Goal: Task Accomplishment & Management: Manage account settings

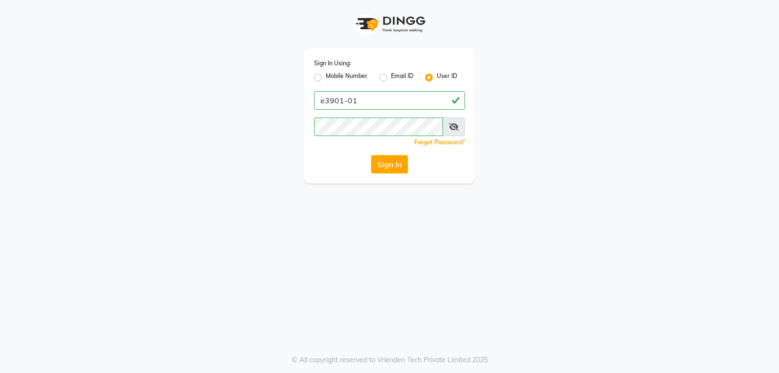
click at [379, 170] on button "Sign In" at bounding box center [389, 164] width 37 height 19
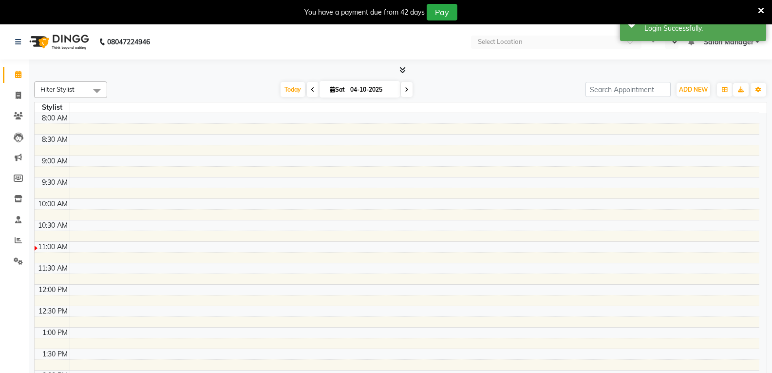
select select "en"
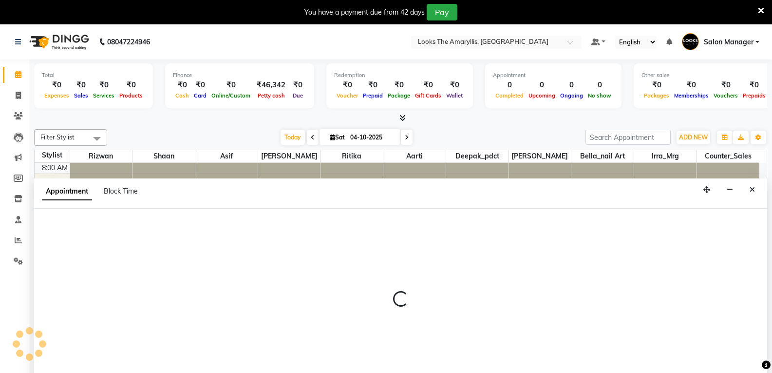
scroll to position [25, 0]
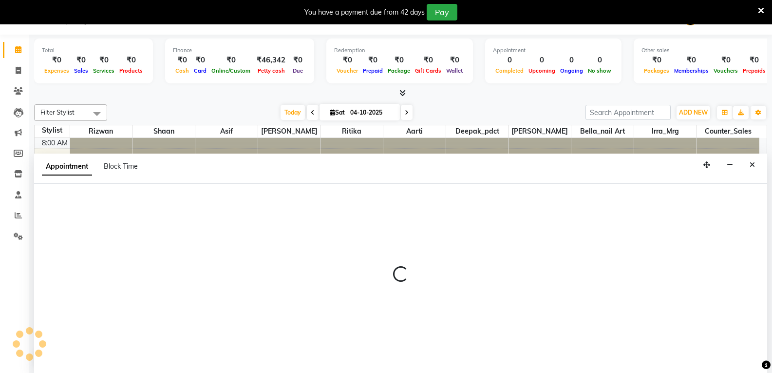
select select "90430"
select select "690"
select select "tentative"
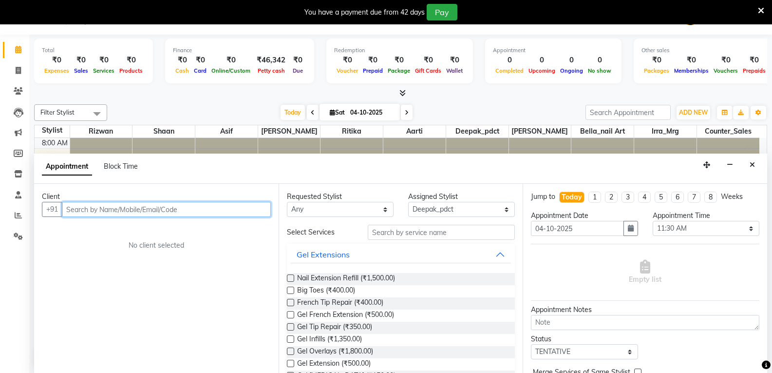
click at [90, 211] on input "text" at bounding box center [166, 209] width 209 height 15
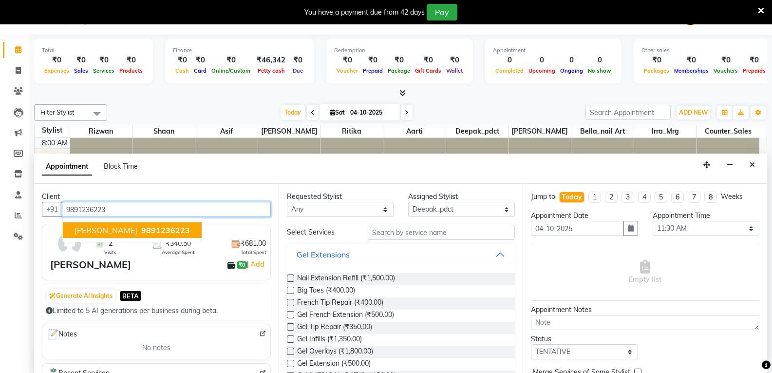
click at [141, 230] on span "9891236223" at bounding box center [165, 230] width 49 height 10
type input "9891236223"
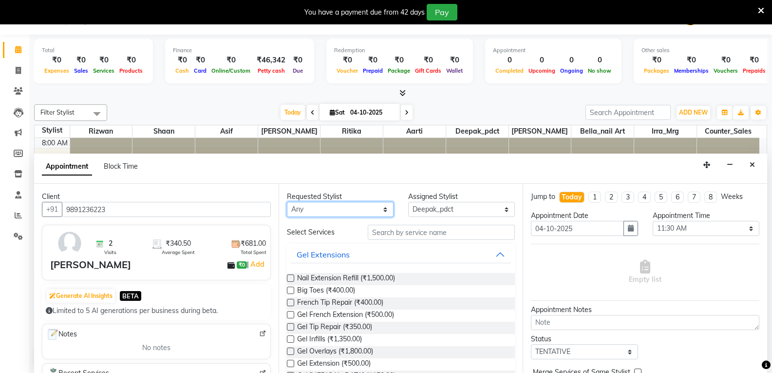
click at [356, 209] on select "Any Aarti Asif Bella_nail art Counter_Sales Deepak_pdct Irra_Mrg Ritika Rizwan …" at bounding box center [340, 209] width 107 height 15
select select "90430"
click at [287, 202] on select "Any Aarti Asif Bella_nail art Counter_Sales Deepak_pdct Irra_Mrg Ritika Rizwan …" at bounding box center [340, 209] width 107 height 15
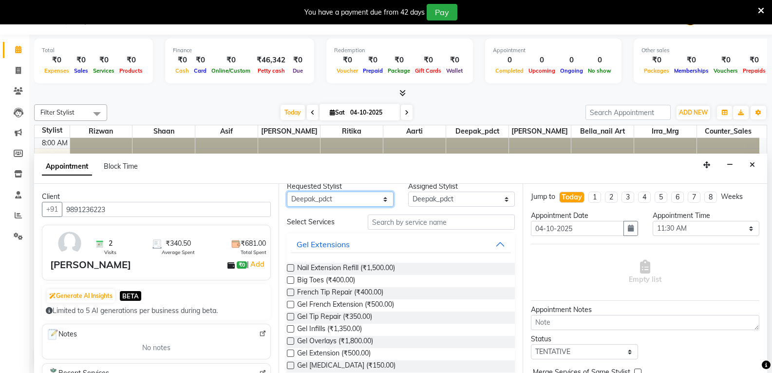
scroll to position [0, 0]
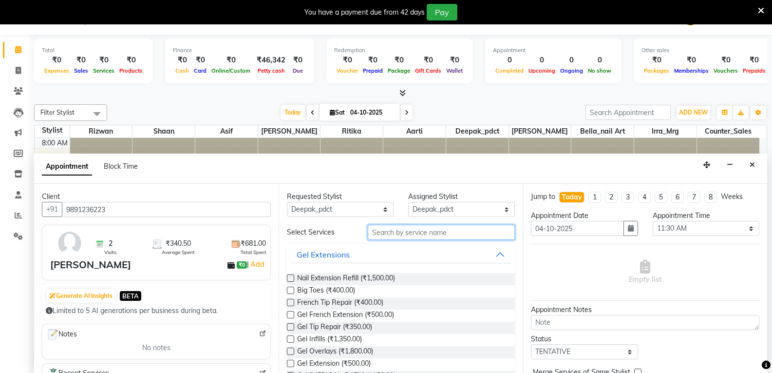
click at [442, 235] on input "text" at bounding box center [441, 232] width 147 height 15
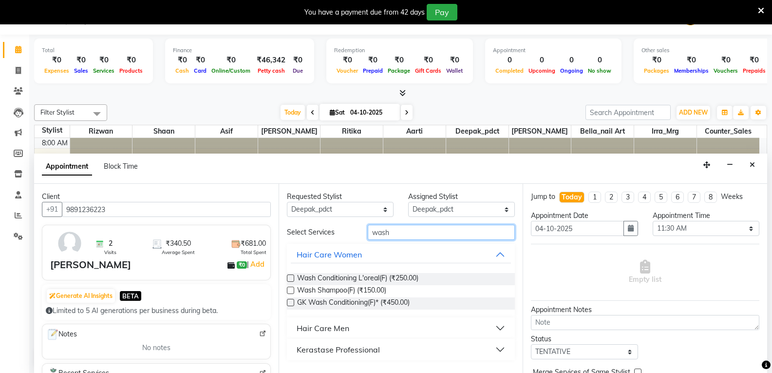
click at [442, 237] on input "wash" at bounding box center [441, 232] width 147 height 15
type input "wash"
click at [371, 280] on span "Wash Conditioning L'oreal(F) (₹250.00)" at bounding box center [357, 279] width 121 height 12
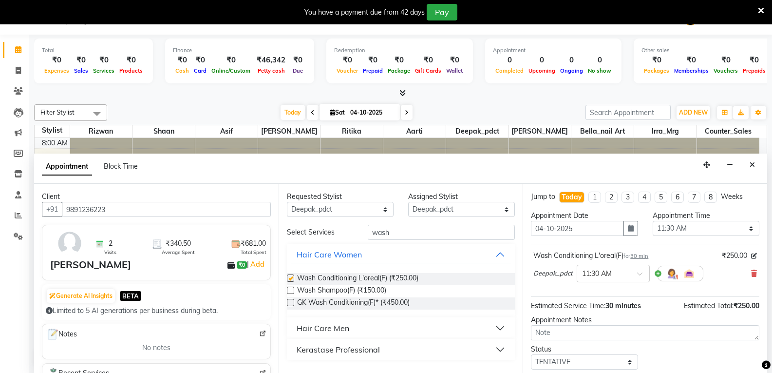
checkbox input "false"
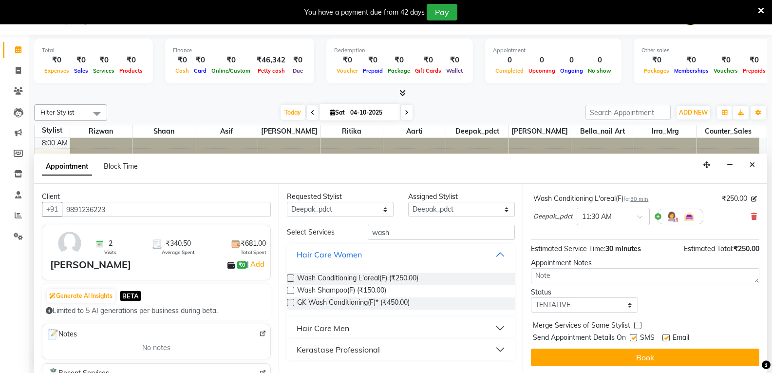
scroll to position [58, 0]
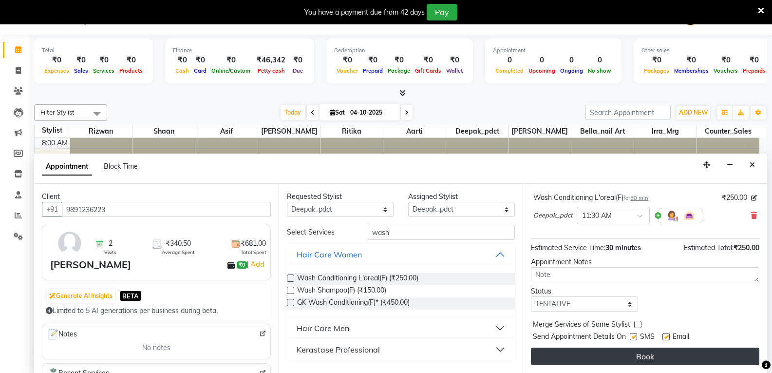
click at [594, 355] on button "Book" at bounding box center [645, 356] width 228 height 18
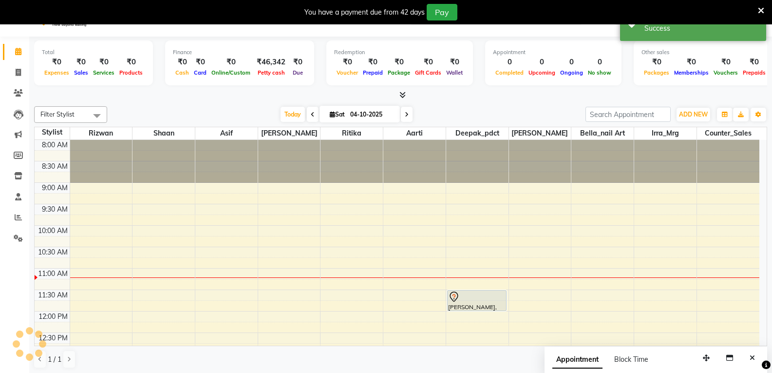
scroll to position [0, 0]
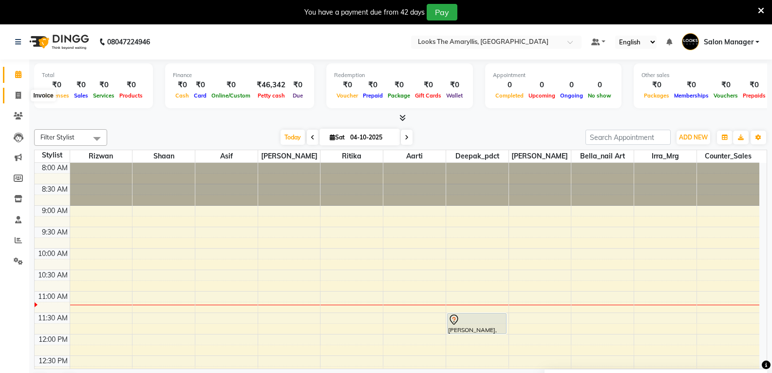
click at [18, 95] on icon at bounding box center [18, 95] width 5 height 7
select select "service"
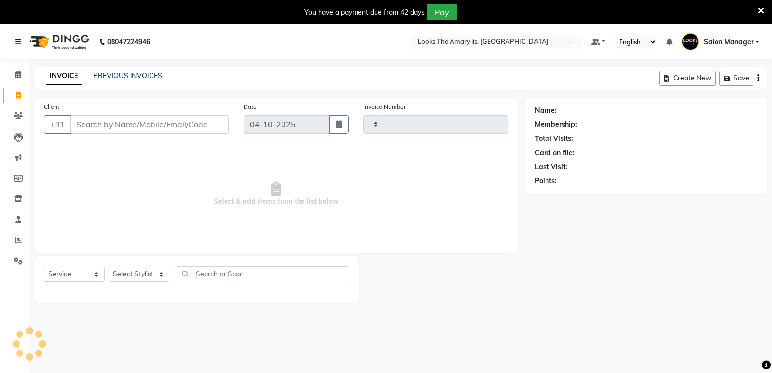
type input "4495"
select select "8939"
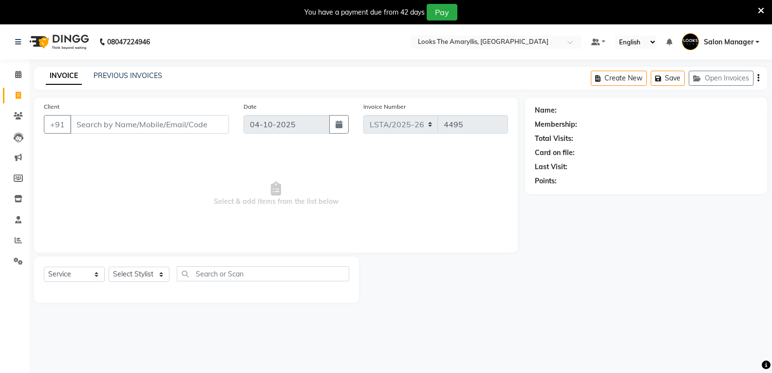
click at [107, 127] on input "Client" at bounding box center [149, 124] width 159 height 19
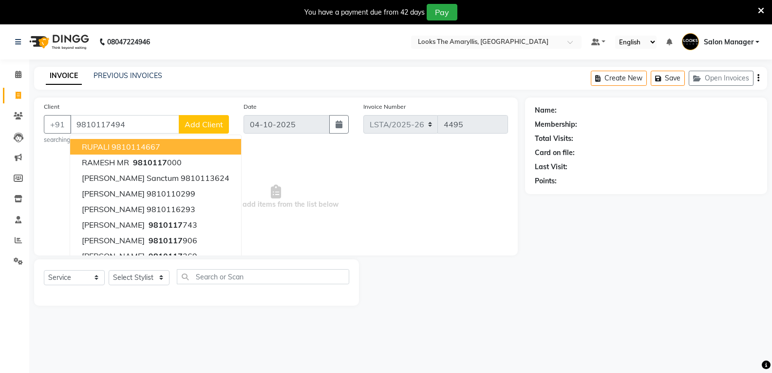
type input "9810117494"
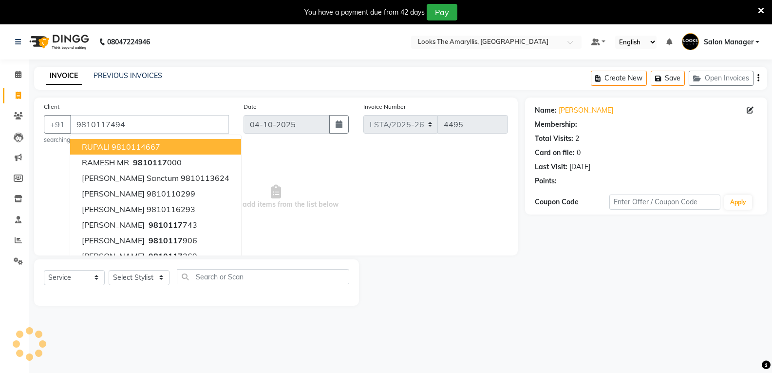
select select "1: Object"
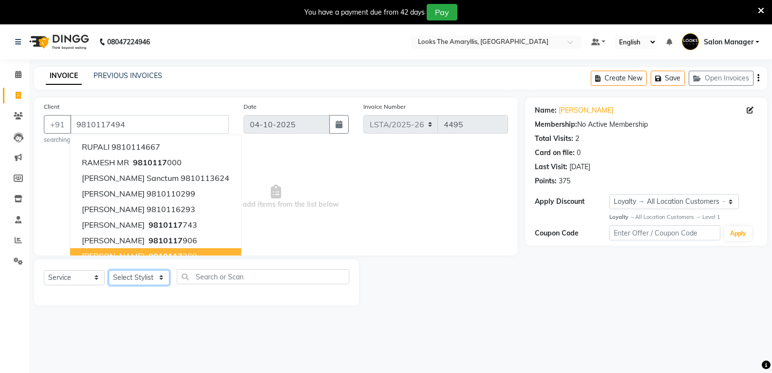
click at [151, 278] on select "Select Stylist Aarti Asif Bella_nail art Counter_Sales Deepak_pdct Irra_Mrg Rit…" at bounding box center [139, 277] width 61 height 15
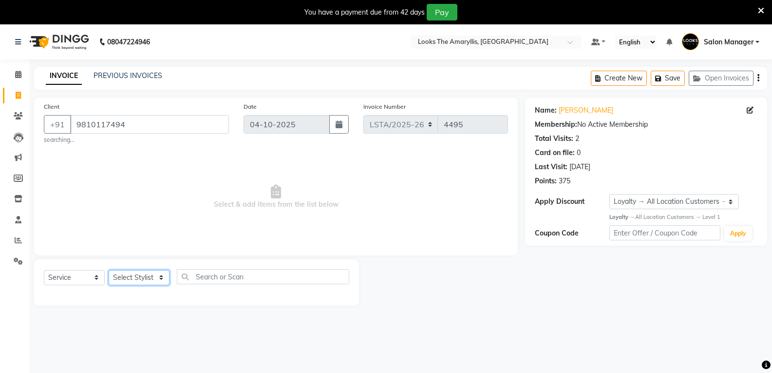
select select "90432"
click at [109, 270] on select "Select Stylist Aarti Asif Bella_nail art Counter_Sales Deepak_pdct Irra_Mrg Rit…" at bounding box center [139, 277] width 61 height 15
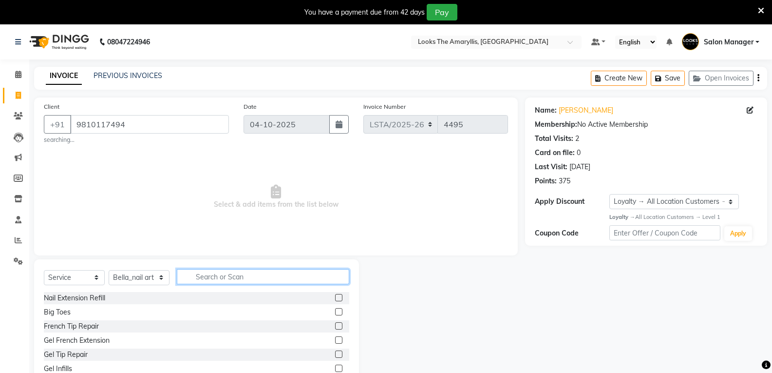
click at [201, 280] on input "text" at bounding box center [263, 276] width 172 height 15
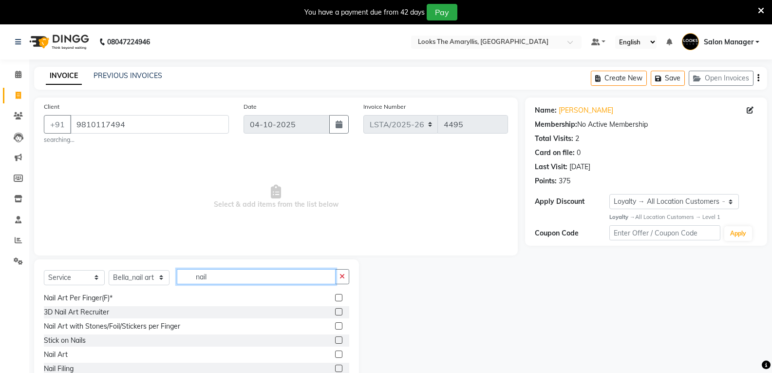
scroll to position [100, 0]
type input "nail"
click at [335, 351] on label at bounding box center [338, 352] width 7 height 7
click at [335, 351] on input "checkbox" at bounding box center [338, 353] width 6 height 6
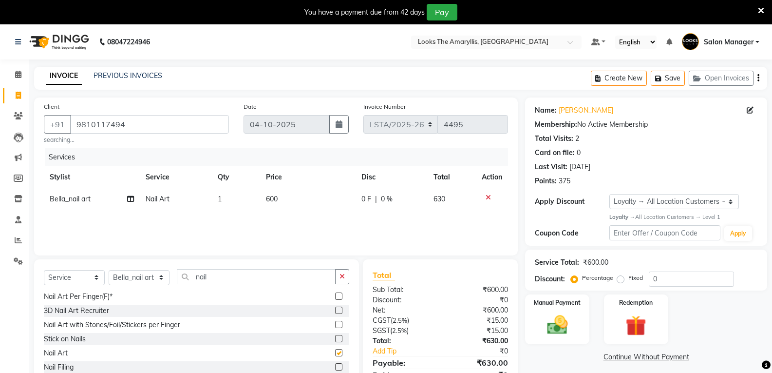
checkbox input "false"
click at [287, 196] on td "600" at bounding box center [307, 199] width 95 height 22
select select "90432"
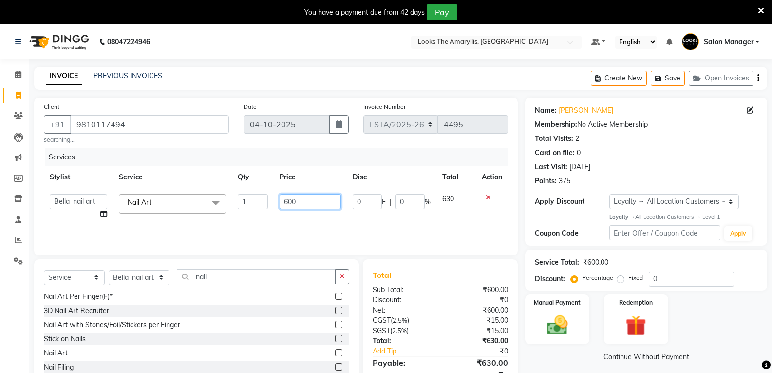
click at [307, 199] on input "600" at bounding box center [310, 201] width 61 height 15
type input "6"
type input "105"
click at [249, 300] on div "Nail Art Per Finger(F)*" at bounding box center [196, 296] width 305 height 12
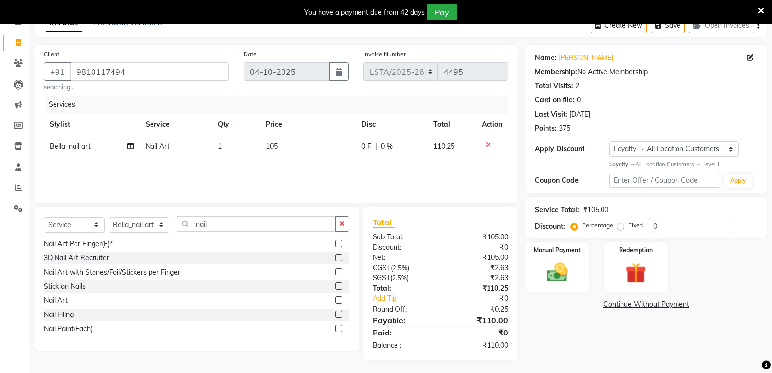
scroll to position [55, 0]
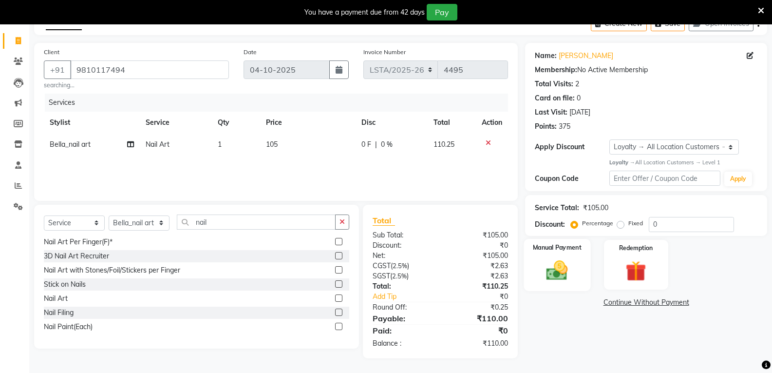
click at [549, 280] on img at bounding box center [557, 270] width 35 height 25
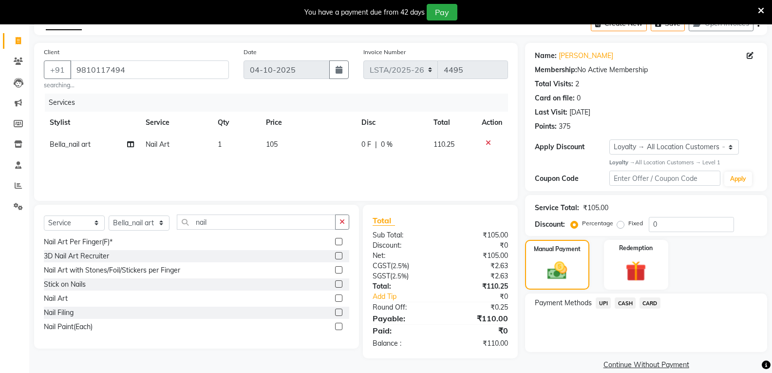
click at [605, 303] on span "UPI" at bounding box center [603, 302] width 15 height 11
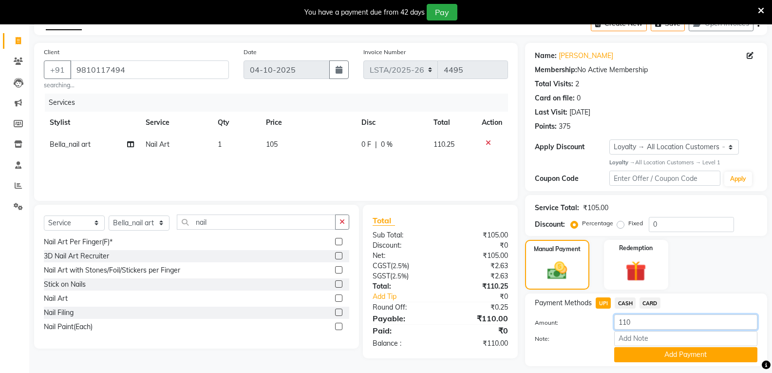
click at [635, 318] on input "110" at bounding box center [685, 321] width 143 height 15
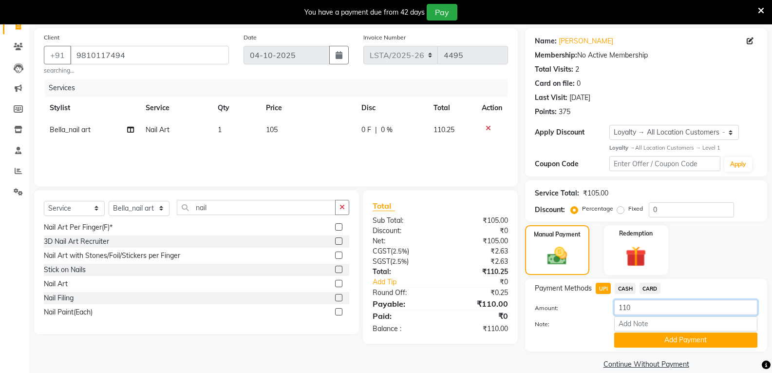
scroll to position [82, 0]
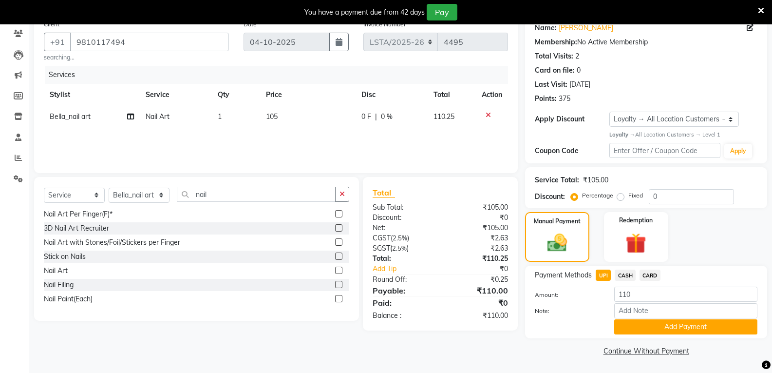
click at [456, 116] on td "110.25" at bounding box center [452, 117] width 48 height 22
select select "90432"
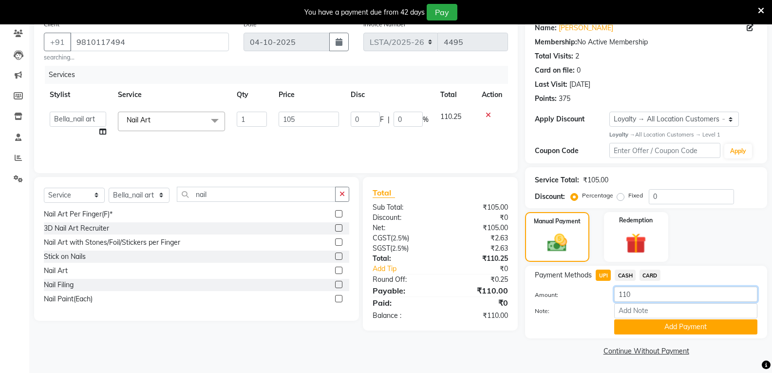
click at [642, 294] on input "110" at bounding box center [685, 293] width 143 height 15
type input "105"
click at [693, 330] on button "Add Payment" at bounding box center [685, 326] width 143 height 15
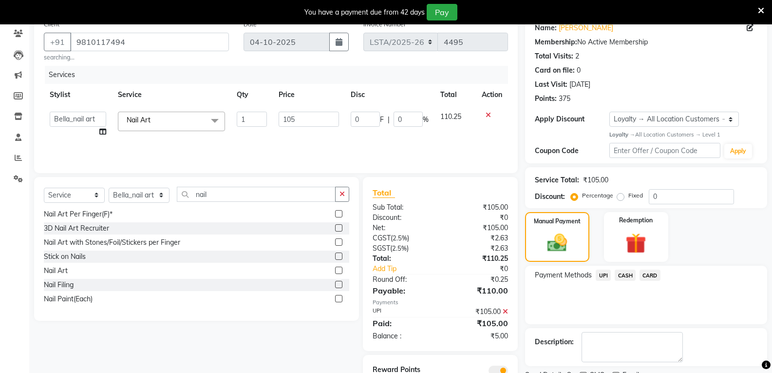
click at [487, 114] on icon at bounding box center [488, 115] width 5 height 7
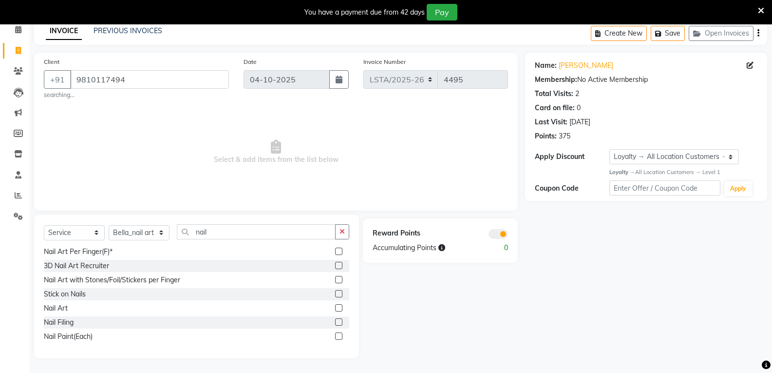
click at [335, 309] on label at bounding box center [338, 307] width 7 height 7
click at [335, 309] on input "checkbox" at bounding box center [338, 308] width 6 height 6
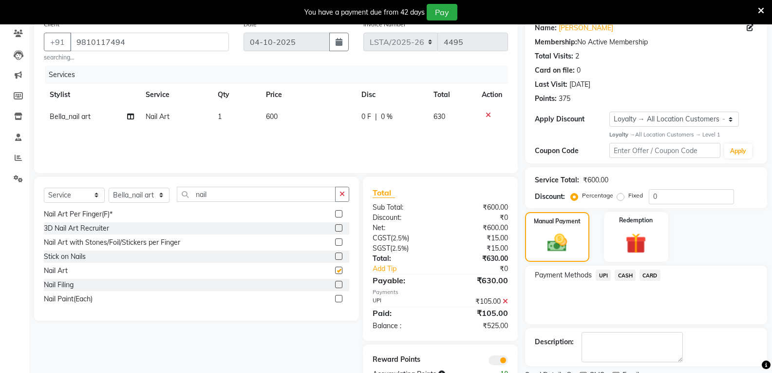
checkbox input "false"
click at [285, 117] on td "600" at bounding box center [307, 117] width 95 height 22
select select "90432"
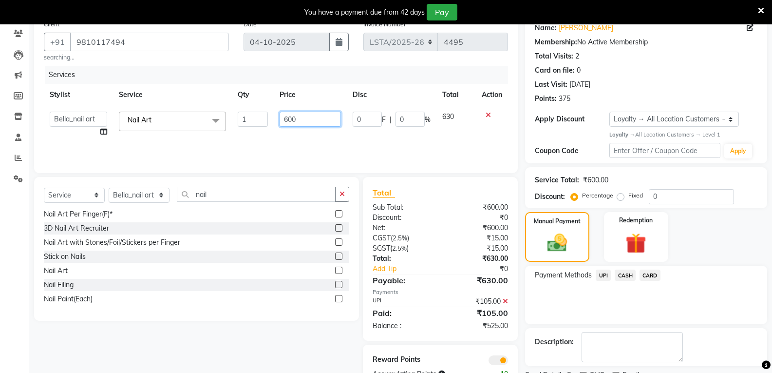
click at [308, 116] on input "600" at bounding box center [310, 119] width 61 height 15
type input "6"
type input "100"
click at [275, 278] on div "Nail Extension Refill Gel Nail Removal Natural Nail Extensions French Nail Exte…" at bounding box center [196, 257] width 305 height 97
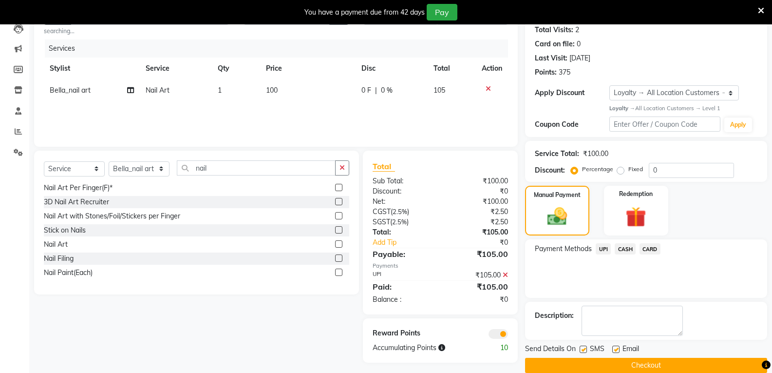
scroll to position [123, 0]
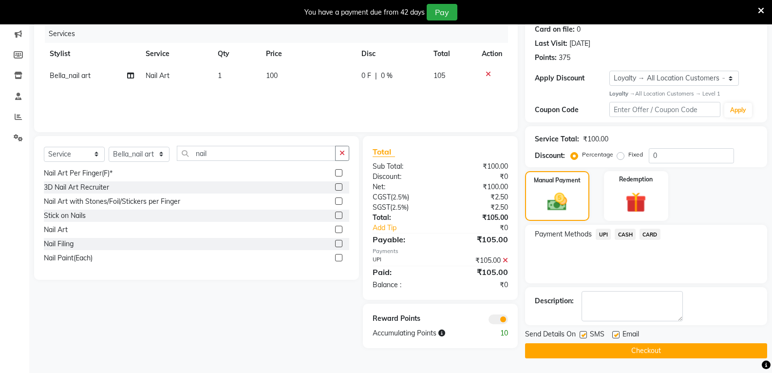
click at [585, 335] on label at bounding box center [583, 334] width 7 height 7
click at [585, 335] on input "checkbox" at bounding box center [583, 335] width 6 height 6
checkbox input "false"
drag, startPoint x: 619, startPoint y: 334, endPoint x: 615, endPoint y: 336, distance: 5.0
click at [619, 334] on label at bounding box center [615, 334] width 7 height 7
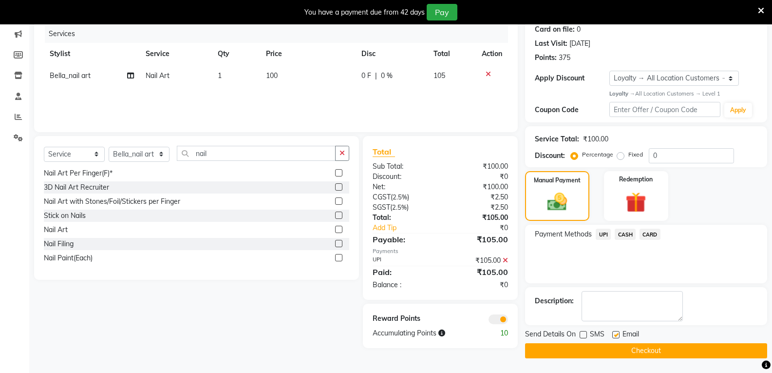
click at [619, 334] on input "checkbox" at bounding box center [615, 335] width 6 height 6
checkbox input "false"
click at [618, 351] on button "Checkout" at bounding box center [646, 350] width 242 height 15
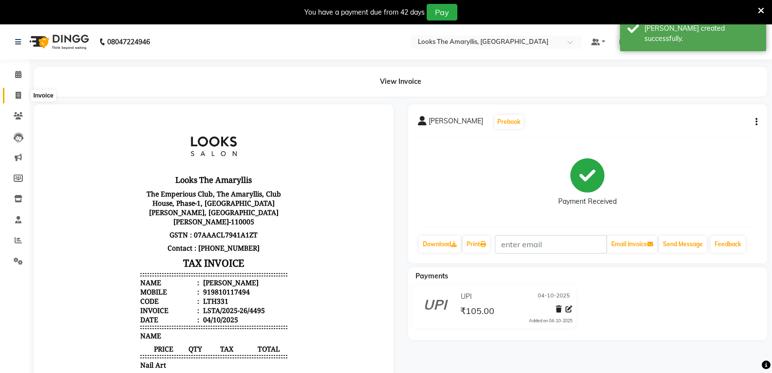
click at [16, 94] on icon at bounding box center [18, 95] width 5 height 7
select select "service"
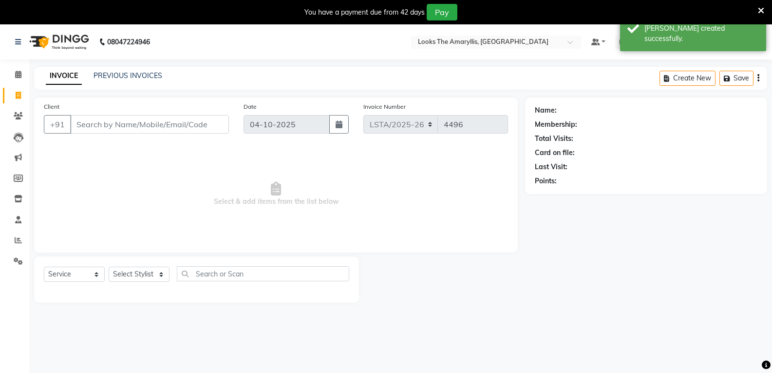
scroll to position [24, 0]
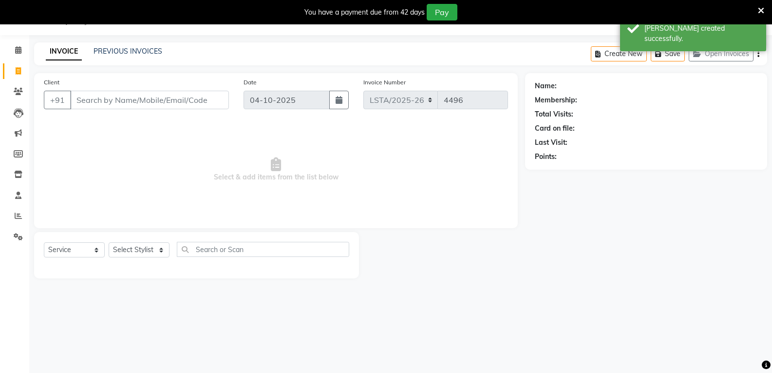
click at [111, 56] on div "PREVIOUS INVOICES" at bounding box center [128, 51] width 69 height 10
click at [113, 54] on link "PREVIOUS INVOICES" at bounding box center [128, 51] width 69 height 9
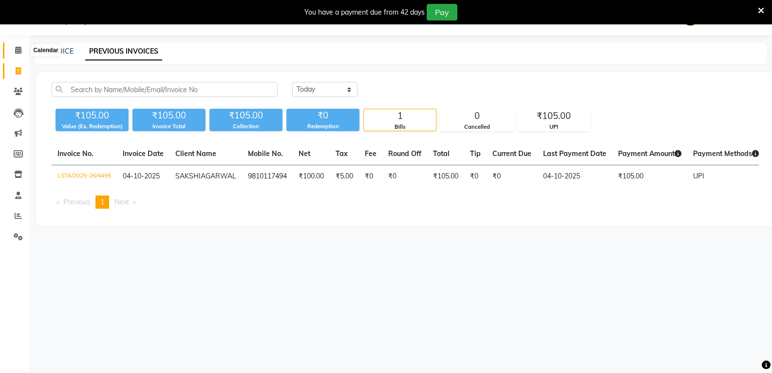
click at [17, 47] on icon at bounding box center [18, 49] width 6 height 7
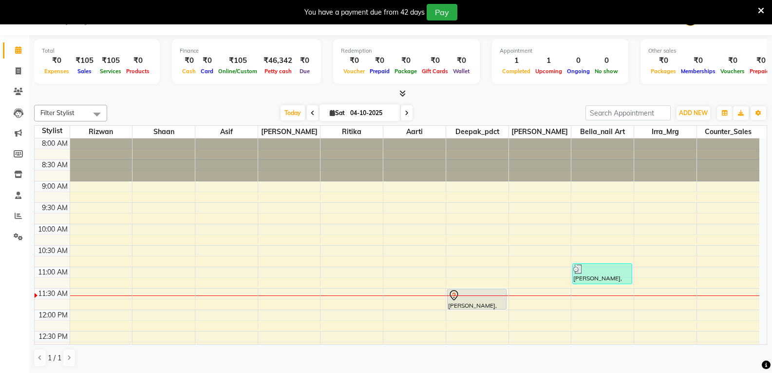
click at [763, 11] on icon at bounding box center [761, 10] width 6 height 9
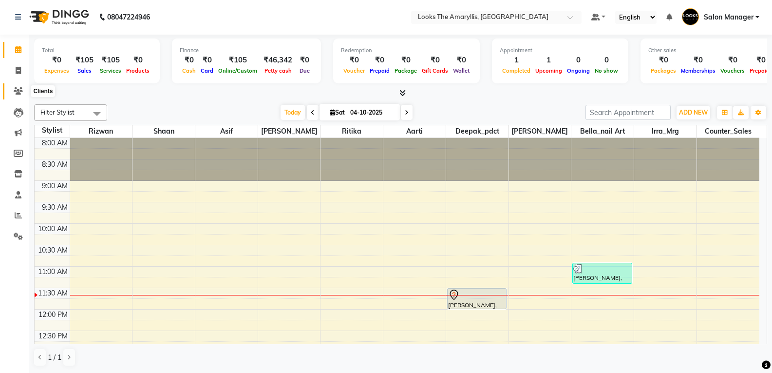
click at [19, 88] on icon at bounding box center [18, 90] width 9 height 7
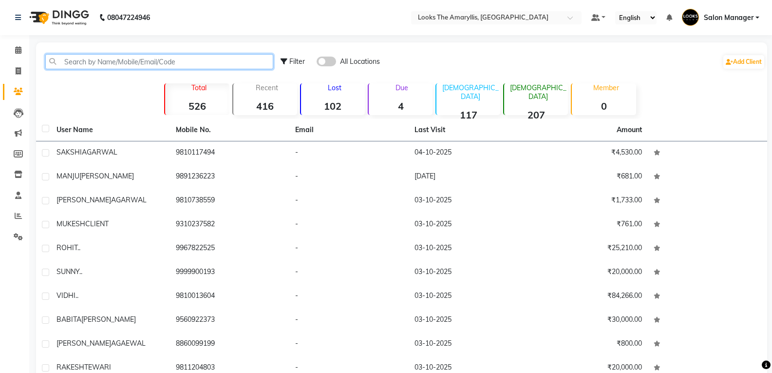
click at [139, 58] on input "text" at bounding box center [159, 61] width 228 height 15
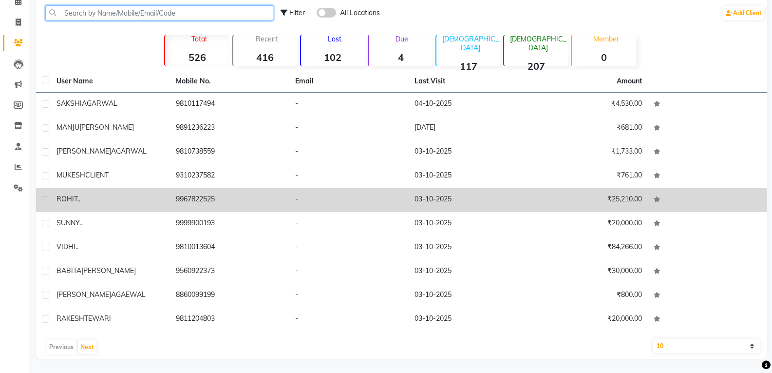
scroll to position [49, 0]
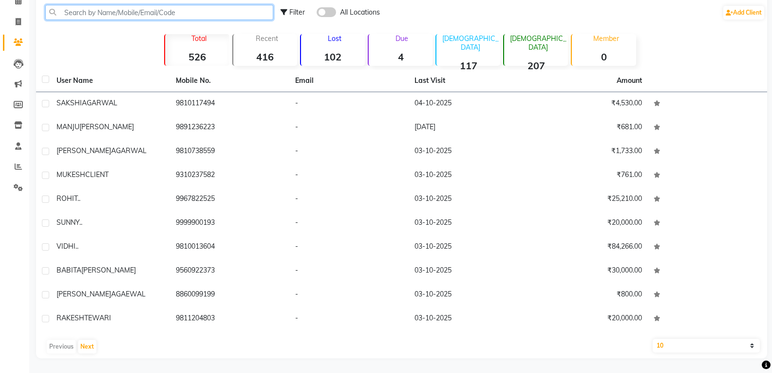
click at [127, 10] on input "text" at bounding box center [159, 12] width 228 height 15
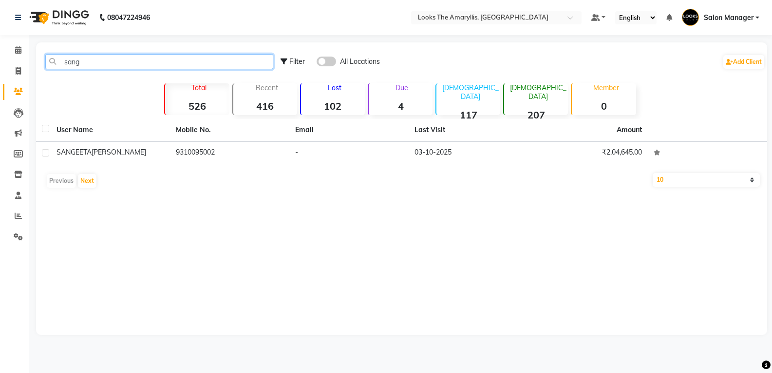
scroll to position [0, 0]
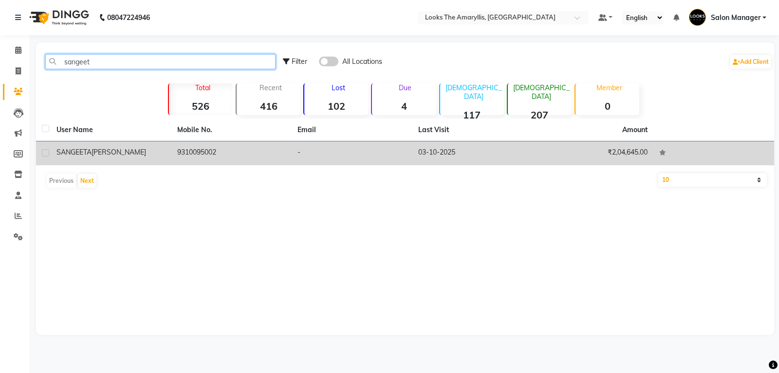
type input "sangeet"
click at [116, 156] on span "TALWAR" at bounding box center [119, 152] width 55 height 9
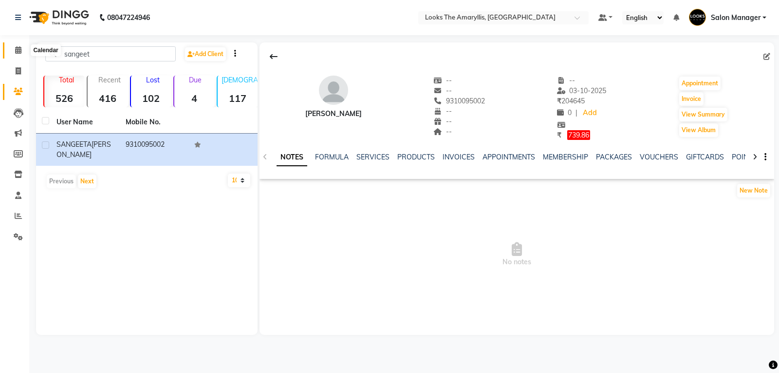
click at [23, 53] on span at bounding box center [18, 50] width 17 height 11
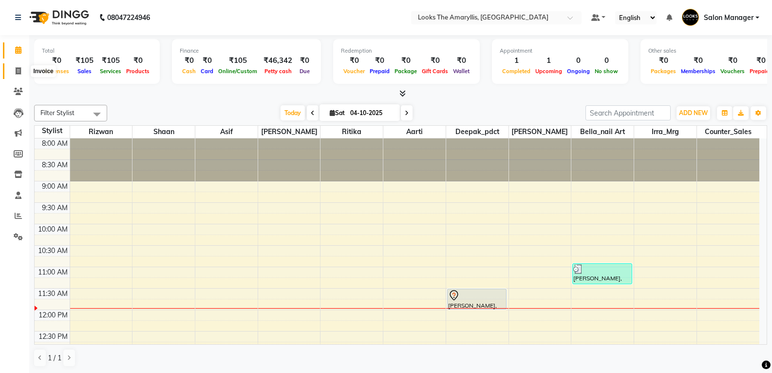
click at [19, 67] on icon at bounding box center [18, 70] width 5 height 7
select select "service"
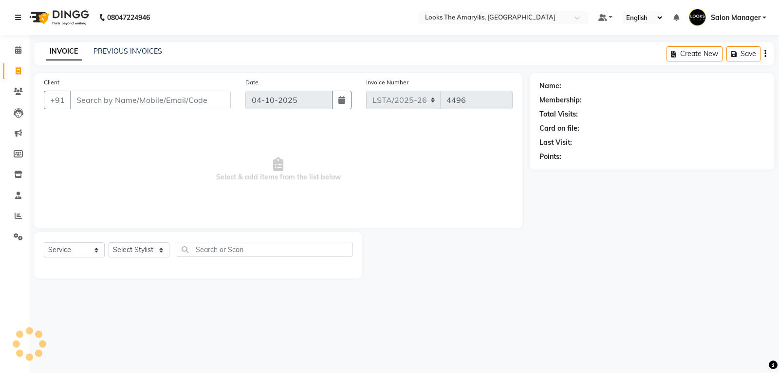
click at [106, 109] on div "Client +91" at bounding box center [138, 97] width 202 height 40
click at [112, 100] on input "Client" at bounding box center [150, 100] width 161 height 19
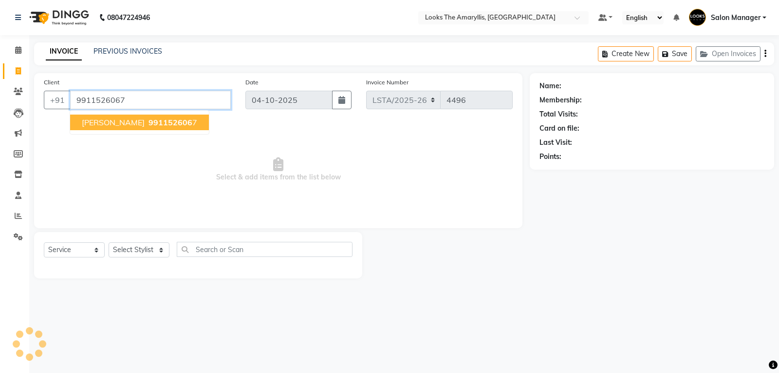
type input "9911526067"
select select "1: Object"
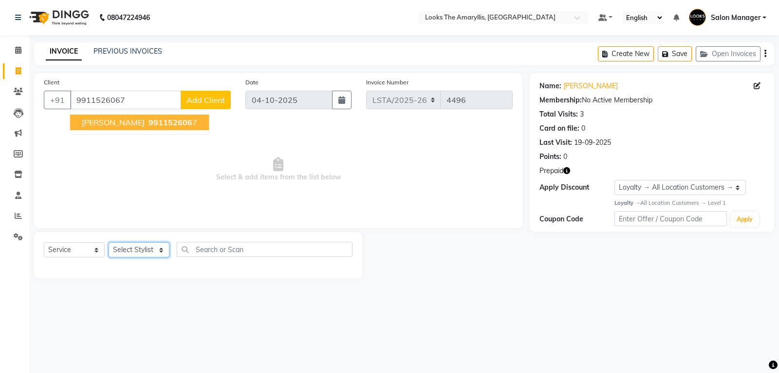
click at [160, 251] on select "Select Stylist Aarti Asif Bella_nail art Counter_Sales Deepak_pdct Irra_Mrg Rit…" at bounding box center [139, 249] width 61 height 15
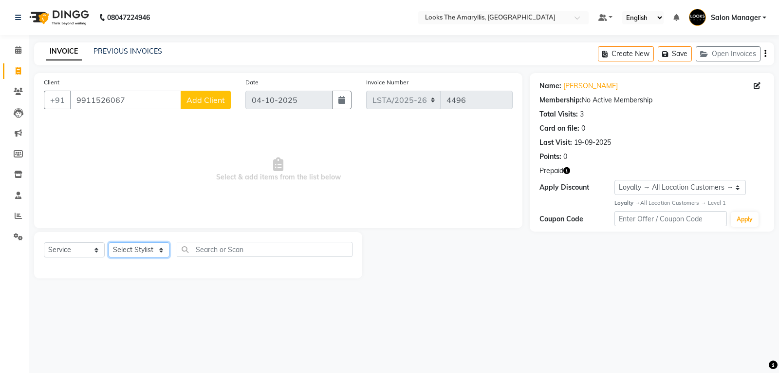
select select "90427"
click at [109, 242] on select "Select Stylist Aarti Asif Bella_nail art Counter_Sales Deepak_pdct Irra_Mrg Rit…" at bounding box center [139, 249] width 61 height 15
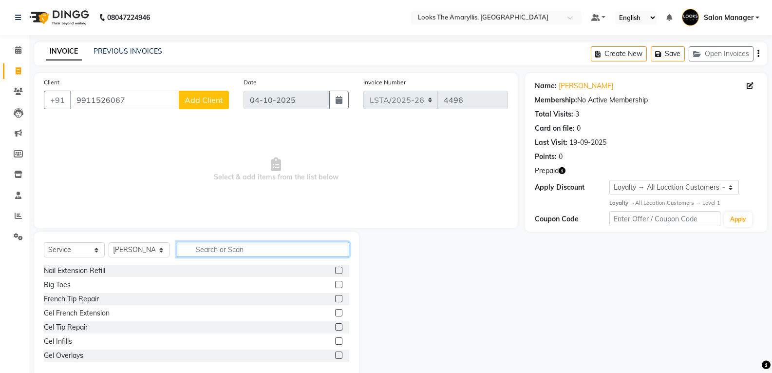
click at [206, 252] on input "text" at bounding box center [263, 249] width 172 height 15
type input "cut m"
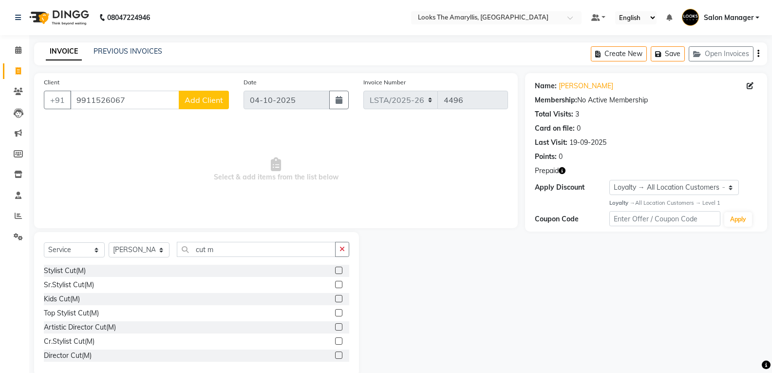
click at [335, 270] on label at bounding box center [338, 269] width 7 height 7
click at [335, 270] on input "checkbox" at bounding box center [338, 270] width 6 height 6
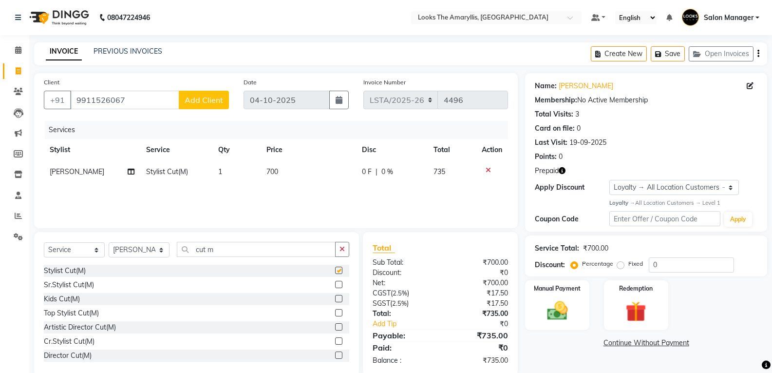
checkbox input "false"
click at [263, 246] on input "cut m" at bounding box center [256, 249] width 159 height 15
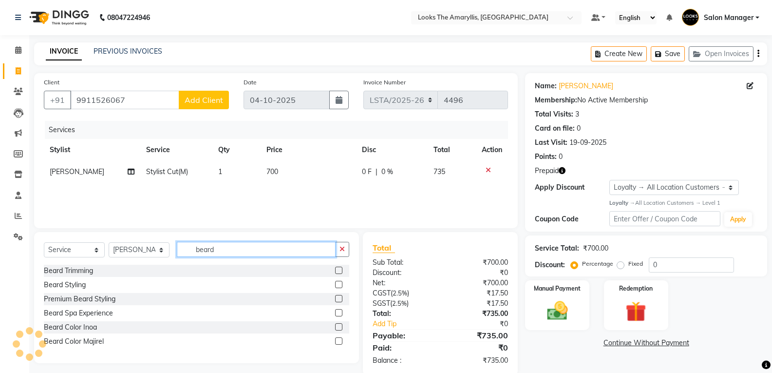
type input "beard"
click at [337, 268] on label at bounding box center [338, 269] width 7 height 7
click at [337, 268] on input "checkbox" at bounding box center [338, 270] width 6 height 6
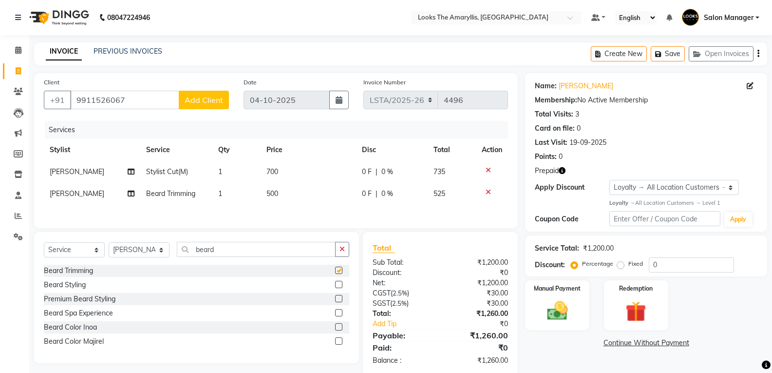
checkbox input "false"
click at [262, 251] on input "beard" at bounding box center [256, 249] width 159 height 15
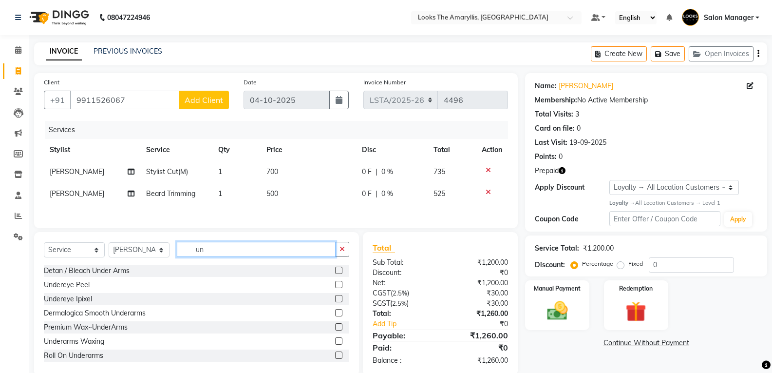
type input "u"
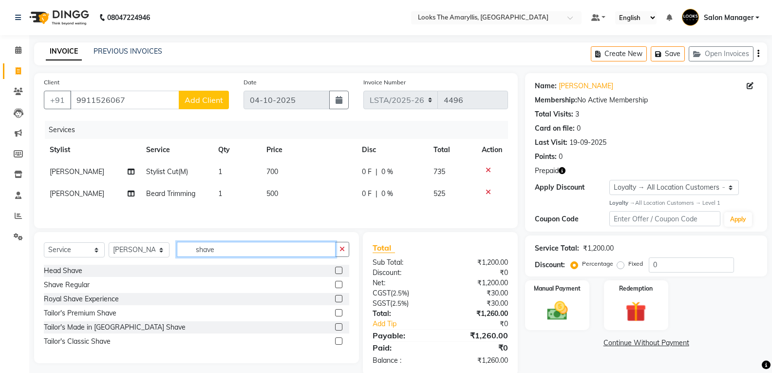
type input "shave"
click at [339, 285] on label at bounding box center [338, 284] width 7 height 7
click at [339, 285] on input "checkbox" at bounding box center [338, 285] width 6 height 6
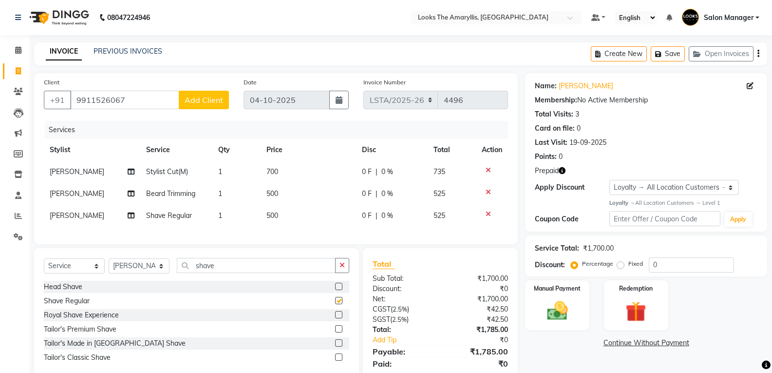
checkbox input "false"
click at [290, 215] on td "500" at bounding box center [308, 216] width 95 height 22
select select "90427"
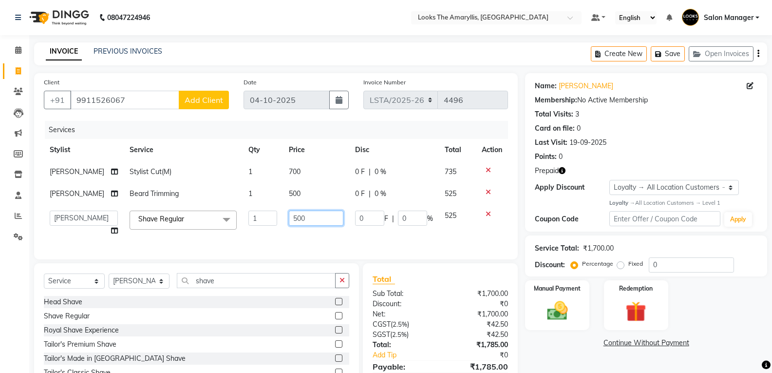
click at [308, 215] on input "500" at bounding box center [316, 217] width 55 height 15
type input "5"
type input "150"
click at [299, 169] on td "700" at bounding box center [316, 172] width 66 height 22
select select "90427"
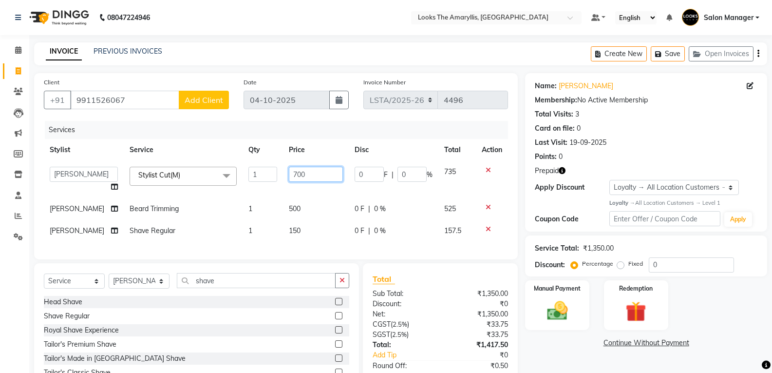
click at [302, 171] on input "700" at bounding box center [316, 174] width 54 height 15
type input "7"
type input "300"
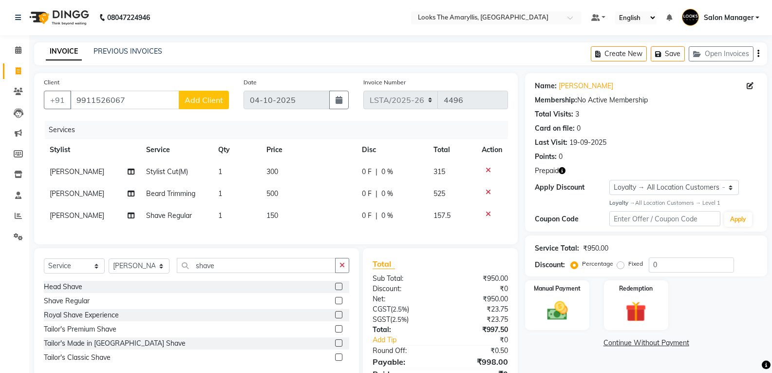
click at [291, 199] on td "500" at bounding box center [308, 194] width 95 height 22
select select "90427"
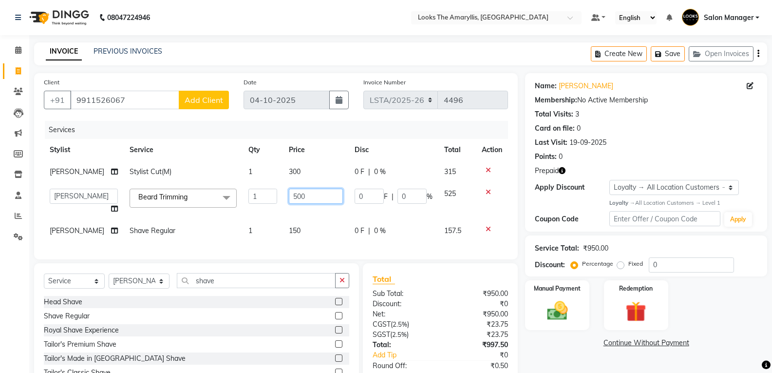
click at [307, 199] on input "500" at bounding box center [316, 196] width 54 height 15
type input "5"
type input "200"
click at [416, 278] on div "Total Sub Total: ₹950.00 Discount: ₹0 Net: ₹950.00 CGST ( 2.5% ) ₹23.75 SGST ( …" at bounding box center [440, 339] width 155 height 153
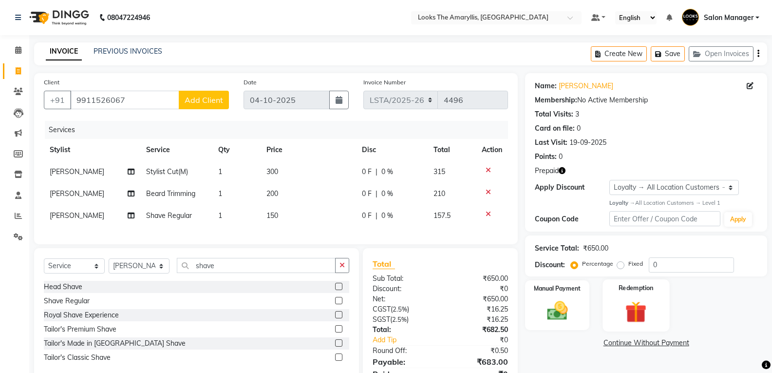
click at [626, 312] on img at bounding box center [636, 311] width 35 height 27
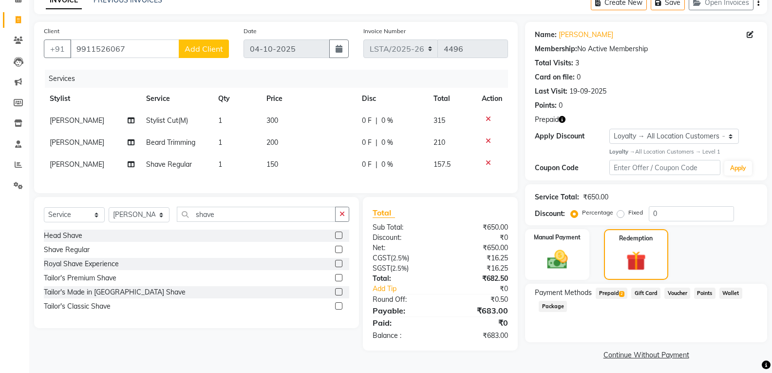
scroll to position [55, 0]
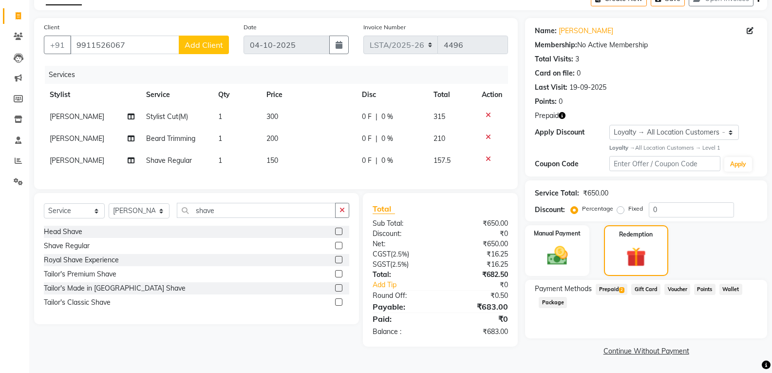
click at [622, 289] on span "2" at bounding box center [621, 290] width 5 height 6
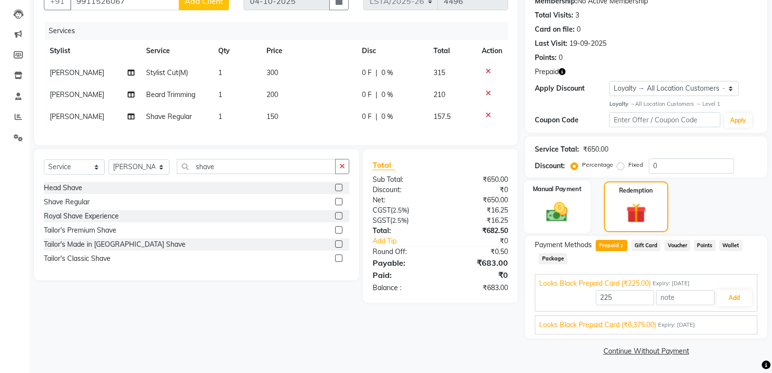
scroll to position [0, 0]
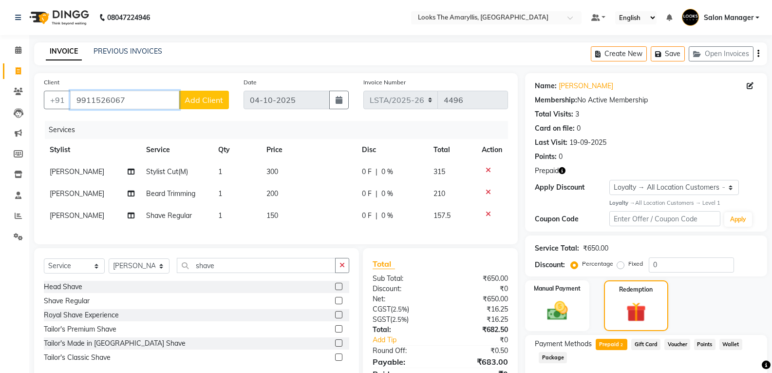
click at [160, 97] on input "9911526067" at bounding box center [124, 100] width 109 height 19
click at [149, 102] on input "9911526067" at bounding box center [124, 100] width 109 height 19
click at [487, 191] on icon at bounding box center [488, 192] width 5 height 7
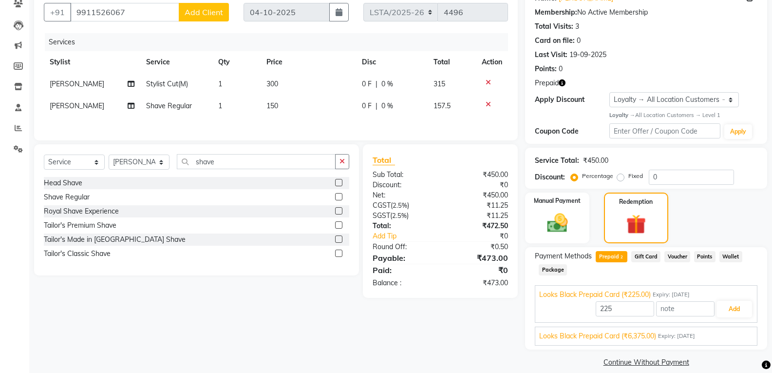
scroll to position [99, 0]
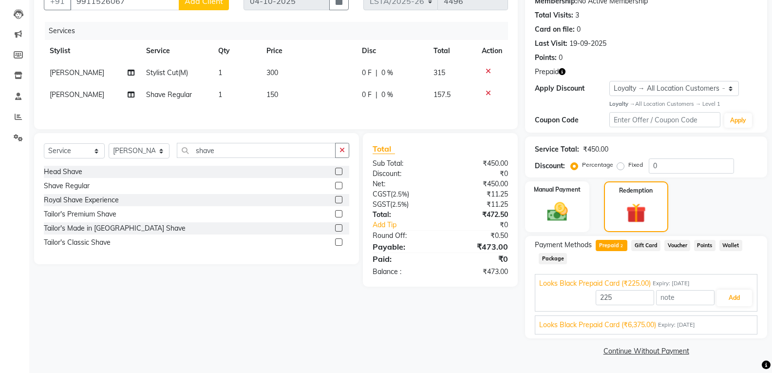
click at [606, 328] on span "Looks Black Prepaid Card (₹6,375.00)" at bounding box center [597, 325] width 117 height 10
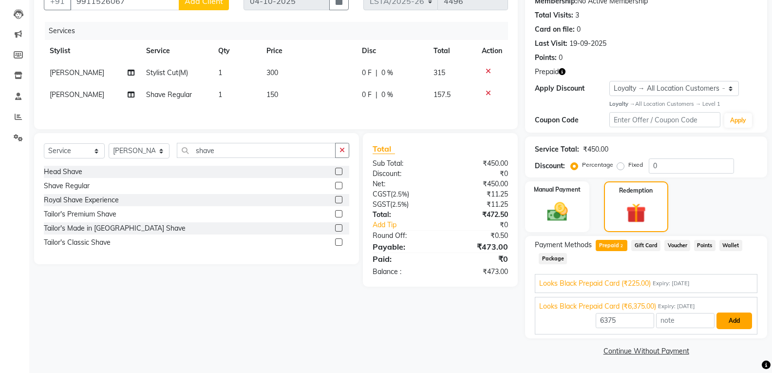
click at [736, 326] on button "Add" at bounding box center [735, 320] width 36 height 17
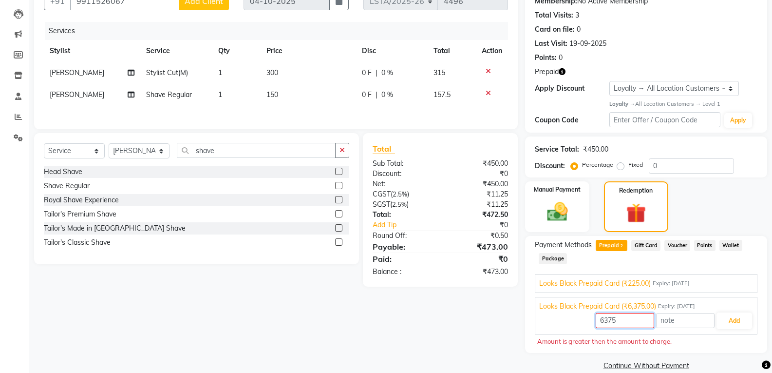
click at [617, 324] on input "6375" at bounding box center [625, 320] width 58 height 15
click at [617, 323] on input "6375" at bounding box center [625, 320] width 58 height 15
type input "450"
click at [734, 316] on button "Add" at bounding box center [735, 320] width 36 height 17
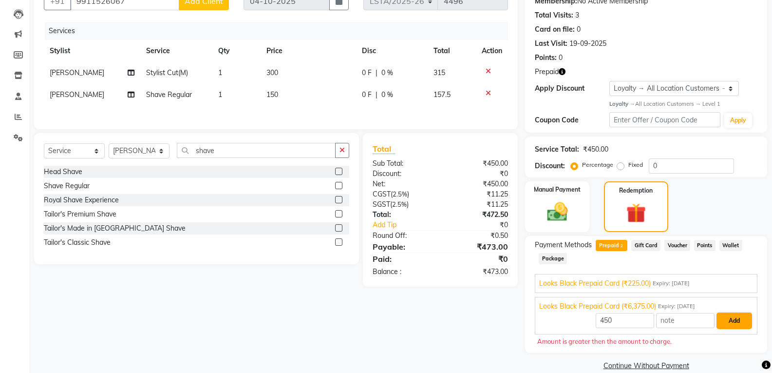
scroll to position [78, 0]
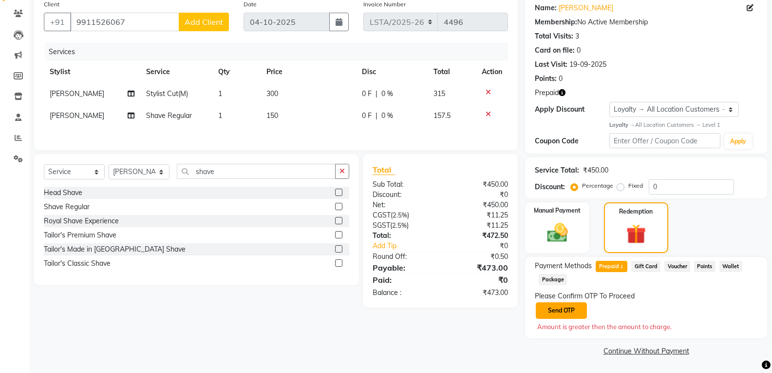
click at [576, 312] on button "Send OTP" at bounding box center [561, 310] width 51 height 17
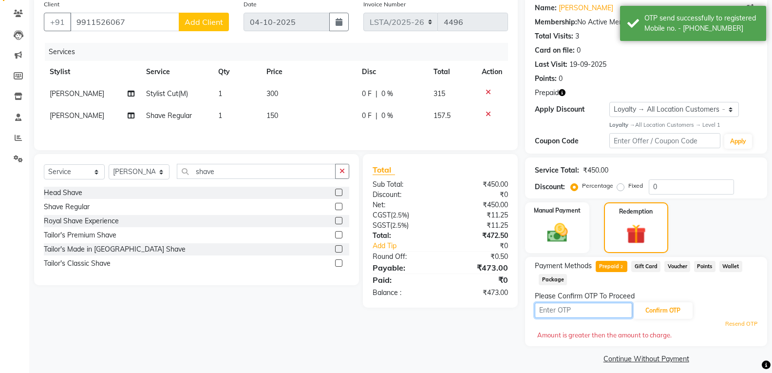
click at [575, 311] on input "text" at bounding box center [583, 310] width 97 height 15
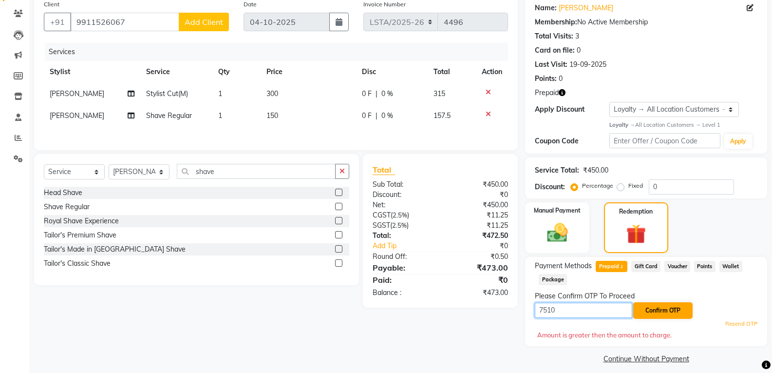
type input "7510"
click at [658, 311] on button "Confirm OTP" at bounding box center [662, 310] width 59 height 17
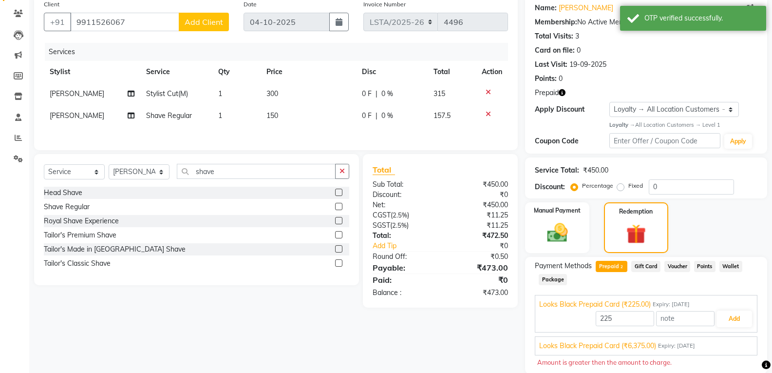
click at [600, 347] on span "Looks Black Prepaid Card (₹6,375.00)" at bounding box center [597, 345] width 117 height 10
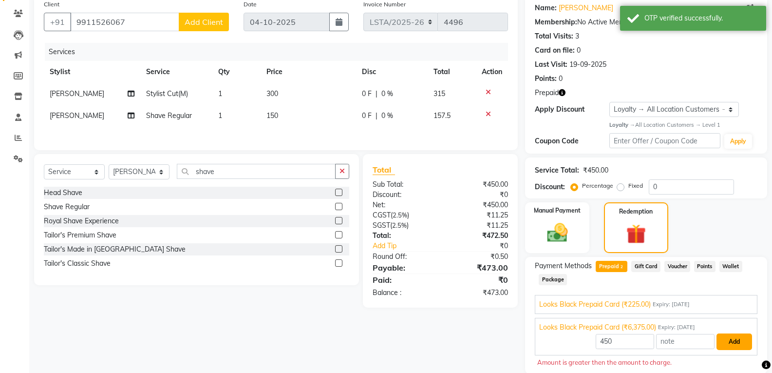
click at [739, 343] on button "Add" at bounding box center [735, 341] width 36 height 17
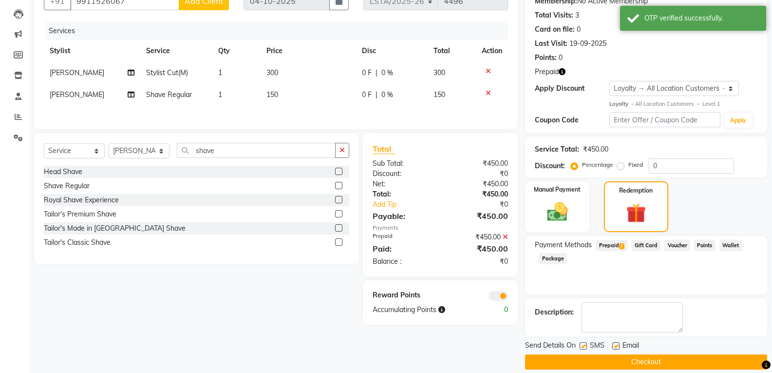
scroll to position [110, 0]
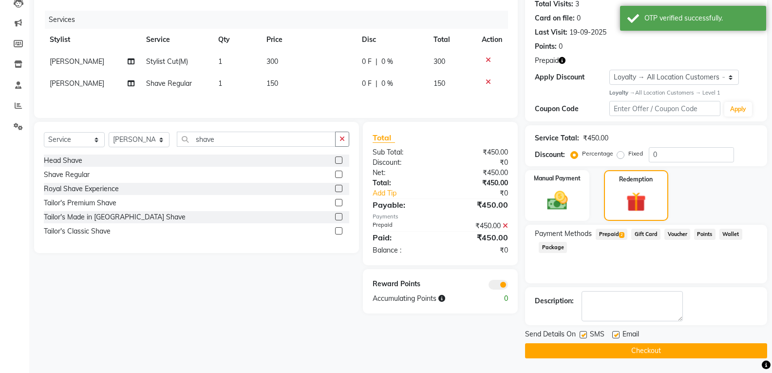
click at [584, 337] on label at bounding box center [583, 334] width 7 height 7
click at [584, 337] on input "checkbox" at bounding box center [583, 335] width 6 height 6
checkbox input "false"
click at [615, 334] on label at bounding box center [615, 334] width 7 height 7
click at [615, 334] on input "checkbox" at bounding box center [615, 335] width 6 height 6
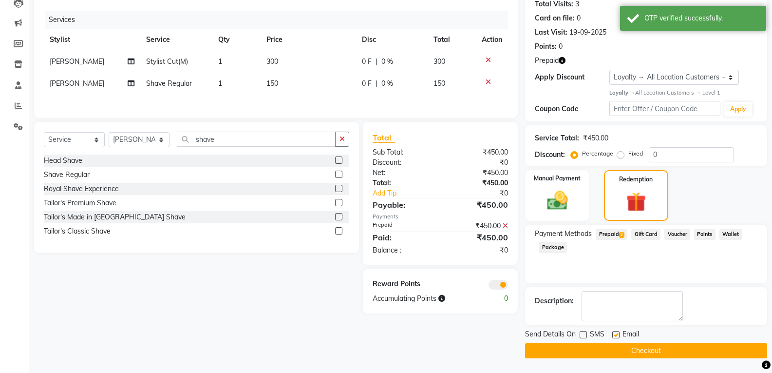
checkbox input "false"
click at [613, 348] on button "Checkout" at bounding box center [646, 350] width 242 height 15
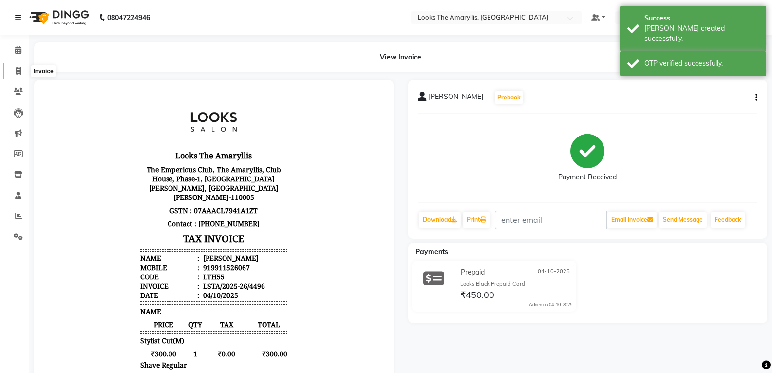
click at [18, 68] on icon at bounding box center [18, 70] width 5 height 7
select select "service"
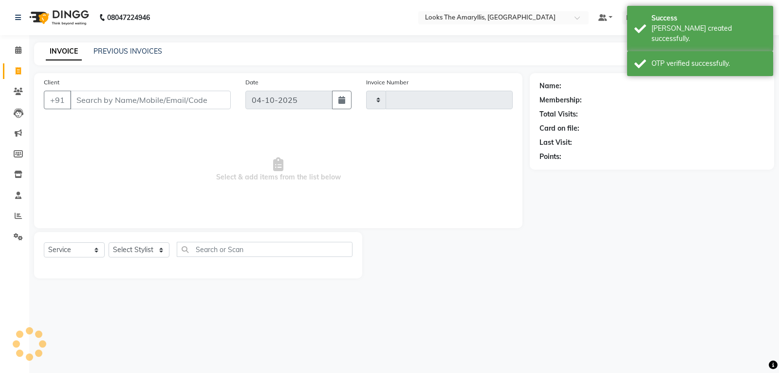
type input "4497"
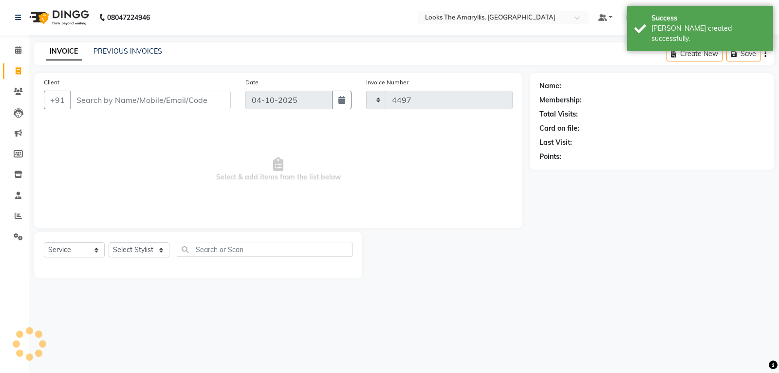
select select "8939"
click at [110, 100] on input "Client" at bounding box center [150, 100] width 161 height 19
type input "9911526067"
select select "1: Object"
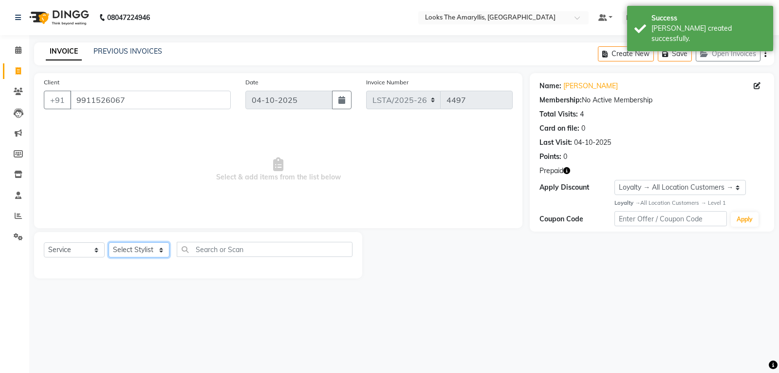
click at [162, 251] on select "Select Stylist Aarti Asif Bella_nail art Counter_Sales Deepak_pdct Irra_Mrg Rit…" at bounding box center [139, 249] width 61 height 15
select select "90427"
click at [109, 242] on select "Select Stylist Aarti Asif Bella_nail art Counter_Sales Deepak_pdct Irra_Mrg Rit…" at bounding box center [139, 249] width 61 height 15
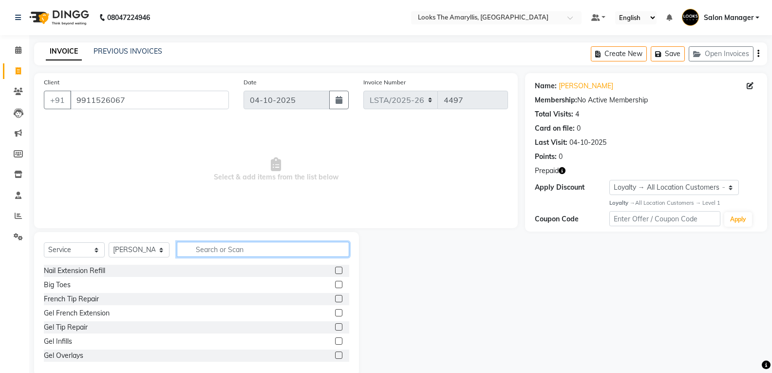
click at [234, 248] on input "text" at bounding box center [263, 249] width 172 height 15
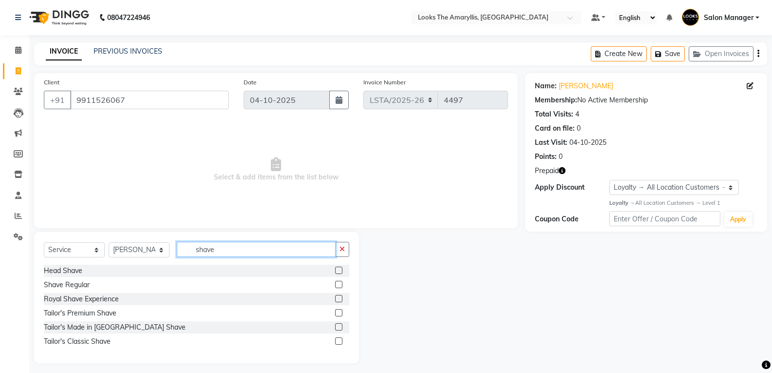
type input "shave"
click at [336, 284] on label at bounding box center [338, 284] width 7 height 7
click at [336, 284] on input "checkbox" at bounding box center [338, 285] width 6 height 6
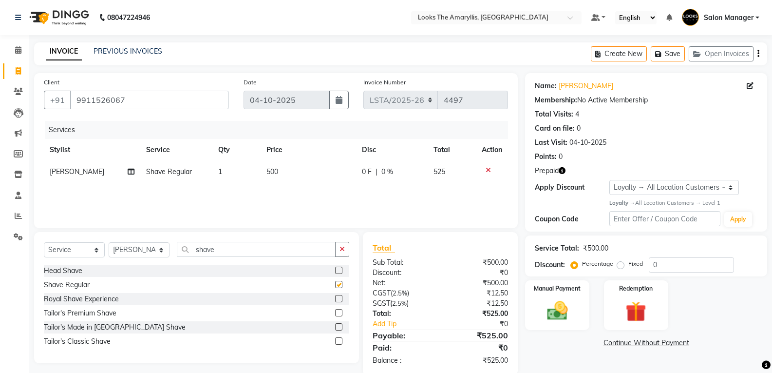
checkbox input "false"
click at [281, 175] on td "500" at bounding box center [308, 172] width 95 height 22
select select "90427"
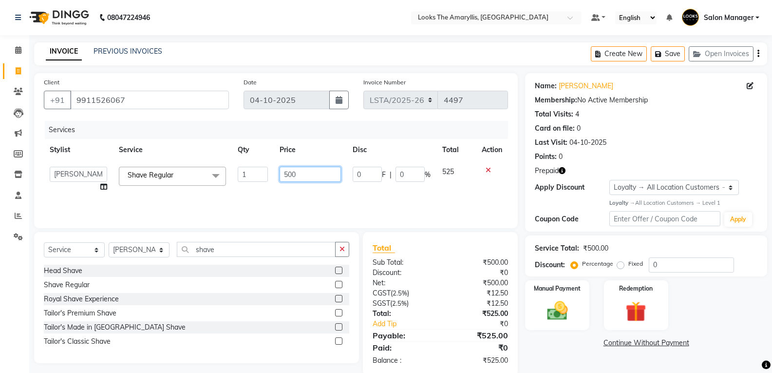
click at [306, 172] on input "500" at bounding box center [310, 174] width 61 height 15
type input "5"
type input "200"
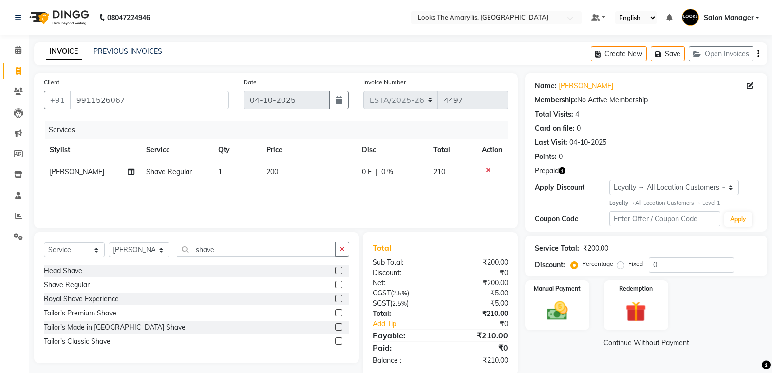
click at [463, 269] on div "₹0" at bounding box center [477, 272] width 75 height 10
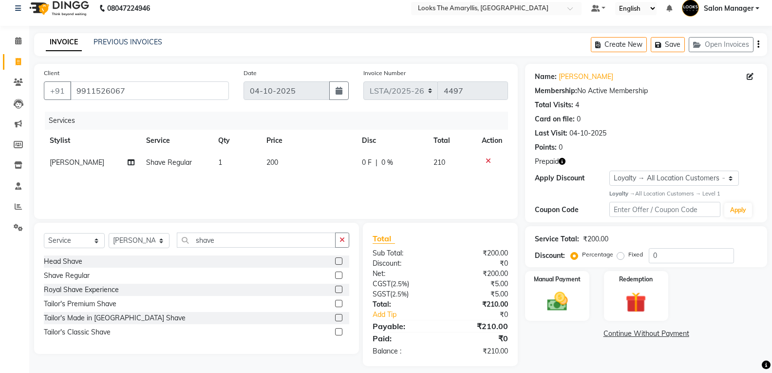
scroll to position [17, 0]
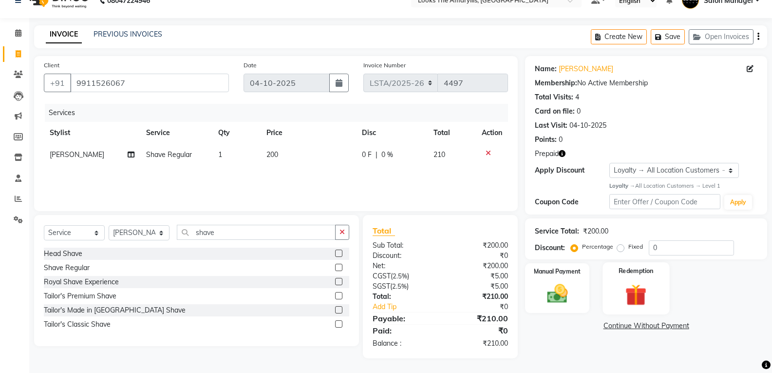
click at [653, 298] on img at bounding box center [636, 294] width 35 height 27
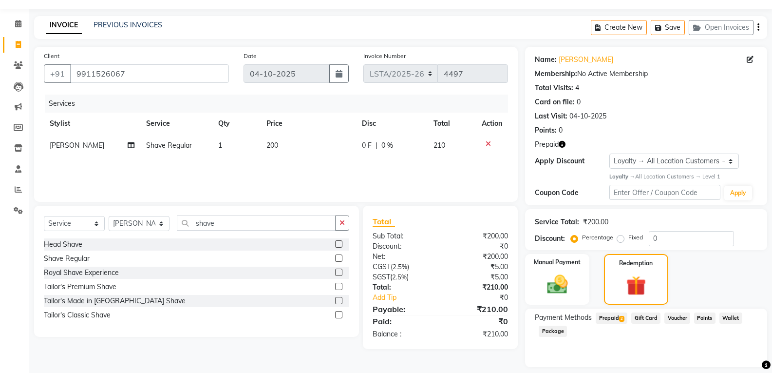
scroll to position [55, 0]
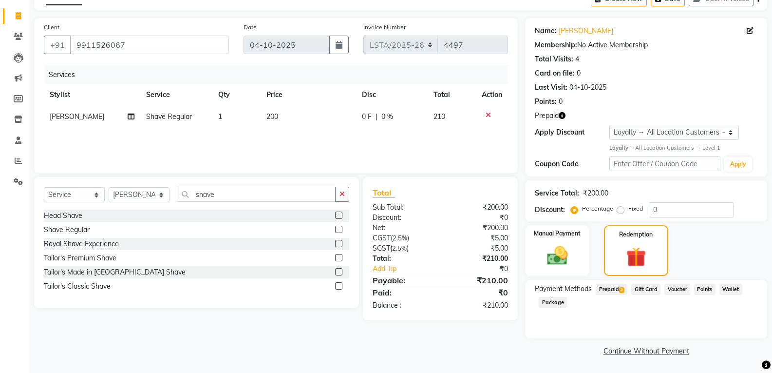
click at [622, 291] on span "2" at bounding box center [621, 290] width 5 height 6
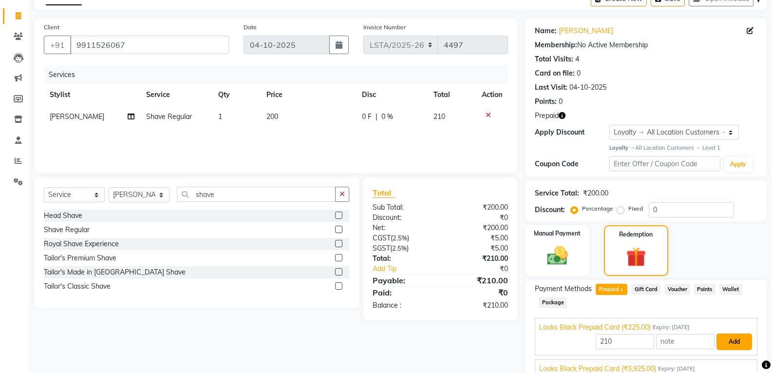
click at [732, 341] on button "Add" at bounding box center [735, 341] width 36 height 17
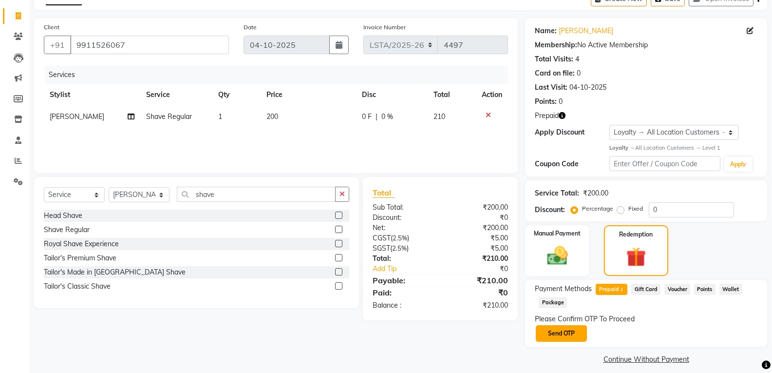
click at [556, 331] on button "Send OTP" at bounding box center [561, 333] width 51 height 17
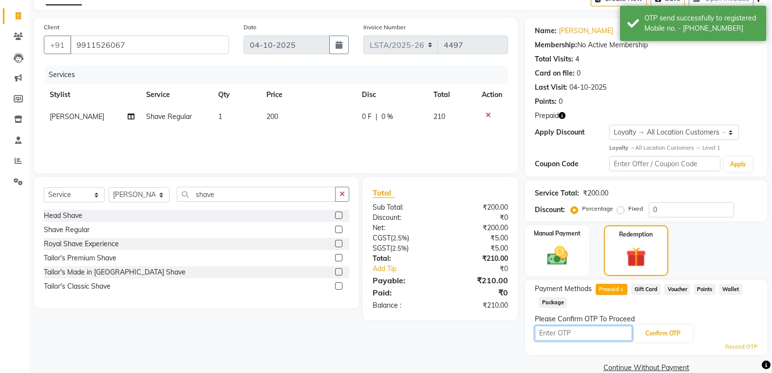
click at [559, 331] on input "text" at bounding box center [583, 332] width 97 height 15
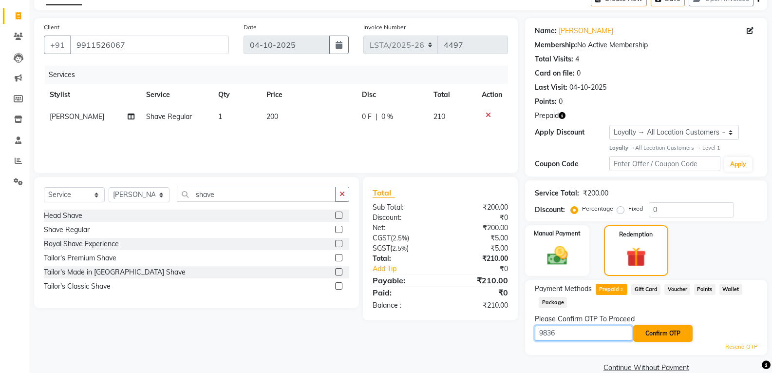
type input "9836"
click at [662, 335] on button "Confirm OTP" at bounding box center [662, 333] width 59 height 17
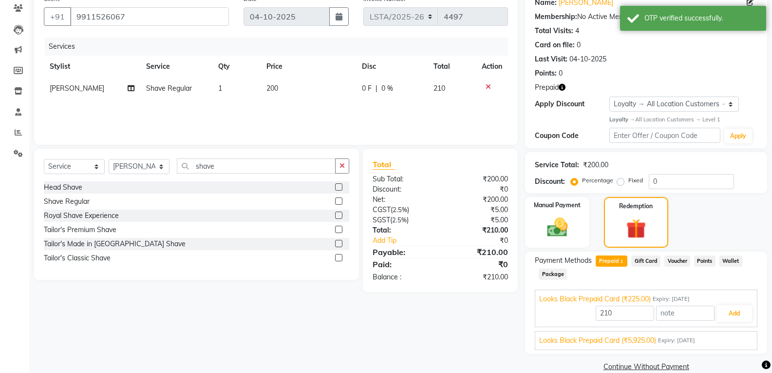
scroll to position [99, 0]
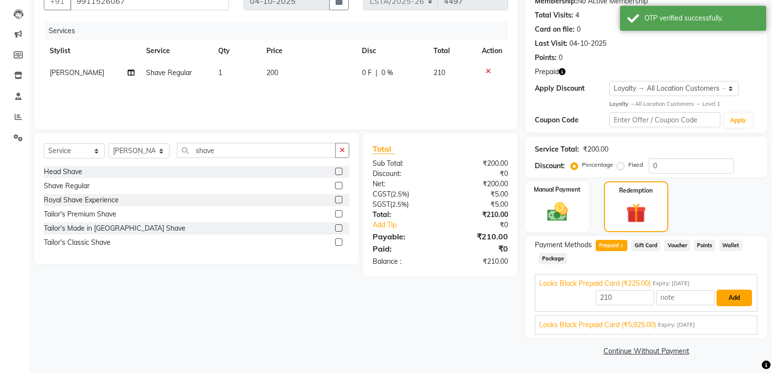
click at [725, 293] on button "Add" at bounding box center [735, 297] width 36 height 17
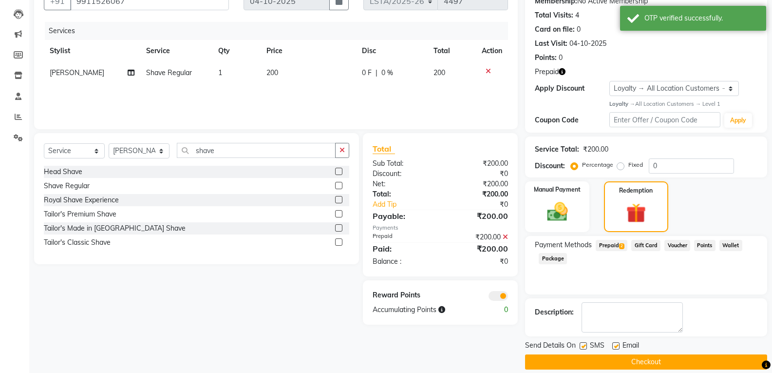
click at [583, 347] on label at bounding box center [583, 345] width 7 height 7
click at [583, 347] on input "checkbox" at bounding box center [583, 346] width 6 height 6
checkbox input "false"
click at [614, 344] on label at bounding box center [615, 345] width 7 height 7
click at [614, 344] on input "checkbox" at bounding box center [615, 346] width 6 height 6
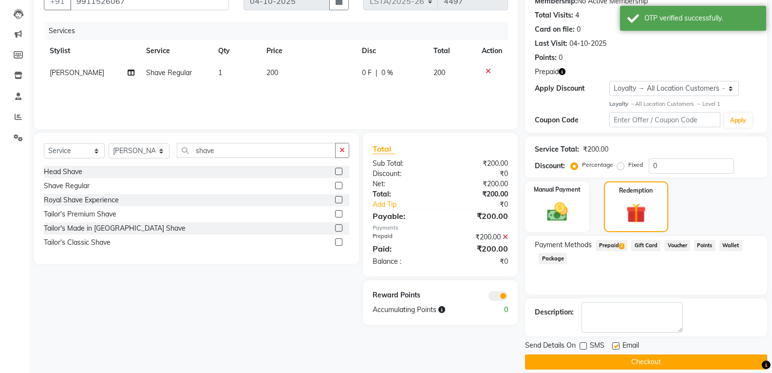
checkbox input "false"
click at [605, 356] on button "Checkout" at bounding box center [646, 361] width 242 height 15
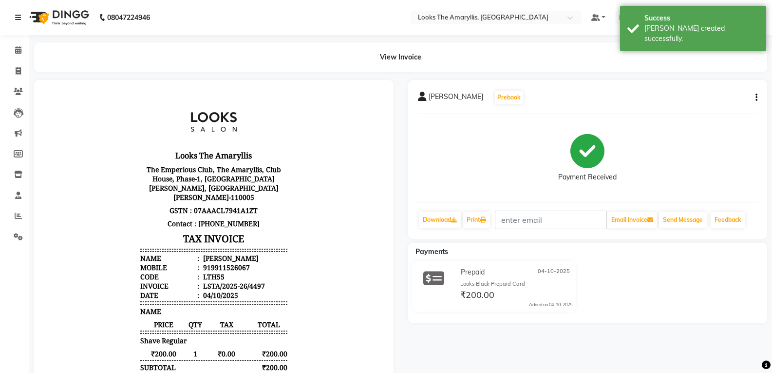
click at [219, 220] on p "Contact : 01171523435" at bounding box center [213, 223] width 147 height 13
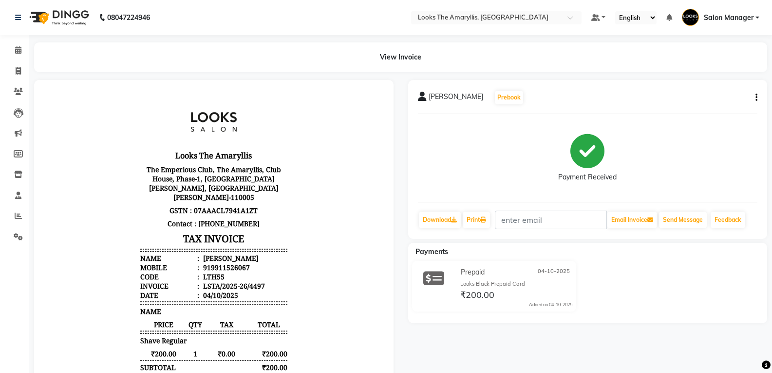
drag, startPoint x: 211, startPoint y: 215, endPoint x: 286, endPoint y: 225, distance: 76.1
click at [286, 225] on body "Looks The Amaryllis The Emperious Club, The Amaryllis, Club House, Phase-1, Adj…" at bounding box center [214, 285] width 332 height 382
click at [19, 47] on icon at bounding box center [18, 49] width 6 height 7
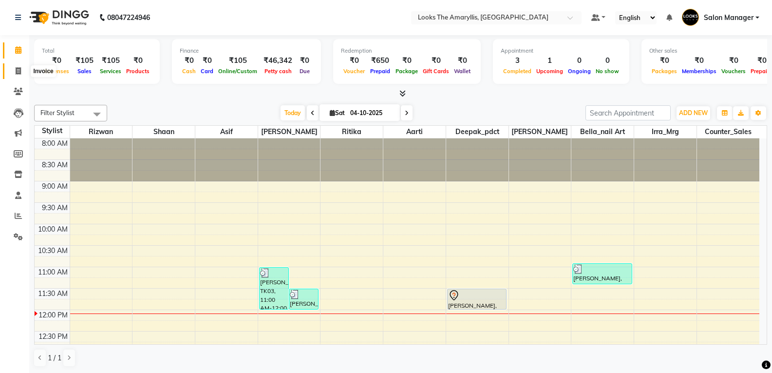
click at [18, 67] on icon at bounding box center [18, 70] width 5 height 7
select select "service"
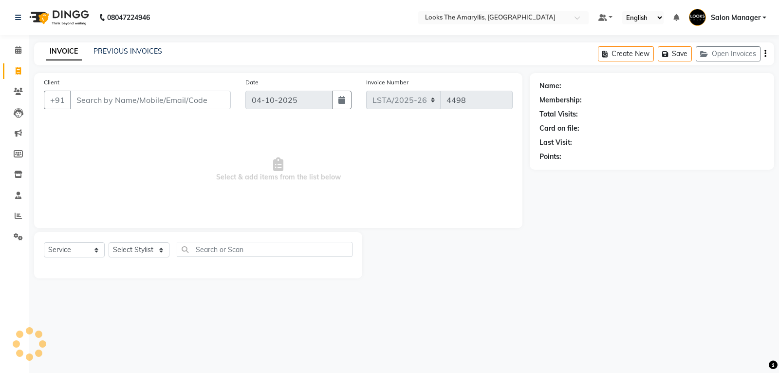
click at [195, 95] on input "Client" at bounding box center [150, 100] width 161 height 19
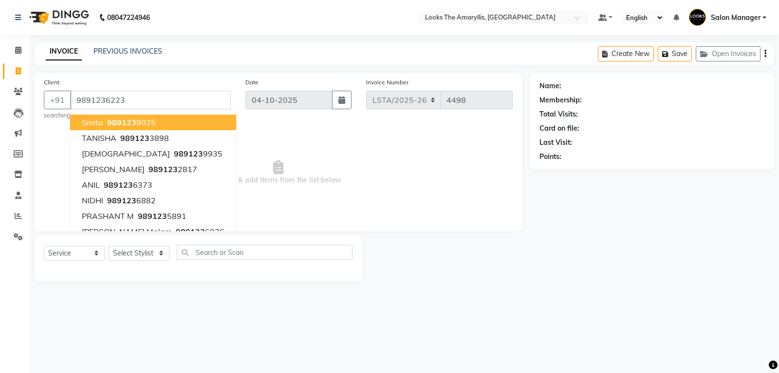
type input "9891236223"
select select "1: Object"
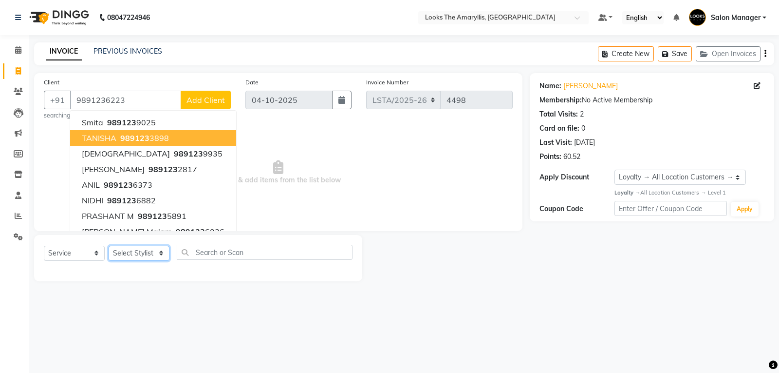
click at [157, 256] on select "Select Stylist Aarti Asif Bella_nail art Counter_Sales Deepak_pdct Irra_Mrg Rit…" at bounding box center [139, 253] width 61 height 15
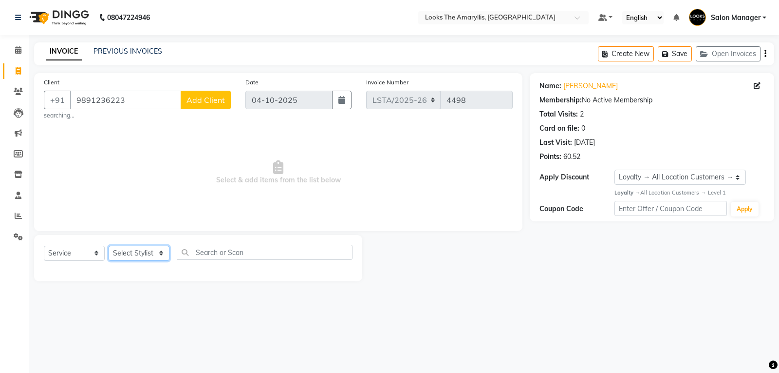
select select "90430"
click at [109, 246] on select "Select Stylist Aarti Asif Bella_nail art Counter_Sales Deepak_pdct Irra_Mrg Rit…" at bounding box center [139, 253] width 61 height 15
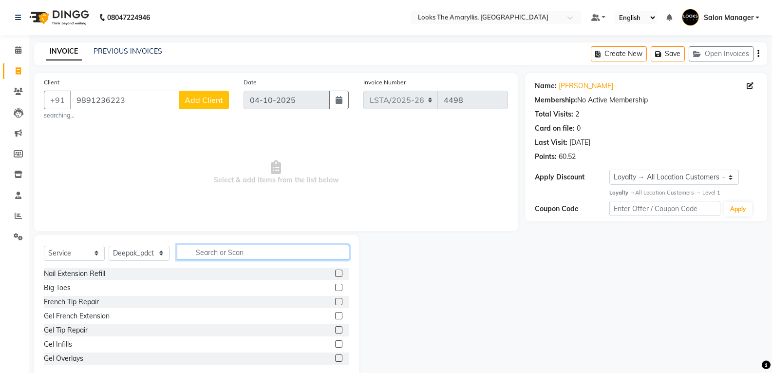
click at [222, 251] on input "text" at bounding box center [263, 252] width 172 height 15
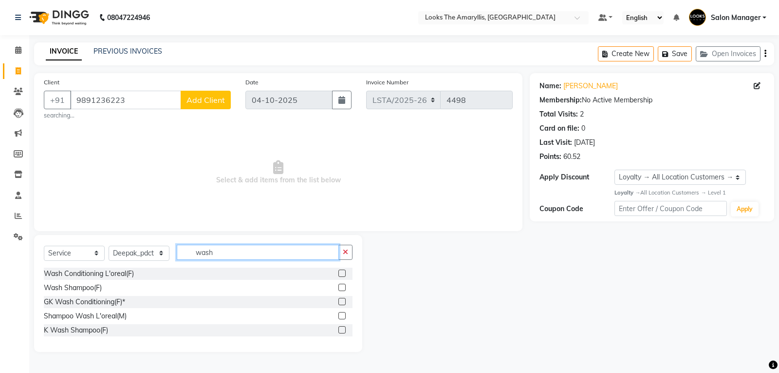
type input "wash"
click at [341, 273] on label at bounding box center [342, 272] width 7 height 7
click at [341, 273] on input "checkbox" at bounding box center [342, 273] width 6 height 6
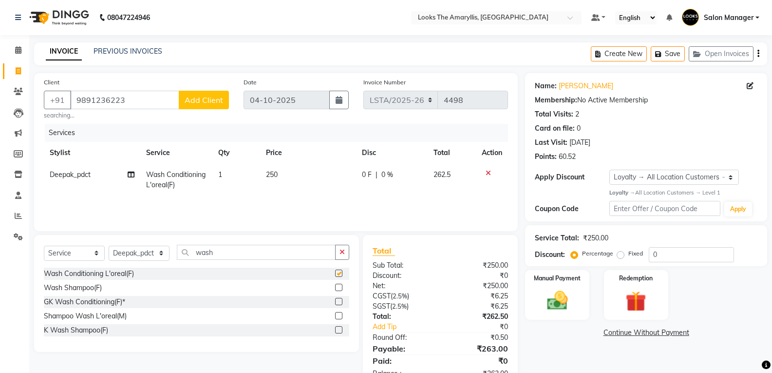
checkbox input "false"
click at [284, 179] on td "250" at bounding box center [307, 180] width 95 height 32
select select "90430"
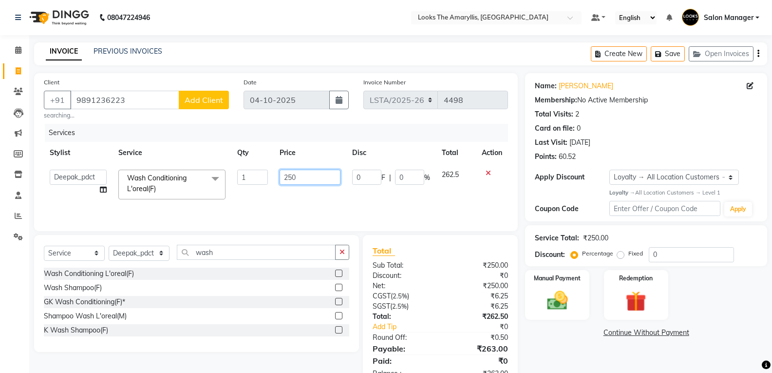
click at [299, 174] on input "250" at bounding box center [310, 177] width 61 height 15
type input "2"
type input "350"
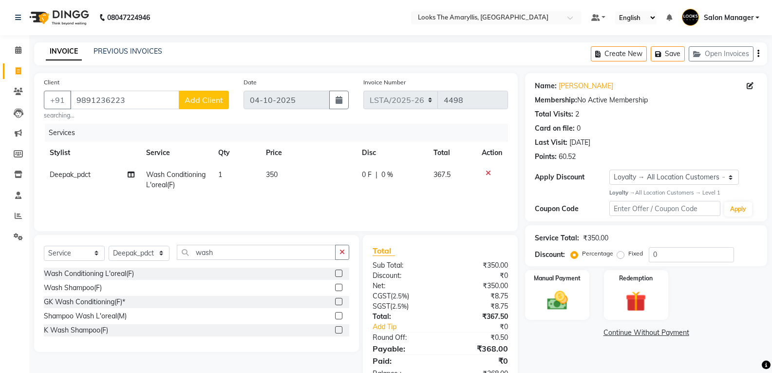
click at [426, 259] on div "Total Sub Total: ₹350.00 Discount: ₹0 Net: ₹350.00 CGST ( 2.5% ) ₹8.75 SGST ( 2…" at bounding box center [440, 312] width 135 height 134
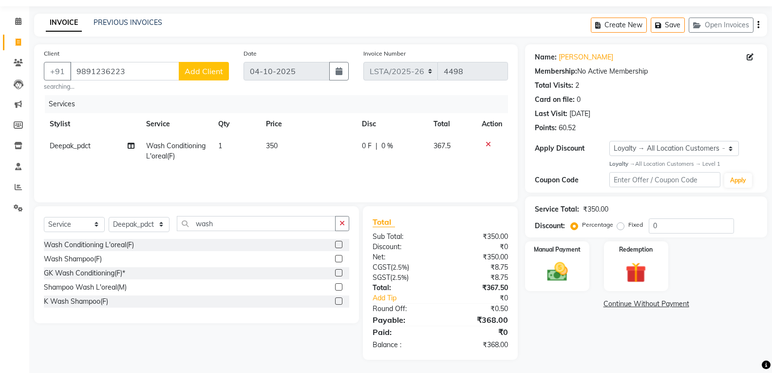
scroll to position [30, 0]
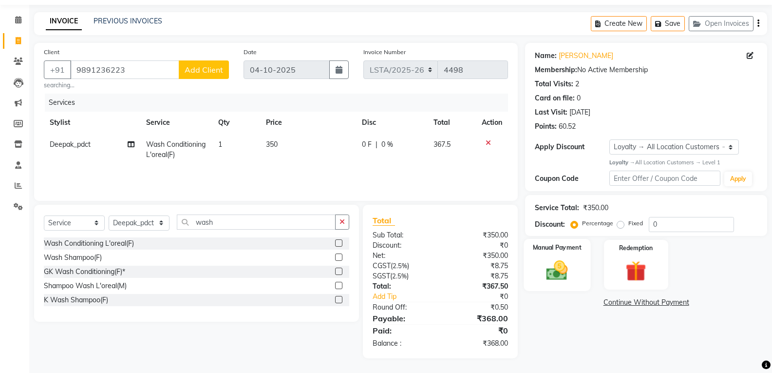
click at [565, 273] on img at bounding box center [557, 270] width 35 height 25
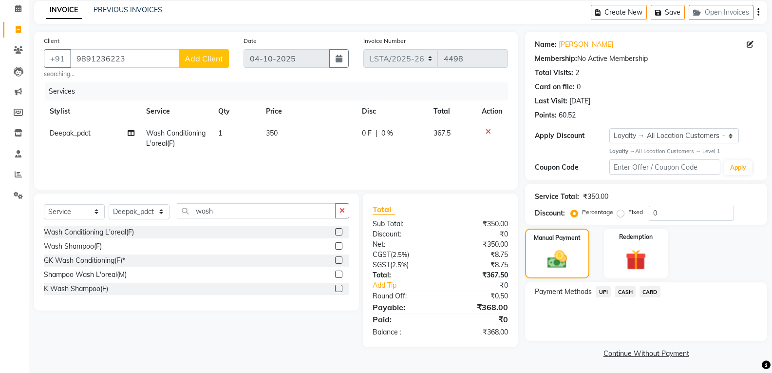
scroll to position [44, 0]
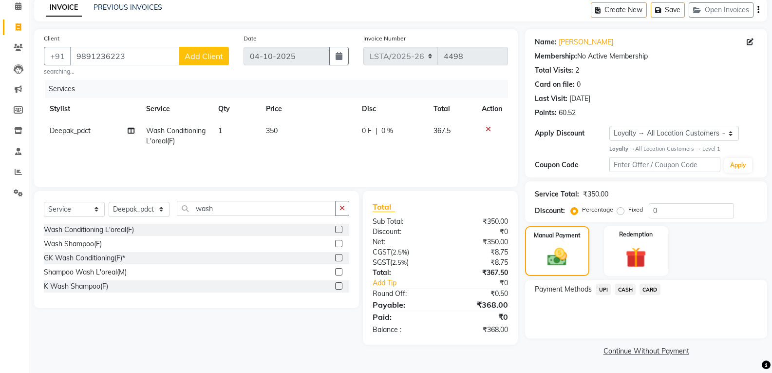
click at [626, 292] on span "CASH" at bounding box center [625, 289] width 21 height 11
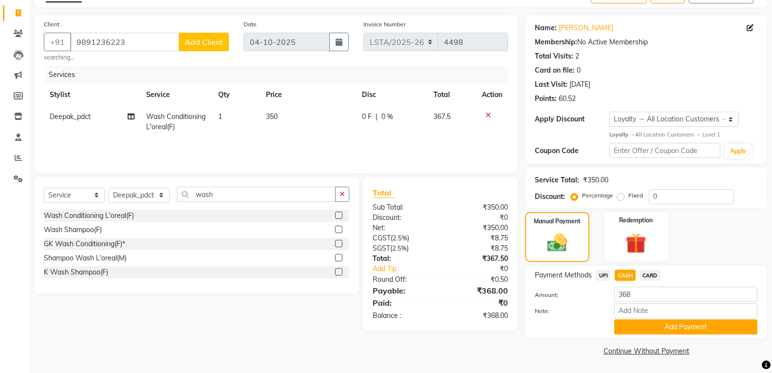
click at [646, 326] on button "Add Payment" at bounding box center [685, 326] width 143 height 15
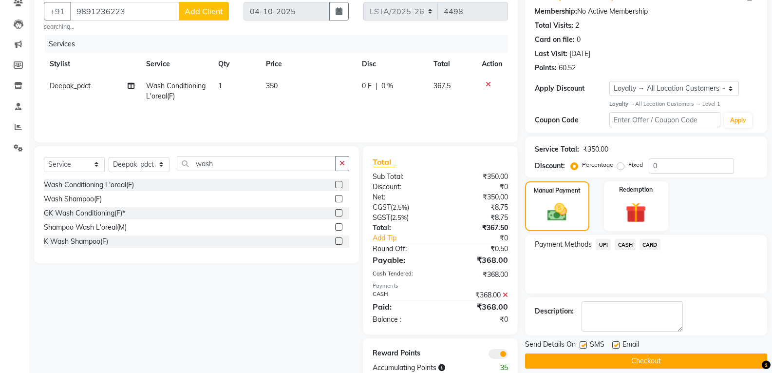
scroll to position [113, 0]
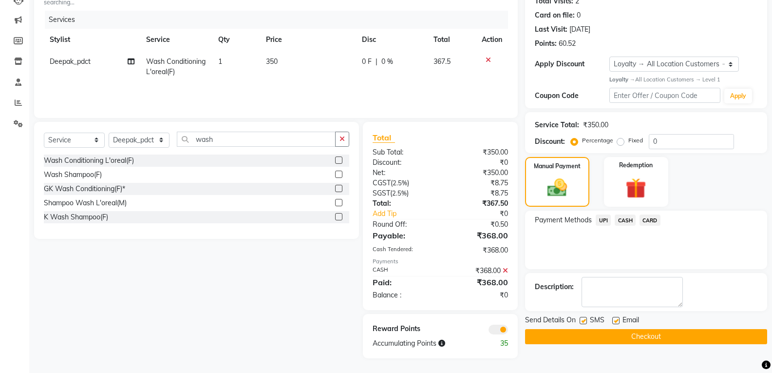
click at [586, 318] on label at bounding box center [583, 320] width 7 height 7
click at [586, 318] on input "checkbox" at bounding box center [583, 321] width 6 height 6
checkbox input "false"
click at [615, 321] on label at bounding box center [615, 320] width 7 height 7
click at [615, 321] on input "checkbox" at bounding box center [615, 321] width 6 height 6
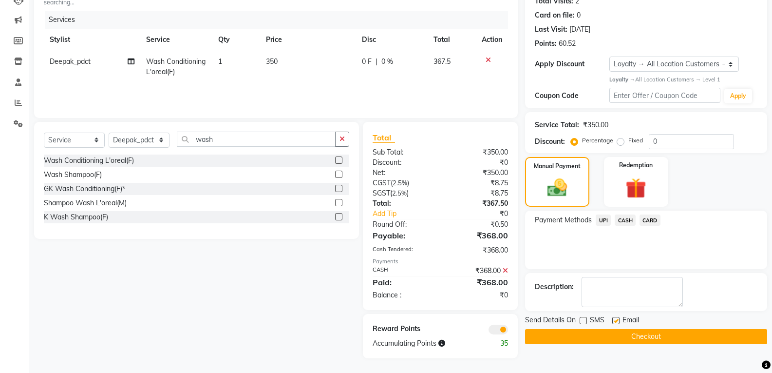
checkbox input "false"
click at [590, 339] on button "Checkout" at bounding box center [646, 336] width 242 height 15
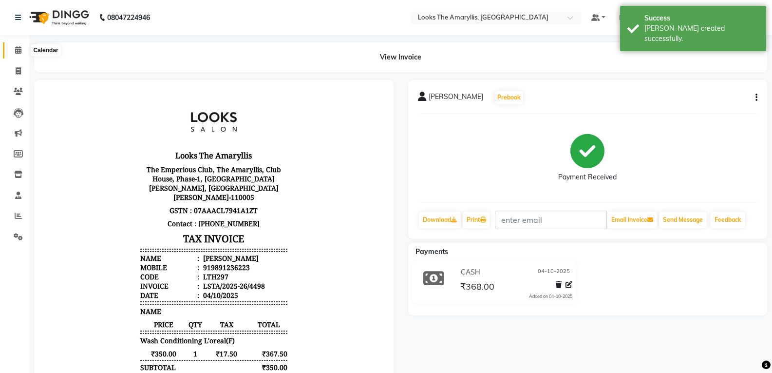
click at [20, 50] on icon at bounding box center [18, 49] width 6 height 7
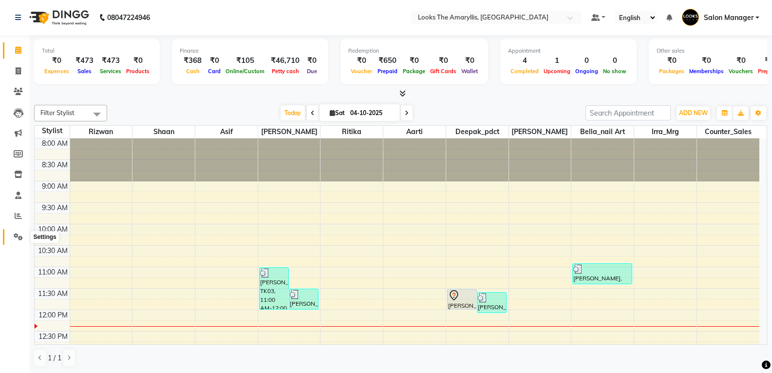
click at [17, 233] on icon at bounding box center [18, 236] width 9 height 7
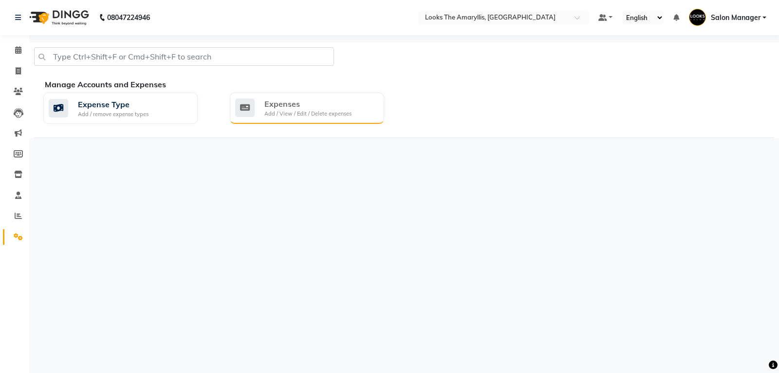
click at [313, 106] on div "Expenses" at bounding box center [308, 104] width 87 height 12
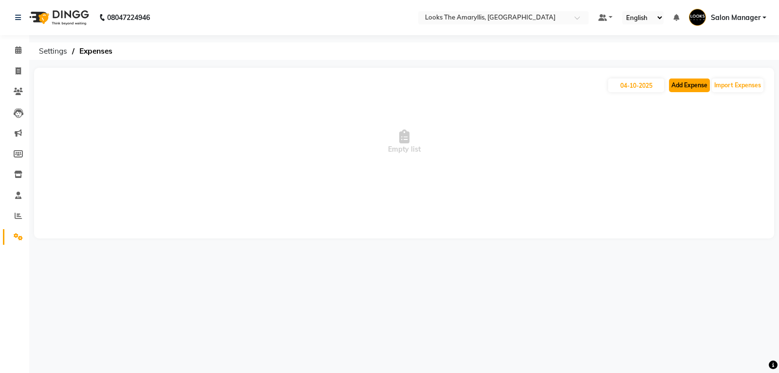
click at [690, 86] on button "Add Expense" at bounding box center [689, 85] width 41 height 14
select select "1"
select select "8117"
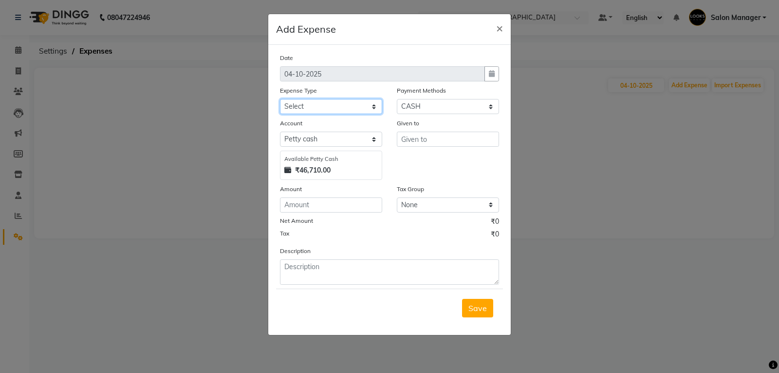
click at [375, 109] on select "Select Accommodation Aesthetics Bank Deposit BLINKIT Cash Handover Client Refun…" at bounding box center [331, 106] width 102 height 15
select select "23749"
click at [280, 99] on select "Select Accommodation Aesthetics Bank Deposit BLINKIT Cash Handover Client Refun…" at bounding box center [331, 106] width 102 height 15
click at [436, 137] on input "text" at bounding box center [448, 139] width 102 height 15
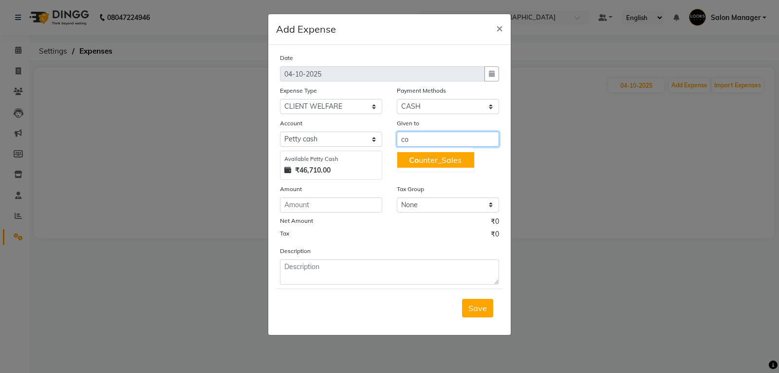
click at [458, 161] on ngb-highlight "Co unter_Sales" at bounding box center [435, 160] width 53 height 10
type input "Counter_Sales"
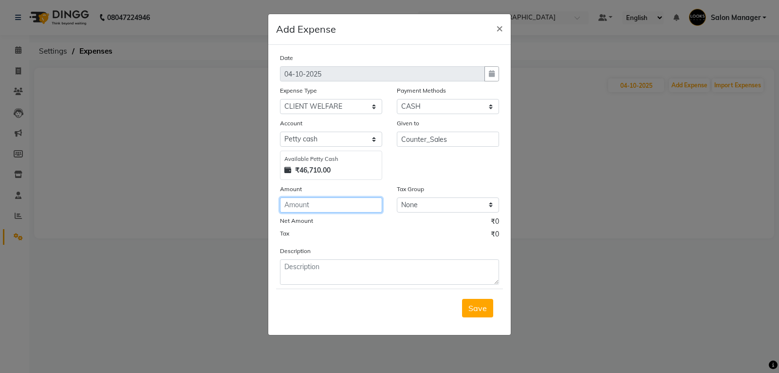
click at [359, 207] on input "number" at bounding box center [331, 204] width 102 height 15
type input "7"
type input "140"
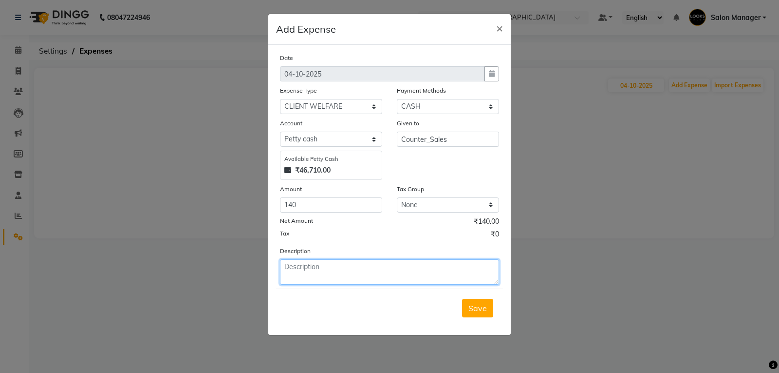
click at [347, 269] on textarea at bounding box center [389, 271] width 219 height 25
type textarea "MILK"
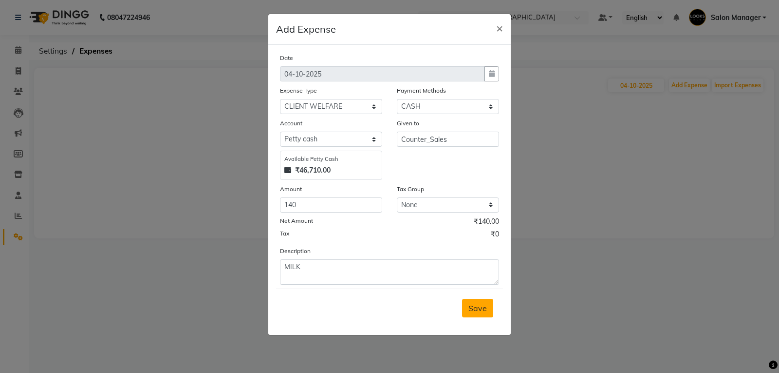
click at [476, 310] on span "Save" at bounding box center [478, 308] width 19 height 10
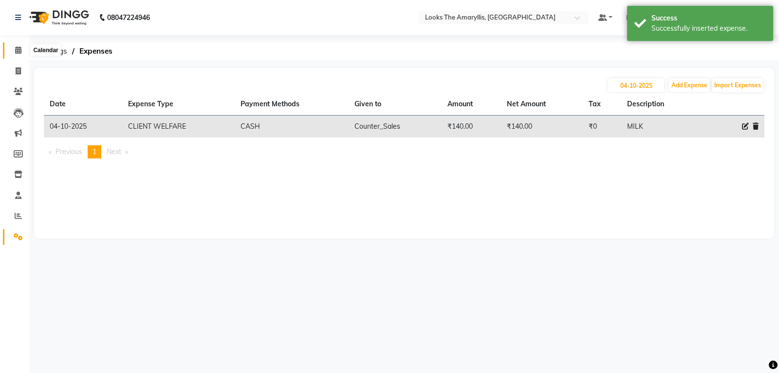
click at [19, 46] on span at bounding box center [18, 50] width 17 height 11
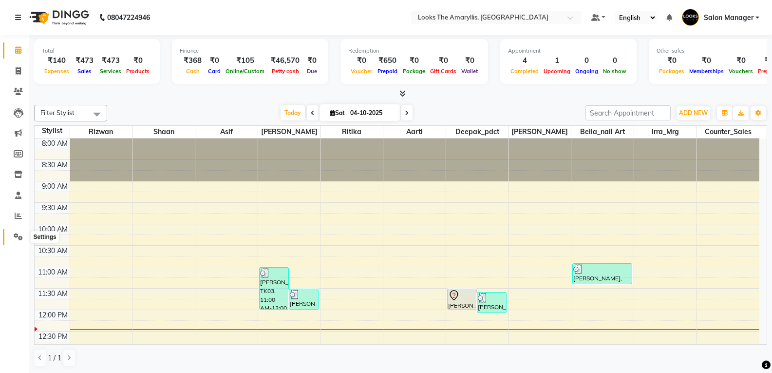
click at [20, 232] on span at bounding box center [18, 236] width 17 height 11
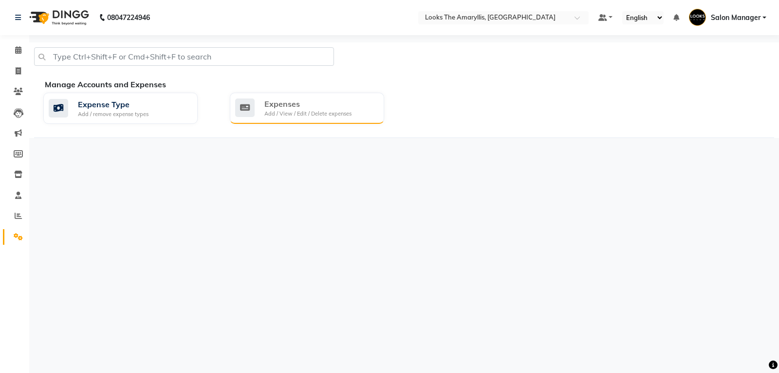
click at [303, 113] on div "Add / View / Edit / Delete expenses" at bounding box center [308, 114] width 87 height 8
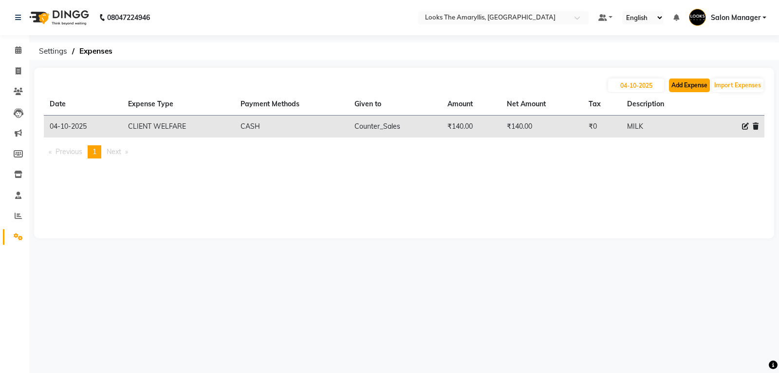
click at [681, 91] on button "Add Expense" at bounding box center [689, 85] width 41 height 14
select select "1"
select select "8117"
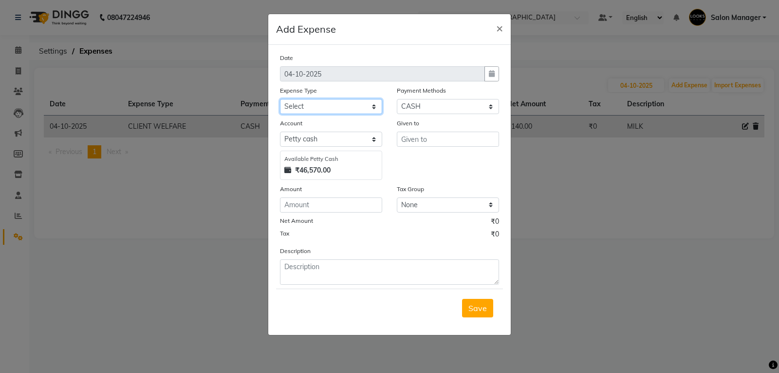
click at [370, 109] on select "Select Accommodation Aesthetics Bank Deposit BLINKIT Cash Handover Client Refun…" at bounding box center [331, 106] width 102 height 15
select select "24828"
click at [280, 99] on select "Select Accommodation Aesthetics Bank Deposit BLINKIT Cash Handover Client Refun…" at bounding box center [331, 106] width 102 height 15
click at [423, 141] on input "text" at bounding box center [448, 139] width 102 height 15
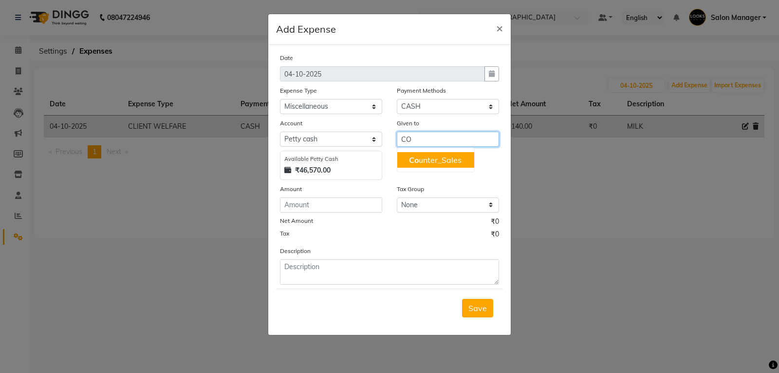
click at [442, 159] on ngb-highlight "Co unter_Sales" at bounding box center [435, 160] width 53 height 10
type input "Counter_Sales"
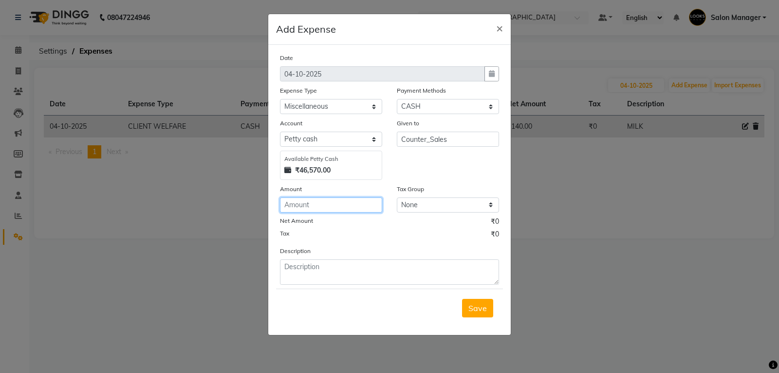
click at [334, 204] on input "number" at bounding box center [331, 204] width 102 height 15
type input "250"
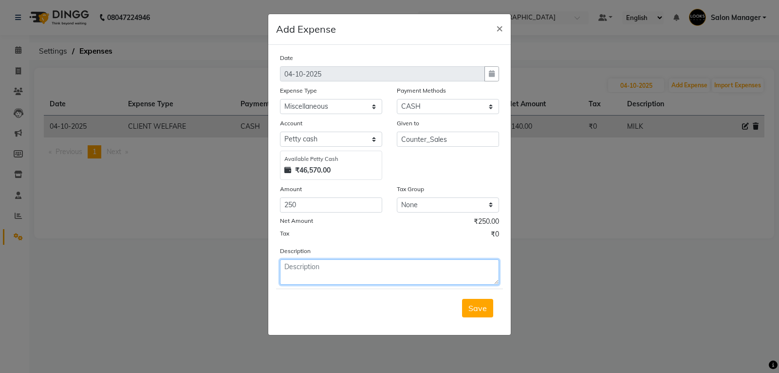
click at [381, 276] on textarea at bounding box center [389, 271] width 219 height 25
type textarea "d"
type textarea "Candle Diffusor Plug"
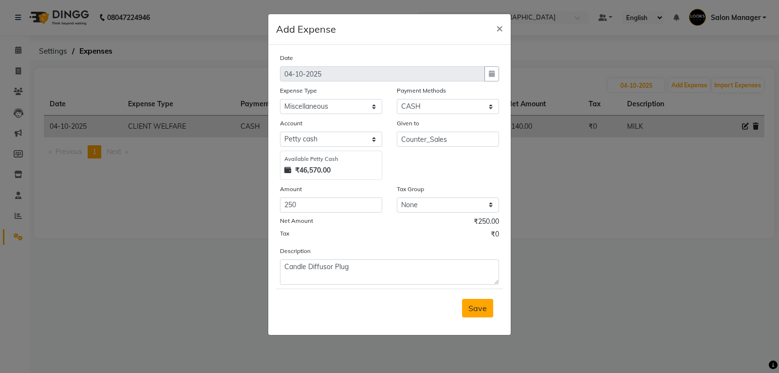
click at [484, 311] on span "Save" at bounding box center [478, 308] width 19 height 10
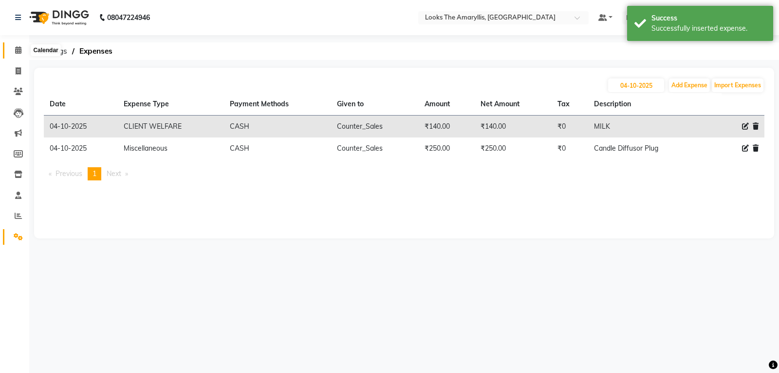
click at [21, 45] on span at bounding box center [18, 50] width 17 height 11
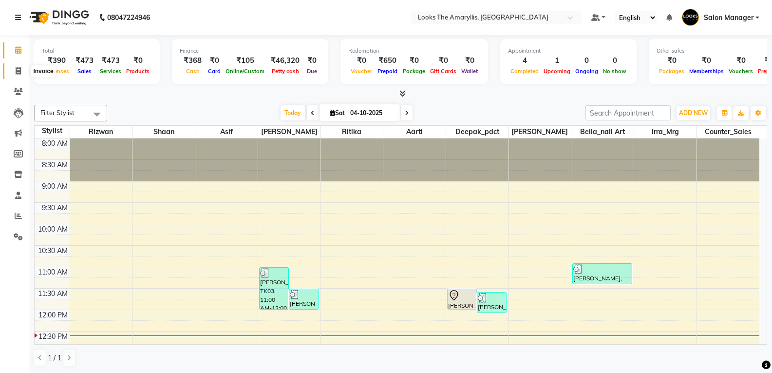
click at [18, 70] on icon at bounding box center [18, 70] width 5 height 7
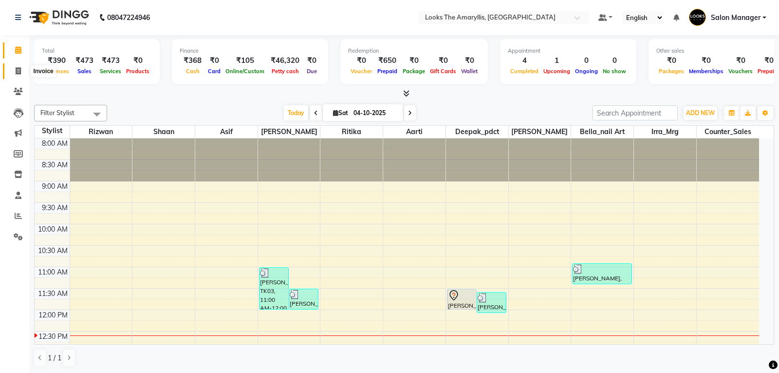
select select "service"
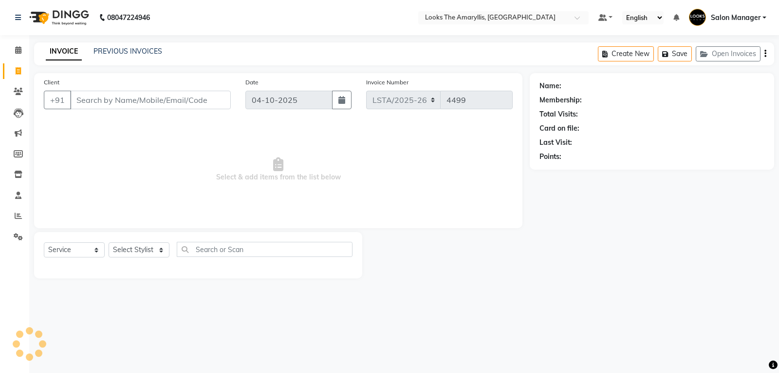
click at [128, 98] on input "Client" at bounding box center [150, 100] width 161 height 19
type input "8708375807"
click at [216, 104] on span "Add Client" at bounding box center [206, 100] width 38 height 10
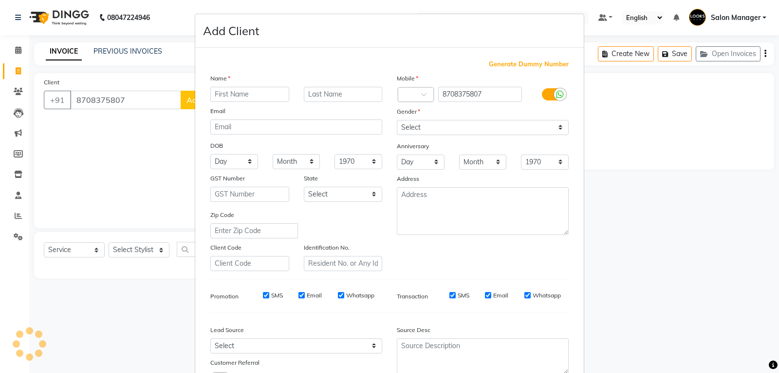
click at [227, 95] on input "text" at bounding box center [249, 94] width 79 height 15
type input "vridhi"
type input "[PERSON_NAME]"
click at [230, 95] on input "vridhi" at bounding box center [249, 94] width 79 height 15
click at [233, 94] on input "vridhi" at bounding box center [249, 94] width 79 height 15
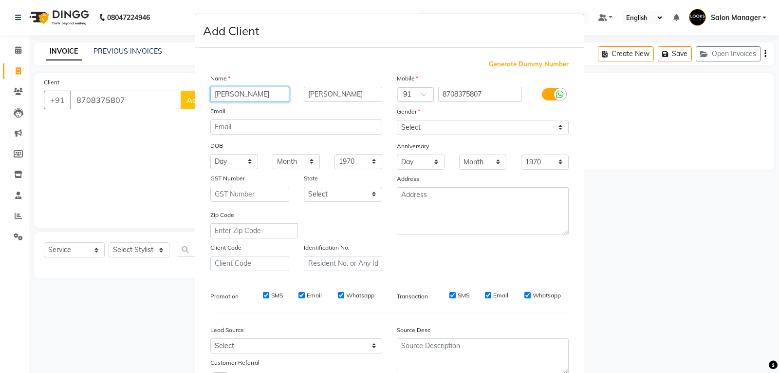
click at [233, 94] on input "vridhi" at bounding box center [249, 94] width 79 height 15
type input "[PERSON_NAME]"
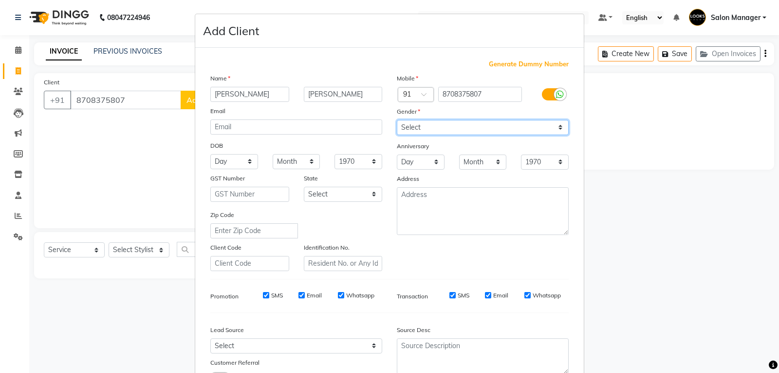
click at [558, 129] on select "Select Male Female Other Prefer Not To Say" at bounding box center [483, 127] width 172 height 15
select select "female"
click at [397, 120] on select "Select Male Female Other Prefer Not To Say" at bounding box center [483, 127] width 172 height 15
click at [263, 296] on input "SMS" at bounding box center [266, 295] width 6 height 6
checkbox input "false"
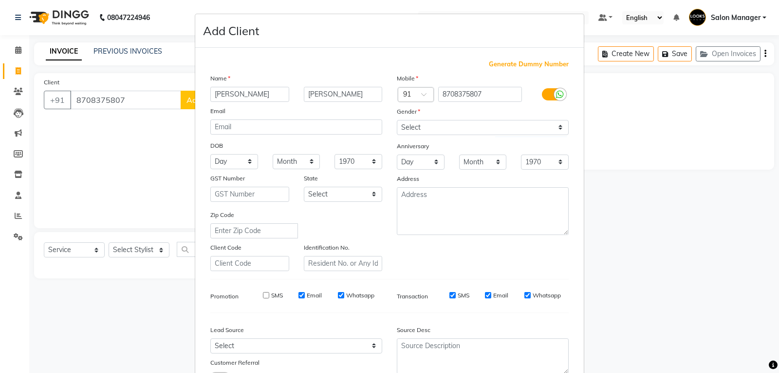
click at [301, 292] on input "Email" at bounding box center [302, 295] width 6 height 6
checkbox input "false"
click at [485, 292] on input "Email" at bounding box center [488, 295] width 6 height 6
checkbox input "false"
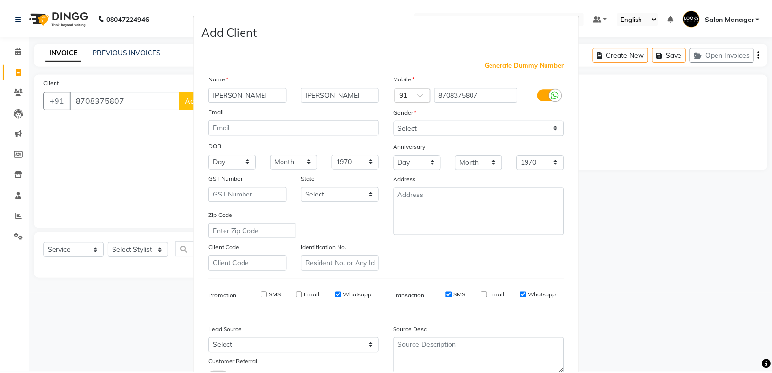
scroll to position [77, 0]
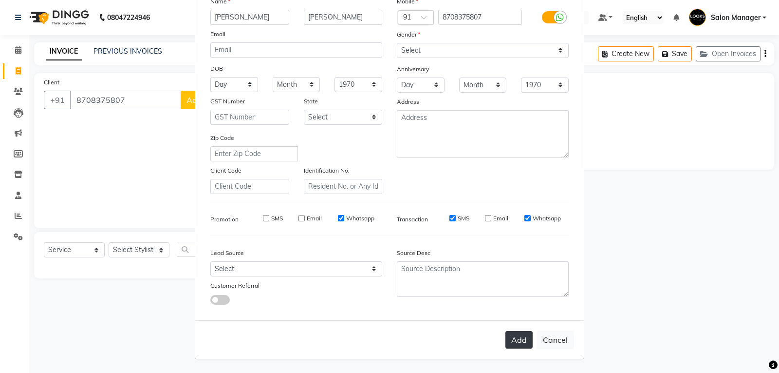
click at [518, 332] on button "Add" at bounding box center [519, 340] width 27 height 18
select select
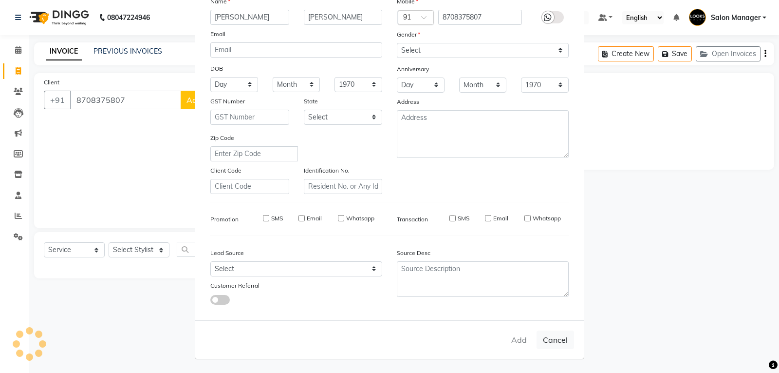
select select
checkbox input "false"
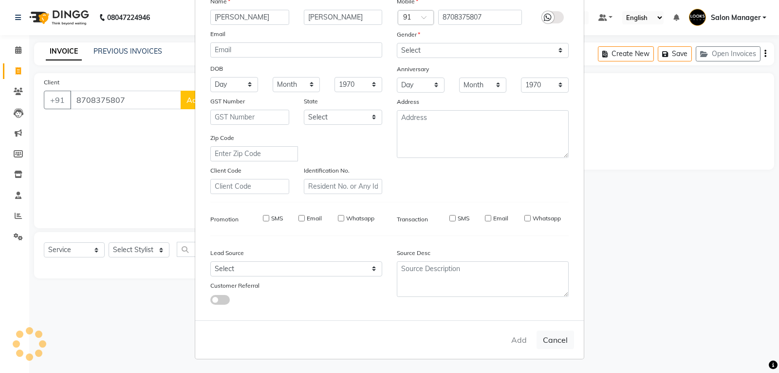
checkbox input "false"
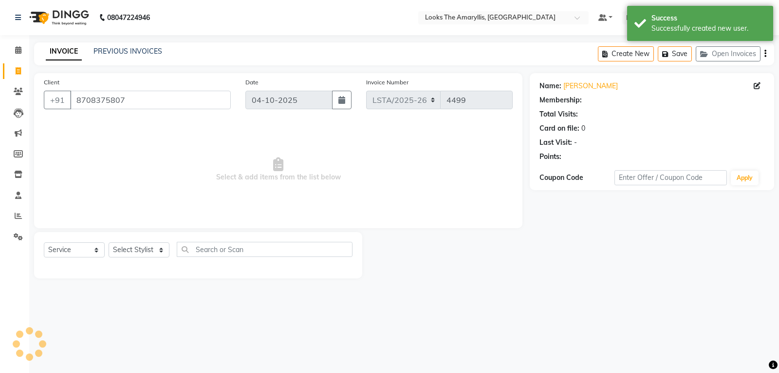
select select "1: Object"
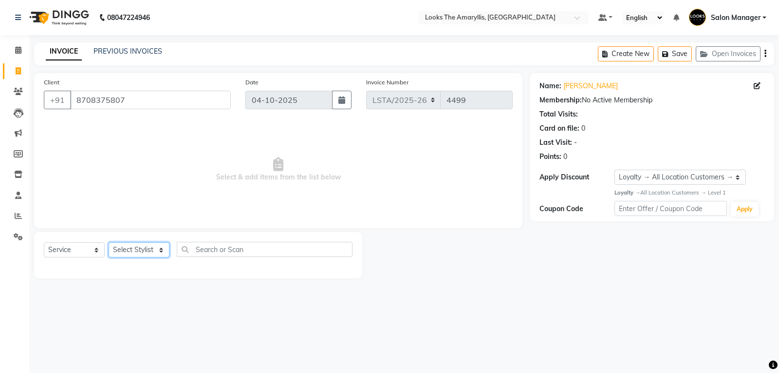
click at [162, 251] on select "Select Stylist Aarti Asif Bella_nail art Counter_Sales Deepak_pdct Irra_Mrg Rit…" at bounding box center [139, 249] width 61 height 15
select select "90430"
click at [109, 242] on select "Select Stylist Aarti Asif Bella_nail art Counter_Sales Deepak_pdct Irra_Mrg Rit…" at bounding box center [139, 249] width 61 height 15
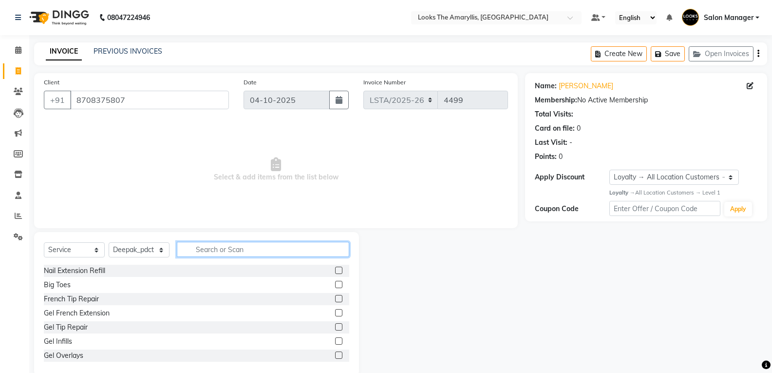
click at [223, 243] on input "text" at bounding box center [263, 249] width 172 height 15
type input "WASH"
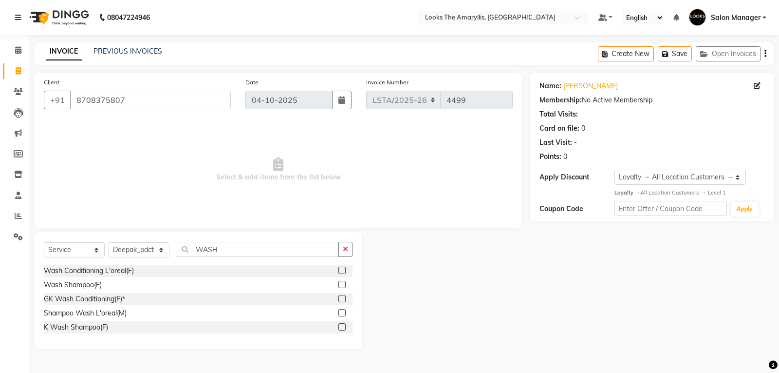
click at [339, 267] on label at bounding box center [342, 269] width 7 height 7
click at [339, 267] on input "checkbox" at bounding box center [342, 270] width 6 height 6
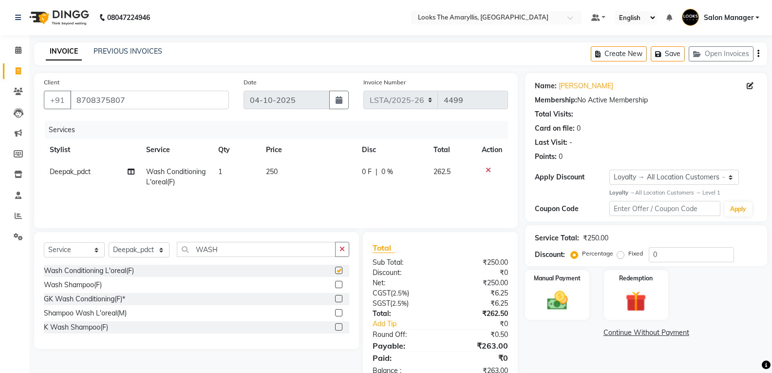
checkbox input "false"
click at [284, 170] on td "250" at bounding box center [307, 177] width 95 height 32
select select "90430"
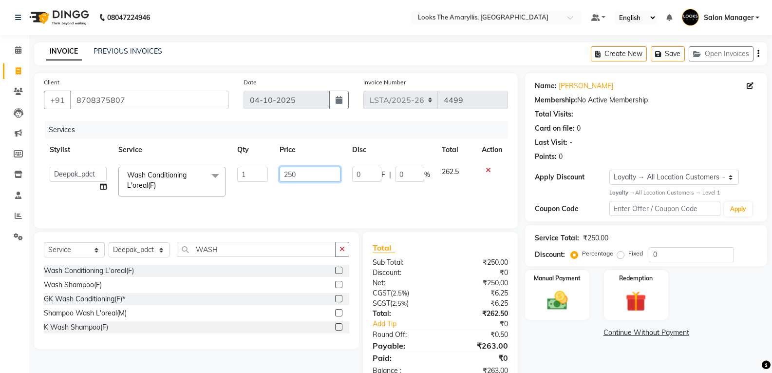
click at [294, 169] on input "250" at bounding box center [310, 174] width 61 height 15
type input "2"
type input "350"
click at [457, 337] on div "₹0.50" at bounding box center [477, 334] width 75 height 10
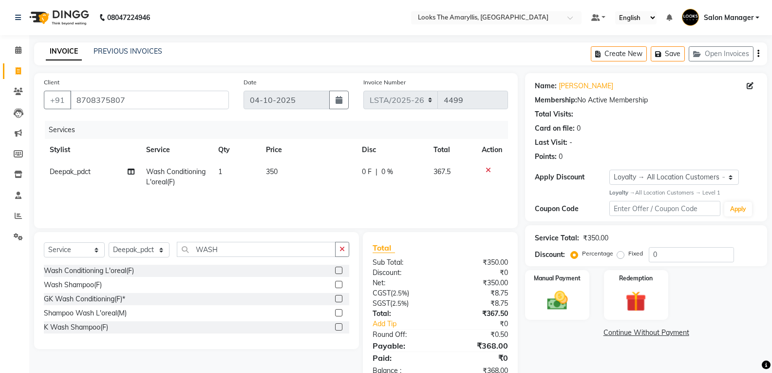
scroll to position [27, 0]
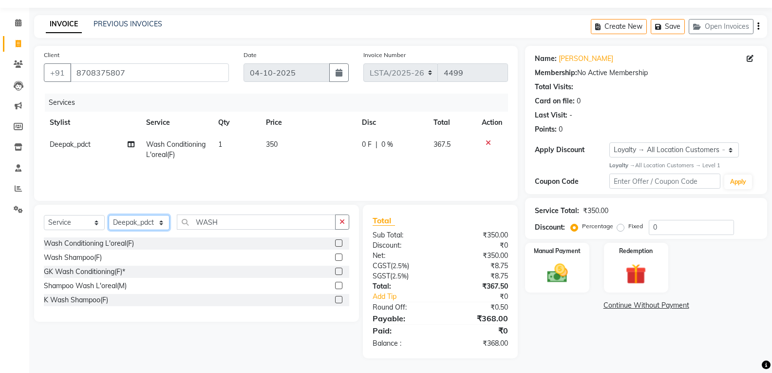
click at [163, 224] on select "Select Stylist Aarti Asif Bella_nail art Counter_Sales Deepak_pdct Irra_Mrg Rit…" at bounding box center [139, 222] width 61 height 15
select select "90431"
click at [109, 215] on select "Select Stylist Aarti Asif Bella_nail art Counter_Sales Deepak_pdct Irra_Mrg Rit…" at bounding box center [139, 222] width 61 height 15
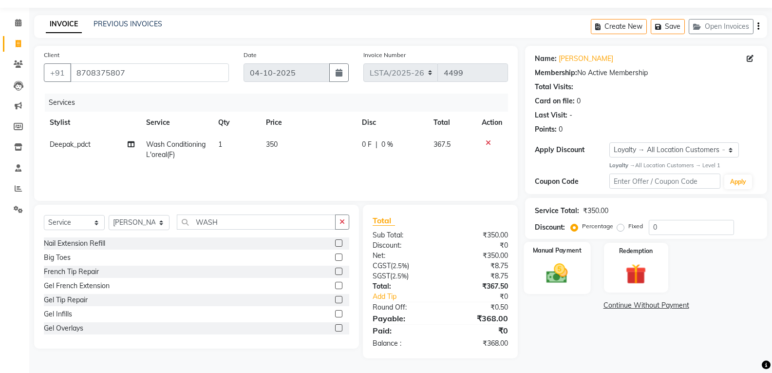
click at [559, 273] on img at bounding box center [557, 273] width 35 height 25
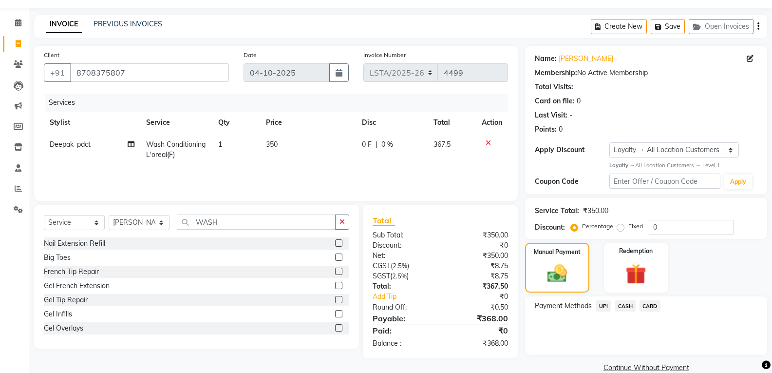
scroll to position [44, 0]
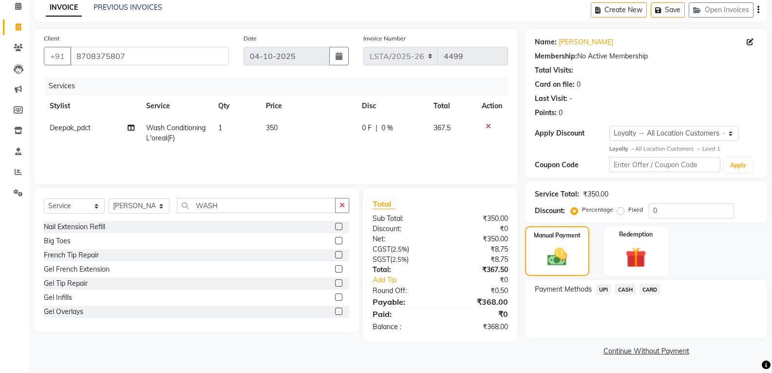
click at [624, 291] on span "CASH" at bounding box center [625, 289] width 21 height 11
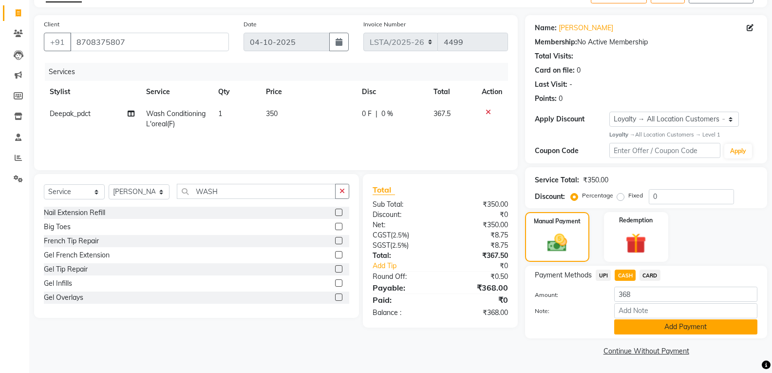
click at [627, 325] on button "Add Payment" at bounding box center [685, 326] width 143 height 15
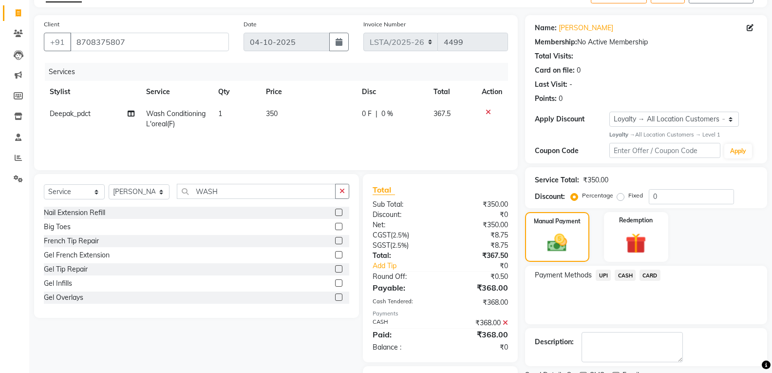
scroll to position [110, 0]
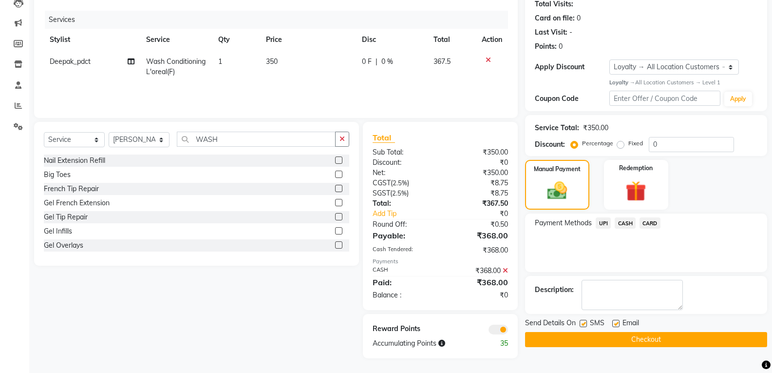
click at [584, 323] on label at bounding box center [583, 323] width 7 height 7
click at [584, 323] on input "checkbox" at bounding box center [583, 324] width 6 height 6
checkbox input "false"
click at [616, 322] on label at bounding box center [615, 323] width 7 height 7
click at [616, 322] on input "checkbox" at bounding box center [615, 324] width 6 height 6
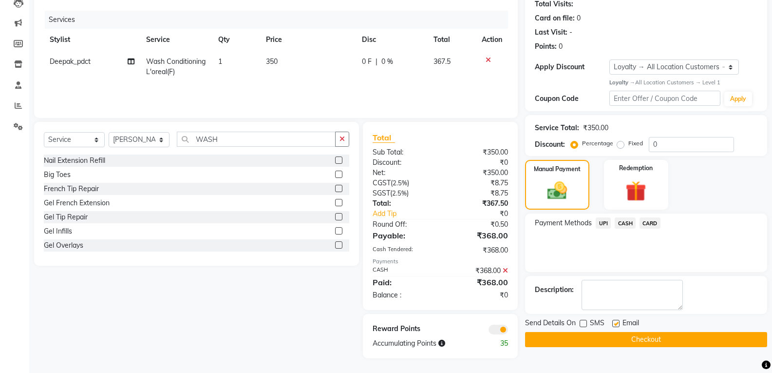
checkbox input "false"
click at [597, 341] on button "Checkout" at bounding box center [646, 339] width 242 height 15
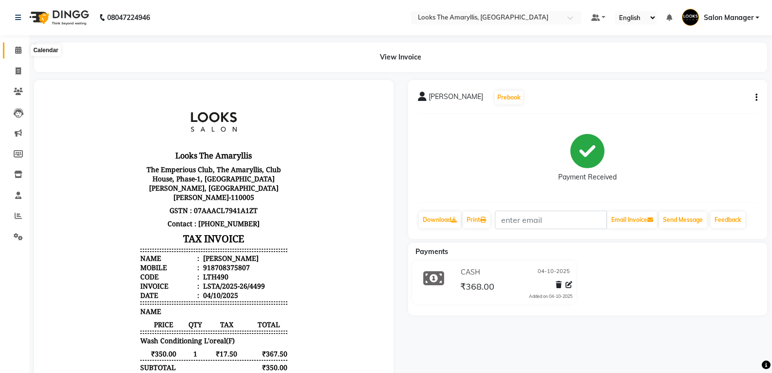
click at [18, 50] on icon at bounding box center [18, 49] width 6 height 7
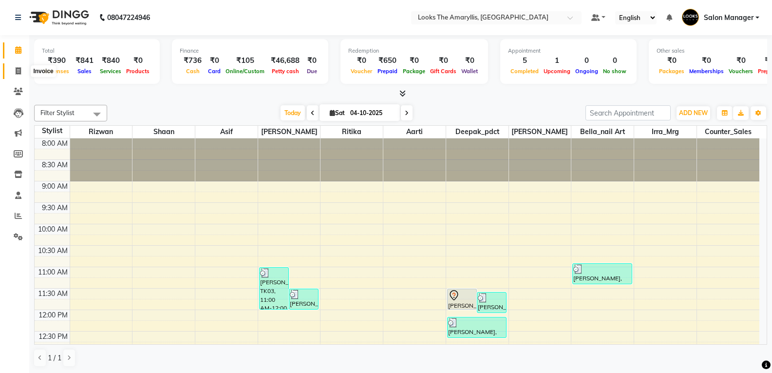
click at [17, 73] on icon at bounding box center [18, 70] width 5 height 7
select select "service"
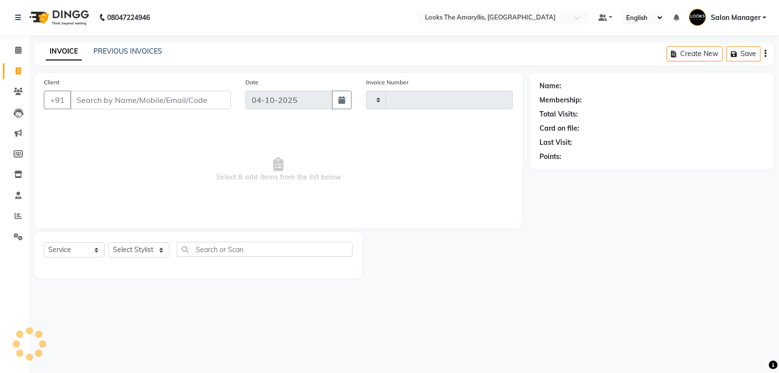
type input "4500"
select select "8939"
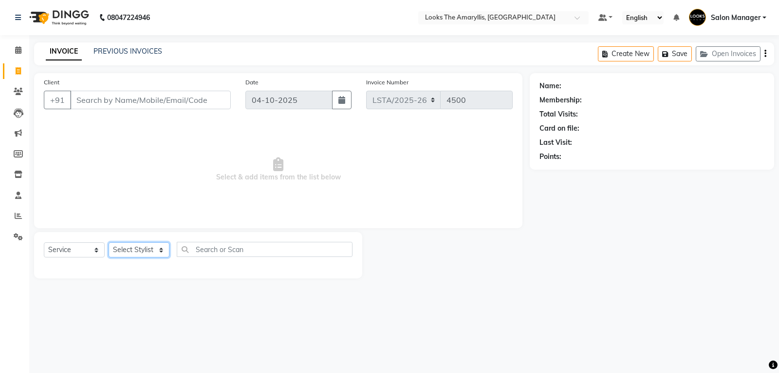
click at [159, 252] on select "Select Stylist Aarti Asif Bella_nail art Counter_Sales Deepak_pdct Irra_Mrg Rit…" at bounding box center [139, 249] width 61 height 15
select select "90424"
click at [109, 242] on select "Select Stylist Aarti Asif Bella_nail art Counter_Sales Deepak_pdct Irra_Mrg Rit…" at bounding box center [139, 249] width 61 height 15
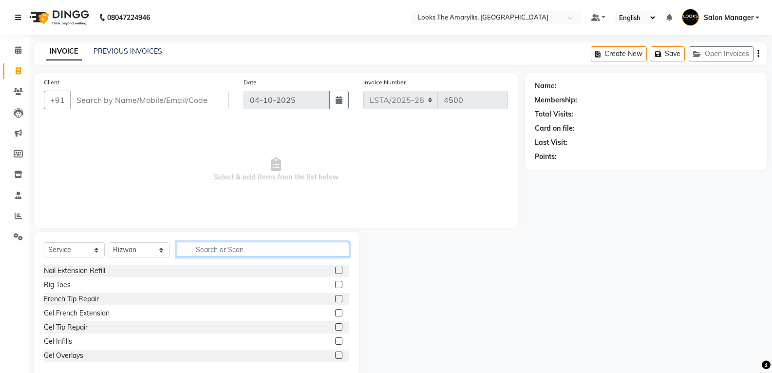
click at [210, 247] on input "text" at bounding box center [263, 249] width 172 height 15
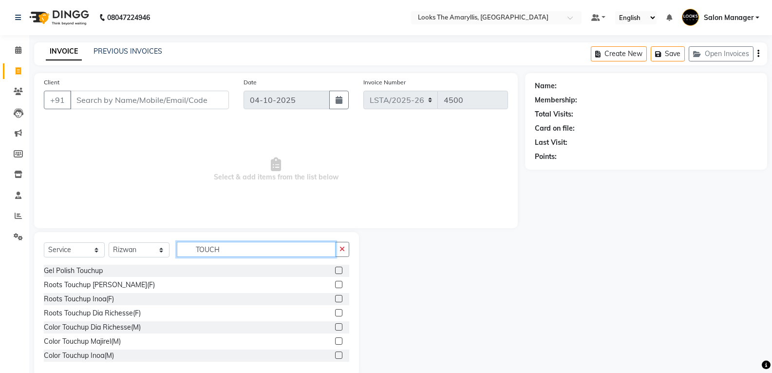
type input "TOUCH"
click at [335, 297] on label at bounding box center [338, 298] width 7 height 7
click at [335, 297] on input "checkbox" at bounding box center [338, 299] width 6 height 6
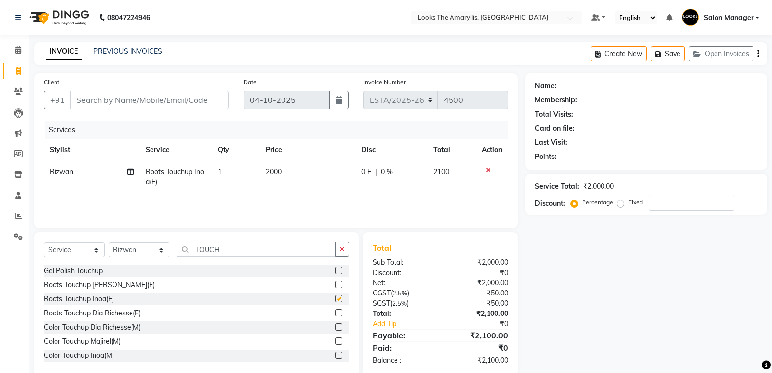
checkbox input "false"
click at [293, 171] on td "2000" at bounding box center [308, 177] width 96 height 32
select select "90424"
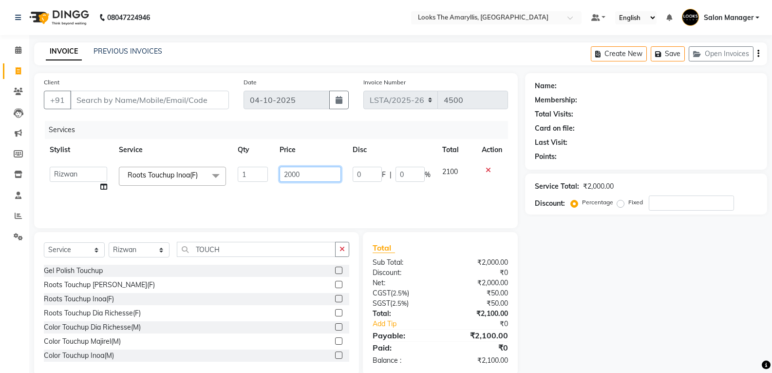
click at [306, 171] on input "2000" at bounding box center [310, 174] width 61 height 15
type input "2"
type input "1300"
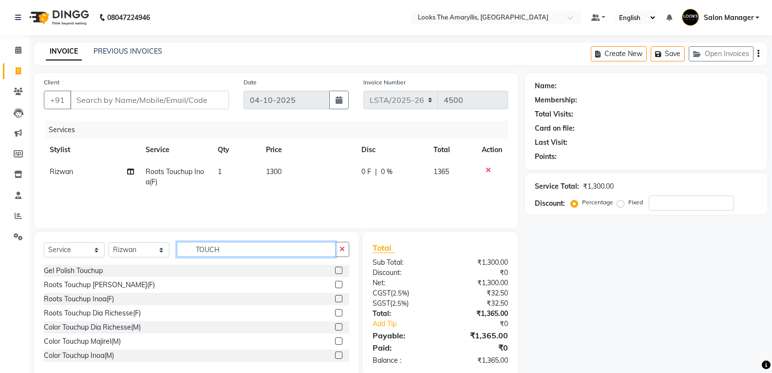
click at [265, 244] on input "TOUCH" at bounding box center [256, 249] width 159 height 15
type input "RITUA"
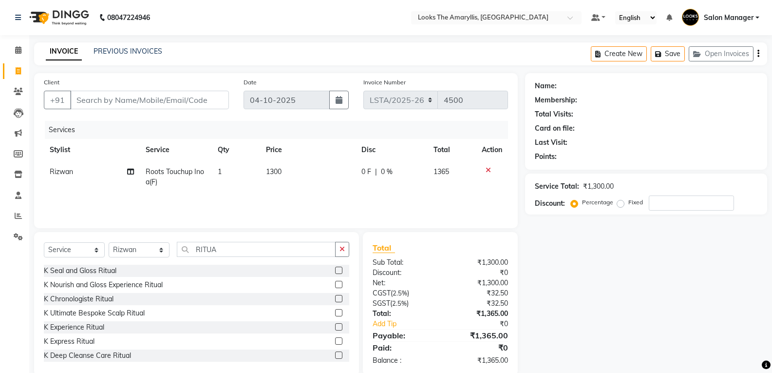
click at [335, 327] on label at bounding box center [338, 326] width 7 height 7
click at [335, 327] on input "checkbox" at bounding box center [338, 327] width 6 height 6
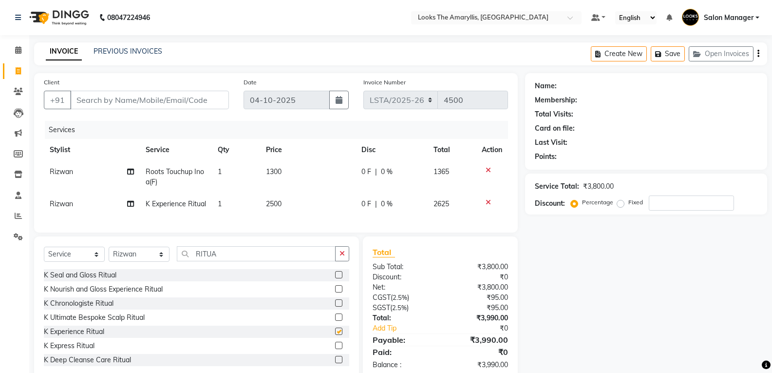
checkbox input "false"
click at [288, 202] on td "2500" at bounding box center [308, 204] width 96 height 22
select select "90424"
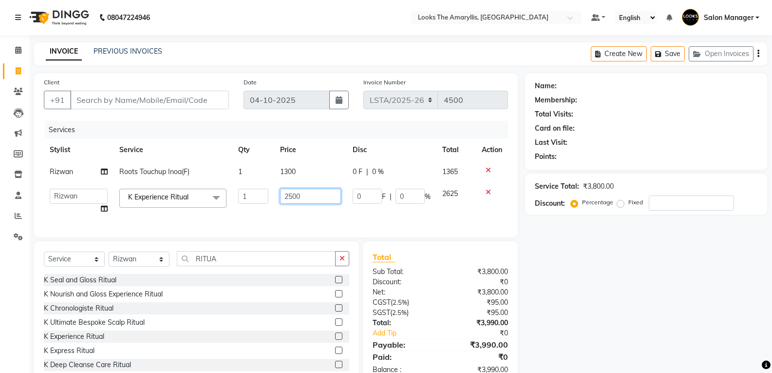
click at [305, 201] on input "2500" at bounding box center [310, 196] width 61 height 15
type input "2"
type input "350"
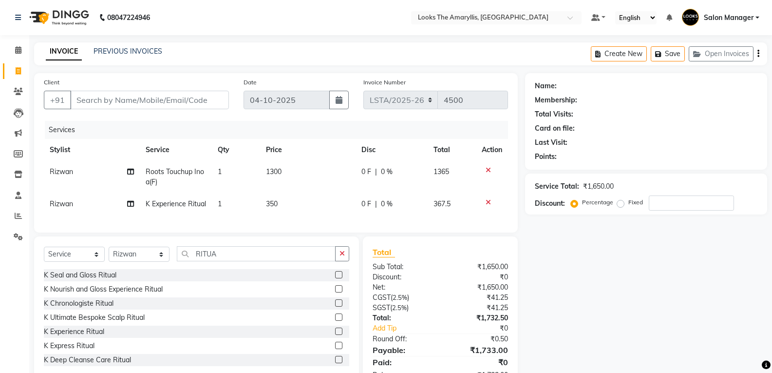
click at [446, 297] on div "Total Sub Total: ₹1,650.00 Discount: ₹0 Net: ₹1,650.00 CGST ( 2.5% ) ₹41.25 SGS…" at bounding box center [440, 313] width 135 height 134
click at [291, 213] on td "350" at bounding box center [308, 204] width 96 height 22
select select "90424"
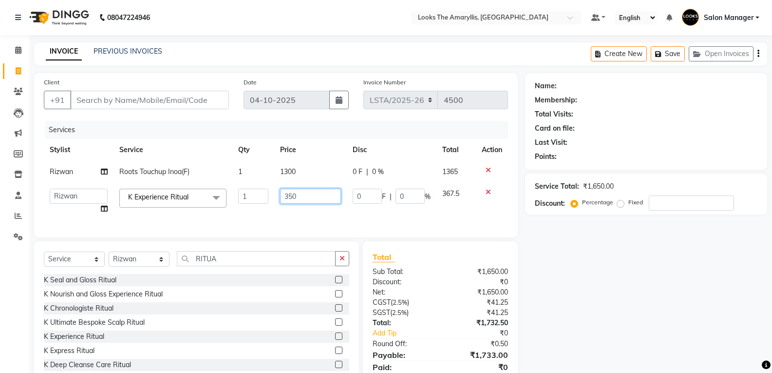
click at [308, 199] on input "350" at bounding box center [310, 196] width 60 height 15
type input "3500"
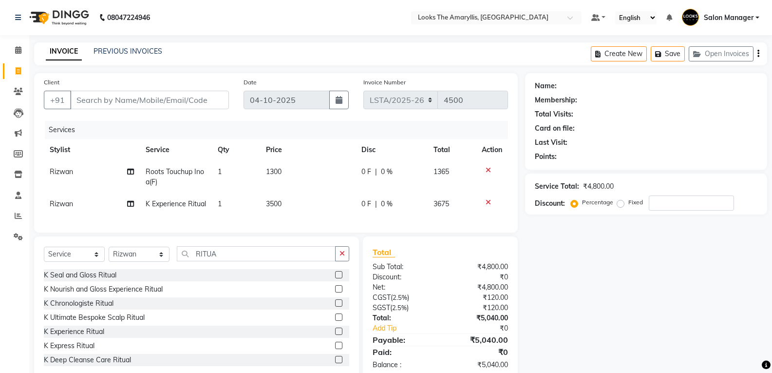
click at [419, 272] on div "Sub Total:" at bounding box center [402, 267] width 75 height 10
click at [246, 261] on input "RITUA" at bounding box center [256, 253] width 159 height 15
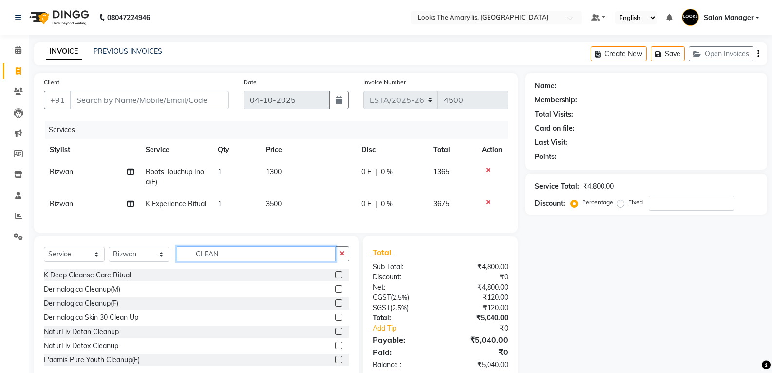
scroll to position [39, 0]
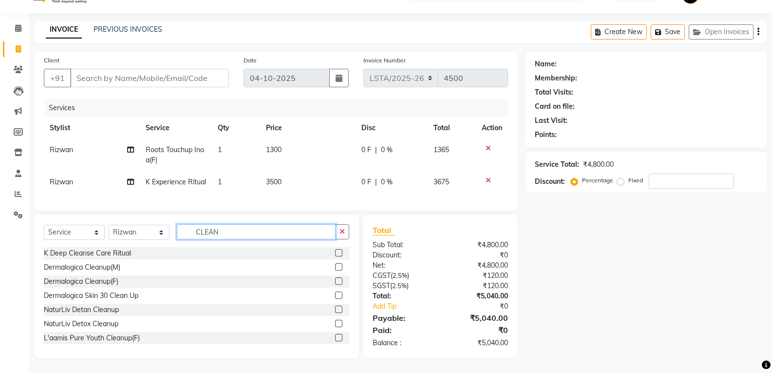
click at [269, 234] on input "CLEAN" at bounding box center [256, 231] width 159 height 15
type input "EYE"
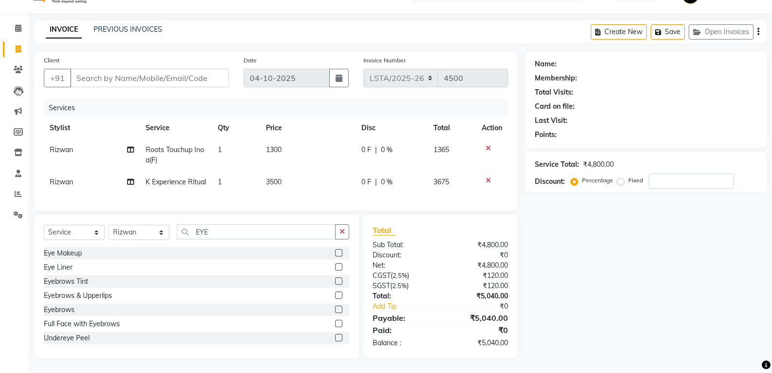
click at [335, 293] on label at bounding box center [338, 294] width 7 height 7
click at [335, 293] on input "checkbox" at bounding box center [338, 295] width 6 height 6
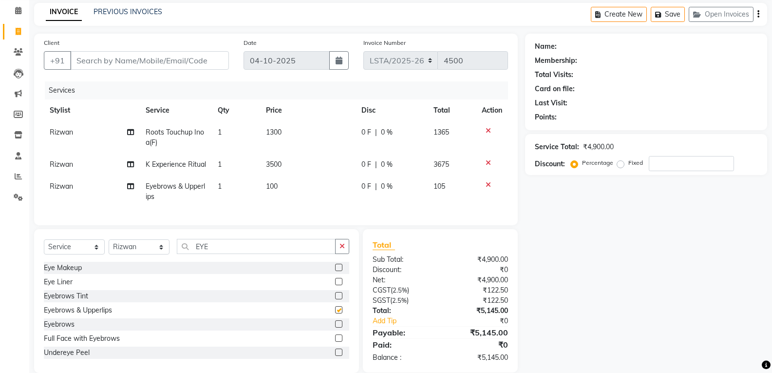
checkbox input "false"
click at [289, 197] on td "100" at bounding box center [308, 191] width 96 height 32
select select "90424"
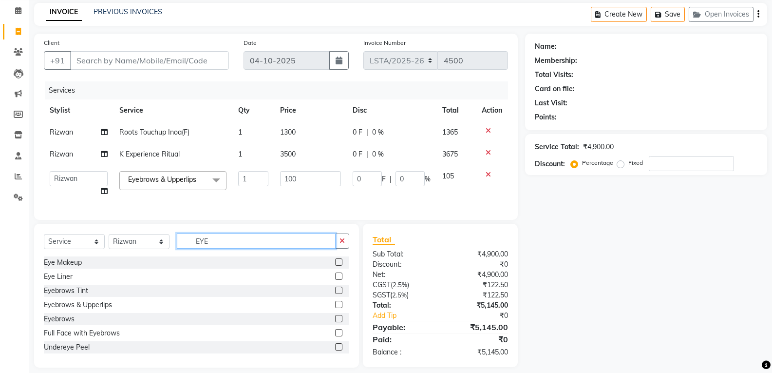
click at [256, 248] on input "EYE" at bounding box center [256, 240] width 159 height 15
click at [257, 248] on input "EYE" at bounding box center [256, 240] width 159 height 15
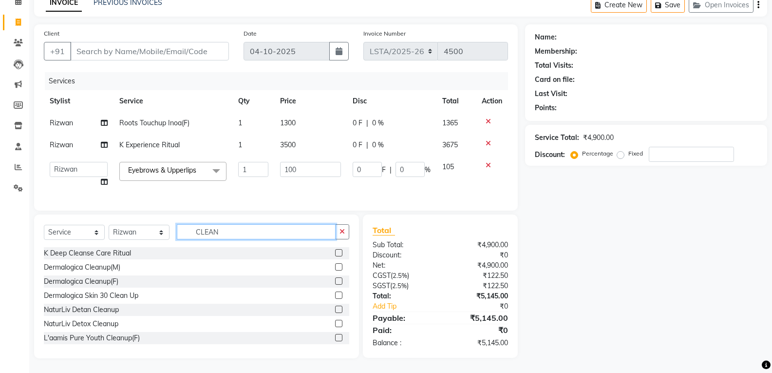
type input "CLEAN"
click at [335, 308] on label at bounding box center [338, 308] width 7 height 7
click at [335, 308] on input "checkbox" at bounding box center [338, 309] width 6 height 6
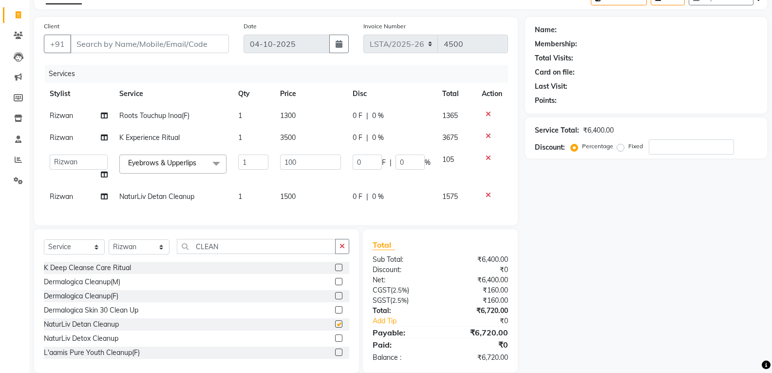
checkbox input "false"
click at [69, 200] on span "Rizwan" at bounding box center [61, 196] width 23 height 9
select select "90424"
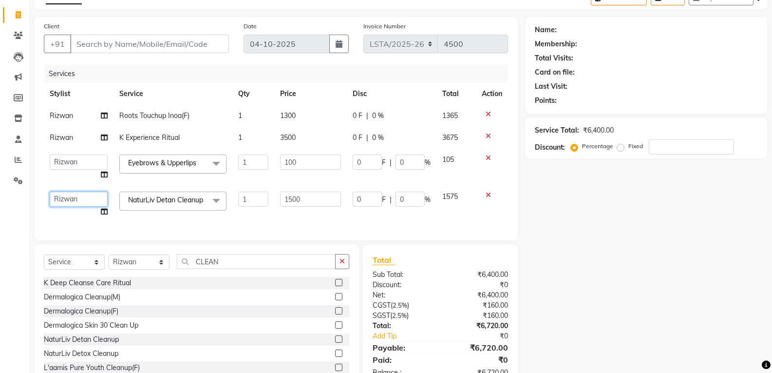
click at [70, 199] on select "Aarti Asif Bella_nail art Counter_Sales Deepak_pdct Irra_Mrg Ritika Rizwan Salo…" at bounding box center [79, 198] width 58 height 15
click at [365, 228] on div "Services Stylist Service Qty Price Disc Total Action Rizwan Roots Touchup Inoa(…" at bounding box center [276, 148] width 464 height 166
click at [429, 300] on div "Net:" at bounding box center [402, 295] width 75 height 10
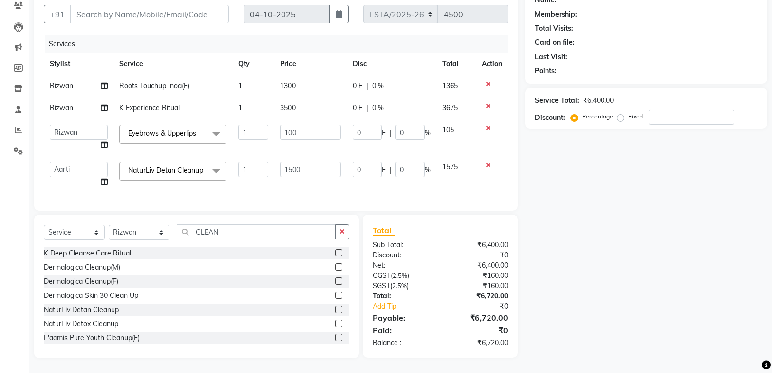
click at [293, 103] on span "3500" at bounding box center [288, 107] width 16 height 9
select select "90424"
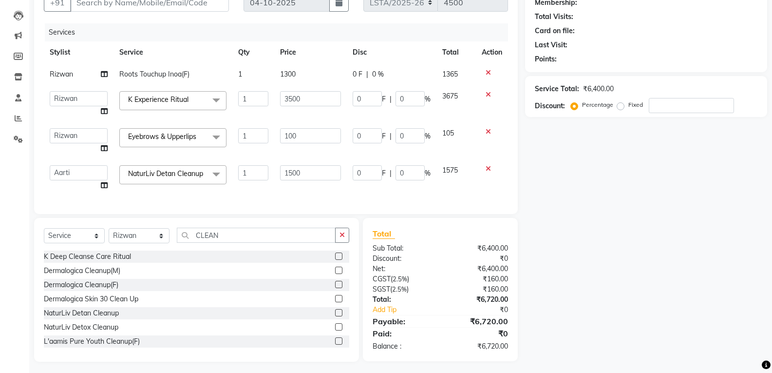
click at [295, 74] on span "1300" at bounding box center [288, 74] width 16 height 9
select select "90424"
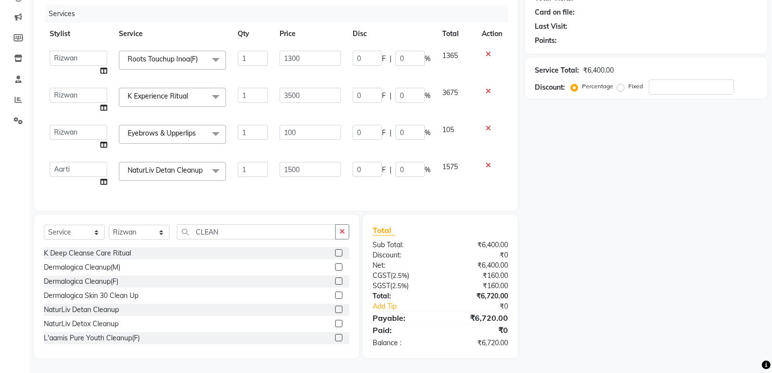
scroll to position [0, 0]
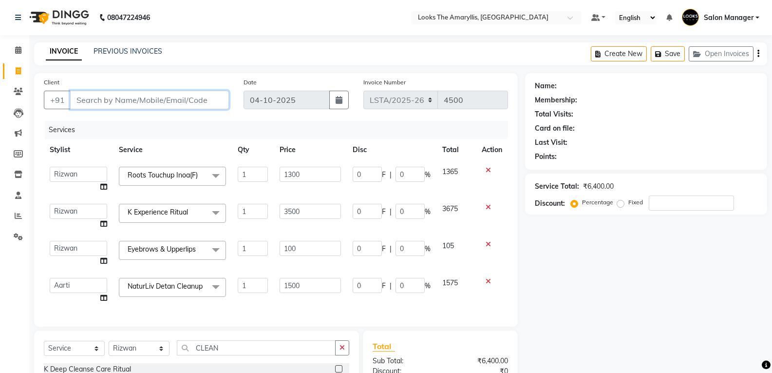
click at [195, 96] on input "Client" at bounding box center [149, 100] width 159 height 19
click at [131, 101] on input "Client" at bounding box center [149, 100] width 159 height 19
click at [132, 101] on input "Client" at bounding box center [149, 100] width 159 height 19
type input "8"
type input "0"
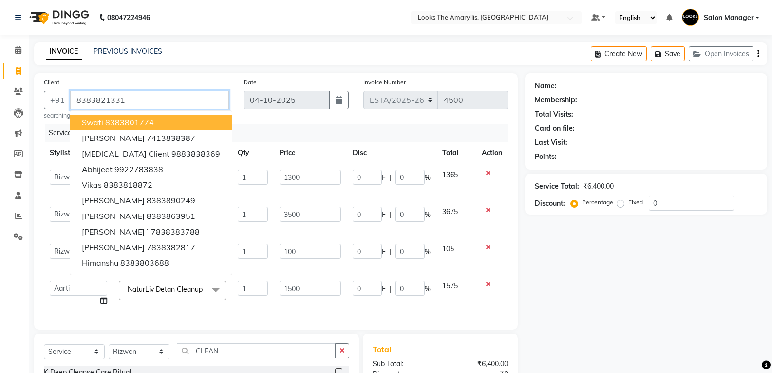
type input "8383821331"
select select "1: Object"
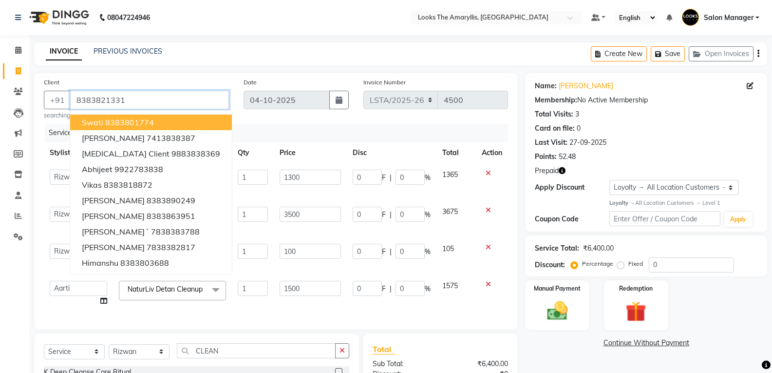
click at [130, 94] on input "8383821331" at bounding box center [149, 100] width 159 height 19
click at [129, 100] on input "8383821331" at bounding box center [149, 100] width 159 height 19
click at [129, 99] on input "8383821331" at bounding box center [149, 100] width 159 height 19
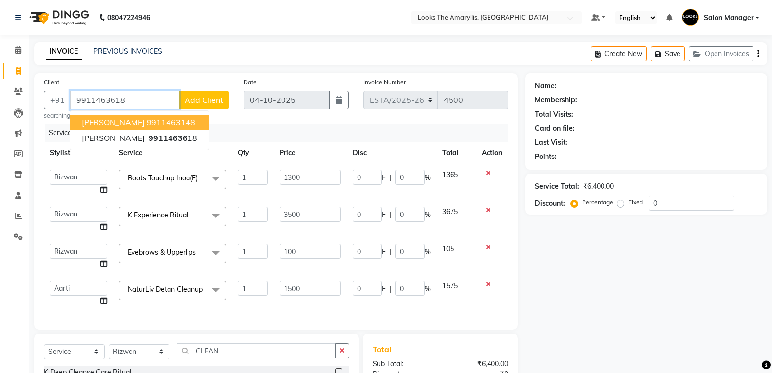
type input "9911463618"
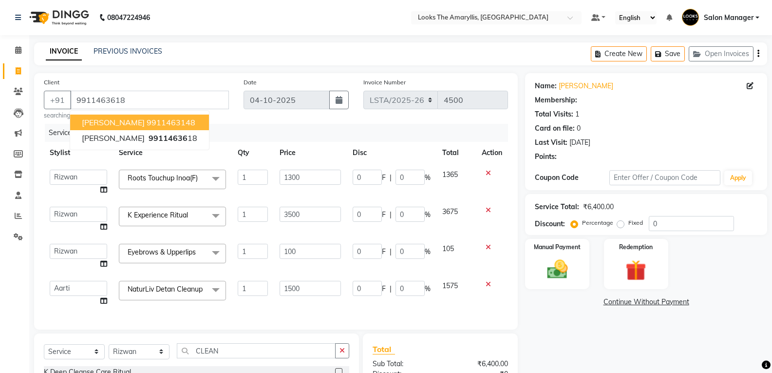
select select "1: Object"
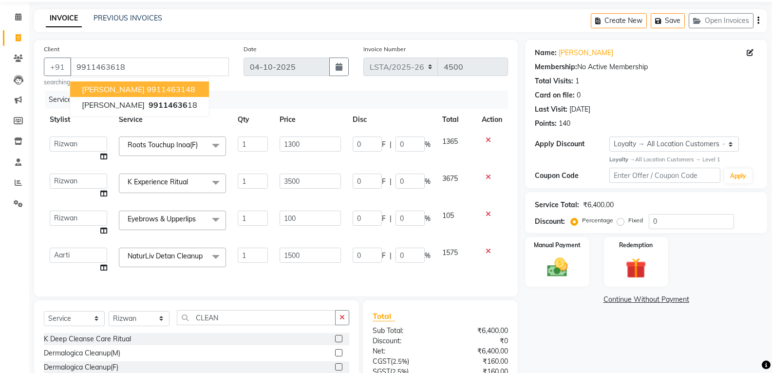
scroll to position [131, 0]
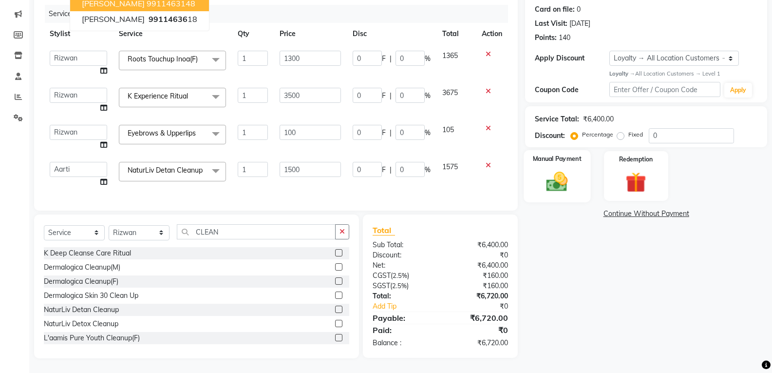
click at [573, 182] on img at bounding box center [557, 181] width 35 height 25
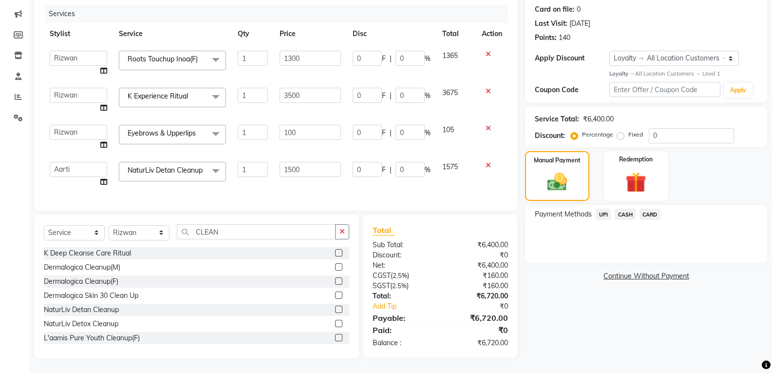
click at [630, 208] on span "CASH" at bounding box center [625, 213] width 21 height 11
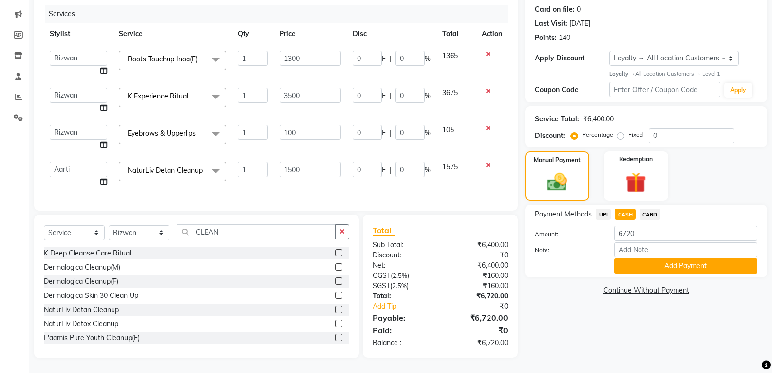
scroll to position [82, 0]
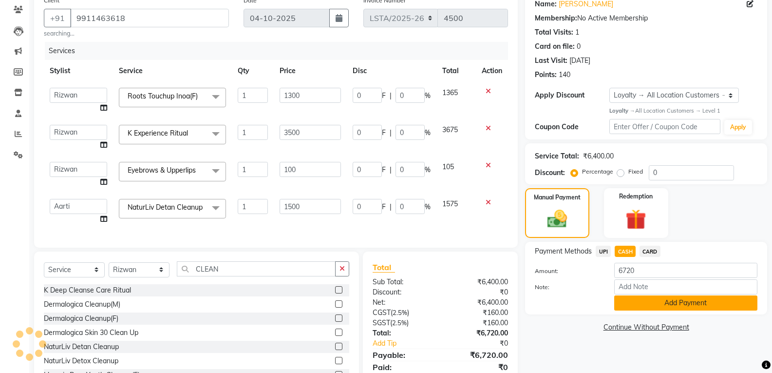
click at [639, 302] on button "Add Payment" at bounding box center [685, 302] width 143 height 15
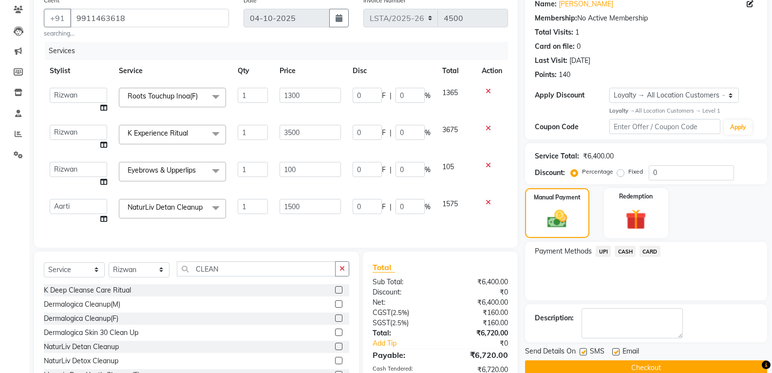
scroll to position [213, 0]
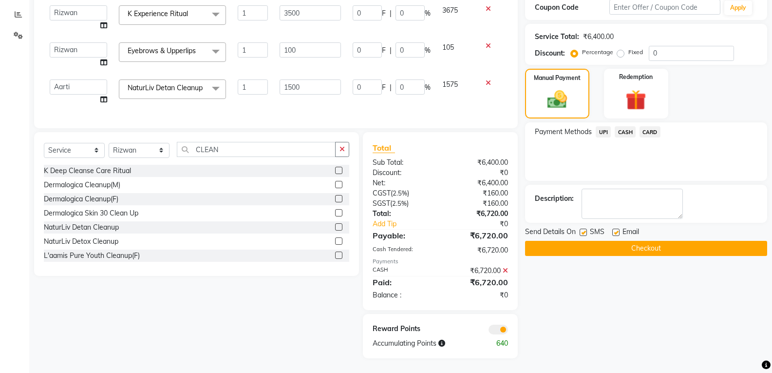
click at [586, 228] on label at bounding box center [583, 231] width 7 height 7
click at [586, 229] on input "checkbox" at bounding box center [583, 232] width 6 height 6
checkbox input "false"
click at [618, 228] on label at bounding box center [615, 231] width 7 height 7
click at [618, 229] on input "checkbox" at bounding box center [615, 232] width 6 height 6
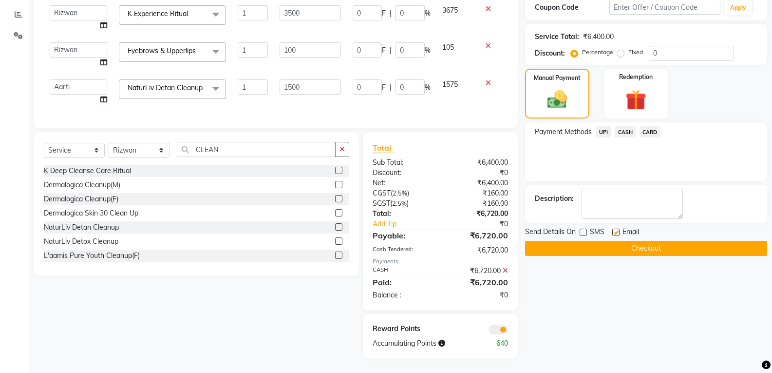
checkbox input "false"
click at [610, 241] on button "Checkout" at bounding box center [646, 248] width 242 height 15
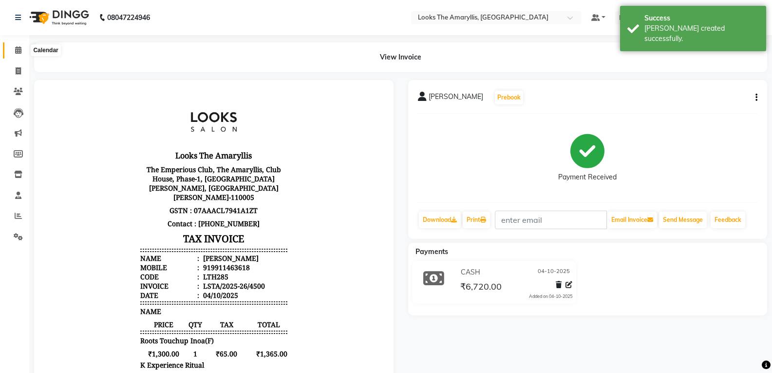
drag, startPoint x: 17, startPoint y: 51, endPoint x: 27, endPoint y: 51, distance: 10.2
click at [18, 51] on icon at bounding box center [18, 49] width 6 height 7
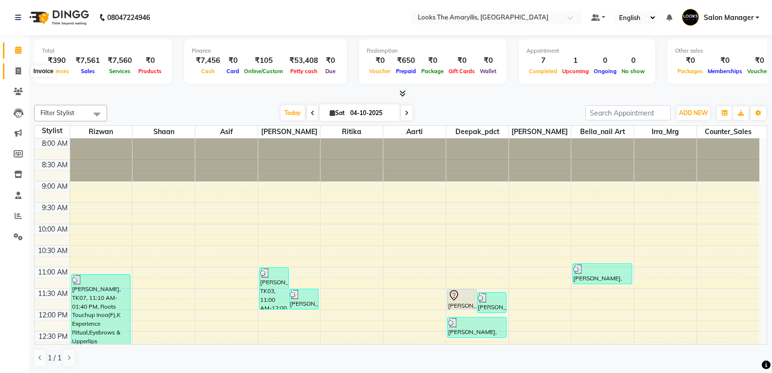
click at [24, 72] on span at bounding box center [18, 71] width 17 height 11
select select "service"
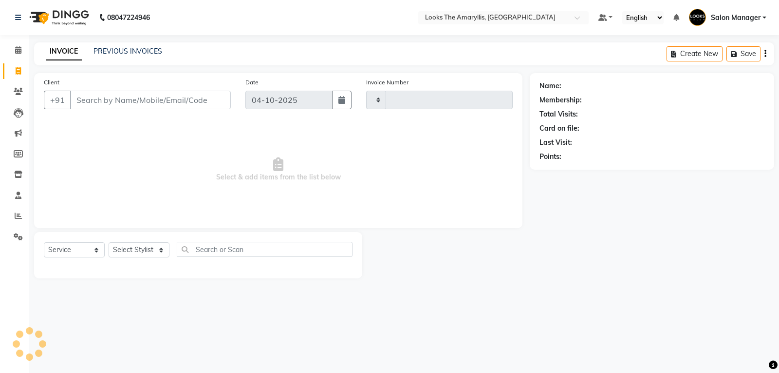
type input "4501"
select select "8939"
click at [92, 98] on input "Client" at bounding box center [150, 100] width 161 height 19
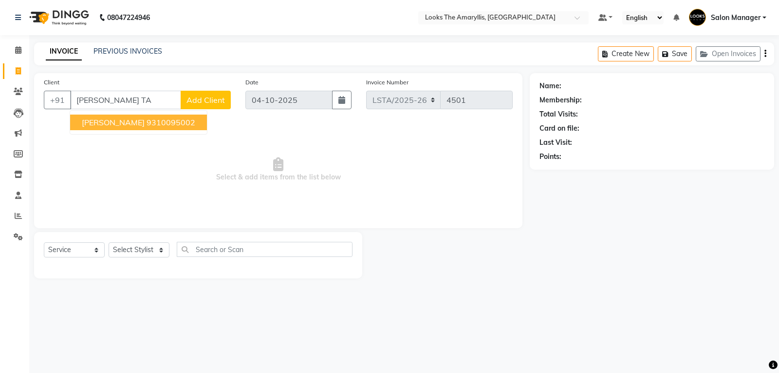
click at [185, 126] on ngb-highlight "9310095002" at bounding box center [171, 122] width 49 height 10
type input "9310095002"
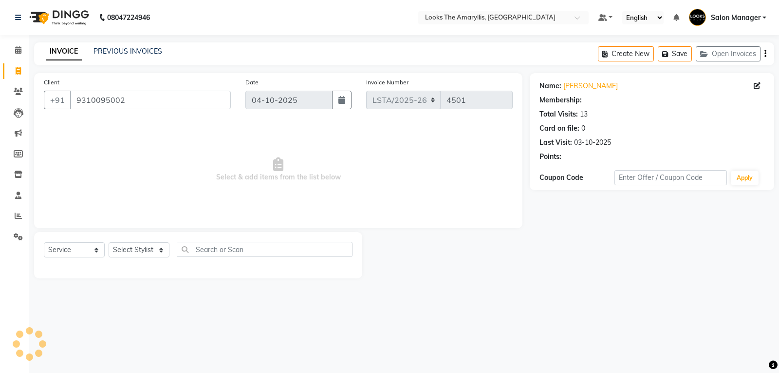
select select "1: Object"
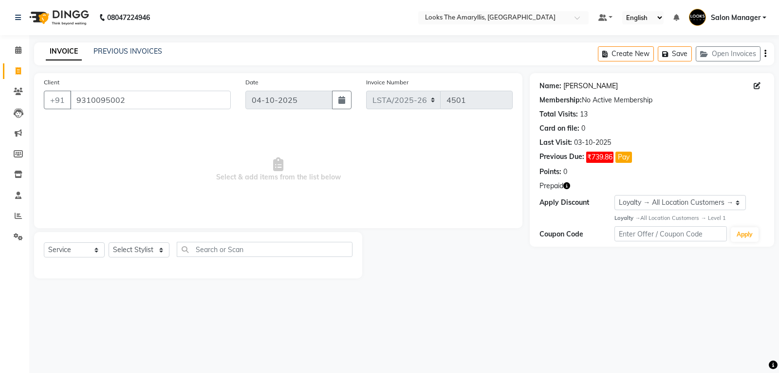
click at [571, 89] on link "Sangeeta Talwar" at bounding box center [591, 86] width 55 height 10
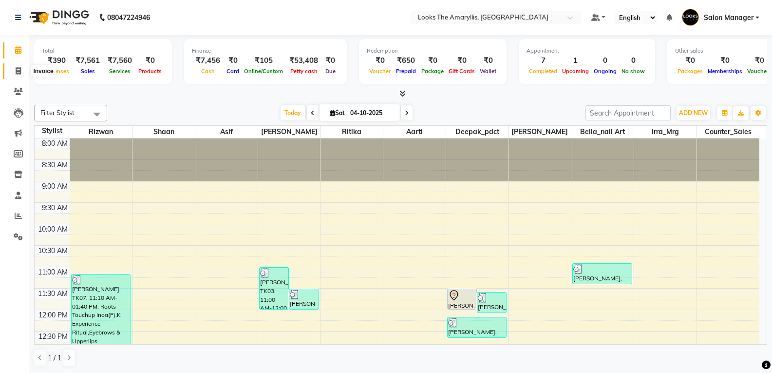
click at [18, 67] on icon at bounding box center [18, 70] width 5 height 7
select select "service"
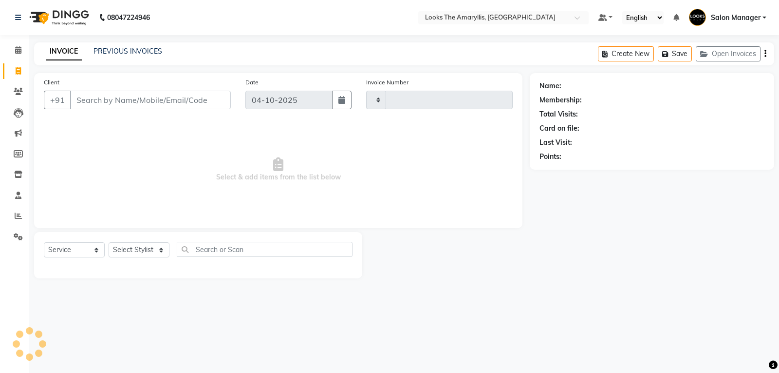
type input "4501"
select select "8939"
click at [163, 252] on select "Select Stylist" at bounding box center [139, 249] width 61 height 15
select select "90431"
click at [109, 242] on select "Select Stylist Aarti Asif Bella_nail art Counter_Sales Deepak_pdct Irra_Mrg Rit…" at bounding box center [139, 249] width 61 height 15
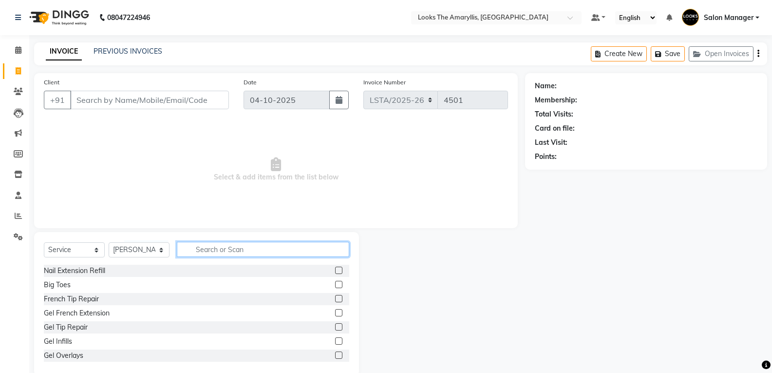
click at [239, 253] on input "text" at bounding box center [263, 249] width 172 height 15
type input "WASH"
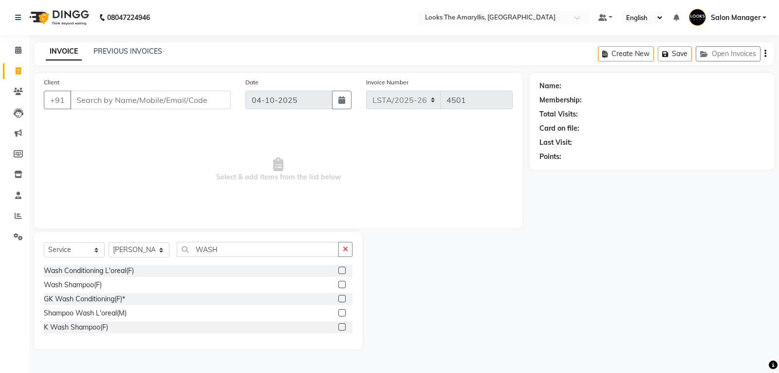
click at [345, 270] on label at bounding box center [342, 269] width 7 height 7
click at [345, 270] on input "checkbox" at bounding box center [342, 270] width 6 height 6
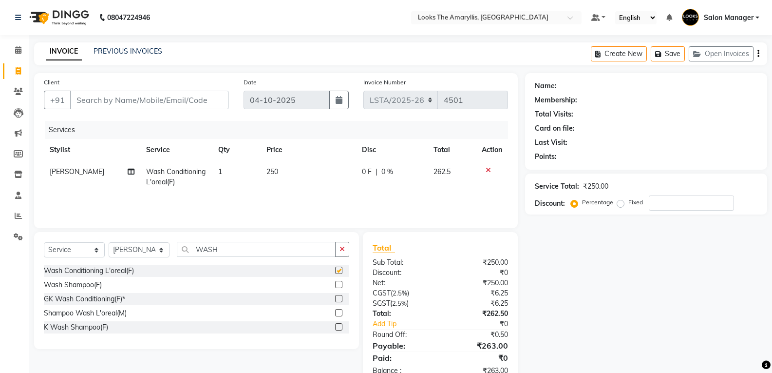
checkbox input "false"
click at [147, 105] on input "Client" at bounding box center [149, 100] width 159 height 19
type input "9"
type input "0"
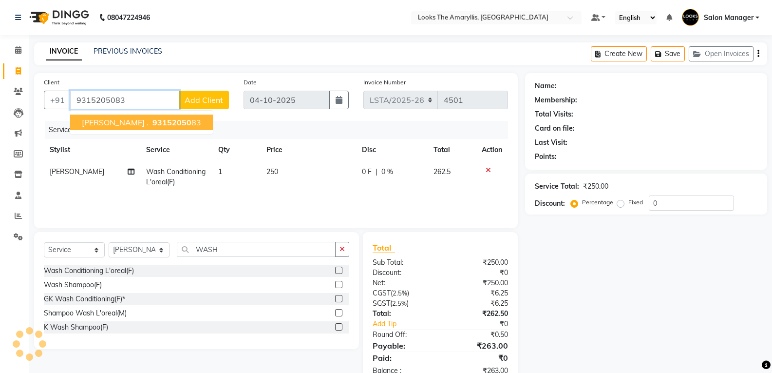
type input "9315205083"
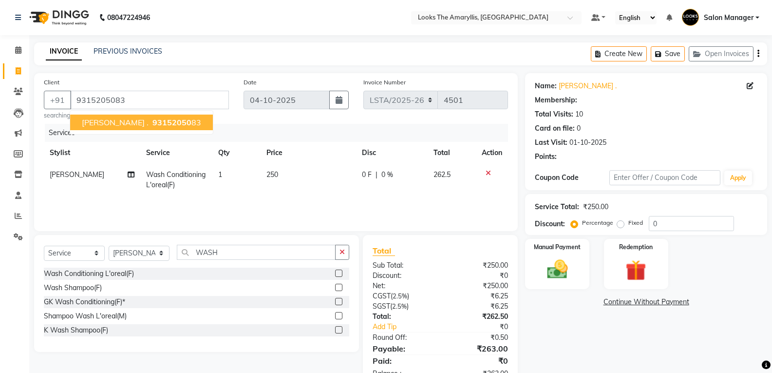
select select "1: Object"
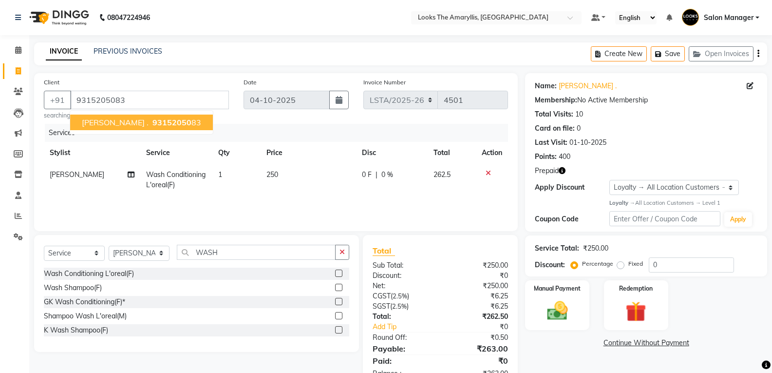
click at [435, 257] on div "Total Sub Total: ₹250.00 Discount: ₹0 Net: ₹250.00 CGST ( 2.5% ) ₹6.25 SGST ( 2…" at bounding box center [440, 312] width 135 height 134
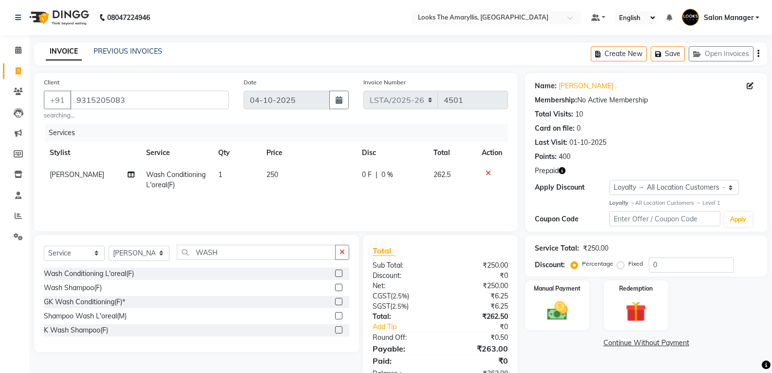
scroll to position [30, 0]
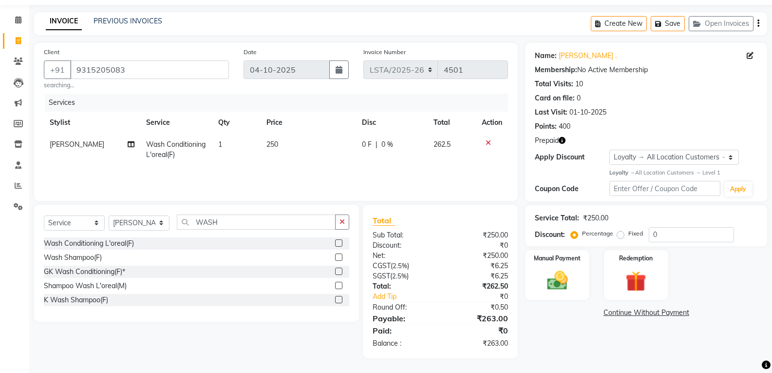
click at [271, 140] on span "250" at bounding box center [272, 144] width 12 height 9
select select "90431"
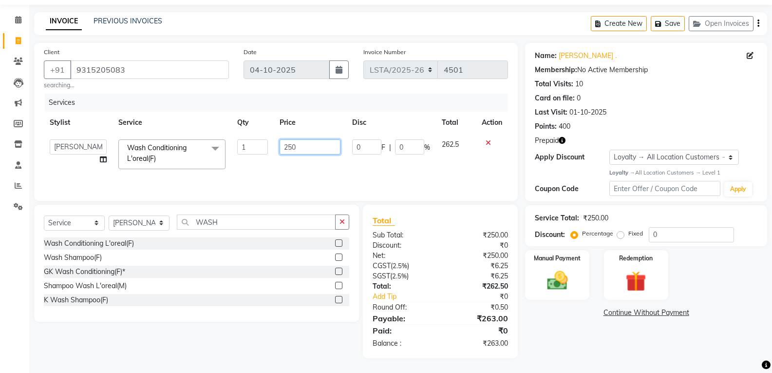
click at [303, 143] on input "250" at bounding box center [310, 146] width 61 height 15
type input "2"
type input "350"
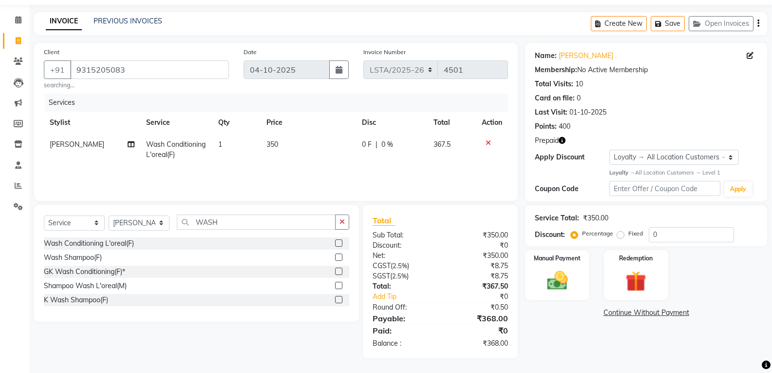
click at [419, 240] on div "Sub Total:" at bounding box center [402, 235] width 75 height 10
click at [654, 288] on div "Redemption" at bounding box center [636, 275] width 67 height 52
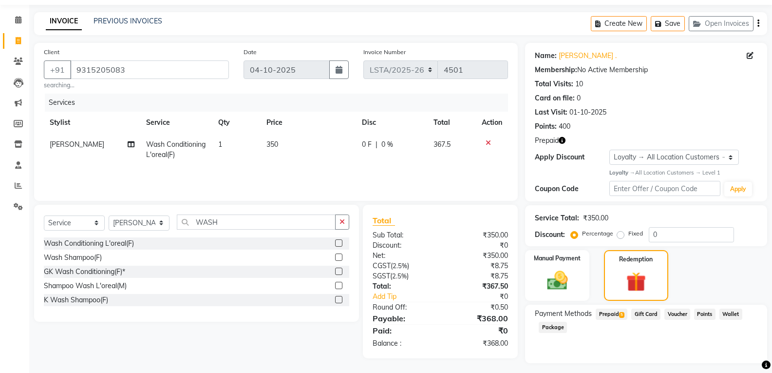
scroll to position [55, 0]
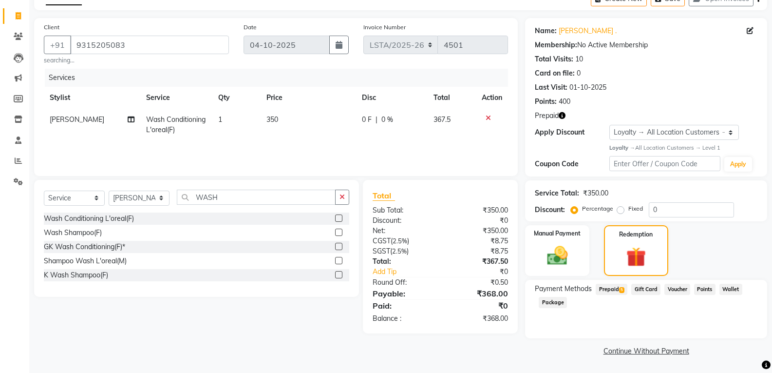
click at [624, 290] on span "5" at bounding box center [621, 290] width 5 height 6
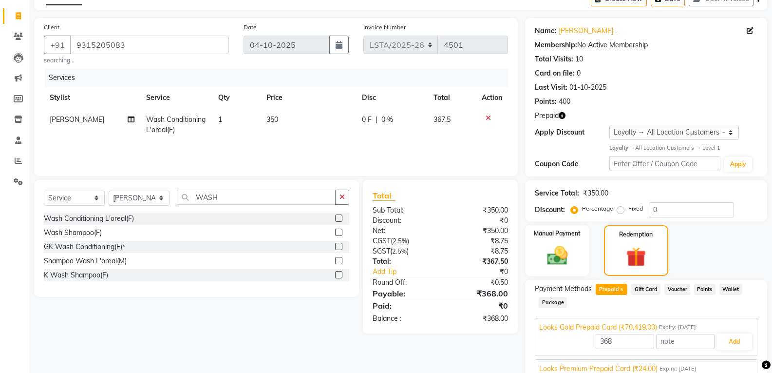
scroll to position [147, 0]
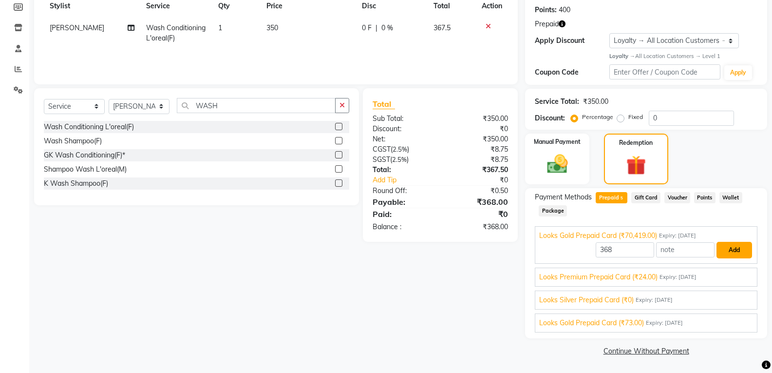
click at [721, 249] on button "Add" at bounding box center [735, 250] width 36 height 17
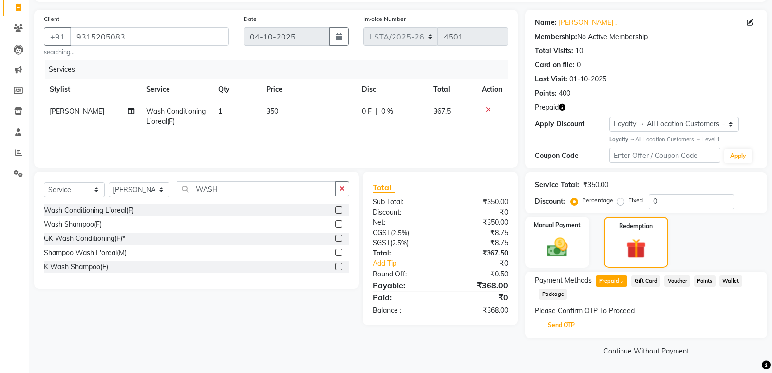
click at [563, 326] on button "Send OTP" at bounding box center [561, 325] width 51 height 17
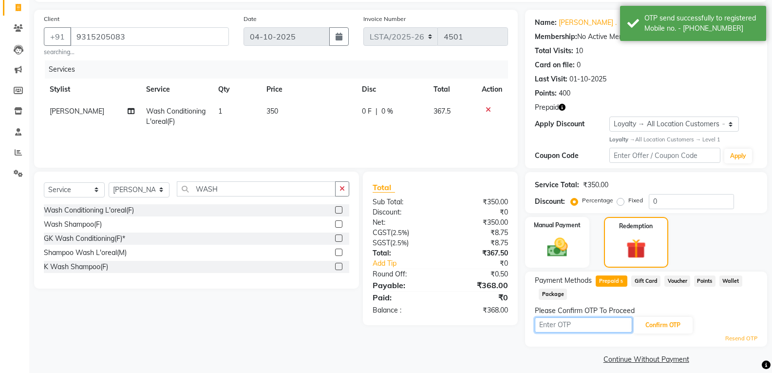
click at [590, 325] on input "text" at bounding box center [583, 324] width 97 height 15
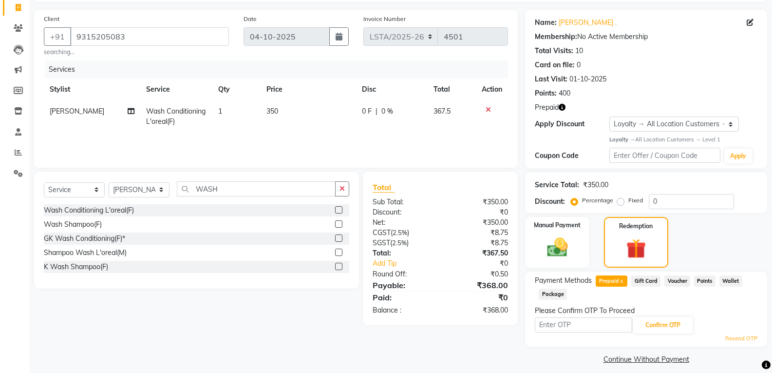
click at [422, 286] on div "Payable:" at bounding box center [402, 285] width 75 height 12
click at [555, 241] on img at bounding box center [557, 247] width 35 height 25
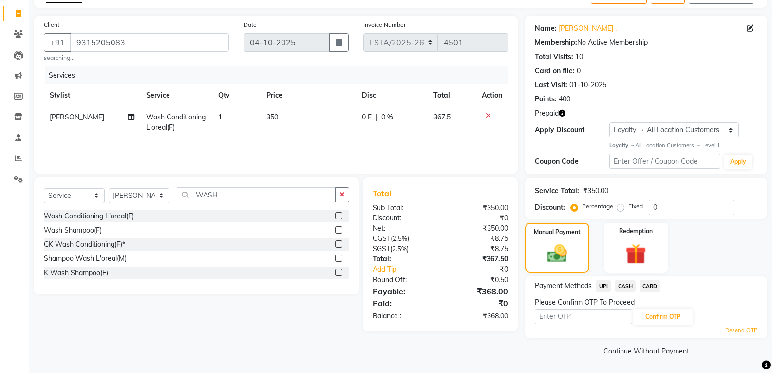
scroll to position [0, 0]
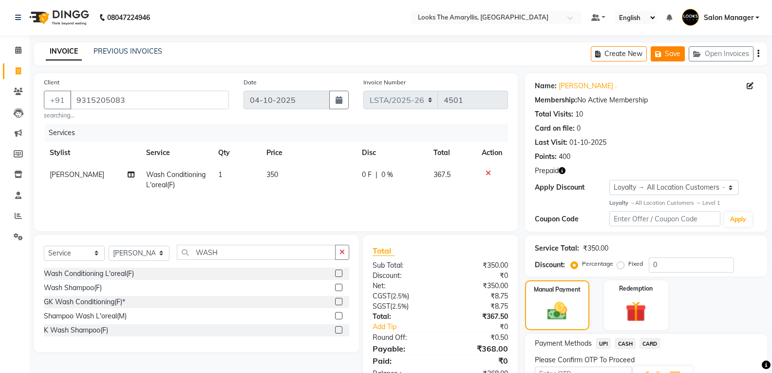
click at [670, 54] on button "Save" at bounding box center [668, 53] width 34 height 15
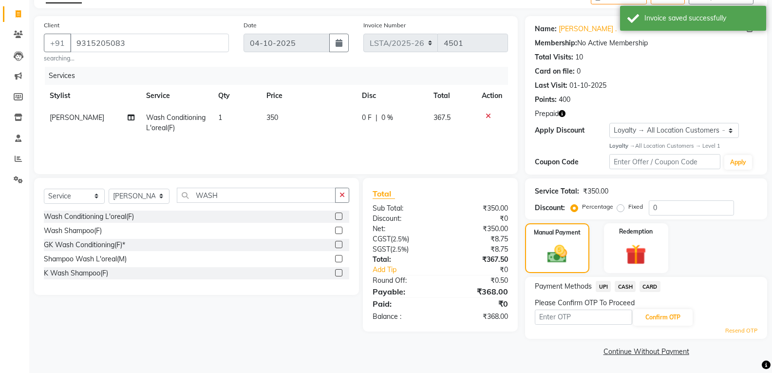
scroll to position [57, 0]
click at [146, 45] on input "9315205083" at bounding box center [149, 42] width 159 height 19
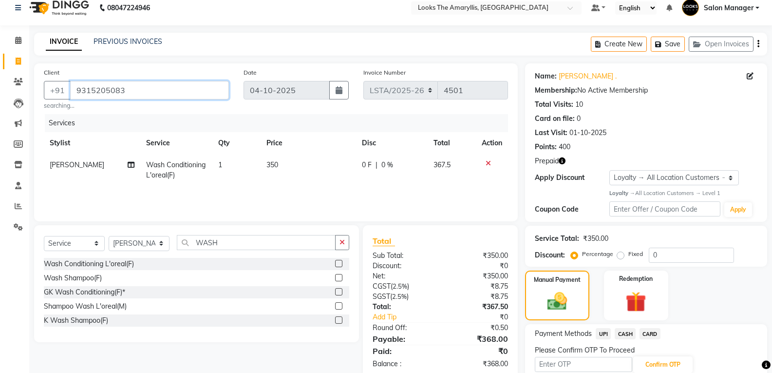
scroll to position [0, 0]
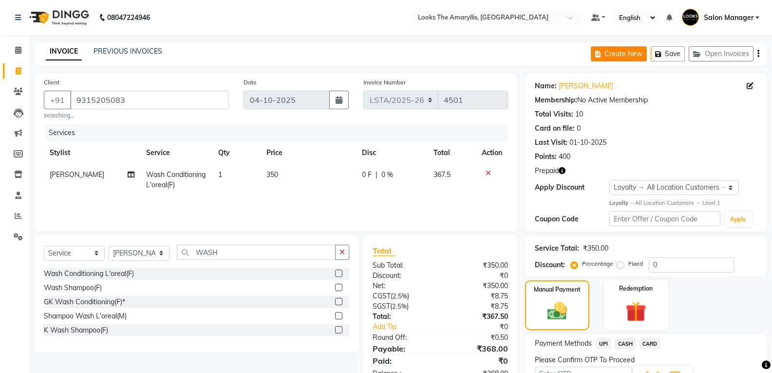
click at [603, 56] on icon "button" at bounding box center [599, 54] width 9 height 7
select select "service"
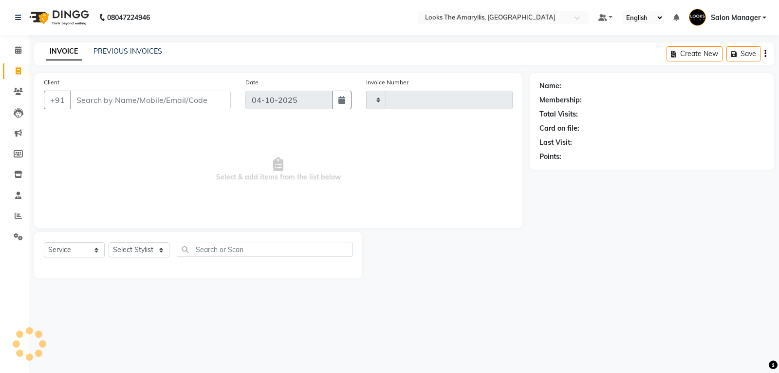
type input "4501"
select select "8939"
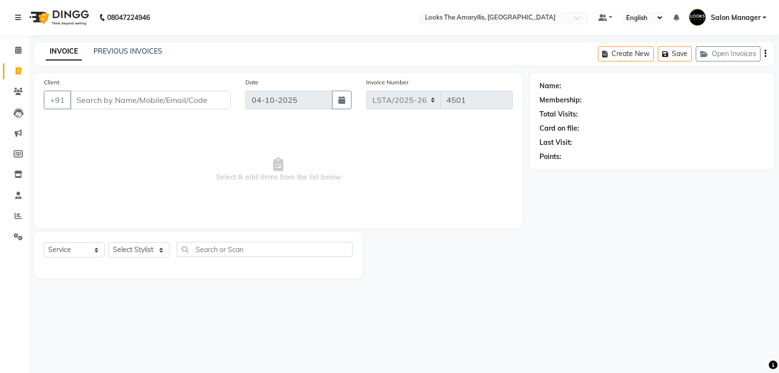
click at [184, 97] on input "Client" at bounding box center [150, 100] width 161 height 19
type input "9315205083"
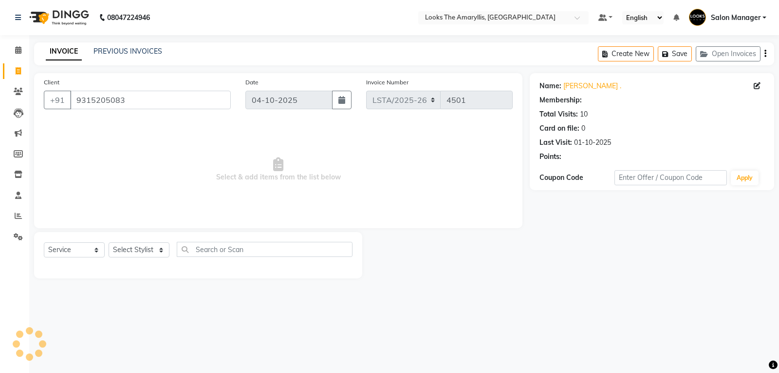
select select "1: Object"
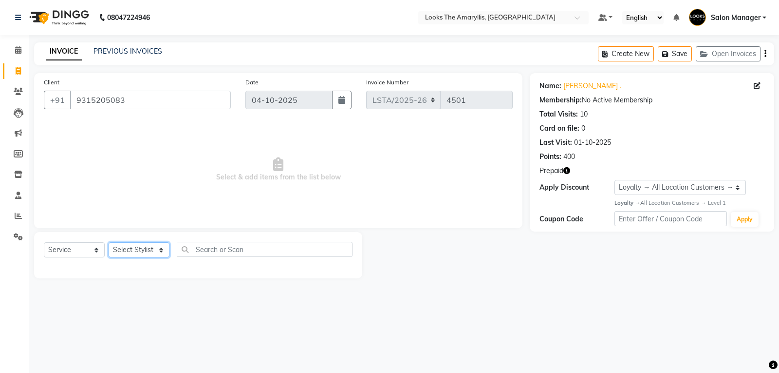
click at [162, 252] on select "Select Stylist Aarti Asif Bella_nail art Counter_Sales Deepak_pdct Irra_Mrg Rit…" at bounding box center [139, 249] width 61 height 15
select select "90431"
click at [109, 242] on select "Select Stylist Aarti Asif Bella_nail art Counter_Sales Deepak_pdct Irra_Mrg Rit…" at bounding box center [139, 249] width 61 height 15
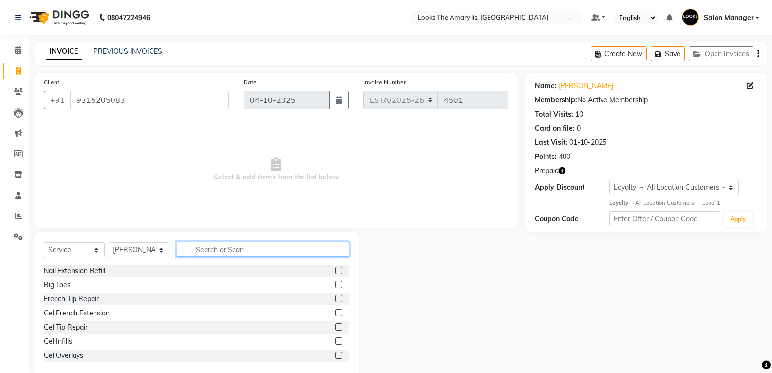
click at [233, 251] on input "text" at bounding box center [263, 249] width 172 height 15
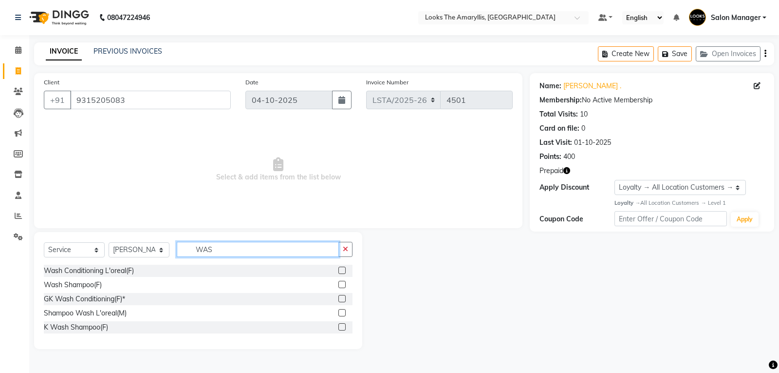
type input "WAS"
click at [346, 268] on div at bounding box center [346, 271] width 14 height 12
click at [344, 268] on label at bounding box center [342, 269] width 7 height 7
click at [344, 268] on input "checkbox" at bounding box center [342, 270] width 6 height 6
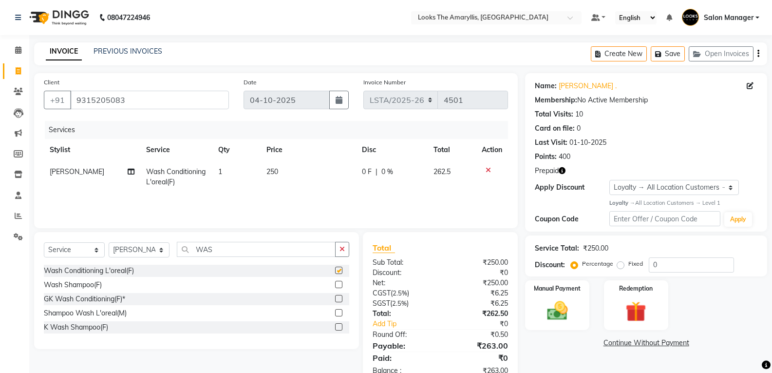
checkbox input "false"
click at [288, 166] on td "250" at bounding box center [308, 177] width 95 height 32
select select "90431"
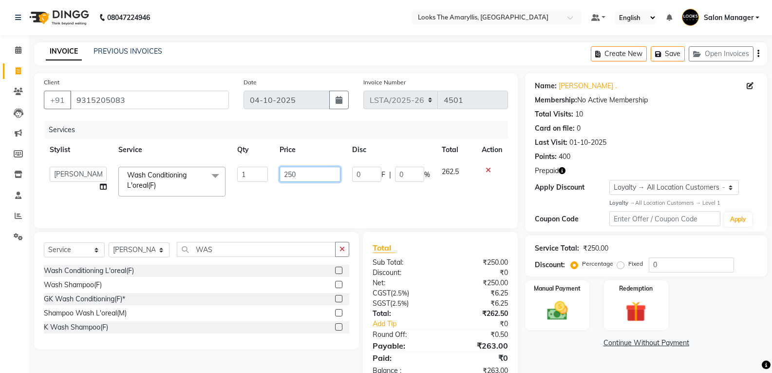
click at [315, 172] on input "250" at bounding box center [310, 174] width 61 height 15
type input "2"
type input "350"
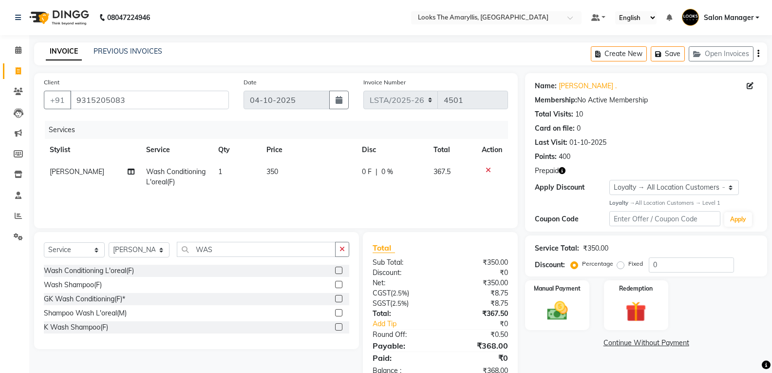
click at [439, 282] on div "Net:" at bounding box center [402, 283] width 75 height 10
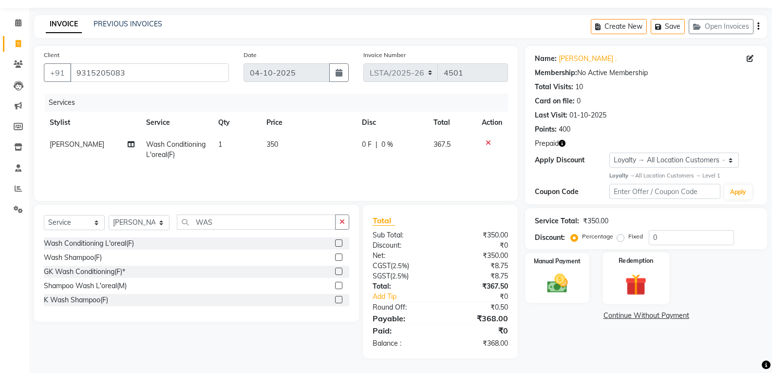
click at [646, 292] on img at bounding box center [636, 284] width 35 height 27
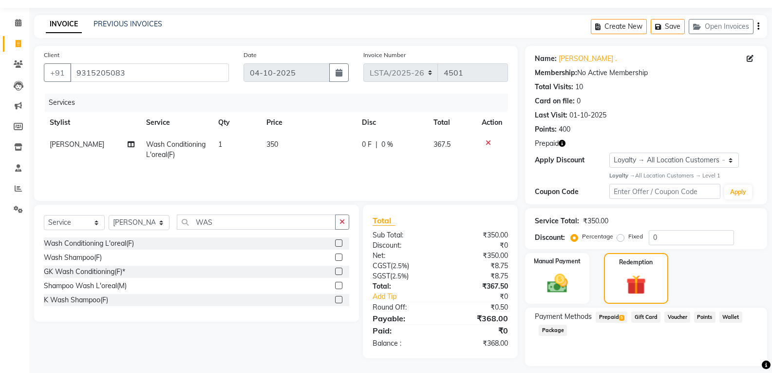
scroll to position [55, 0]
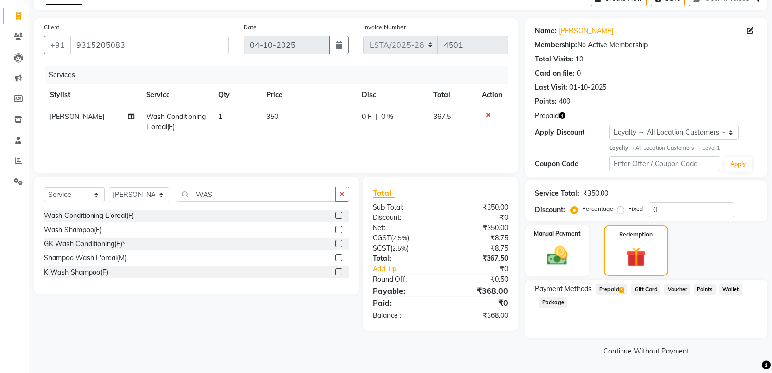
click at [623, 291] on span "5" at bounding box center [621, 290] width 5 height 6
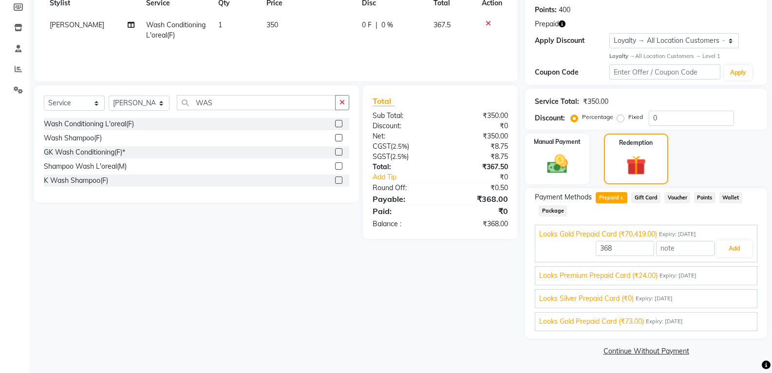
scroll to position [0, 0]
click at [504, 305] on div "Client +91 9315205083 Date 04-10-2025 Invoice Number LSTA/2025-26 4501 Services…" at bounding box center [276, 142] width 498 height 432
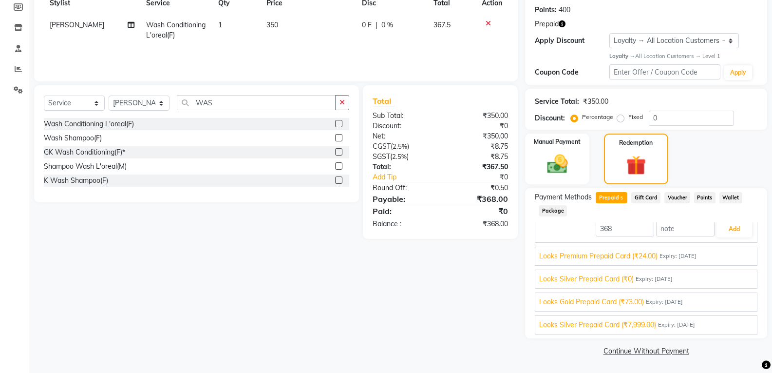
click at [617, 323] on span "Looks Silver Prepaid Card (₹7,999.00)" at bounding box center [597, 325] width 117 height 10
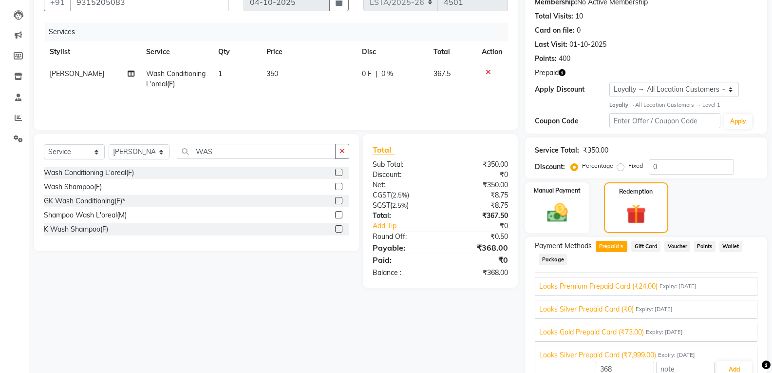
scroll to position [147, 0]
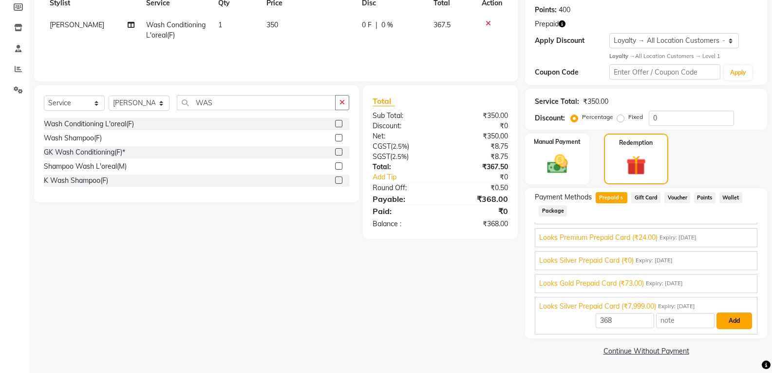
click at [723, 325] on button "Add" at bounding box center [735, 320] width 36 height 17
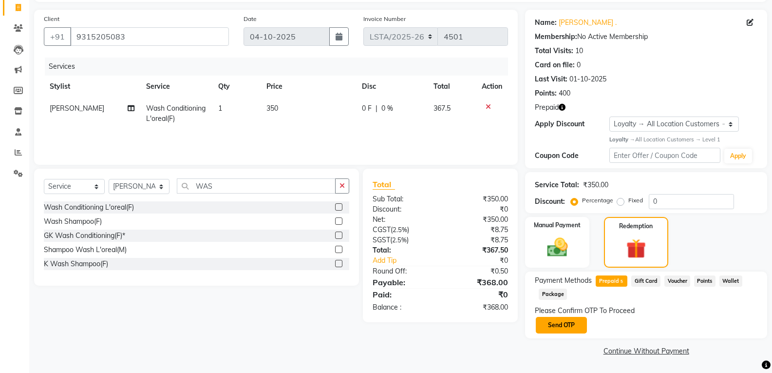
click at [551, 320] on button "Send OTP" at bounding box center [561, 325] width 51 height 17
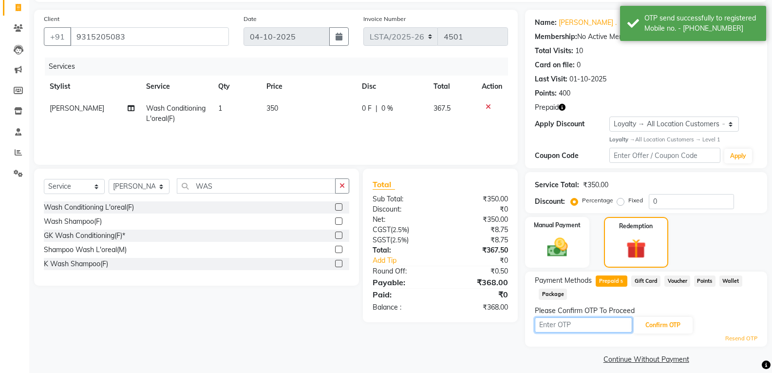
click at [550, 322] on input "text" at bounding box center [583, 324] width 97 height 15
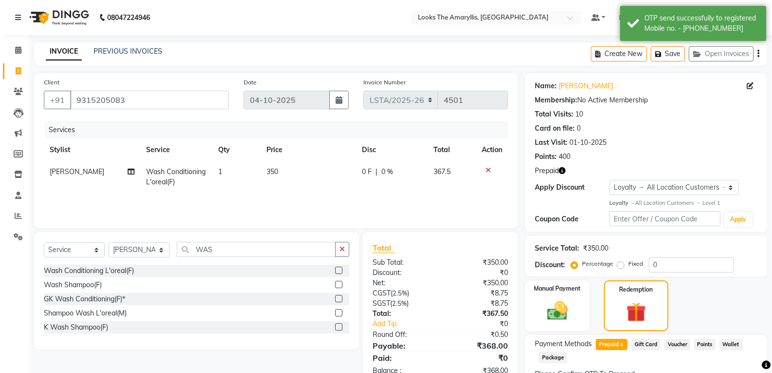
scroll to position [72, 0]
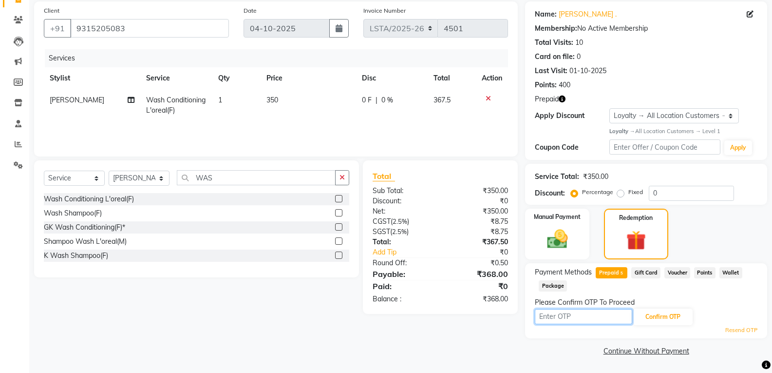
click at [555, 319] on input "text" at bounding box center [583, 316] width 97 height 15
type input "3959"
click at [664, 321] on button "Confirm OTP" at bounding box center [662, 316] width 59 height 17
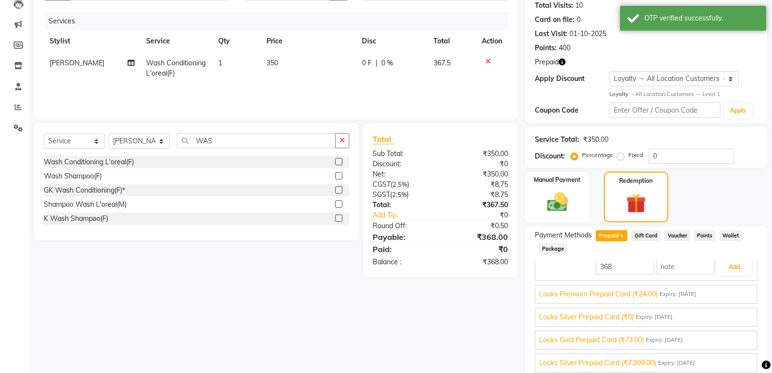
scroll to position [147, 0]
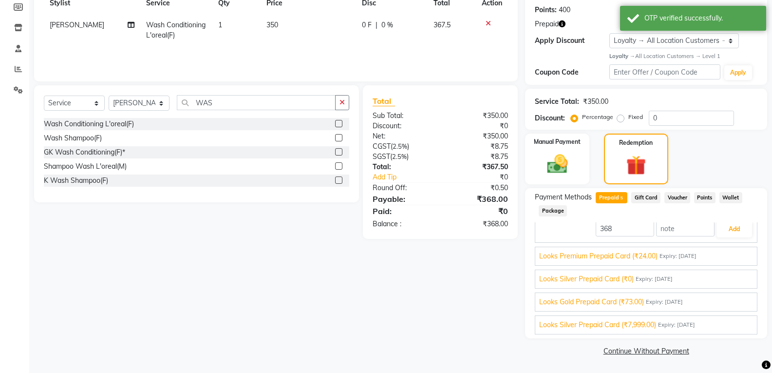
click at [602, 327] on span "Looks Silver Prepaid Card (₹7,999.00)" at bounding box center [597, 325] width 117 height 10
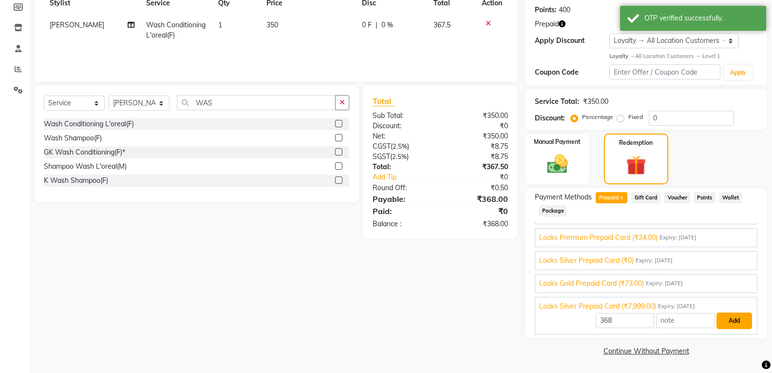
click at [717, 320] on button "Add" at bounding box center [735, 320] width 36 height 17
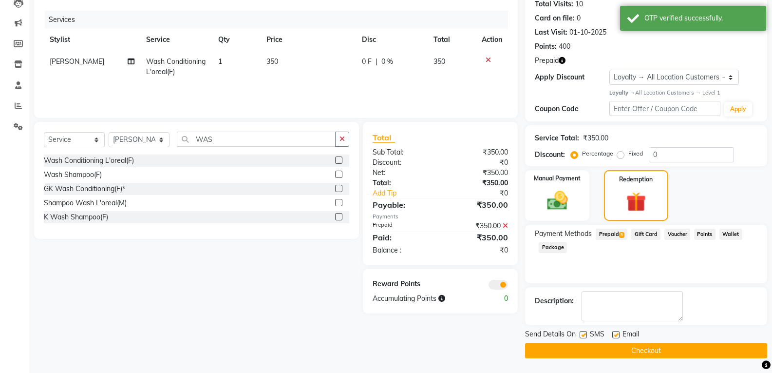
scroll to position [110, 0]
click at [583, 333] on label at bounding box center [583, 334] width 7 height 7
click at [583, 333] on input "checkbox" at bounding box center [583, 335] width 6 height 6
checkbox input "false"
click at [616, 334] on label at bounding box center [615, 334] width 7 height 7
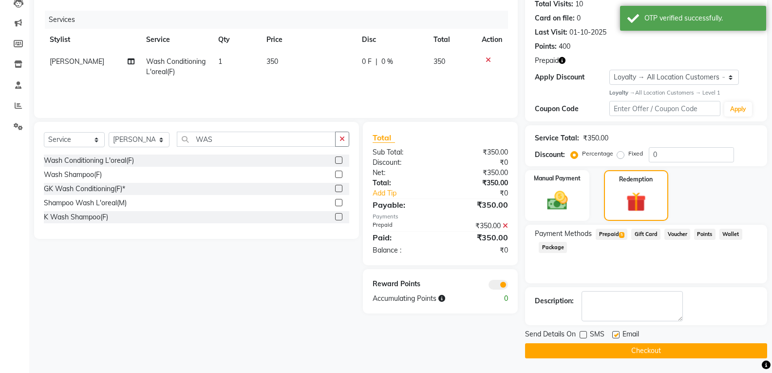
click at [616, 334] on input "checkbox" at bounding box center [615, 335] width 6 height 6
checkbox input "false"
click at [601, 350] on button "Checkout" at bounding box center [646, 350] width 242 height 15
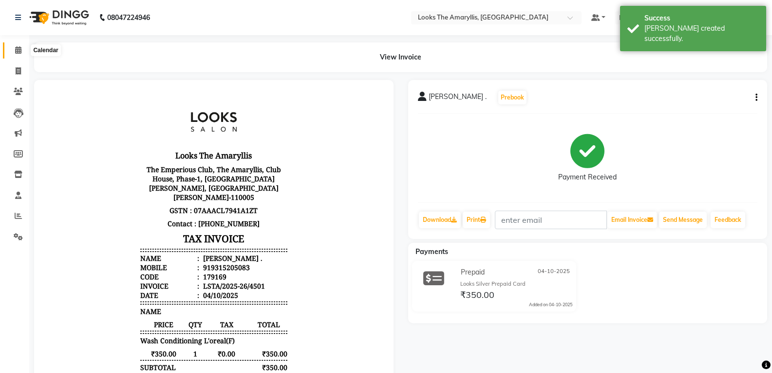
click at [18, 47] on icon at bounding box center [18, 49] width 6 height 7
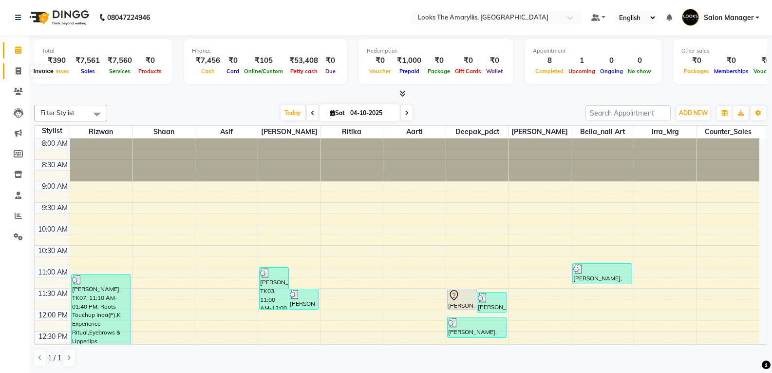
click at [19, 75] on span at bounding box center [18, 71] width 17 height 11
select select "service"
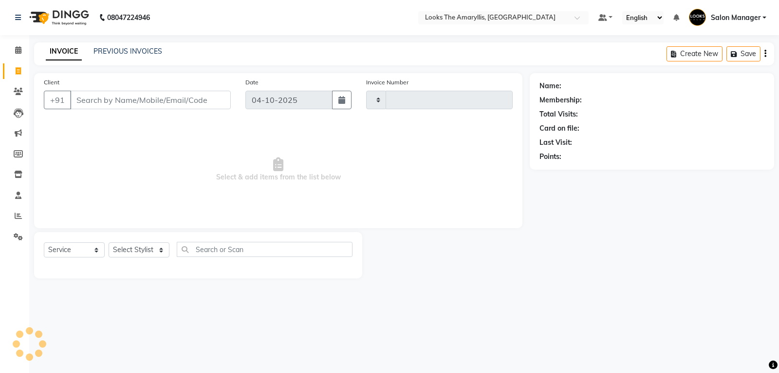
type input "4502"
select select "8939"
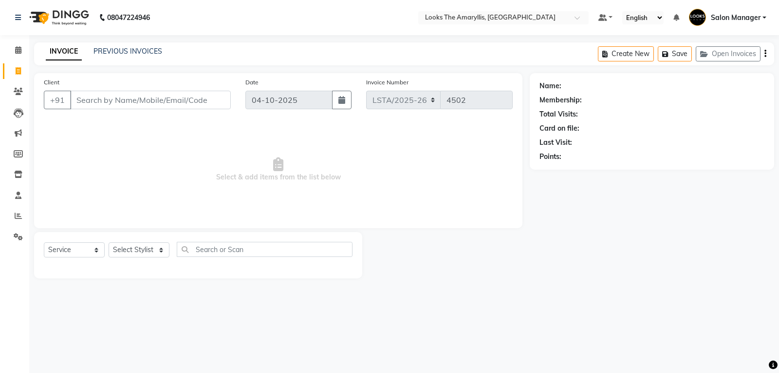
click at [127, 99] on input "Client" at bounding box center [150, 100] width 161 height 19
type input "9315205083"
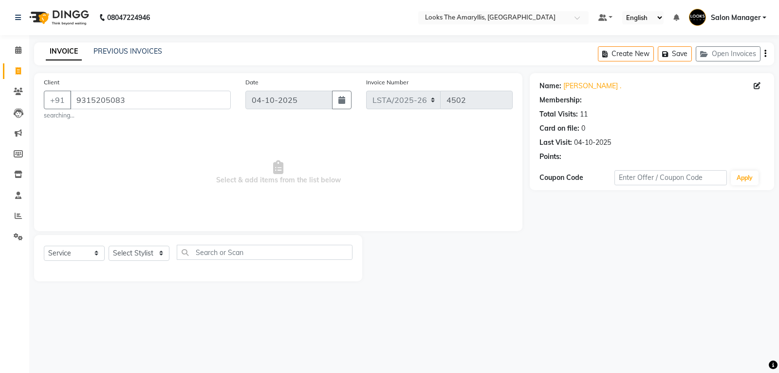
select select "1: Object"
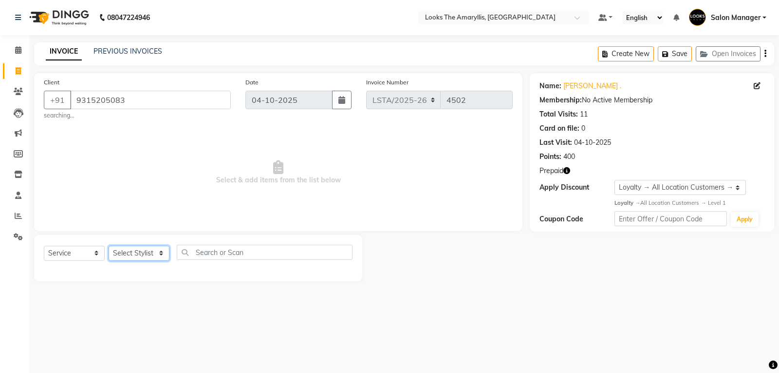
click at [159, 253] on select "Select Stylist Aarti Asif Bella_nail art Counter_Sales Deepak_pdct Irra_Mrg Rit…" at bounding box center [139, 253] width 61 height 15
click at [572, 85] on link "Neena ." at bounding box center [593, 86] width 58 height 10
click at [162, 256] on select "Select Stylist Aarti Asif Bella_nail art Counter_Sales Deepak_pdct Irra_Mrg Rit…" at bounding box center [139, 253] width 61 height 15
select select "90427"
click at [109, 246] on select "Select Stylist Aarti Asif Bella_nail art Counter_Sales Deepak_pdct Irra_Mrg Rit…" at bounding box center [139, 253] width 61 height 15
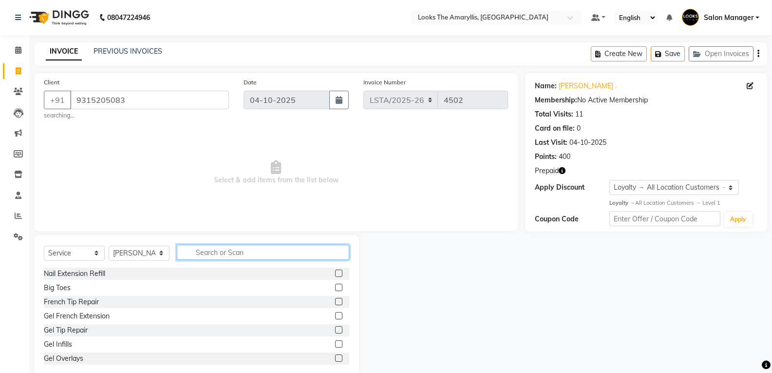
click at [207, 255] on input "text" at bounding box center [263, 252] width 172 height 15
type input "cut m"
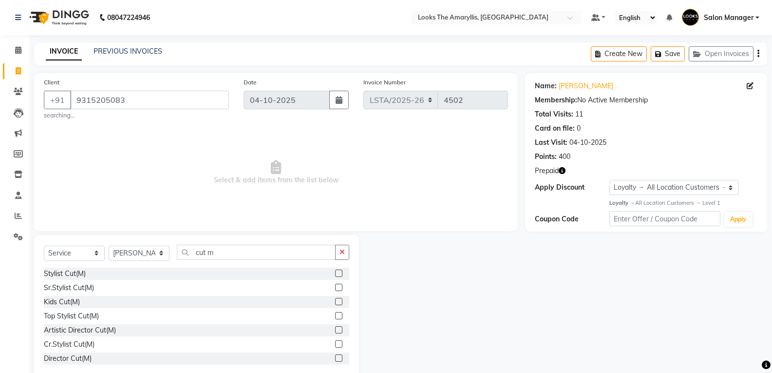
click at [335, 274] on label at bounding box center [338, 272] width 7 height 7
click at [335, 274] on input "checkbox" at bounding box center [338, 273] width 6 height 6
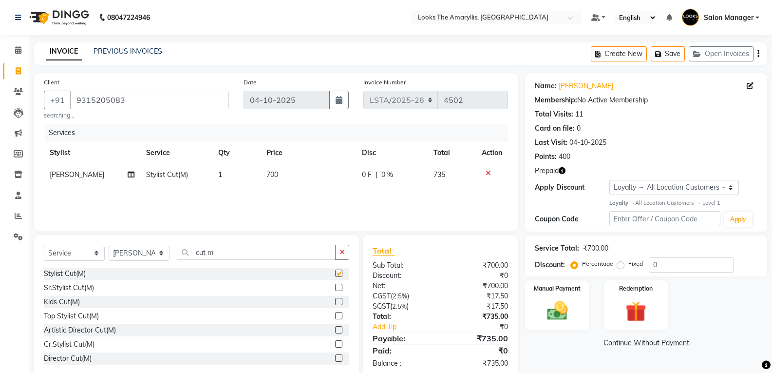
checkbox input "false"
click at [262, 253] on input "cut m" at bounding box center [256, 252] width 159 height 15
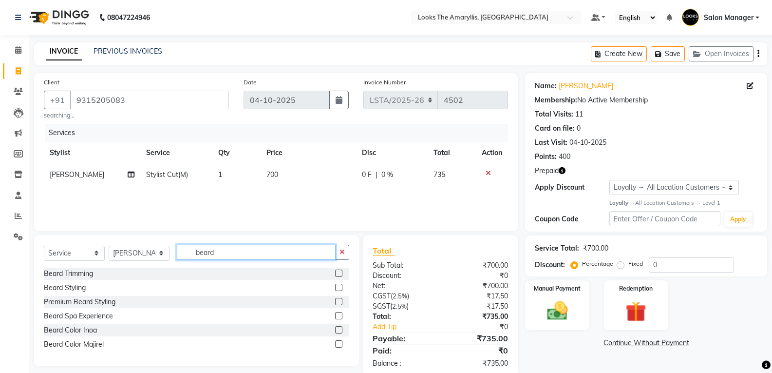
type input "beard"
click at [337, 274] on label at bounding box center [338, 272] width 7 height 7
click at [337, 274] on input "checkbox" at bounding box center [338, 273] width 6 height 6
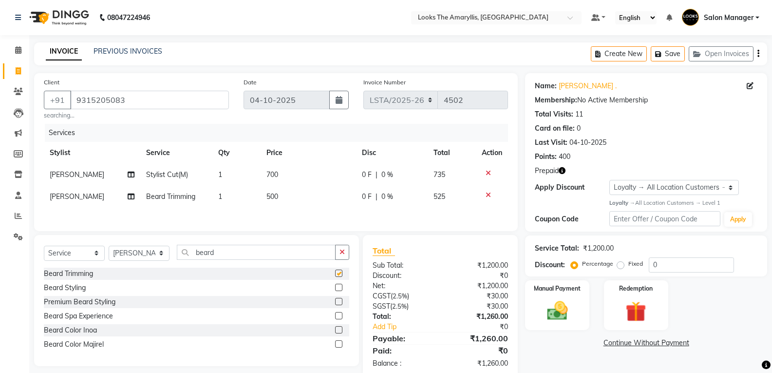
checkbox input "false"
click at [285, 177] on td "700" at bounding box center [308, 175] width 95 height 22
select select "90427"
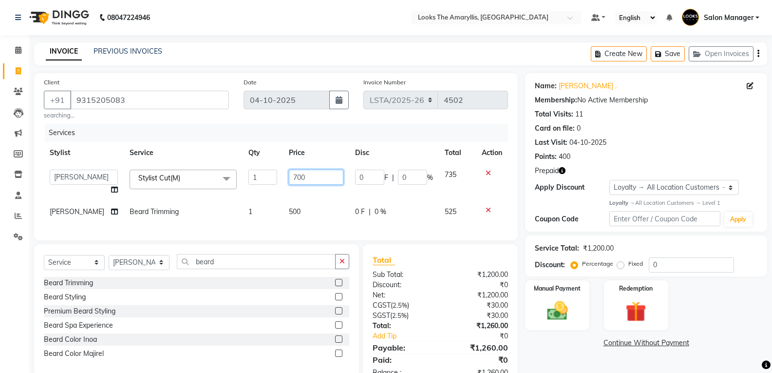
click at [307, 178] on input "700" at bounding box center [316, 177] width 55 height 15
drag, startPoint x: 294, startPoint y: 210, endPoint x: 301, endPoint y: 209, distance: 6.9
click at [294, 210] on div "Services Stylist Service Qty Price Disc Total Action Aarti Asif Bella_nail art …" at bounding box center [276, 177] width 464 height 107
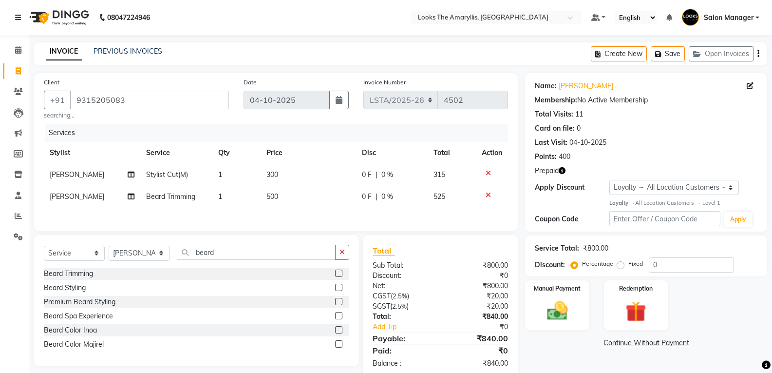
click at [292, 199] on td "500" at bounding box center [308, 197] width 95 height 22
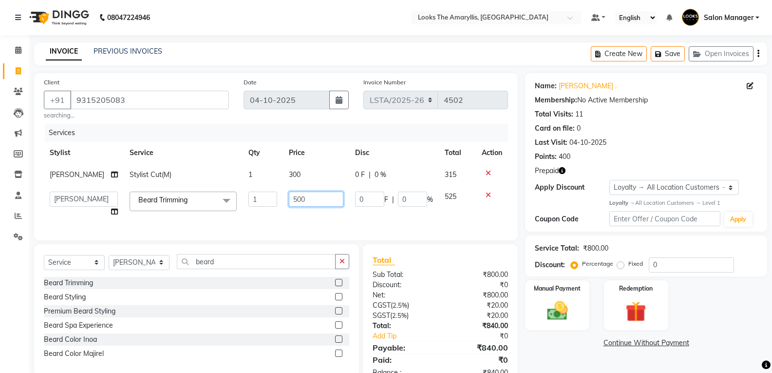
click at [306, 197] on input "500" at bounding box center [316, 198] width 55 height 15
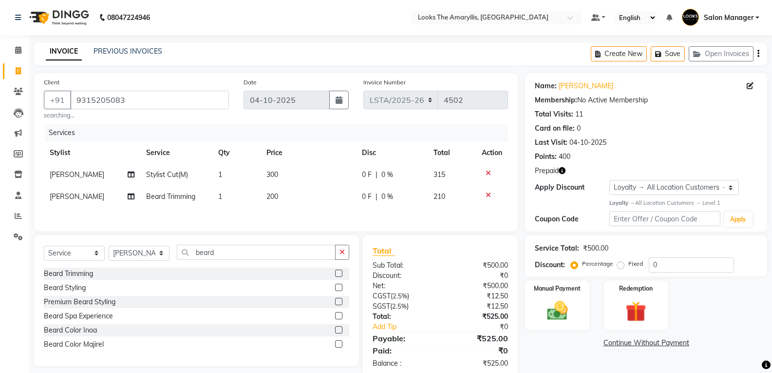
click at [426, 277] on div "Total Sub Total: ₹500.00 Discount: ₹0 Net: ₹500.00 CGST ( 2.5% ) ₹12.50 SGST ( …" at bounding box center [440, 307] width 135 height 124
click at [205, 100] on input "9315205083" at bounding box center [149, 100] width 159 height 19
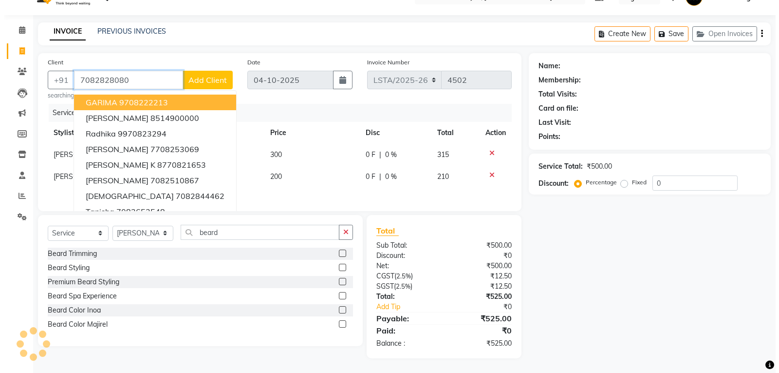
scroll to position [19, 0]
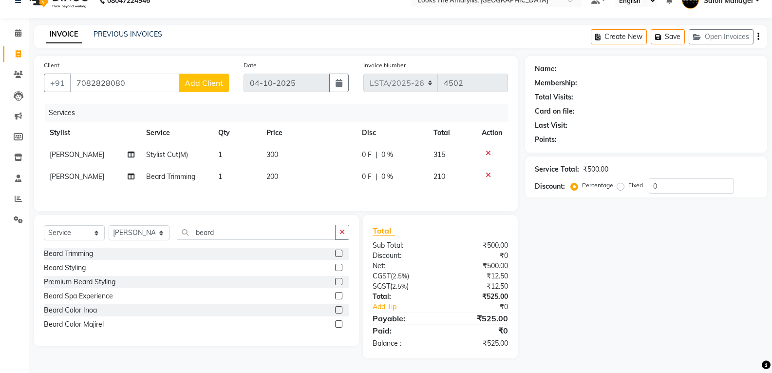
click at [185, 77] on button "Add Client" at bounding box center [204, 83] width 50 height 19
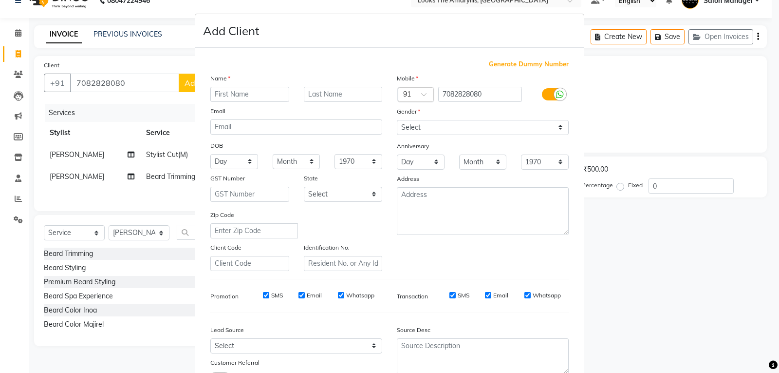
click at [229, 98] on input "text" at bounding box center [249, 94] width 79 height 15
click at [554, 125] on select "Select Male Female Other Prefer Not To Say" at bounding box center [483, 127] width 172 height 15
click at [397, 120] on select "Select Male Female Other Prefer Not To Say" at bounding box center [483, 127] width 172 height 15
click at [263, 297] on input "SMS" at bounding box center [266, 295] width 6 height 6
click at [299, 295] on input "Email" at bounding box center [302, 295] width 6 height 6
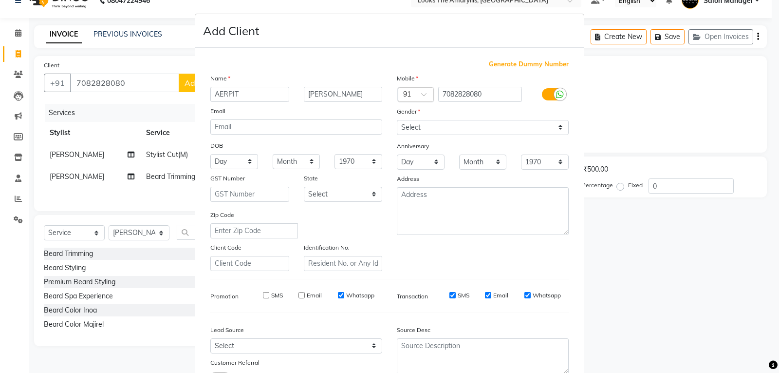
click at [487, 296] on input "Email" at bounding box center [488, 295] width 6 height 6
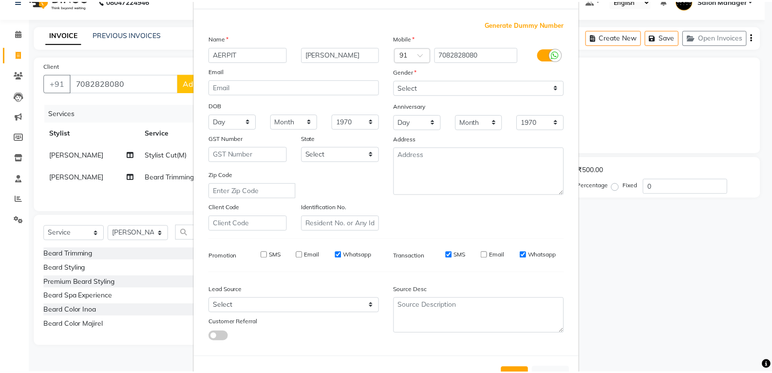
scroll to position [77, 0]
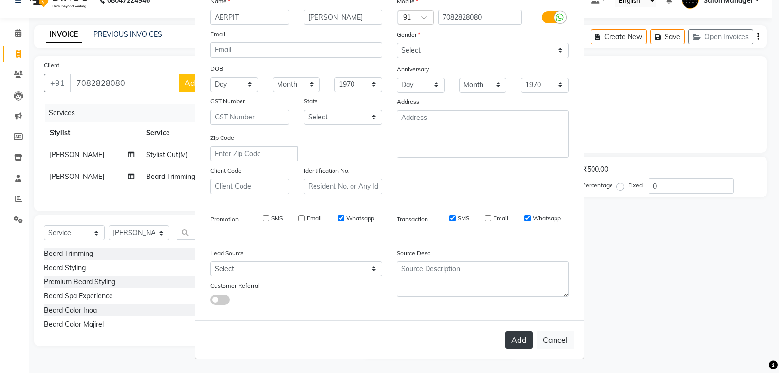
click at [511, 343] on button "Add" at bounding box center [519, 340] width 27 height 18
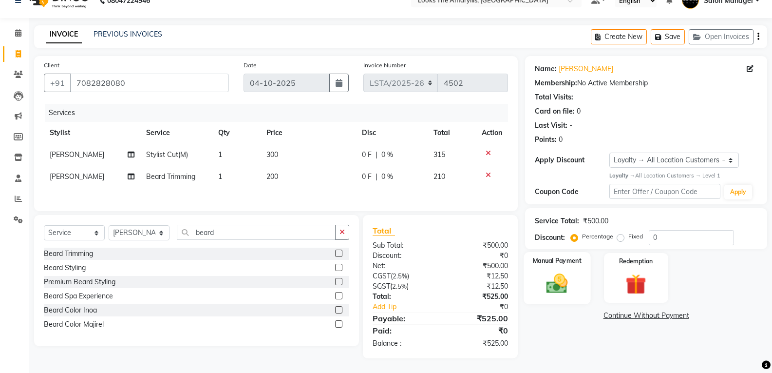
click at [552, 280] on img at bounding box center [557, 283] width 35 height 25
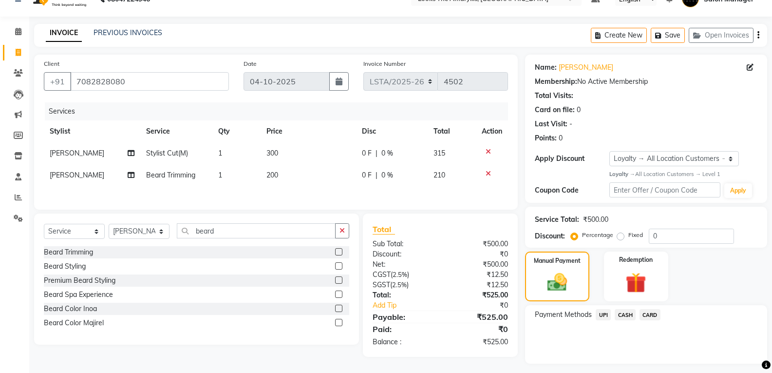
scroll to position [44, 0]
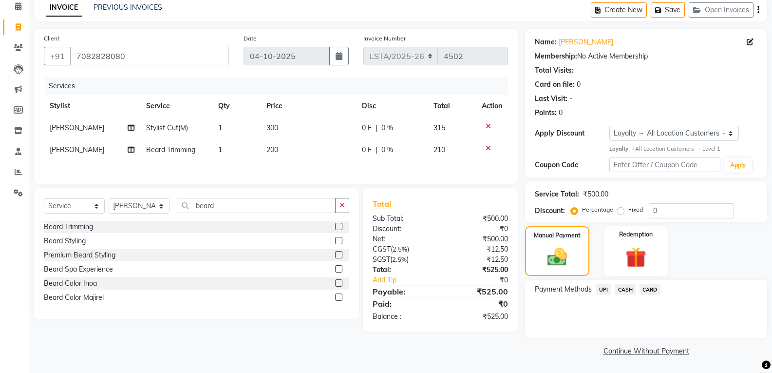
click at [605, 287] on span "UPI" at bounding box center [603, 289] width 15 height 11
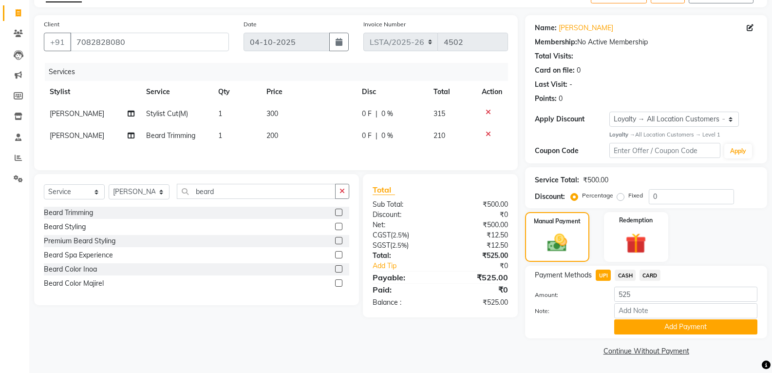
click at [629, 321] on button "Add Payment" at bounding box center [685, 326] width 143 height 15
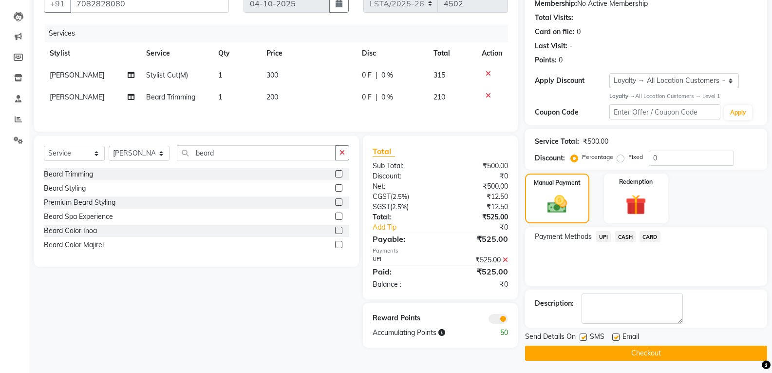
scroll to position [99, 0]
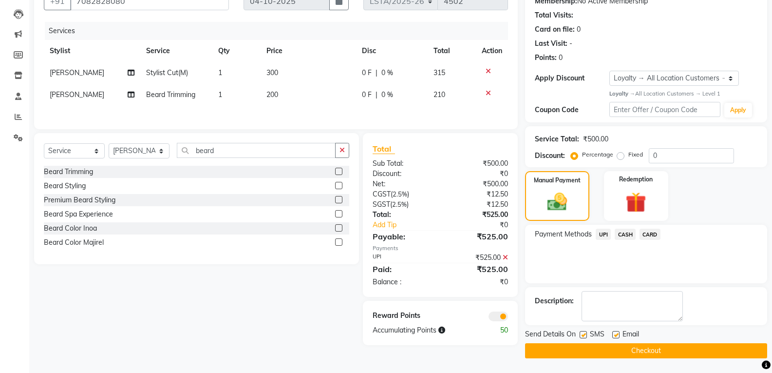
click at [584, 331] on label at bounding box center [583, 334] width 7 height 7
click at [584, 332] on input "checkbox" at bounding box center [583, 335] width 6 height 6
click at [617, 336] on label at bounding box center [615, 334] width 7 height 7
click at [617, 336] on input "checkbox" at bounding box center [615, 335] width 6 height 6
click at [614, 352] on button "Checkout" at bounding box center [646, 350] width 242 height 15
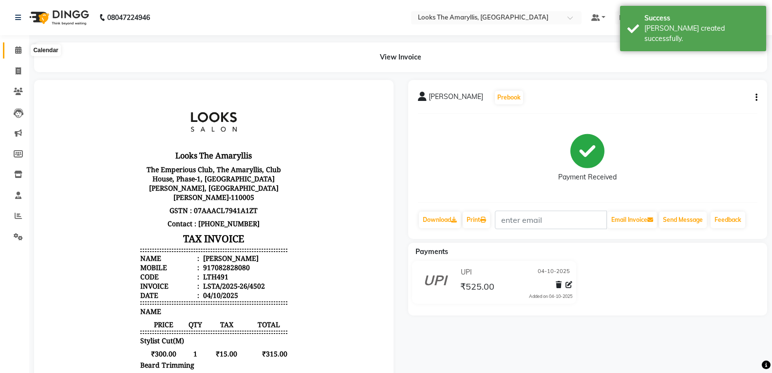
click at [18, 49] on icon at bounding box center [18, 49] width 6 height 7
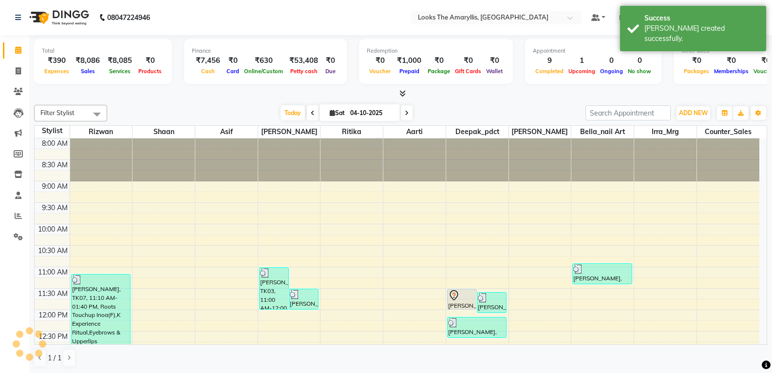
scroll to position [258, 0]
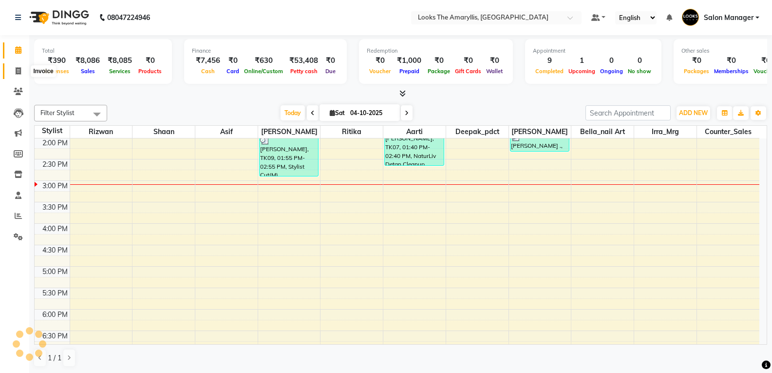
click at [18, 68] on icon at bounding box center [18, 70] width 5 height 7
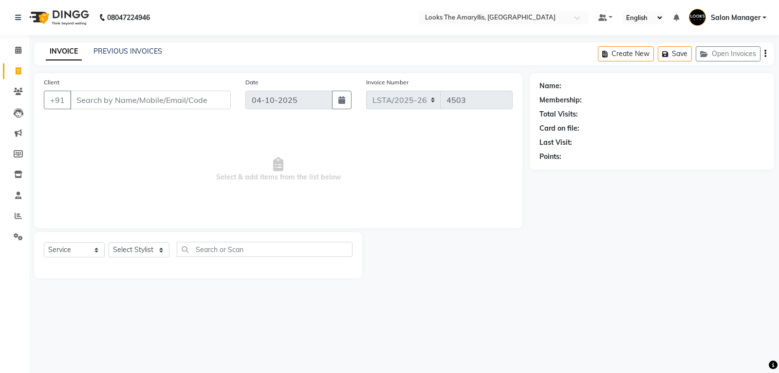
click at [129, 104] on input "Client" at bounding box center [150, 100] width 161 height 19
click at [147, 248] on select "Select Stylist Aarti Asif Bella_nail art Counter_Sales Deepak_pdct Irra_Mrg Rit…" at bounding box center [139, 249] width 61 height 15
click at [109, 242] on select "Select Stylist Aarti Asif Bella_nail art Counter_Sales Deepak_pdct Irra_Mrg Rit…" at bounding box center [139, 249] width 61 height 15
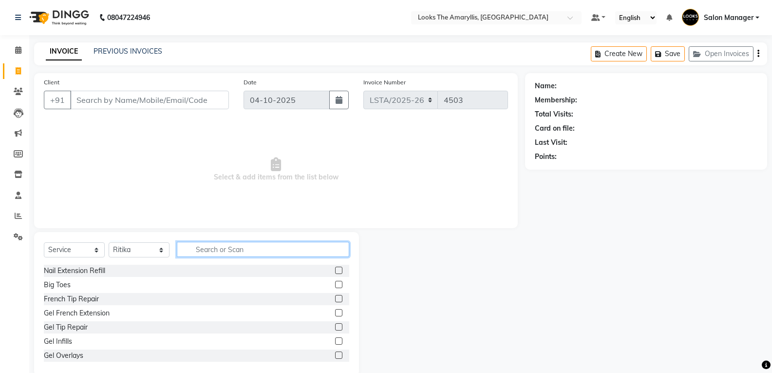
drag, startPoint x: 211, startPoint y: 247, endPoint x: 206, endPoint y: 251, distance: 6.6
click at [211, 248] on input "text" at bounding box center [263, 249] width 172 height 15
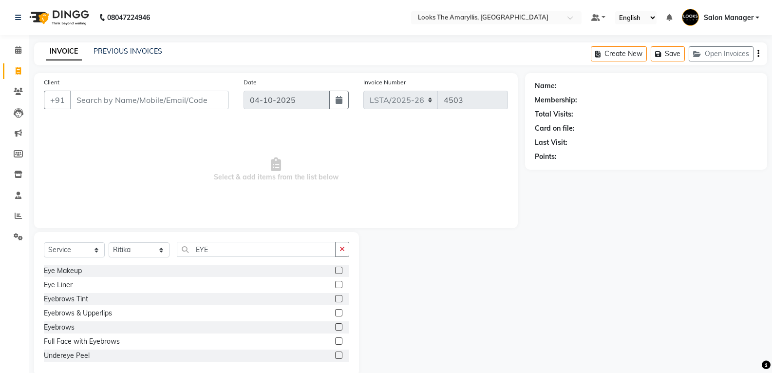
click at [335, 313] on label at bounding box center [338, 312] width 7 height 7
click at [335, 313] on input "checkbox" at bounding box center [338, 313] width 6 height 6
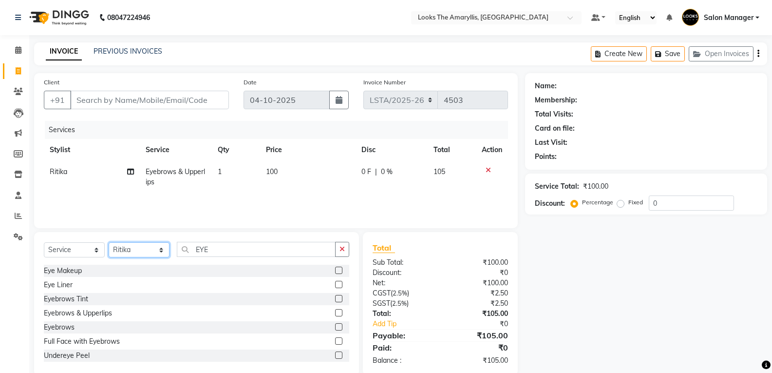
click at [135, 252] on select "Select Stylist Aarti Asif Bella_nail art Counter_Sales Deepak_pdct Irra_Mrg Rit…" at bounding box center [139, 249] width 61 height 15
click at [109, 242] on select "Select Stylist Aarti Asif Bella_nail art Counter_Sales Deepak_pdct Irra_Mrg Rit…" at bounding box center [139, 249] width 61 height 15
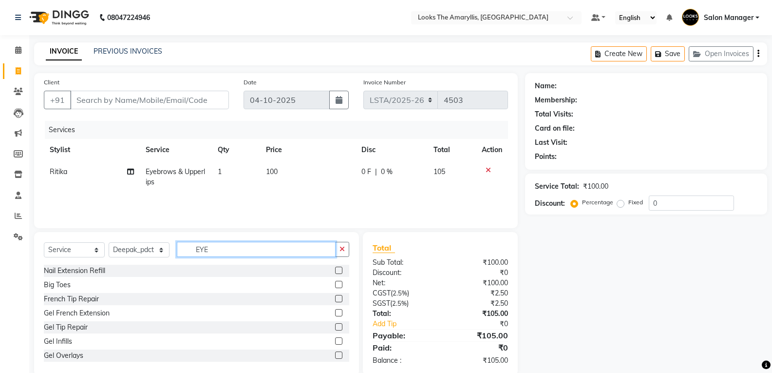
click at [230, 250] on input "EYE" at bounding box center [256, 249] width 159 height 15
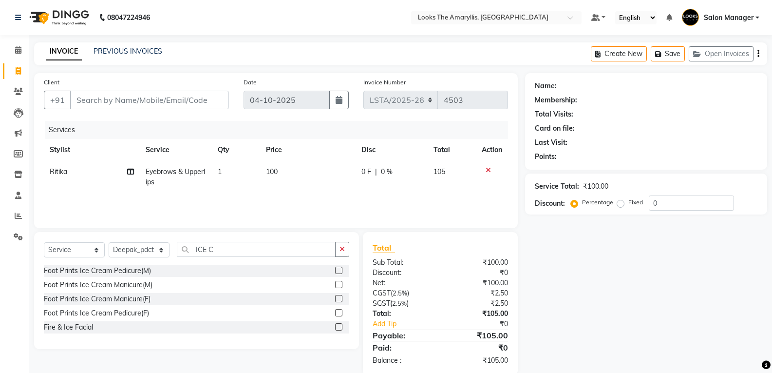
click at [339, 310] on label at bounding box center [338, 312] width 7 height 7
click at [339, 310] on input "checkbox" at bounding box center [338, 313] width 6 height 6
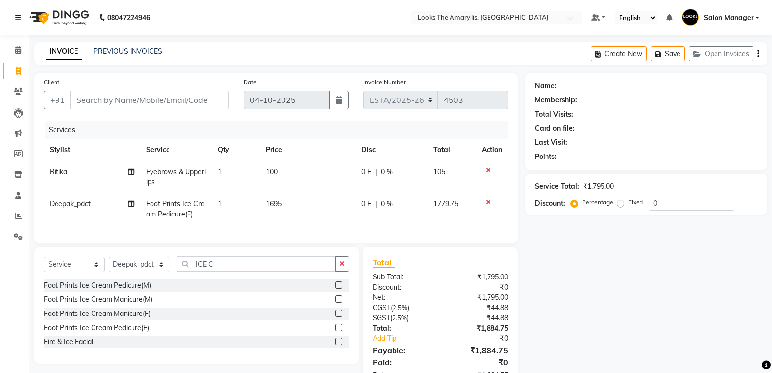
click at [291, 207] on td "1695" at bounding box center [307, 209] width 95 height 32
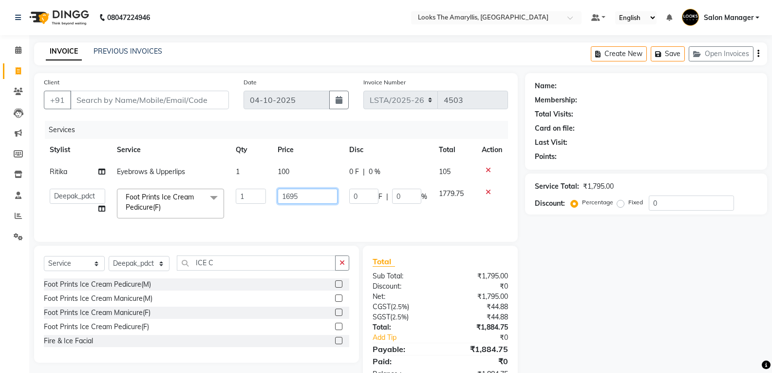
click at [328, 197] on input "1695" at bounding box center [308, 196] width 60 height 15
click at [223, 328] on div "Foot Prints Ice Cream Pedicure(M) Foot Prints Ice Cream Manicure(M) Foot Prints…" at bounding box center [196, 313] width 305 height 71
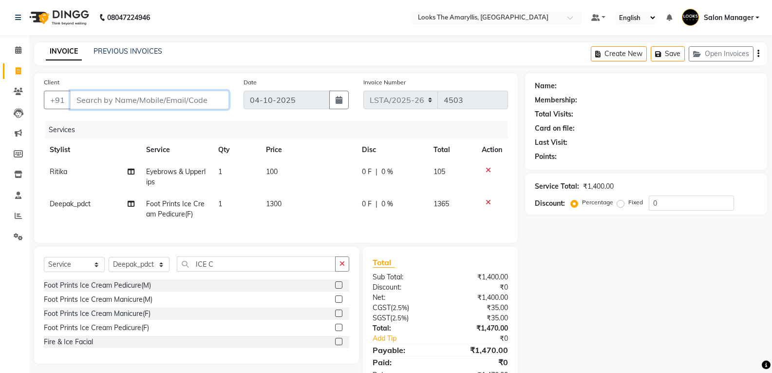
click at [130, 102] on input "Client" at bounding box center [149, 100] width 159 height 19
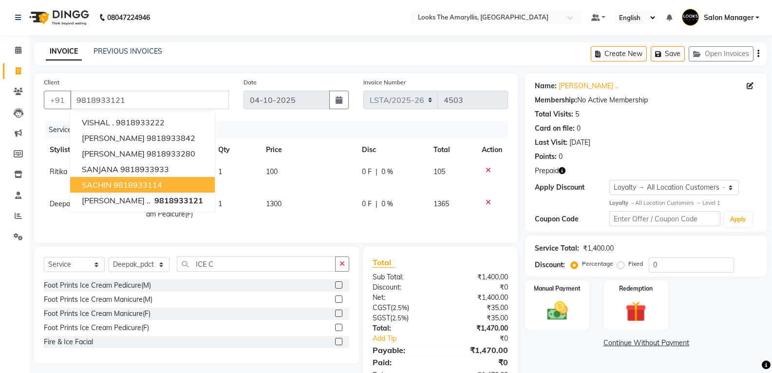
click at [263, 305] on div "Foot Prints Ice Cream Manicure(M)" at bounding box center [196, 299] width 305 height 12
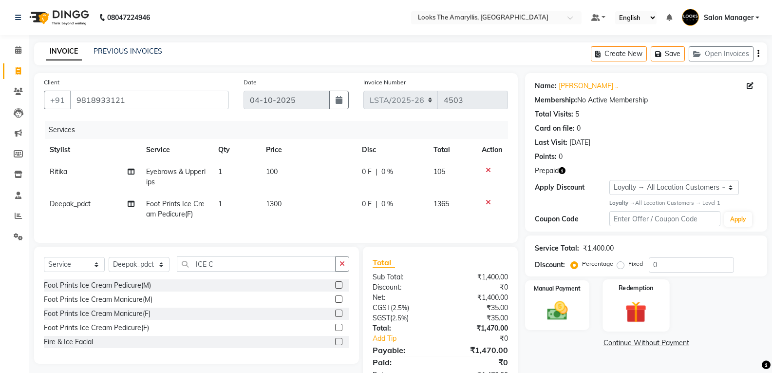
click at [619, 311] on img at bounding box center [636, 311] width 35 height 27
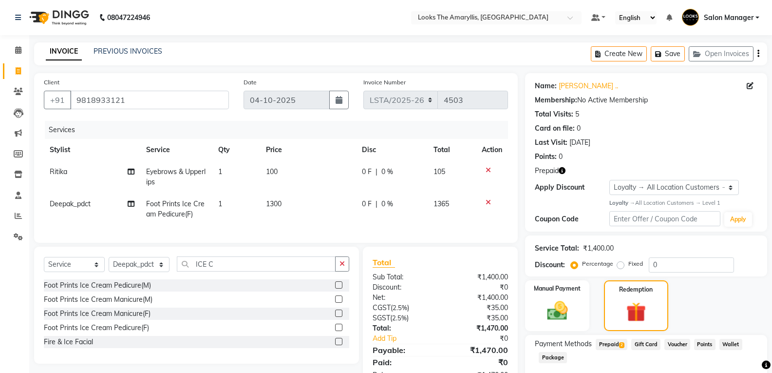
scroll to position [55, 0]
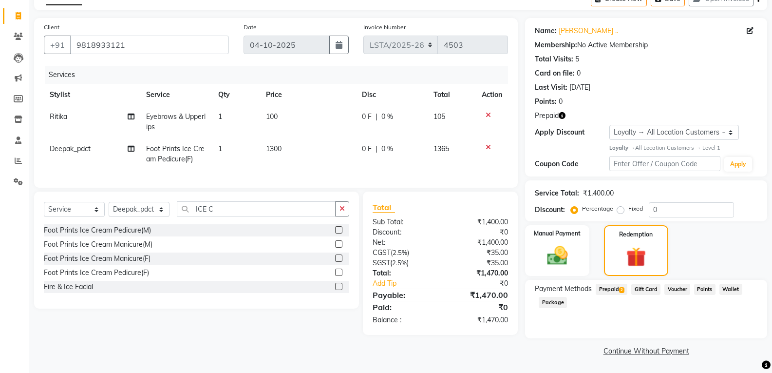
click at [608, 286] on span "Prepaid 2" at bounding box center [612, 289] width 32 height 11
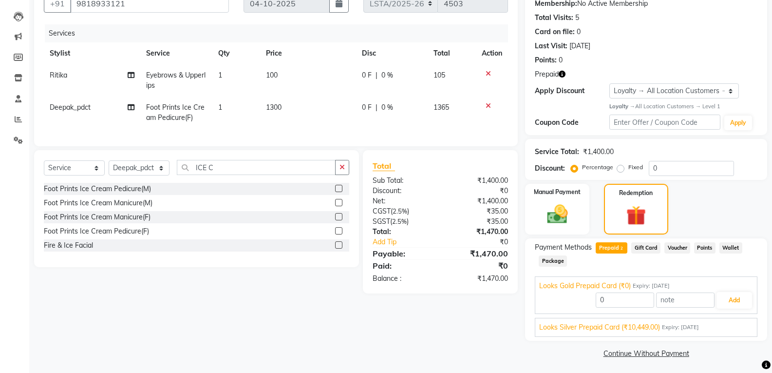
scroll to position [99, 0]
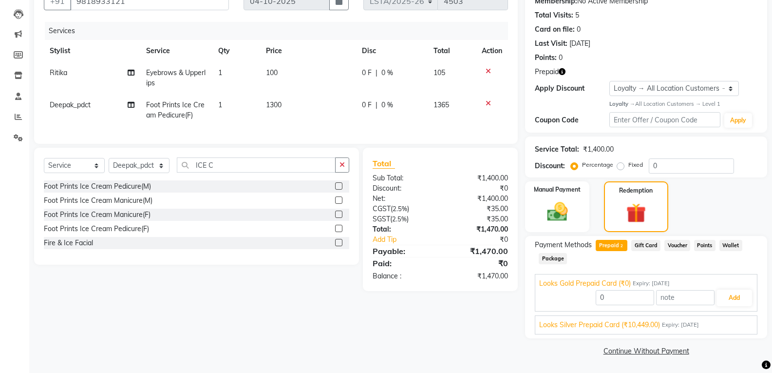
click at [644, 327] on span "Looks Silver Prepaid Card (₹10,449.00)" at bounding box center [599, 325] width 121 height 10
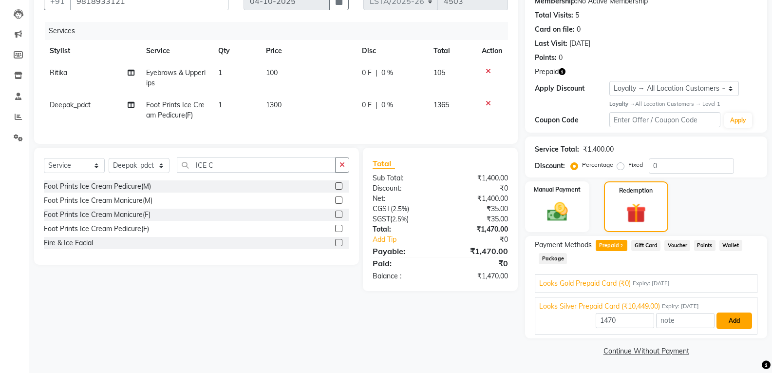
click at [730, 321] on button "Add" at bounding box center [735, 320] width 36 height 17
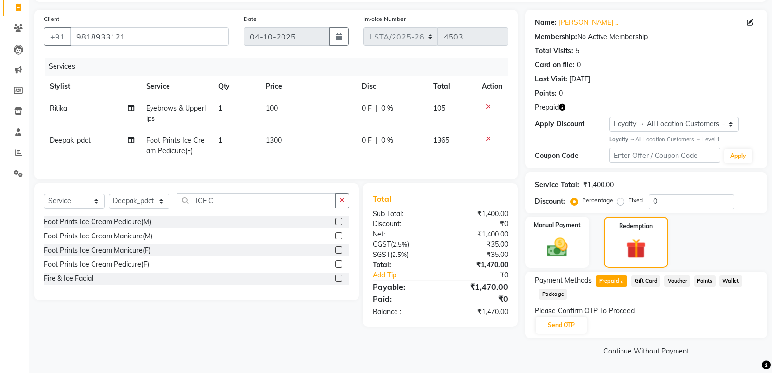
scroll to position [63, 0]
click at [565, 331] on button "Send OTP" at bounding box center [561, 325] width 51 height 17
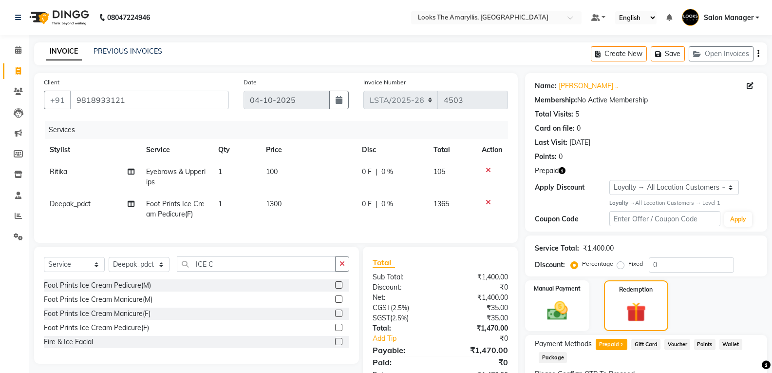
scroll to position [72, 0]
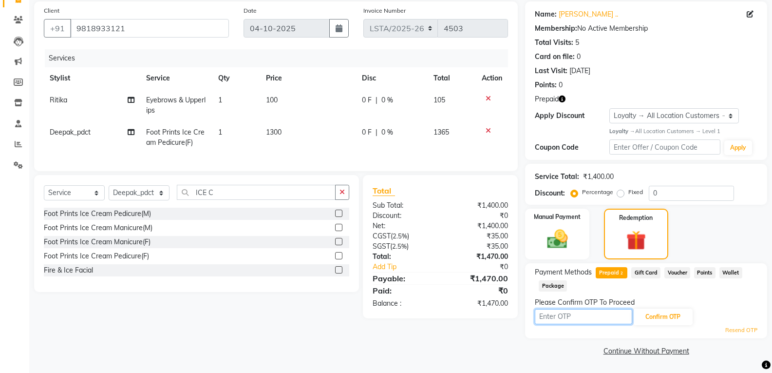
click at [573, 317] on input "text" at bounding box center [583, 316] width 97 height 15
click at [647, 315] on button "Confirm OTP" at bounding box center [662, 316] width 59 height 17
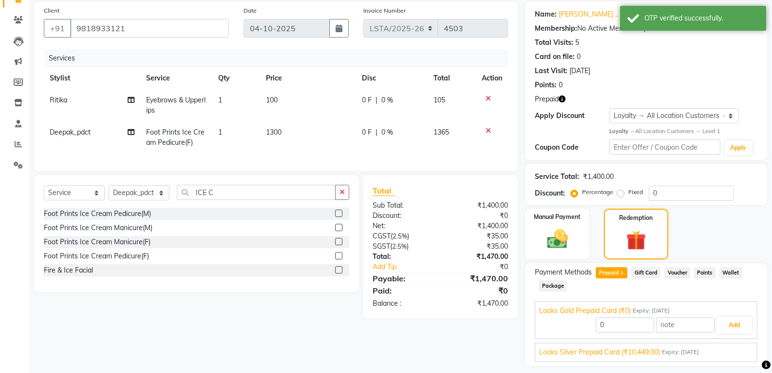
scroll to position [99, 0]
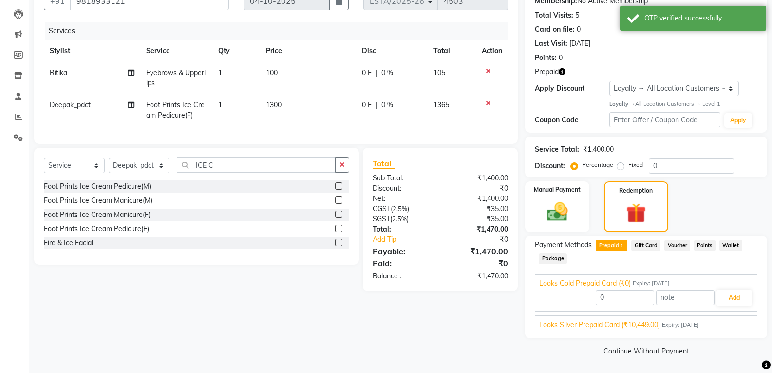
click at [627, 322] on span "Looks Silver Prepaid Card (₹10,449.00)" at bounding box center [599, 325] width 121 height 10
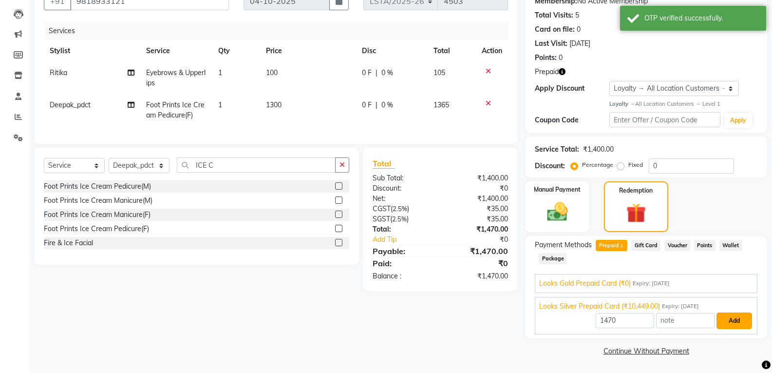
click at [732, 321] on button "Add" at bounding box center [735, 320] width 36 height 17
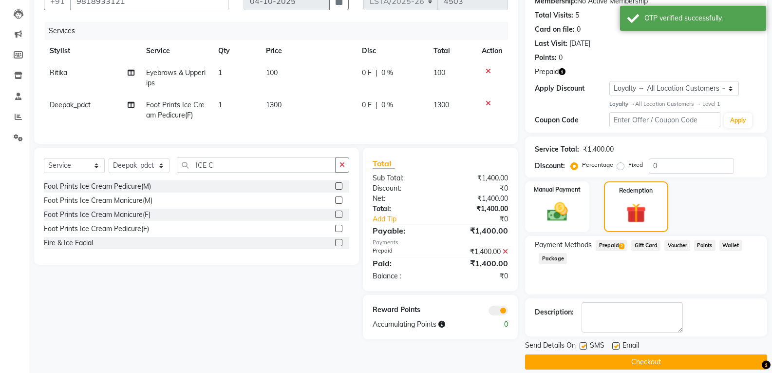
scroll to position [110, 0]
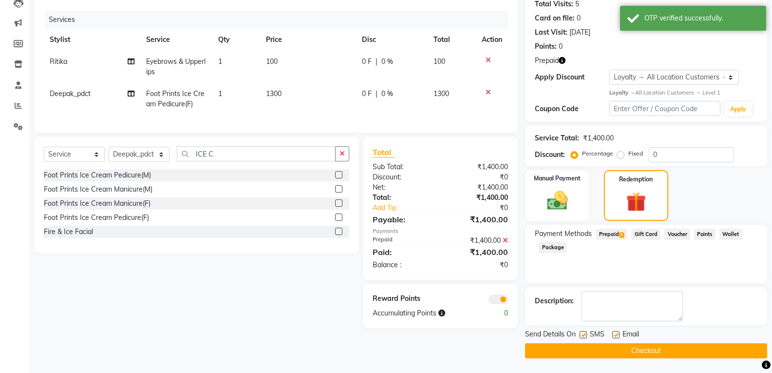
click at [583, 334] on label at bounding box center [583, 334] width 7 height 7
click at [583, 334] on input "checkbox" at bounding box center [583, 335] width 6 height 6
click at [616, 335] on label at bounding box center [615, 334] width 7 height 7
click at [616, 335] on input "checkbox" at bounding box center [615, 335] width 6 height 6
click at [618, 350] on button "Checkout" at bounding box center [646, 350] width 242 height 15
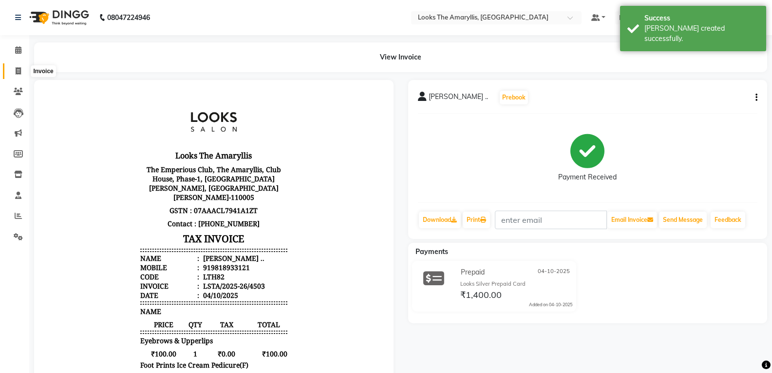
click at [20, 70] on span at bounding box center [18, 71] width 17 height 11
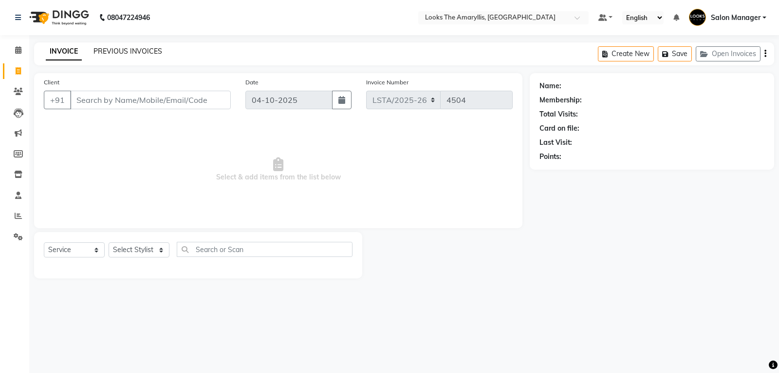
click at [130, 52] on link "PREVIOUS INVOICES" at bounding box center [128, 51] width 69 height 9
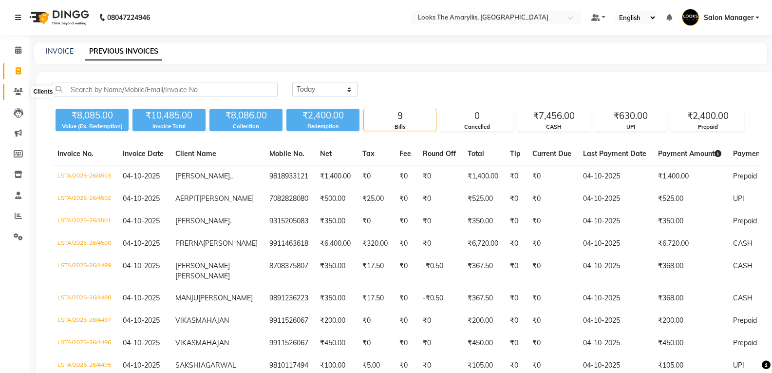
click at [18, 88] on icon at bounding box center [18, 91] width 9 height 7
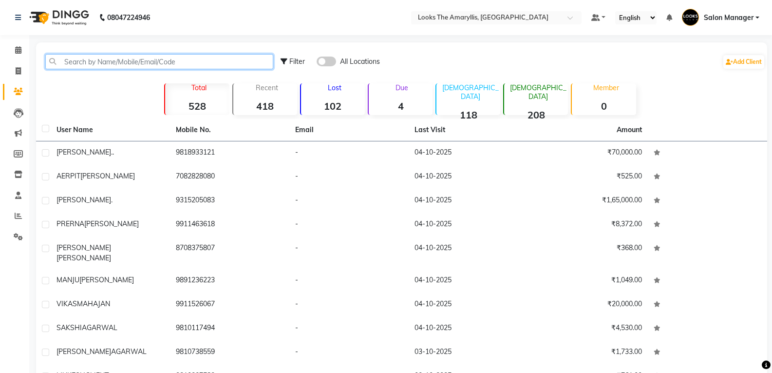
click at [115, 57] on input "text" at bounding box center [159, 61] width 228 height 15
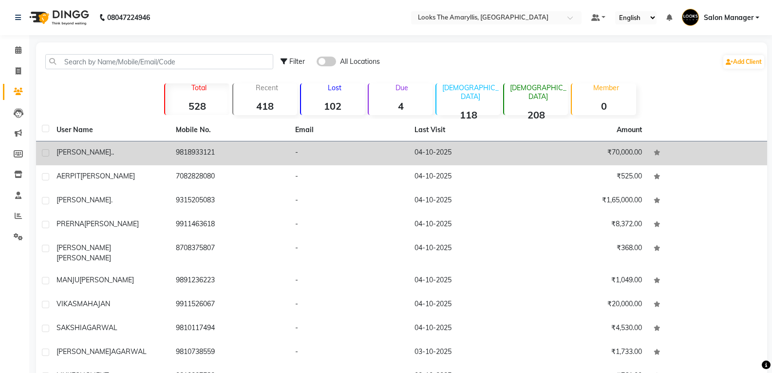
click at [72, 150] on span "SARBANI" at bounding box center [84, 152] width 55 height 9
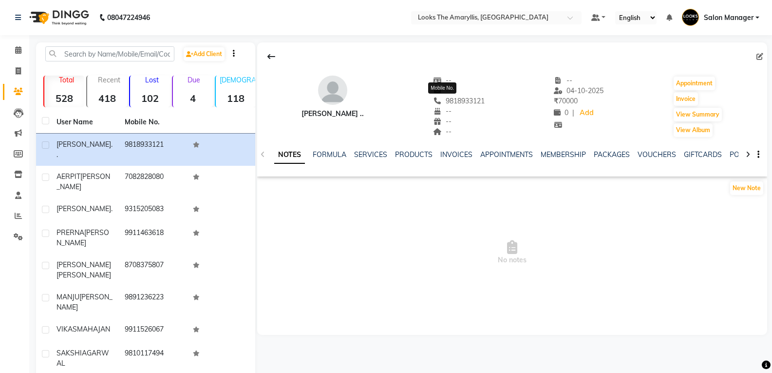
drag, startPoint x: 475, startPoint y: 97, endPoint x: 428, endPoint y: 102, distance: 47.0
click at [430, 102] on div "SARBANI .. -- -- 9818933121 Mobile No. -- -- -- -- 04-10-2025 ₹ 70000 0 | Add A…" at bounding box center [512, 102] width 510 height 72
copy span "9818933121"
click at [22, 49] on span at bounding box center [18, 50] width 17 height 11
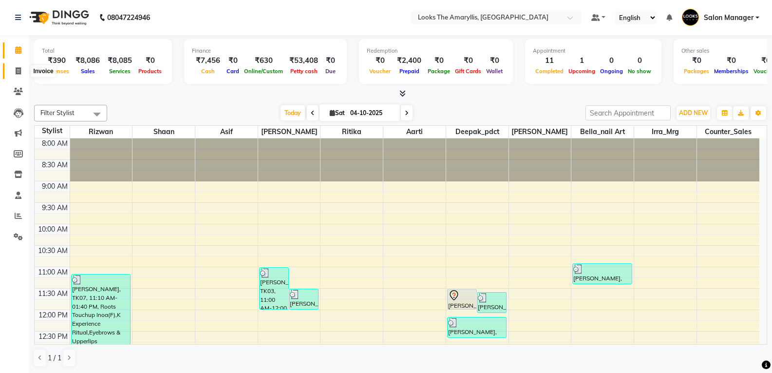
drag, startPoint x: 18, startPoint y: 72, endPoint x: 35, endPoint y: 70, distance: 17.2
click at [18, 72] on icon at bounding box center [18, 70] width 5 height 7
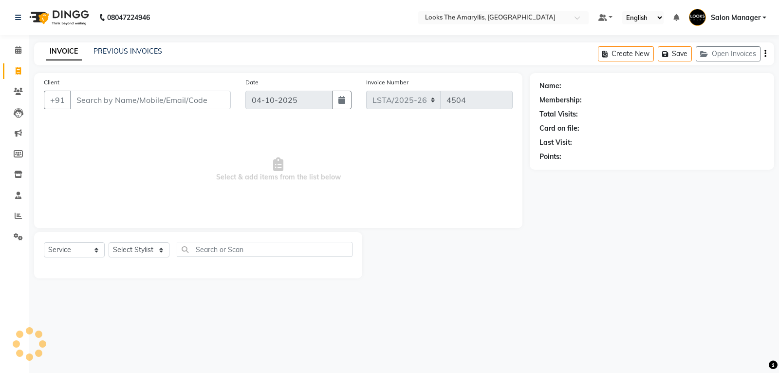
click at [158, 102] on input "Client" at bounding box center [150, 100] width 161 height 19
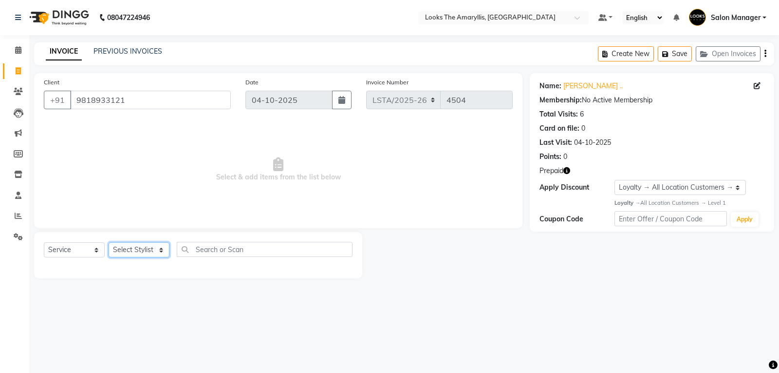
click at [154, 249] on select "Select Stylist Aarti Asif Bella_nail art Counter_Sales Deepak_pdct Irra_Mrg Rit…" at bounding box center [139, 249] width 61 height 15
click at [61, 248] on select "Select Service Product Membership Package Voucher Prepaid Gift Card" at bounding box center [74, 249] width 61 height 15
click at [44, 242] on select "Select Service Product Membership Package Voucher Prepaid Gift Card" at bounding box center [74, 249] width 61 height 15
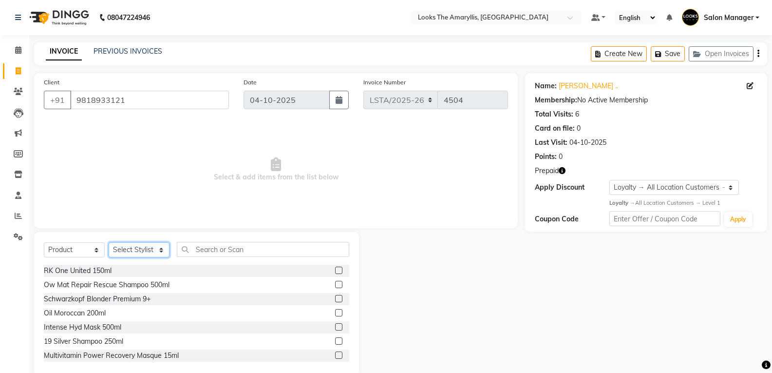
click at [157, 245] on select "Select Stylist Aarti Asif Bella_nail art Counter_Sales Deepak_pdct Irra_Mrg Rit…" at bounding box center [139, 249] width 61 height 15
click at [109, 242] on select "Select Stylist Aarti Asif Bella_nail art Counter_Sales Deepak_pdct Irra_Mrg Rit…" at bounding box center [139, 249] width 61 height 15
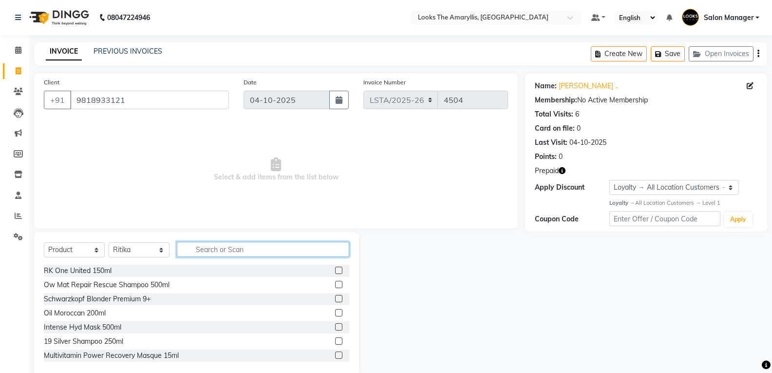
click at [243, 250] on input "text" at bounding box center [263, 249] width 172 height 15
click at [16, 216] on icon at bounding box center [18, 215] width 7 height 7
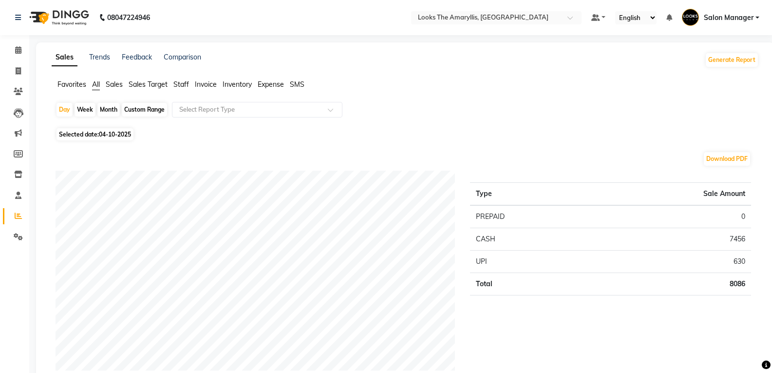
click at [182, 84] on span "Staff" at bounding box center [181, 84] width 16 height 9
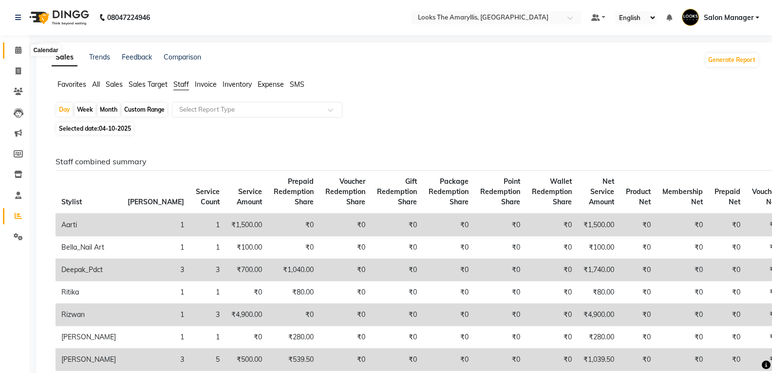
drag, startPoint x: 19, startPoint y: 52, endPoint x: 8, endPoint y: 51, distance: 11.7
click at [19, 52] on icon at bounding box center [18, 49] width 6 height 7
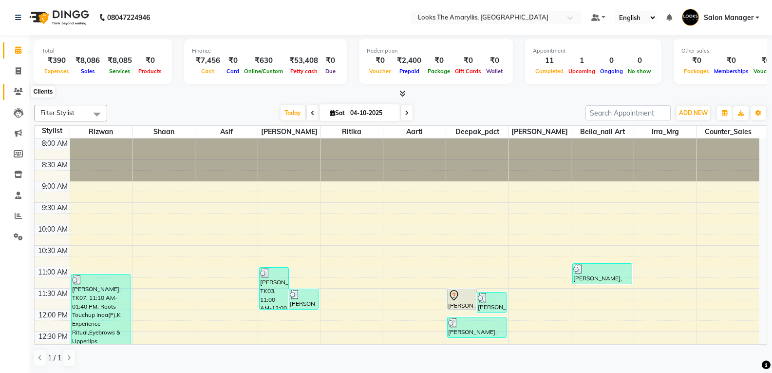
click at [19, 91] on icon at bounding box center [18, 91] width 9 height 7
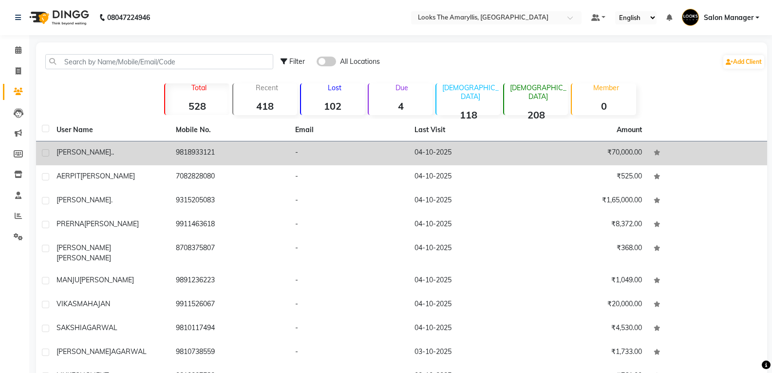
click at [79, 153] on span "SARBANI" at bounding box center [84, 152] width 55 height 9
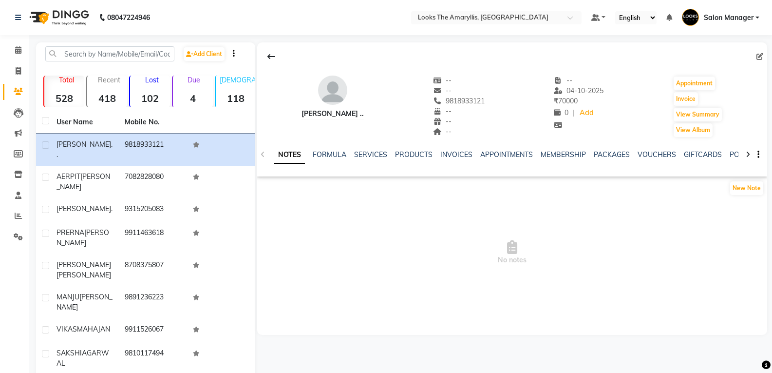
click at [476, 99] on div "SARBANI .. -- -- 9818933121 -- -- -- -- 04-10-2025 ₹ 70000 0 | Add Appointment …" at bounding box center [512, 102] width 510 height 72
drag, startPoint x: 475, startPoint y: 99, endPoint x: 429, endPoint y: 107, distance: 46.9
click at [429, 107] on div "SARBANI .. -- -- 9818933121 -- Date of birth -- -- -- 04-10-2025 ₹ 70000 0 | Ad…" at bounding box center [512, 102] width 510 height 72
click at [448, 206] on span "No notes" at bounding box center [512, 252] width 510 height 97
drag, startPoint x: 473, startPoint y: 99, endPoint x: 428, endPoint y: 104, distance: 45.5
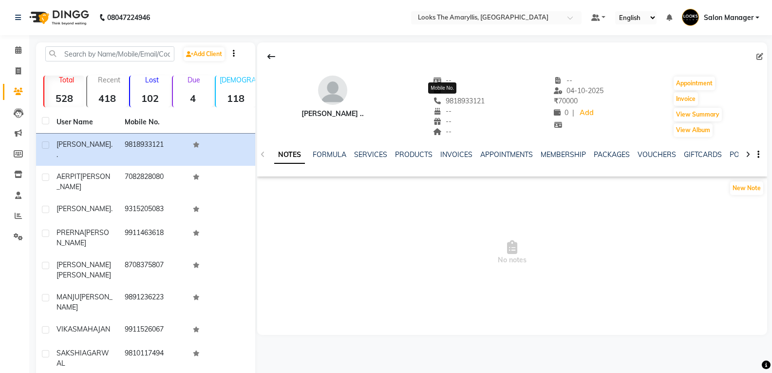
click at [428, 104] on div "SARBANI .. -- -- 9818933121 Mobile No. -- -- -- -- 04-10-2025 ₹ 70000 0 | Add A…" at bounding box center [512, 102] width 510 height 72
copy span "9818933121"
click at [21, 73] on span at bounding box center [18, 71] width 17 height 11
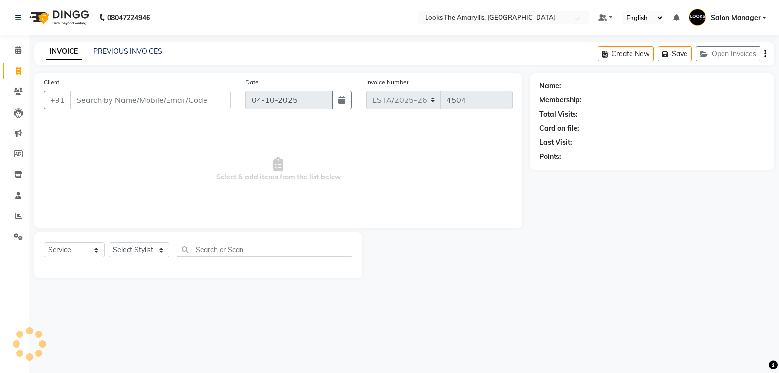
click at [114, 98] on input "Client" at bounding box center [150, 100] width 161 height 19
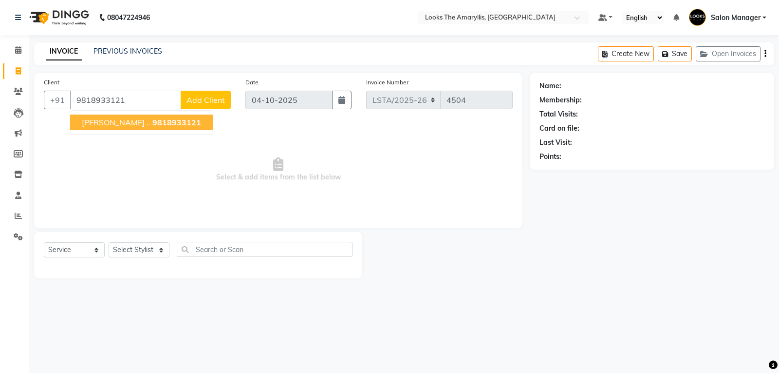
click at [162, 125] on span "9818933121" at bounding box center [176, 122] width 49 height 10
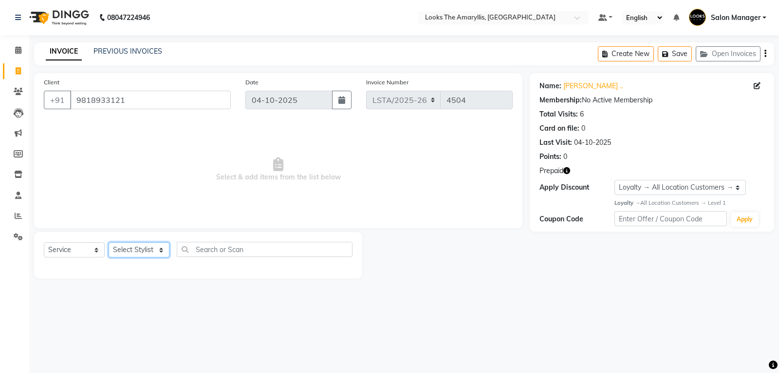
click at [151, 252] on select "Select Stylist Aarti Asif Bella_nail art Counter_Sales Deepak_pdct Irra_Mrg Rit…" at bounding box center [139, 249] width 61 height 15
click at [92, 251] on select "Select Service Product Membership Package Voucher Prepaid Gift Card" at bounding box center [74, 249] width 61 height 15
click at [18, 72] on icon at bounding box center [18, 70] width 5 height 7
click at [141, 95] on input "9818933121" at bounding box center [150, 100] width 161 height 19
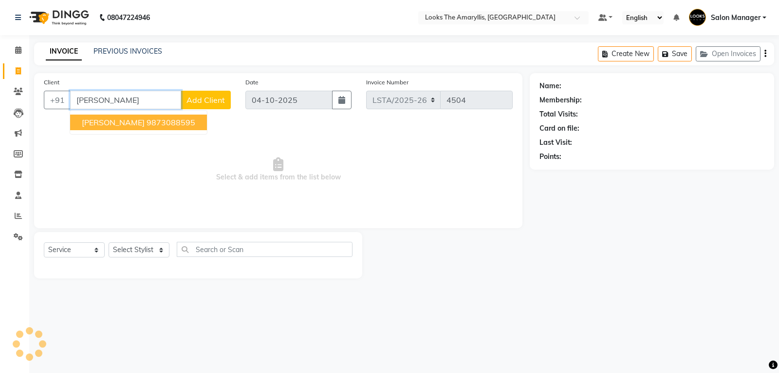
drag, startPoint x: 160, startPoint y: 123, endPoint x: 138, endPoint y: 165, distance: 47.3
click at [157, 124] on ngb-highlight "9873088595" at bounding box center [171, 122] width 49 height 10
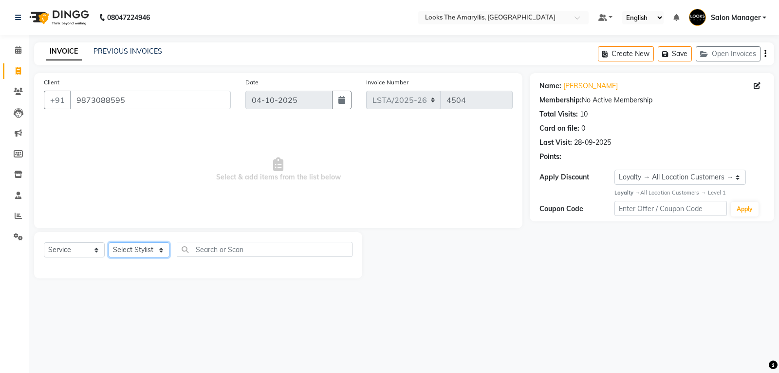
click at [137, 252] on select "Select Stylist Aarti Asif Bella_nail art Counter_Sales Deepak_pdct Irra_Mrg Rit…" at bounding box center [139, 249] width 61 height 15
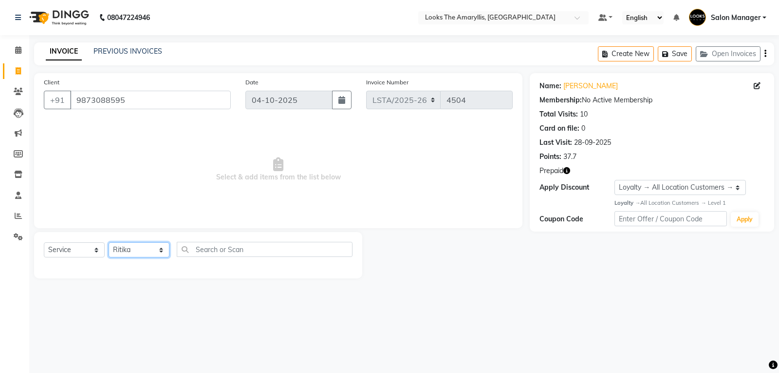
click at [109, 242] on select "Select Stylist Aarti Asif Bella_nail art Counter_Sales Deepak_pdct Irra_Mrg Rit…" at bounding box center [139, 249] width 61 height 15
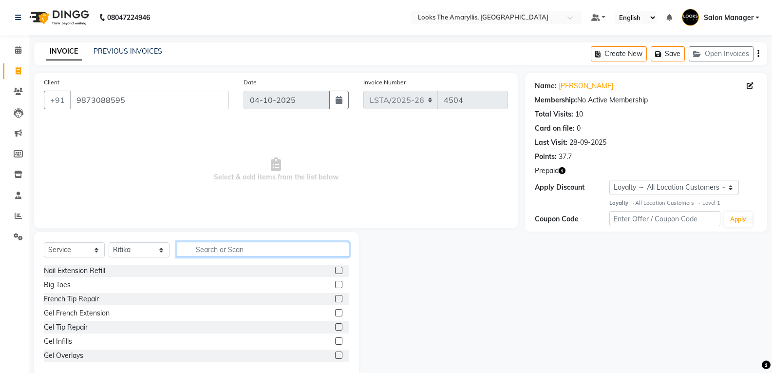
click at [237, 248] on input "text" at bounding box center [263, 249] width 172 height 15
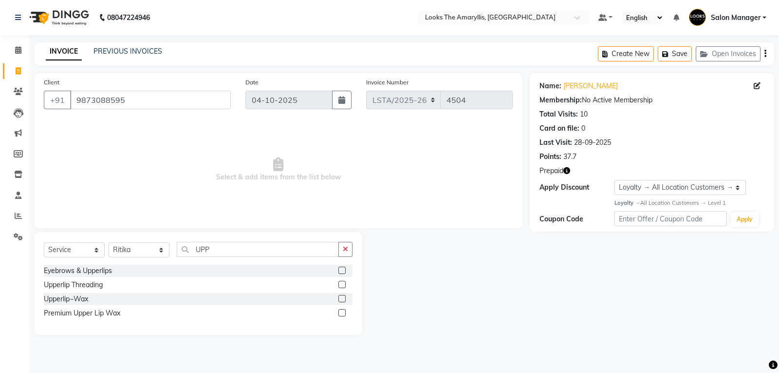
click at [345, 298] on label at bounding box center [342, 298] width 7 height 7
click at [345, 298] on input "checkbox" at bounding box center [342, 299] width 6 height 6
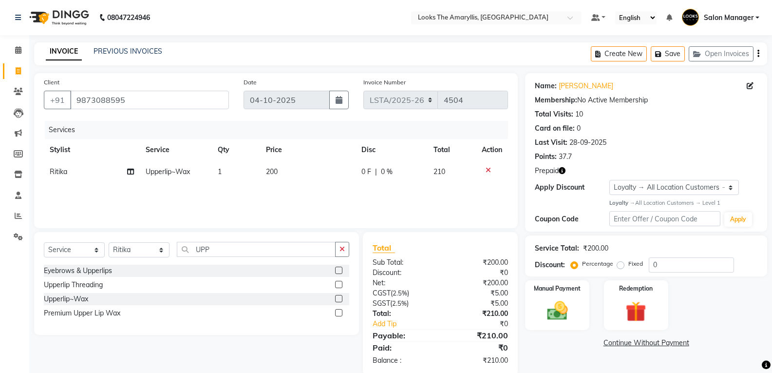
click at [280, 175] on td "200" at bounding box center [308, 172] width 96 height 22
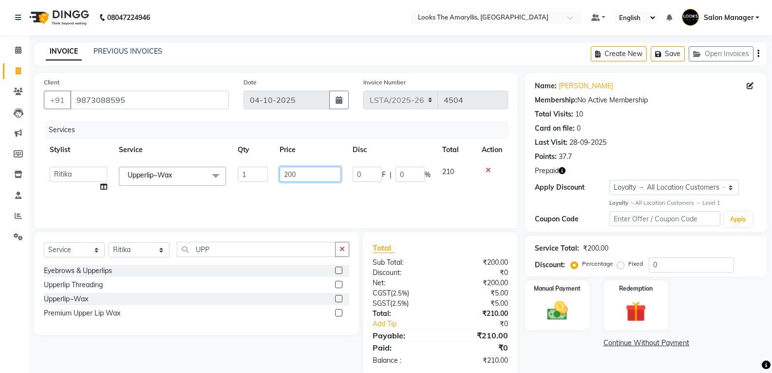
click at [315, 171] on input "200" at bounding box center [310, 174] width 61 height 15
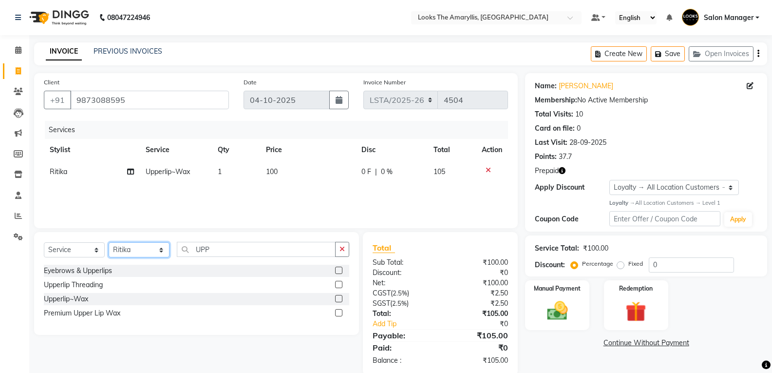
click at [146, 252] on select "Select Stylist Aarti Asif Bella_nail art Counter_Sales Deepak_pdct Irra_Mrg Rit…" at bounding box center [139, 249] width 61 height 15
click at [109, 242] on select "Select Stylist Aarti Asif Bella_nail art Counter_Sales Deepak_pdct Irra_Mrg Rit…" at bounding box center [139, 249] width 61 height 15
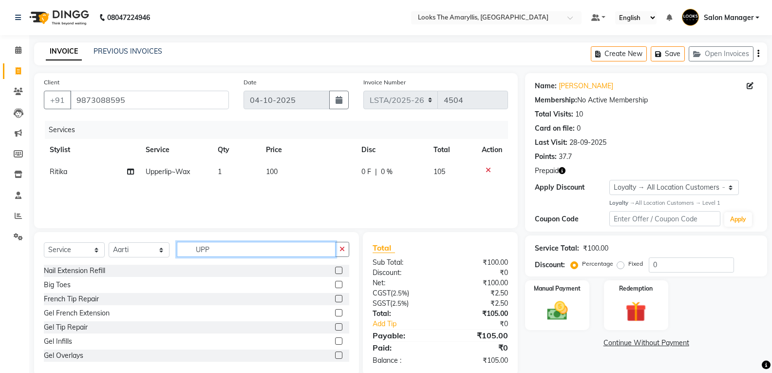
click at [240, 250] on input "UPP" at bounding box center [256, 249] width 159 height 15
click at [335, 328] on label at bounding box center [338, 326] width 7 height 7
click at [335, 328] on input "checkbox" at bounding box center [338, 327] width 6 height 6
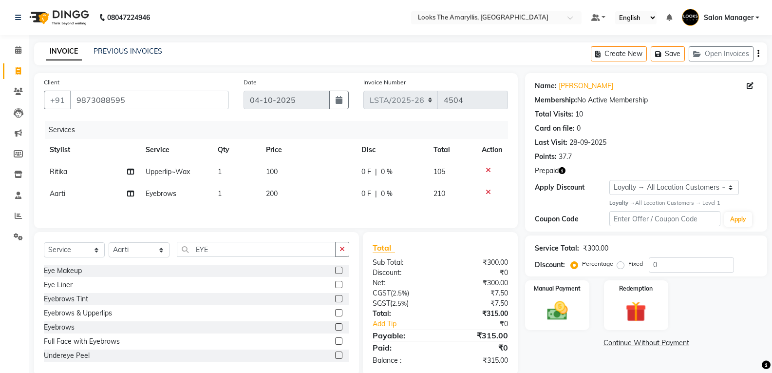
click at [286, 190] on td "200" at bounding box center [308, 194] width 96 height 22
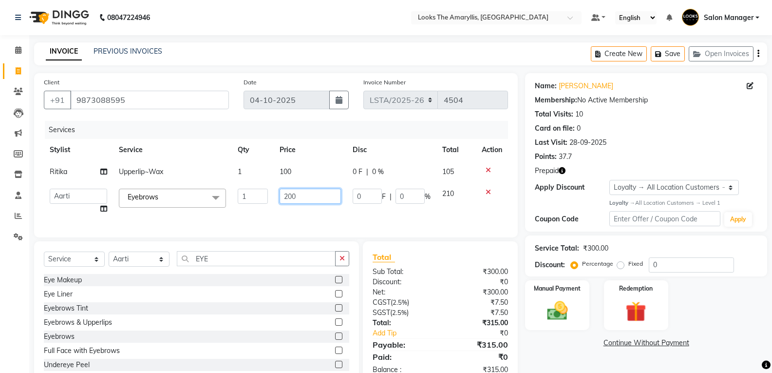
click at [306, 194] on input "200" at bounding box center [310, 196] width 61 height 15
click at [229, 321] on div "Eye Makeup Eye Liner Eyebrows Tint Eyebrows & Upperlips Eyebrows Full Face with…" at bounding box center [196, 322] width 305 height 97
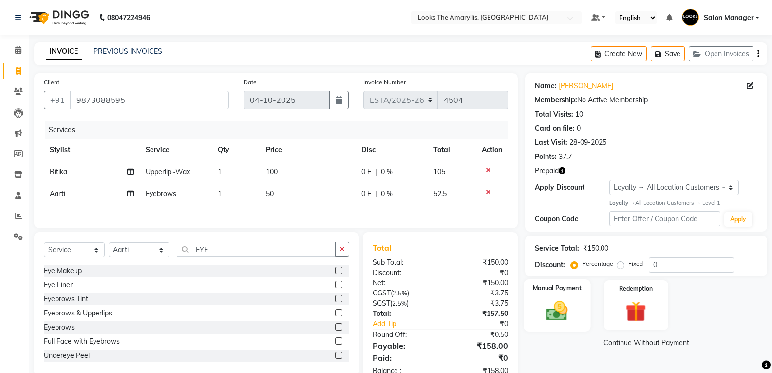
scroll to position [29, 0]
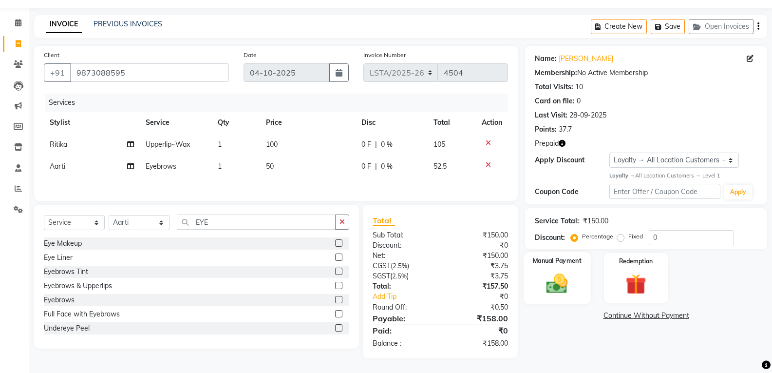
click at [569, 279] on img at bounding box center [557, 283] width 35 height 25
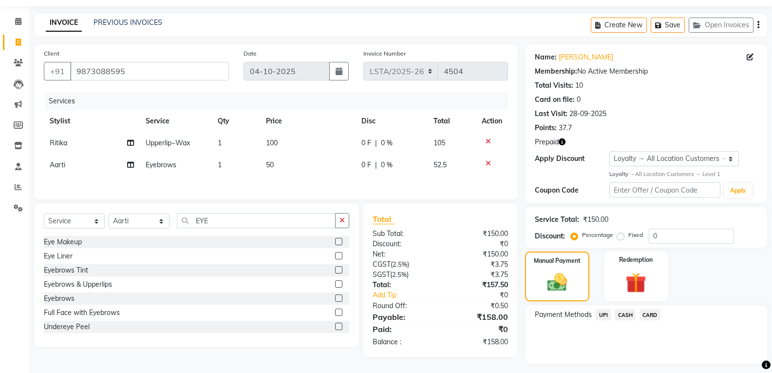
click at [624, 311] on span "CASH" at bounding box center [625, 314] width 21 height 11
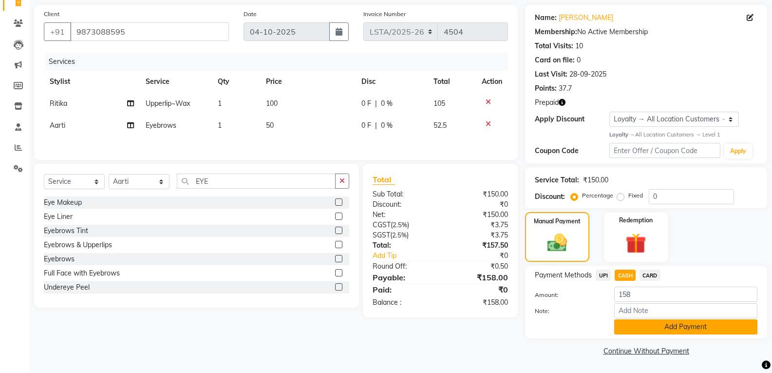
click at [653, 327] on button "Add Payment" at bounding box center [685, 326] width 143 height 15
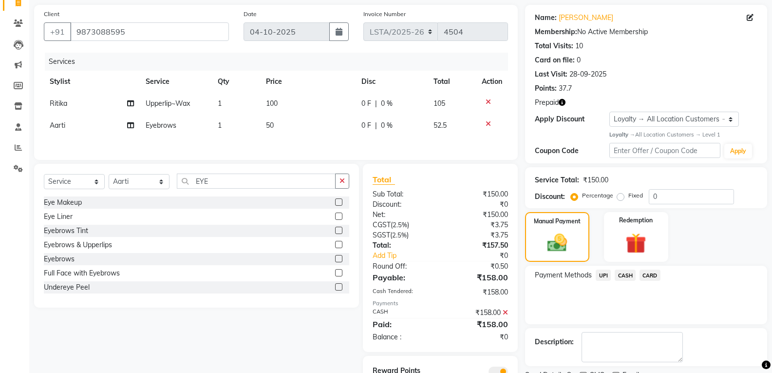
scroll to position [112, 0]
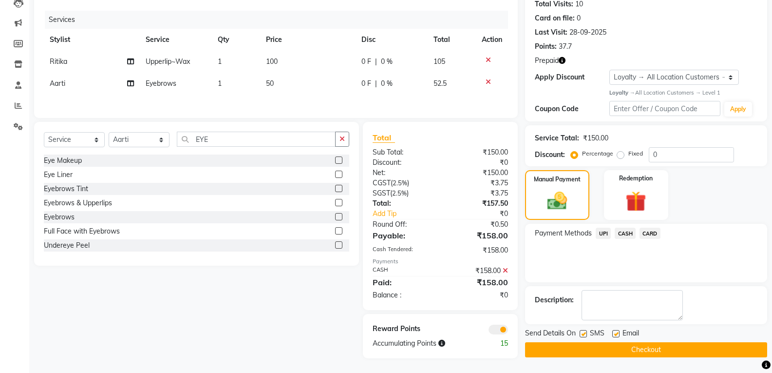
click at [584, 331] on label at bounding box center [583, 333] width 7 height 7
click at [584, 331] on input "checkbox" at bounding box center [583, 334] width 6 height 6
click at [614, 332] on label at bounding box center [615, 333] width 7 height 7
click at [614, 332] on input "checkbox" at bounding box center [615, 334] width 6 height 6
click at [586, 350] on button "Checkout" at bounding box center [646, 349] width 242 height 15
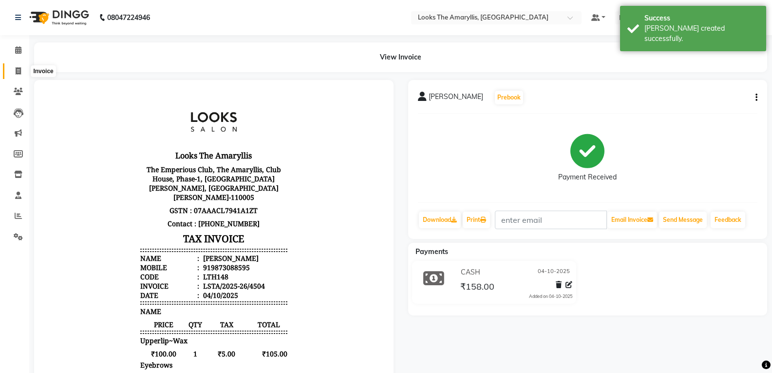
click at [18, 73] on icon at bounding box center [18, 70] width 5 height 7
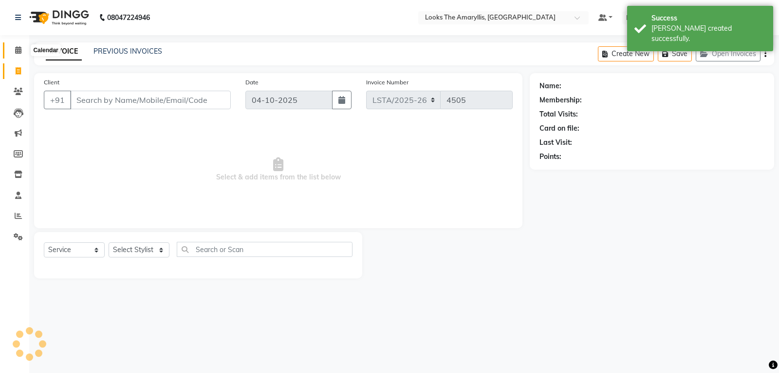
click at [20, 51] on icon at bounding box center [18, 49] width 6 height 7
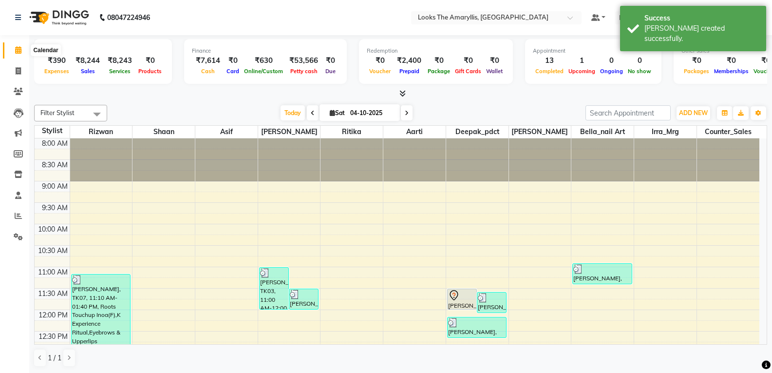
click at [18, 50] on icon at bounding box center [18, 49] width 6 height 7
click at [20, 48] on icon at bounding box center [18, 49] width 6 height 7
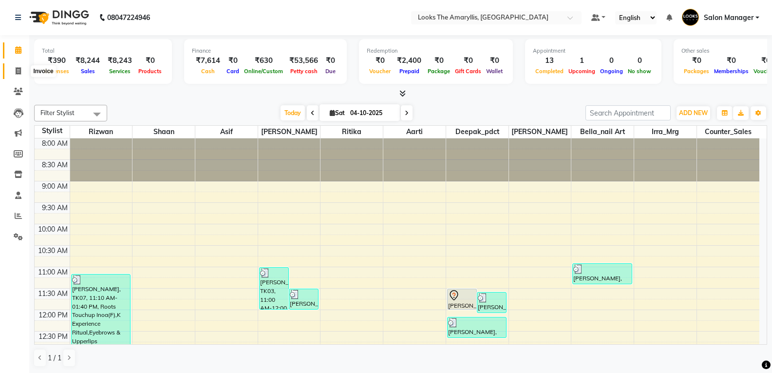
click at [17, 72] on icon at bounding box center [18, 70] width 5 height 7
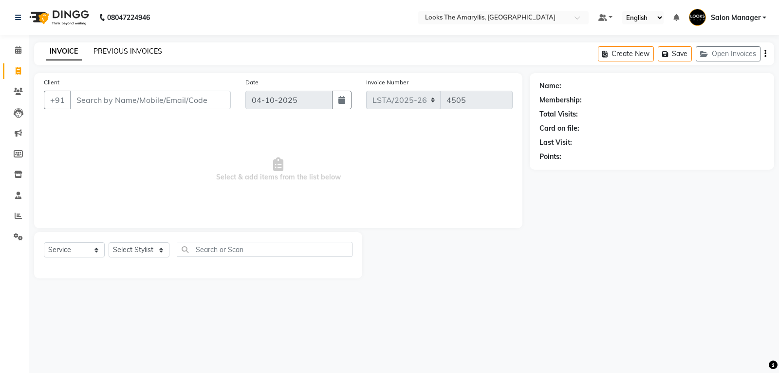
click at [135, 49] on link "PREVIOUS INVOICES" at bounding box center [128, 51] width 69 height 9
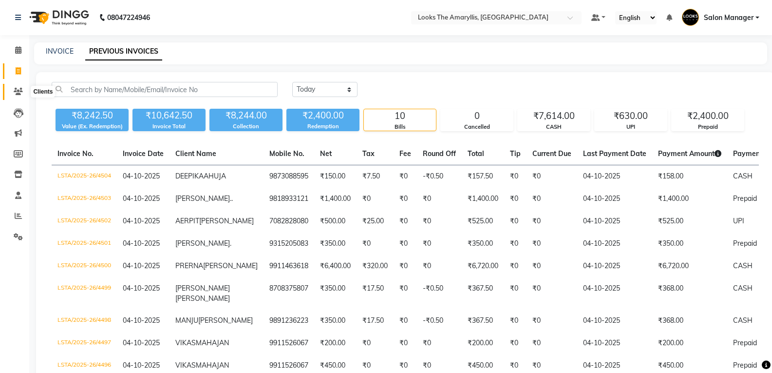
drag, startPoint x: 18, startPoint y: 91, endPoint x: 31, endPoint y: 93, distance: 12.7
click at [18, 91] on icon at bounding box center [18, 91] width 9 height 7
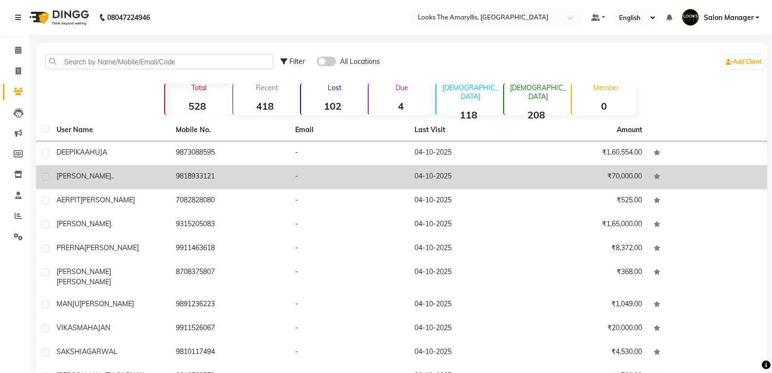
click at [86, 170] on td "SARBANI .." at bounding box center [110, 177] width 119 height 24
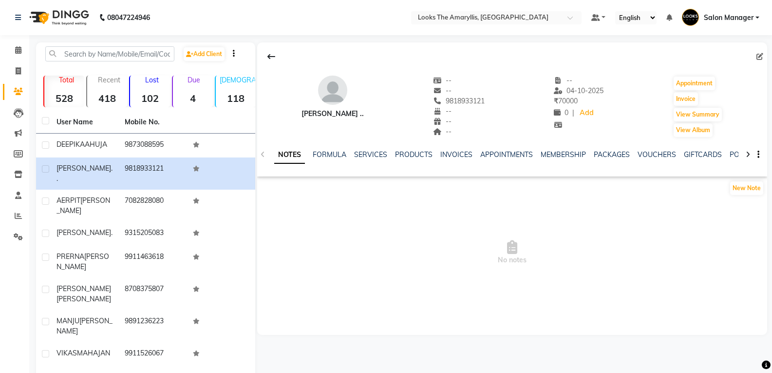
drag, startPoint x: 474, startPoint y: 99, endPoint x: 418, endPoint y: 107, distance: 57.0
click at [421, 106] on div "SARBANI .. -- -- 9818933121 Mobile No. -- -- -- -- 04-10-2025 ₹ 70000 0 | Add A…" at bounding box center [512, 102] width 510 height 72
copy span "9818933121"
click at [16, 71] on icon at bounding box center [18, 70] width 5 height 7
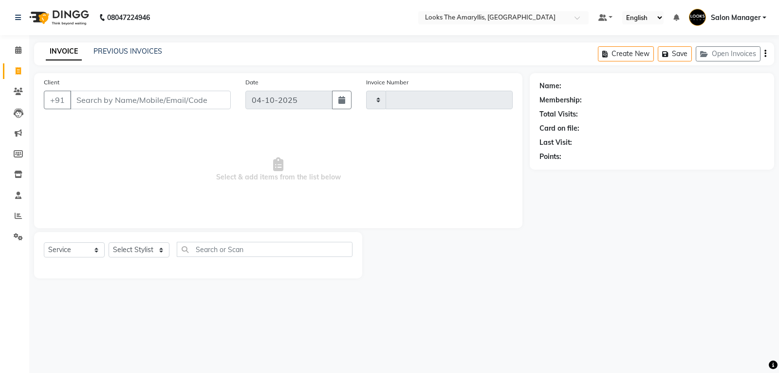
click at [153, 100] on input "Client" at bounding box center [150, 100] width 161 height 19
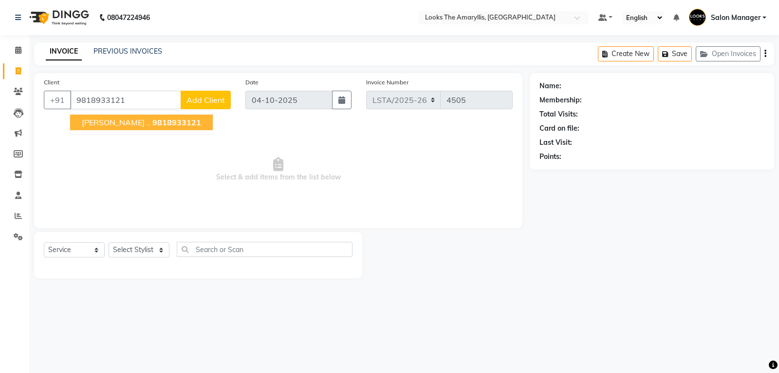
click at [163, 121] on span "9818933121" at bounding box center [176, 122] width 49 height 10
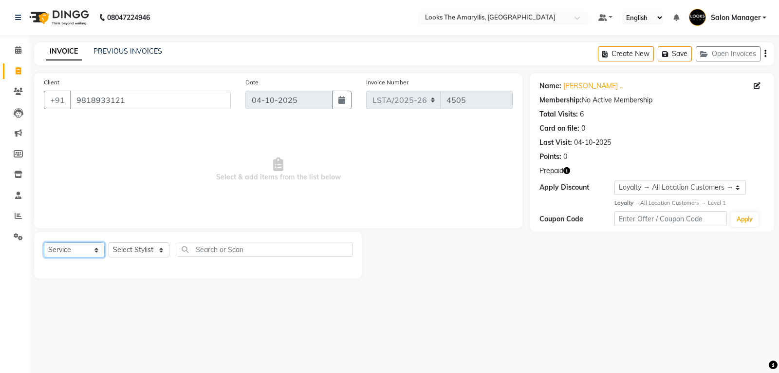
click at [73, 248] on select "Select Service Product Membership Package Voucher Prepaid Gift Card" at bounding box center [74, 249] width 61 height 15
click at [44, 242] on select "Select Service Product Membership Package Voucher Prepaid Gift Card" at bounding box center [74, 249] width 61 height 15
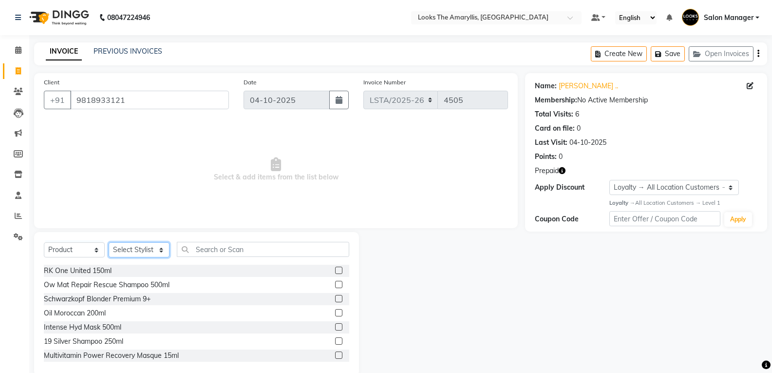
click at [141, 251] on select "Select Stylist Aarti Asif Bella_nail art Counter_Sales Deepak_pdct Irra_Mrg Rit…" at bounding box center [139, 249] width 61 height 15
click at [109, 242] on select "Select Stylist Aarti Asif Bella_nail art Counter_Sales Deepak_pdct Irra_Mrg Rit…" at bounding box center [139, 249] width 61 height 15
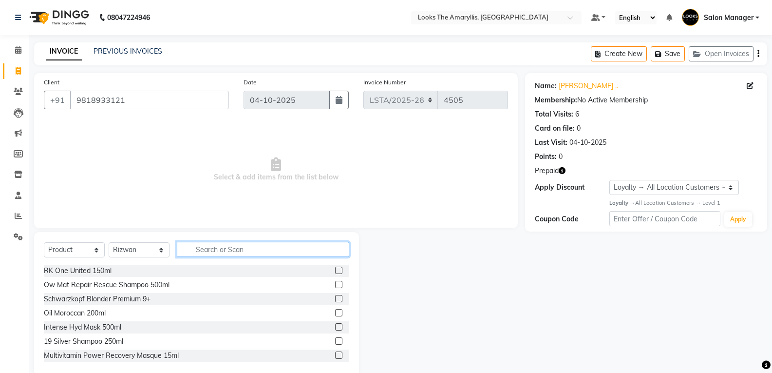
click at [213, 252] on input "text" at bounding box center [263, 249] width 172 height 15
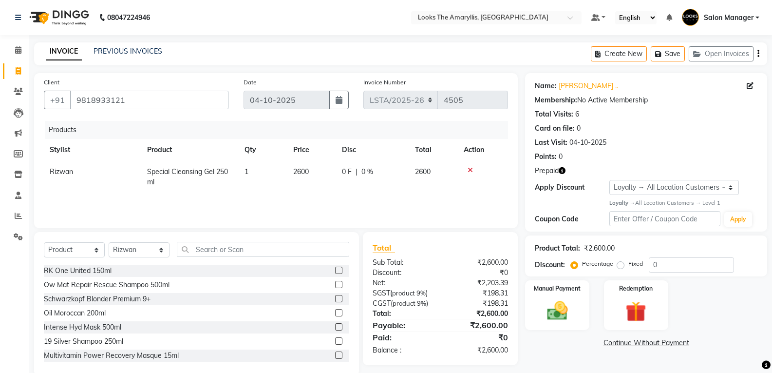
click at [313, 171] on td "2600" at bounding box center [311, 177] width 49 height 32
click at [324, 172] on input "2600" at bounding box center [311, 174] width 37 height 15
drag, startPoint x: 212, startPoint y: 328, endPoint x: 208, endPoint y: 334, distance: 8.0
click at [213, 328] on div "Intense Hyd Mask 500ml" at bounding box center [196, 327] width 305 height 12
click at [547, 305] on img at bounding box center [557, 310] width 35 height 25
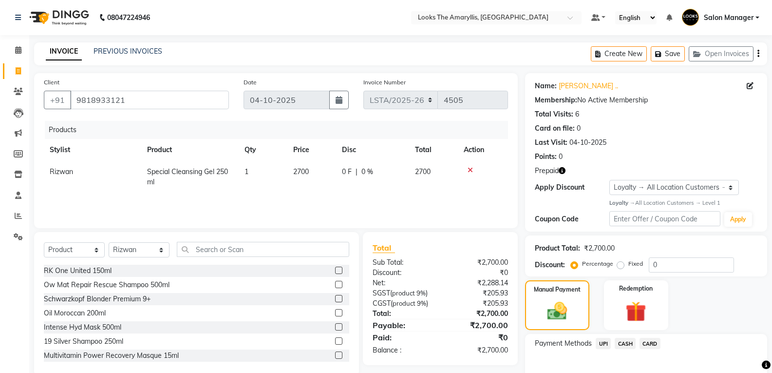
scroll to position [54, 0]
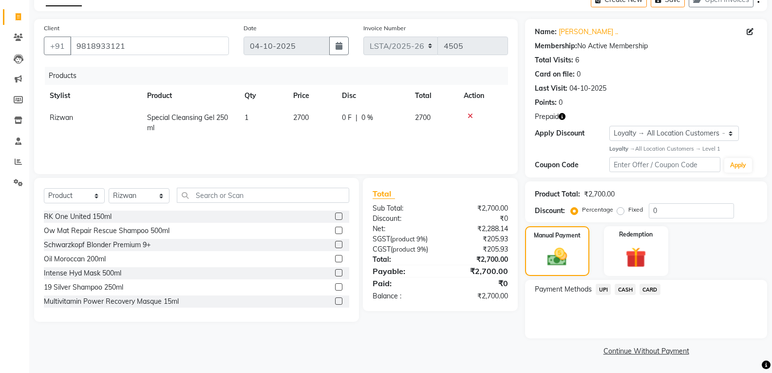
click at [77, 120] on td "Rizwan" at bounding box center [92, 123] width 97 height 32
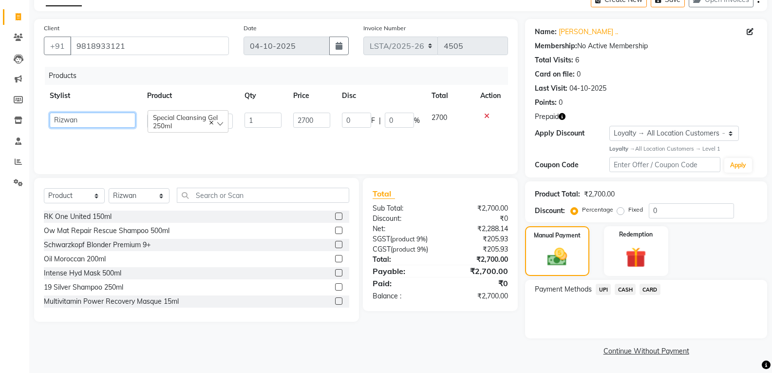
click at [83, 118] on select "Aarti Asif Bella_nail art Counter_Sales Deepak_pdct Irra_Mrg Ritika Rizwan Salo…" at bounding box center [93, 120] width 86 height 15
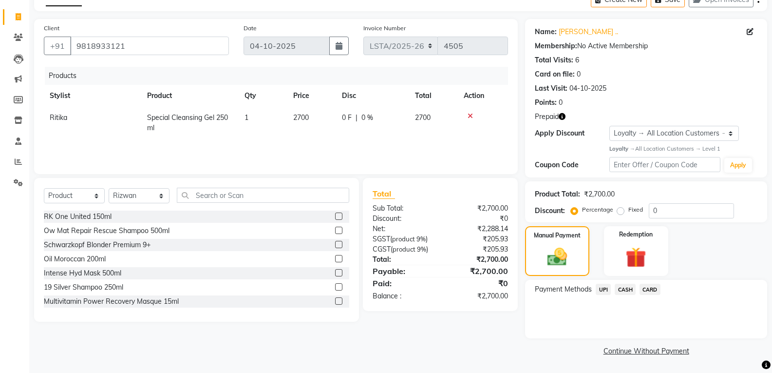
click at [602, 291] on span "UPI" at bounding box center [603, 289] width 15 height 11
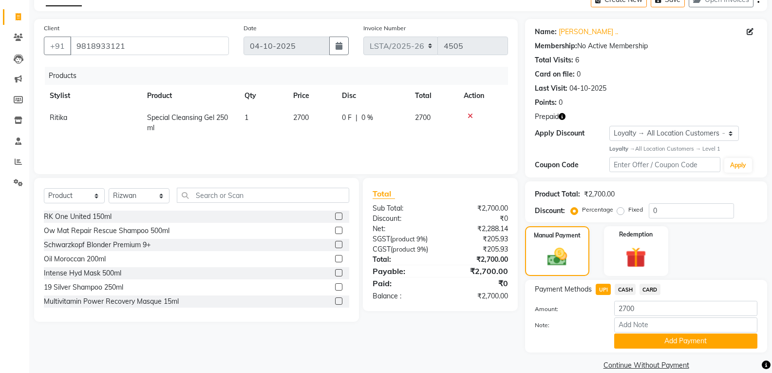
scroll to position [68, 0]
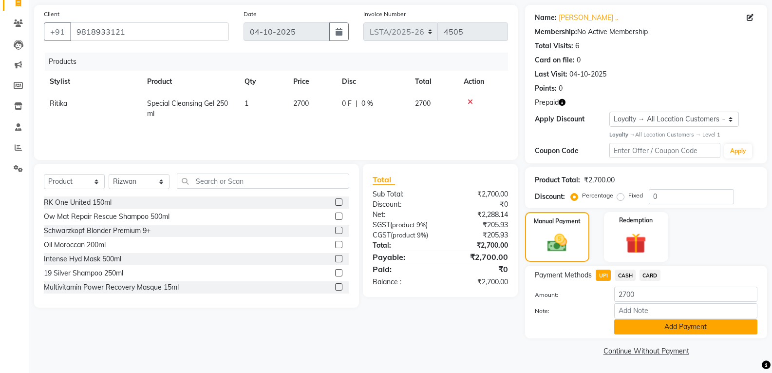
click at [635, 324] on button "Add Payment" at bounding box center [685, 326] width 143 height 15
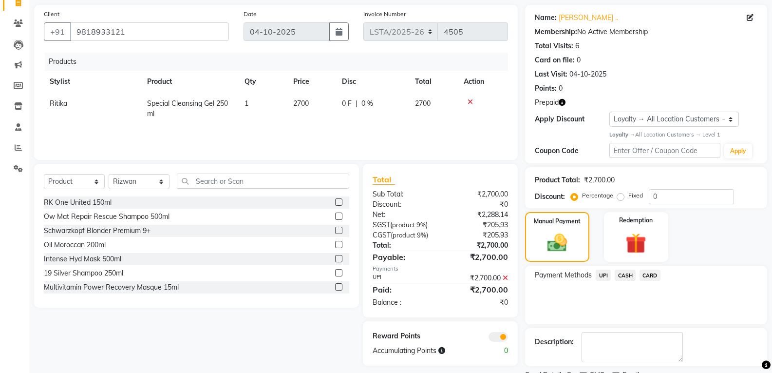
scroll to position [109, 0]
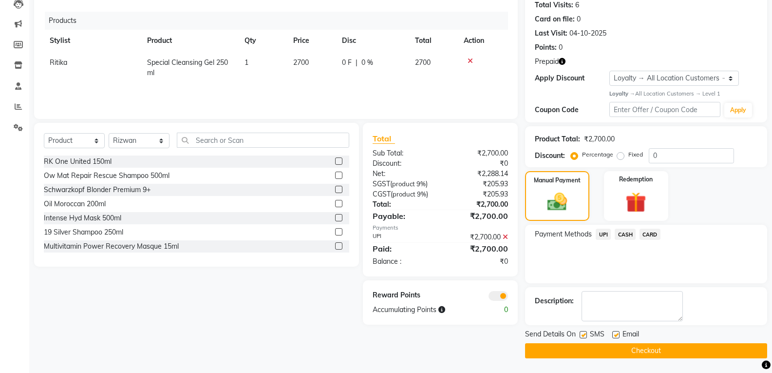
click at [584, 337] on label at bounding box center [583, 334] width 7 height 7
click at [584, 337] on input "checkbox" at bounding box center [583, 335] width 6 height 6
click at [616, 333] on label at bounding box center [615, 334] width 7 height 7
click at [616, 333] on input "checkbox" at bounding box center [615, 335] width 6 height 6
click at [614, 346] on button "Checkout" at bounding box center [646, 350] width 242 height 15
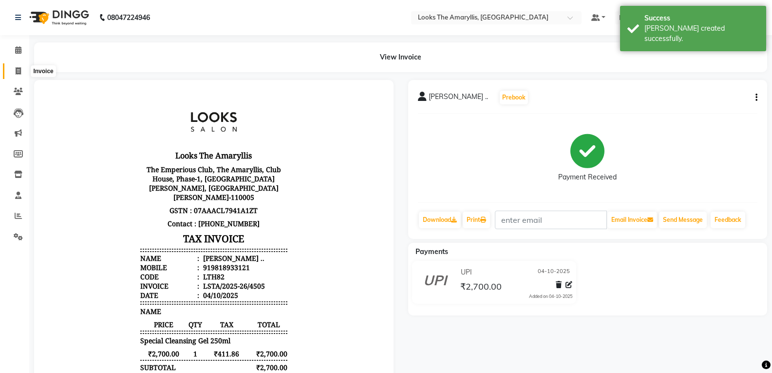
click at [22, 70] on span at bounding box center [18, 71] width 17 height 11
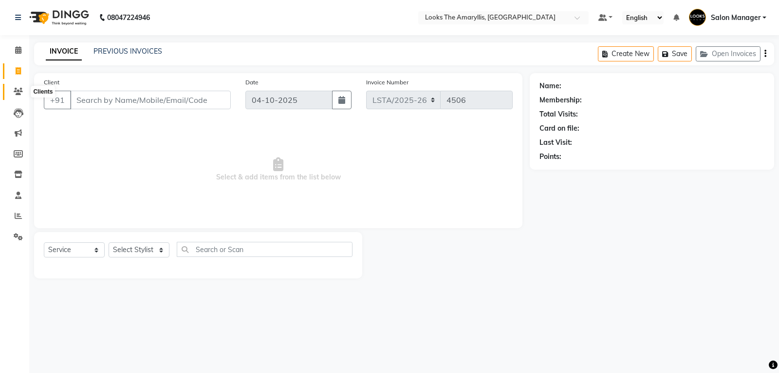
click at [17, 90] on icon at bounding box center [18, 91] width 9 height 7
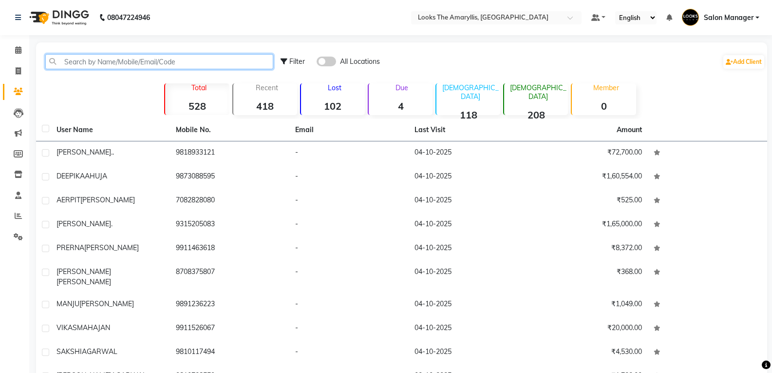
click at [142, 63] on input "text" at bounding box center [159, 61] width 228 height 15
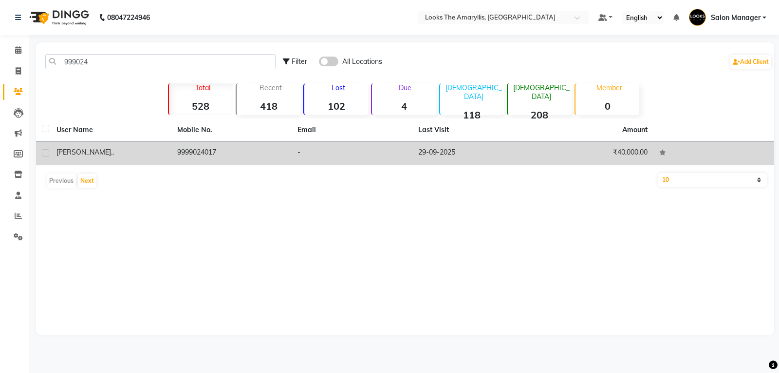
click at [61, 156] on div "AASHITA .." at bounding box center [111, 152] width 109 height 10
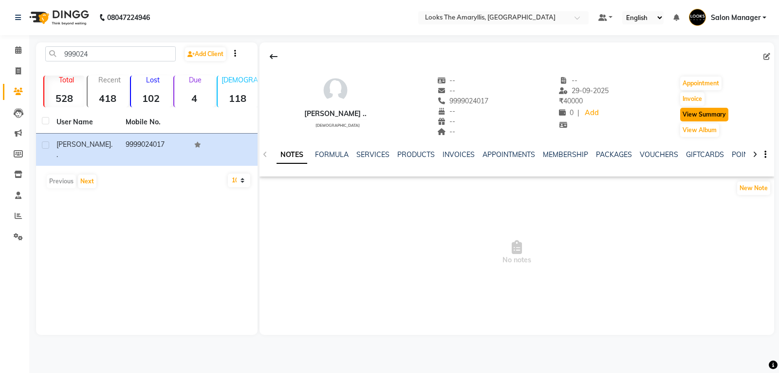
drag, startPoint x: 690, startPoint y: 116, endPoint x: 682, endPoint y: 116, distance: 8.3
click at [690, 116] on button "View Summary" at bounding box center [705, 115] width 48 height 14
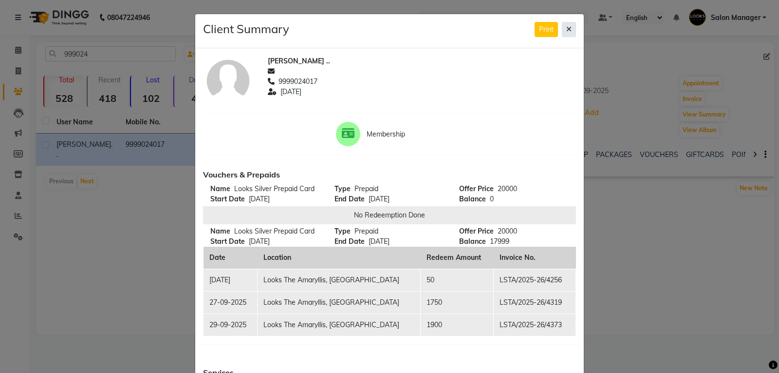
click at [569, 29] on button at bounding box center [569, 29] width 14 height 15
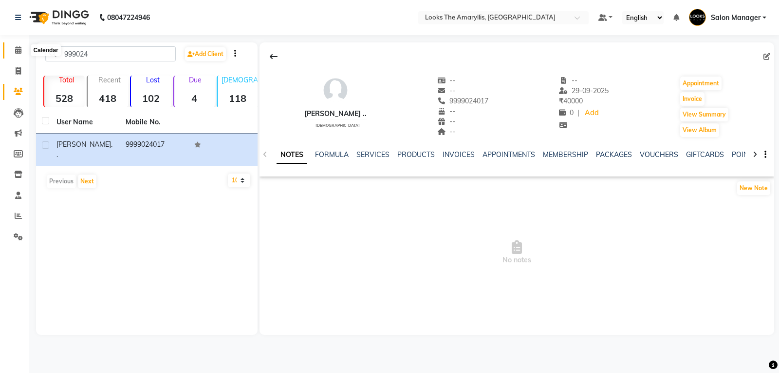
drag, startPoint x: 16, startPoint y: 49, endPoint x: 19, endPoint y: 59, distance: 10.6
click at [16, 49] on icon at bounding box center [18, 49] width 6 height 7
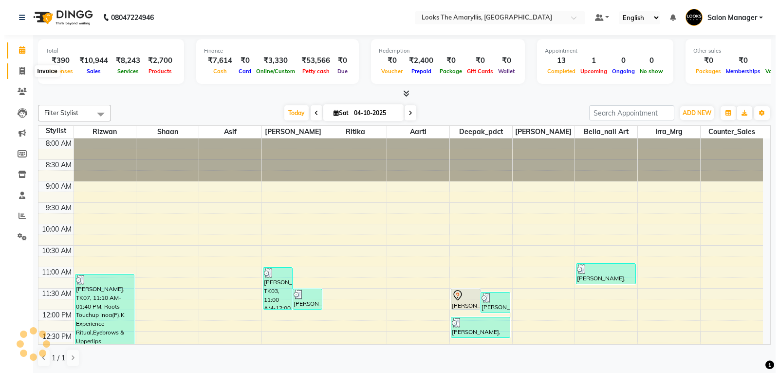
scroll to position [301, 0]
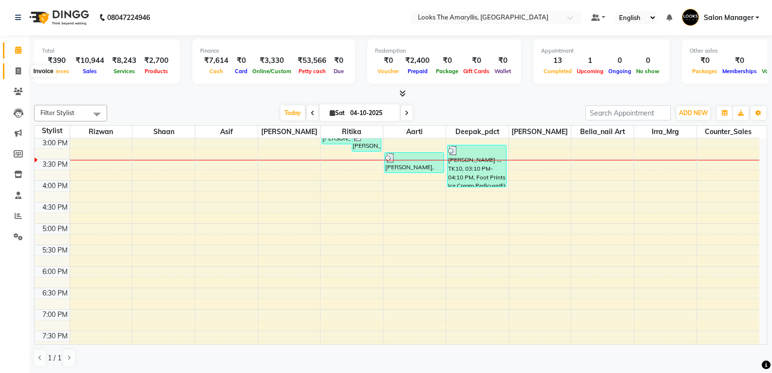
click at [20, 73] on icon at bounding box center [18, 70] width 5 height 7
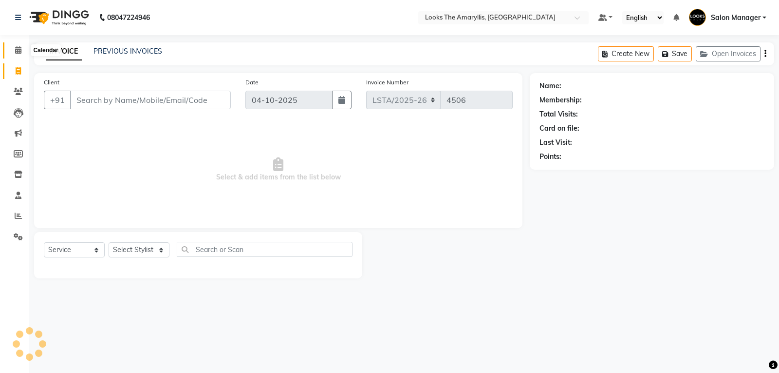
click at [18, 47] on icon at bounding box center [18, 49] width 6 height 7
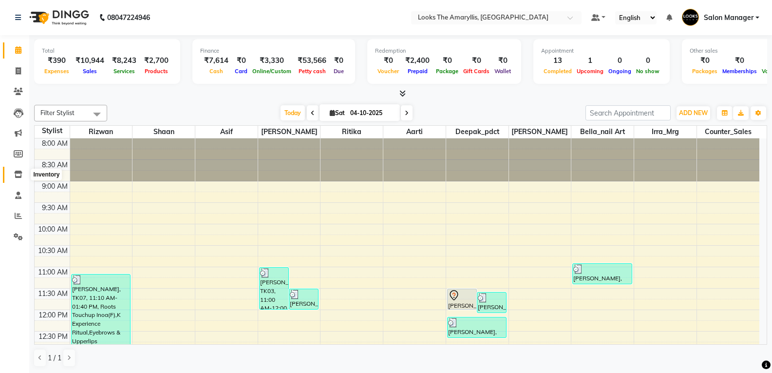
click at [15, 174] on icon at bounding box center [18, 173] width 8 height 7
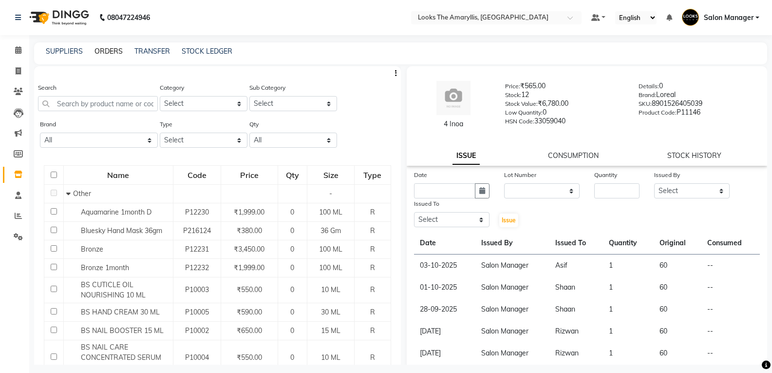
click at [96, 52] on link "ORDERS" at bounding box center [109, 51] width 28 height 9
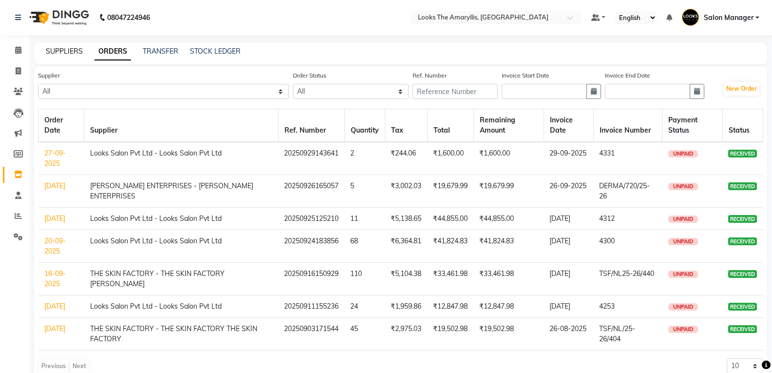
click at [75, 54] on link "SUPPLIERS" at bounding box center [64, 51] width 37 height 9
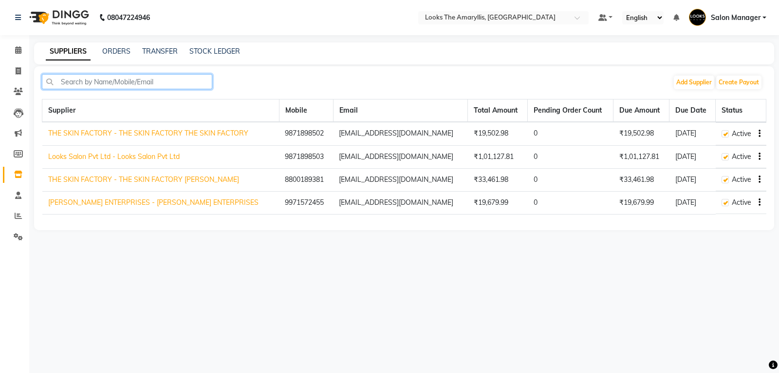
click at [184, 82] on input "text" at bounding box center [127, 81] width 170 height 15
click at [185, 77] on input "text" at bounding box center [127, 81] width 170 height 15
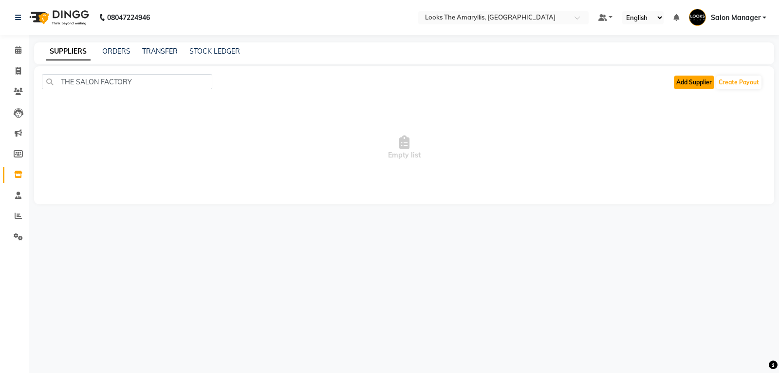
click at [691, 83] on button "Add Supplier" at bounding box center [694, 83] width 40 height 14
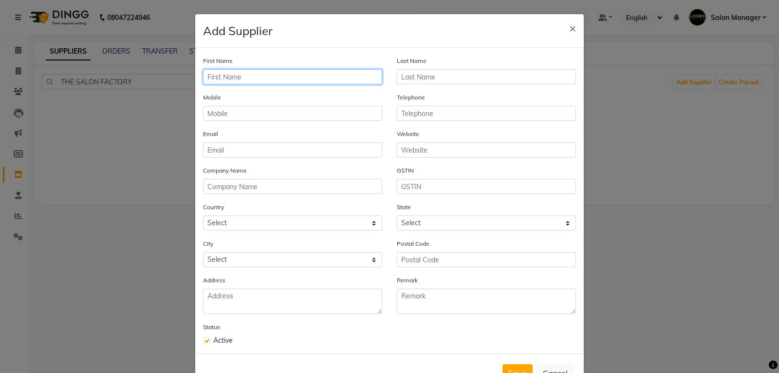
click at [265, 78] on input "text" at bounding box center [292, 76] width 179 height 15
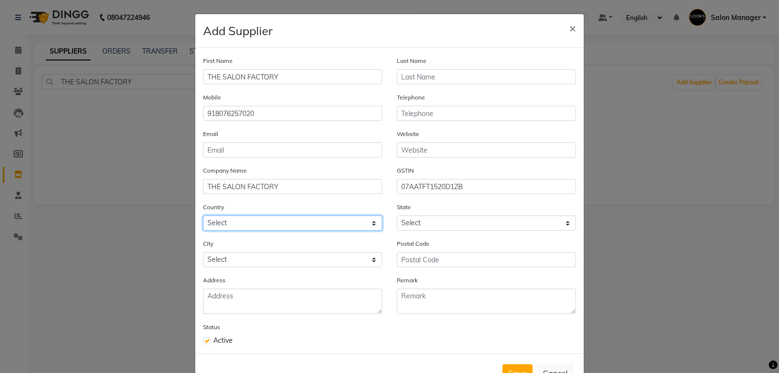
click at [372, 226] on select "Select Afghanistan Albania Algeria American Samoa Andorra Angola Anguilla Antar…" at bounding box center [292, 222] width 179 height 15
click at [369, 225] on select "Select Afghanistan Albania Algeria American Samoa Andorra Angola Anguilla Antar…" at bounding box center [292, 222] width 179 height 15
click at [368, 227] on select "Select Afghanistan Albania Algeria American Samoa Andorra Angola Anguilla Antar…" at bounding box center [292, 222] width 179 height 15
click at [203, 215] on select "Select Afghanistan Albania Algeria American Samoa Andorra Angola Anguilla Antar…" at bounding box center [292, 222] width 179 height 15
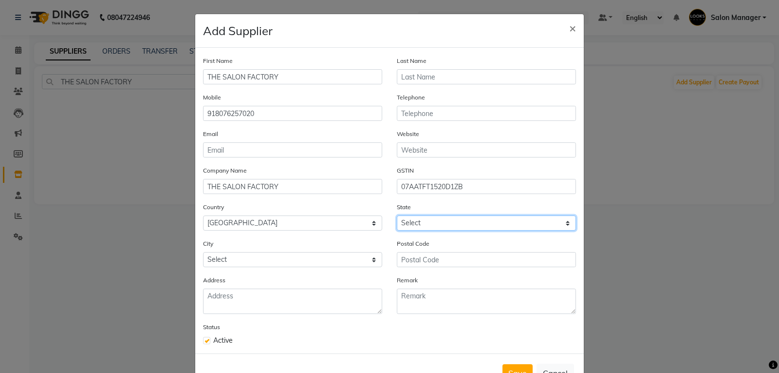
click at [567, 223] on select "Select Andaman and Nicobar Islands Andhra Pradesh Arunachal Pradesh Assam Bihar…" at bounding box center [486, 222] width 179 height 15
click at [397, 215] on select "Select Andaman and Nicobar Islands Andhra Pradesh Arunachal Pradesh Assam Bihar…" at bounding box center [486, 222] width 179 height 15
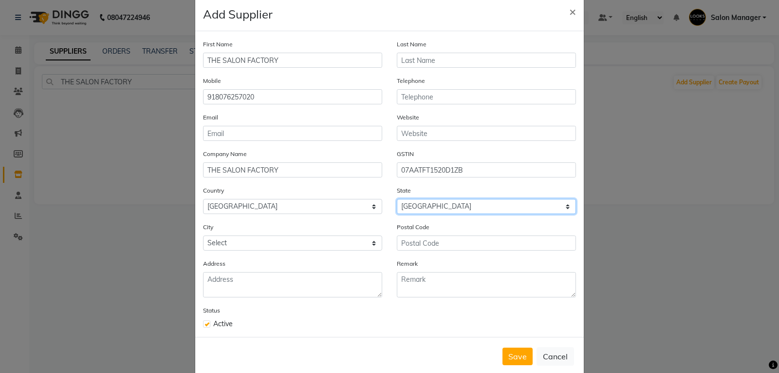
scroll to position [33, 0]
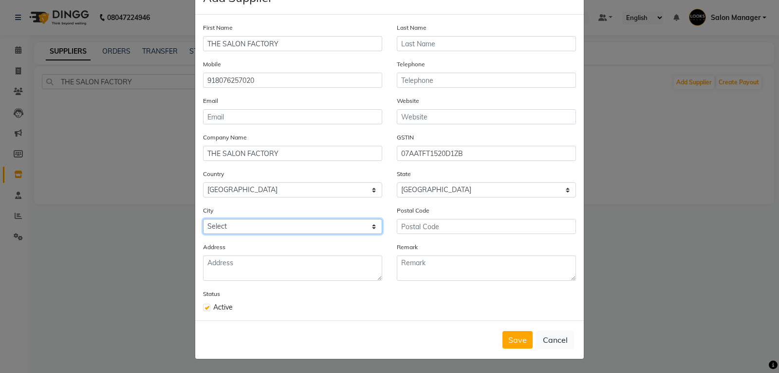
click at [372, 227] on select "Select Delhi New Delhi" at bounding box center [292, 226] width 179 height 15
click at [203, 219] on select "Select Delhi New Delhi" at bounding box center [292, 226] width 179 height 15
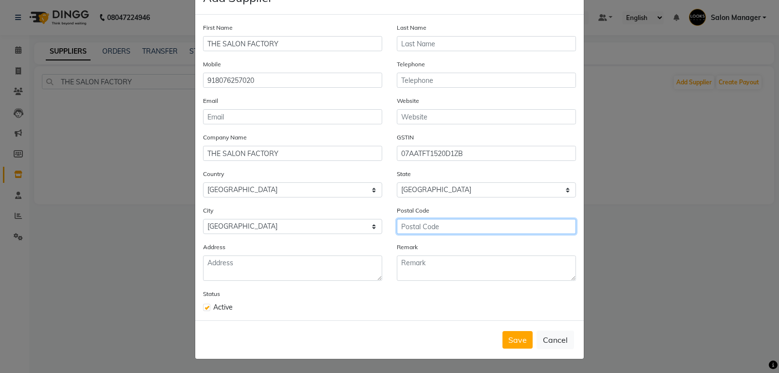
click at [456, 226] on input "text" at bounding box center [486, 226] width 179 height 15
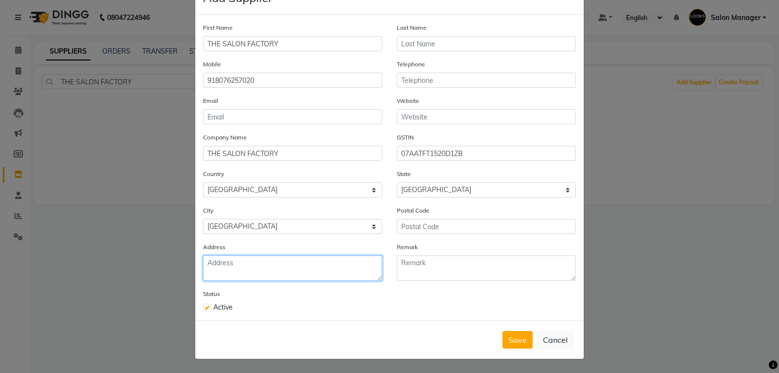
click at [317, 268] on textarea at bounding box center [292, 267] width 179 height 25
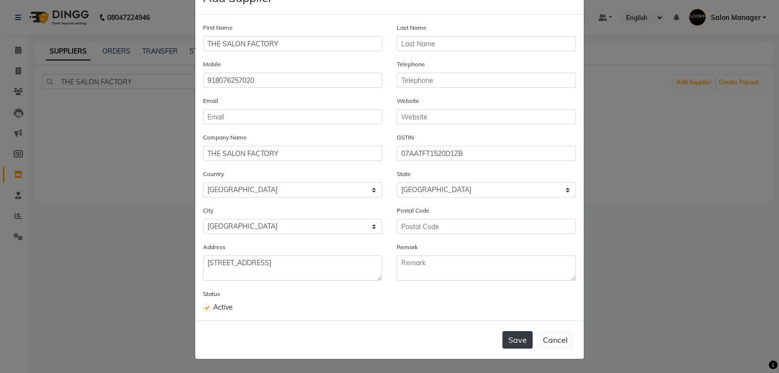
click at [512, 342] on button "Save" at bounding box center [518, 340] width 30 height 18
click at [233, 113] on input "email" at bounding box center [292, 116] width 179 height 15
click at [240, 120] on input "email" at bounding box center [292, 116] width 179 height 15
paste input "Amarendra Kumar Singh <amarendra.kumar@lookssalon.in>"
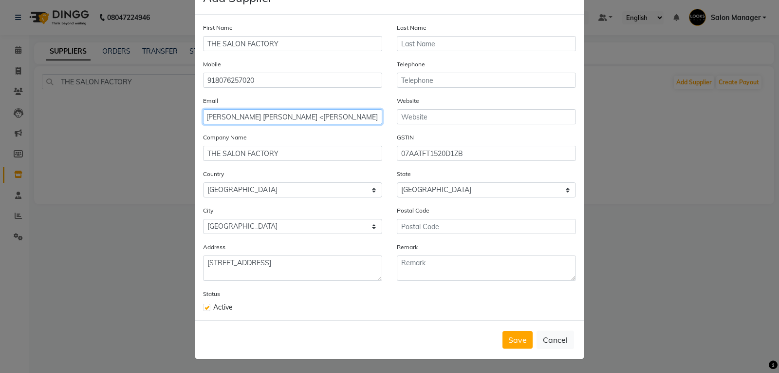
scroll to position [0, 0]
click at [432, 317] on div "First Name THE SALON FACTORY Last Name Mobile 918076257020 Telephone Email Amar…" at bounding box center [389, 167] width 389 height 305
click at [290, 113] on input "Amarendra Kumar Singh" at bounding box center [292, 116] width 179 height 15
drag, startPoint x: 290, startPoint y: 113, endPoint x: 198, endPoint y: 98, distance: 93.2
click at [198, 98] on div "Email Amarendra Kumar Singh" at bounding box center [293, 113] width 194 height 37
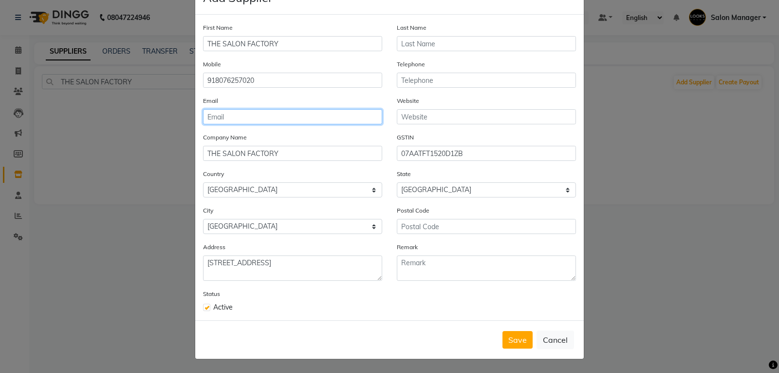
click at [230, 116] on input "email" at bounding box center [292, 116] width 179 height 15
paste input "Amarendra Kumar Singh <amarendra.kumar@lookssalon.in>"
click at [267, 115] on input "Amarendra Kumar Singh <amarendra.kumar@lookssalon.in>" at bounding box center [292, 116] width 179 height 15
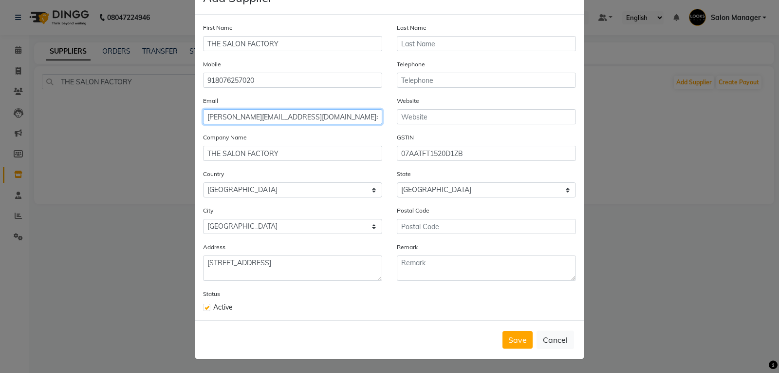
click at [316, 116] on input "amarendra.kumar@lookssalon.in>" at bounding box center [292, 116] width 179 height 15
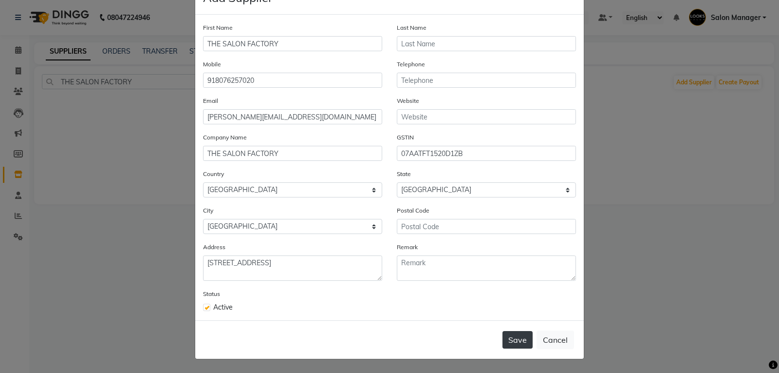
click at [510, 333] on button "Save" at bounding box center [518, 340] width 30 height 18
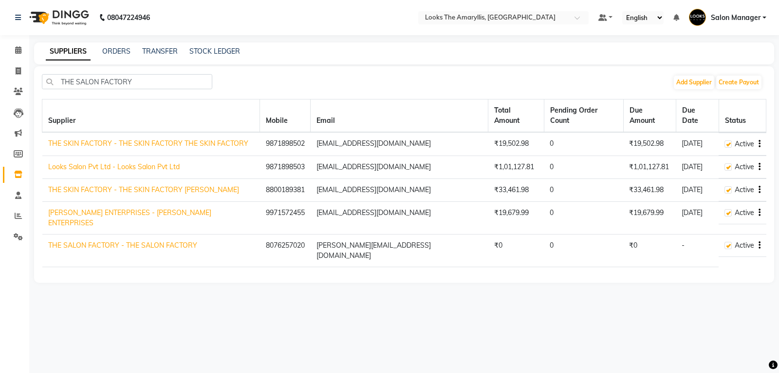
click at [105, 139] on link "THE SKIN FACTORY - THE SKIN FACTORY THE SKIN FACTORY" at bounding box center [148, 143] width 200 height 9
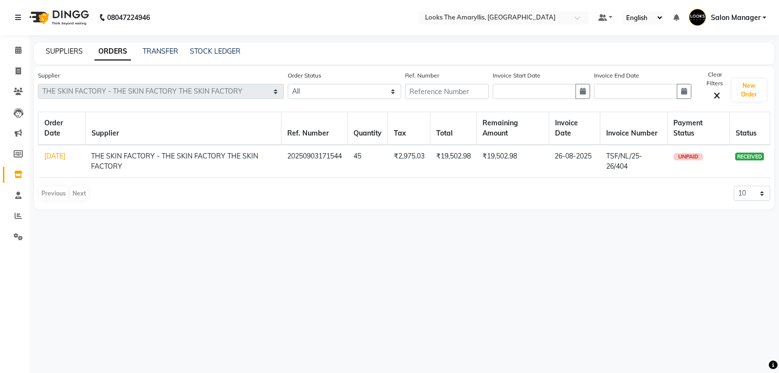
click at [62, 48] on link "SUPPLIERS" at bounding box center [64, 51] width 37 height 9
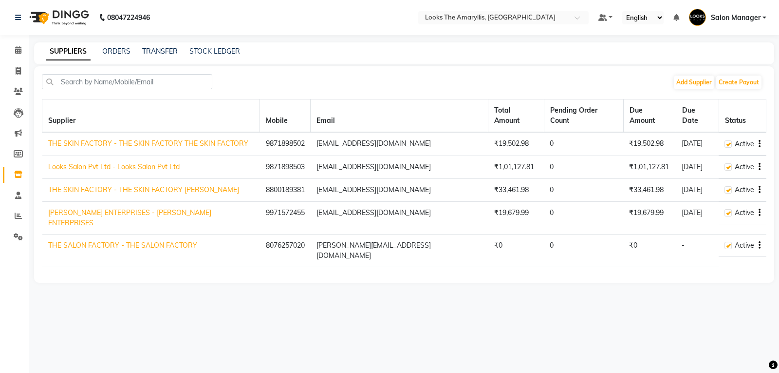
click at [89, 241] on link "THE SALON FACTORY - THE SALON FACTORY" at bounding box center [122, 245] width 149 height 9
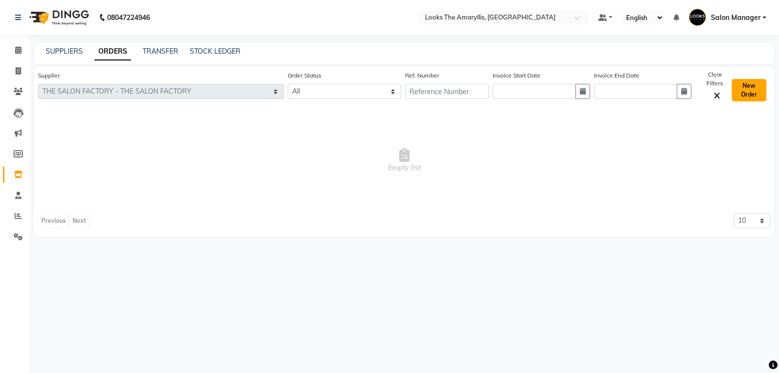
click at [748, 87] on button "New Order" at bounding box center [749, 90] width 35 height 22
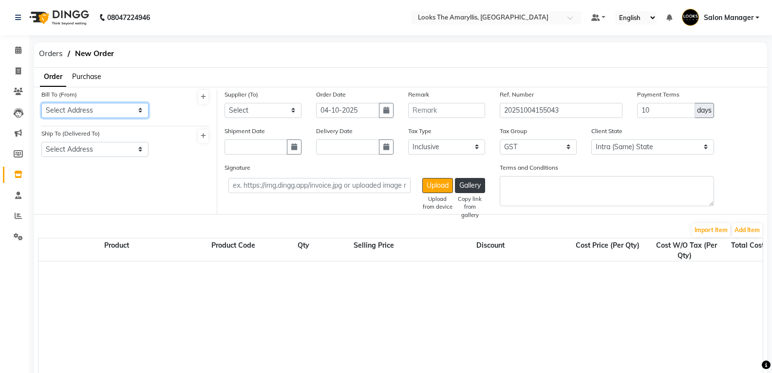
click at [139, 109] on select "Select Address LOOKS THE AMARYLLIS" at bounding box center [94, 110] width 107 height 15
click at [41, 103] on select "Select Address LOOKS THE AMARYLLIS" at bounding box center [94, 110] width 107 height 15
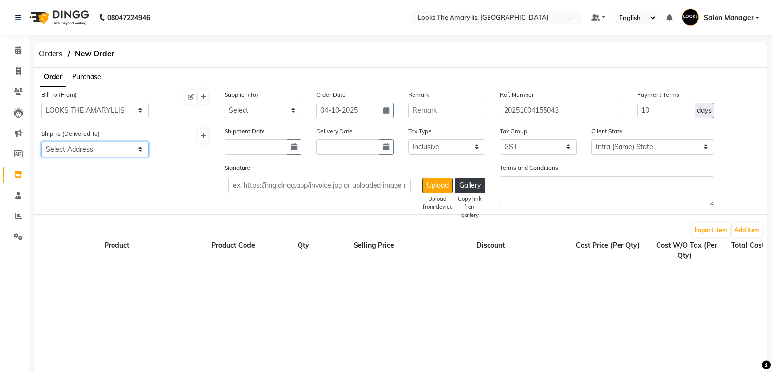
click at [140, 151] on select "Select Address LOOKS THE AMARYLLIS" at bounding box center [94, 149] width 107 height 15
click at [41, 142] on select "Select Address LOOKS THE AMARYLLIS" at bounding box center [94, 149] width 107 height 15
click at [291, 110] on select "Select THE SKIN FACTORY - THE SKIN FACTORY THE SKIN FACTORY Looks Salon Pvt Ltd…" at bounding box center [263, 110] width 77 height 15
click at [225, 103] on select "Select THE SKIN FACTORY - THE SKIN FACTORY THE SKIN FACTORY Looks Salon Pvt Ltd…" at bounding box center [263, 110] width 77 height 15
click at [380, 110] on button "button" at bounding box center [386, 110] width 15 height 15
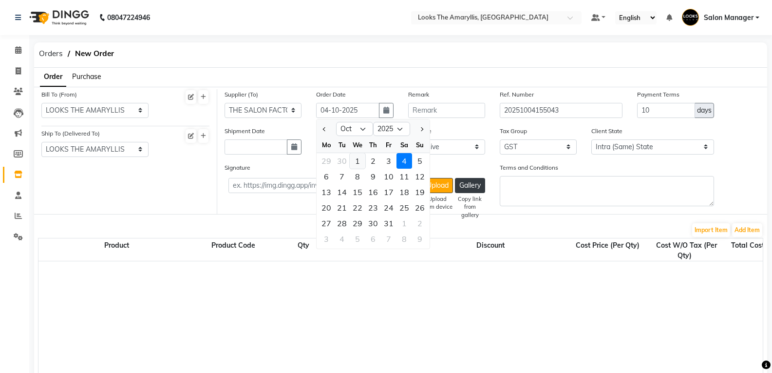
click at [359, 160] on div "1" at bounding box center [358, 161] width 16 height 16
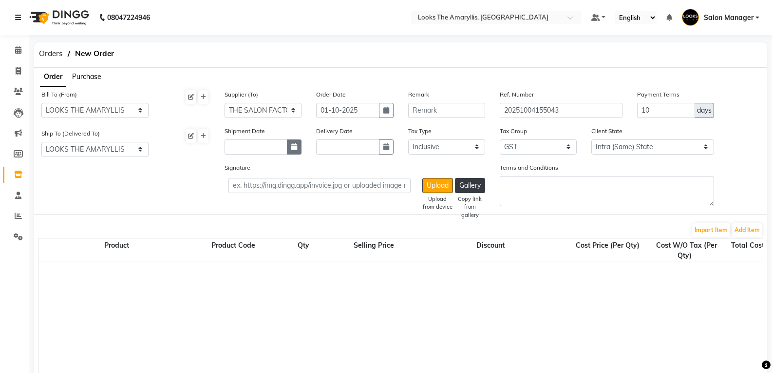
click at [297, 148] on icon "button" at bounding box center [294, 146] width 6 height 7
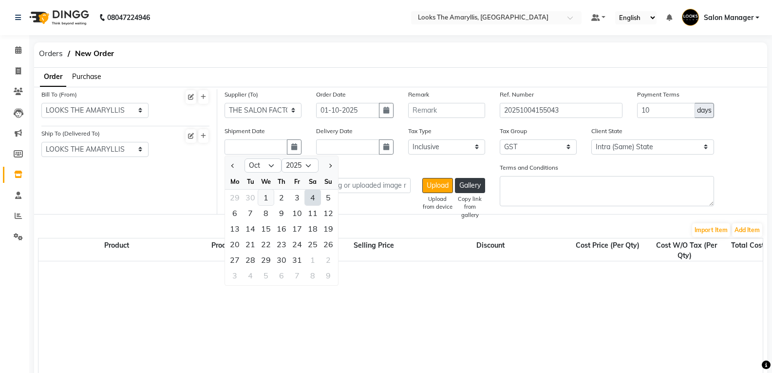
click at [266, 197] on div "1" at bounding box center [266, 197] width 16 height 16
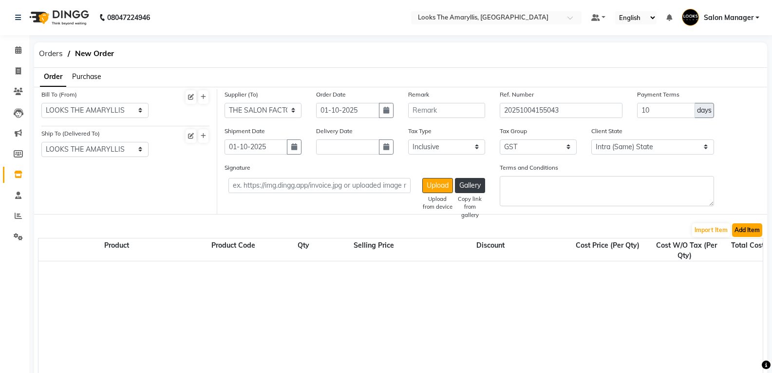
click at [744, 227] on button "Add Item" at bounding box center [747, 230] width 30 height 14
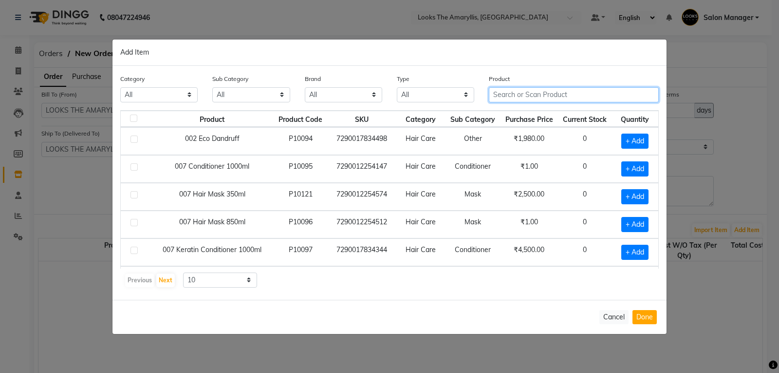
click at [559, 99] on input "text" at bounding box center [574, 94] width 170 height 15
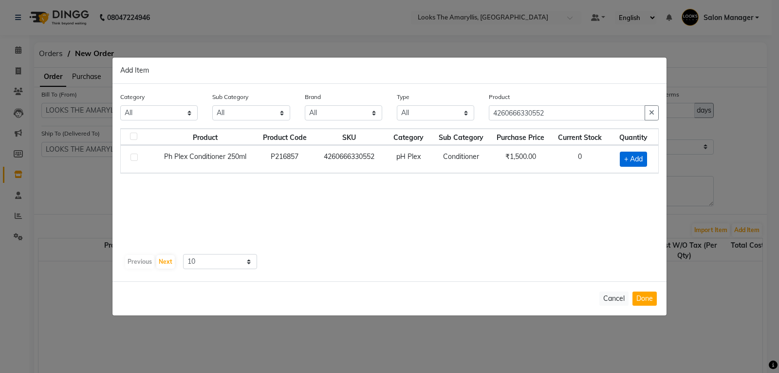
click at [624, 156] on span "+ Add" at bounding box center [633, 158] width 27 height 15
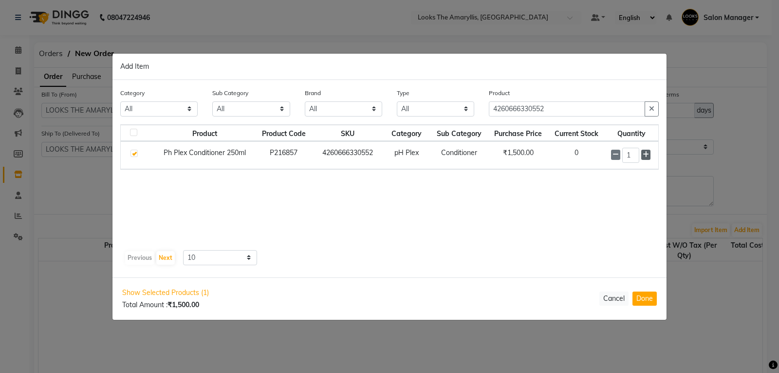
click at [644, 155] on icon at bounding box center [646, 154] width 6 height 7
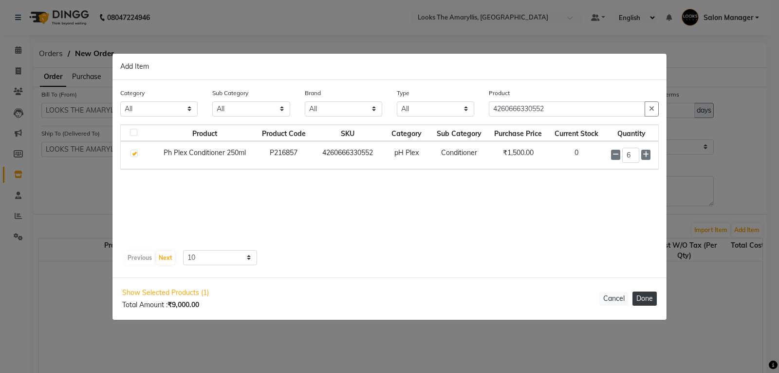
click at [648, 300] on button "Done" at bounding box center [645, 298] width 24 height 14
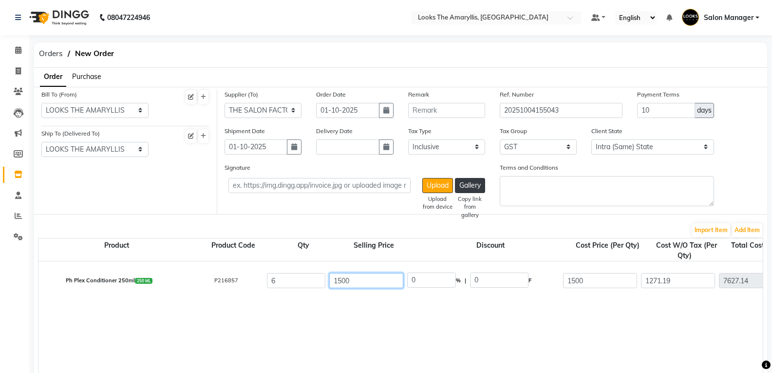
click at [353, 280] on input "1500" at bounding box center [366, 280] width 74 height 15
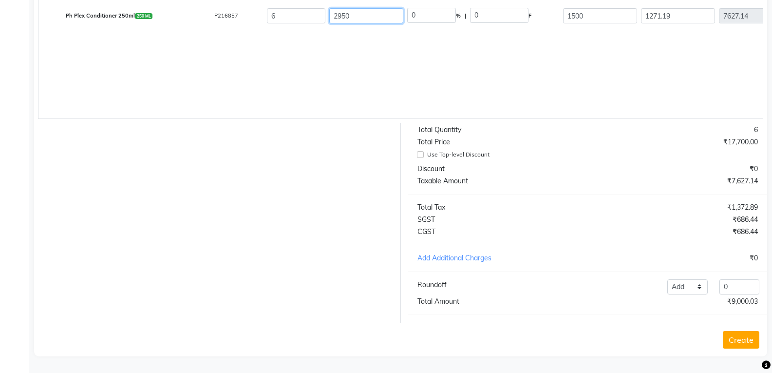
scroll to position [174, 0]
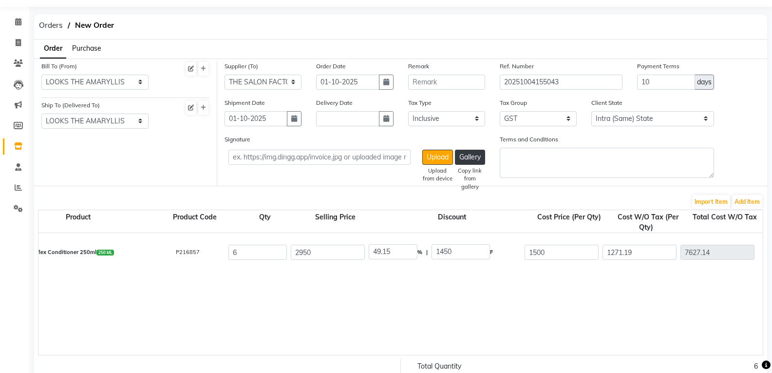
scroll to position [0, 34]
click at [324, 249] on input "2950" at bounding box center [333, 252] width 74 height 15
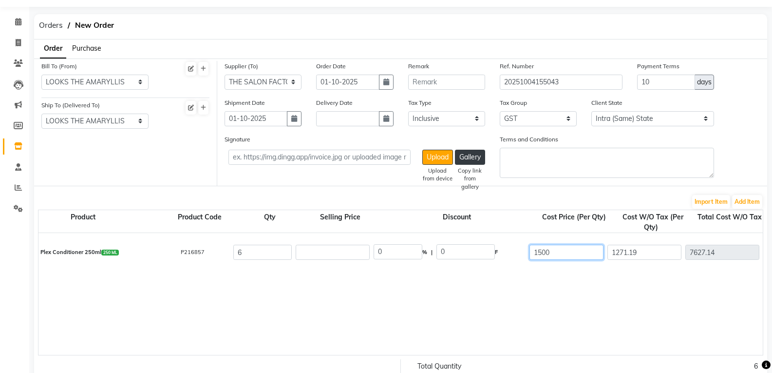
click at [559, 247] on input "1500" at bounding box center [567, 252] width 74 height 15
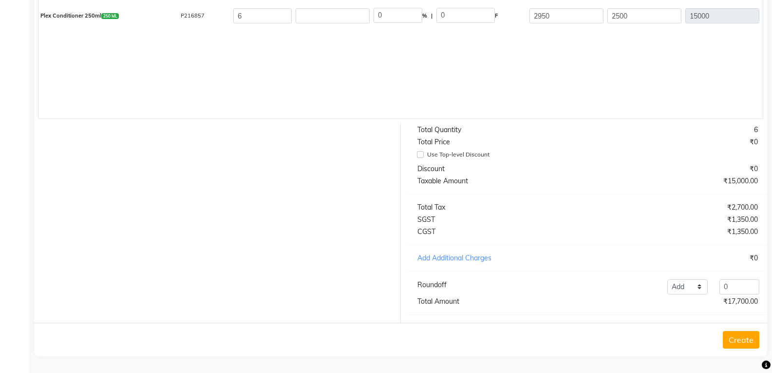
scroll to position [0, 0]
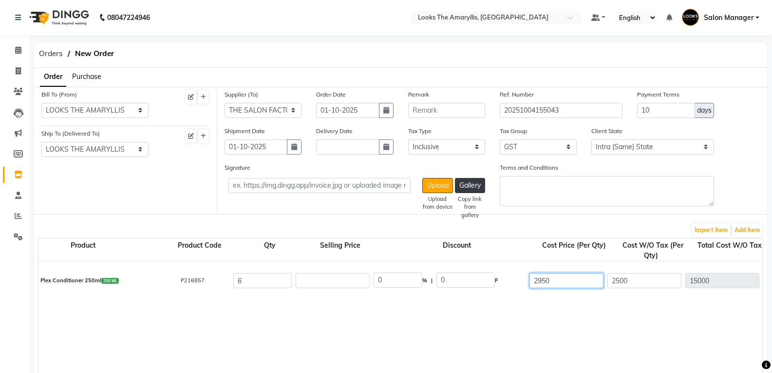
click at [560, 284] on input "2950" at bounding box center [567, 280] width 74 height 15
click at [340, 276] on input "number" at bounding box center [333, 280] width 74 height 15
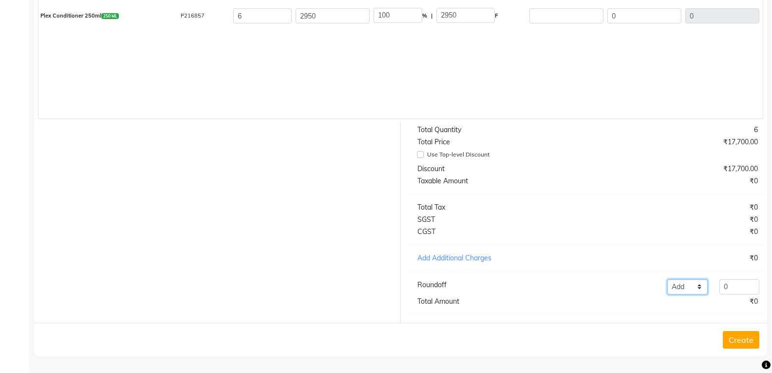
click at [699, 285] on select "Add Reduce" at bounding box center [687, 286] width 40 height 15
click at [699, 286] on select "Add Reduce" at bounding box center [687, 286] width 40 height 15
click at [737, 286] on input "0" at bounding box center [739, 286] width 40 height 15
click at [282, 238] on div at bounding box center [214, 223] width 374 height 200
click at [746, 288] on input "number" at bounding box center [739, 286] width 40 height 15
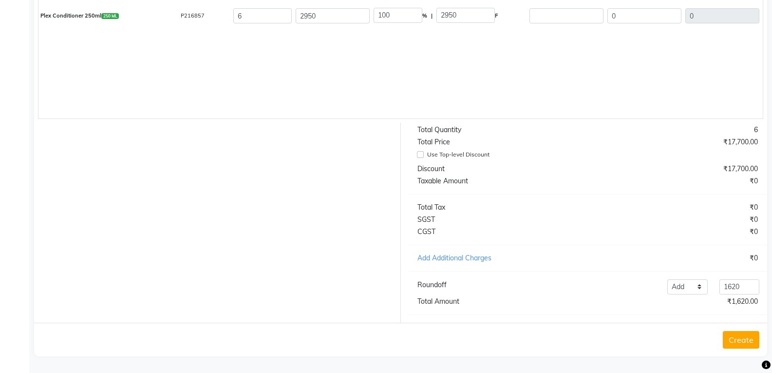
click at [341, 237] on div at bounding box center [214, 223] width 374 height 200
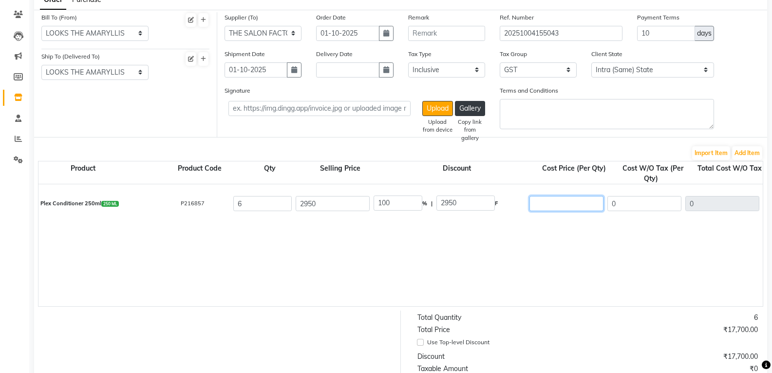
click at [547, 206] on input "number" at bounding box center [567, 203] width 74 height 15
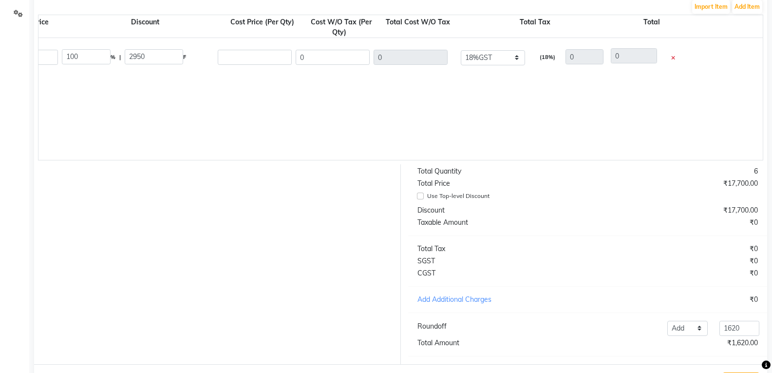
scroll to position [0, 404]
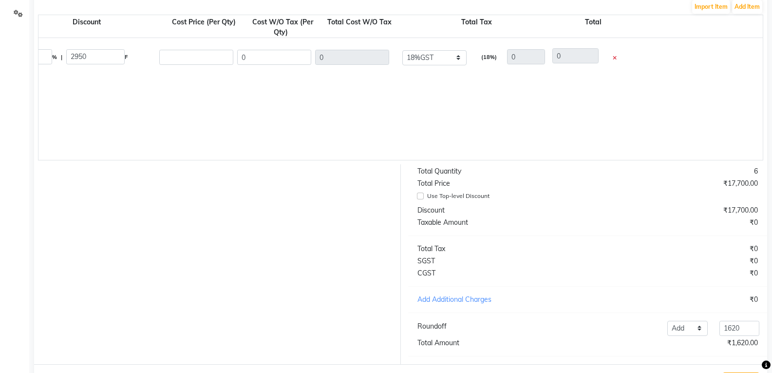
click at [614, 56] on span at bounding box center [613, 58] width 8 height 7
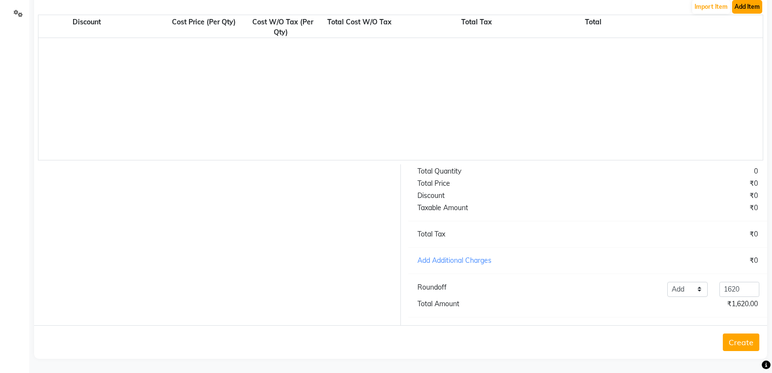
click at [750, 8] on button "Add Item" at bounding box center [747, 7] width 30 height 14
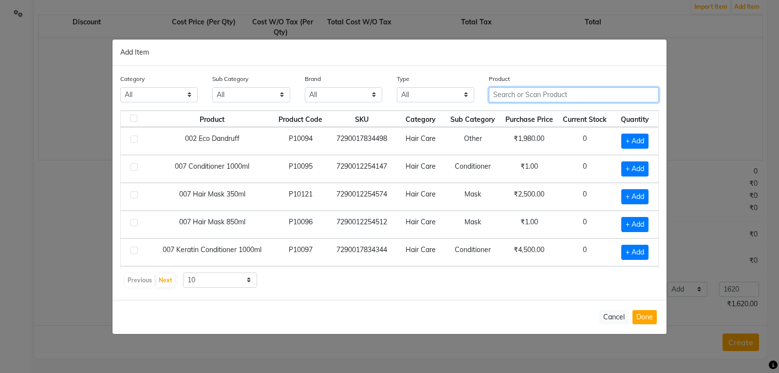
click at [510, 94] on input "text" at bounding box center [574, 94] width 170 height 15
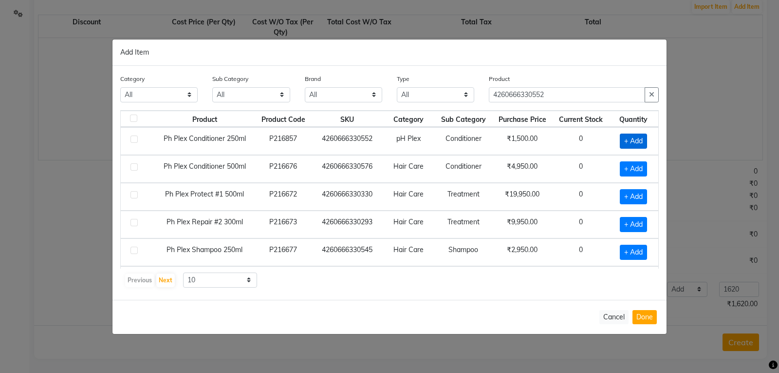
click at [627, 135] on span "+ Add" at bounding box center [633, 140] width 27 height 15
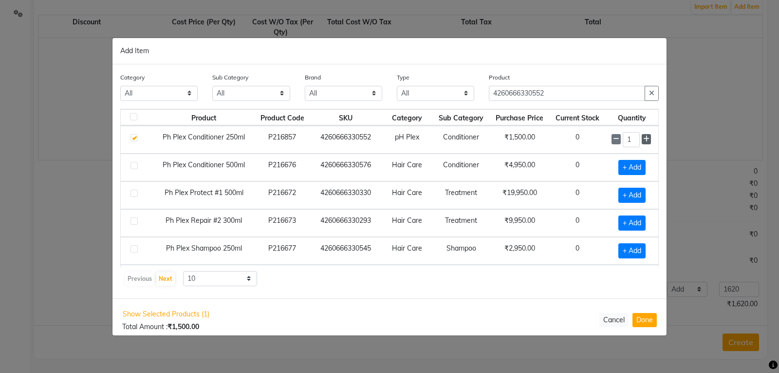
click at [643, 140] on icon at bounding box center [646, 138] width 6 height 7
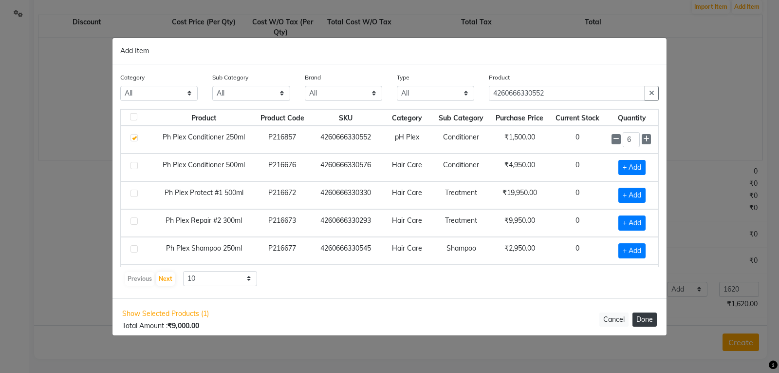
click at [641, 320] on button "Done" at bounding box center [645, 319] width 24 height 14
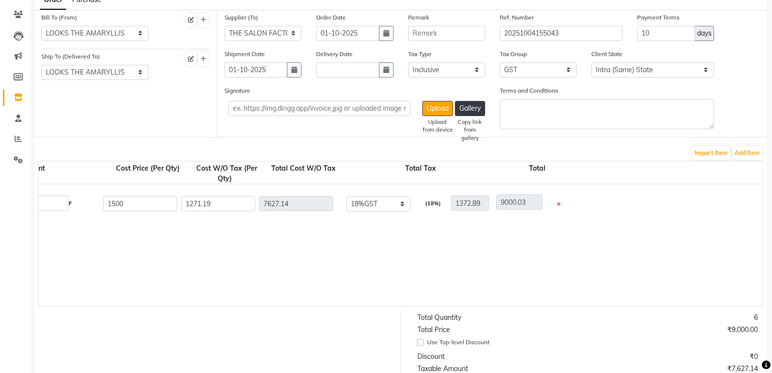
scroll to position [272, 0]
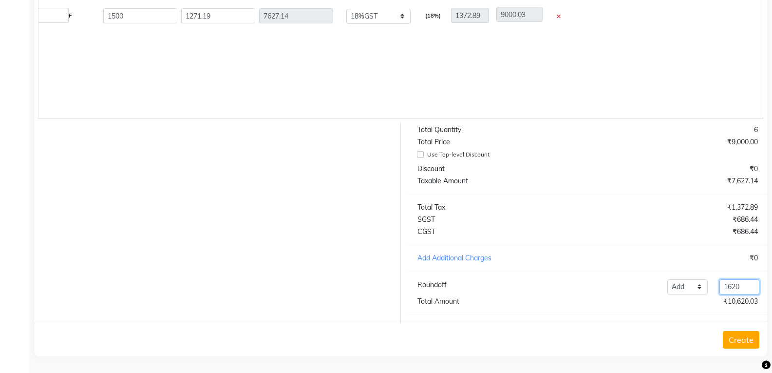
click at [745, 288] on input "1620" at bounding box center [739, 286] width 40 height 15
click at [298, 279] on div at bounding box center [214, 223] width 374 height 200
click at [743, 290] on input "number" at bounding box center [739, 286] width 40 height 15
click at [364, 305] on div at bounding box center [214, 223] width 374 height 200
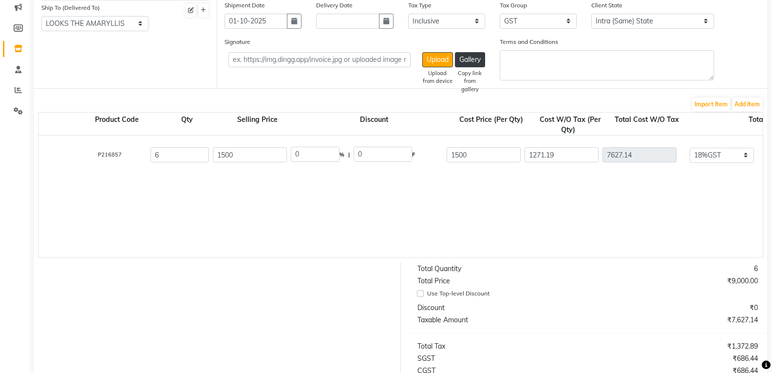
scroll to position [0, 112]
click at [254, 151] on input "1500" at bounding box center [254, 154] width 74 height 15
click at [607, 212] on div "Ph Plex Conditioner 250ml 250 ML P216857 6 2950 49.15 % | 1450 F 1500 1271.19 7…" at bounding box center [730, 196] width 1608 height 122
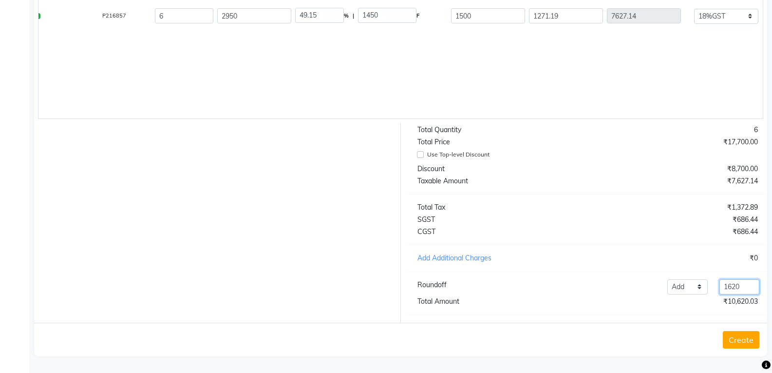
click at [745, 286] on input "1620" at bounding box center [739, 286] width 40 height 15
drag, startPoint x: 316, startPoint y: 240, endPoint x: 394, endPoint y: 264, distance: 81.8
click at [317, 241] on div at bounding box center [214, 223] width 374 height 200
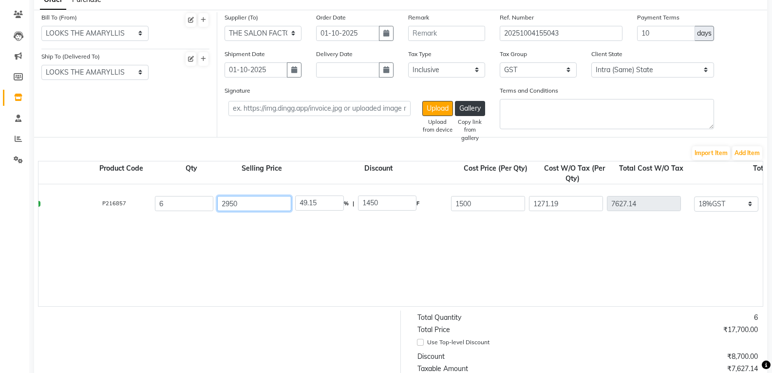
click at [242, 207] on input "2950" at bounding box center [254, 203] width 74 height 15
click at [495, 200] on input "1500" at bounding box center [488, 203] width 74 height 15
click at [528, 290] on div "Ph Plex Conditioner 250ml 250 ML P216857 6 0 0 % | 0 F 2950 2500 15000 None GST…" at bounding box center [730, 245] width 1608 height 122
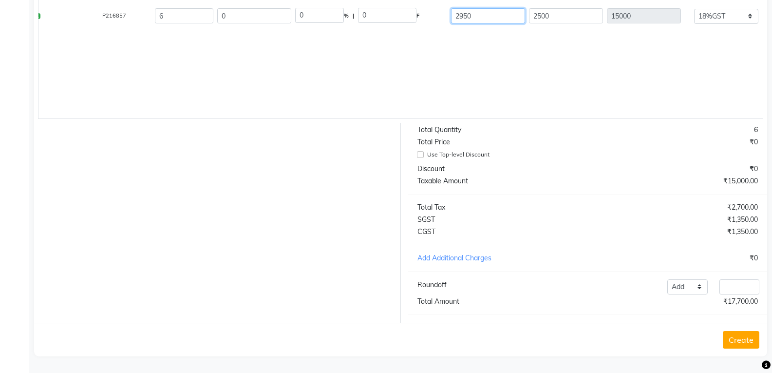
scroll to position [28, 0]
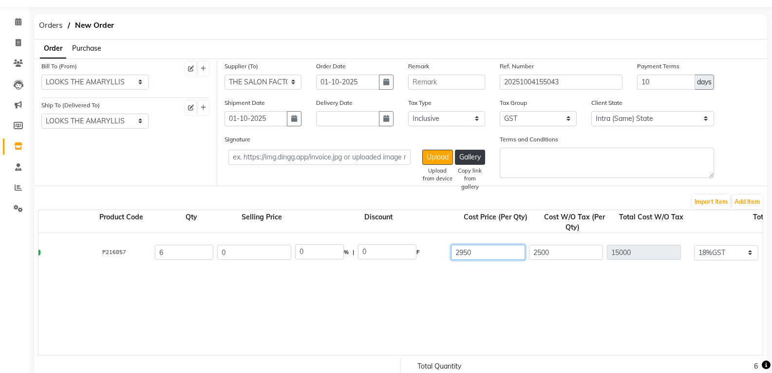
click at [504, 243] on div "2950" at bounding box center [488, 252] width 78 height 19
click at [250, 254] on input "0" at bounding box center [254, 252] width 74 height 15
click at [662, 309] on div "Ph Plex Conditioner 250ml 250 ML P216857 6 2950 100 % | 2950 F 0 0 0 None GST5%…" at bounding box center [730, 294] width 1608 height 122
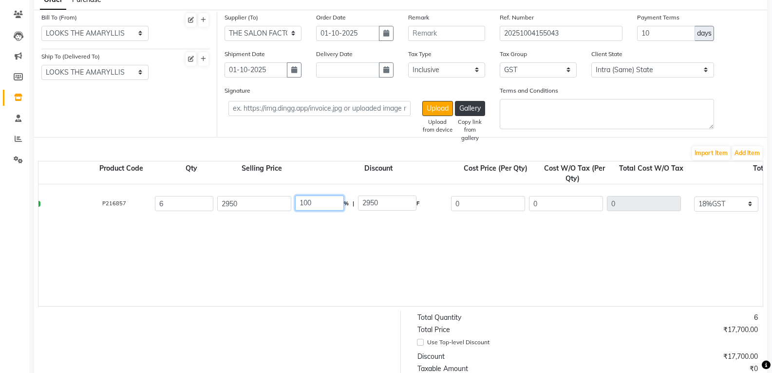
click at [328, 205] on input "100" at bounding box center [319, 202] width 49 height 15
click at [376, 258] on div "Ph Plex Conditioner 250ml 250 ML P216857 6 2950 0 % | 0 F 2950 2500 15000 None …" at bounding box center [730, 245] width 1608 height 122
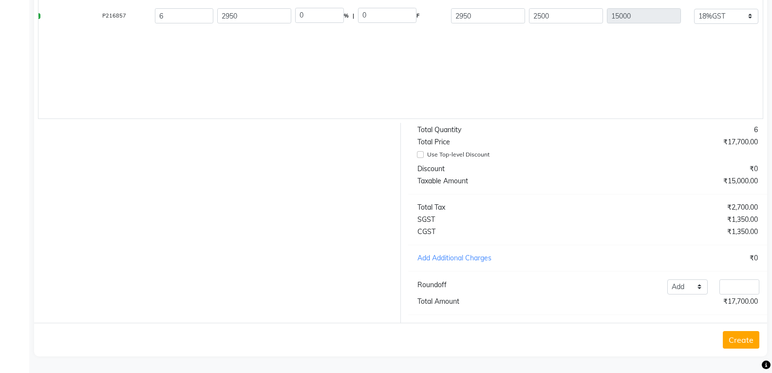
scroll to position [126, 0]
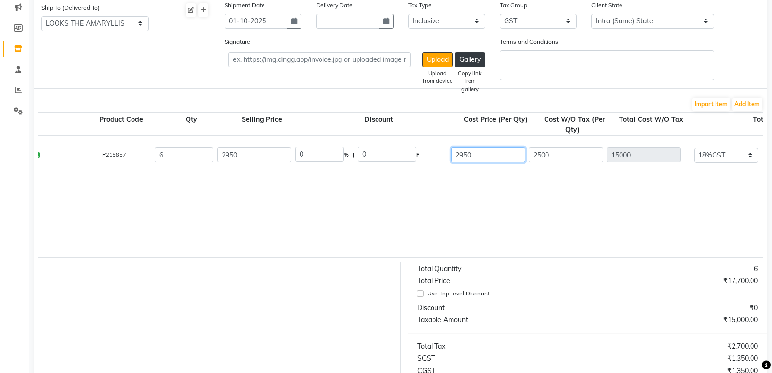
click at [503, 155] on input "2950" at bounding box center [488, 154] width 74 height 15
click at [685, 201] on div "Ph Plex Conditioner 250ml 250 ML P216857 6 2950 49.15 % | 1450 F 1500 1271.19 7…" at bounding box center [730, 196] width 1608 height 122
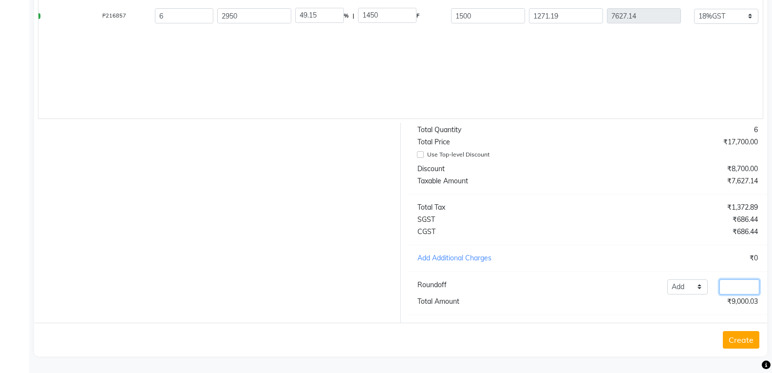
click at [740, 283] on input "number" at bounding box center [739, 286] width 40 height 15
click at [634, 251] on div "Total Quantity 6 Total Price ₹17,700.00 Use Top-level Discount Discount ₹8,700.…" at bounding box center [588, 223] width 374 height 200
click at [734, 342] on button "Create" at bounding box center [741, 340] width 37 height 18
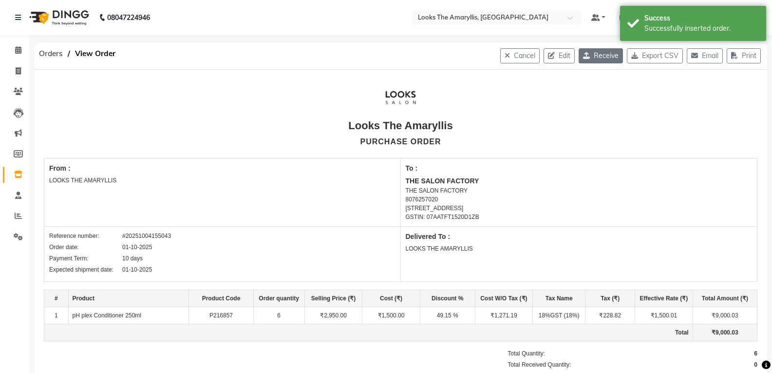
click at [588, 57] on button "Receive" at bounding box center [601, 55] width 44 height 15
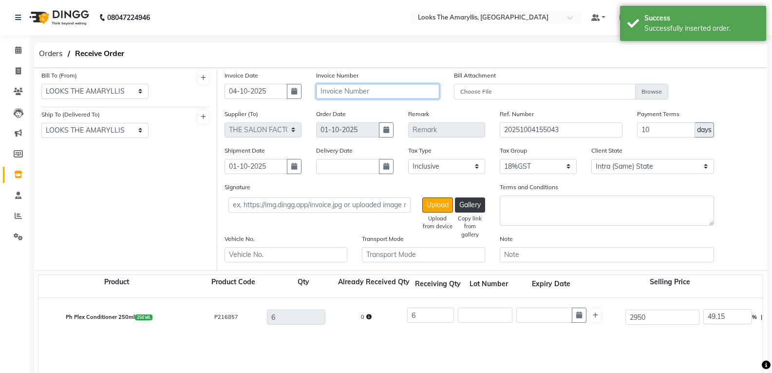
click at [368, 91] on input "text" at bounding box center [377, 91] width 123 height 15
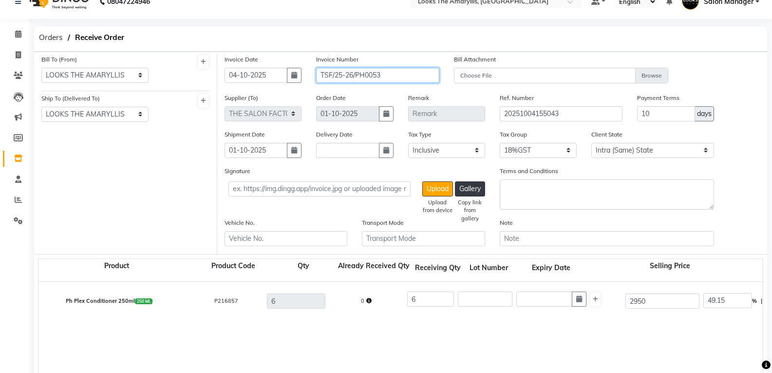
scroll to position [308, 0]
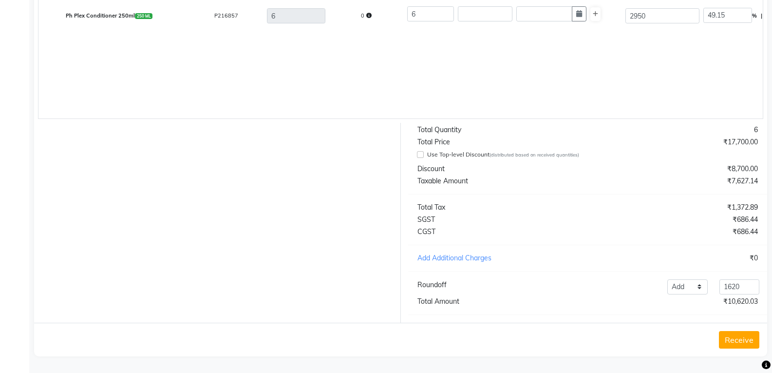
click at [726, 342] on button "Receive" at bounding box center [739, 340] width 40 height 18
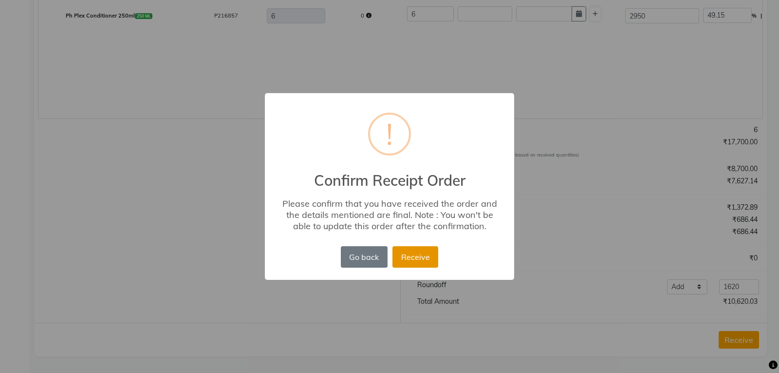
click at [414, 263] on button "Receive" at bounding box center [416, 256] width 46 height 21
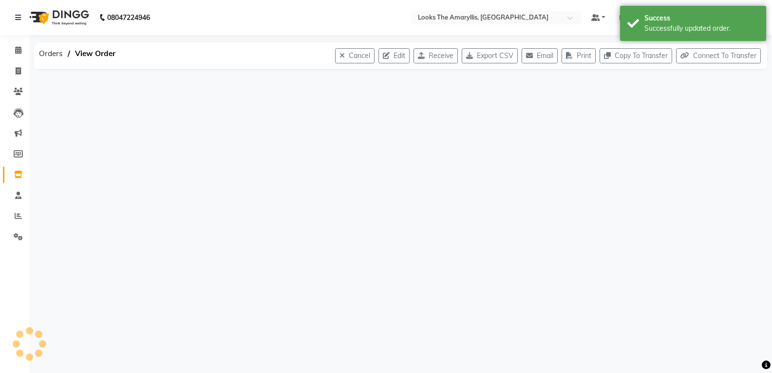
scroll to position [0, 0]
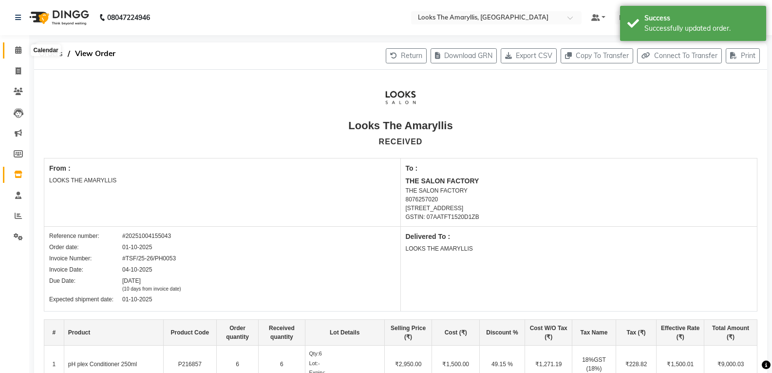
click at [16, 49] on icon at bounding box center [18, 49] width 6 height 7
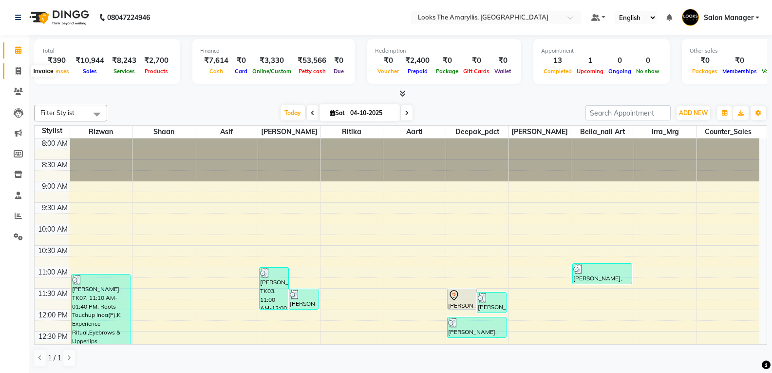
click at [18, 70] on icon at bounding box center [18, 70] width 5 height 7
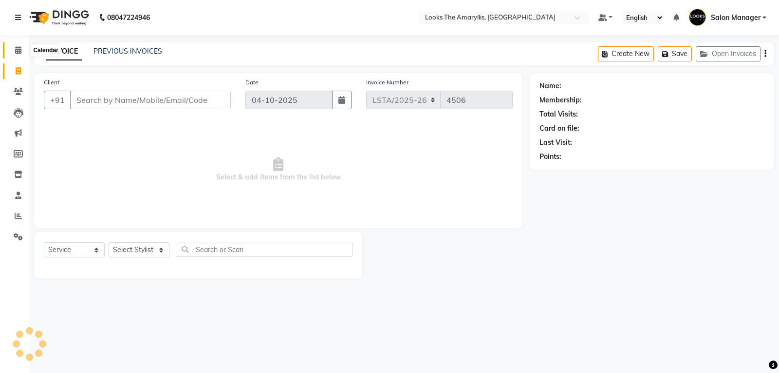
click at [21, 50] on icon at bounding box center [18, 49] width 6 height 7
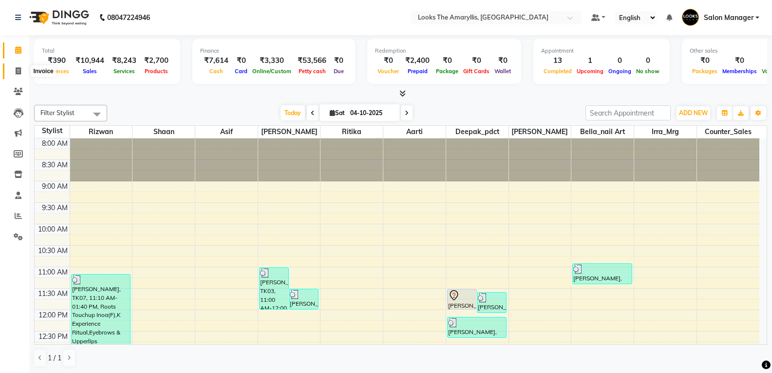
click at [19, 71] on icon at bounding box center [18, 70] width 5 height 7
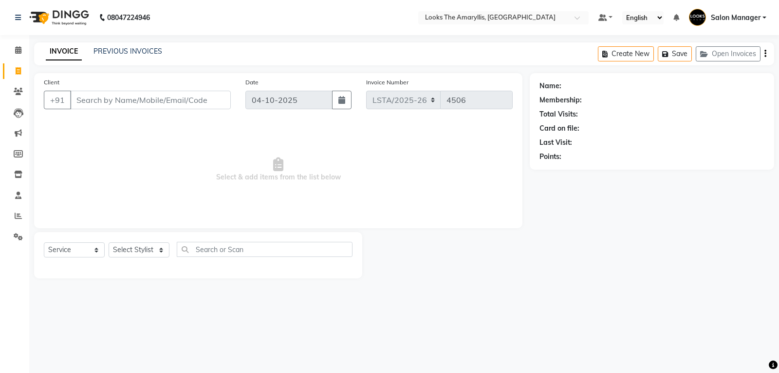
click at [120, 94] on input "Client" at bounding box center [150, 100] width 161 height 19
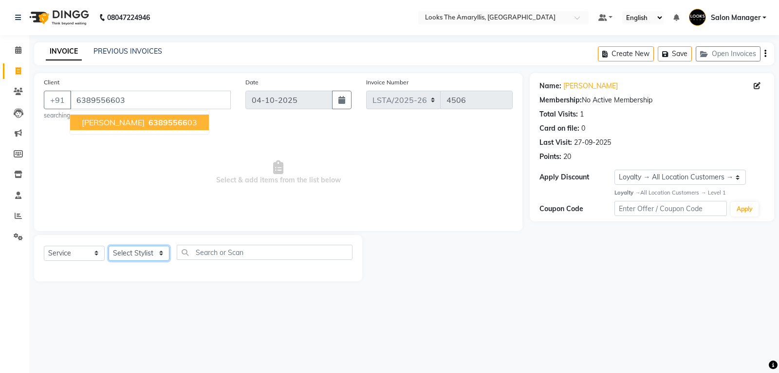
click at [137, 256] on select "Select Stylist Aarti Asif Bella_nail art Counter_Sales Deepak_pdct Irra_Mrg Rit…" at bounding box center [139, 253] width 61 height 15
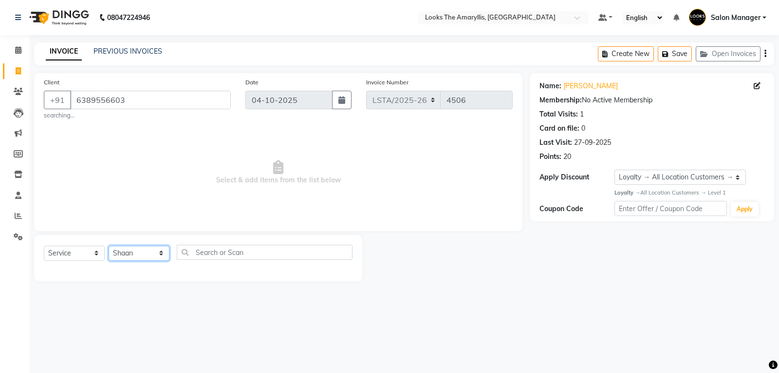
click at [109, 246] on select "Select Stylist Aarti Asif Bella_nail art Counter_Sales Deepak_pdct Irra_Mrg Rit…" at bounding box center [139, 253] width 61 height 15
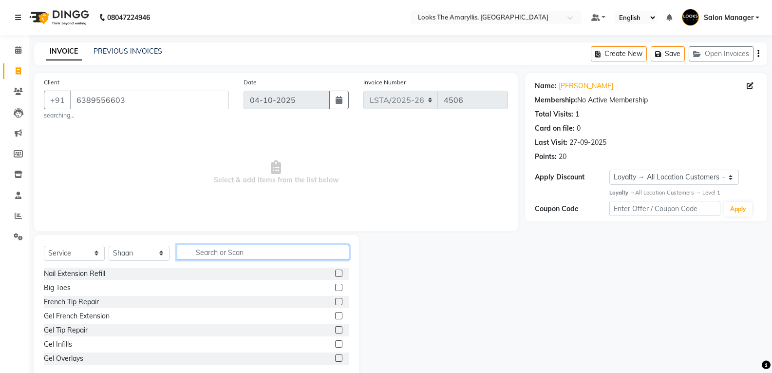
click at [212, 256] on input "text" at bounding box center [263, 252] width 172 height 15
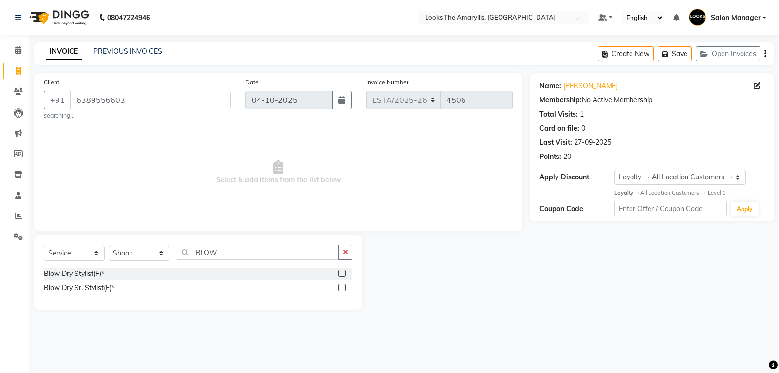
click at [345, 274] on label at bounding box center [342, 272] width 7 height 7
click at [345, 274] on input "checkbox" at bounding box center [342, 273] width 6 height 6
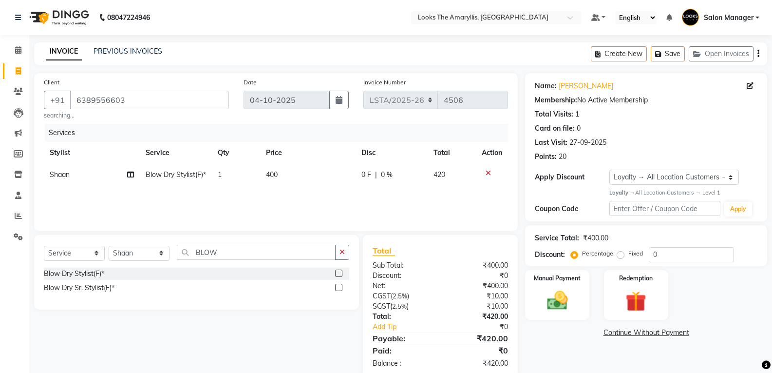
click at [283, 177] on td "400" at bounding box center [308, 175] width 96 height 22
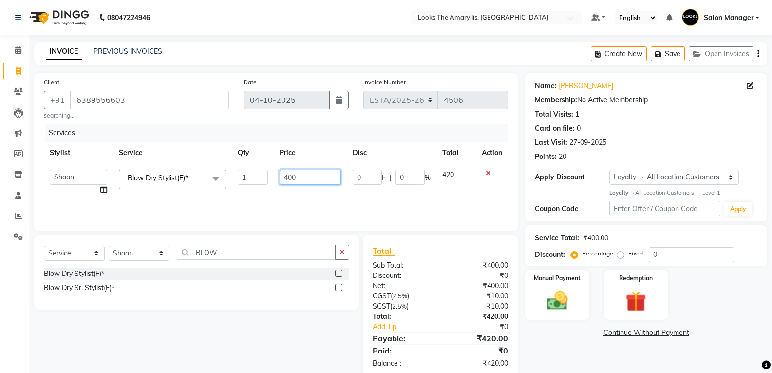
click at [308, 176] on input "400" at bounding box center [310, 177] width 61 height 15
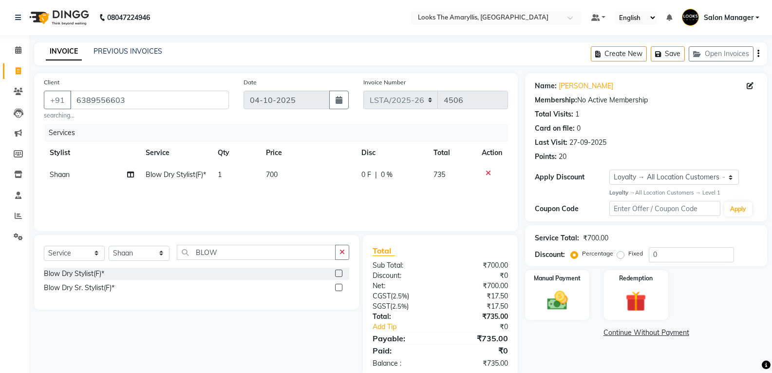
click at [215, 297] on div "Blow Dry Stylist(F)* Blow Dry Sr. Stylist(F)*" at bounding box center [196, 283] width 305 height 32
click at [281, 174] on td "700" at bounding box center [308, 175] width 96 height 22
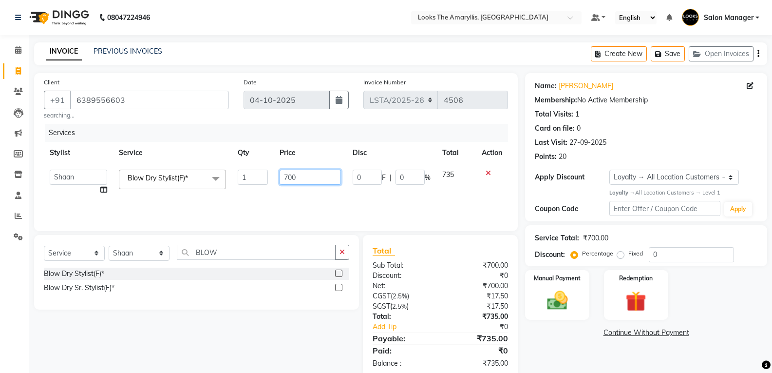
click at [312, 180] on input "700" at bounding box center [310, 177] width 61 height 15
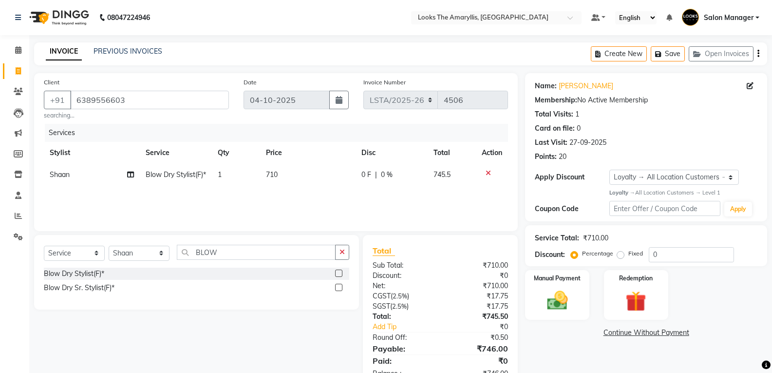
click at [285, 174] on td "710" at bounding box center [308, 175] width 96 height 22
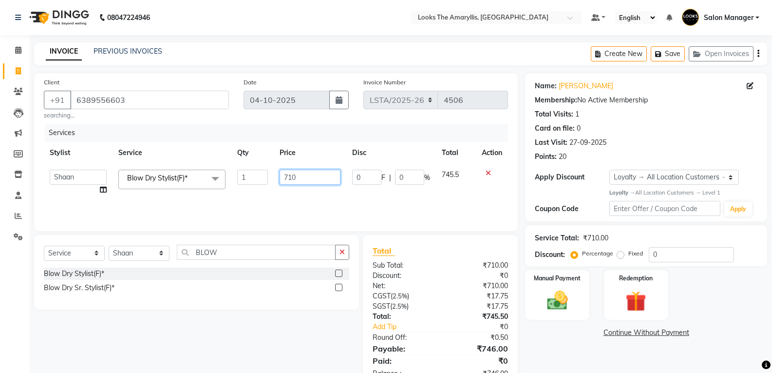
click at [303, 178] on input "710" at bounding box center [310, 177] width 61 height 15
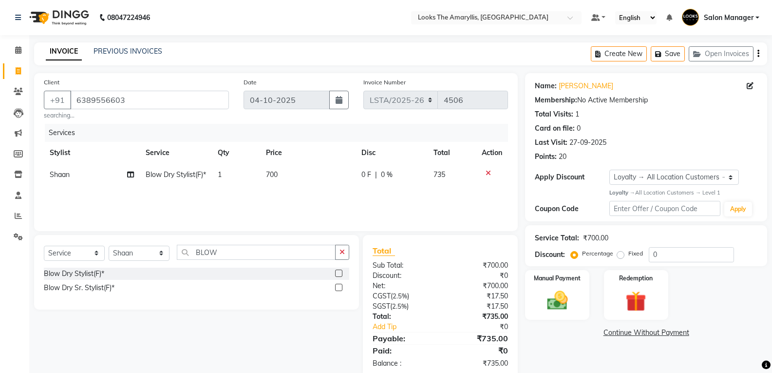
drag, startPoint x: 275, startPoint y: 316, endPoint x: 318, endPoint y: 317, distance: 42.9
click at [286, 313] on div "Select Service Product Membership Package Voucher Prepaid Gift Card Select Styl…" at bounding box center [193, 306] width 332 height 143
click at [566, 307] on img at bounding box center [557, 300] width 35 height 25
drag, startPoint x: 607, startPoint y: 334, endPoint x: 577, endPoint y: 308, distance: 40.4
click at [607, 334] on span "UPI" at bounding box center [603, 332] width 15 height 11
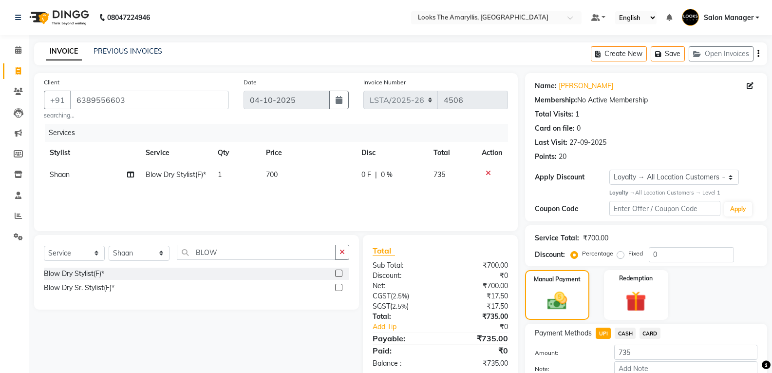
scroll to position [58, 0]
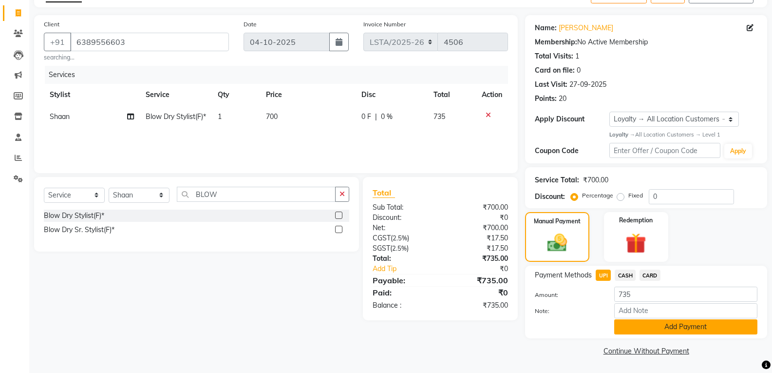
click at [636, 331] on button "Add Payment" at bounding box center [685, 326] width 143 height 15
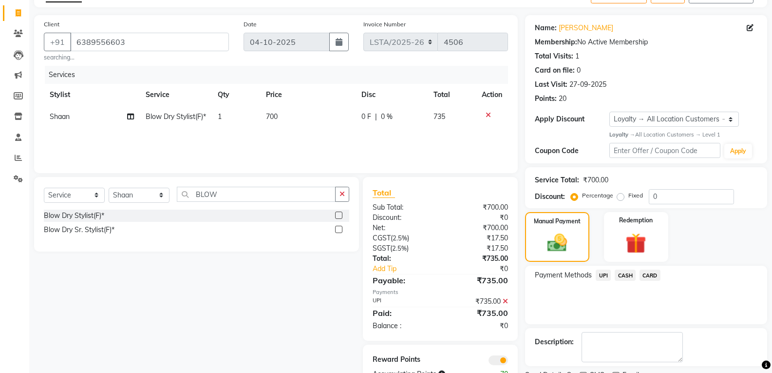
scroll to position [99, 0]
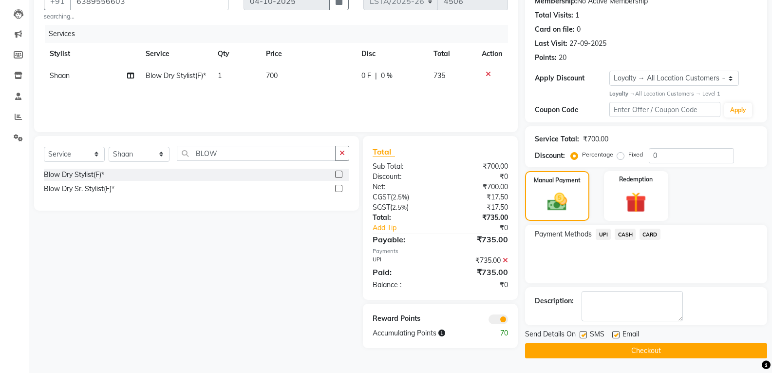
click at [582, 333] on label at bounding box center [583, 334] width 7 height 7
click at [582, 333] on input "checkbox" at bounding box center [583, 335] width 6 height 6
click at [617, 335] on label at bounding box center [615, 334] width 7 height 7
click at [617, 335] on input "checkbox" at bounding box center [615, 335] width 6 height 6
click at [608, 352] on button "Checkout" at bounding box center [646, 350] width 242 height 15
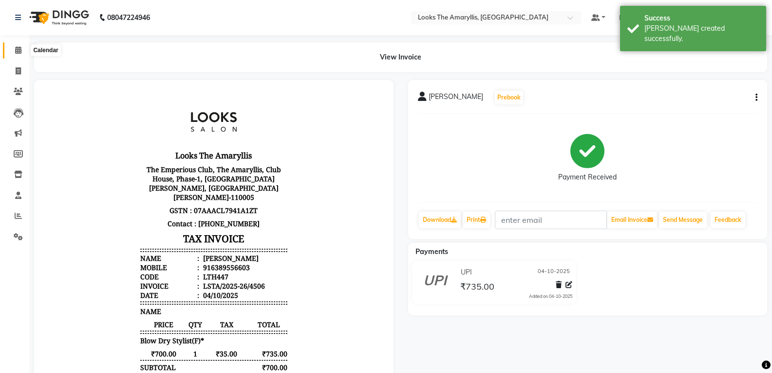
click at [17, 50] on icon at bounding box center [18, 49] width 6 height 7
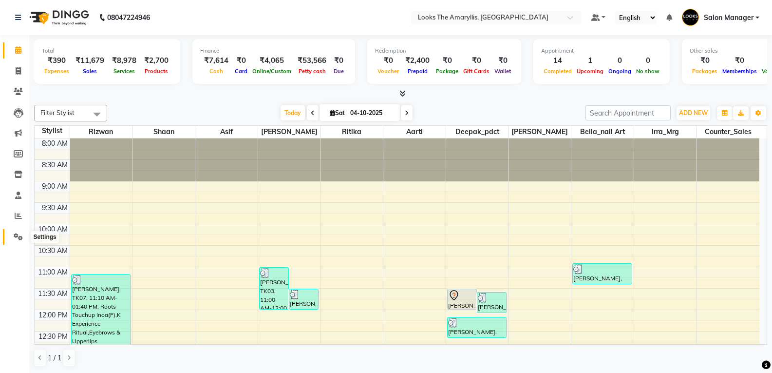
click at [18, 240] on span at bounding box center [18, 236] width 17 height 11
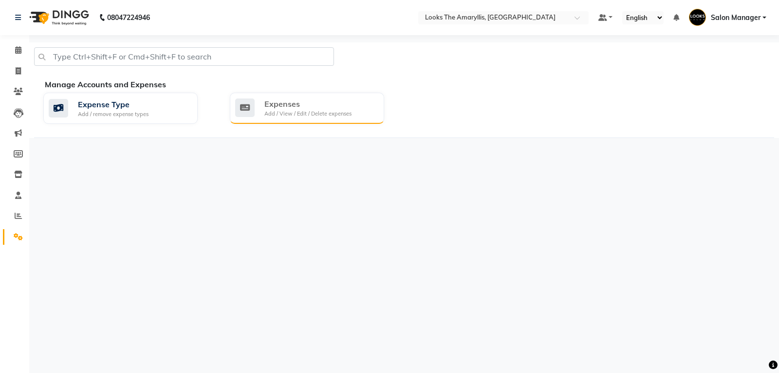
click at [299, 110] on div "Add / View / Edit / Delete expenses" at bounding box center [308, 114] width 87 height 8
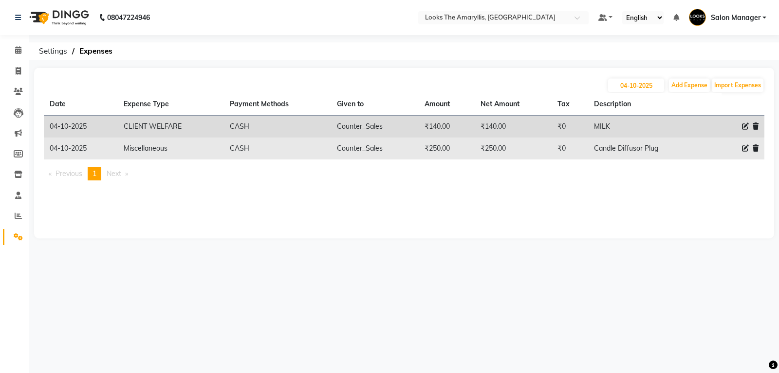
click at [746, 149] on icon at bounding box center [745, 148] width 7 height 7
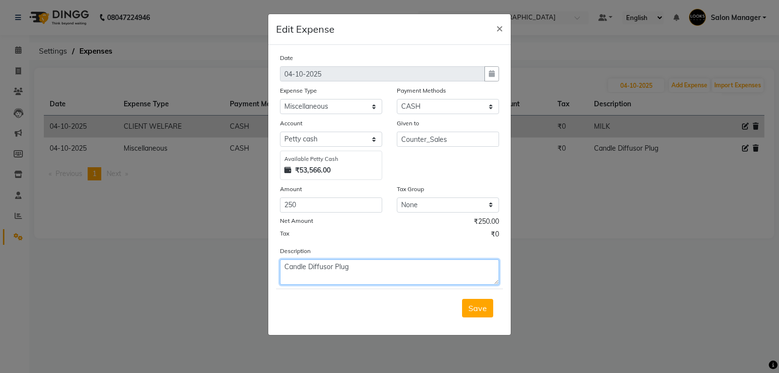
click at [356, 269] on textarea "Candle Diffusor Plug" at bounding box center [389, 271] width 219 height 25
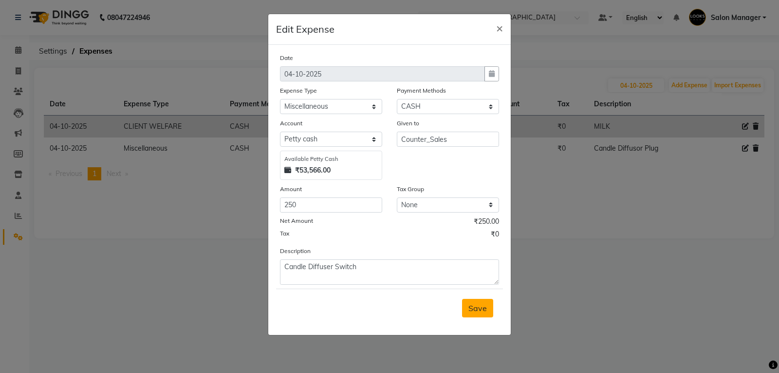
click at [477, 311] on span "Save" at bounding box center [478, 308] width 19 height 10
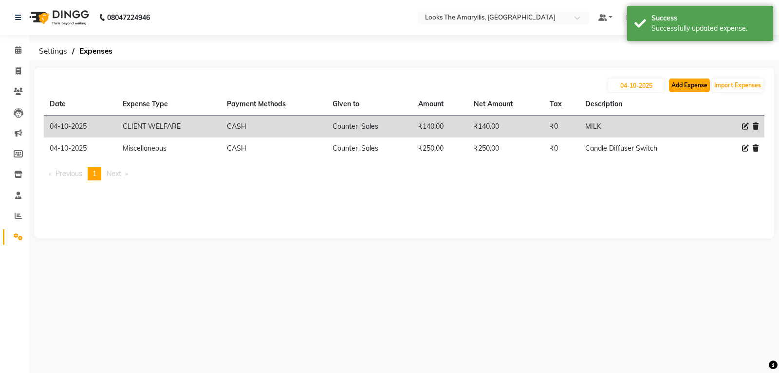
click at [693, 89] on button "Add Expense" at bounding box center [689, 85] width 41 height 14
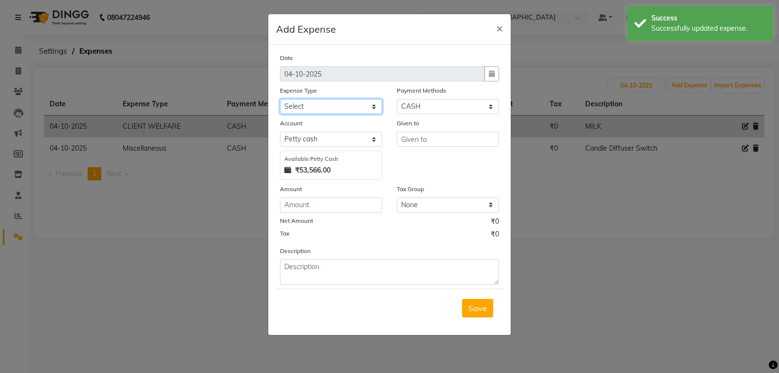
click at [343, 105] on select "Select Accommodation Aesthetics Bank Deposit BLINKIT Cash Handover Client Refun…" at bounding box center [331, 106] width 102 height 15
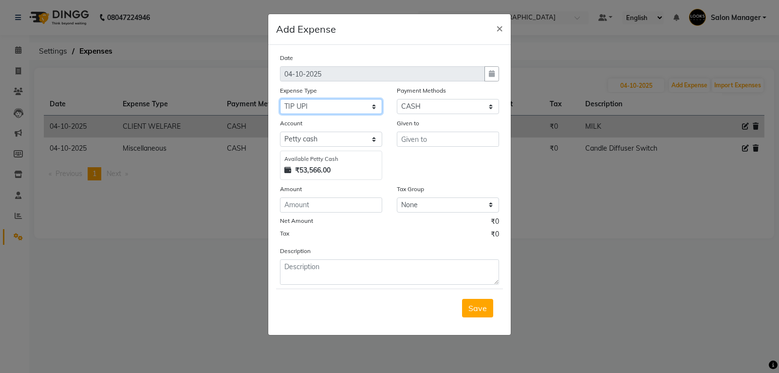
click at [280, 99] on select "Select Accommodation Aesthetics Bank Deposit BLINKIT Cash Handover Client Refun…" at bounding box center [331, 106] width 102 height 15
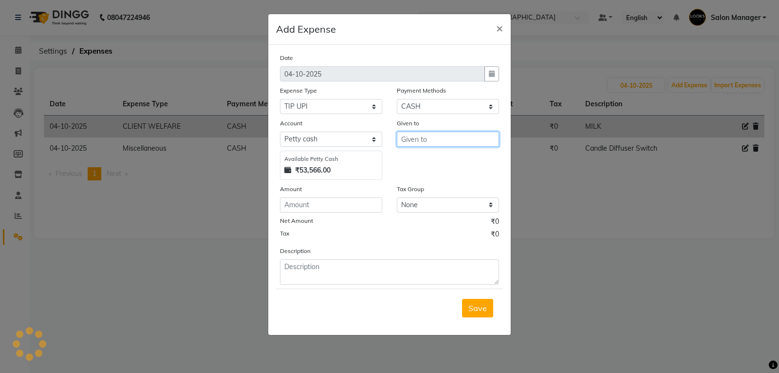
click at [431, 140] on input "text" at bounding box center [448, 139] width 102 height 15
click at [441, 161] on ngb-highlight "C ounter_Sales" at bounding box center [435, 160] width 53 height 10
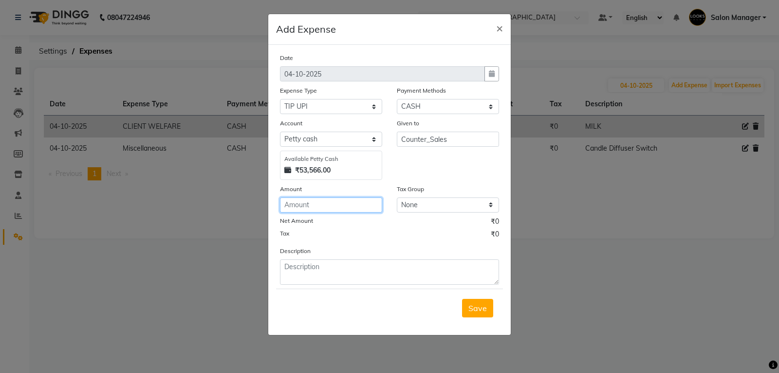
click at [340, 208] on input "number" at bounding box center [331, 204] width 102 height 15
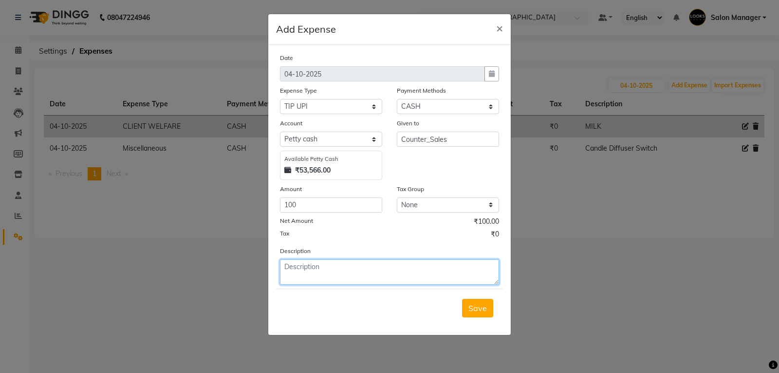
click at [351, 267] on textarea at bounding box center [389, 271] width 219 height 25
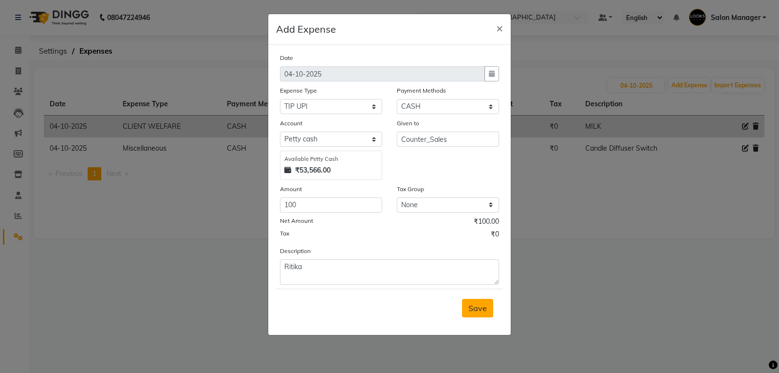
click at [474, 309] on span "Save" at bounding box center [478, 308] width 19 height 10
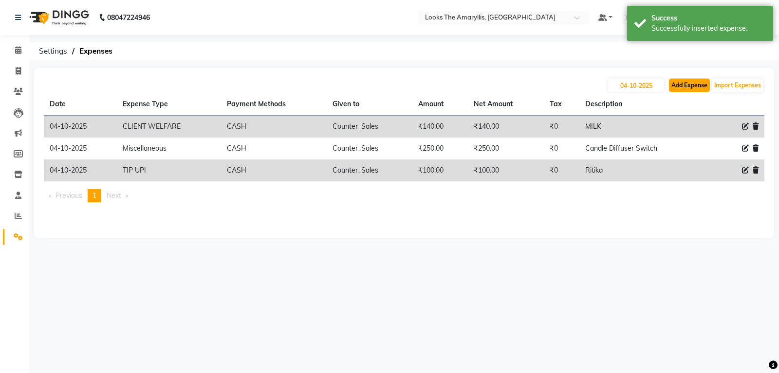
click at [694, 88] on button "Add Expense" at bounding box center [689, 85] width 41 height 14
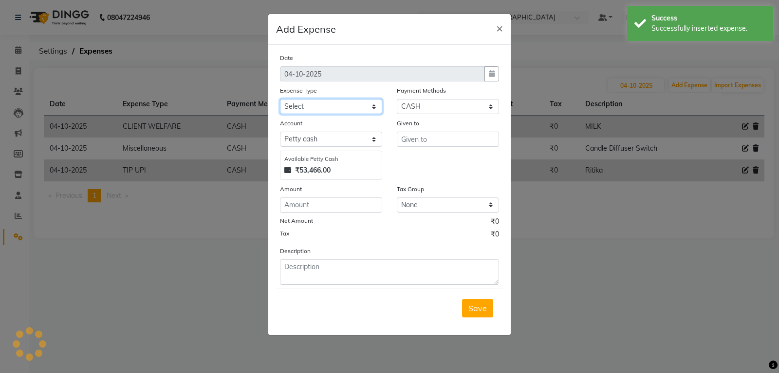
click at [300, 103] on select "Select Accommodation Aesthetics Bank Deposit BLINKIT Cash Handover Client Refun…" at bounding box center [331, 106] width 102 height 15
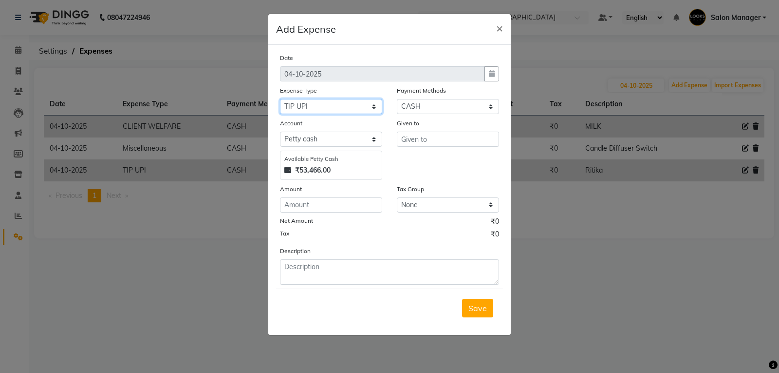
click at [280, 99] on select "Select Accommodation Aesthetics Bank Deposit BLINKIT Cash Handover Client Refun…" at bounding box center [331, 106] width 102 height 15
click at [430, 136] on input "text" at bounding box center [448, 139] width 102 height 15
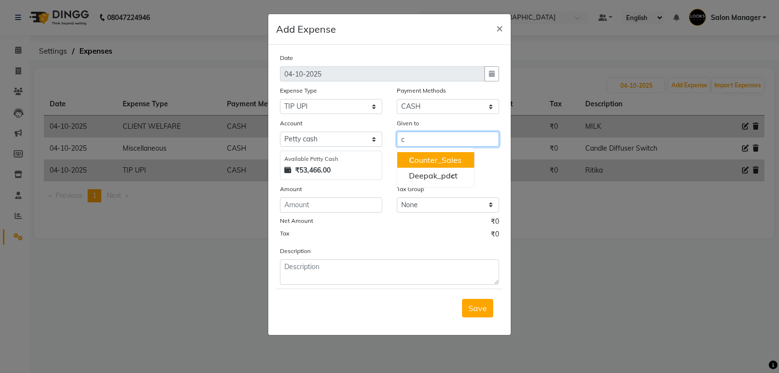
click at [426, 161] on ngb-highlight "C ounter_Sales" at bounding box center [435, 160] width 53 height 10
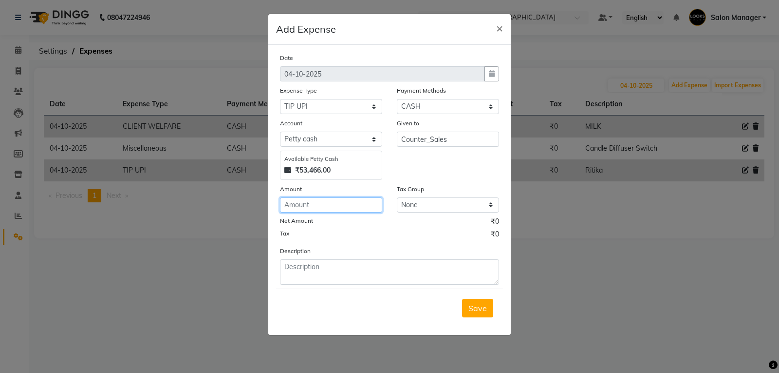
click at [359, 207] on input "number" at bounding box center [331, 204] width 102 height 15
click at [479, 306] on span "Save" at bounding box center [478, 308] width 19 height 10
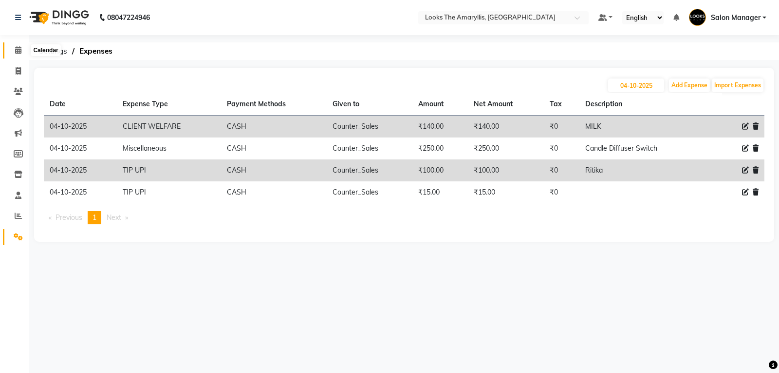
click at [20, 50] on icon at bounding box center [18, 49] width 6 height 7
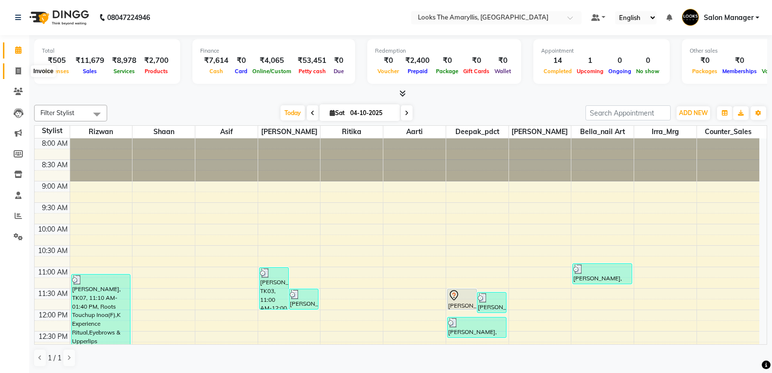
click at [23, 70] on span at bounding box center [18, 71] width 17 height 11
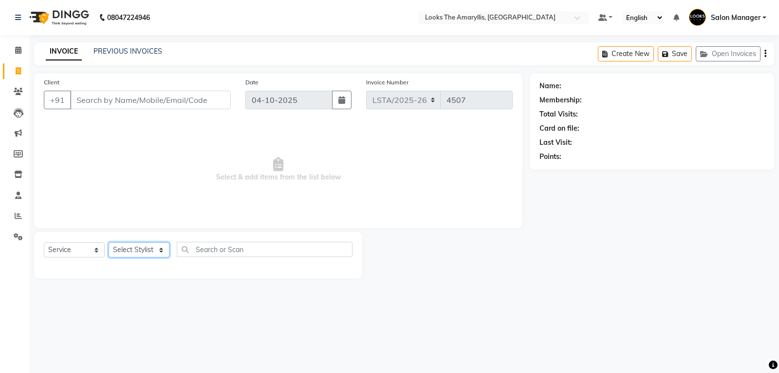
click at [162, 253] on select "Select Stylist" at bounding box center [139, 249] width 61 height 15
click at [109, 242] on select "Select Stylist Aarti Asif Bella_nail art Counter_Sales Deepak_pdct Irra_Mrg Rit…" at bounding box center [139, 249] width 61 height 15
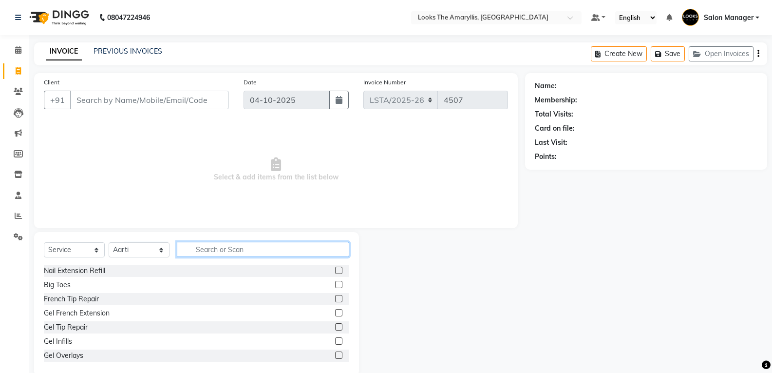
click at [235, 252] on input "text" at bounding box center [263, 249] width 172 height 15
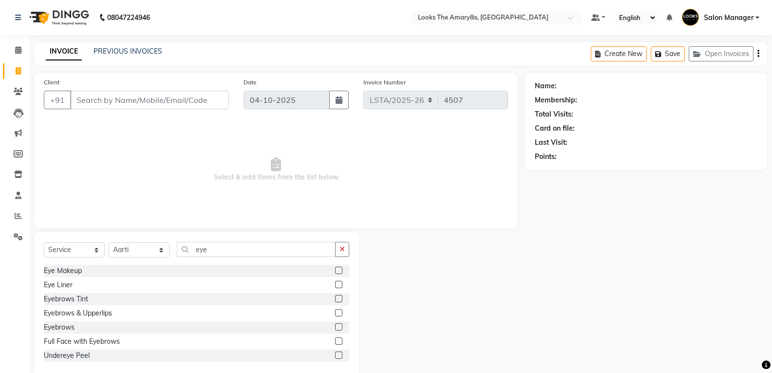
click at [336, 312] on div at bounding box center [342, 313] width 14 height 12
click at [335, 312] on label at bounding box center [338, 312] width 7 height 7
click at [335, 312] on input "checkbox" at bounding box center [338, 313] width 6 height 6
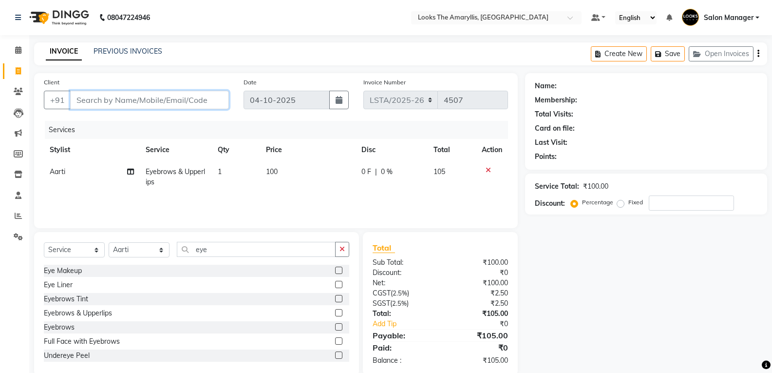
click at [167, 98] on input "Client" at bounding box center [149, 100] width 159 height 19
click at [198, 100] on span "Add Client" at bounding box center [204, 100] width 38 height 10
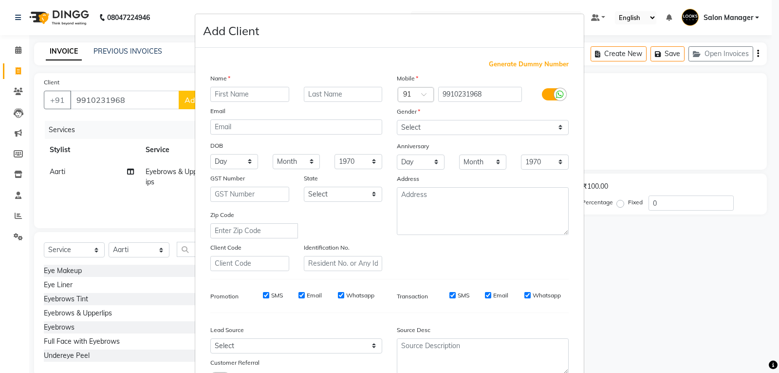
click at [249, 95] on input "text" at bounding box center [249, 94] width 79 height 15
click at [554, 129] on select "Select Male Female Other Prefer Not To Say" at bounding box center [483, 127] width 172 height 15
click at [397, 120] on select "Select Male Female Other Prefer Not To Say" at bounding box center [483, 127] width 172 height 15
click at [263, 296] on input "SMS" at bounding box center [266, 295] width 6 height 6
click at [300, 295] on input "Email" at bounding box center [302, 295] width 6 height 6
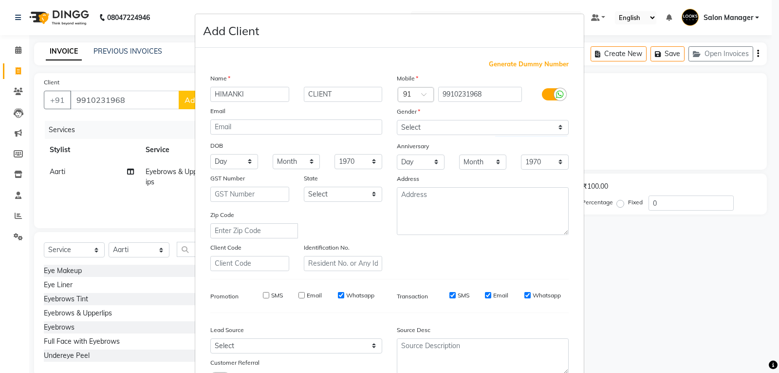
click at [487, 295] on input "Email" at bounding box center [488, 295] width 6 height 6
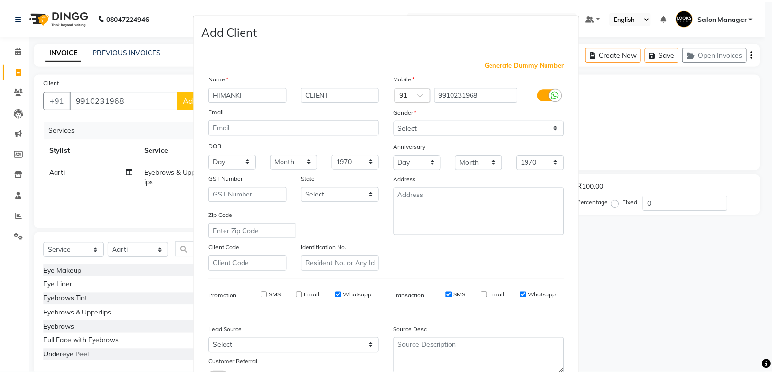
scroll to position [77, 0]
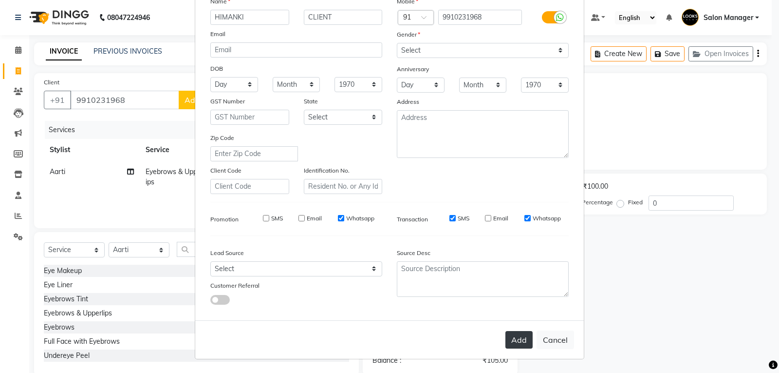
click at [508, 337] on button "Add" at bounding box center [519, 340] width 27 height 18
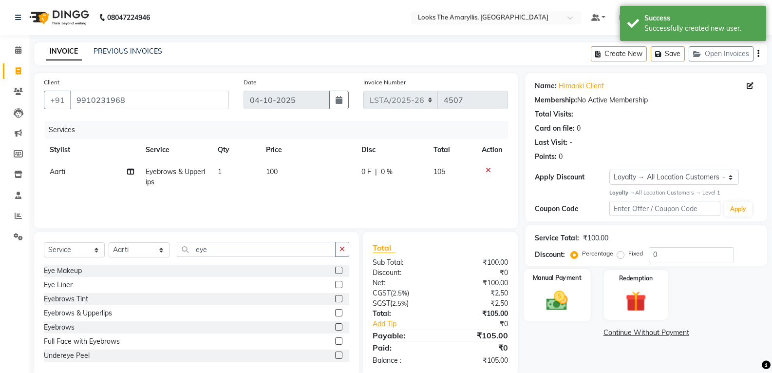
click at [562, 301] on img at bounding box center [557, 300] width 35 height 25
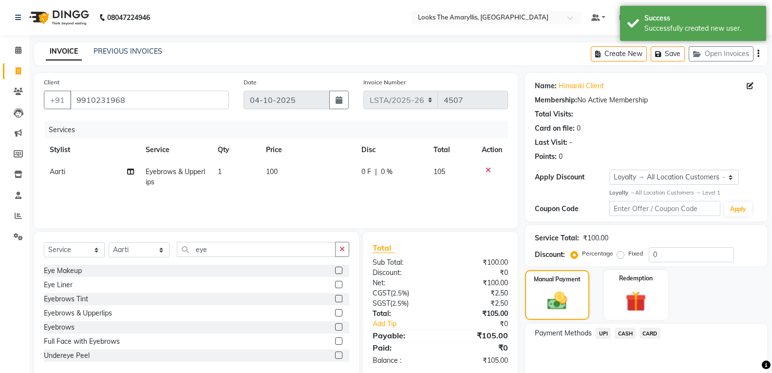
scroll to position [44, 0]
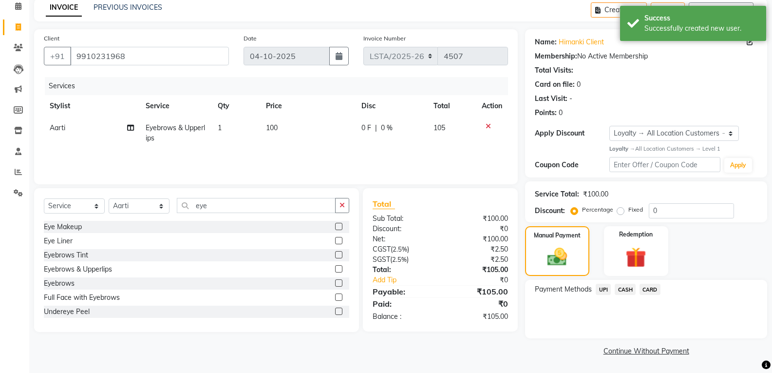
click at [626, 290] on span "CASH" at bounding box center [625, 289] width 21 height 11
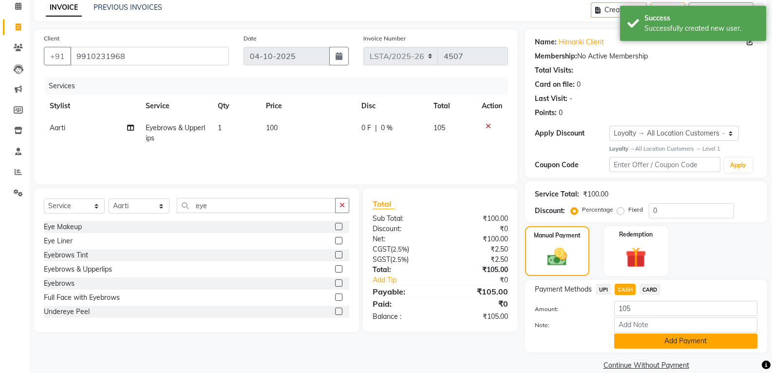
scroll to position [58, 0]
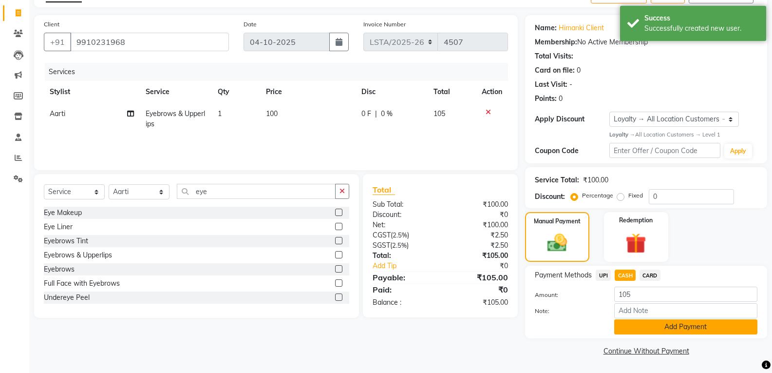
click at [635, 322] on button "Add Payment" at bounding box center [685, 326] width 143 height 15
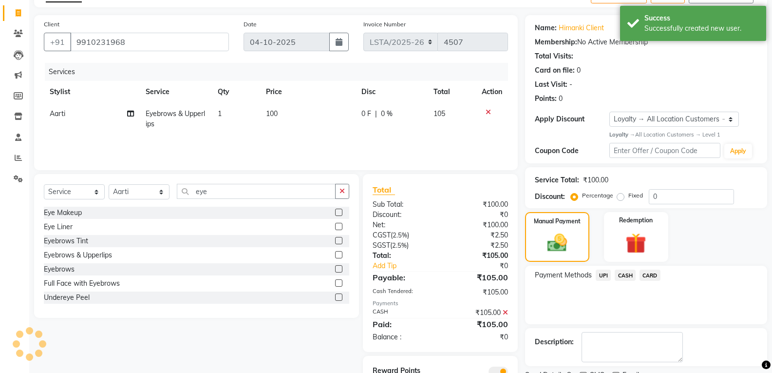
scroll to position [100, 0]
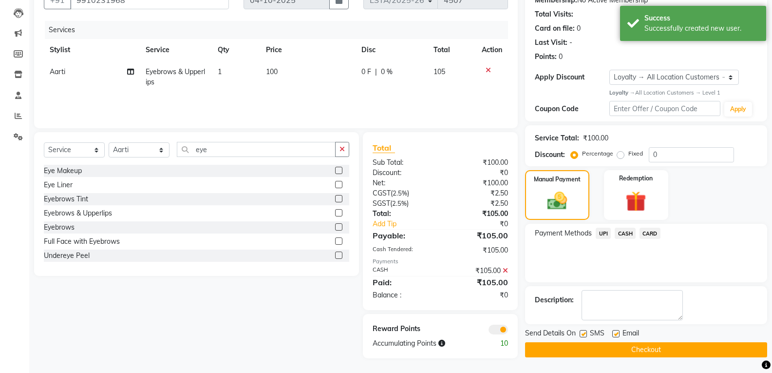
click at [579, 335] on div "Send Details On SMS Email" at bounding box center [646, 334] width 242 height 12
click at [585, 332] on label at bounding box center [583, 333] width 7 height 7
click at [585, 332] on input "checkbox" at bounding box center [583, 334] width 6 height 6
click at [617, 335] on label at bounding box center [615, 333] width 7 height 7
click at [617, 335] on input "checkbox" at bounding box center [615, 334] width 6 height 6
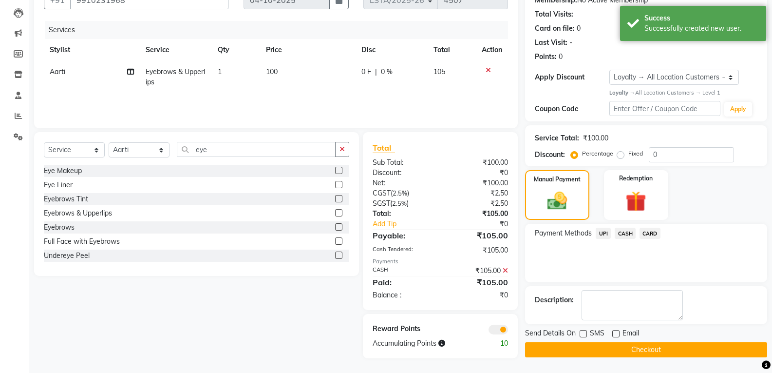
click at [618, 349] on button "Checkout" at bounding box center [646, 349] width 242 height 15
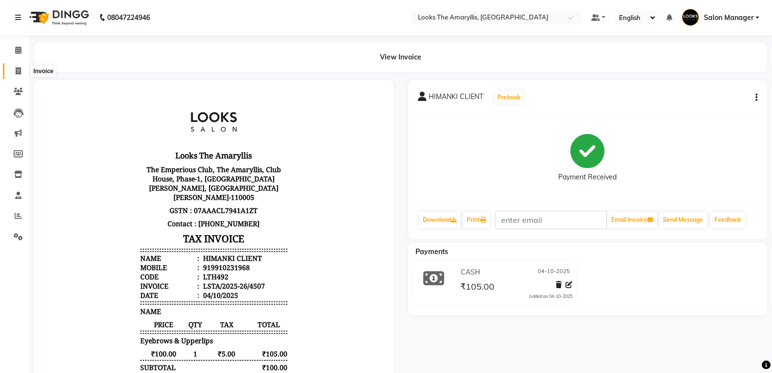
drag, startPoint x: 618, startPoint y: 347, endPoint x: 18, endPoint y: 72, distance: 660.0
click at [18, 72] on icon at bounding box center [18, 70] width 5 height 7
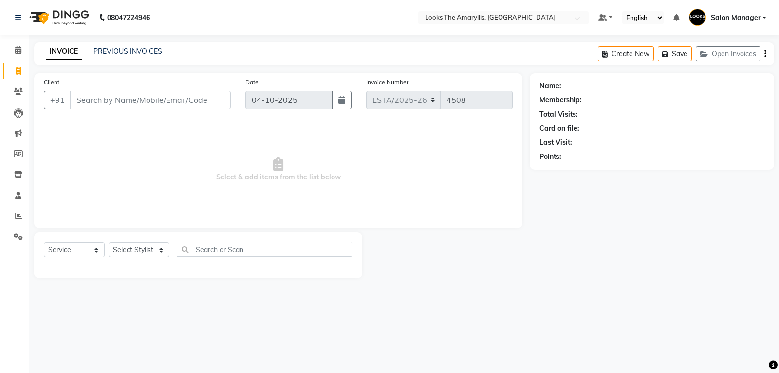
click at [96, 101] on input "Client" at bounding box center [150, 100] width 161 height 19
drag, startPoint x: 102, startPoint y: 102, endPoint x: 91, endPoint y: 117, distance: 18.7
click at [102, 104] on input "Client" at bounding box center [150, 100] width 161 height 19
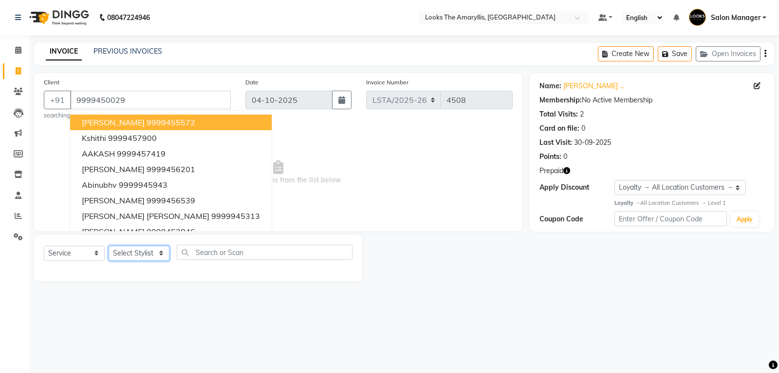
click at [160, 253] on select "Select Stylist Aarti Asif Bella_nail art Counter_Sales Deepak_pdct Irra_Mrg Rit…" at bounding box center [139, 253] width 61 height 15
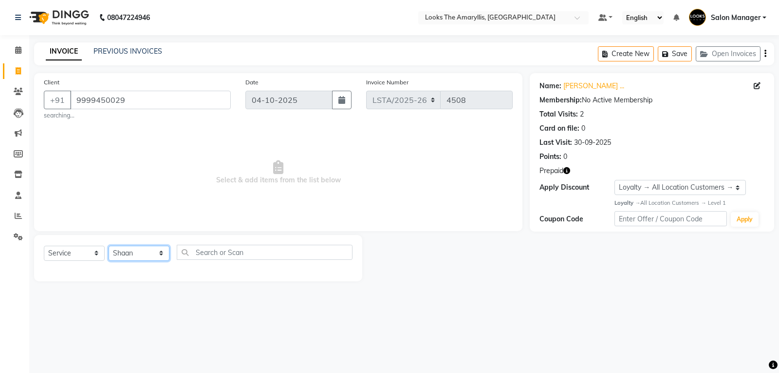
click at [109, 246] on select "Select Stylist Aarti Asif Bella_nail art Counter_Sales Deepak_pdct Irra_Mrg Rit…" at bounding box center [139, 253] width 61 height 15
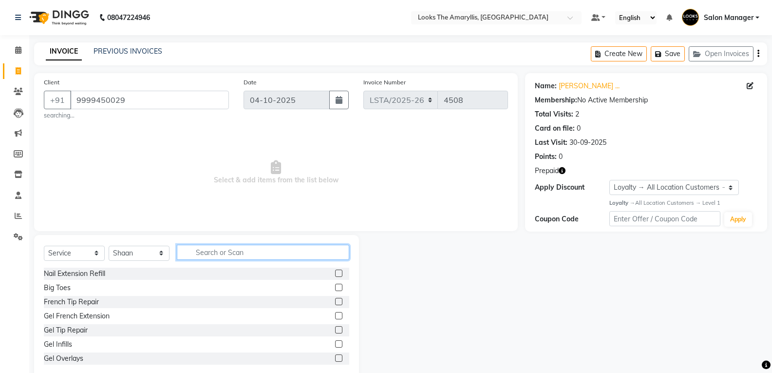
click at [237, 253] on input "text" at bounding box center [263, 252] width 172 height 15
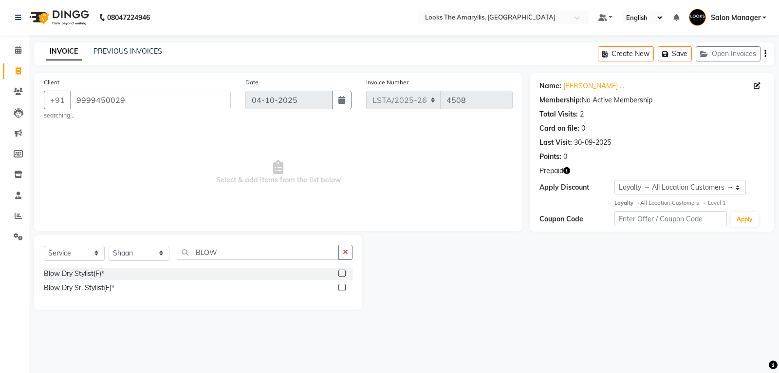
click at [341, 273] on label at bounding box center [342, 272] width 7 height 7
click at [341, 273] on input "checkbox" at bounding box center [342, 273] width 6 height 6
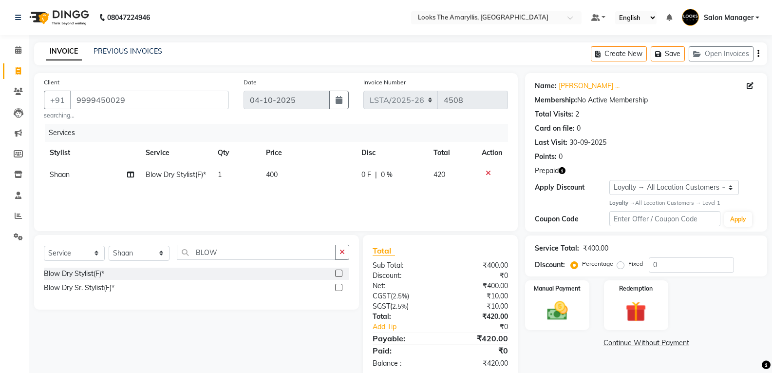
click at [281, 176] on td "400" at bounding box center [308, 175] width 96 height 22
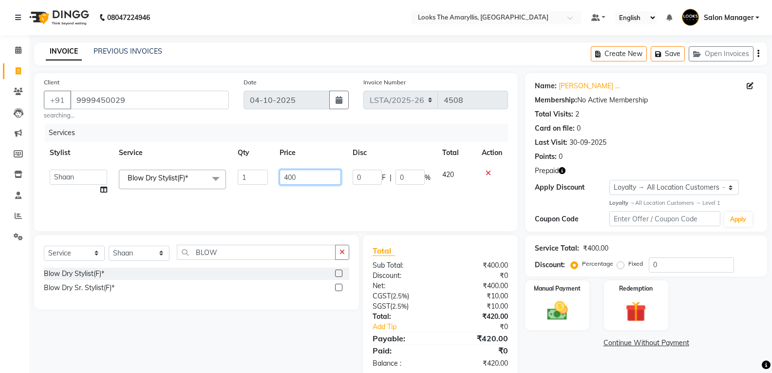
click at [304, 179] on input "400" at bounding box center [310, 177] width 61 height 15
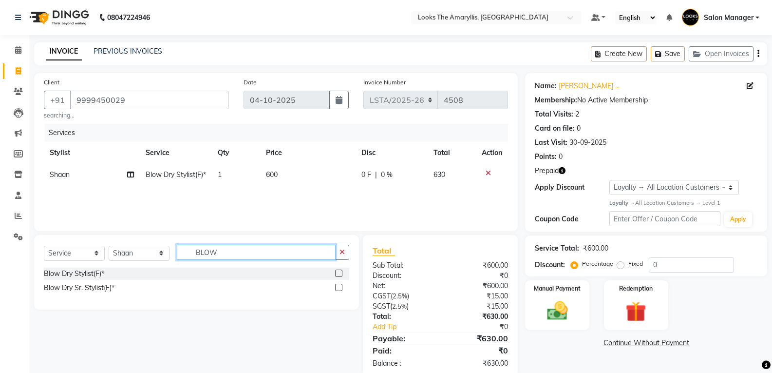
click at [246, 254] on input "BLOW" at bounding box center [256, 252] width 159 height 15
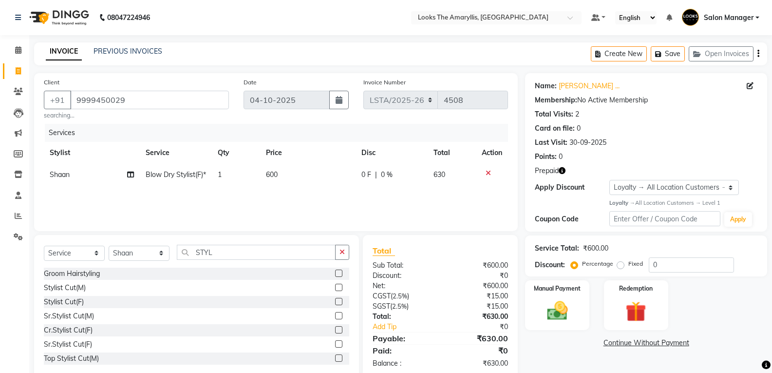
click at [335, 299] on label at bounding box center [338, 301] width 7 height 7
click at [335, 299] on input "checkbox" at bounding box center [338, 302] width 6 height 6
click at [292, 207] on td "1200" at bounding box center [308, 197] width 96 height 22
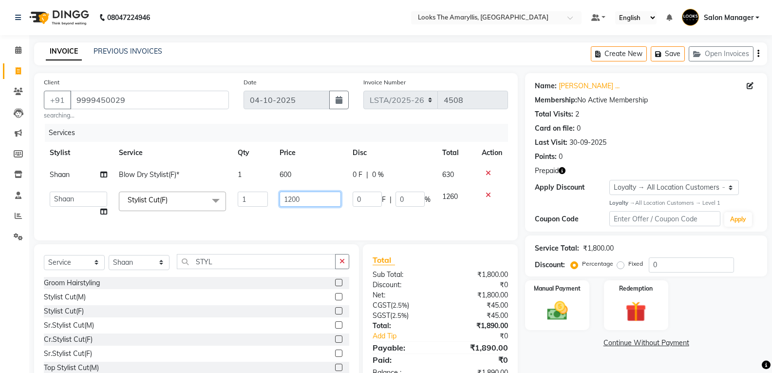
click at [318, 196] on input "1200" at bounding box center [310, 198] width 61 height 15
drag, startPoint x: 253, startPoint y: 284, endPoint x: 246, endPoint y: 287, distance: 7.9
click at [250, 286] on div "Select Service Product Membership Package Voucher Prepaid Gift Card Select Styl…" at bounding box center [196, 316] width 325 height 144
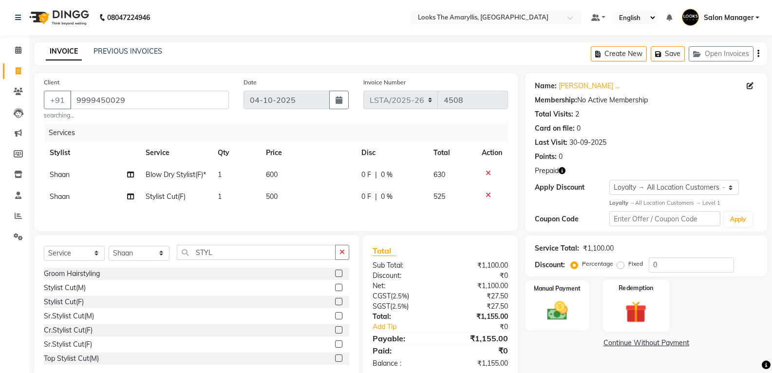
click at [643, 316] on img at bounding box center [636, 311] width 35 height 27
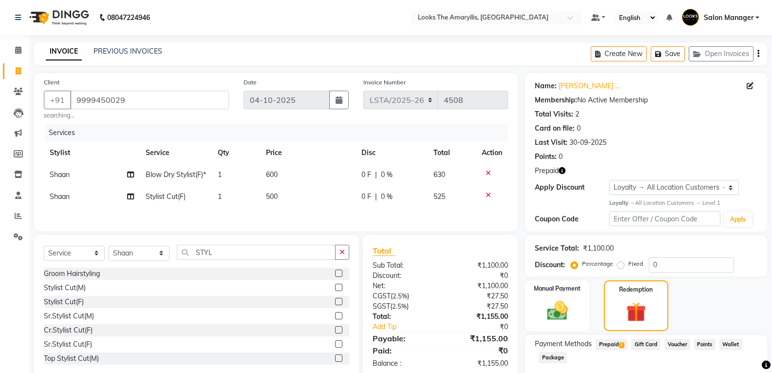
scroll to position [55, 0]
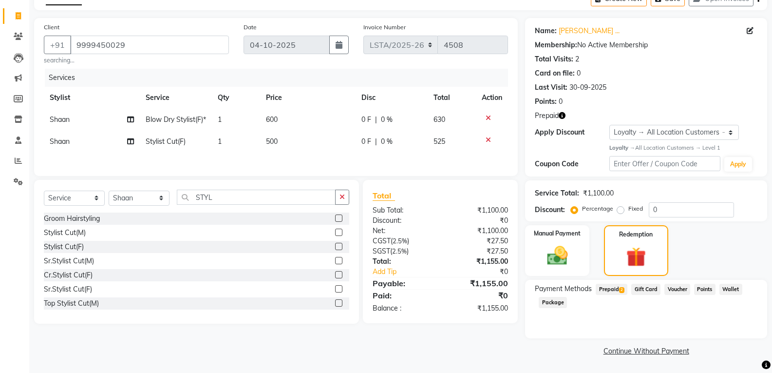
click at [613, 289] on span "Prepaid 2" at bounding box center [612, 289] width 32 height 11
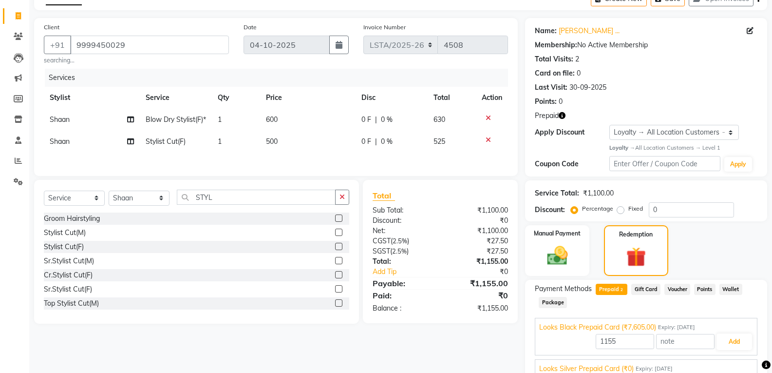
scroll to position [99, 0]
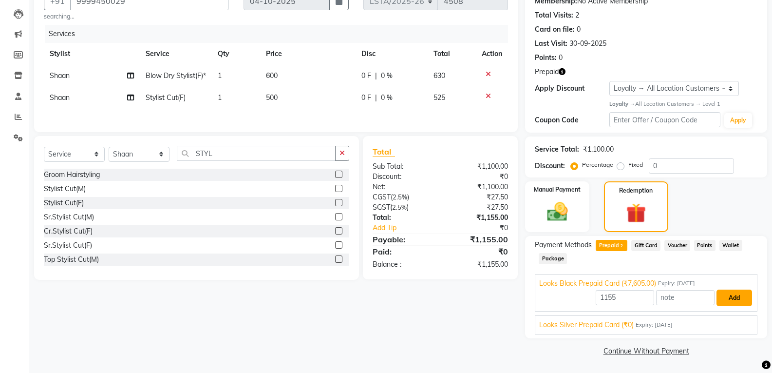
click at [741, 297] on button "Add" at bounding box center [735, 297] width 36 height 17
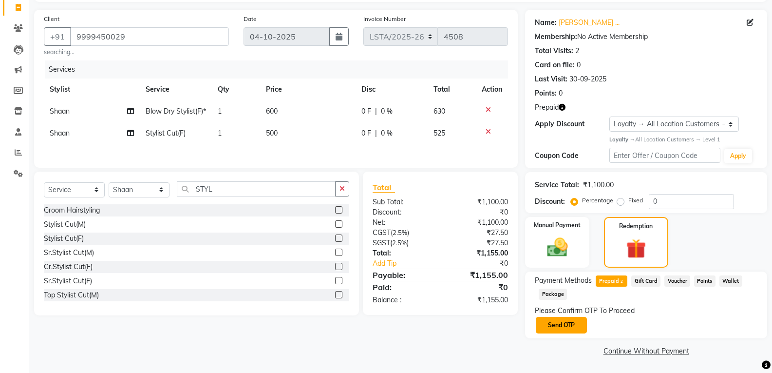
click at [550, 326] on button "Send OTP" at bounding box center [561, 325] width 51 height 17
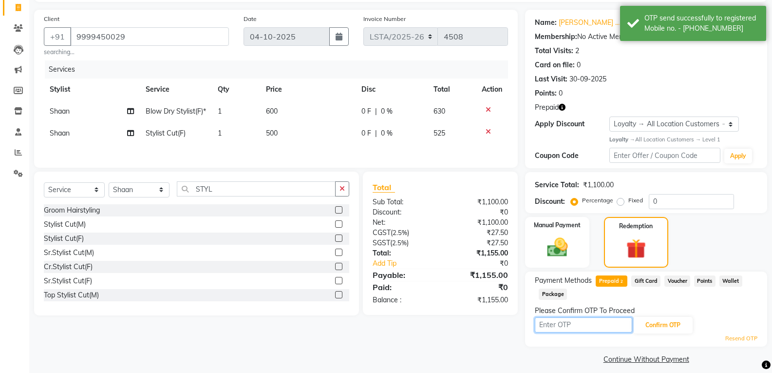
click at [553, 324] on input "text" at bounding box center [583, 324] width 97 height 15
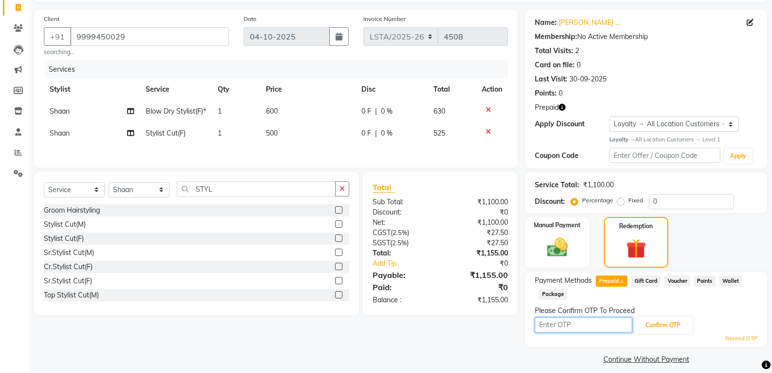
click at [550, 326] on input "text" at bounding box center [583, 324] width 97 height 15
click at [739, 341] on link "Resend OTP" at bounding box center [741, 338] width 32 height 8
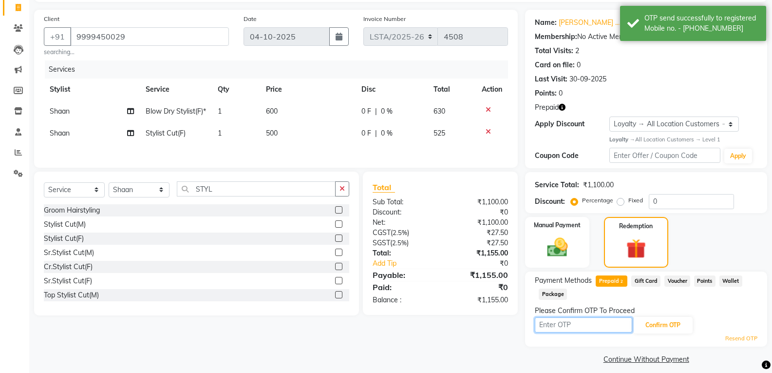
click at [584, 326] on input "text" at bounding box center [583, 324] width 97 height 15
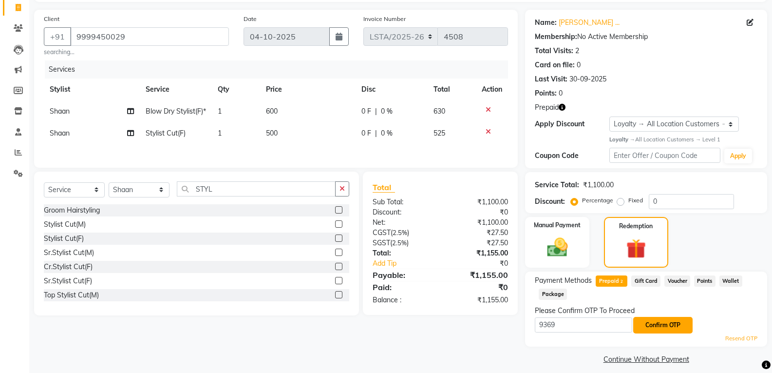
click at [674, 325] on button "Confirm OTP" at bounding box center [662, 325] width 59 height 17
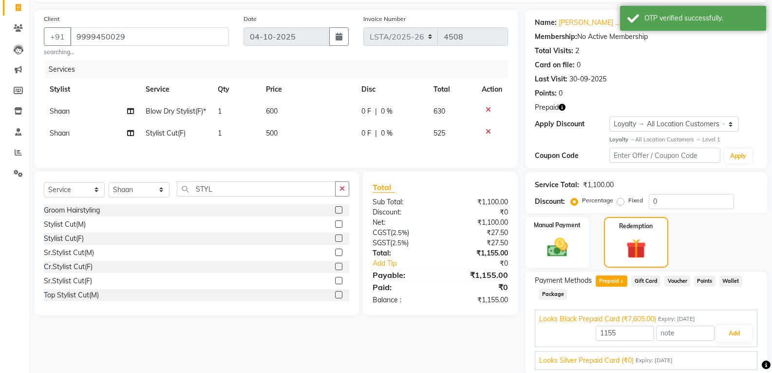
scroll to position [99, 0]
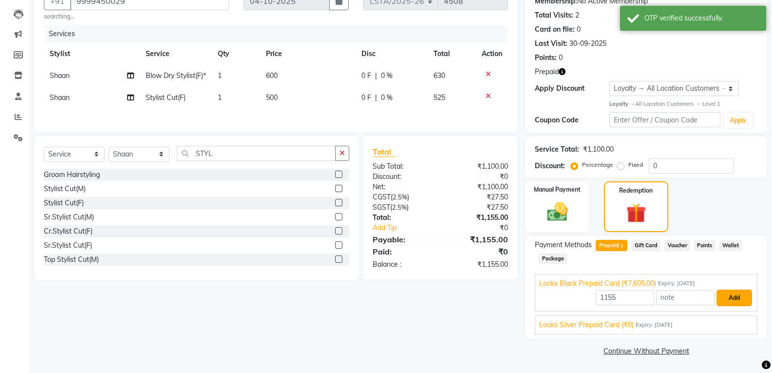
click at [733, 303] on button "Add" at bounding box center [735, 297] width 36 height 17
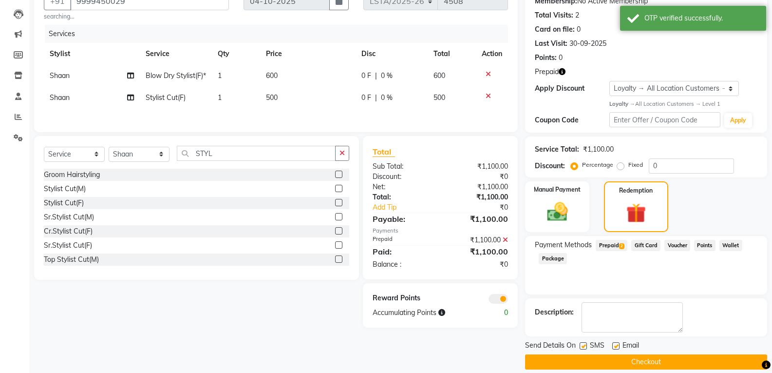
scroll to position [110, 0]
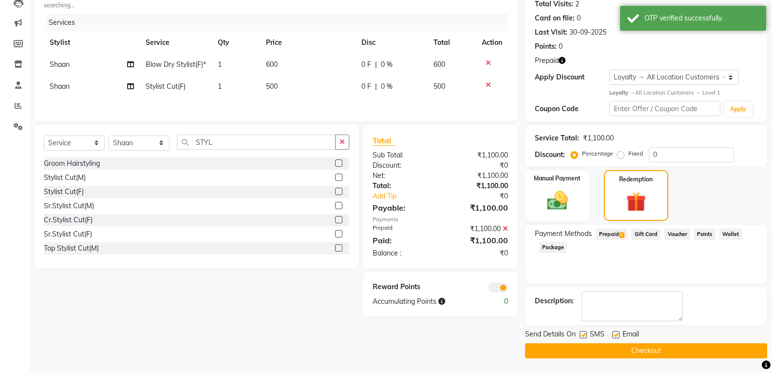
drag, startPoint x: 584, startPoint y: 336, endPoint x: 591, endPoint y: 336, distance: 7.8
click at [585, 335] on label at bounding box center [583, 334] width 7 height 7
click at [585, 335] on input "checkbox" at bounding box center [583, 335] width 6 height 6
click at [617, 334] on label at bounding box center [615, 334] width 7 height 7
click at [617, 334] on input "checkbox" at bounding box center [615, 335] width 6 height 6
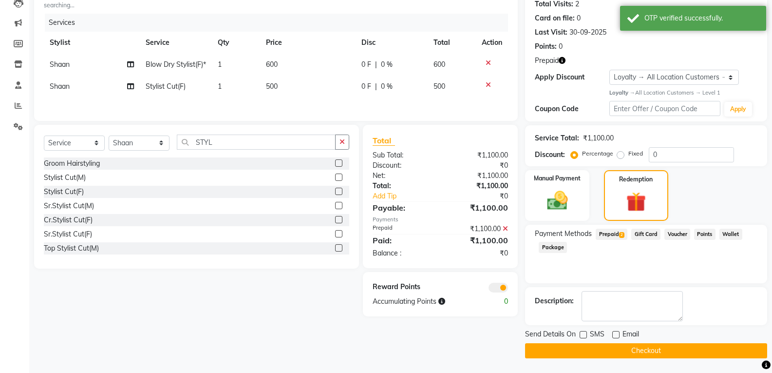
click at [583, 349] on button "Checkout" at bounding box center [646, 350] width 242 height 15
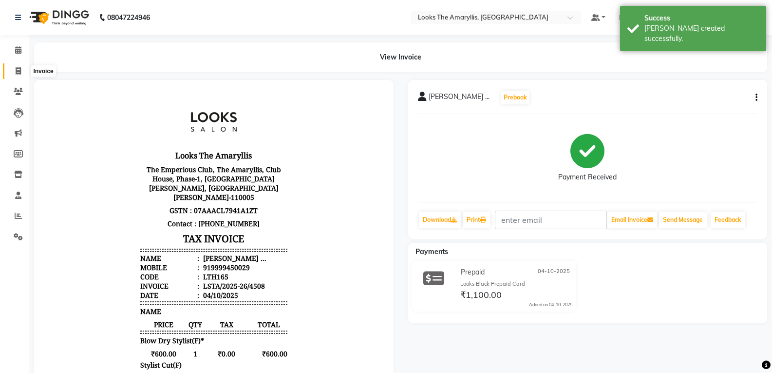
click at [18, 72] on icon at bounding box center [18, 70] width 5 height 7
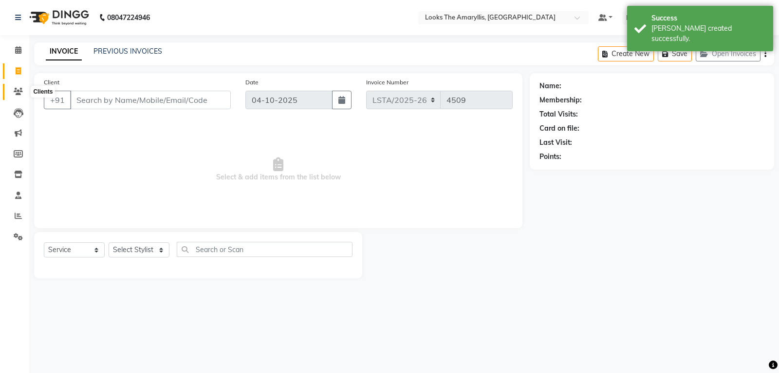
click at [15, 88] on icon at bounding box center [18, 91] width 9 height 7
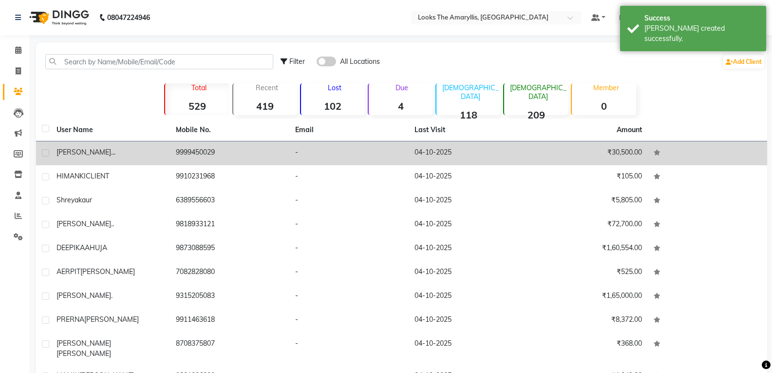
drag, startPoint x: 108, startPoint y: 151, endPoint x: 124, endPoint y: 151, distance: 16.6
click at [108, 151] on div "SHUBHIKA ..." at bounding box center [111, 152] width 108 height 10
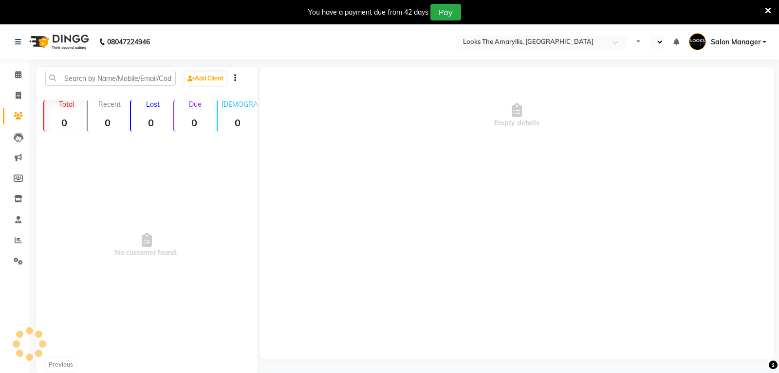
select select "en"
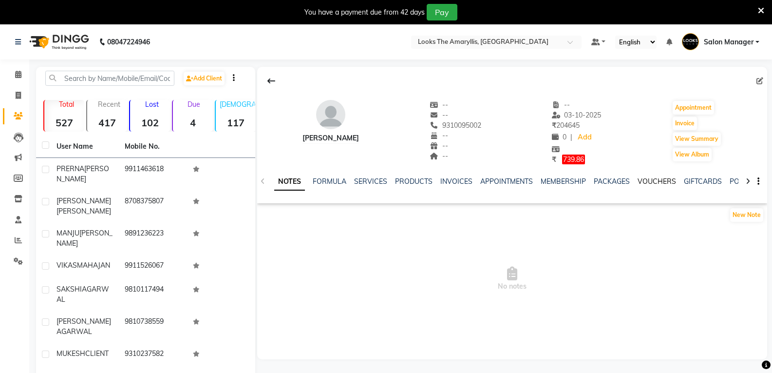
click at [647, 184] on link "VOUCHERS" at bounding box center [657, 181] width 38 height 9
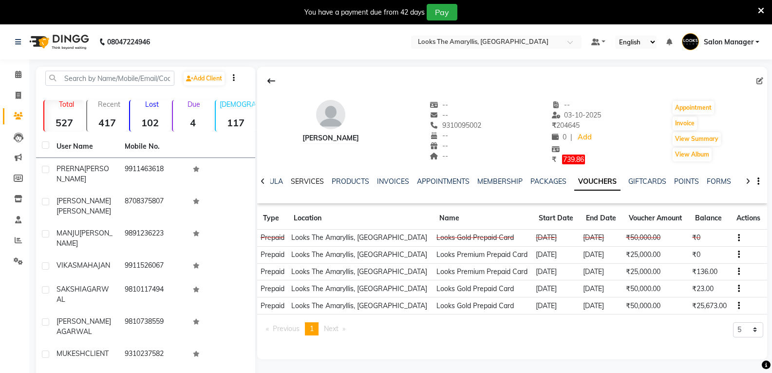
click at [306, 181] on link "SERVICES" at bounding box center [307, 181] width 33 height 9
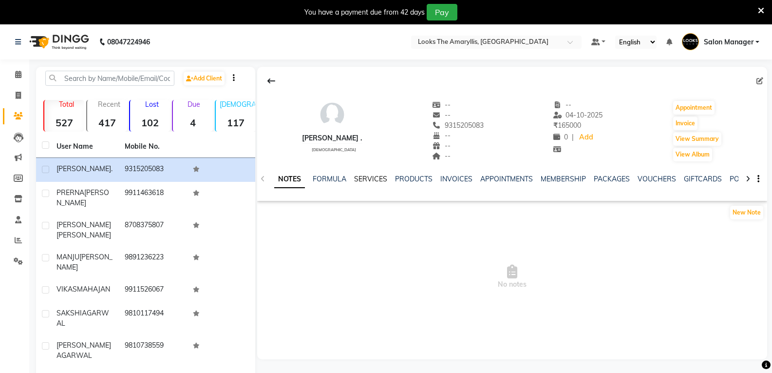
click at [382, 181] on link "SERVICES" at bounding box center [370, 178] width 33 height 9
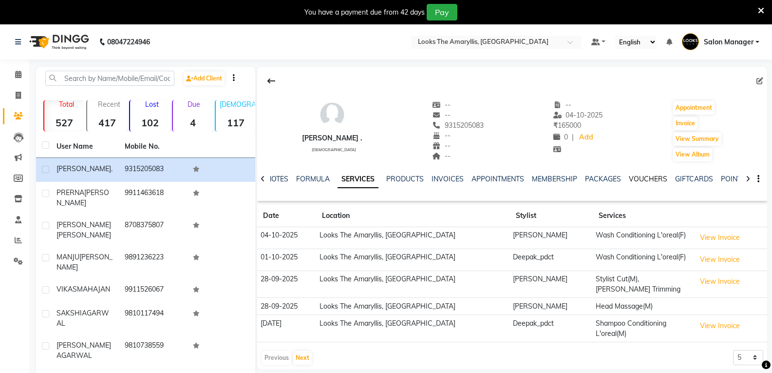
click at [644, 180] on link "VOUCHERS" at bounding box center [648, 178] width 38 height 9
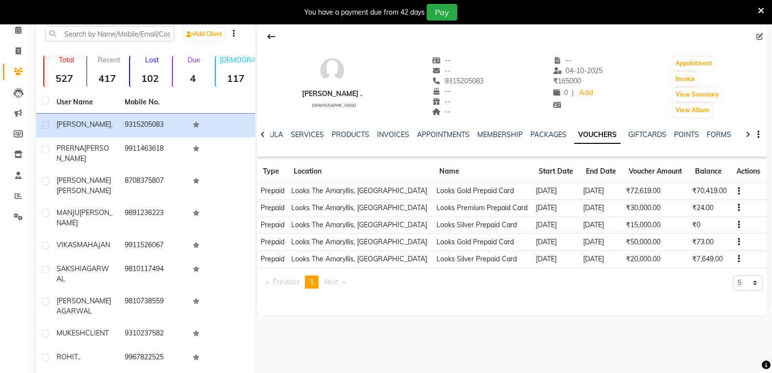
scroll to position [82, 0]
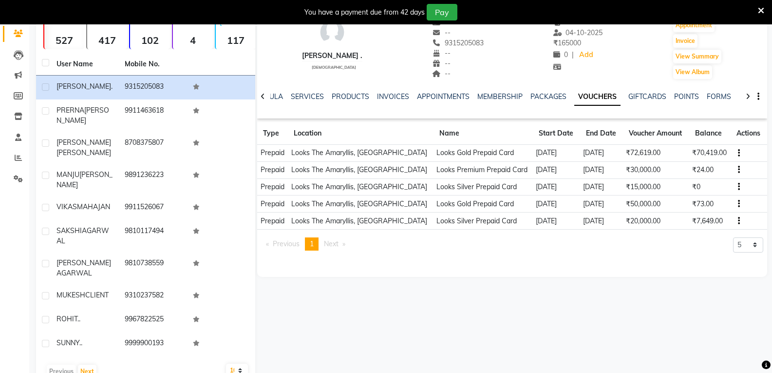
click at [738, 221] on icon "button" at bounding box center [739, 221] width 2 height 0
click at [712, 222] on td "Redemption History" at bounding box center [690, 220] width 61 height 11
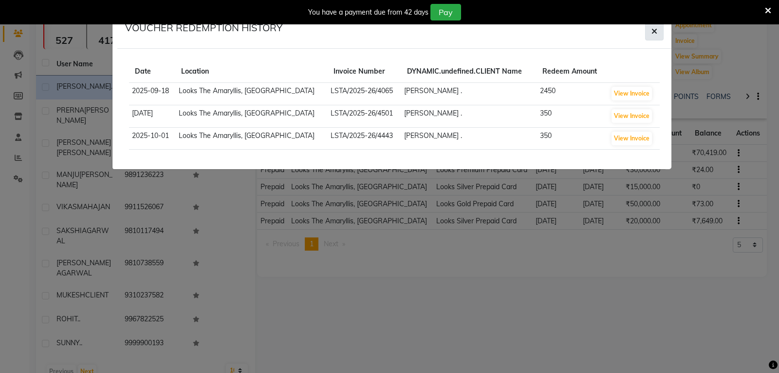
click at [655, 33] on icon "button" at bounding box center [655, 31] width 6 height 8
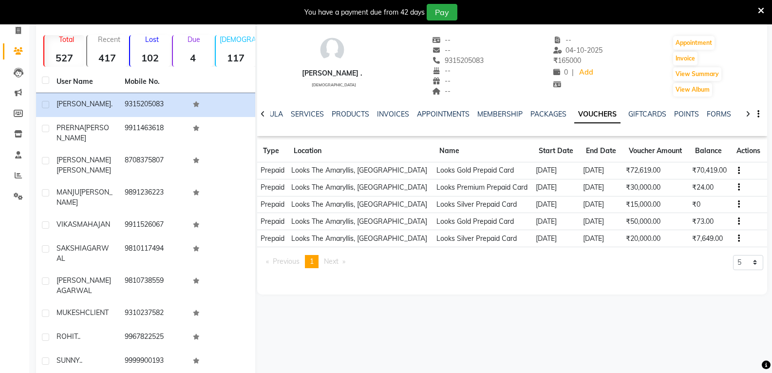
scroll to position [34, 0]
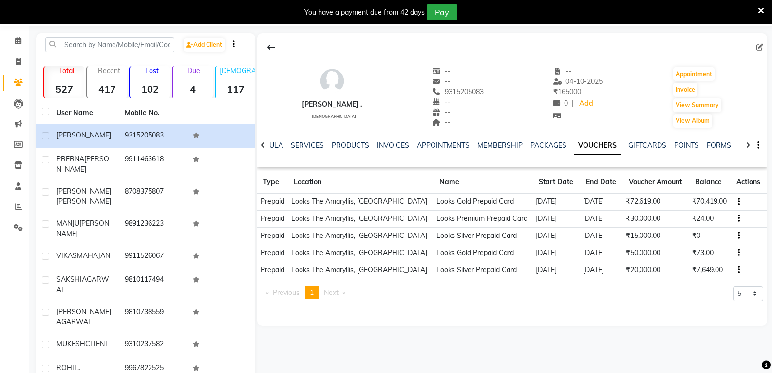
click at [738, 202] on icon "button" at bounding box center [739, 202] width 2 height 0
click at [689, 201] on td "Redemption History" at bounding box center [690, 201] width 61 height 11
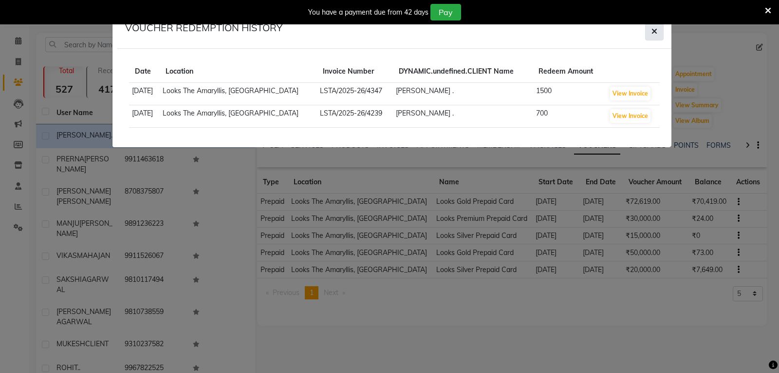
click at [653, 33] on icon "button" at bounding box center [655, 31] width 6 height 8
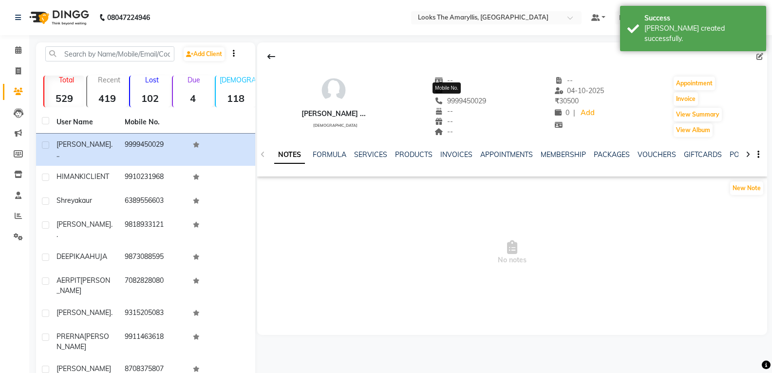
click at [430, 102] on div "[PERSON_NAME] ... [DEMOGRAPHIC_DATA] -- -- [PHONE_NUMBER] Mobile No. -- -- -- -…" at bounding box center [512, 102] width 510 height 72
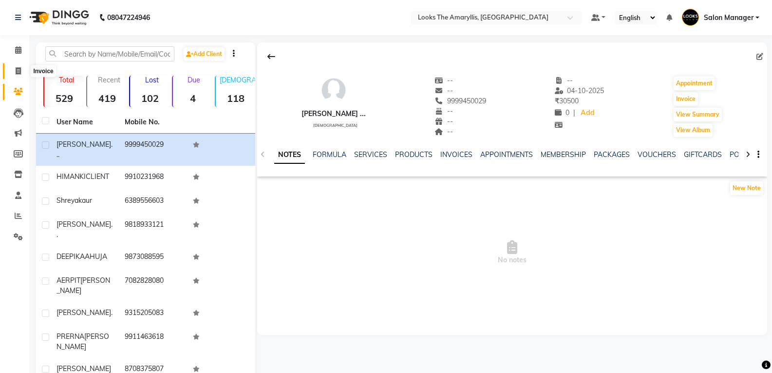
click at [17, 69] on icon at bounding box center [18, 70] width 5 height 7
select select "service"
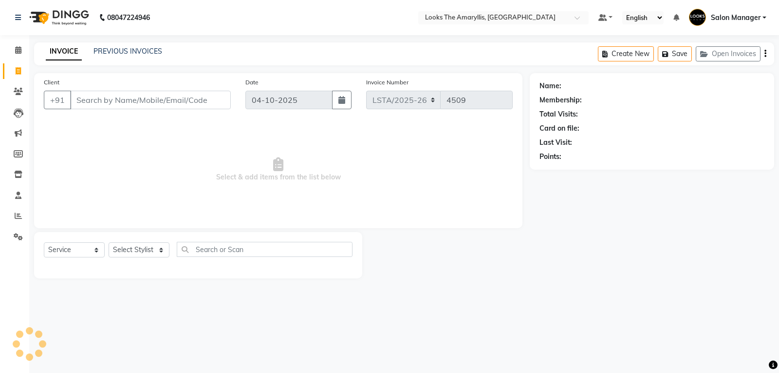
click at [177, 98] on input "Client" at bounding box center [150, 100] width 161 height 19
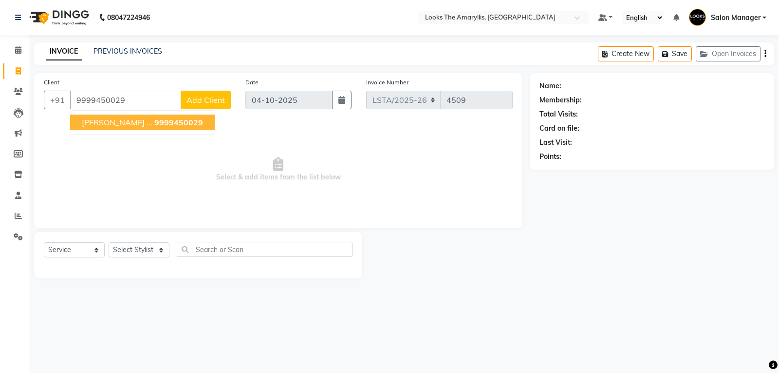
click at [154, 122] on span "9999450029" at bounding box center [178, 122] width 49 height 10
type input "9999450029"
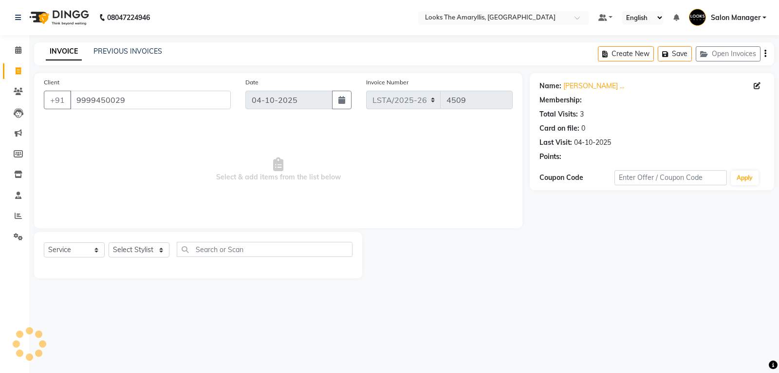
select select "1: Object"
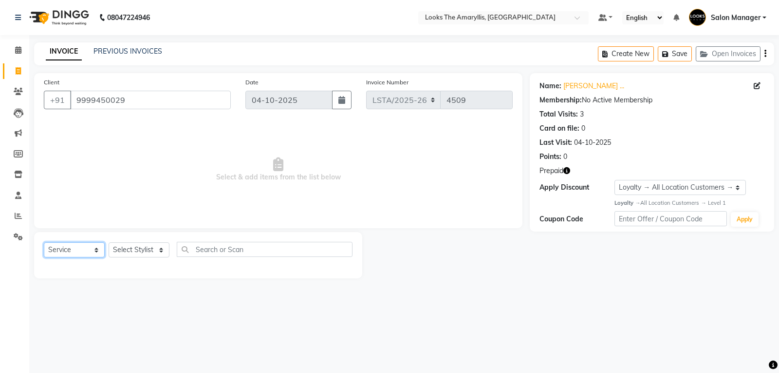
click at [95, 246] on select "Select Service Product Membership Package Voucher Prepaid Gift Card" at bounding box center [74, 249] width 61 height 15
select select "product"
click at [44, 242] on select "Select Service Product Membership Package Voucher Prepaid Gift Card" at bounding box center [74, 249] width 61 height 15
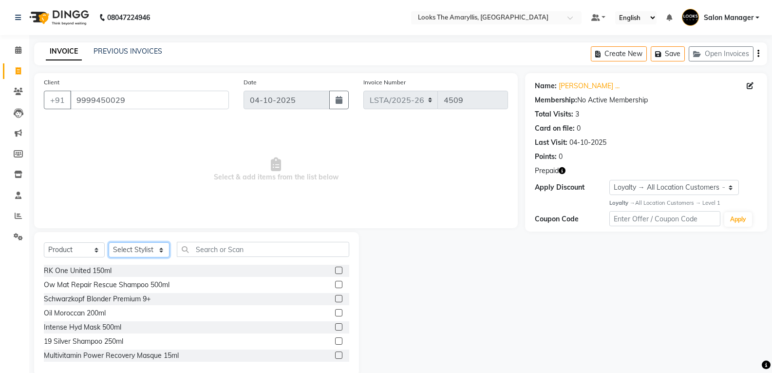
click at [154, 246] on select "Select Stylist [PERSON_NAME] art Counter_Sales Deepak_pdct Irra_Mrg [PERSON_NAM…" at bounding box center [139, 249] width 61 height 15
select select "91369"
click at [109, 242] on select "Select Stylist Aarti Asif Bella_nail art Counter_Sales Deepak_pdct Irra_Mrg Rit…" at bounding box center [139, 249] width 61 height 15
click at [207, 251] on input "text" at bounding box center [263, 249] width 172 height 15
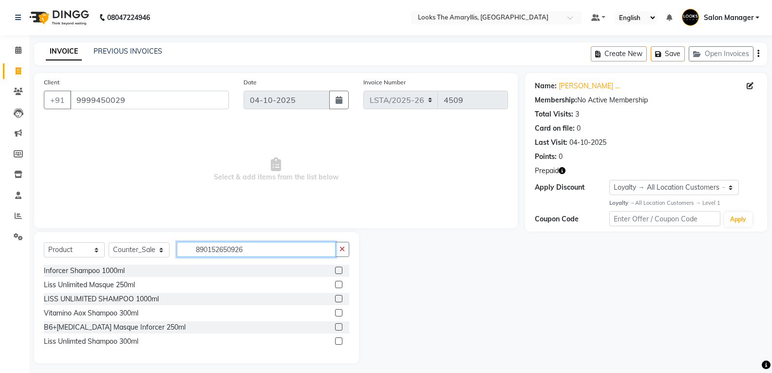
type input "8901526509263"
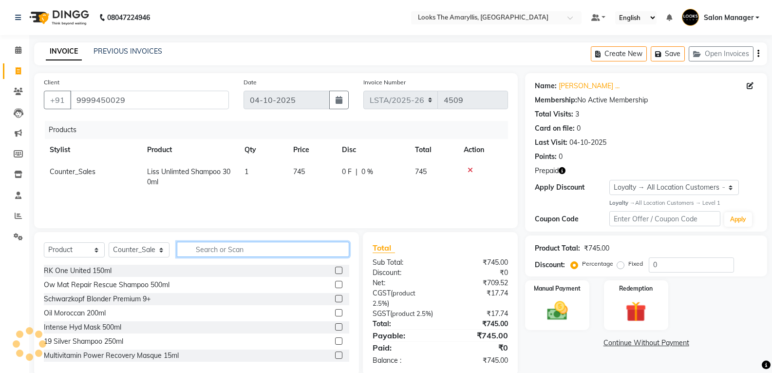
click at [216, 249] on input "text" at bounding box center [263, 249] width 172 height 15
type input "8901526509232"
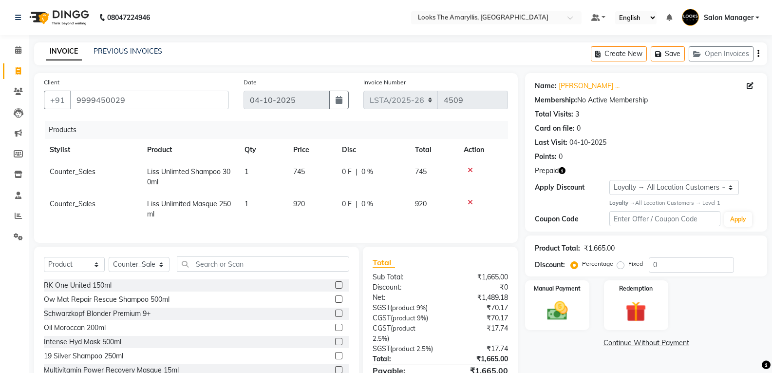
click at [308, 206] on td "920" at bounding box center [311, 209] width 49 height 32
select select "91369"
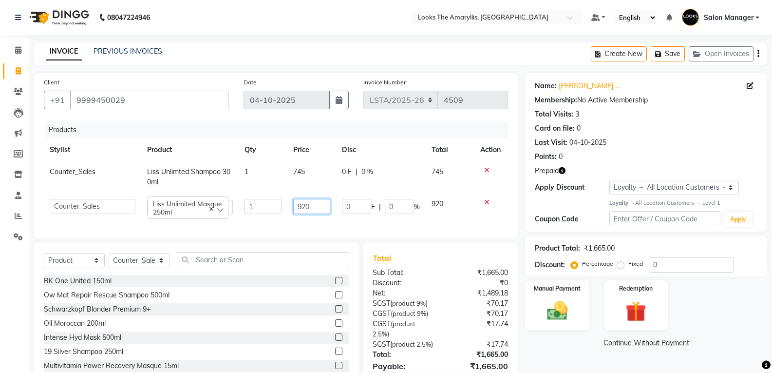
click at [325, 202] on input "920" at bounding box center [311, 206] width 37 height 15
type input "990"
click at [212, 322] on div "RK One United 150ml Ow Mat Repair Rescue Shampoo 500ml Schwarzkopf Blonder Prem…" at bounding box center [196, 323] width 305 height 97
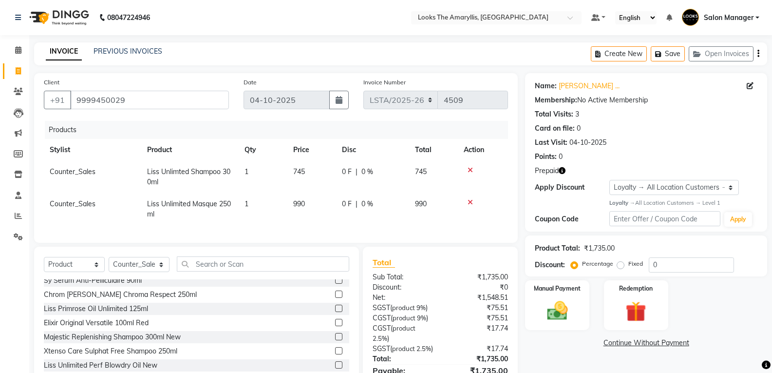
scroll to position [70, 0]
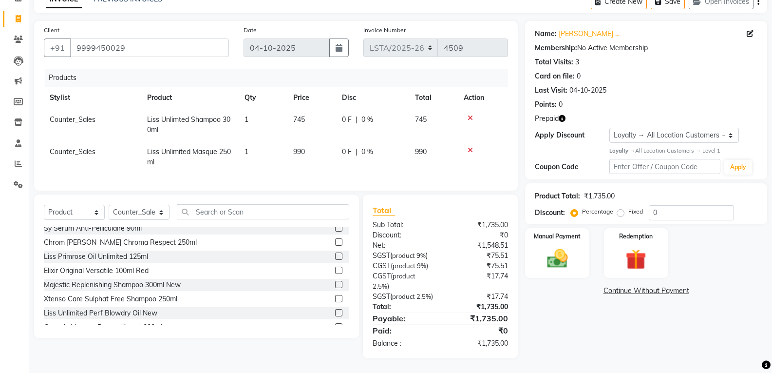
click at [368, 114] on span "0 %" at bounding box center [367, 119] width 12 height 10
select select "91369"
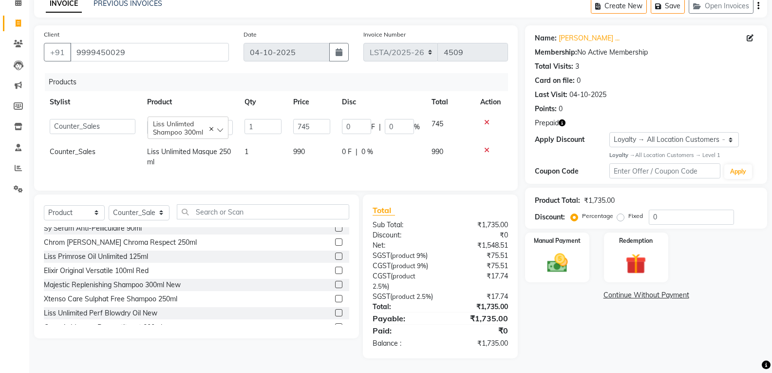
scroll to position [65, 0]
click at [253, 265] on div "Elixir Original Versatile 100ml Red" at bounding box center [196, 271] width 305 height 12
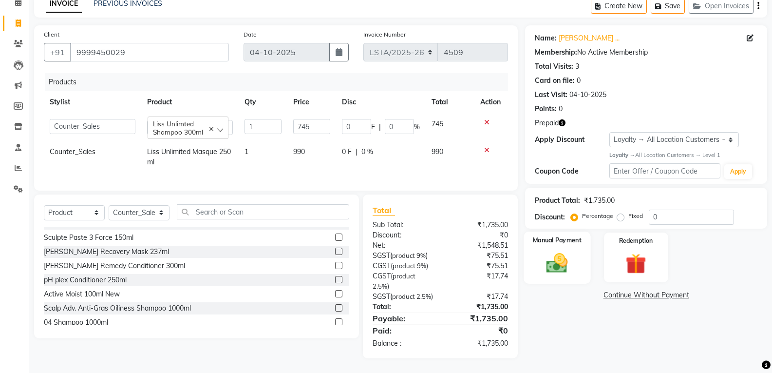
click at [565, 256] on img at bounding box center [557, 262] width 35 height 25
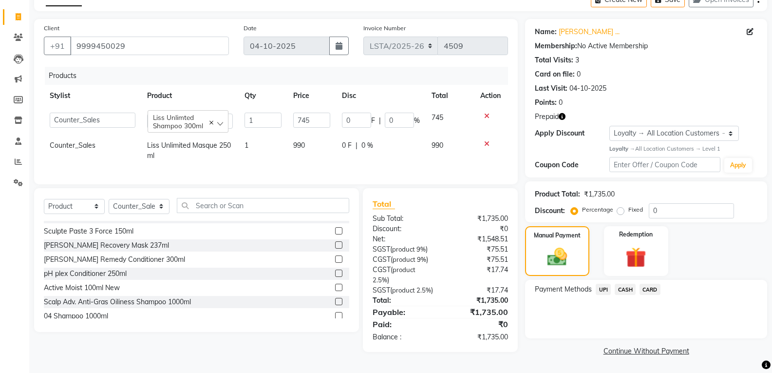
click at [600, 284] on span "UPI" at bounding box center [603, 289] width 15 height 11
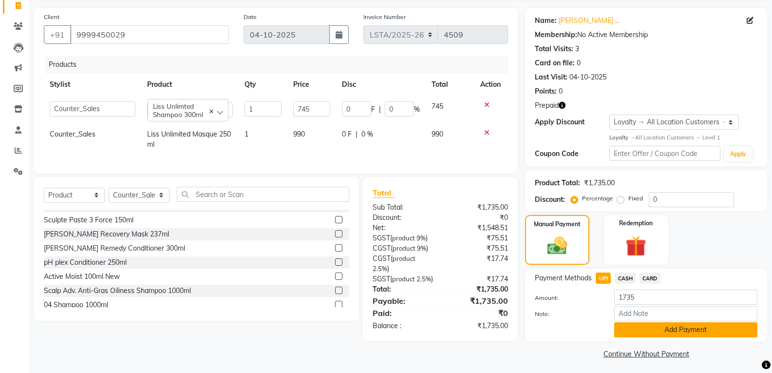
scroll to position [68, 0]
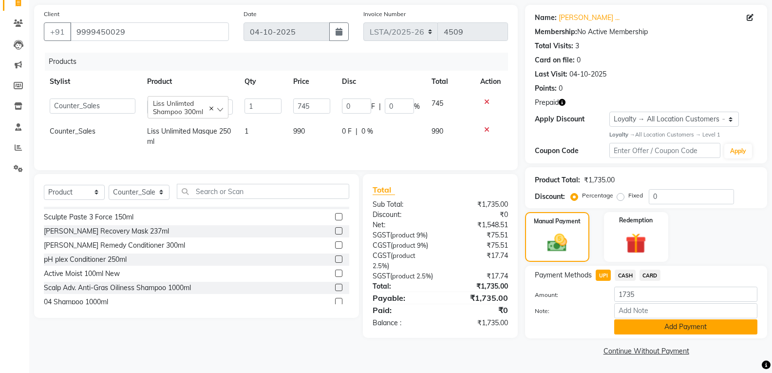
click at [695, 326] on button "Add Payment" at bounding box center [685, 326] width 143 height 15
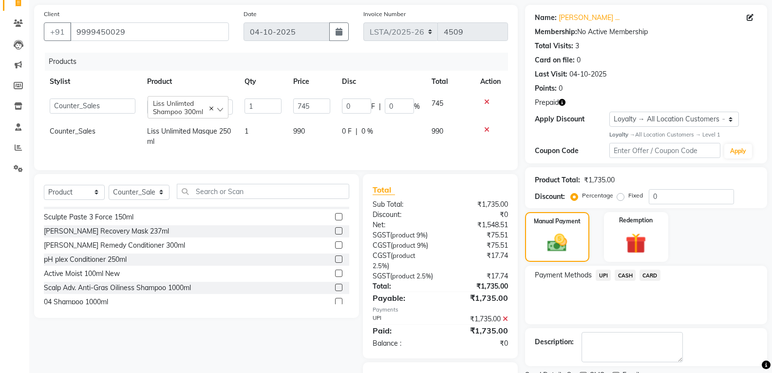
scroll to position [133, 0]
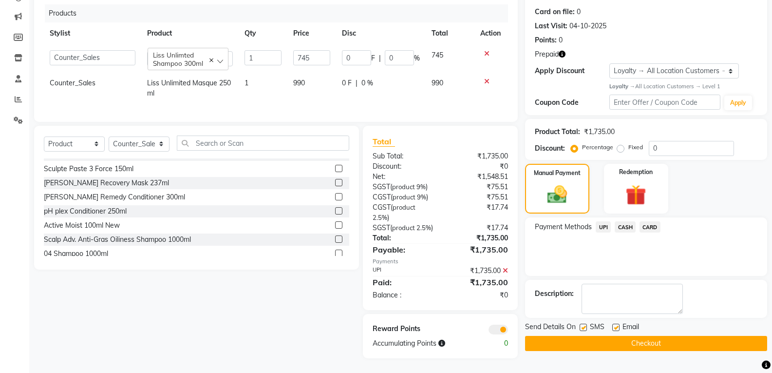
click at [584, 323] on label at bounding box center [583, 326] width 7 height 7
click at [584, 324] on input "checkbox" at bounding box center [583, 327] width 6 height 6
checkbox input "false"
click at [617, 323] on label at bounding box center [615, 326] width 7 height 7
click at [617, 324] on input "checkbox" at bounding box center [615, 327] width 6 height 6
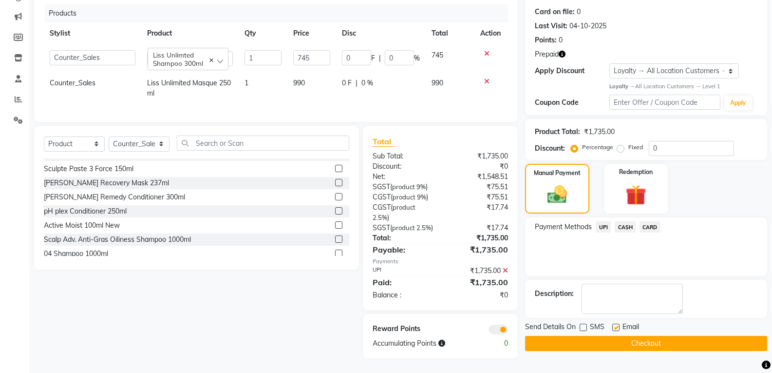
checkbox input "false"
click at [613, 336] on button "Checkout" at bounding box center [646, 343] width 242 height 15
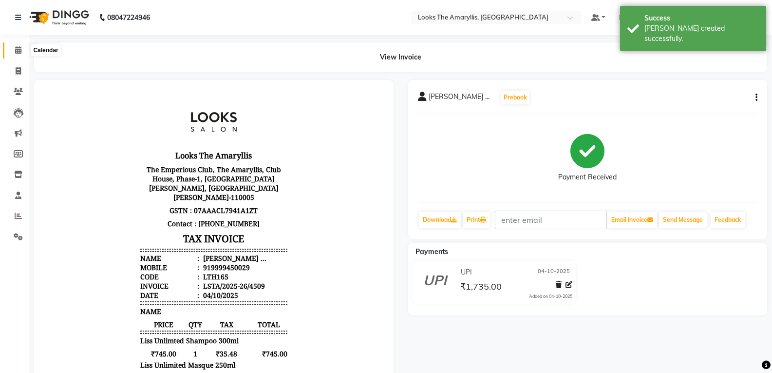
click at [18, 50] on icon at bounding box center [18, 49] width 6 height 7
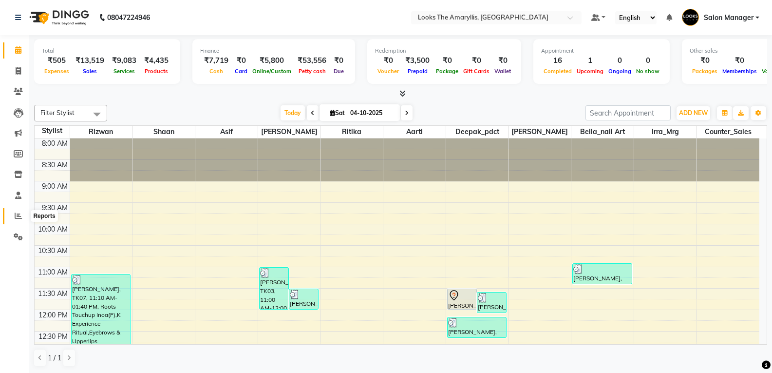
click at [19, 215] on icon at bounding box center [18, 215] width 7 height 7
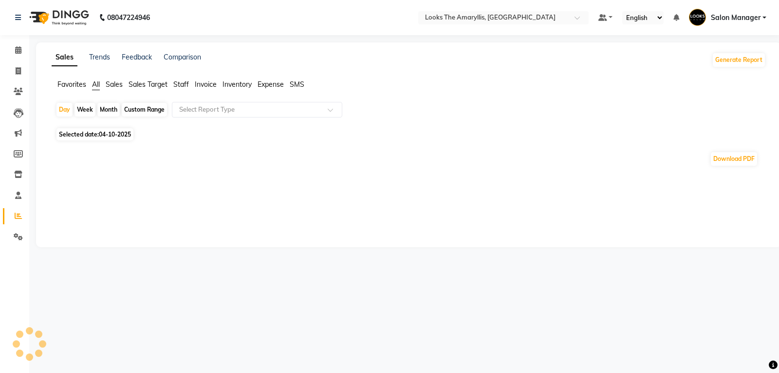
click at [182, 85] on span "Staff" at bounding box center [181, 84] width 16 height 9
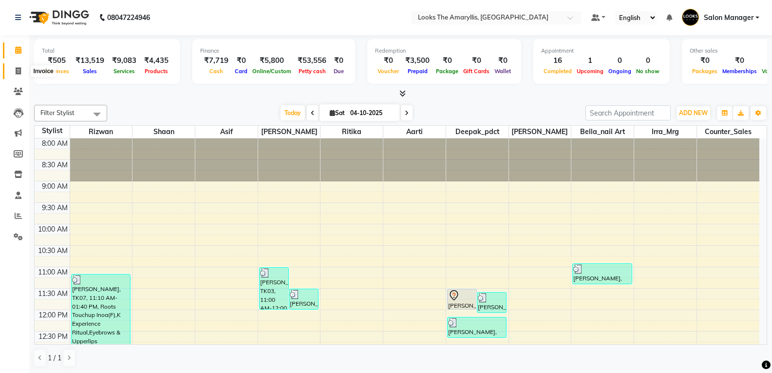
click at [18, 75] on span at bounding box center [18, 71] width 17 height 11
select select "service"
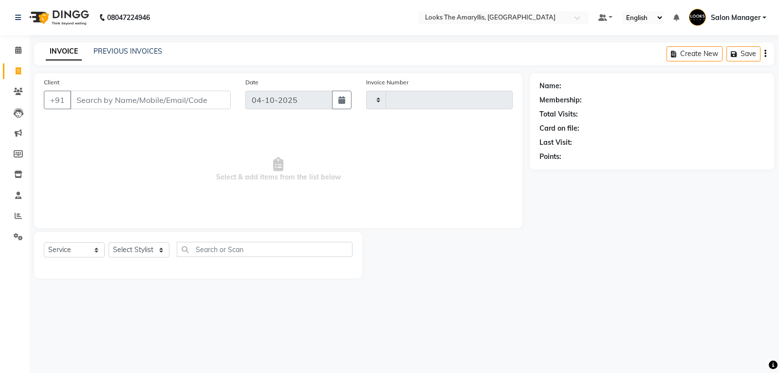
type input "4510"
select select "8939"
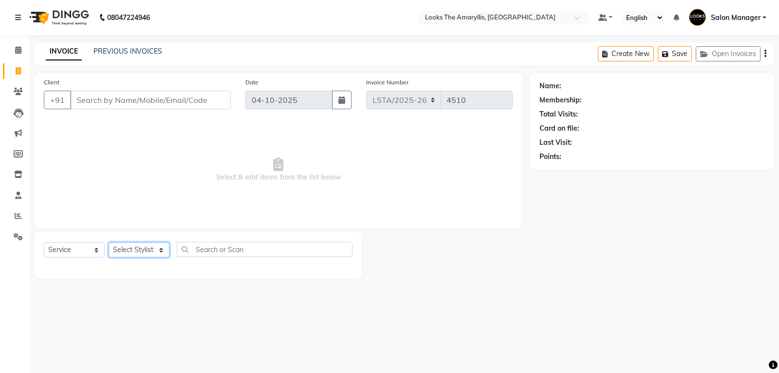
click at [159, 247] on select "Select Stylist" at bounding box center [139, 249] width 61 height 15
select select "90431"
click at [109, 242] on select "Select Stylist Aarti Asif Bella_nail art Counter_Sales Deepak_pdct Irra_Mrg Rit…" at bounding box center [139, 249] width 61 height 15
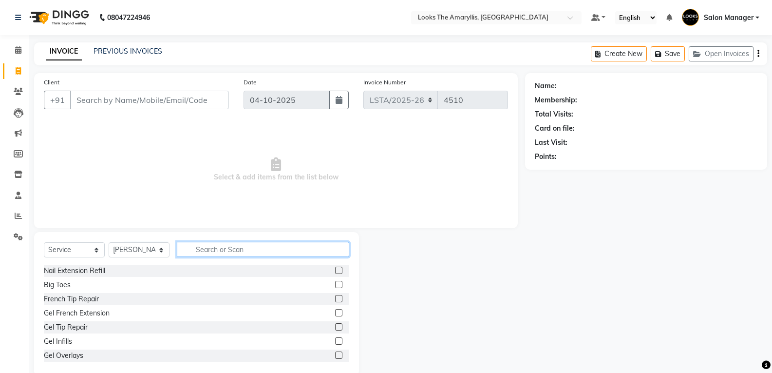
click at [201, 243] on input "text" at bounding box center [263, 249] width 172 height 15
type input "WASH"
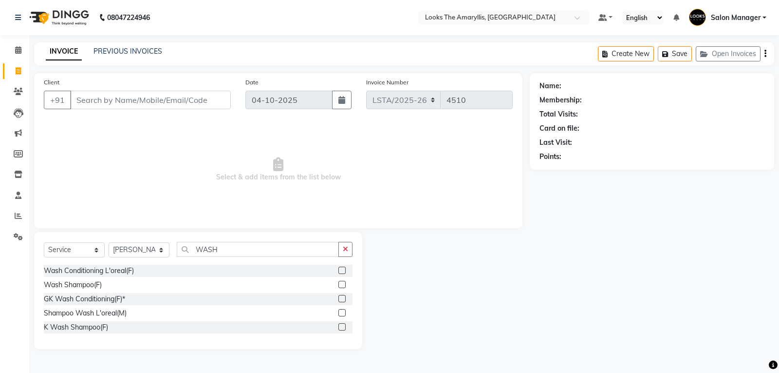
click at [344, 268] on label at bounding box center [342, 269] width 7 height 7
click at [344, 268] on input "checkbox" at bounding box center [342, 270] width 6 height 6
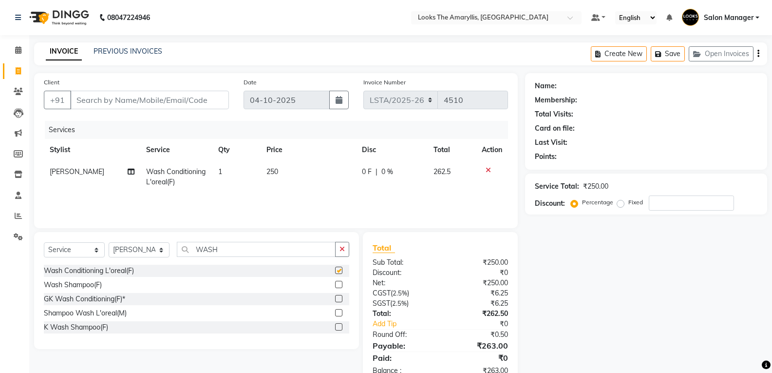
checkbox input "false"
click at [284, 171] on td "250" at bounding box center [308, 177] width 95 height 32
select select "90431"
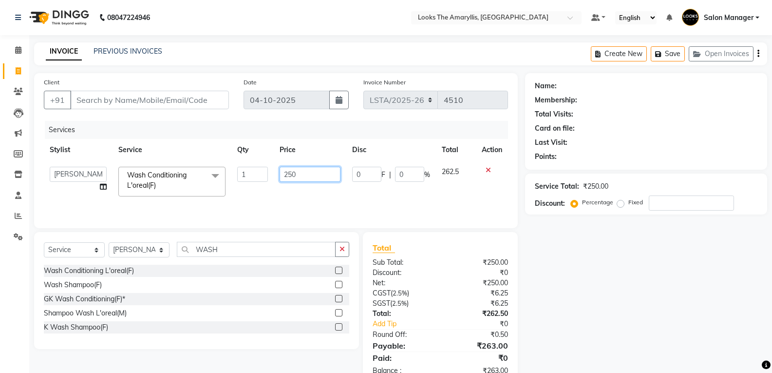
click at [303, 173] on input "250" at bounding box center [310, 174] width 61 height 15
type input "2"
type input "350"
click at [428, 273] on div "Discount:" at bounding box center [402, 272] width 75 height 10
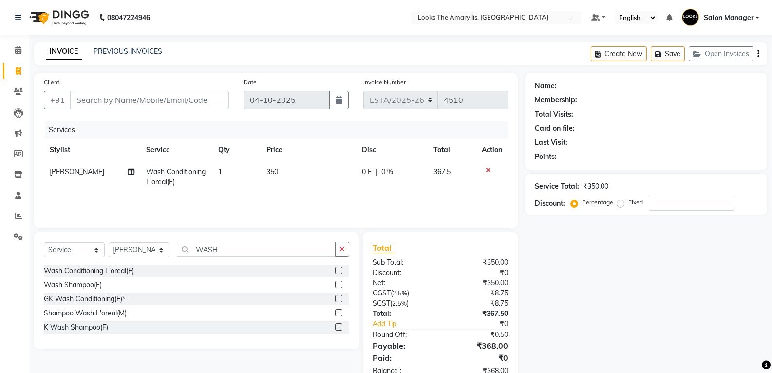
scroll to position [27, 0]
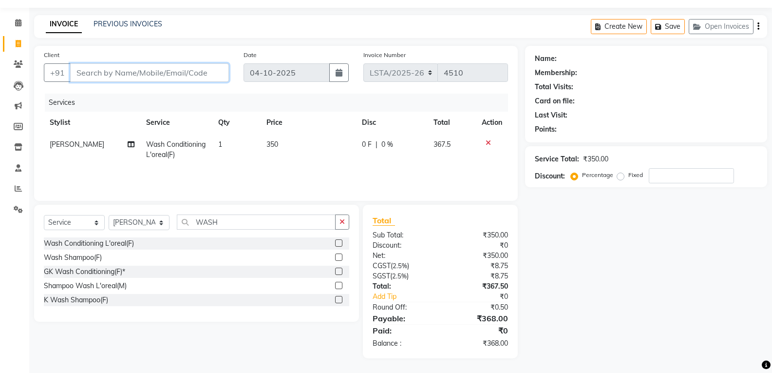
click at [175, 78] on input "Client" at bounding box center [149, 72] width 159 height 19
type input "9"
type input "0"
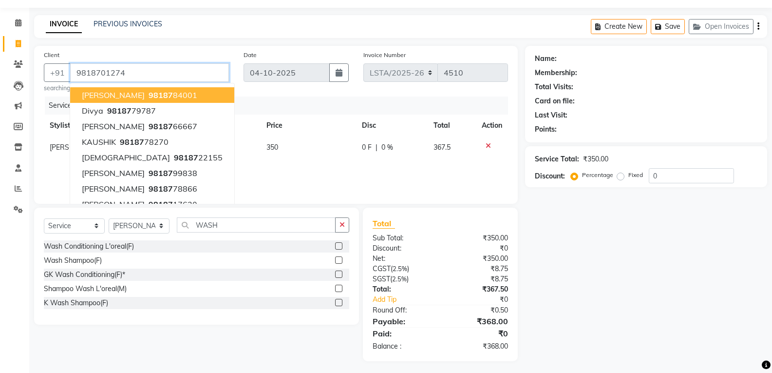
type input "9818701274"
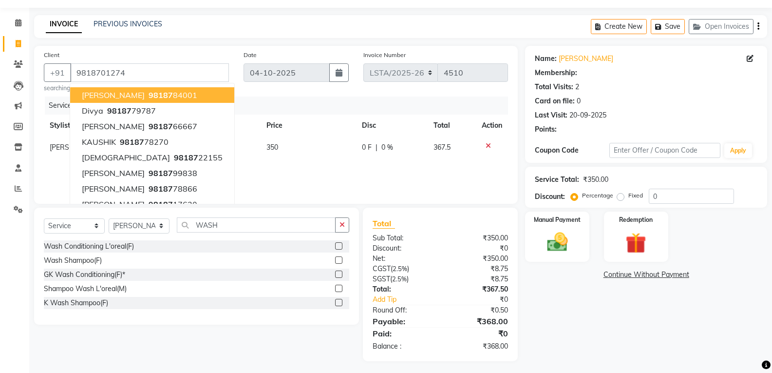
select select "1: Object"
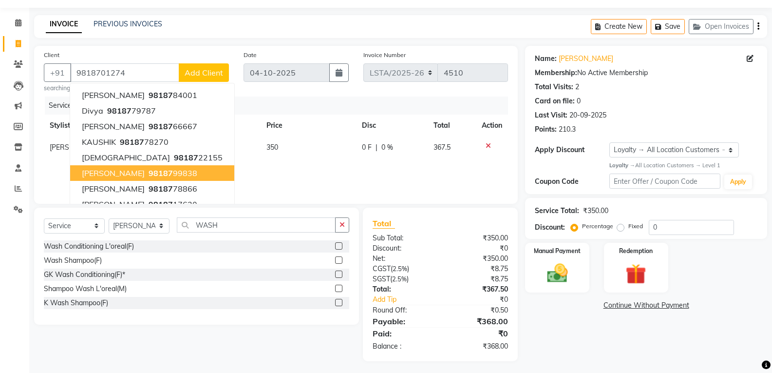
scroll to position [30, 0]
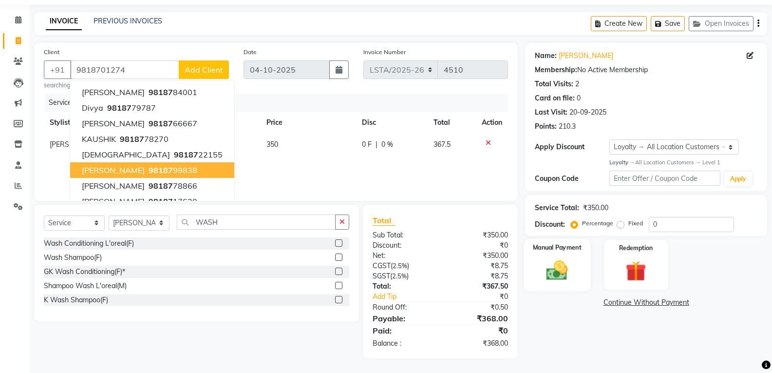
click at [551, 275] on img at bounding box center [557, 270] width 35 height 25
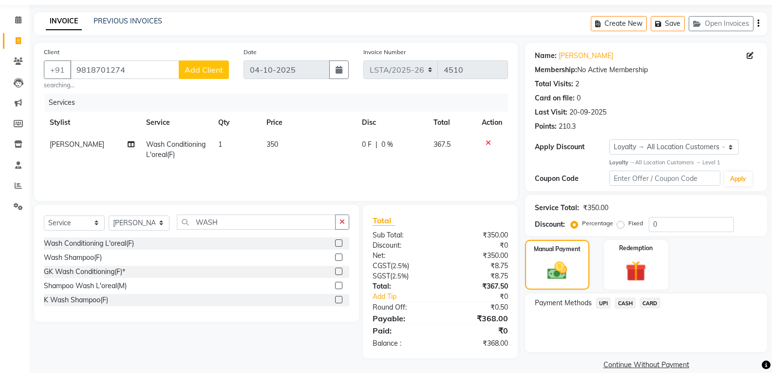
scroll to position [44, 0]
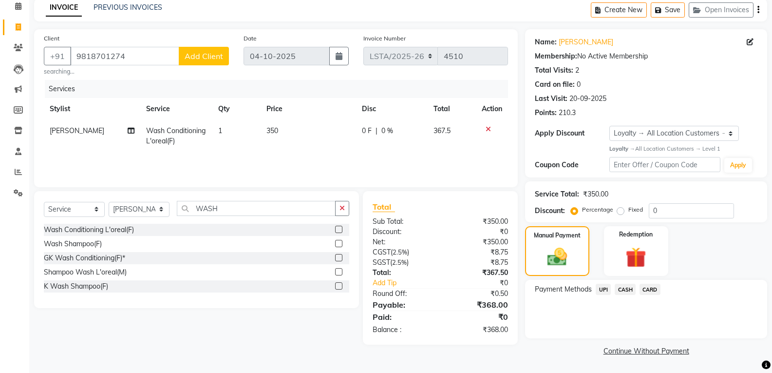
click at [623, 292] on span "CASH" at bounding box center [625, 289] width 21 height 11
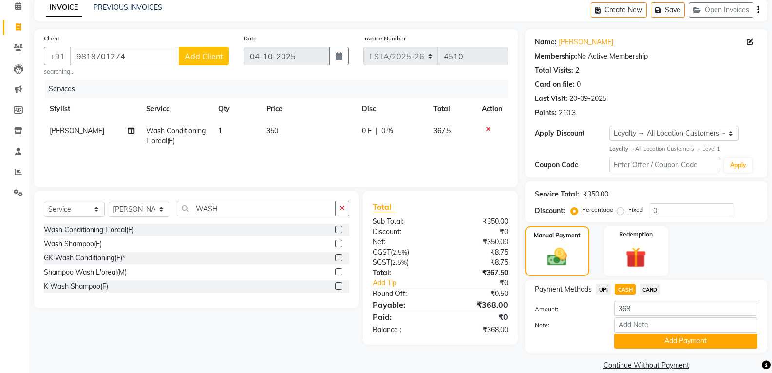
scroll to position [58, 0]
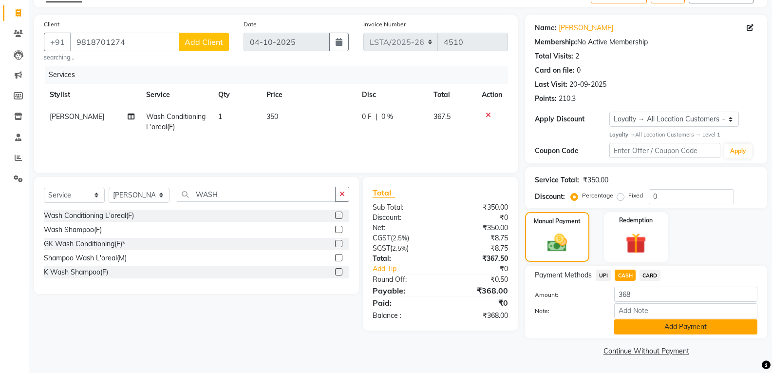
click at [641, 330] on button "Add Payment" at bounding box center [685, 326] width 143 height 15
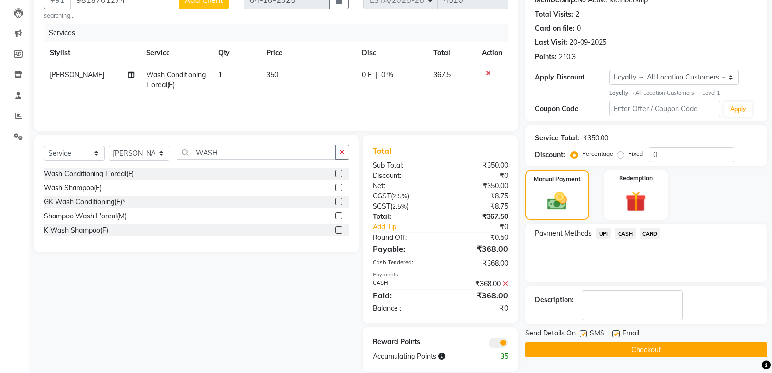
scroll to position [113, 0]
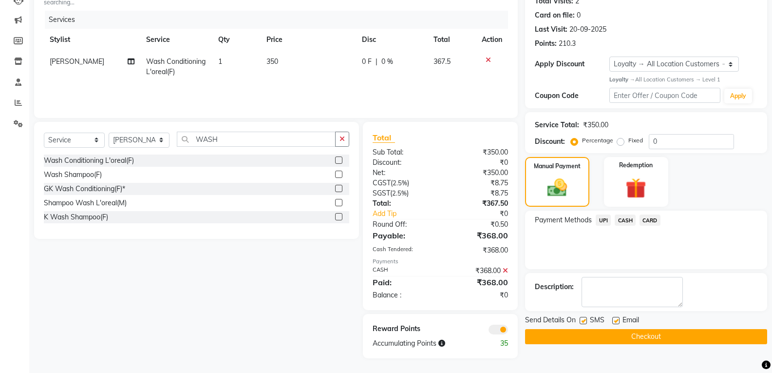
click at [585, 322] on label at bounding box center [583, 320] width 7 height 7
click at [585, 322] on input "checkbox" at bounding box center [583, 321] width 6 height 6
checkbox input "false"
click at [616, 319] on label at bounding box center [615, 320] width 7 height 7
click at [616, 319] on input "checkbox" at bounding box center [615, 321] width 6 height 6
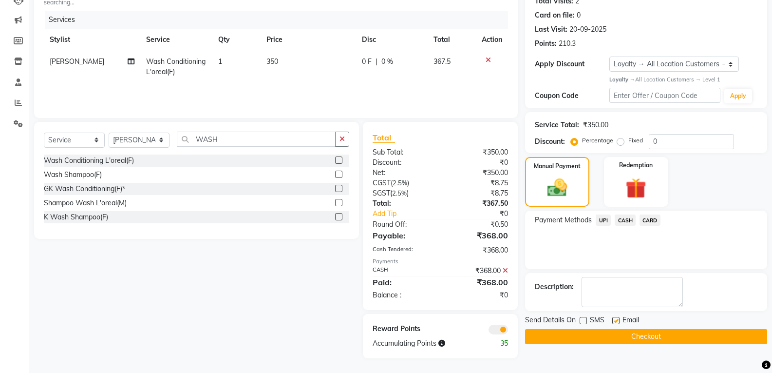
checkbox input "false"
click at [624, 336] on button "Checkout" at bounding box center [646, 336] width 242 height 15
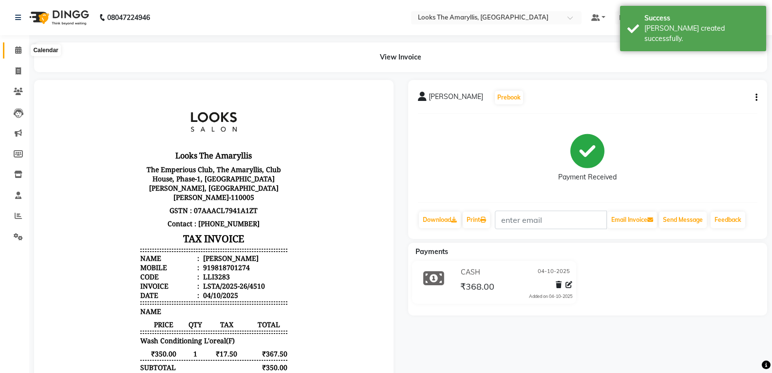
click at [18, 45] on span at bounding box center [18, 50] width 17 height 11
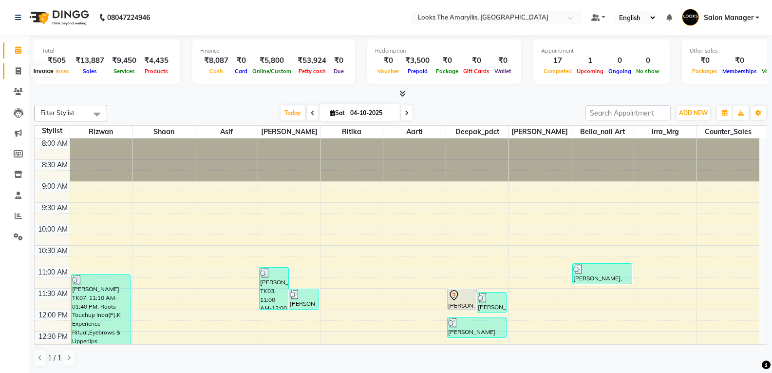
click at [22, 69] on span at bounding box center [18, 71] width 17 height 11
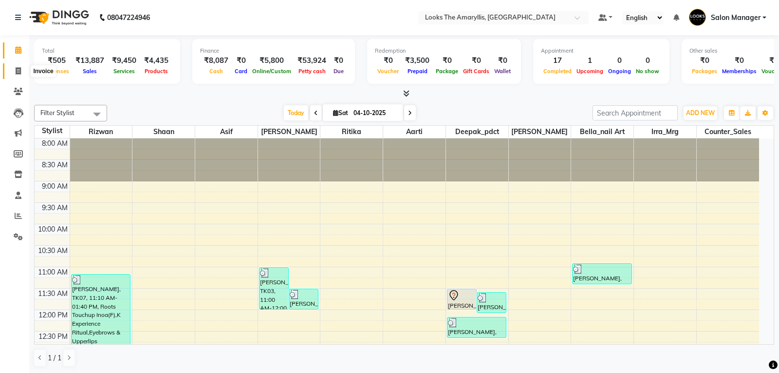
select select "service"
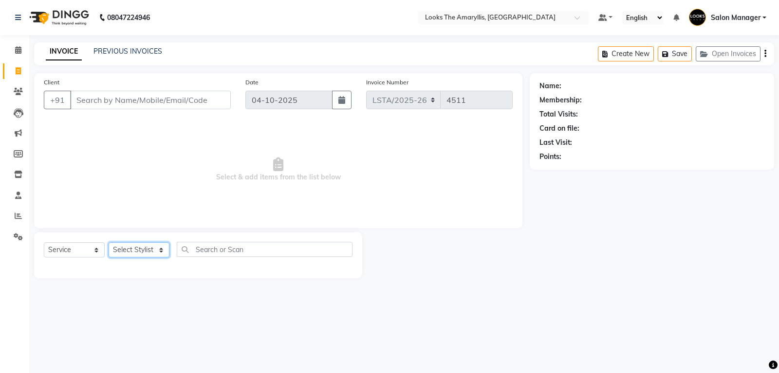
click at [157, 248] on select "Select Stylist Aarti Asif Bella_nail art Counter_Sales Deepak_pdct Irra_Mrg Rit…" at bounding box center [139, 249] width 61 height 15
select select "90426"
click at [109, 242] on select "Select Stylist Aarti Asif Bella_nail art Counter_Sales Deepak_pdct Irra_Mrg Rit…" at bounding box center [139, 249] width 61 height 15
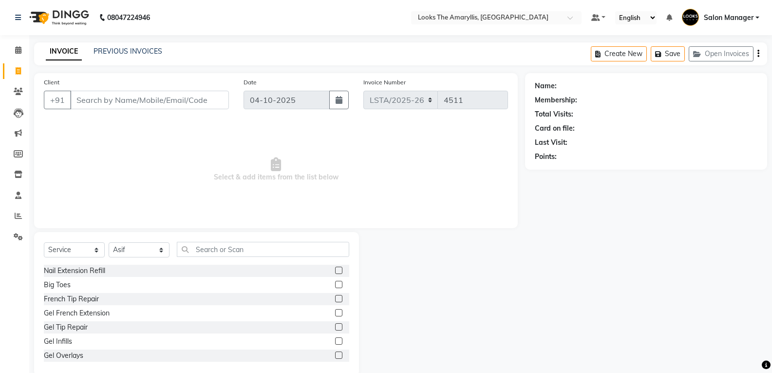
click at [255, 239] on div "Select Service Product Membership Package Voucher Prepaid Gift Card Select Styl…" at bounding box center [196, 304] width 325 height 144
click at [244, 248] on input "text" at bounding box center [263, 249] width 172 height 15
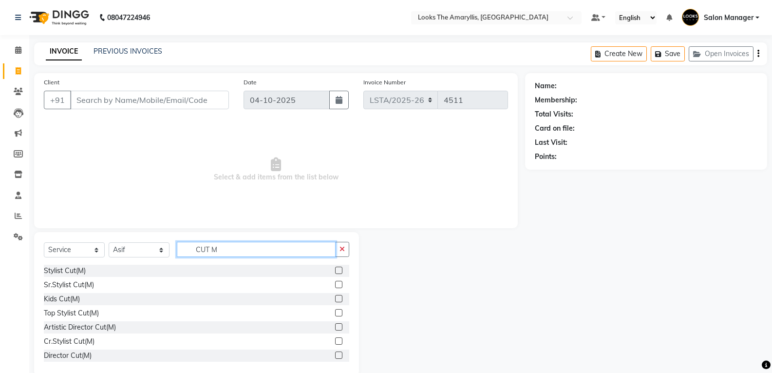
type input "CUT M"
click at [335, 272] on label at bounding box center [338, 269] width 7 height 7
click at [335, 272] on input "checkbox" at bounding box center [338, 270] width 6 height 6
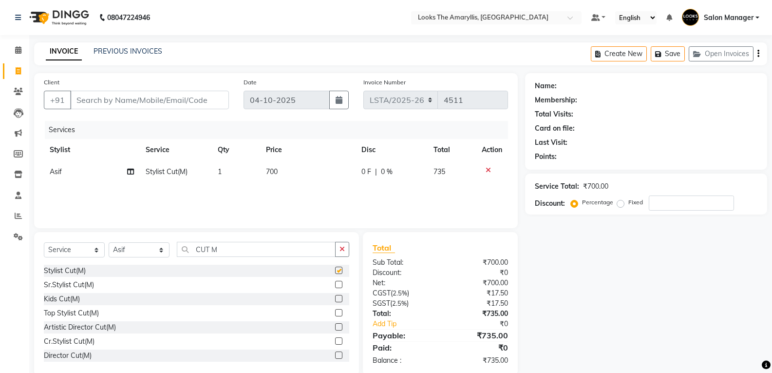
checkbox input "false"
click at [293, 170] on td "700" at bounding box center [308, 172] width 96 height 22
select select "90426"
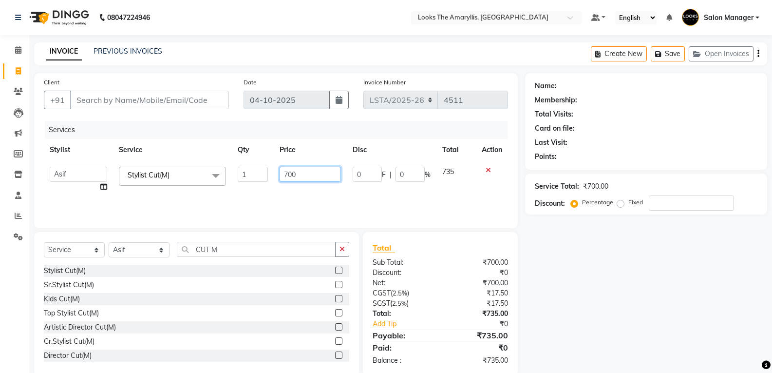
click at [331, 176] on input "700" at bounding box center [310, 174] width 61 height 15
type input "7"
type input "300"
click at [186, 101] on input "Client" at bounding box center [149, 100] width 159 height 19
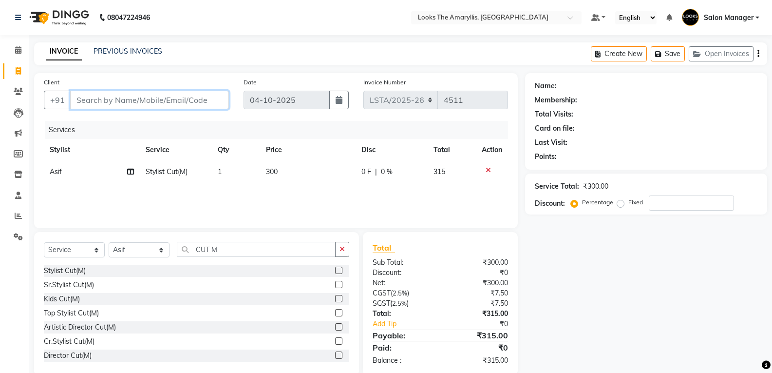
click at [123, 100] on input "Client" at bounding box center [149, 100] width 159 height 19
type input "9"
type input "0"
type input "9769739111"
click at [201, 99] on span "Add Client" at bounding box center [204, 100] width 38 height 10
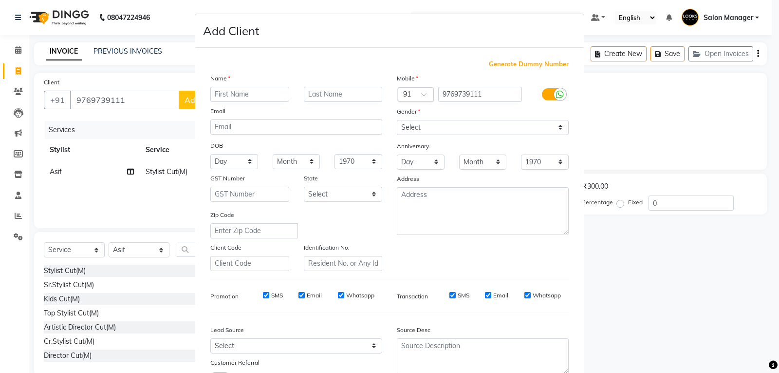
click at [244, 91] on input "text" at bounding box center [249, 94] width 79 height 15
type input "YASH"
type input "SONAVAANE"
click at [554, 126] on select "Select Male Female Other Prefer Not To Say" at bounding box center [483, 127] width 172 height 15
select select "male"
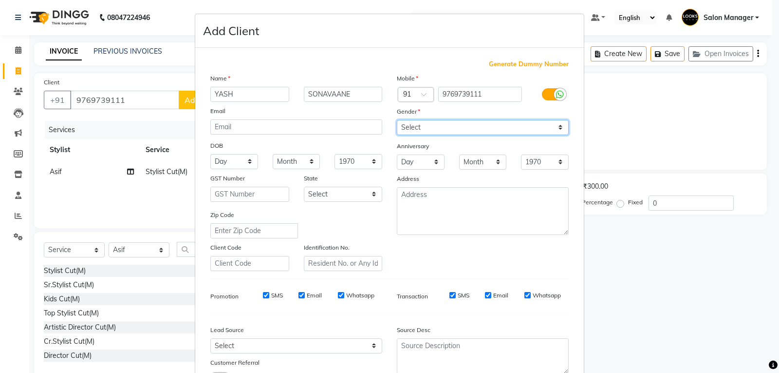
click at [397, 120] on select "Select Male Female Other Prefer Not To Say" at bounding box center [483, 127] width 172 height 15
drag, startPoint x: 260, startPoint y: 293, endPoint x: 265, endPoint y: 296, distance: 5.4
click at [263, 293] on input "SMS" at bounding box center [266, 295] width 6 height 6
checkbox input "false"
click at [295, 293] on div "SMS Email Whatsapp" at bounding box center [312, 295] width 141 height 9
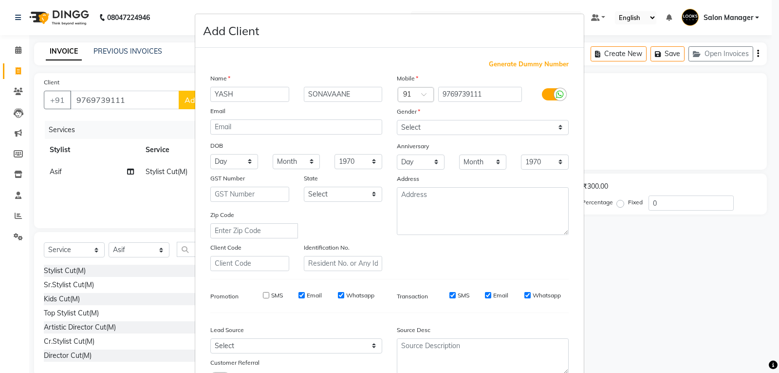
click at [299, 295] on input "Email" at bounding box center [302, 295] width 6 height 6
checkbox input "false"
click at [485, 294] on input "Email" at bounding box center [488, 295] width 6 height 6
checkbox input "false"
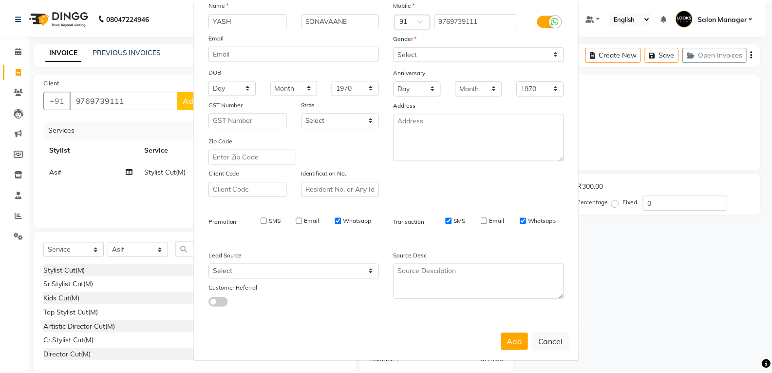
scroll to position [77, 0]
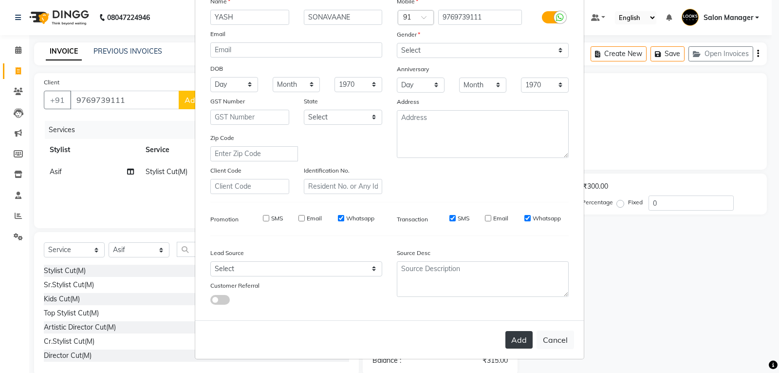
click at [506, 337] on button "Add" at bounding box center [519, 340] width 27 height 18
select select
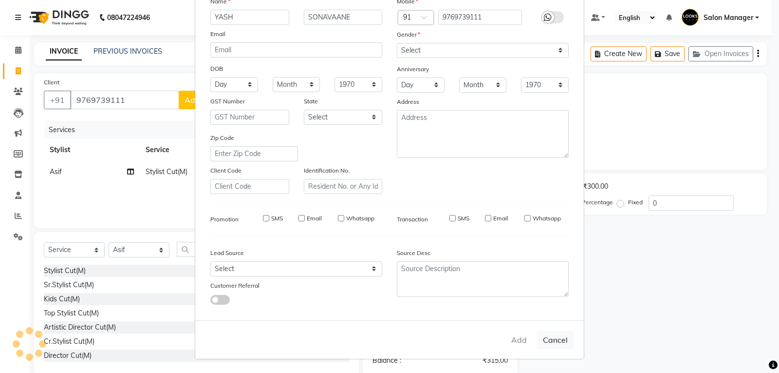
select select
checkbox input "false"
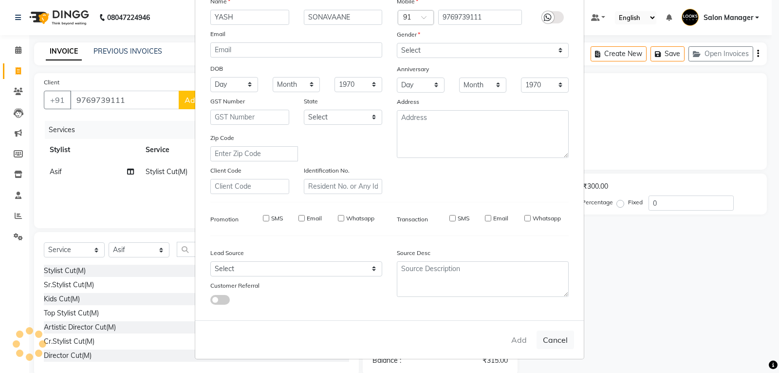
checkbox input "false"
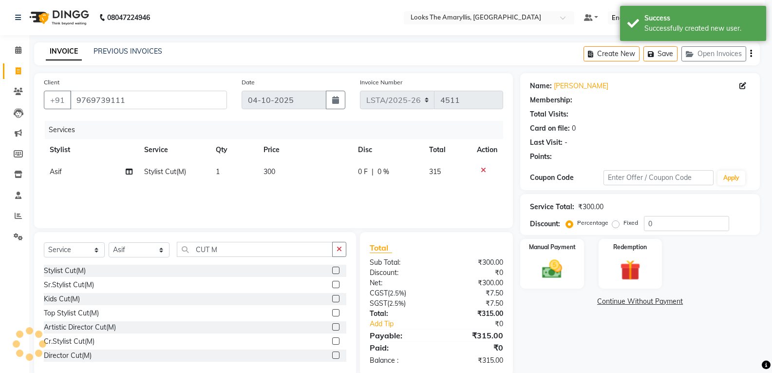
select select "1: Object"
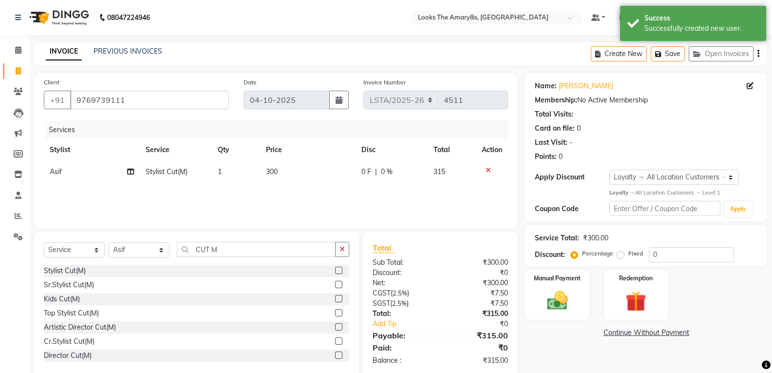
scroll to position [18, 0]
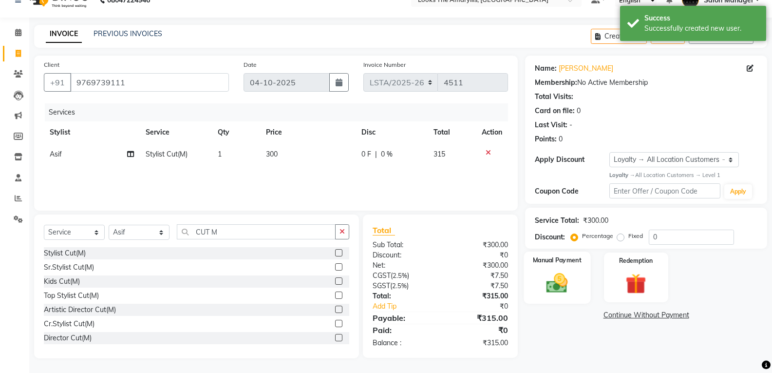
click at [565, 286] on img at bounding box center [557, 282] width 35 height 25
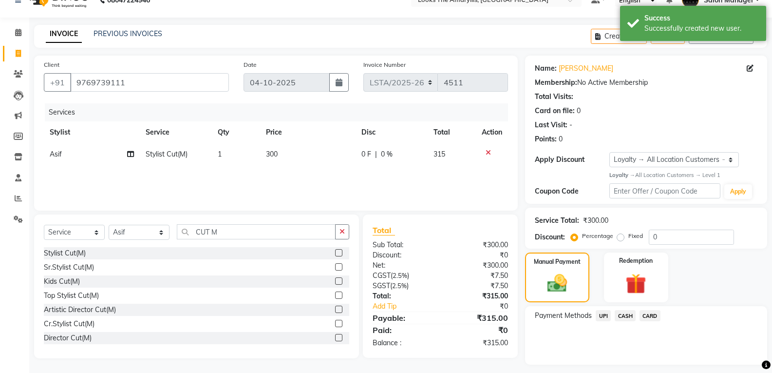
scroll to position [44, 0]
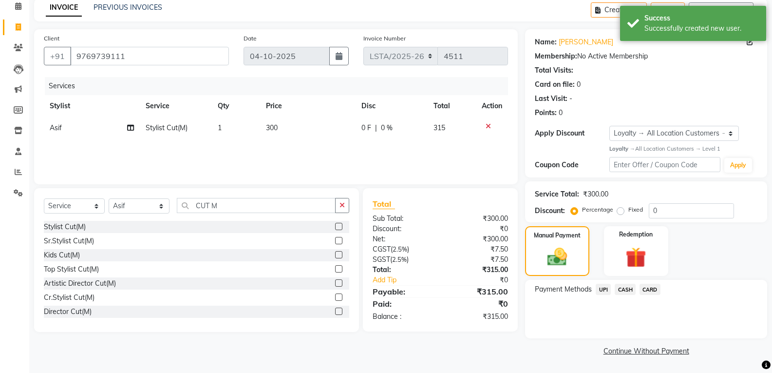
click at [603, 290] on span "UPI" at bounding box center [603, 289] width 15 height 11
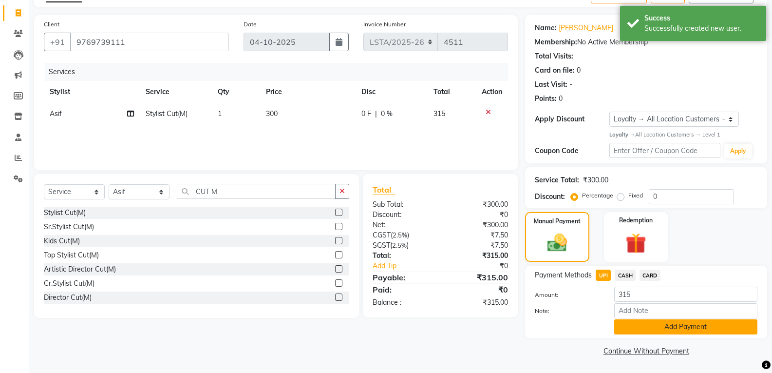
click at [642, 320] on button "Add Payment" at bounding box center [685, 326] width 143 height 15
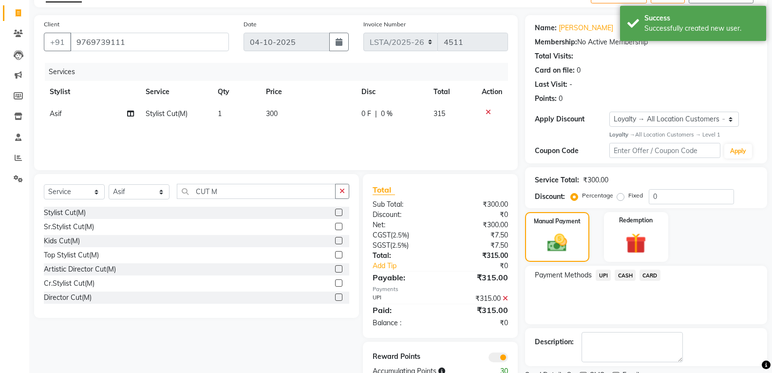
scroll to position [99, 0]
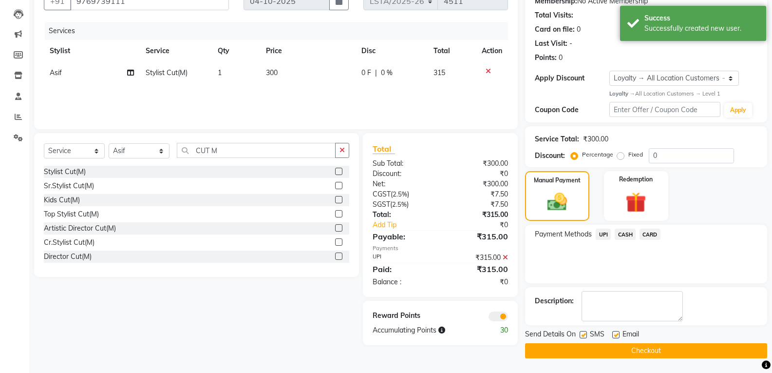
click at [584, 331] on label at bounding box center [583, 334] width 7 height 7
click at [584, 332] on input "checkbox" at bounding box center [583, 335] width 6 height 6
checkbox input "false"
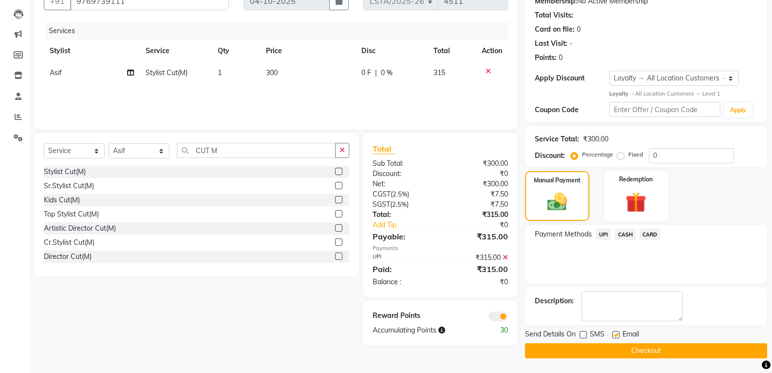
click at [615, 333] on label at bounding box center [615, 334] width 7 height 7
click at [615, 333] on input "checkbox" at bounding box center [615, 335] width 6 height 6
checkbox input "false"
click at [584, 354] on button "Checkout" at bounding box center [646, 350] width 242 height 15
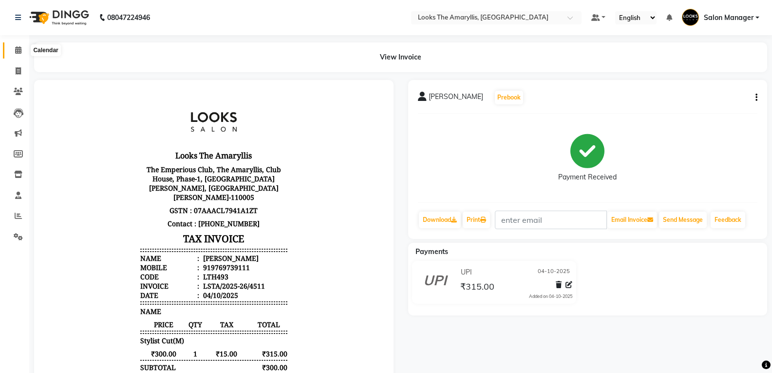
click at [22, 48] on span at bounding box center [18, 50] width 17 height 11
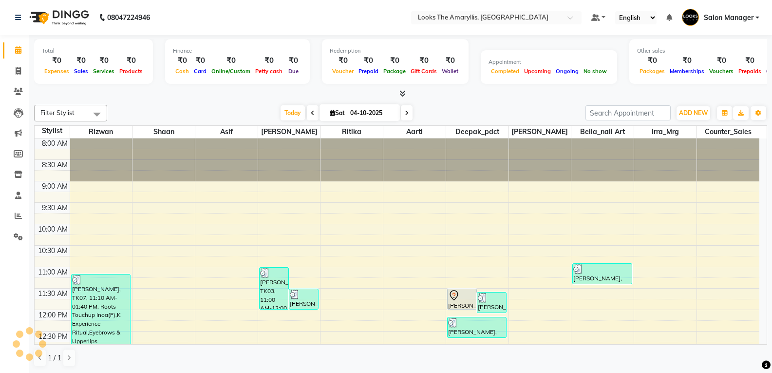
scroll to position [351, 0]
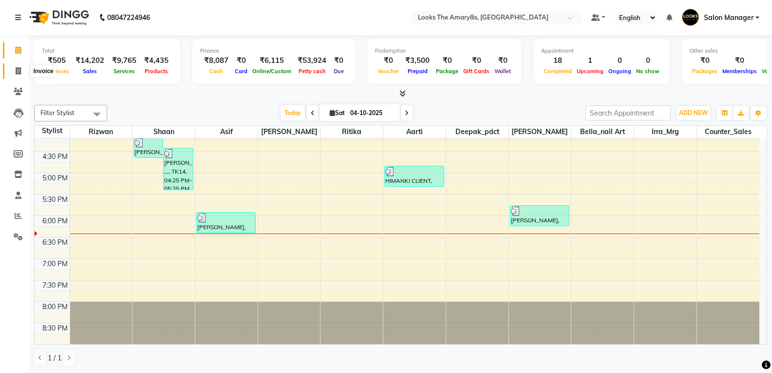
click at [20, 69] on icon at bounding box center [18, 70] width 5 height 7
select select "service"
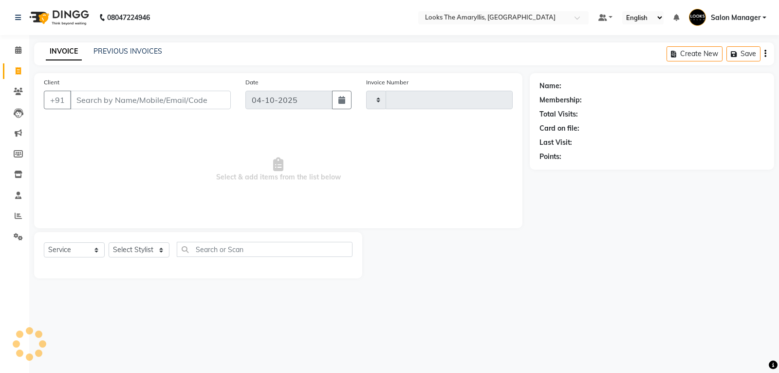
type input "4512"
select select "8939"
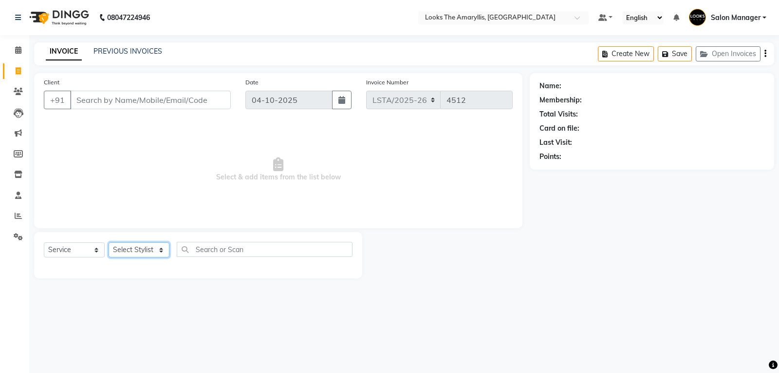
click at [156, 253] on select "Select Stylist" at bounding box center [139, 249] width 61 height 15
select select "90427"
click at [109, 242] on select "Select Stylist Aarti Asif Bella_nail art Counter_Sales Deepak_pdct Irra_Mrg Rit…" at bounding box center [139, 249] width 61 height 15
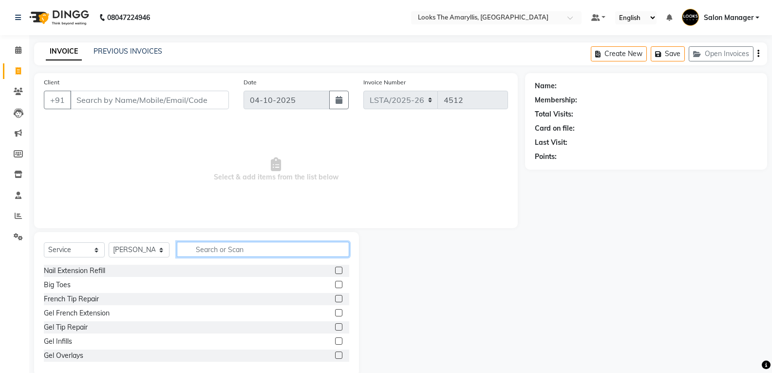
click at [208, 249] on input "text" at bounding box center [263, 249] width 172 height 15
type input "CUT M"
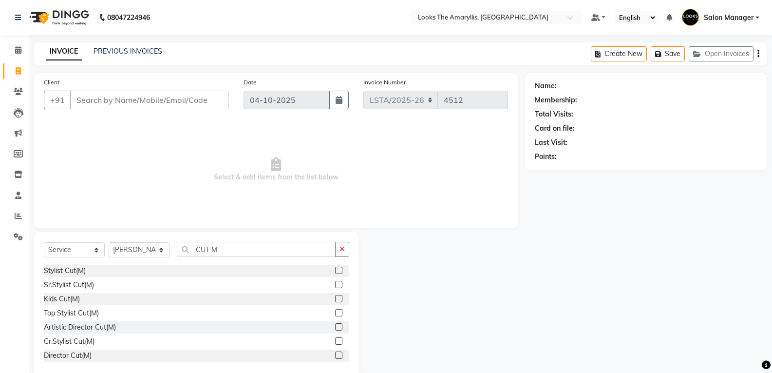
click at [335, 267] on label at bounding box center [338, 269] width 7 height 7
click at [335, 267] on input "checkbox" at bounding box center [338, 270] width 6 height 6
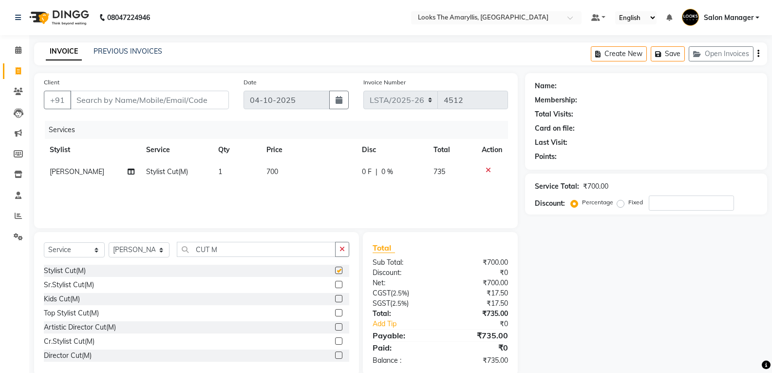
checkbox input "false"
click at [276, 172] on span "700" at bounding box center [272, 171] width 12 height 9
select select "90427"
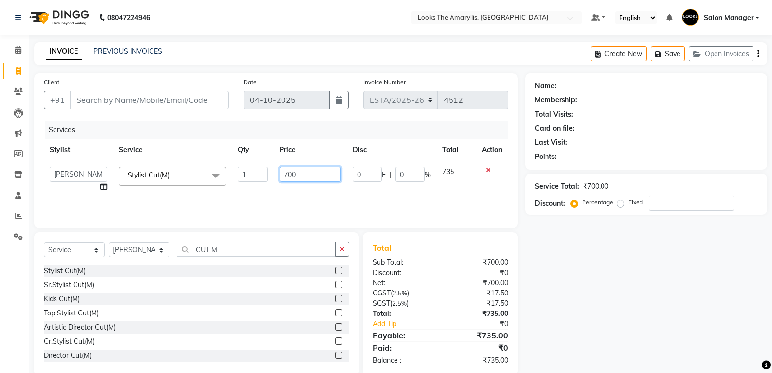
click at [305, 171] on input "700" at bounding box center [310, 174] width 61 height 15
type input "7"
type input "300"
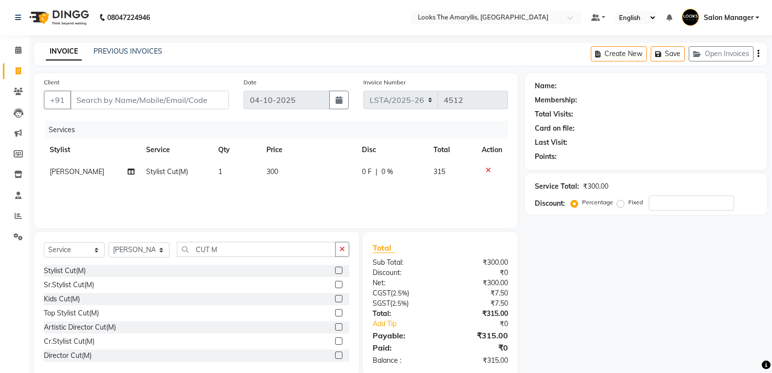
click at [220, 173] on span "1" at bounding box center [220, 171] width 4 height 9
select select "90427"
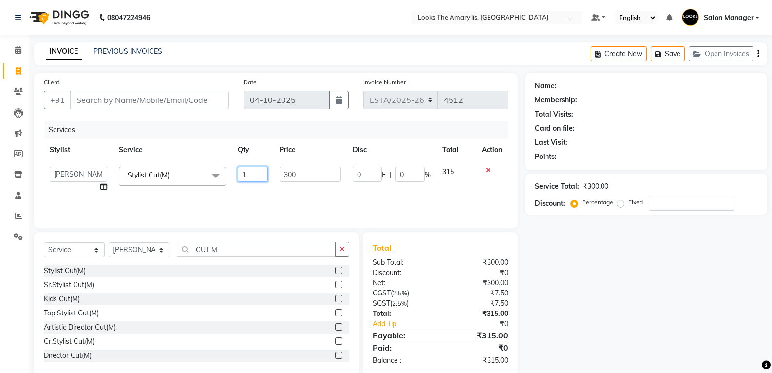
click at [247, 172] on input "1" at bounding box center [253, 174] width 30 height 15
type input "2"
click at [243, 250] on input "CUT M" at bounding box center [256, 249] width 159 height 15
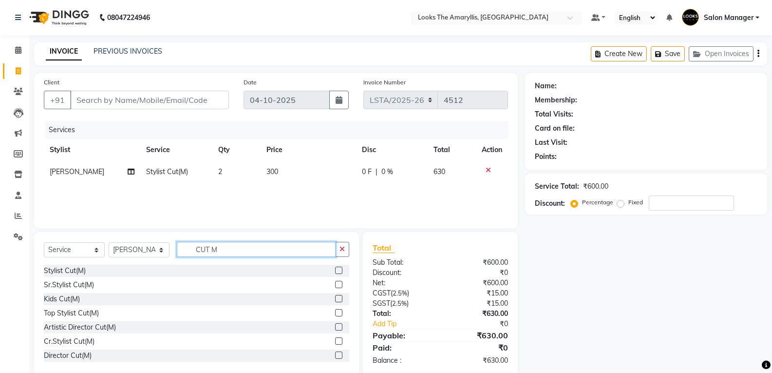
click at [241, 250] on input "CUT M" at bounding box center [256, 249] width 159 height 15
click at [242, 250] on input "CUT M" at bounding box center [256, 249] width 159 height 15
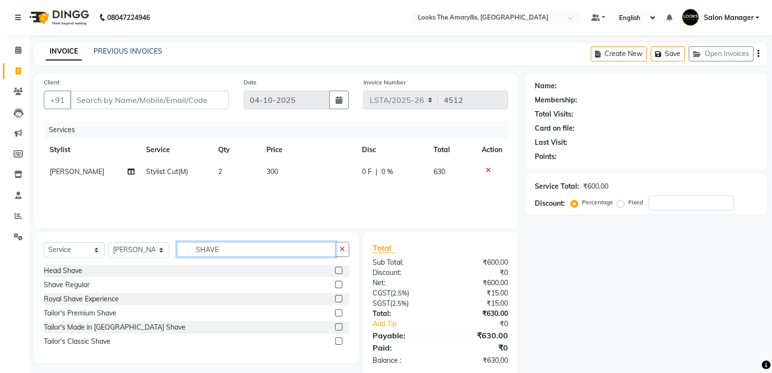
type input "SHAVE"
click at [340, 284] on label at bounding box center [338, 284] width 7 height 7
click at [340, 284] on input "checkbox" at bounding box center [338, 285] width 6 height 6
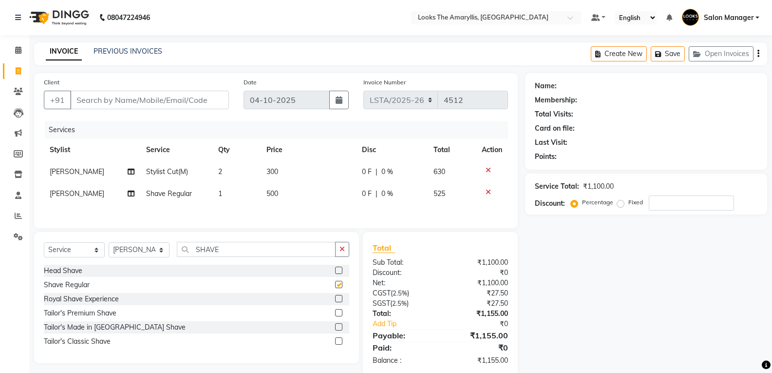
checkbox input "false"
click at [292, 195] on td "500" at bounding box center [308, 194] width 95 height 22
select select "90427"
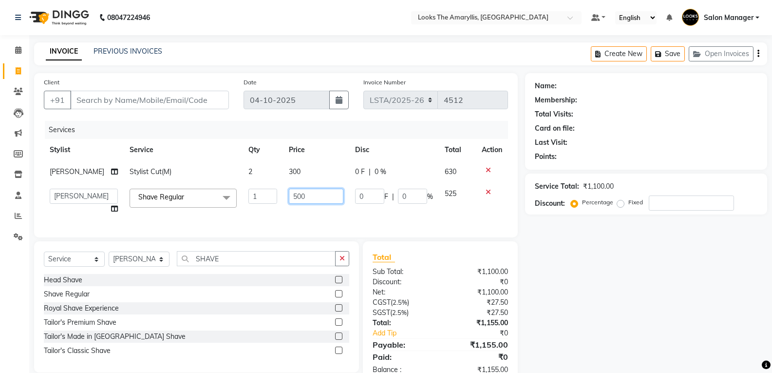
click at [308, 192] on input "500" at bounding box center [316, 196] width 55 height 15
type input "5"
type input "200"
click at [166, 268] on div "Select Service Product Membership Package Voucher Prepaid Gift Card Select Styl…" at bounding box center [196, 306] width 325 height 131
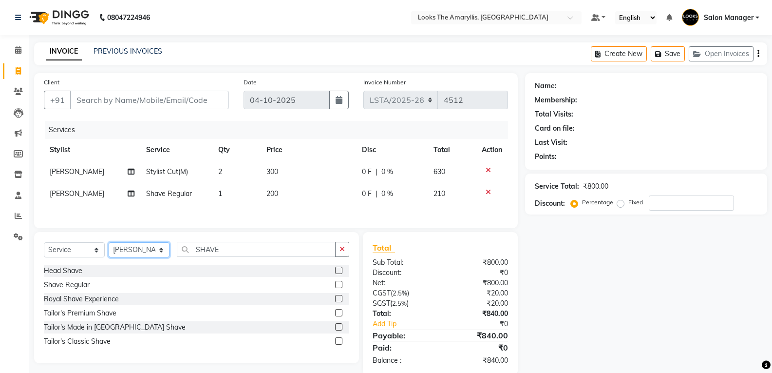
select select "90430"
click at [109, 244] on select "Select Stylist Aarti Asif Bella_nail art Counter_Sales Deepak_pdct Irra_Mrg Rit…" at bounding box center [139, 249] width 61 height 15
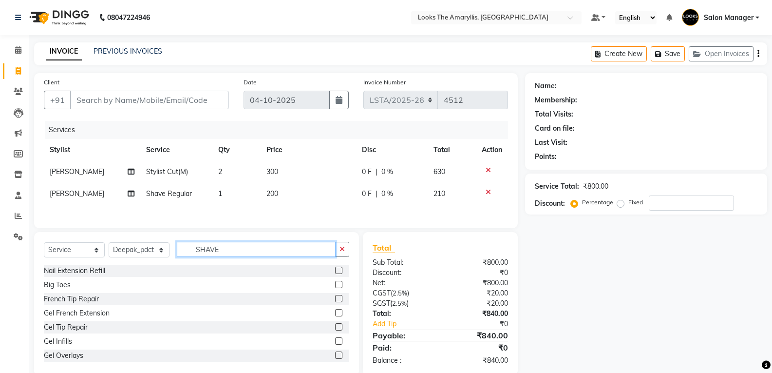
click at [240, 249] on input "SHAVE" at bounding box center [256, 249] width 159 height 15
click at [239, 248] on input "SHAVE" at bounding box center [256, 249] width 159 height 15
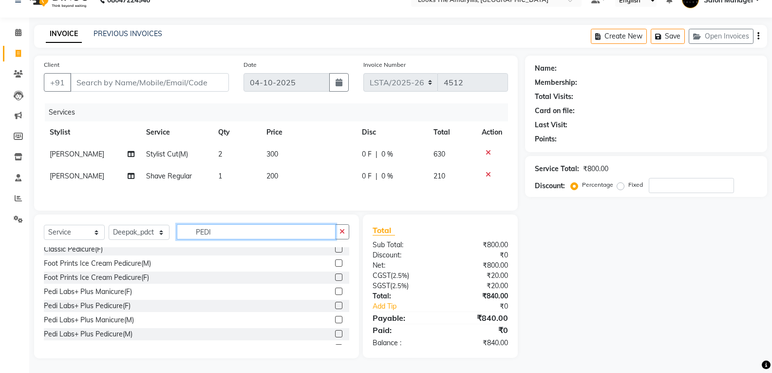
scroll to position [136, 0]
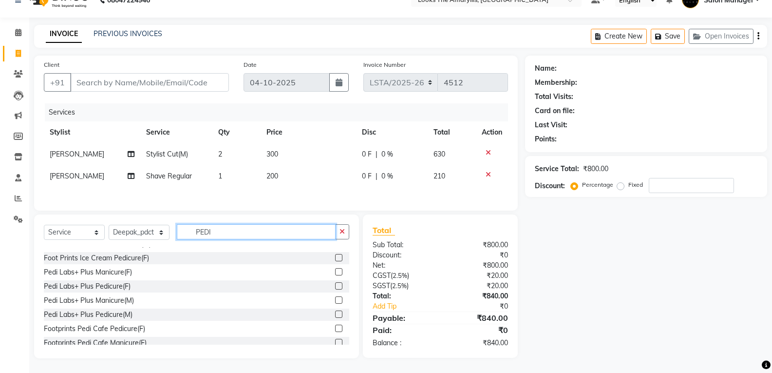
type input "PEDI"
click at [335, 328] on label at bounding box center [338, 327] width 7 height 7
click at [335, 328] on input "checkbox" at bounding box center [338, 328] width 6 height 6
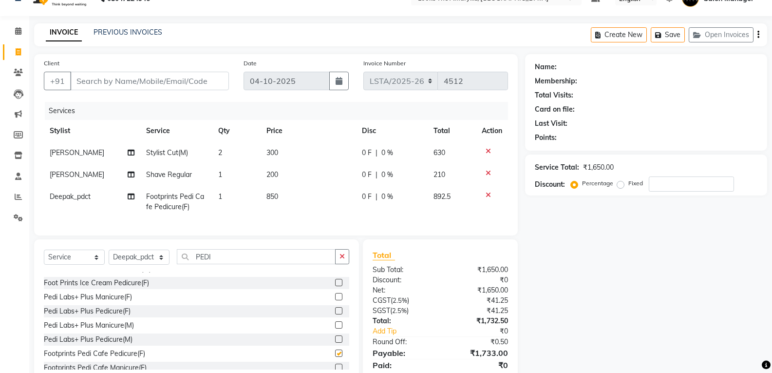
checkbox input "false"
click at [283, 198] on td "850" at bounding box center [308, 202] width 95 height 32
select select "90430"
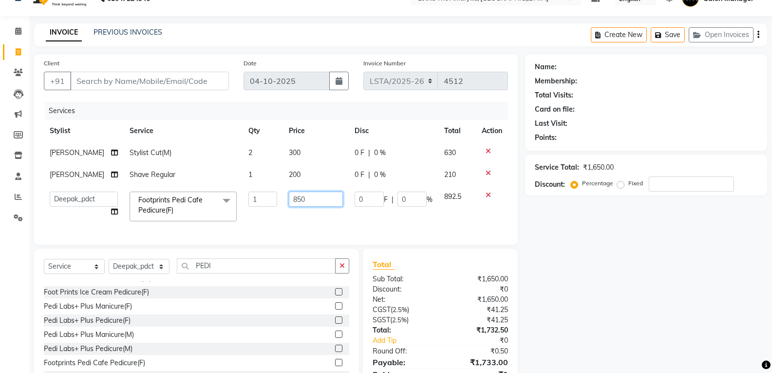
click at [302, 199] on input "850" at bounding box center [316, 198] width 54 height 15
type input "8"
type input "750"
click at [362, 220] on div "Services Stylist Service Qty Price Disc Total Action Sharif Stylist Cut(M) 2 30…" at bounding box center [276, 168] width 464 height 133
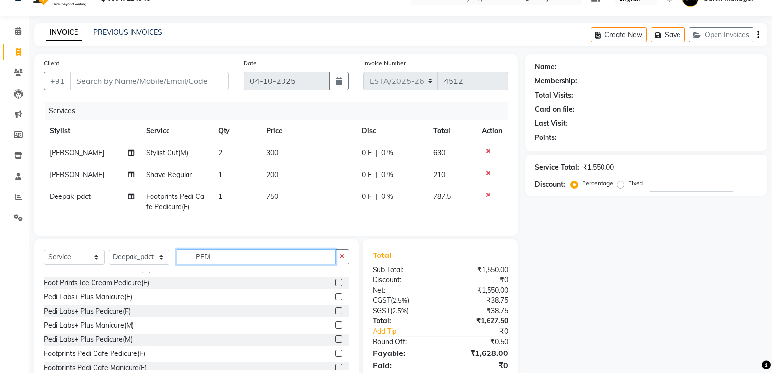
click at [253, 264] on input "PEDI" at bounding box center [256, 256] width 159 height 15
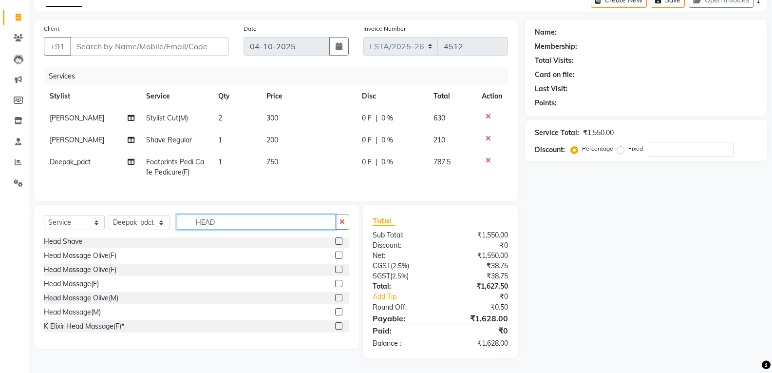
scroll to position [0, 0]
type input "HEAD"
click at [335, 297] on label at bounding box center [338, 299] width 7 height 7
click at [335, 297] on input "checkbox" at bounding box center [338, 300] width 6 height 6
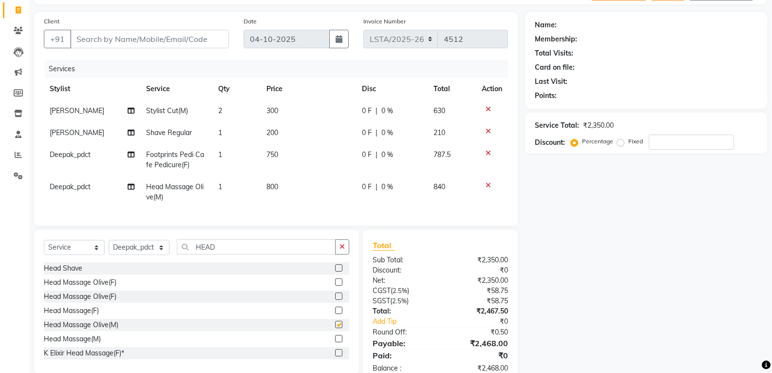
checkbox input "false"
click at [286, 188] on td "800" at bounding box center [308, 192] width 95 height 32
select select "90430"
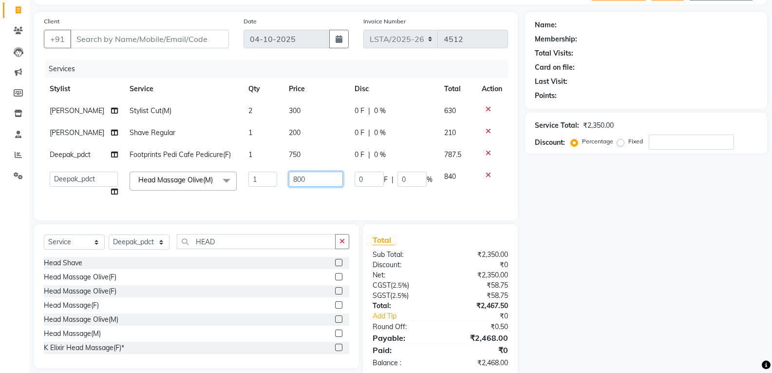
click at [312, 180] on input "800" at bounding box center [316, 178] width 54 height 15
type input "8"
type input "600"
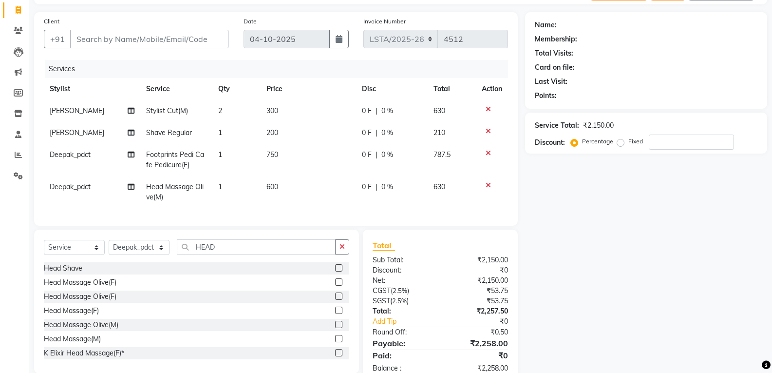
click at [439, 273] on div "Discount:" at bounding box center [402, 270] width 75 height 10
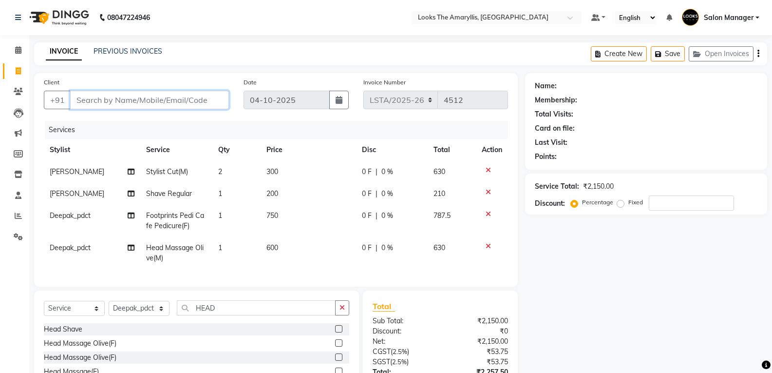
click at [181, 97] on input "Client" at bounding box center [149, 100] width 159 height 19
type input "9"
type input "0"
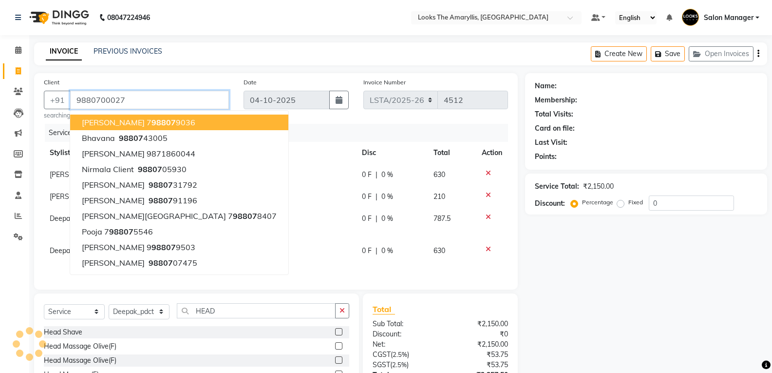
type input "9880700027"
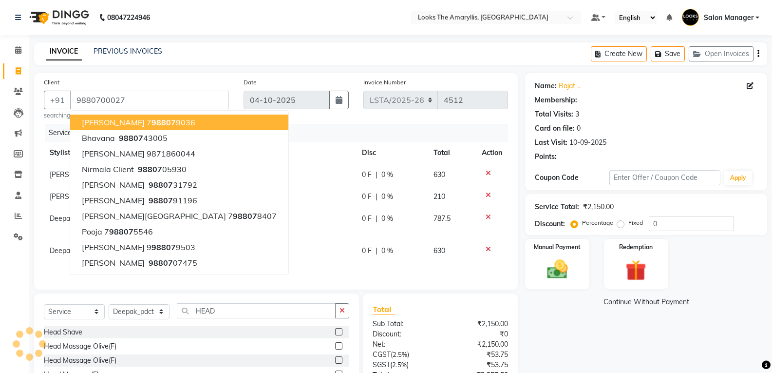
select select "1: Object"
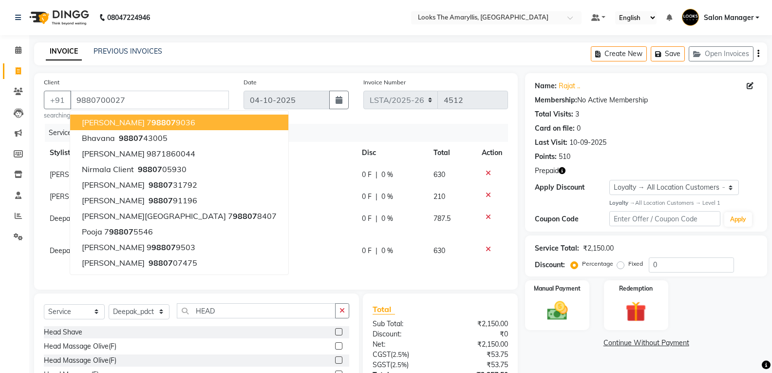
scroll to position [96, 0]
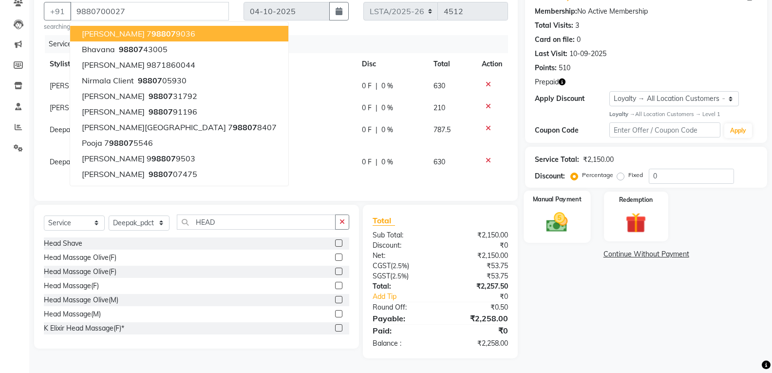
click at [553, 211] on img at bounding box center [557, 221] width 35 height 25
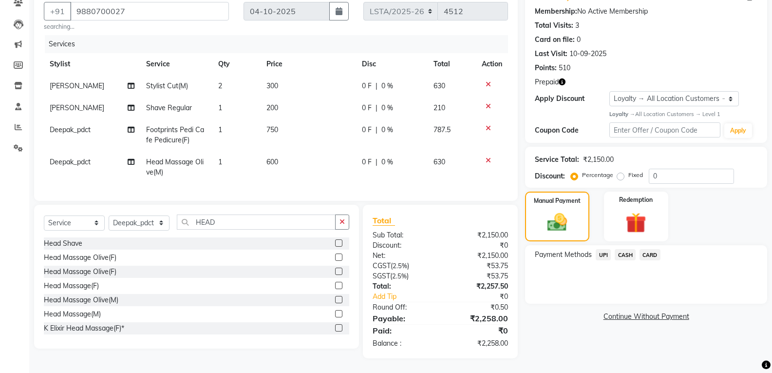
click at [650, 249] on span "CARD" at bounding box center [650, 254] width 21 height 11
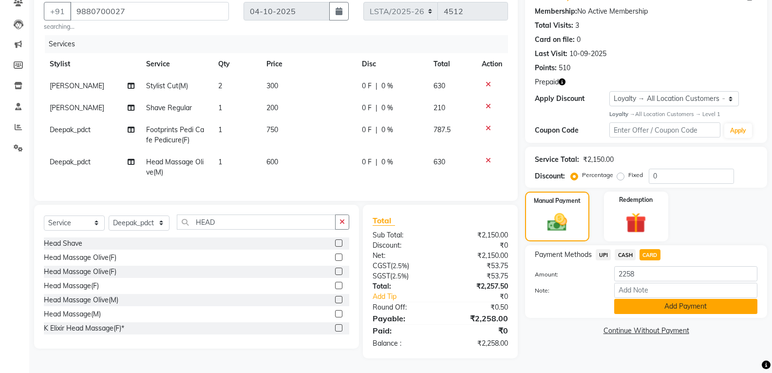
click at [631, 299] on button "Add Payment" at bounding box center [685, 306] width 143 height 15
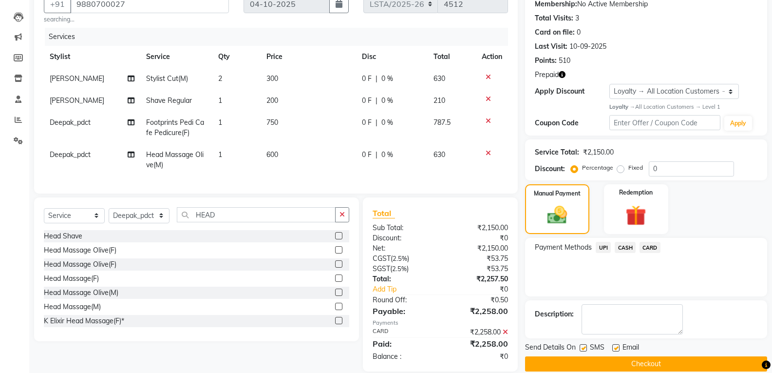
scroll to position [165, 0]
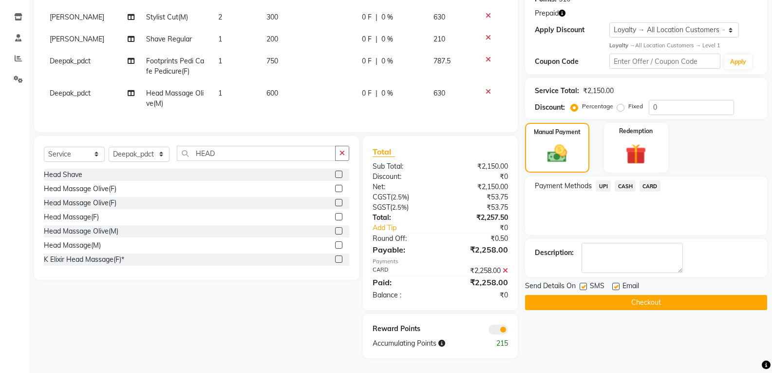
click at [585, 283] on label at bounding box center [583, 286] width 7 height 7
click at [585, 284] on input "checkbox" at bounding box center [583, 287] width 6 height 6
checkbox input "false"
click at [617, 283] on label at bounding box center [615, 286] width 7 height 7
click at [617, 284] on input "checkbox" at bounding box center [615, 287] width 6 height 6
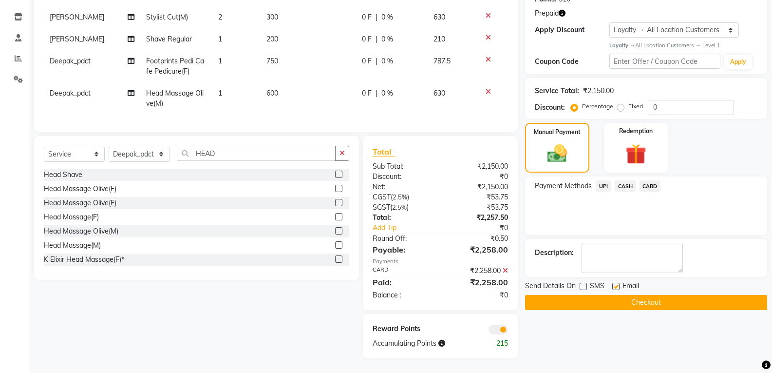
checkbox input "false"
click at [577, 298] on button "Checkout" at bounding box center [646, 302] width 242 height 15
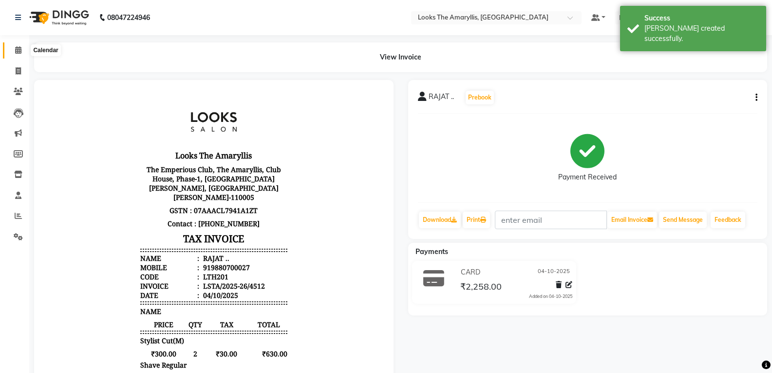
click at [21, 49] on icon at bounding box center [18, 49] width 6 height 7
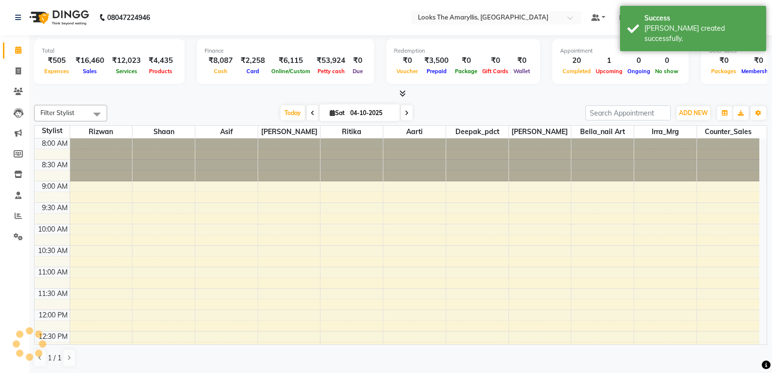
scroll to position [333, 0]
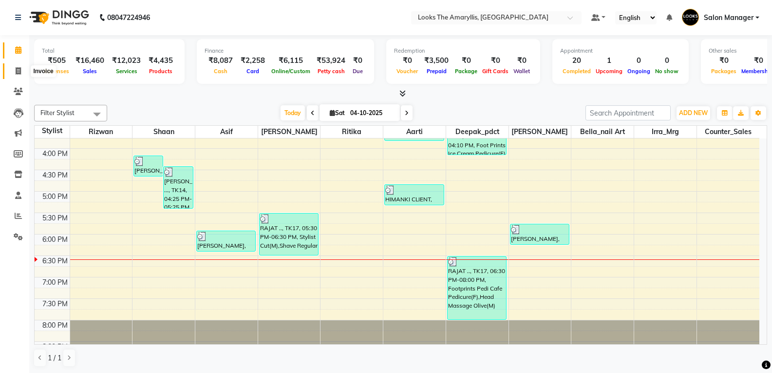
click at [17, 68] on icon at bounding box center [18, 70] width 5 height 7
select select "service"
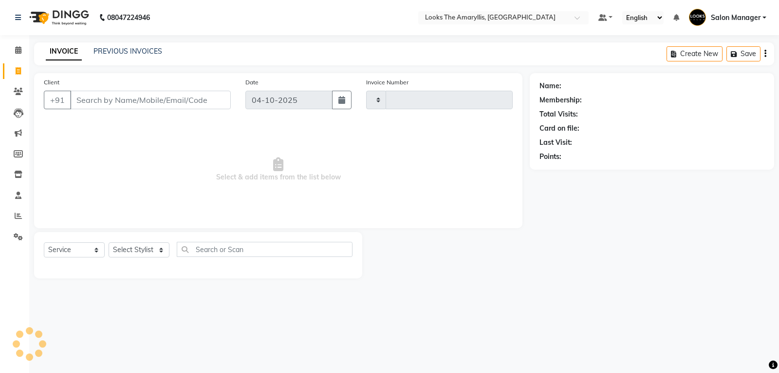
type input "4513"
select select "8939"
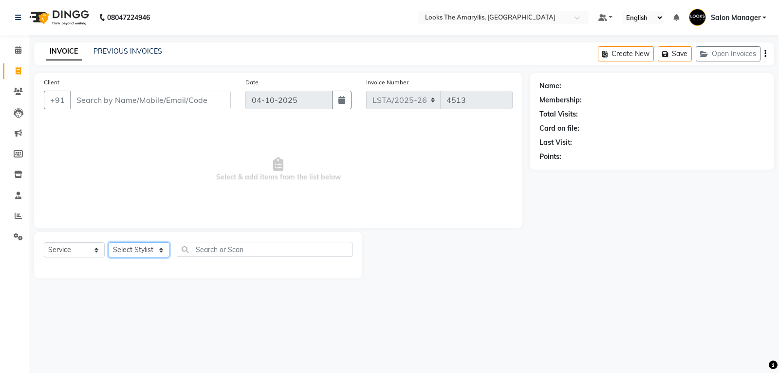
click at [163, 250] on select "Select Stylist" at bounding box center [139, 249] width 61 height 15
select select "90427"
click at [109, 242] on select "Select Stylist Aarti Asif Bella_nail art Counter_Sales Deepak_pdct Irra_Mrg Rit…" at bounding box center [139, 249] width 61 height 15
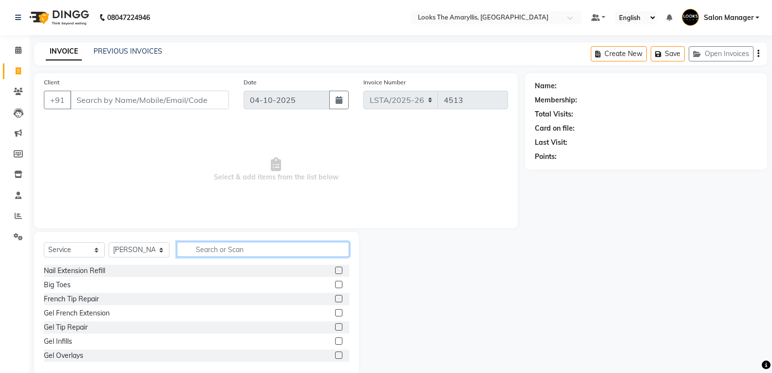
click at [212, 249] on input "text" at bounding box center [263, 249] width 172 height 15
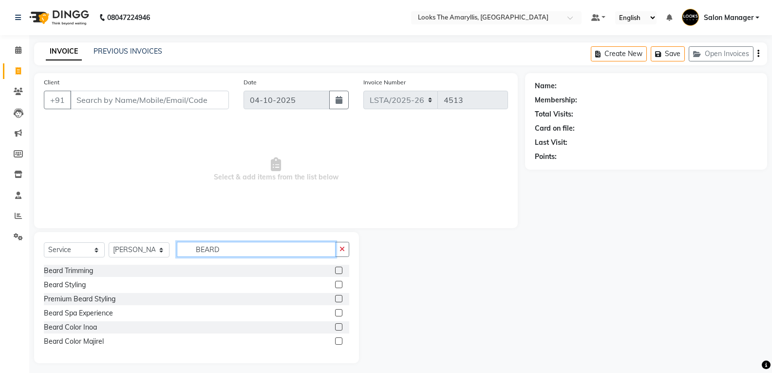
type input "BEARD"
click at [340, 270] on label at bounding box center [338, 269] width 7 height 7
click at [340, 270] on input "checkbox" at bounding box center [338, 270] width 6 height 6
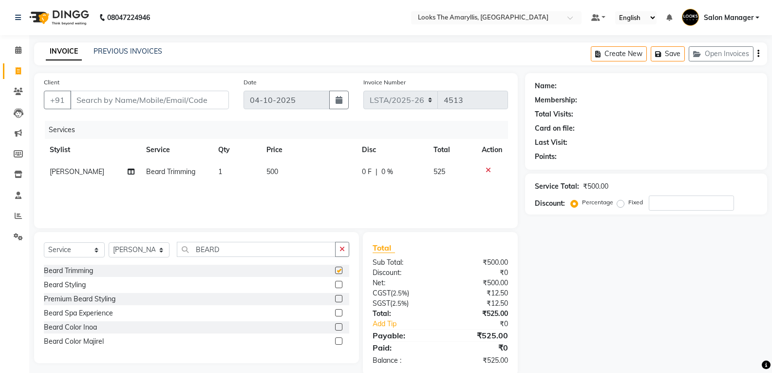
checkbox input "false"
click at [291, 175] on td "500" at bounding box center [308, 172] width 95 height 22
select select "90427"
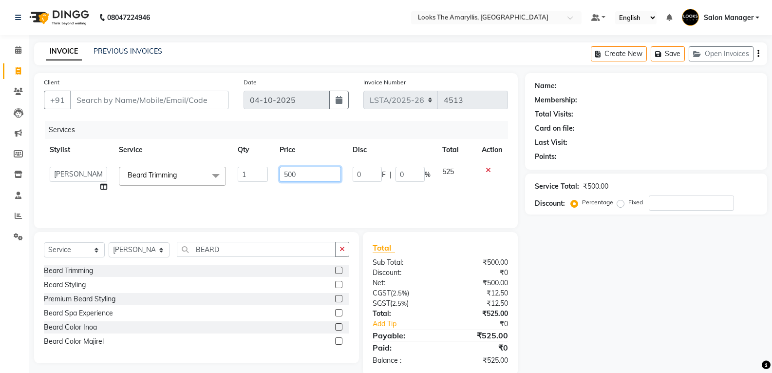
click at [301, 174] on input "500" at bounding box center [310, 174] width 61 height 15
type input "5"
type input "200"
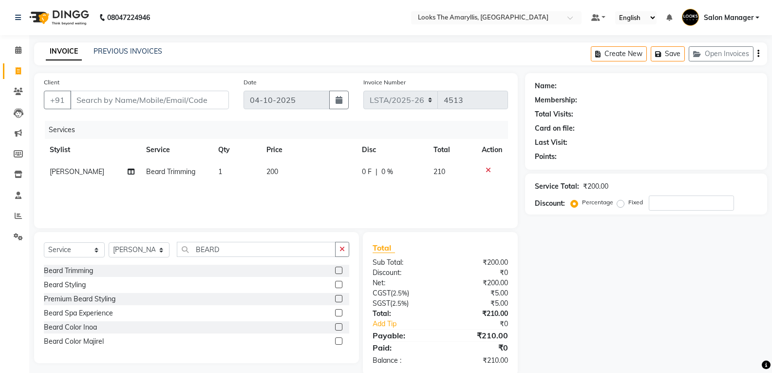
click at [423, 256] on div "Total Sub Total: ₹200.00 Discount: ₹0 Net: ₹200.00 CGST ( 2.5% ) ₹5.00 SGST ( 2…" at bounding box center [440, 304] width 135 height 124
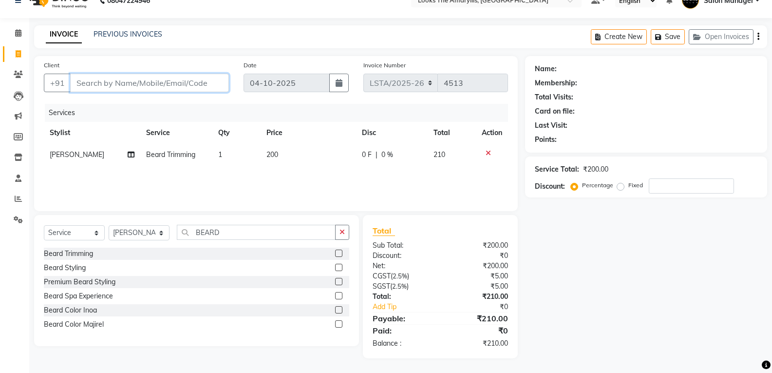
click at [120, 88] on input "Client" at bounding box center [149, 83] width 159 height 19
click at [152, 83] on input "Client" at bounding box center [149, 83] width 159 height 19
type input "8"
type input "0"
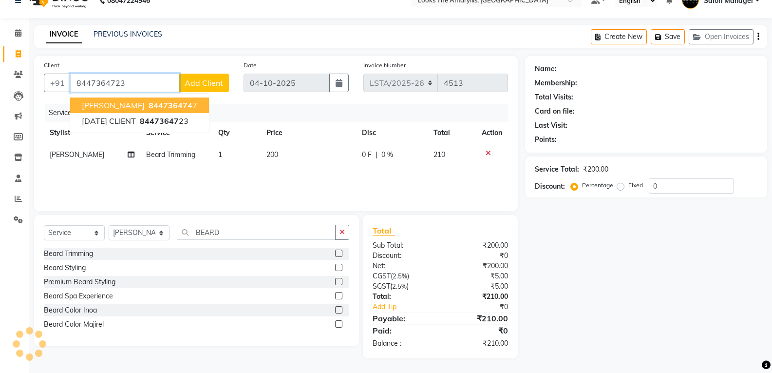
type input "8447364723"
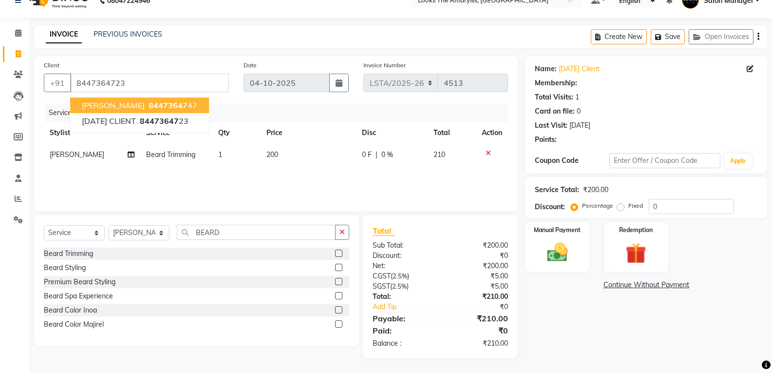
select select "1: Object"
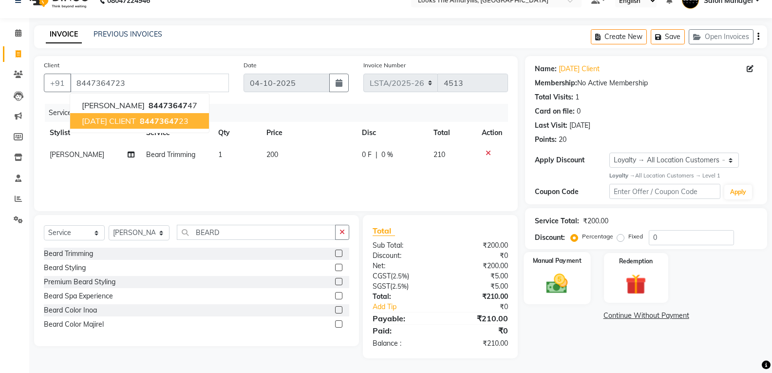
click at [558, 294] on img at bounding box center [557, 283] width 35 height 25
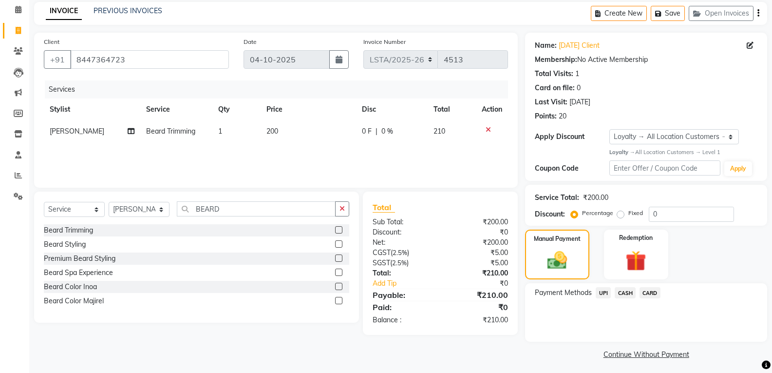
scroll to position [44, 0]
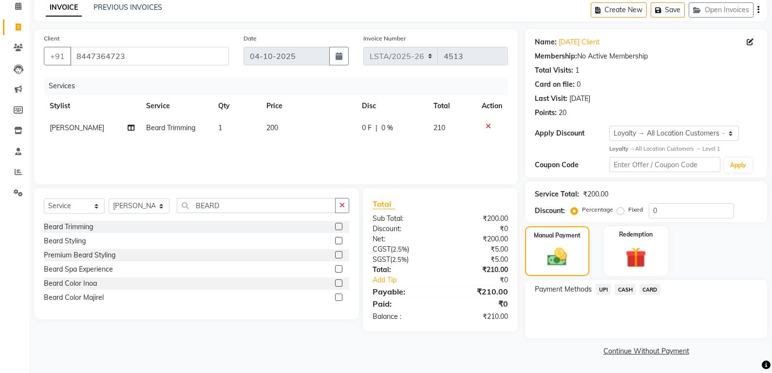
click at [624, 289] on span "CASH" at bounding box center [625, 289] width 21 height 11
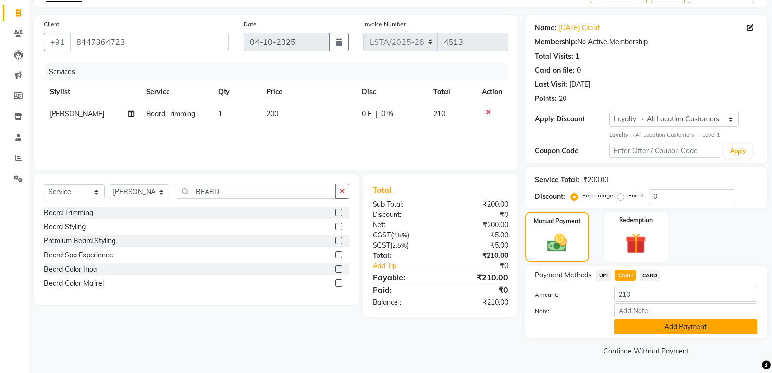
click at [653, 323] on button "Add Payment" at bounding box center [685, 326] width 143 height 15
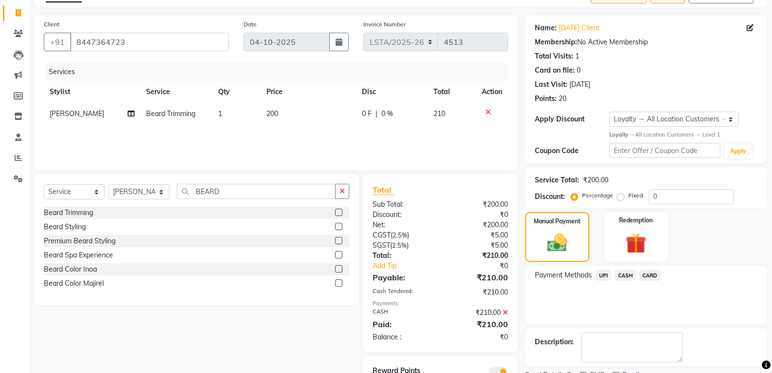
scroll to position [100, 0]
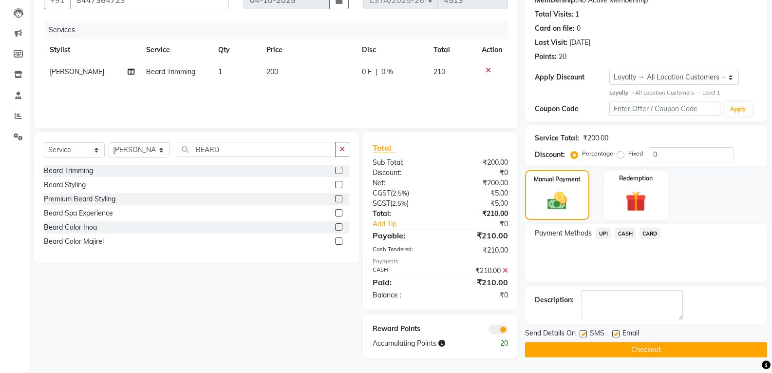
click at [587, 333] on label at bounding box center [583, 333] width 7 height 7
click at [586, 333] on input "checkbox" at bounding box center [583, 334] width 6 height 6
checkbox input "false"
click at [618, 333] on label at bounding box center [615, 333] width 7 height 7
click at [618, 333] on input "checkbox" at bounding box center [615, 334] width 6 height 6
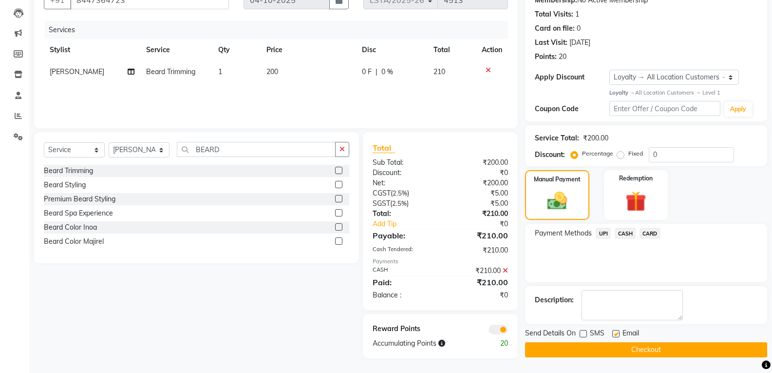
checkbox input "false"
click at [604, 350] on button "Checkout" at bounding box center [646, 349] width 242 height 15
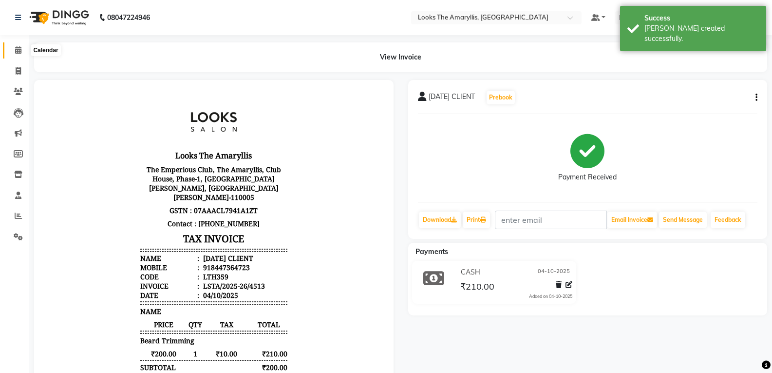
click at [18, 49] on icon at bounding box center [18, 49] width 6 height 7
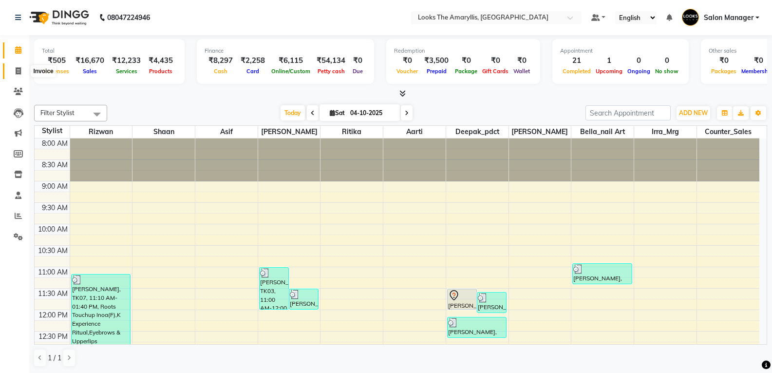
click at [21, 68] on icon at bounding box center [18, 70] width 5 height 7
select select "service"
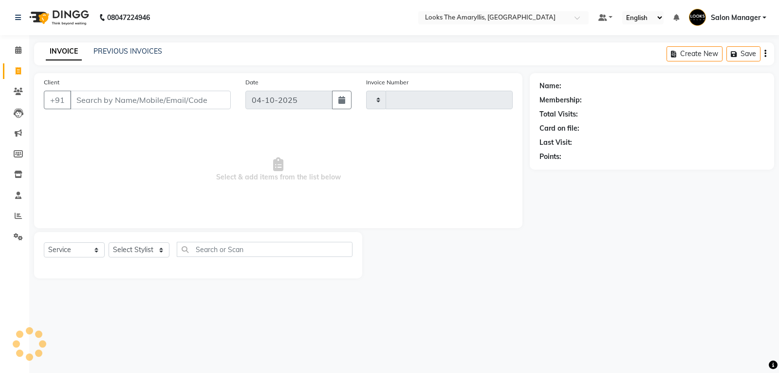
type input "4514"
select select "8939"
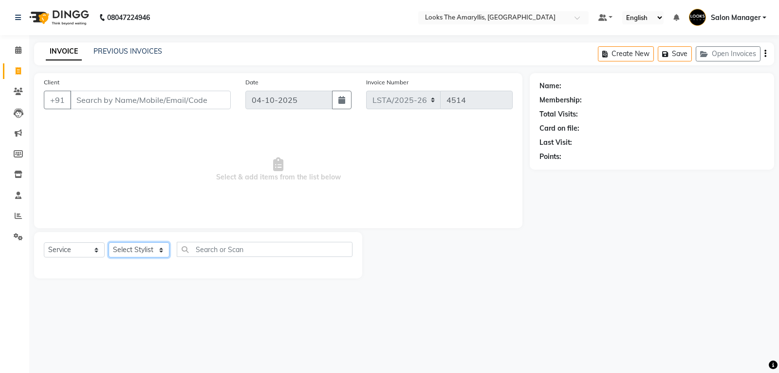
click at [158, 251] on select "Select Stylist Aarti Asif Bella_nail art Counter_Sales Deepak_pdct Irra_Mrg Rit…" at bounding box center [139, 249] width 61 height 15
select select "90431"
click at [109, 242] on select "Select Stylist Aarti Asif Bella_nail art Counter_Sales Deepak_pdct Irra_Mrg Rit…" at bounding box center [139, 249] width 61 height 15
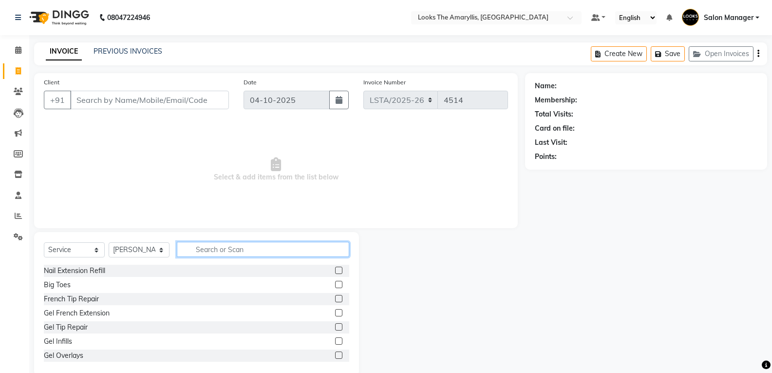
click at [248, 249] on input "text" at bounding box center [263, 249] width 172 height 15
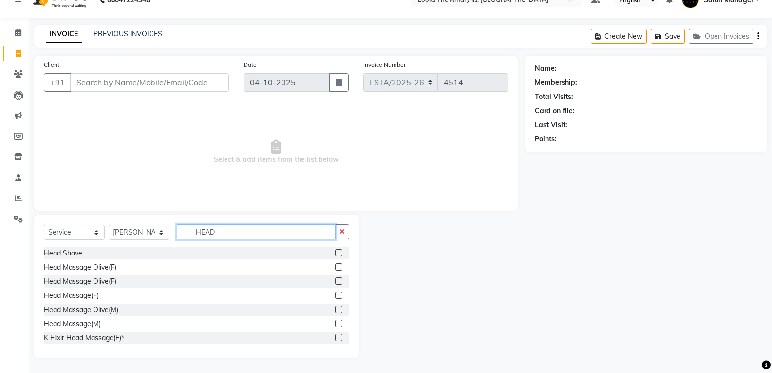
type input "HEAD"
click at [335, 323] on label at bounding box center [338, 323] width 7 height 7
click at [335, 323] on input "checkbox" at bounding box center [338, 324] width 6 height 6
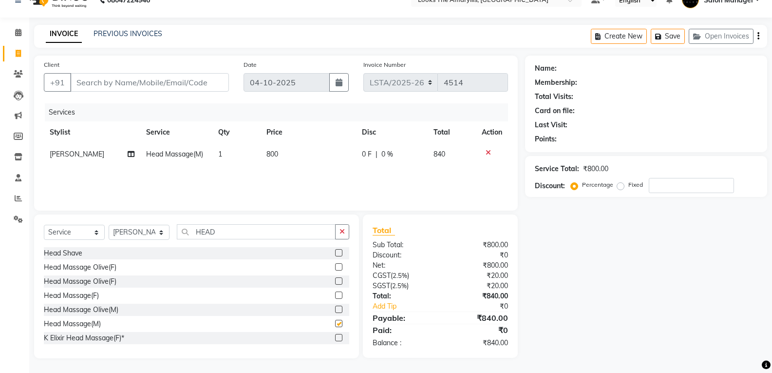
checkbox input "false"
click at [289, 152] on td "800" at bounding box center [308, 154] width 95 height 22
select select "90431"
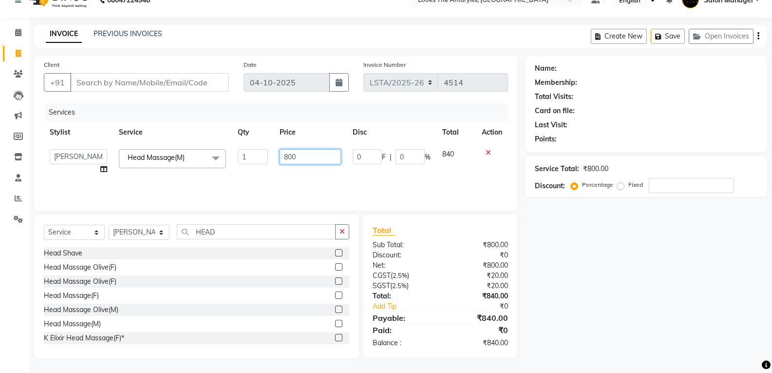
click at [303, 152] on input "800" at bounding box center [310, 156] width 61 height 15
type input "8"
type input "1000"
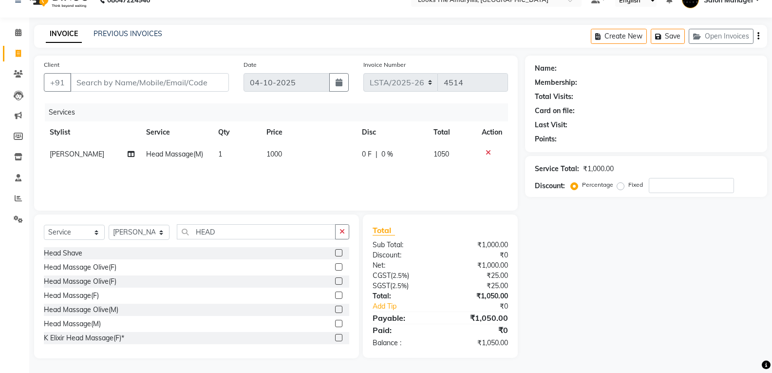
click at [461, 321] on div "₹1,050.00" at bounding box center [477, 318] width 75 height 12
click at [170, 87] on input "Client" at bounding box center [149, 82] width 159 height 19
drag, startPoint x: 119, startPoint y: 89, endPoint x: 124, endPoint y: 87, distance: 5.9
click at [123, 87] on input "Client" at bounding box center [149, 82] width 159 height 19
click at [125, 83] on input "Client" at bounding box center [149, 82] width 159 height 19
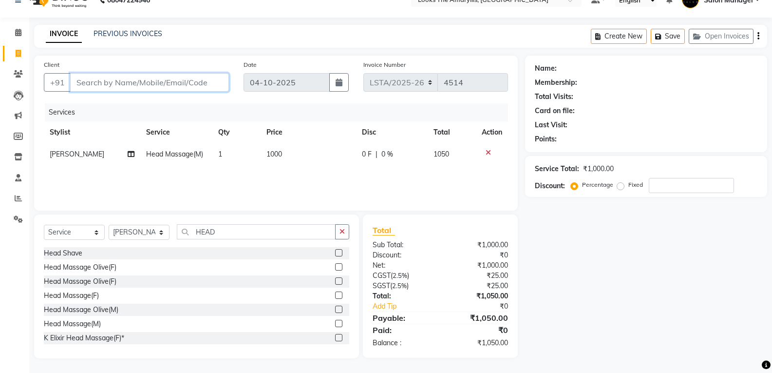
type input "1"
type input "0"
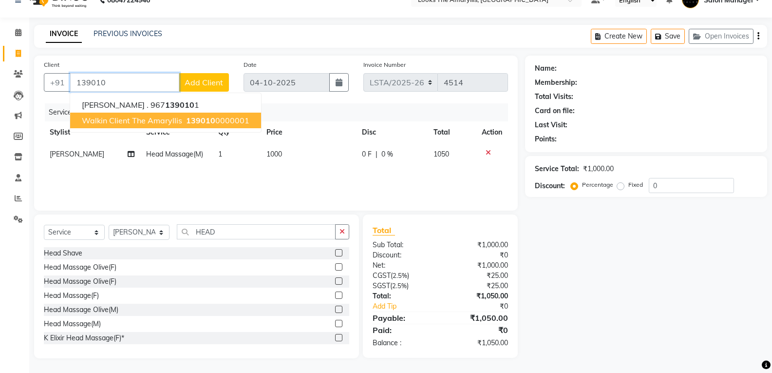
click at [138, 124] on span "Walkin Client The Amaryllis" at bounding box center [132, 120] width 100 height 10
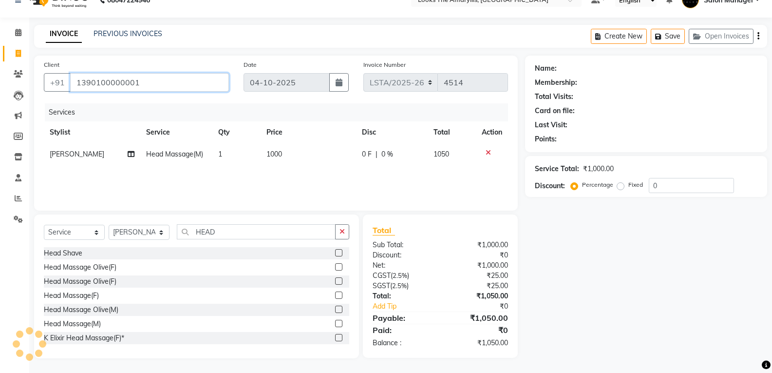
type input "1390100000001"
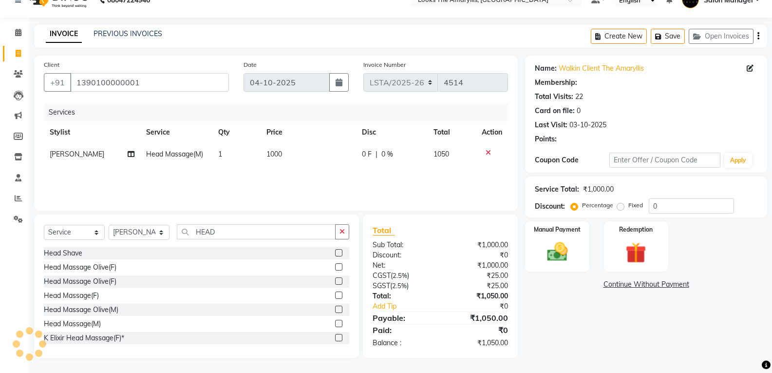
select select "1: Object"
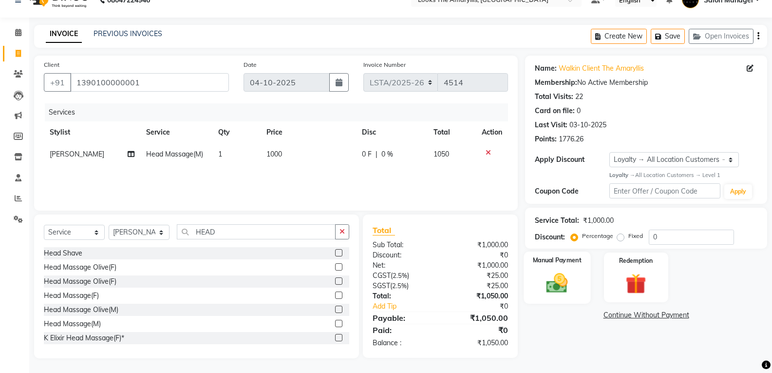
click at [552, 286] on img at bounding box center [557, 282] width 35 height 25
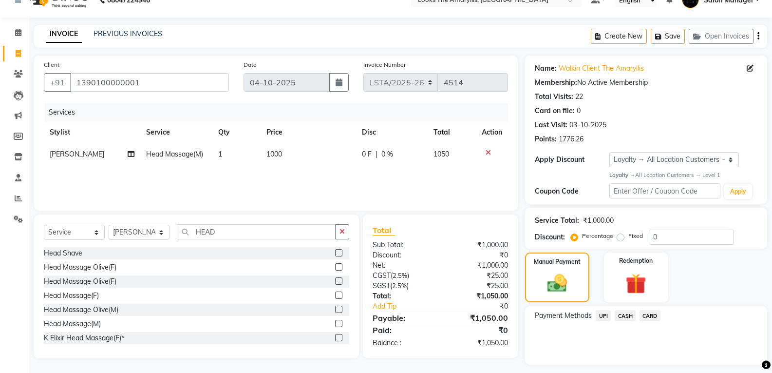
scroll to position [44, 0]
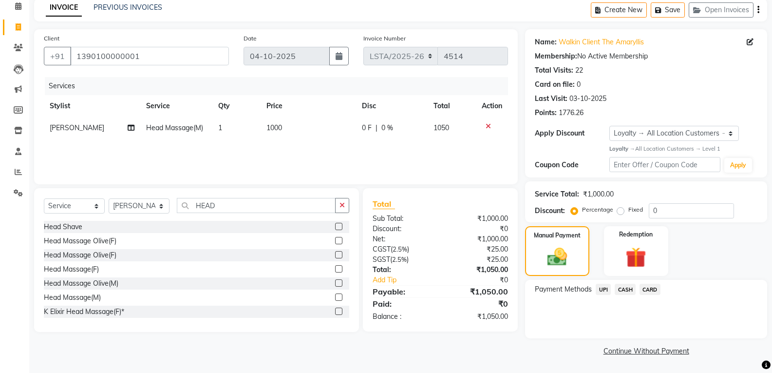
click at [621, 288] on span "CASH" at bounding box center [625, 289] width 21 height 11
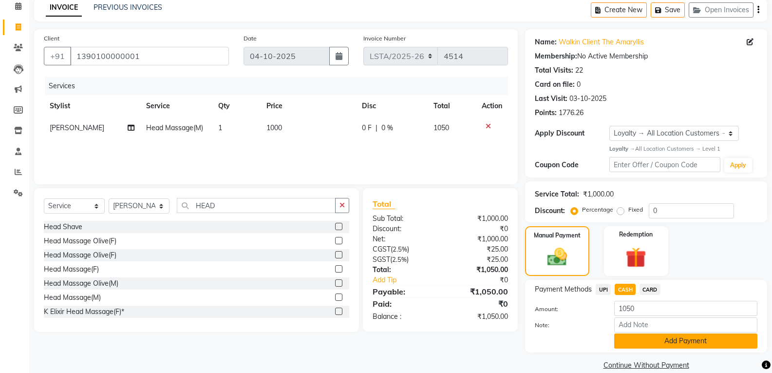
scroll to position [58, 0]
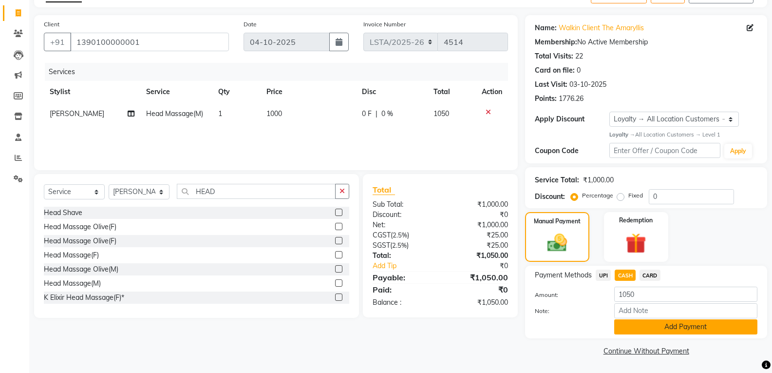
click at [640, 323] on button "Add Payment" at bounding box center [685, 326] width 143 height 15
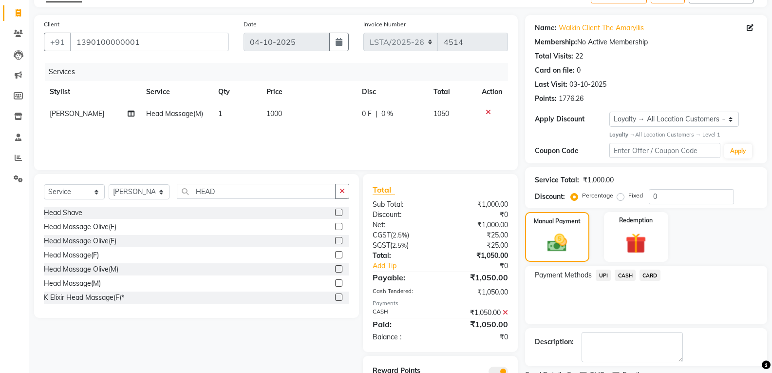
scroll to position [100, 0]
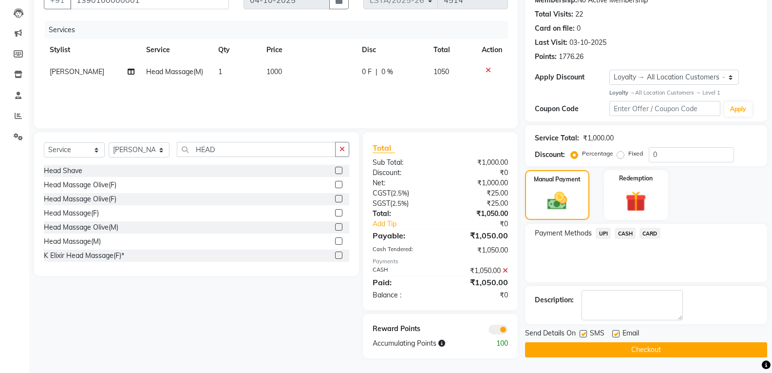
click at [583, 333] on label at bounding box center [583, 333] width 7 height 7
click at [583, 333] on input "checkbox" at bounding box center [583, 334] width 6 height 6
checkbox input "false"
click at [617, 332] on label at bounding box center [615, 333] width 7 height 7
click at [617, 332] on input "checkbox" at bounding box center [615, 334] width 6 height 6
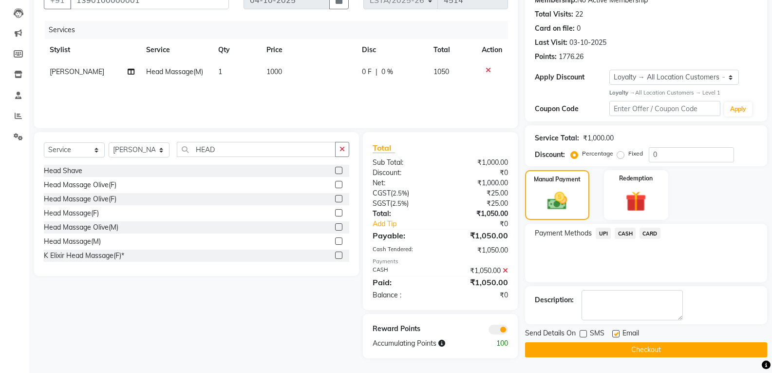
checkbox input "false"
click at [558, 344] on button "Checkout" at bounding box center [646, 349] width 242 height 15
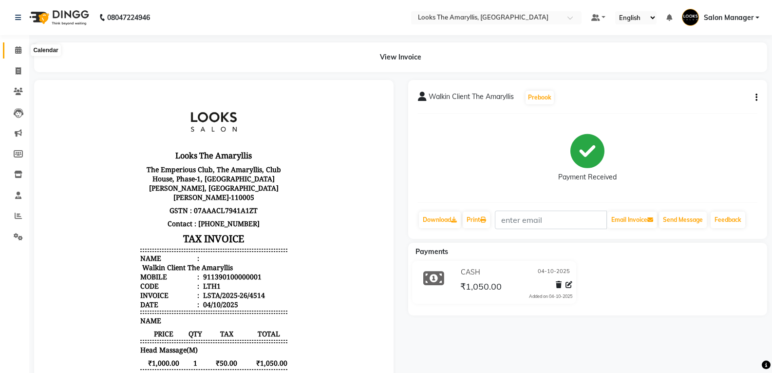
click at [17, 50] on icon at bounding box center [18, 49] width 6 height 7
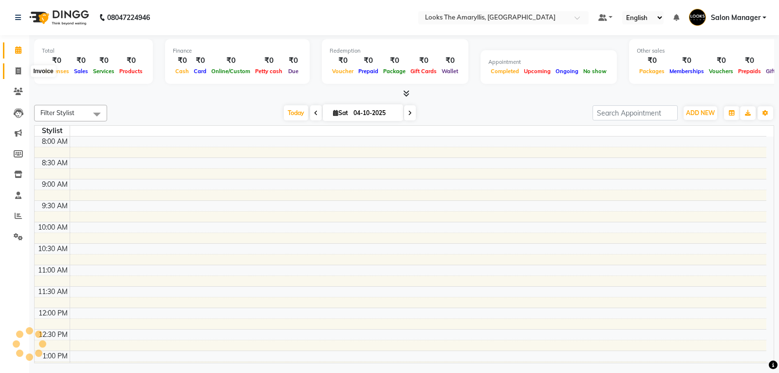
click at [18, 71] on icon at bounding box center [18, 70] width 5 height 7
select select "service"
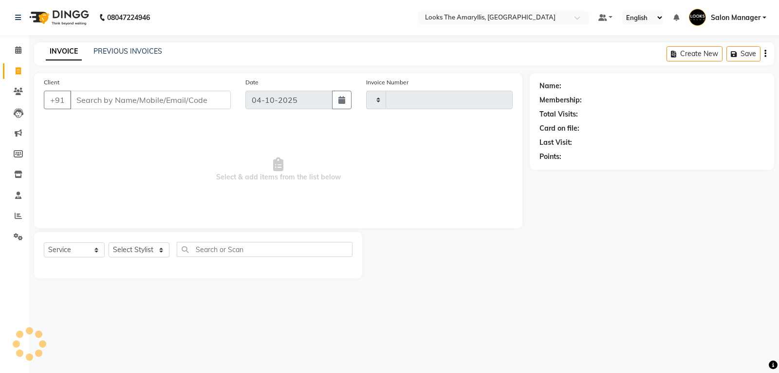
type input "4515"
select select "8939"
click at [126, 103] on input "Client" at bounding box center [150, 100] width 161 height 19
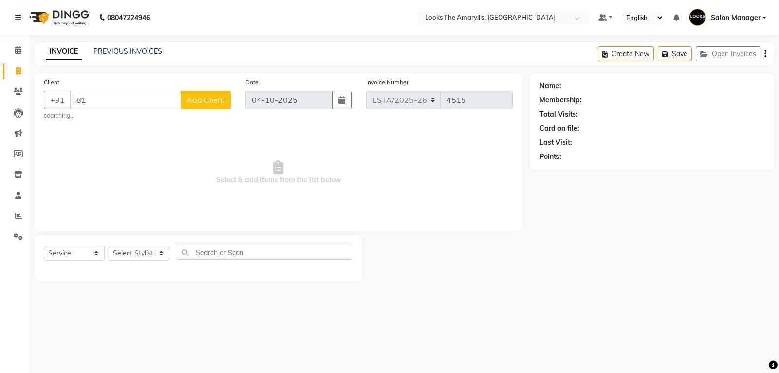
type input "8"
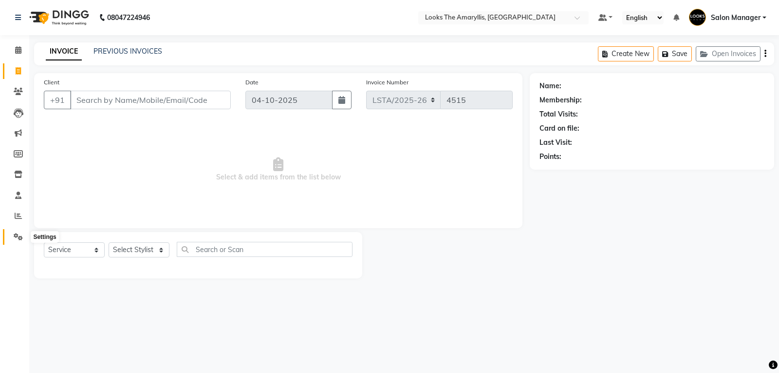
click at [17, 236] on icon at bounding box center [18, 236] width 9 height 7
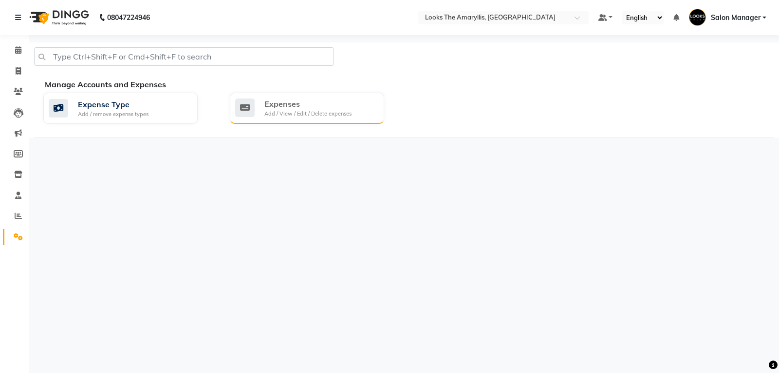
click at [303, 105] on div "Expenses" at bounding box center [308, 104] width 87 height 12
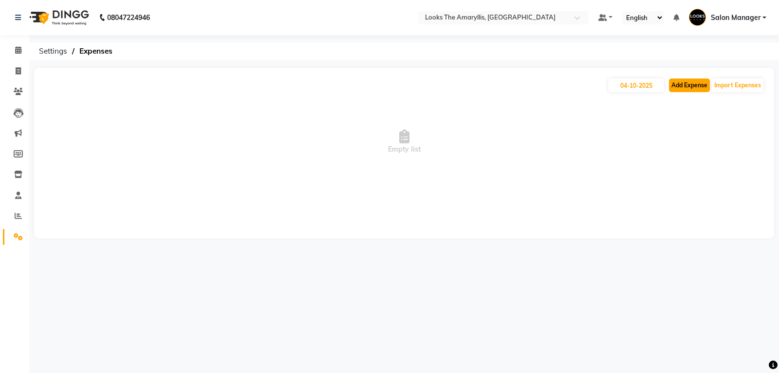
click at [694, 83] on button "Add Expense" at bounding box center [689, 85] width 41 height 14
select select "1"
select select "8117"
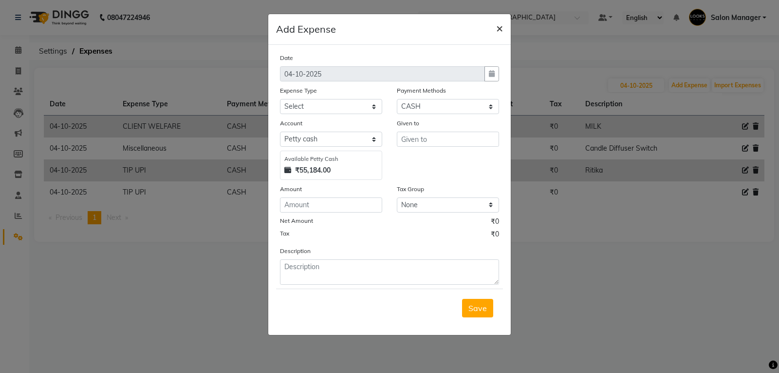
click at [503, 26] on button "×" at bounding box center [500, 27] width 22 height 27
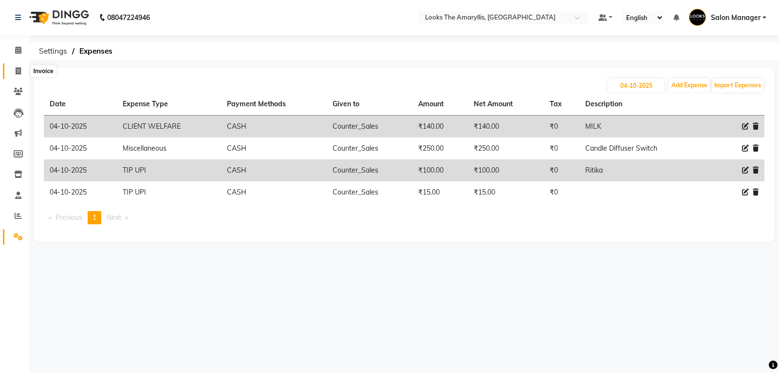
click at [19, 67] on icon at bounding box center [18, 70] width 5 height 7
select select "service"
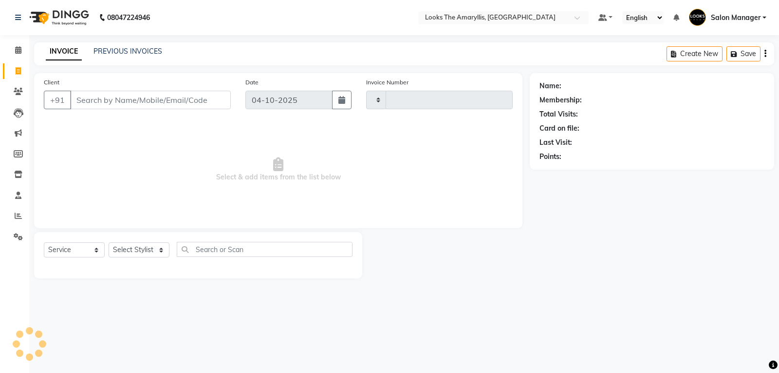
type input "4515"
select select "8939"
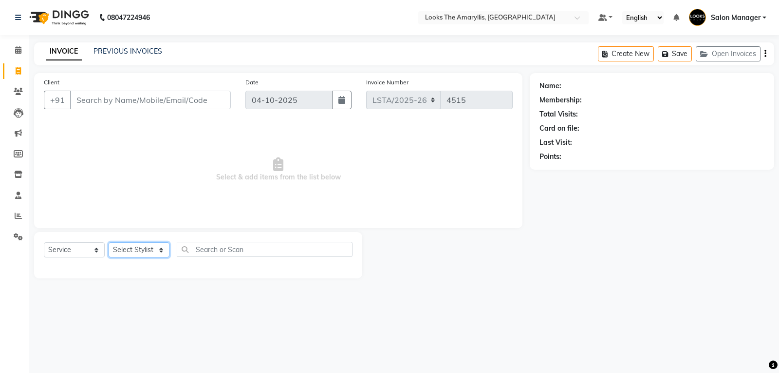
click at [162, 251] on select "Select Stylist Aarti Asif Bella_nail art Counter_Sales Deepak_pdct Irra_Mrg Rit…" at bounding box center [139, 249] width 61 height 15
select select "90432"
click at [109, 242] on select "Select Stylist Aarti Asif Bella_nail art Counter_Sales Deepak_pdct Irra_Mrg Rit…" at bounding box center [139, 249] width 61 height 15
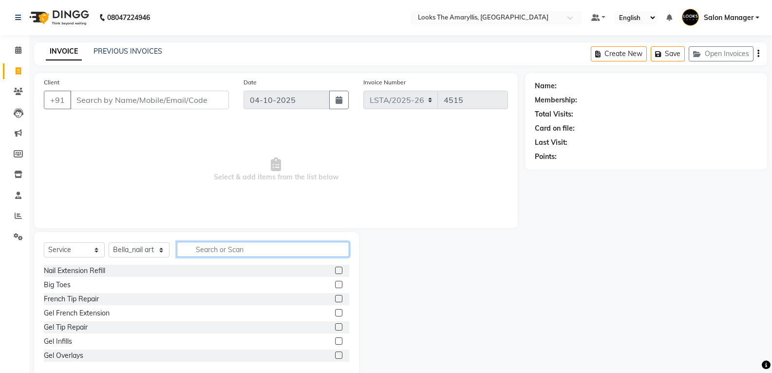
click at [230, 248] on input "text" at bounding box center [263, 249] width 172 height 15
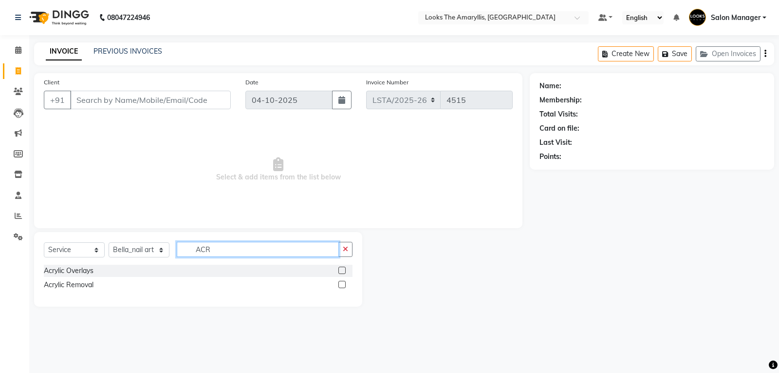
type input "ACR"
click at [343, 271] on label at bounding box center [342, 269] width 7 height 7
click at [343, 271] on input "checkbox" at bounding box center [342, 270] width 6 height 6
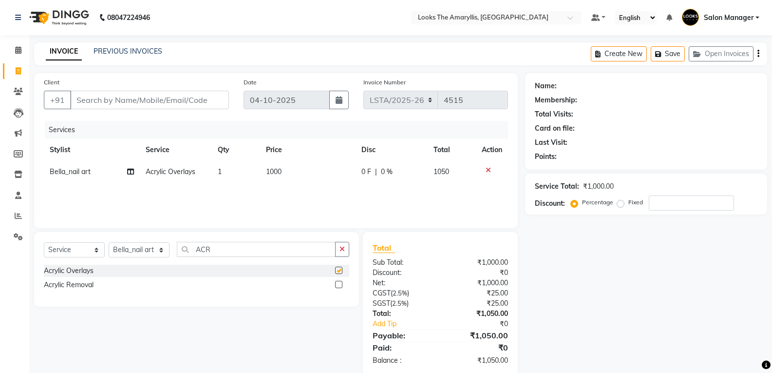
checkbox input "false"
click at [291, 174] on td "1000" at bounding box center [307, 172] width 95 height 22
select select "90432"
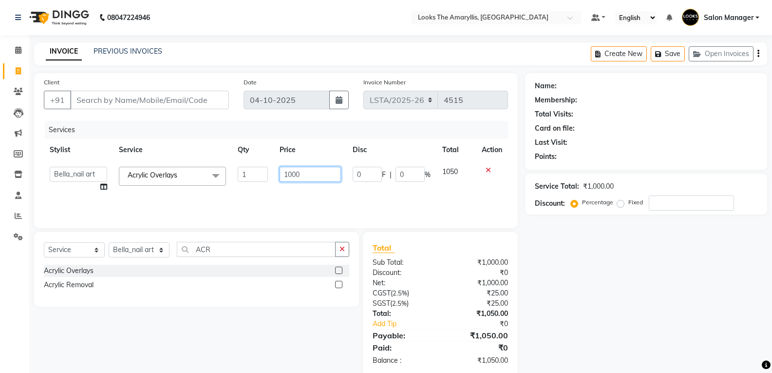
click at [304, 171] on input "1000" at bounding box center [310, 174] width 61 height 15
type input "1"
type input "1200"
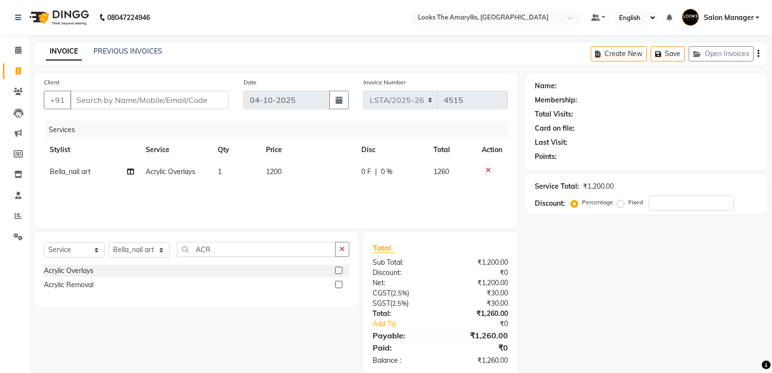
click at [415, 240] on div "Total Sub Total: ₹1,200.00 Discount: ₹0 Net: ₹1,200.00 CGST ( 2.5% ) ₹30.00 SGS…" at bounding box center [440, 303] width 155 height 143
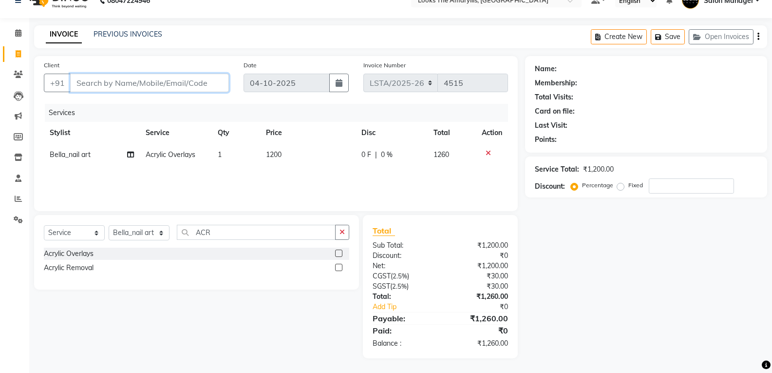
click at [188, 78] on input "Client" at bounding box center [149, 83] width 159 height 19
type input "9"
type input "0"
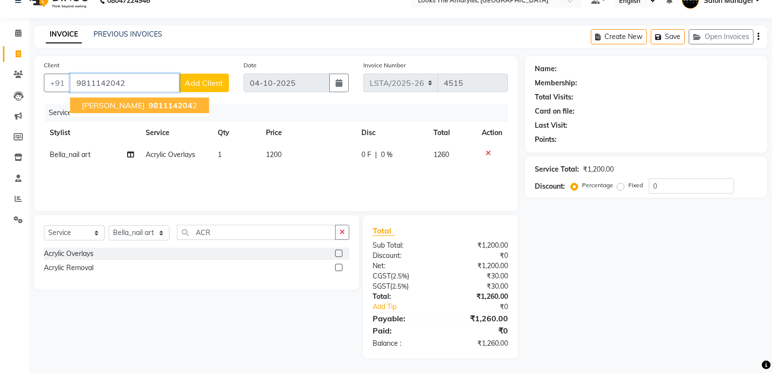
type input "9811142042"
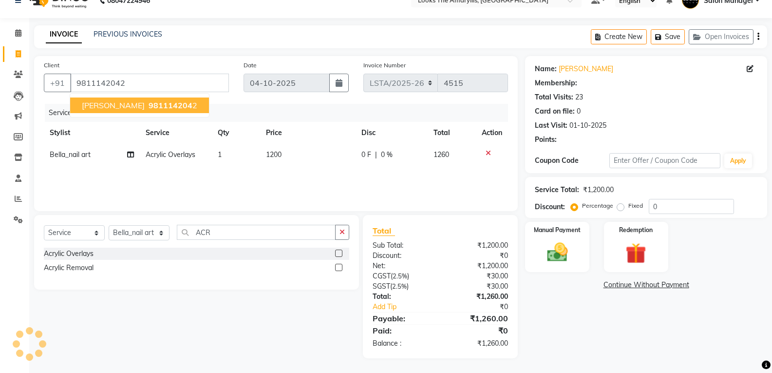
select select "1: Object"
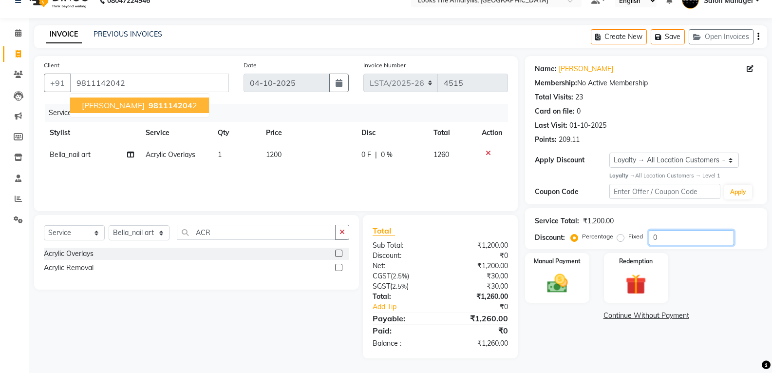
click at [666, 238] on input "0" at bounding box center [691, 237] width 85 height 15
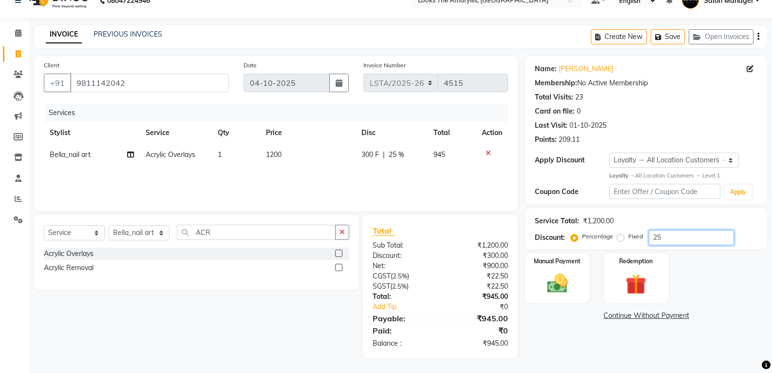
type input "25"
click at [440, 346] on div "₹945.00" at bounding box center [477, 343] width 75 height 10
click at [668, 38] on button "Save" at bounding box center [668, 36] width 34 height 15
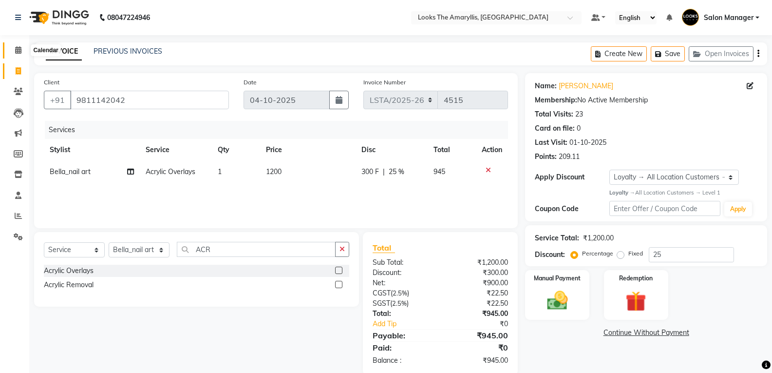
click at [18, 49] on icon at bounding box center [18, 49] width 6 height 7
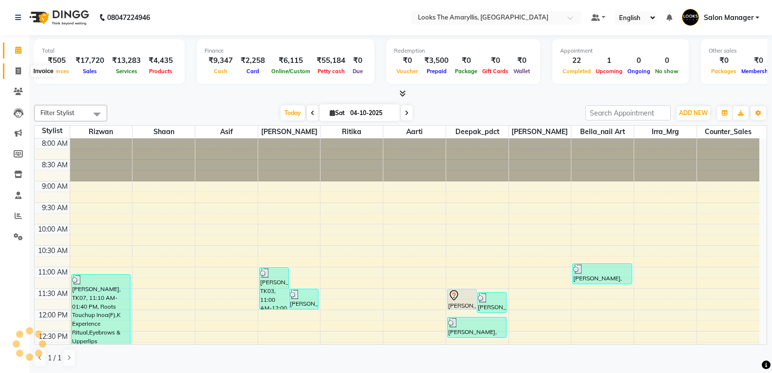
click at [15, 69] on span at bounding box center [18, 71] width 17 height 11
select select "service"
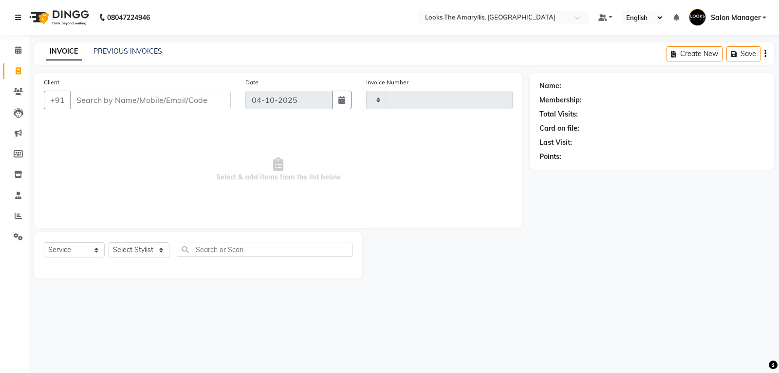
type input "4515"
select select "8939"
click at [738, 59] on button "Open Invoices" at bounding box center [728, 53] width 65 height 15
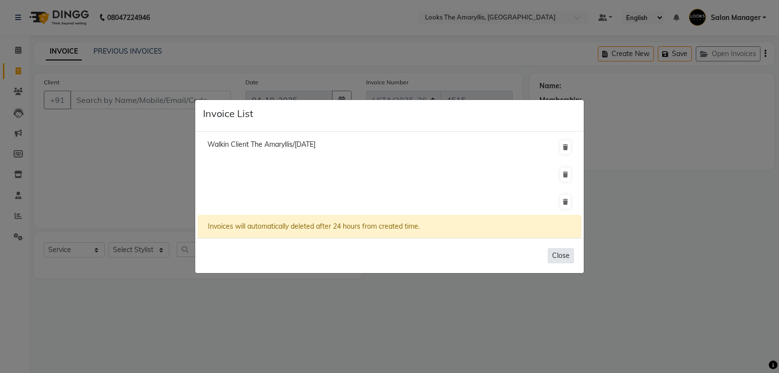
click at [565, 257] on button "Close" at bounding box center [561, 255] width 26 height 15
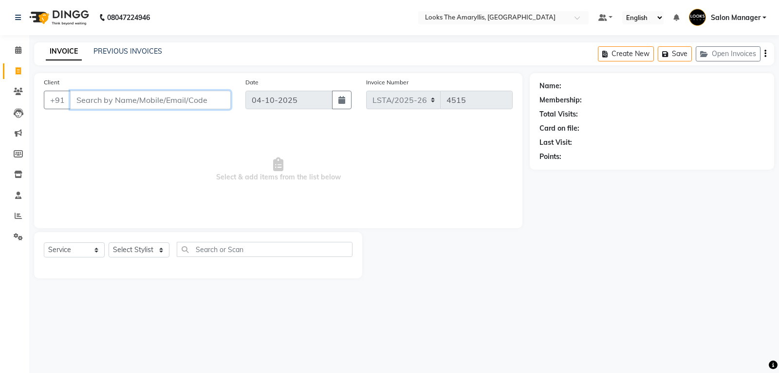
click at [153, 101] on input "Client" at bounding box center [150, 100] width 161 height 19
click at [719, 57] on button "Open Invoices" at bounding box center [728, 53] width 65 height 15
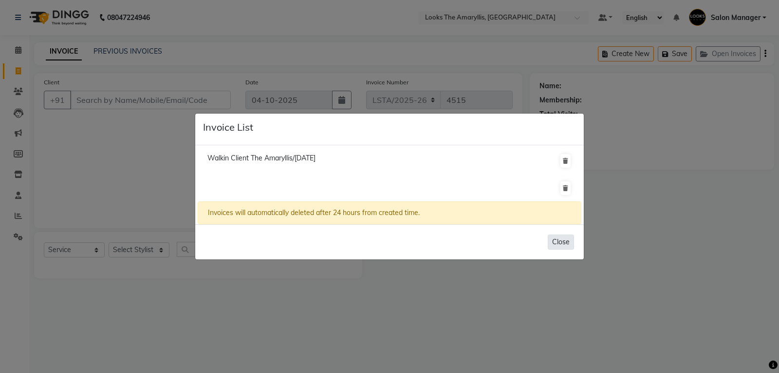
click at [561, 239] on button "Close" at bounding box center [561, 241] width 26 height 15
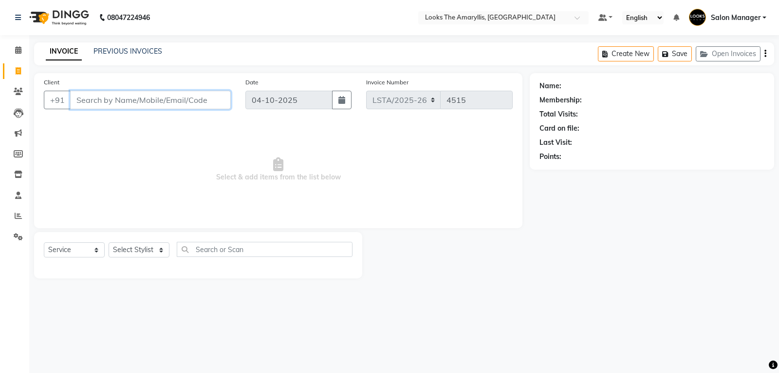
click at [132, 100] on input "Client" at bounding box center [150, 100] width 161 height 19
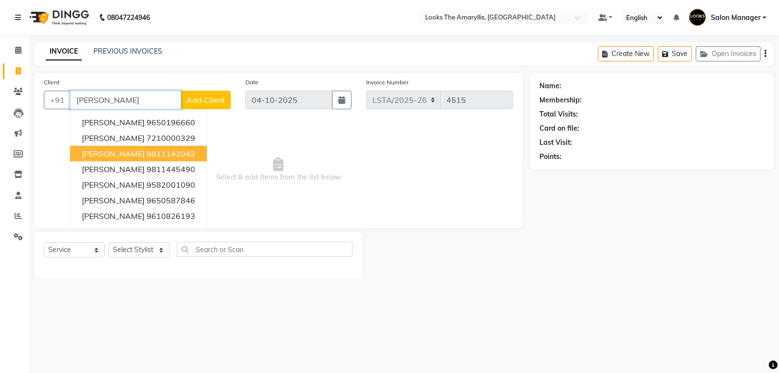
click at [145, 158] on span "RAJ KUMAR AGGARWAL" at bounding box center [113, 154] width 63 height 10
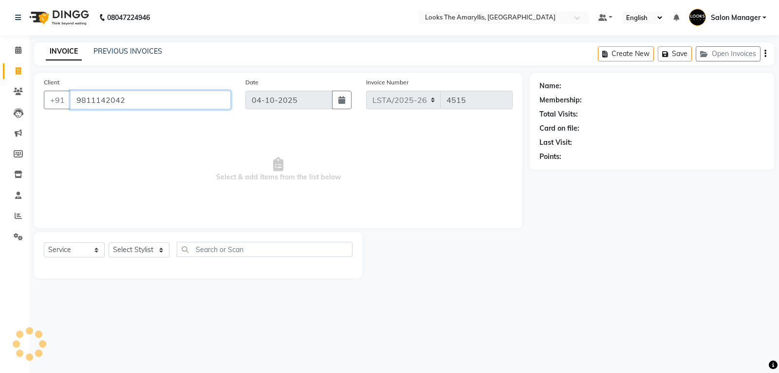
type input "9811142042"
select select "1: Object"
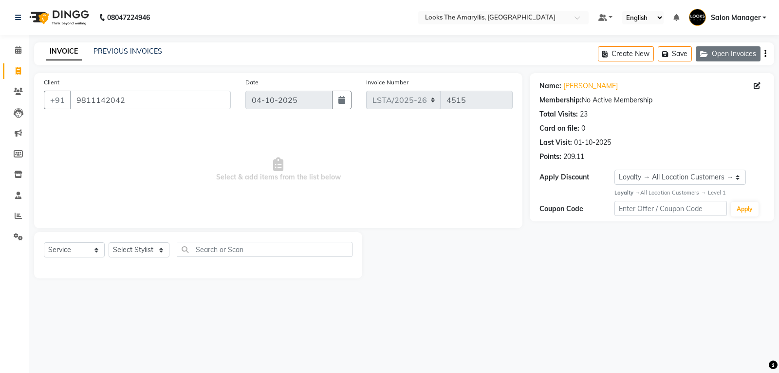
click at [729, 53] on button "Open Invoices" at bounding box center [728, 53] width 65 height 15
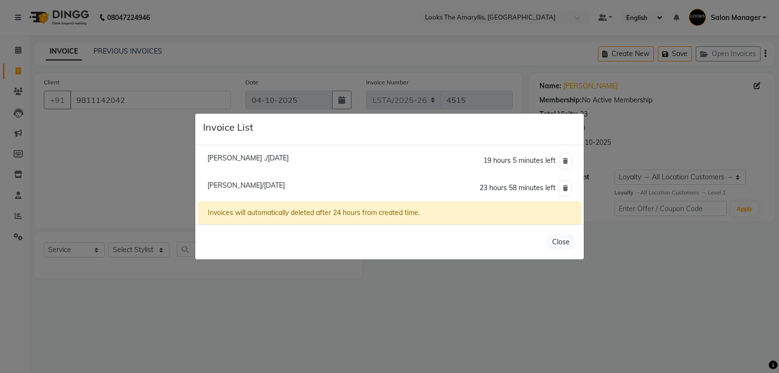
click at [238, 184] on span "Raj Kumar Aggarwal/04 October 2025" at bounding box center [246, 185] width 77 height 9
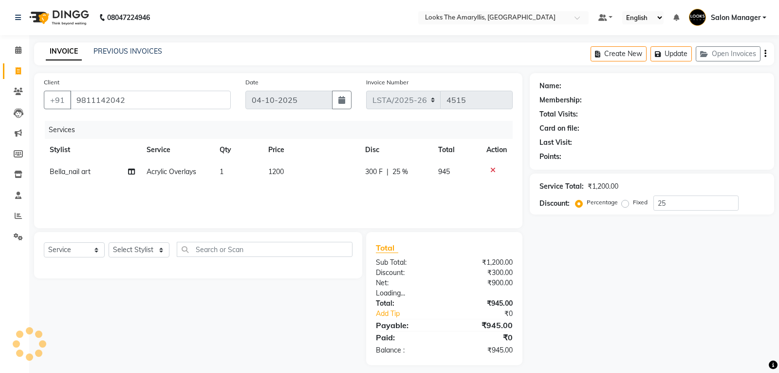
type input "0"
select select "1: Object"
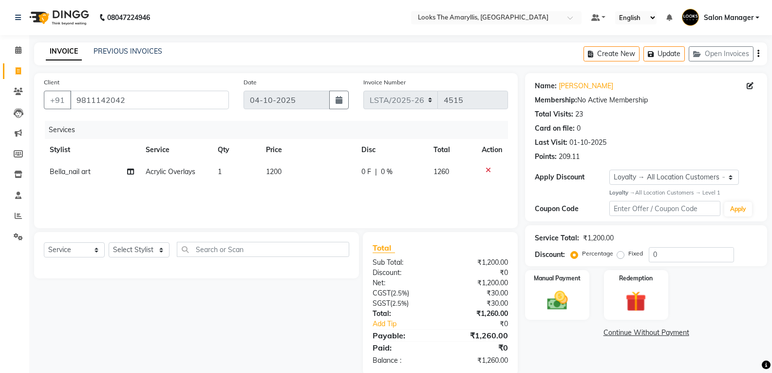
scroll to position [17, 0]
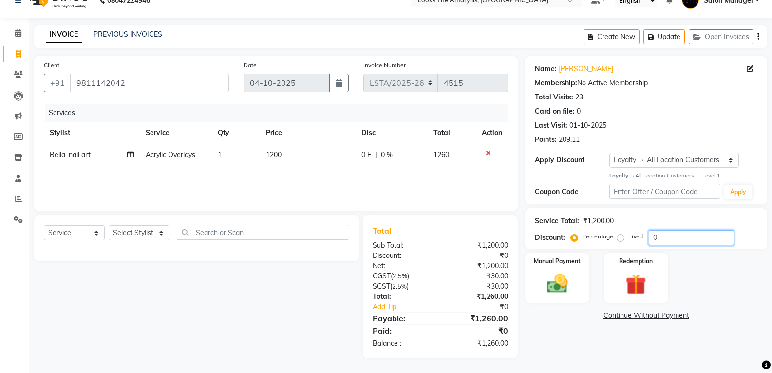
click at [673, 233] on input "0" at bounding box center [691, 237] width 85 height 15
type input "25"
click at [445, 352] on div "Total Sub Total: ₹1,200.00 Discount: ₹300.00 Net: ₹900.00 CGST ( 2.5% ) ₹22.50 …" at bounding box center [440, 286] width 155 height 143
click at [558, 294] on img at bounding box center [557, 283] width 35 height 25
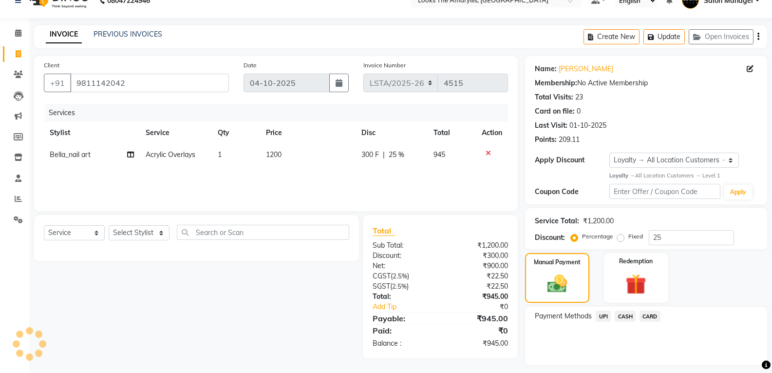
click at [628, 319] on span "CASH" at bounding box center [625, 315] width 21 height 11
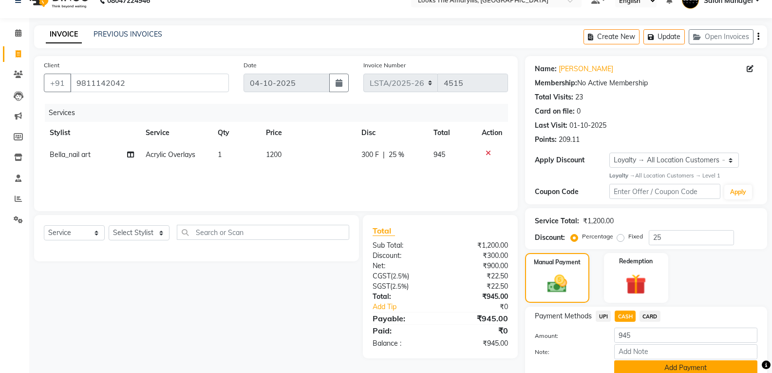
scroll to position [58, 0]
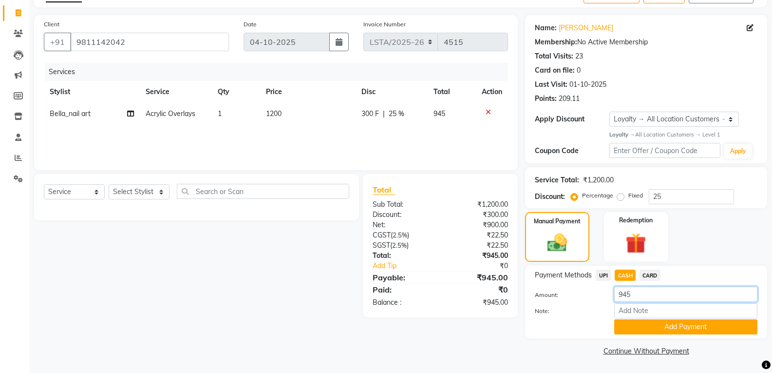
click at [640, 298] on input "945" at bounding box center [685, 293] width 143 height 15
type input "9"
click at [602, 278] on span "UPI" at bounding box center [603, 274] width 15 height 11
click at [626, 276] on span "CASH" at bounding box center [625, 274] width 21 height 11
click at [641, 292] on input "945" at bounding box center [685, 293] width 143 height 15
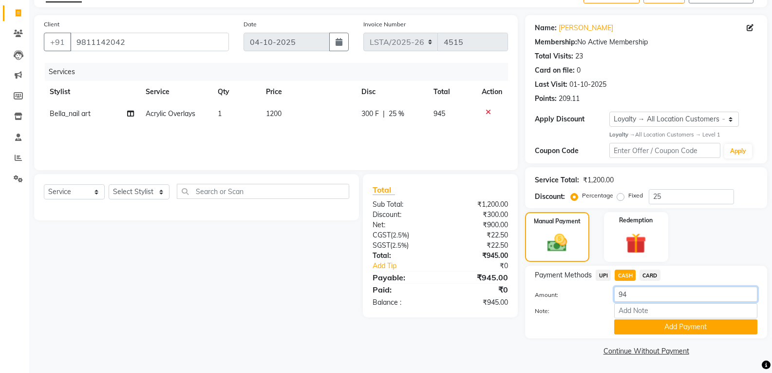
type input "9"
type input "830"
click at [632, 327] on button "Add Payment" at bounding box center [685, 326] width 143 height 15
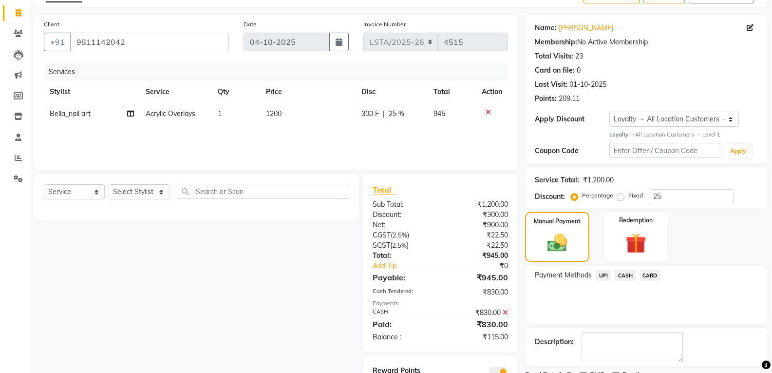
click at [603, 277] on span "UPI" at bounding box center [603, 274] width 15 height 11
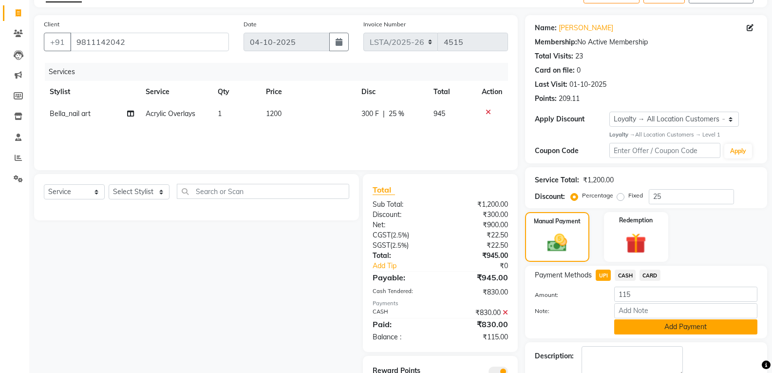
click at [645, 326] on button "Add Payment" at bounding box center [685, 326] width 143 height 15
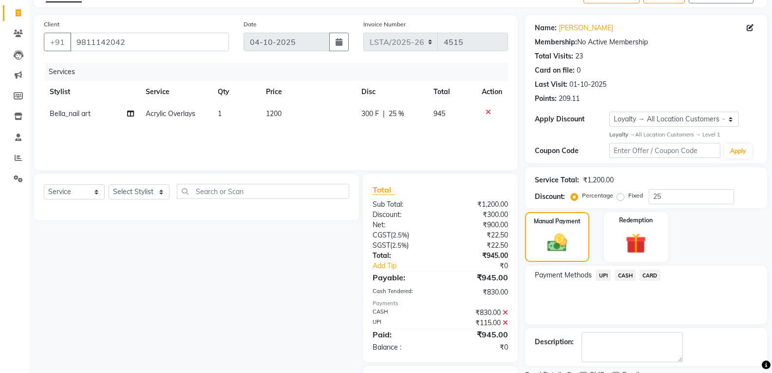
scroll to position [110, 0]
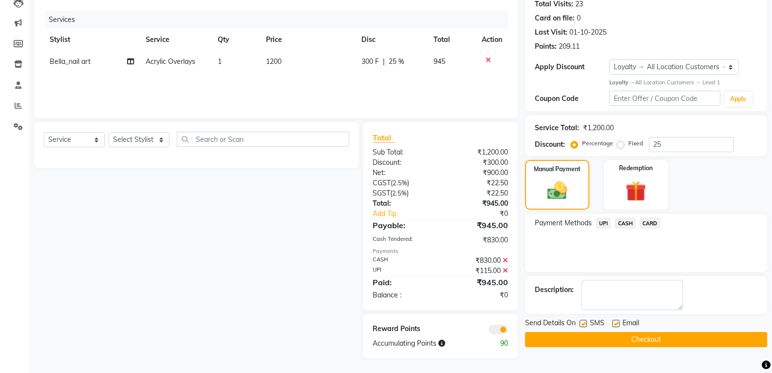
click at [584, 322] on label at bounding box center [583, 323] width 7 height 7
click at [584, 322] on input "checkbox" at bounding box center [583, 324] width 6 height 6
checkbox input "false"
click at [615, 323] on label at bounding box center [615, 323] width 7 height 7
click at [615, 323] on input "checkbox" at bounding box center [615, 324] width 6 height 6
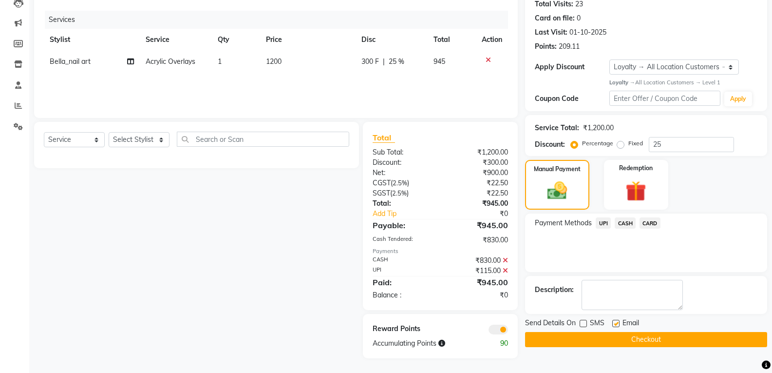
checkbox input "false"
click at [557, 339] on button "Checkout" at bounding box center [646, 339] width 242 height 15
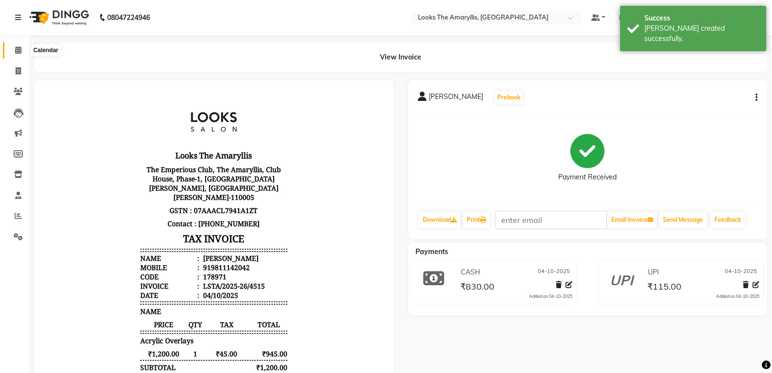
click at [14, 47] on span at bounding box center [18, 50] width 17 height 11
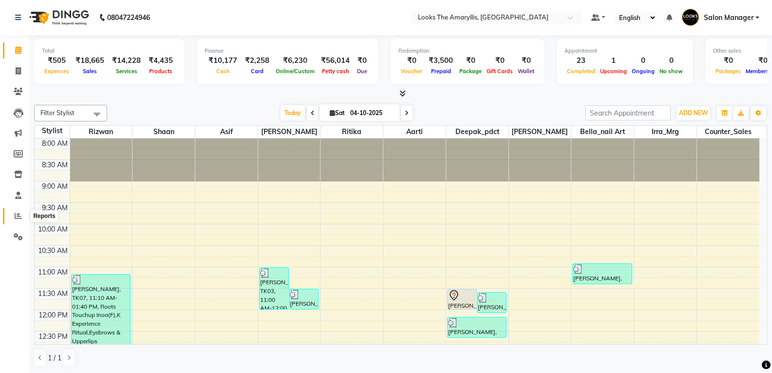
click at [17, 216] on icon at bounding box center [18, 215] width 7 height 7
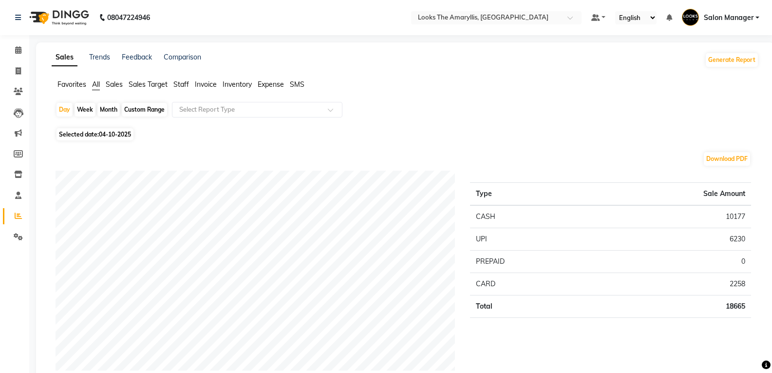
click at [186, 84] on span "Staff" at bounding box center [181, 84] width 16 height 9
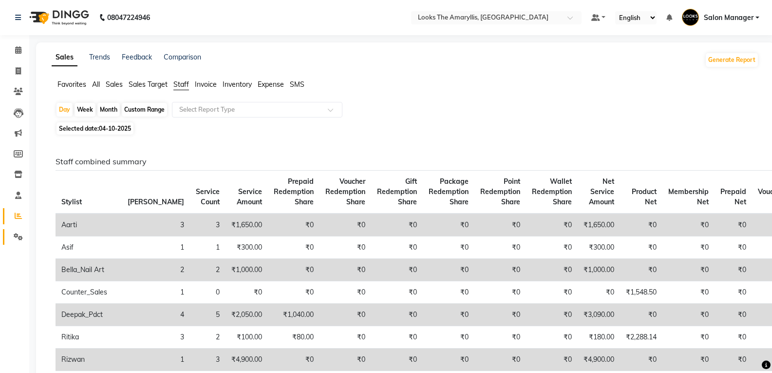
click at [18, 242] on link "Settings" at bounding box center [14, 237] width 23 height 16
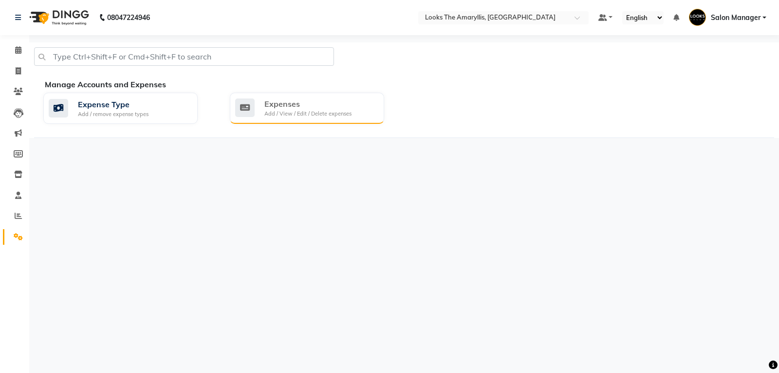
click at [298, 112] on div "Add / View / Edit / Delete expenses" at bounding box center [308, 114] width 87 height 8
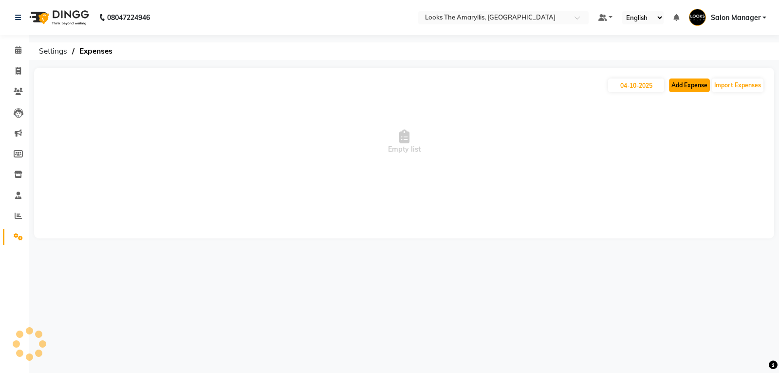
click at [697, 89] on button "Add Expense" at bounding box center [689, 85] width 41 height 14
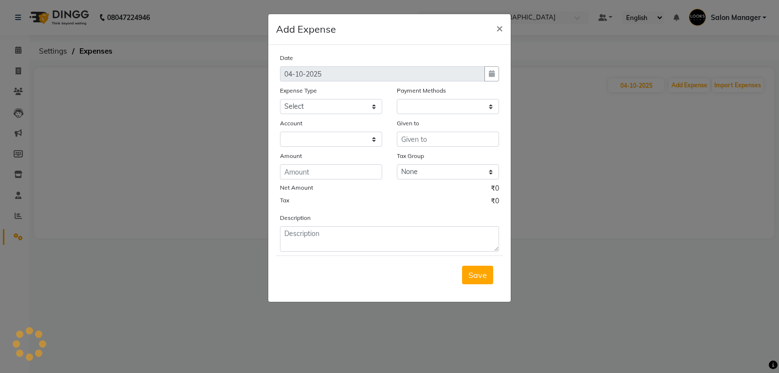
select select
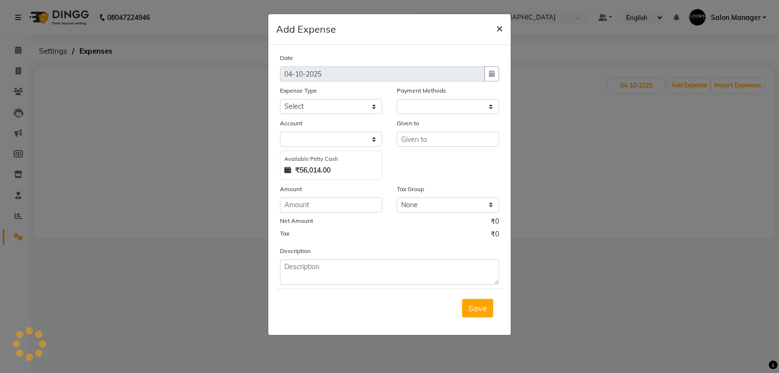
click at [499, 22] on span "×" at bounding box center [499, 27] width 7 height 15
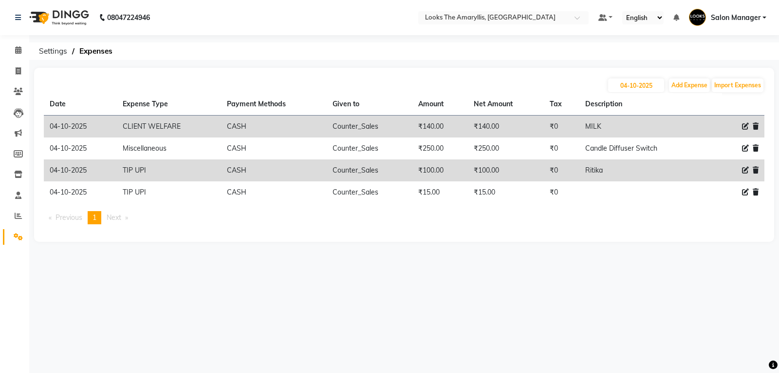
click at [746, 171] on icon at bounding box center [745, 170] width 7 height 7
select select "24070"
select select "1"
select select "8117"
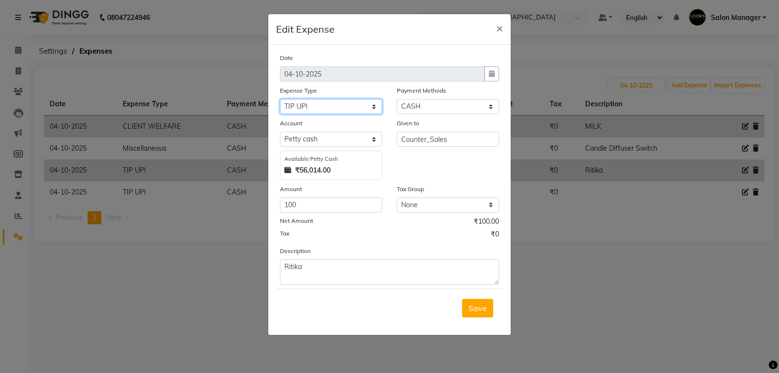
click at [375, 107] on select "Select Accommodation Aesthetics Bank Deposit BLINKIT Cash Handover Client Refun…" at bounding box center [331, 106] width 102 height 15
click at [501, 28] on span "×" at bounding box center [499, 27] width 7 height 15
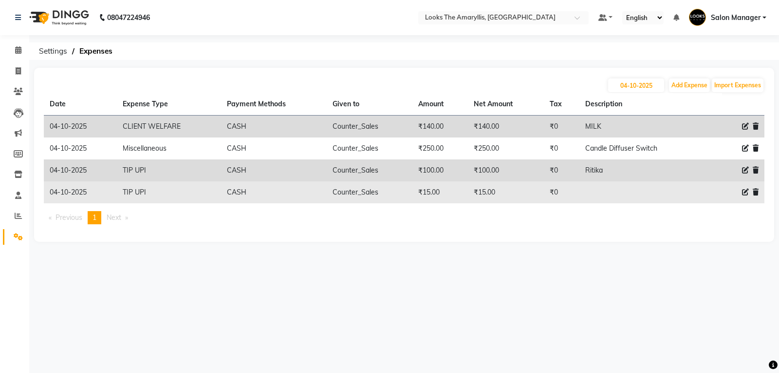
click at [757, 192] on icon at bounding box center [756, 192] width 6 height 7
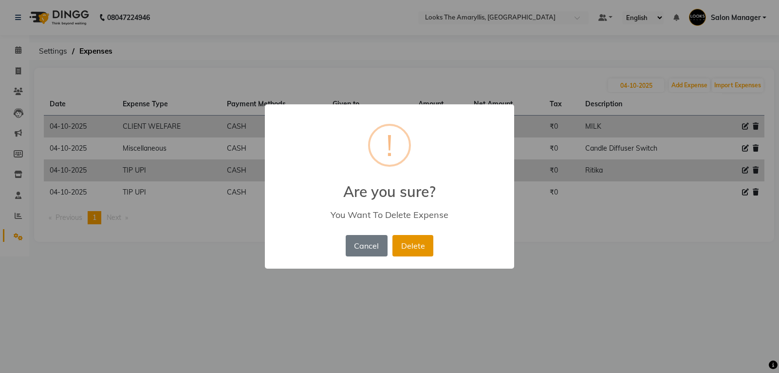
click at [407, 250] on button "Delete" at bounding box center [413, 245] width 41 height 21
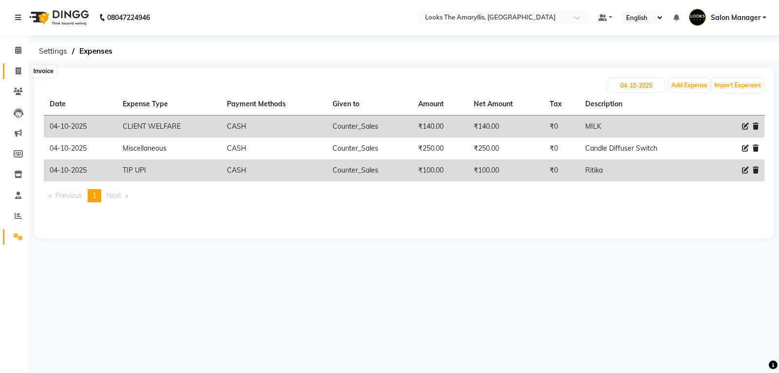
click at [21, 67] on span at bounding box center [18, 71] width 17 height 11
select select "service"
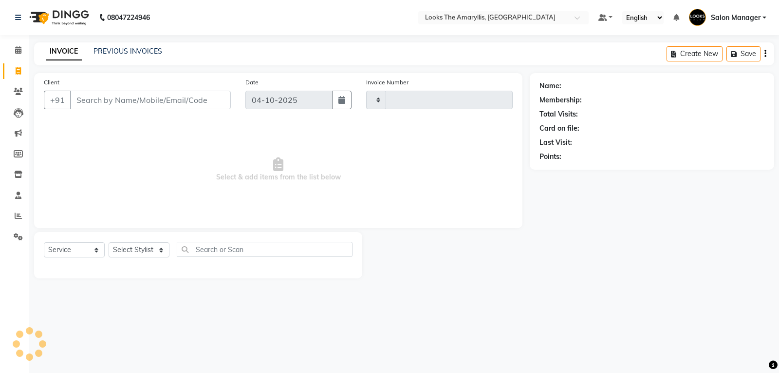
type input "4516"
select select "8939"
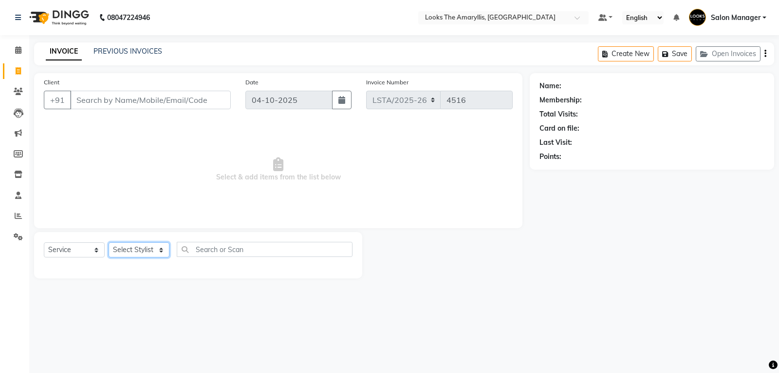
click at [164, 253] on select "Select Stylist" at bounding box center [139, 249] width 61 height 15
select select "90425"
click at [109, 242] on select "Select Stylist Aarti Asif Bella_nail art Counter_Sales Deepak_pdct Irra_Mrg Rit…" at bounding box center [139, 249] width 61 height 15
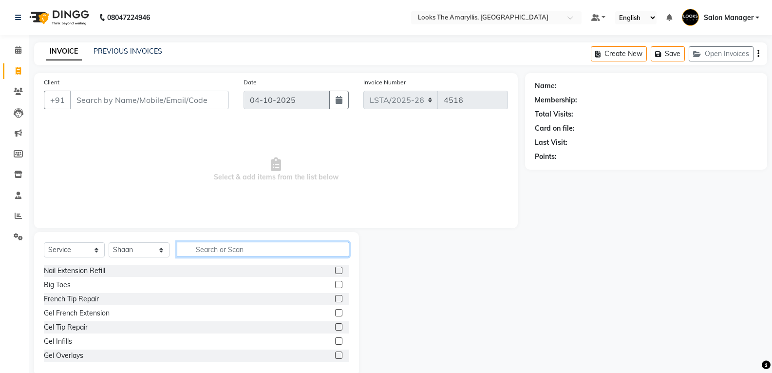
click at [199, 249] on input "text" at bounding box center [263, 249] width 172 height 15
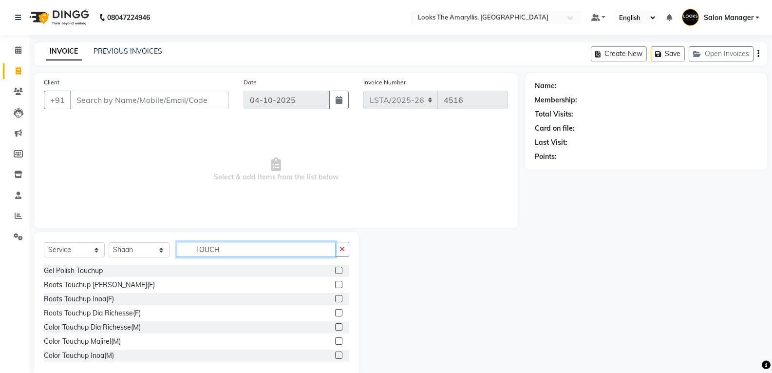
type input "TOUCH"
click at [335, 283] on label at bounding box center [338, 284] width 7 height 7
click at [335, 283] on input "checkbox" at bounding box center [338, 285] width 6 height 6
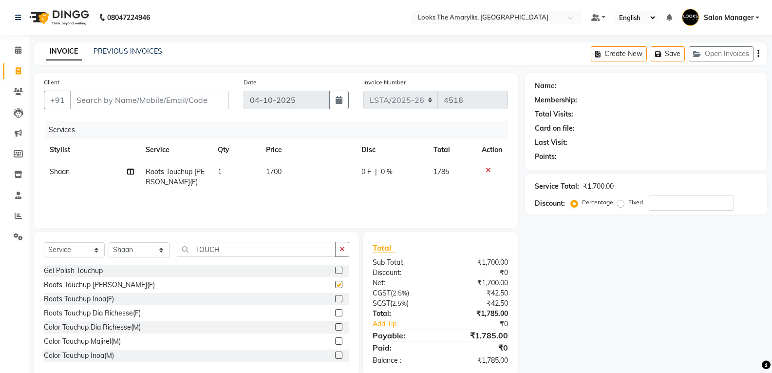
checkbox input "false"
click at [285, 177] on td "1700" at bounding box center [308, 177] width 96 height 32
select select "90425"
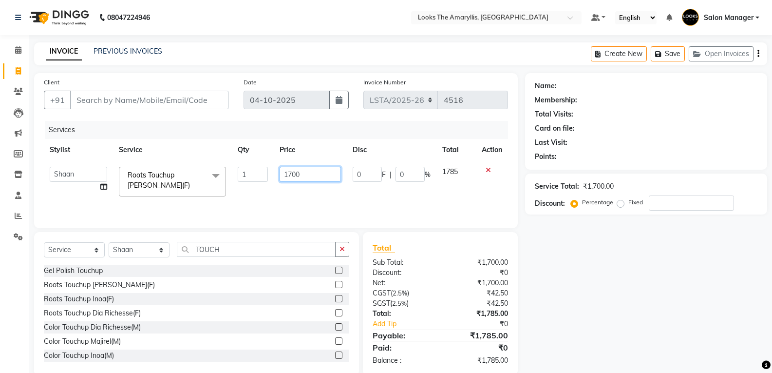
click at [310, 174] on input "1700" at bounding box center [310, 174] width 61 height 15
type input "1"
type input "1200"
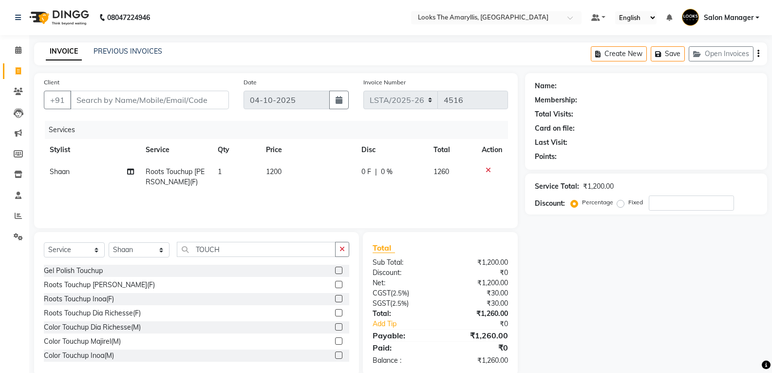
click at [430, 287] on div "Net:" at bounding box center [402, 283] width 75 height 10
click at [170, 99] on input "Client" at bounding box center [149, 100] width 159 height 19
type input "8"
type input "0"
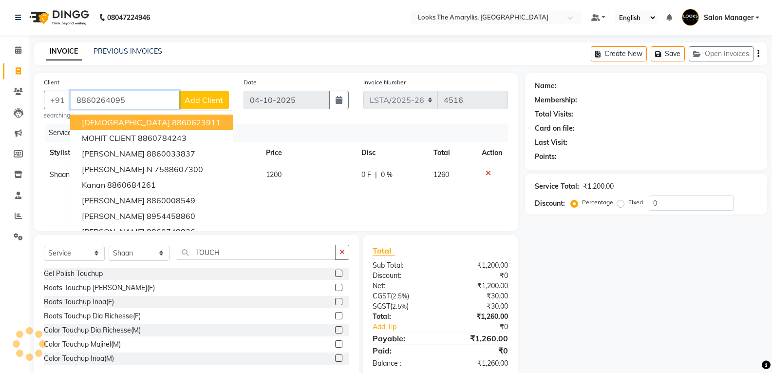
type input "8860264095"
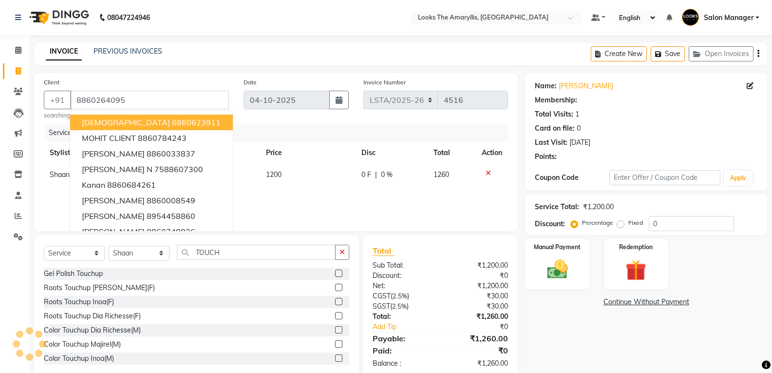
select select "1: Object"
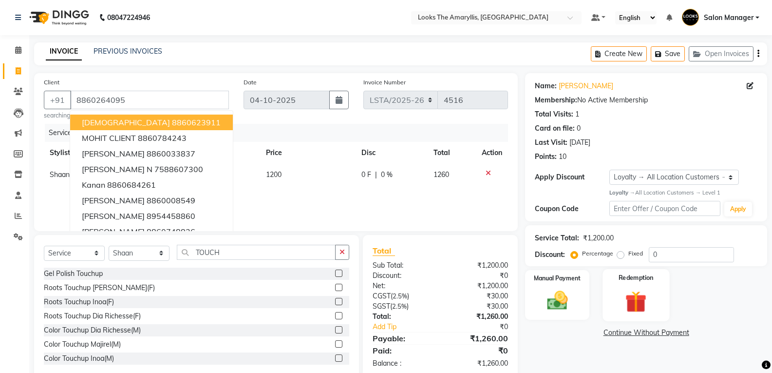
scroll to position [20, 0]
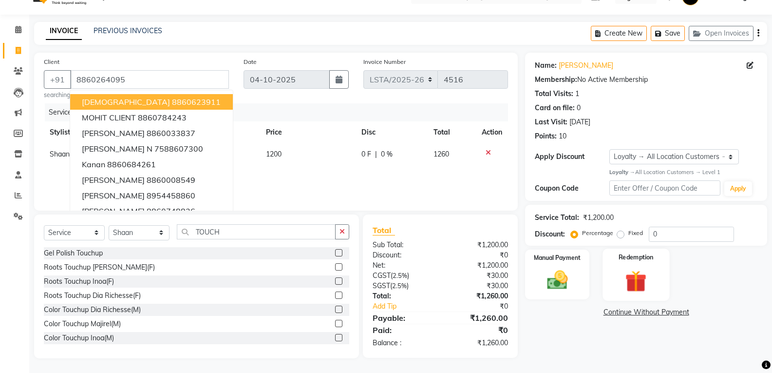
click at [624, 294] on img at bounding box center [636, 280] width 35 height 27
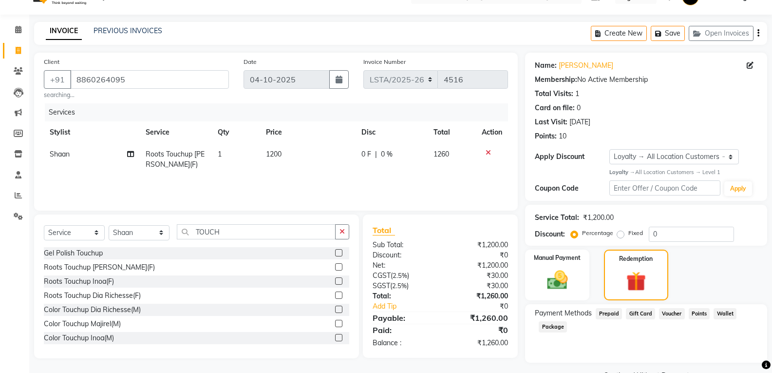
scroll to position [45, 0]
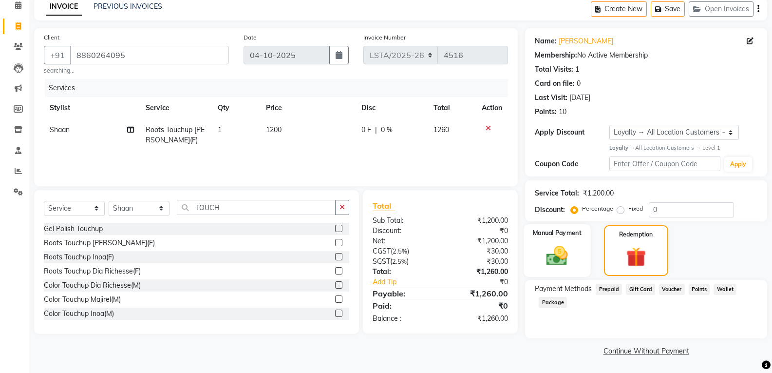
click at [554, 261] on img at bounding box center [557, 255] width 35 height 25
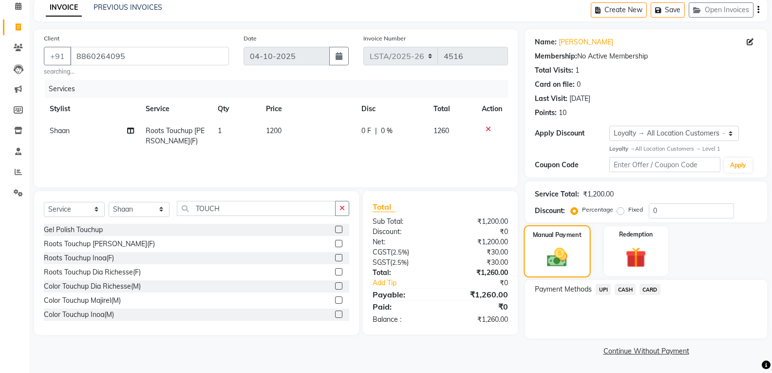
scroll to position [44, 0]
click at [601, 291] on span "UPI" at bounding box center [603, 289] width 15 height 11
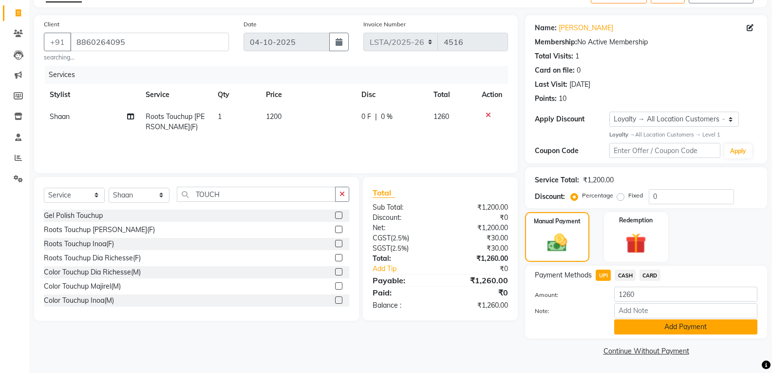
click at [631, 325] on button "Add Payment" at bounding box center [685, 326] width 143 height 15
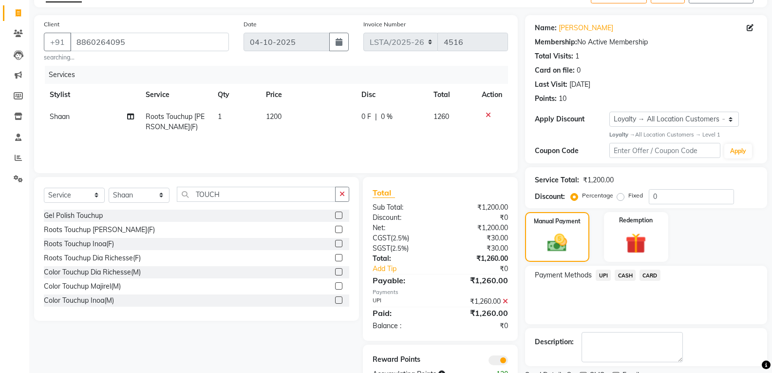
scroll to position [99, 0]
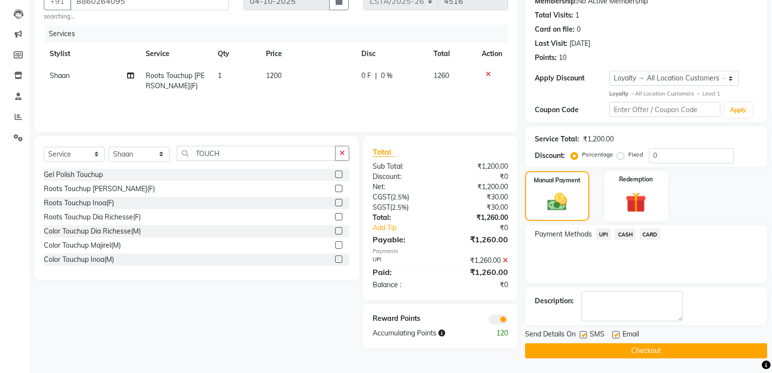
click at [586, 334] on label at bounding box center [583, 334] width 7 height 7
click at [586, 334] on input "checkbox" at bounding box center [583, 335] width 6 height 6
checkbox input "false"
click at [617, 335] on label at bounding box center [615, 334] width 7 height 7
click at [617, 335] on input "checkbox" at bounding box center [615, 335] width 6 height 6
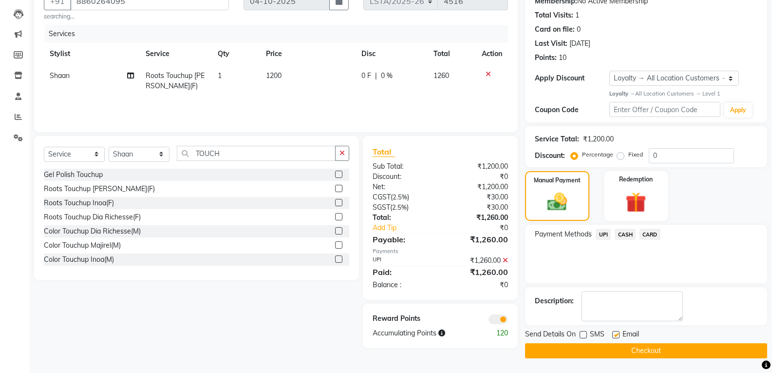
checkbox input "false"
click at [605, 351] on button "Checkout" at bounding box center [646, 350] width 242 height 15
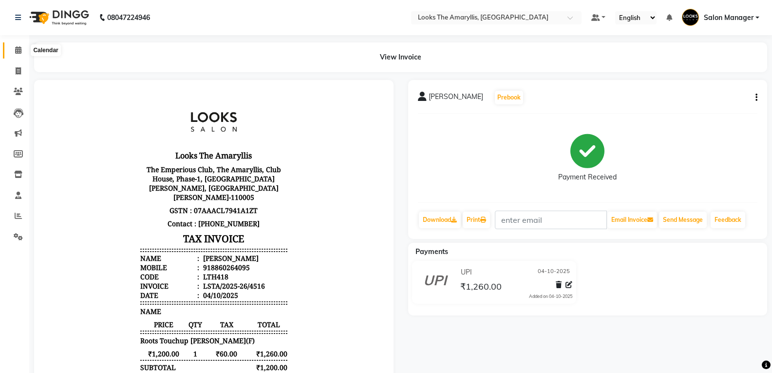
click at [16, 51] on icon at bounding box center [18, 49] width 6 height 7
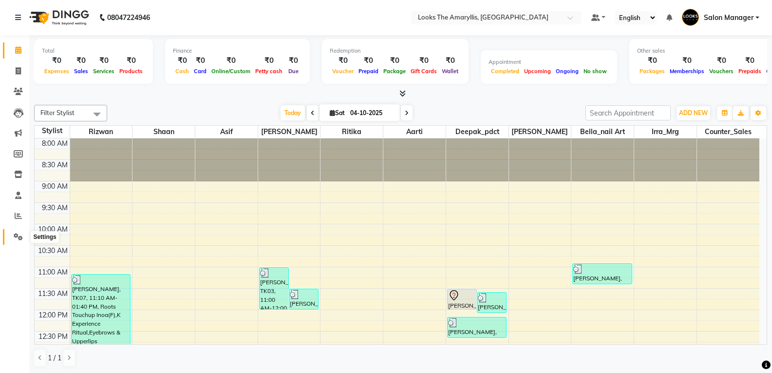
click at [18, 238] on icon at bounding box center [18, 236] width 9 height 7
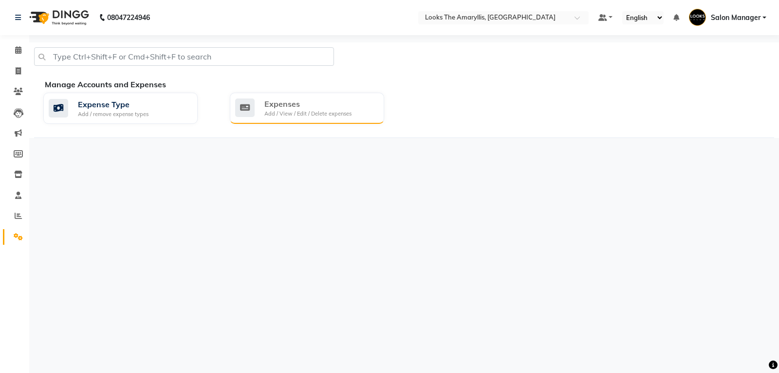
click at [325, 106] on div "Expenses" at bounding box center [308, 104] width 87 height 12
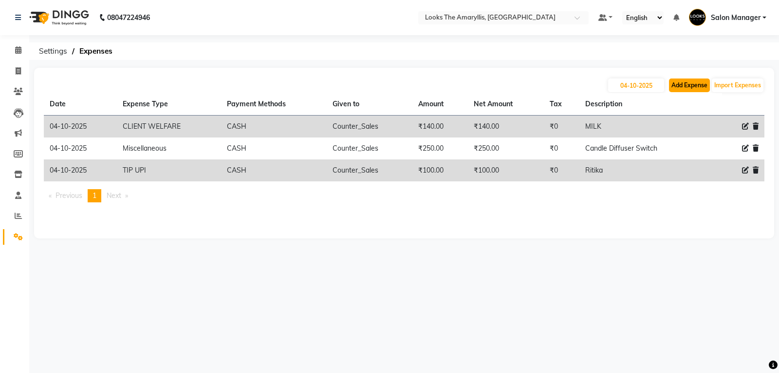
click at [690, 86] on button "Add Expense" at bounding box center [689, 85] width 41 height 14
select select "1"
select select "8117"
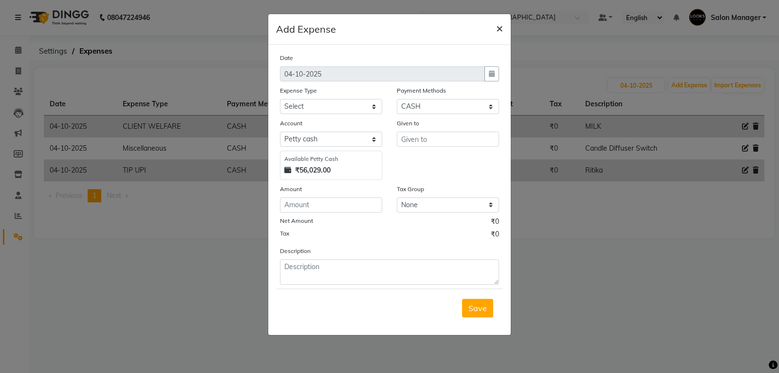
click at [500, 26] on span "×" at bounding box center [499, 27] width 7 height 15
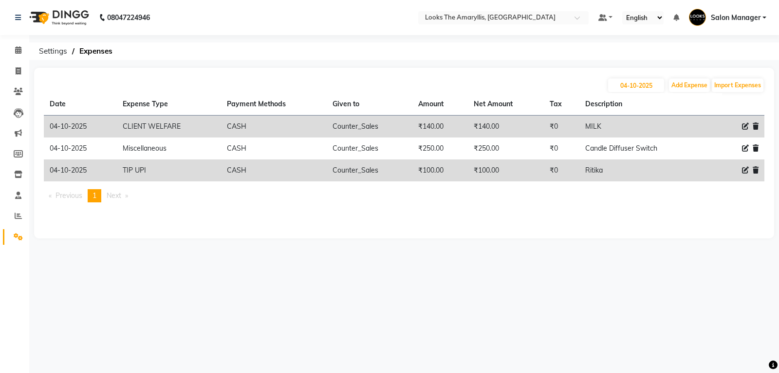
click at [744, 170] on icon at bounding box center [745, 170] width 7 height 7
select select "24070"
select select "1"
select select "8117"
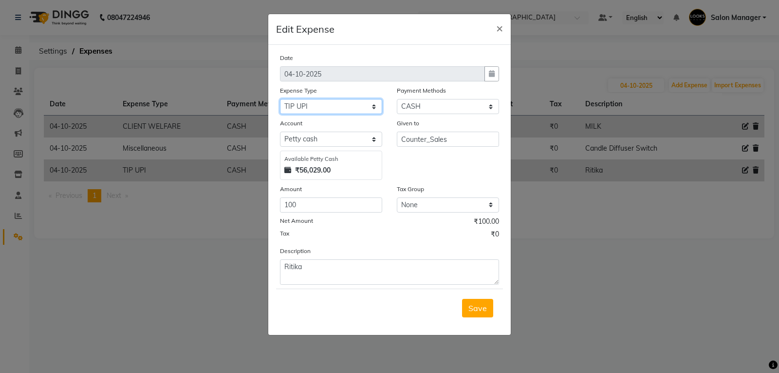
click at [371, 106] on select "Select Accommodation Aesthetics Bank Deposit BLINKIT Cash Handover Client Refun…" at bounding box center [331, 106] width 102 height 15
select select "24888"
click at [280, 99] on select "Select Accommodation Aesthetics Bank Deposit BLINKIT Cash Handover Client Refun…" at bounding box center [331, 106] width 102 height 15
click at [423, 141] on input "Counter_Sales" at bounding box center [448, 139] width 102 height 15
click at [324, 208] on input "100" at bounding box center [331, 204] width 102 height 15
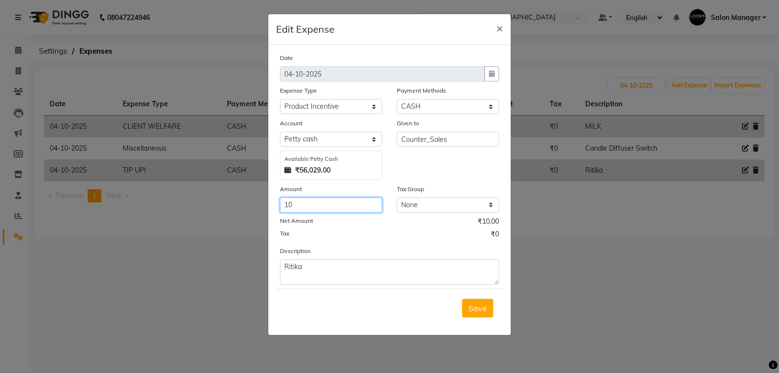
type input "1"
type input "270"
click at [476, 310] on span "Save" at bounding box center [478, 308] width 19 height 10
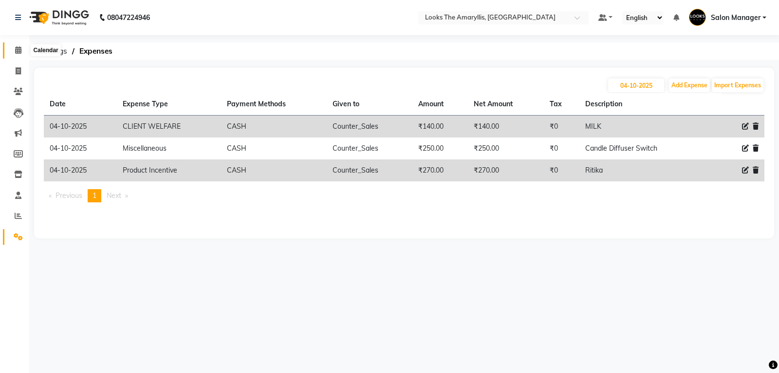
click at [17, 50] on icon at bounding box center [18, 49] width 6 height 7
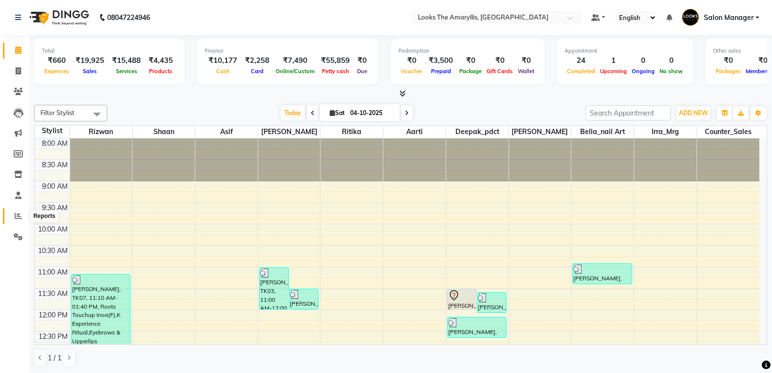
click at [19, 216] on icon at bounding box center [18, 215] width 7 height 7
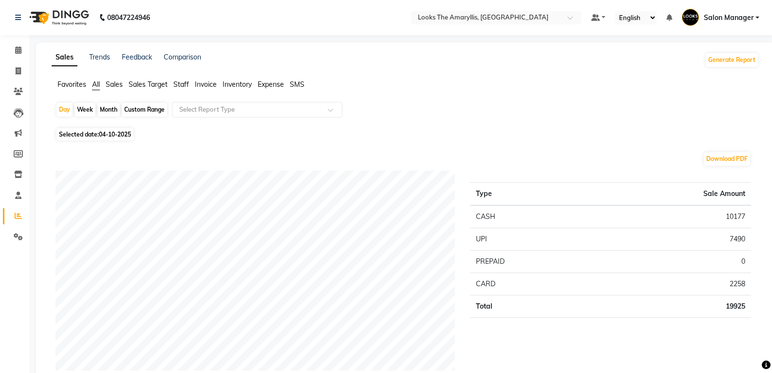
click at [188, 86] on span "Staff" at bounding box center [181, 84] width 16 height 9
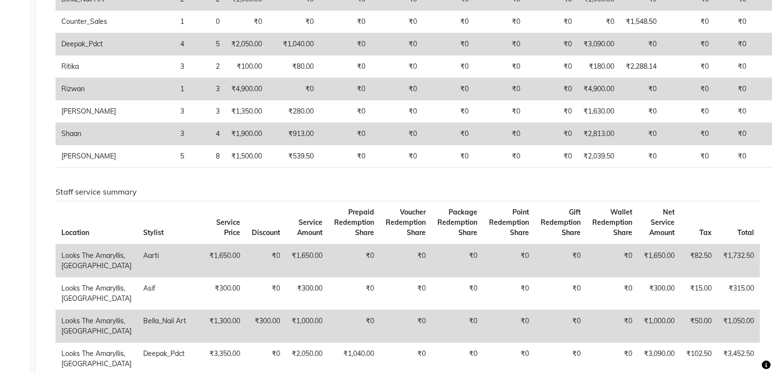
scroll to position [27, 0]
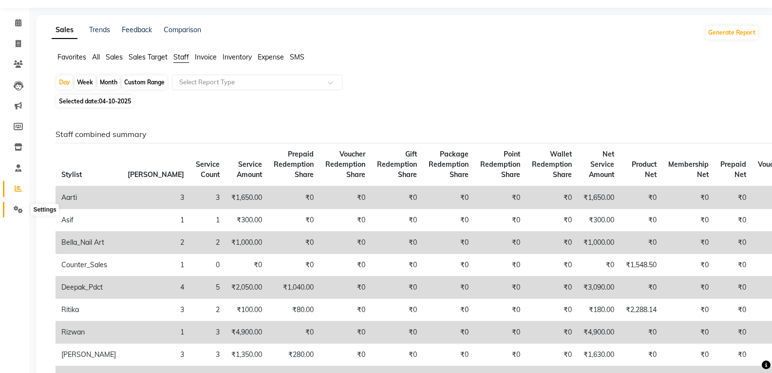
click at [20, 209] on icon at bounding box center [18, 209] width 9 height 7
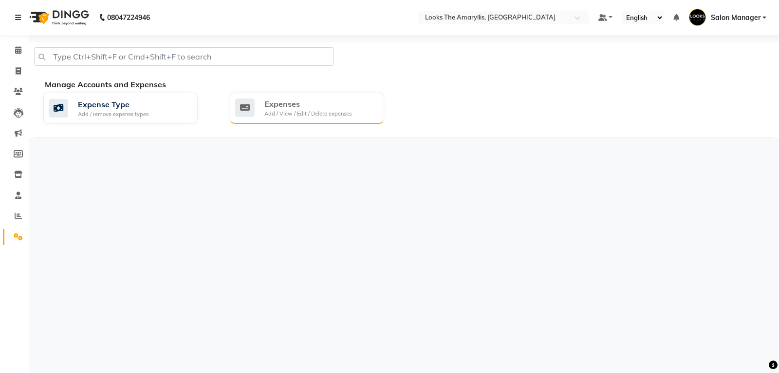
click at [311, 114] on div "Add / View / Edit / Delete expenses" at bounding box center [308, 114] width 87 height 8
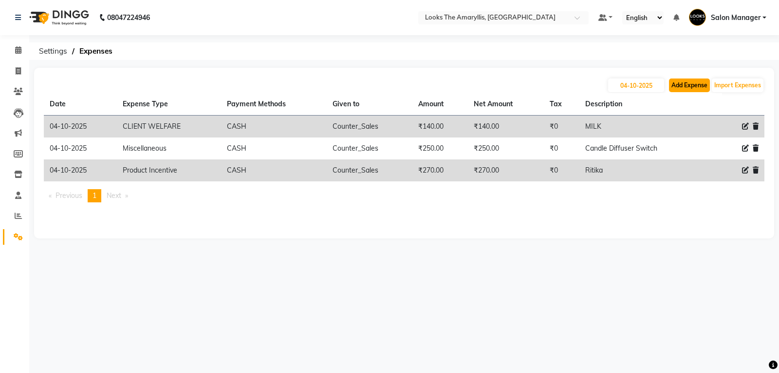
click at [691, 86] on button "Add Expense" at bounding box center [689, 85] width 41 height 14
select select "1"
select select "8117"
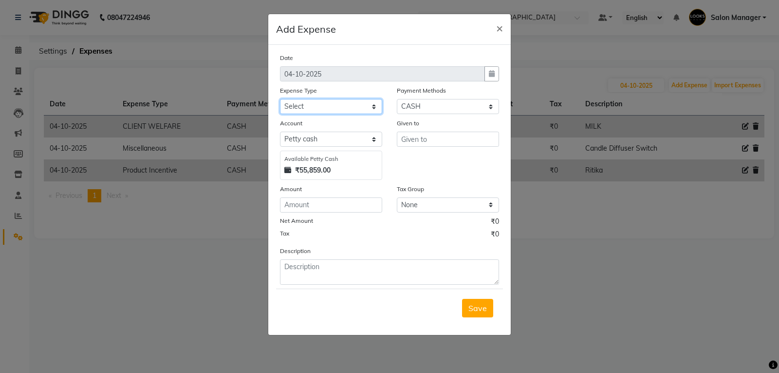
click at [370, 109] on select "Select Accommodation Aesthetics Bank Deposit BLINKIT Cash Handover Client Refun…" at bounding box center [331, 106] width 102 height 15
select select "24888"
click at [280, 99] on select "Select Accommodation Aesthetics Bank Deposit BLINKIT Cash Handover Client Refun…" at bounding box center [331, 106] width 102 height 15
click at [412, 141] on input "text" at bounding box center [448, 139] width 102 height 15
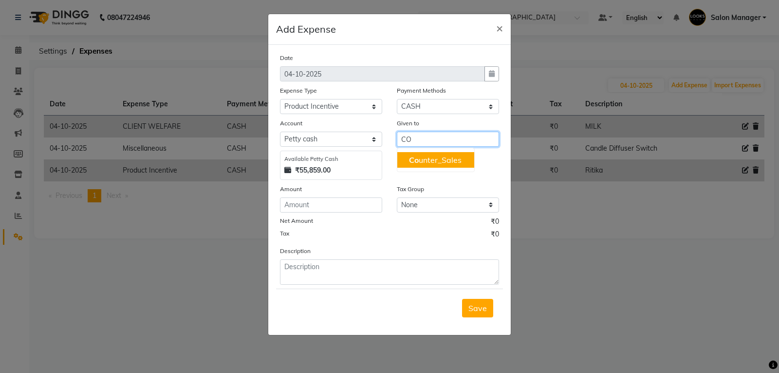
click at [436, 161] on ngb-highlight "Co unter_Sales" at bounding box center [435, 160] width 53 height 10
type input "Counter_Sales"
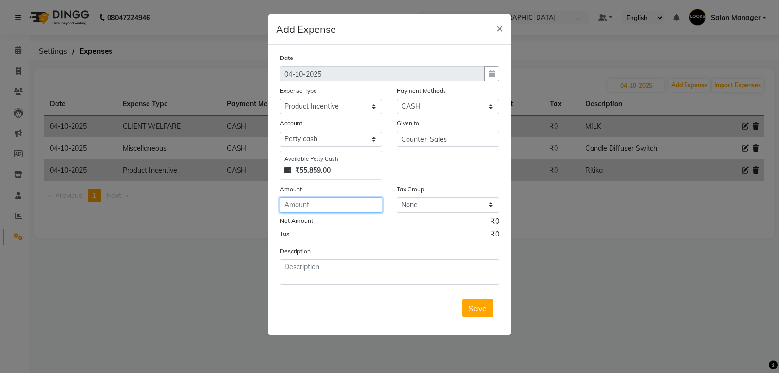
click at [338, 204] on input "number" at bounding box center [331, 204] width 102 height 15
type input "86"
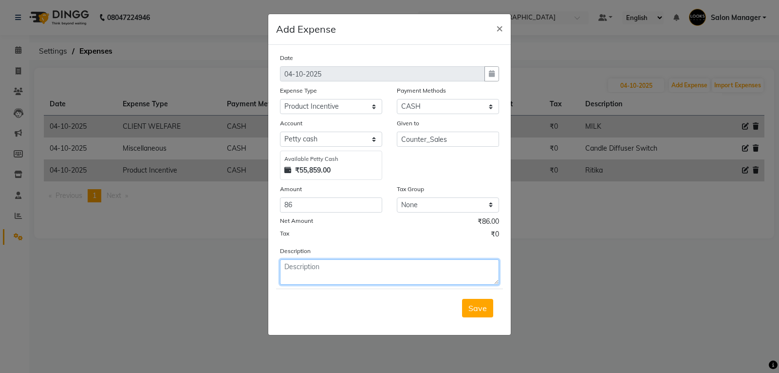
click at [320, 266] on textarea at bounding box center [389, 271] width 219 height 25
type textarea "COUNTER SALE"
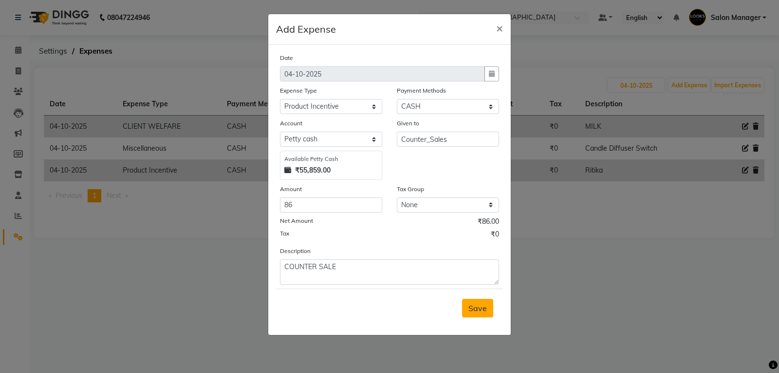
click at [479, 307] on span "Save" at bounding box center [478, 308] width 19 height 10
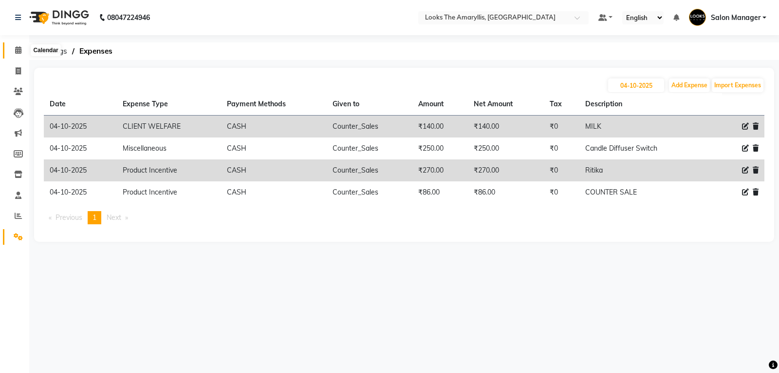
click at [22, 53] on span at bounding box center [18, 50] width 17 height 11
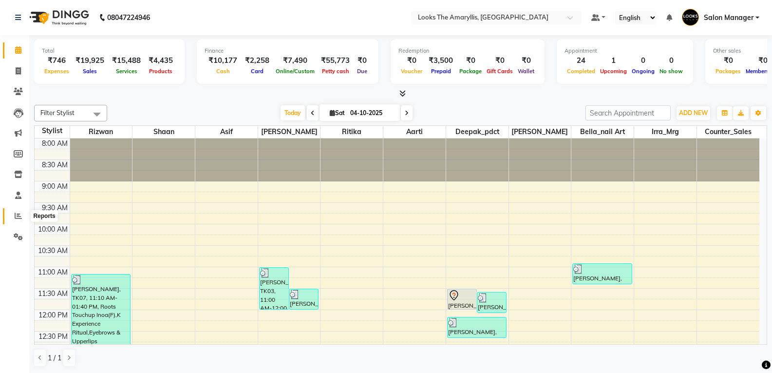
click at [18, 217] on icon at bounding box center [18, 215] width 7 height 7
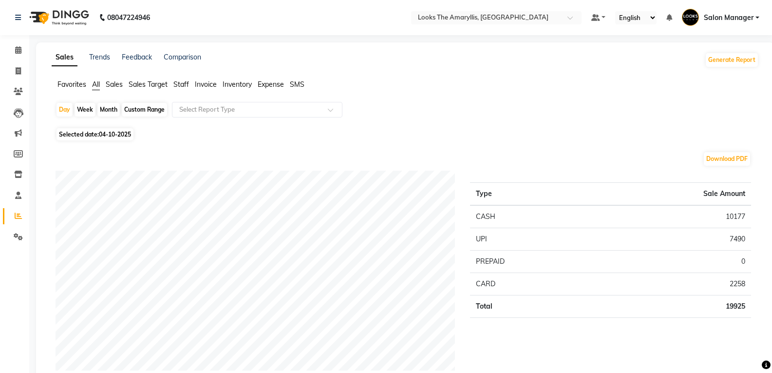
click at [188, 85] on span "Staff" at bounding box center [181, 84] width 16 height 9
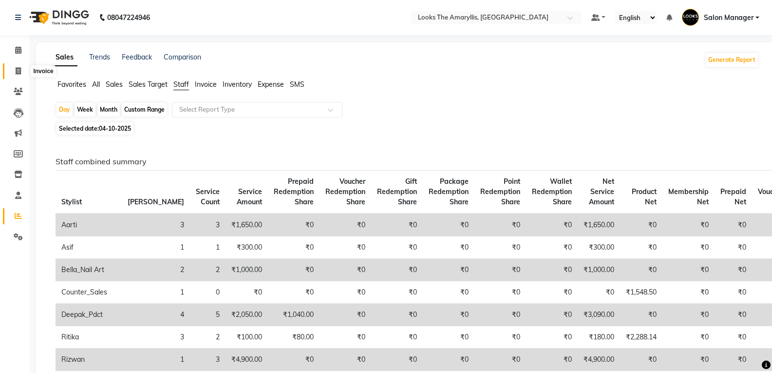
click at [17, 73] on icon at bounding box center [18, 70] width 5 height 7
select select "service"
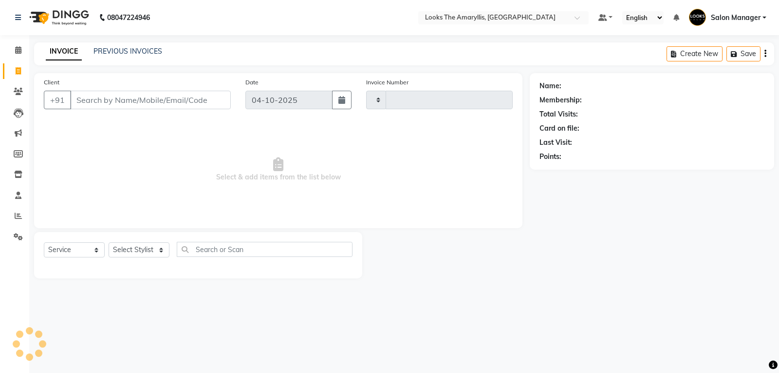
type input "4517"
select select "8939"
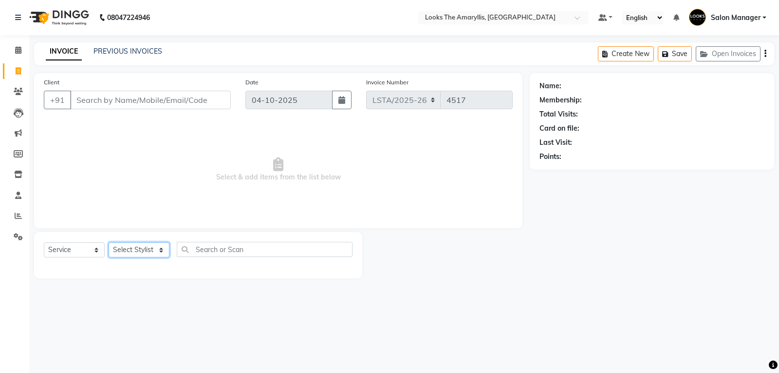
click at [162, 250] on select "Select Stylist" at bounding box center [139, 249] width 61 height 15
select select "90430"
click at [109, 242] on select "Select Stylist Aarti Asif Bella_nail art Counter_Sales Deepak_pdct Irra_Mrg Rit…" at bounding box center [139, 249] width 61 height 15
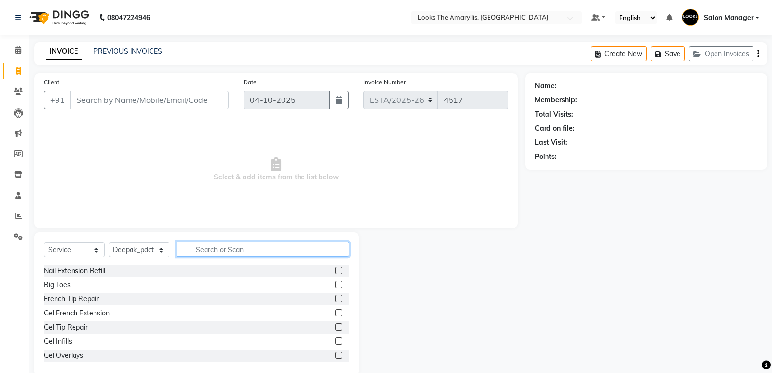
click at [227, 248] on input "text" at bounding box center [263, 249] width 172 height 15
type input "WASH"
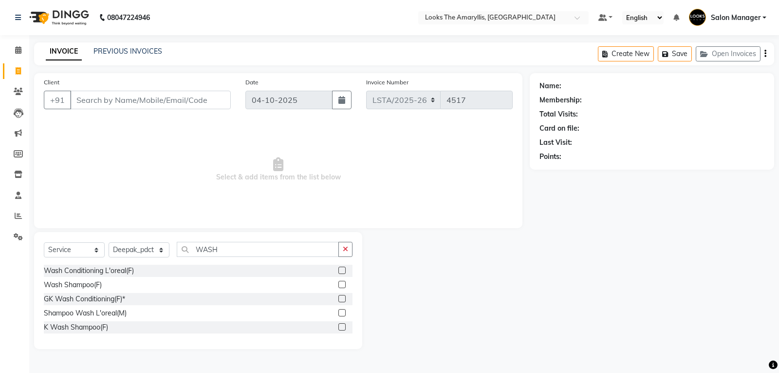
click at [342, 272] on label at bounding box center [342, 269] width 7 height 7
click at [342, 272] on input "checkbox" at bounding box center [342, 270] width 6 height 6
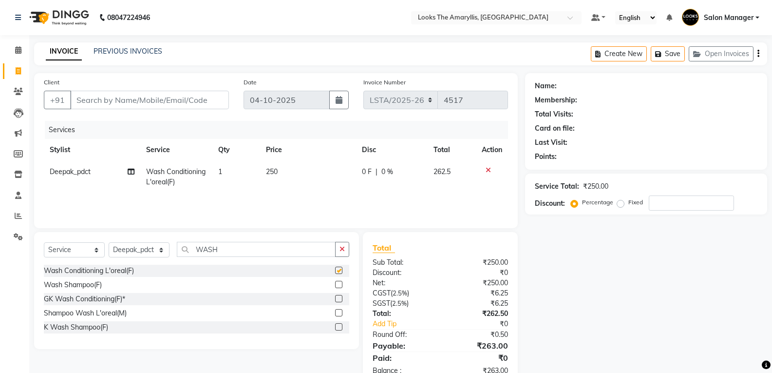
checkbox input "false"
click at [290, 168] on td "250" at bounding box center [307, 177] width 95 height 32
select select "90430"
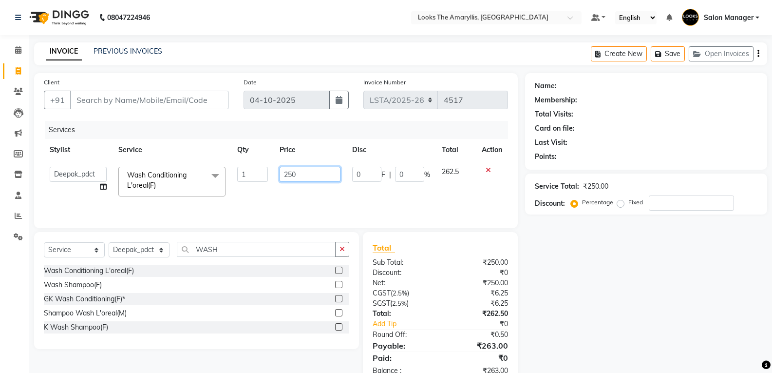
click at [297, 169] on input "250" at bounding box center [310, 174] width 61 height 15
type input "2"
type input "350"
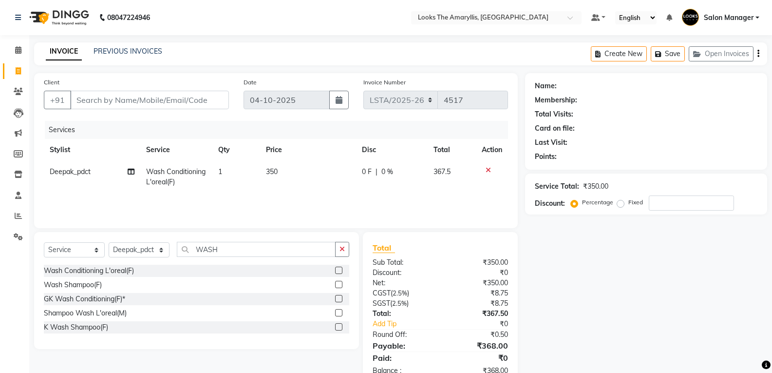
click at [476, 344] on div "₹368.00" at bounding box center [477, 346] width 75 height 12
click at [154, 104] on input "Client" at bounding box center [149, 100] width 159 height 19
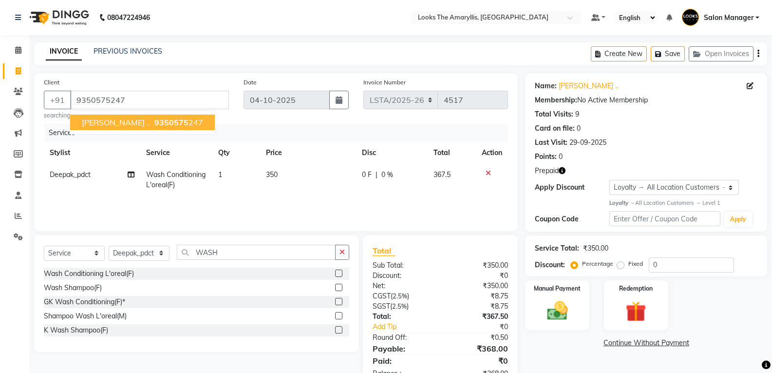
click at [441, 297] on div "₹8.75" at bounding box center [477, 296] width 75 height 10
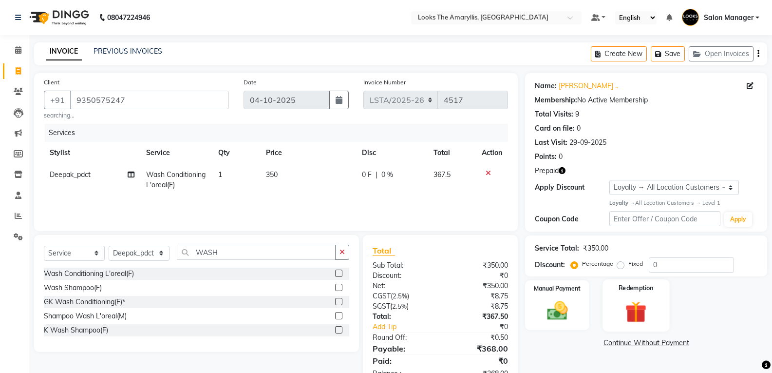
click at [628, 311] on img at bounding box center [636, 311] width 35 height 27
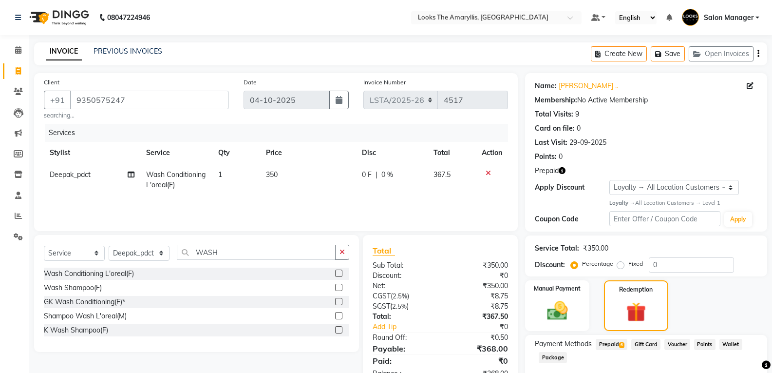
scroll to position [55, 0]
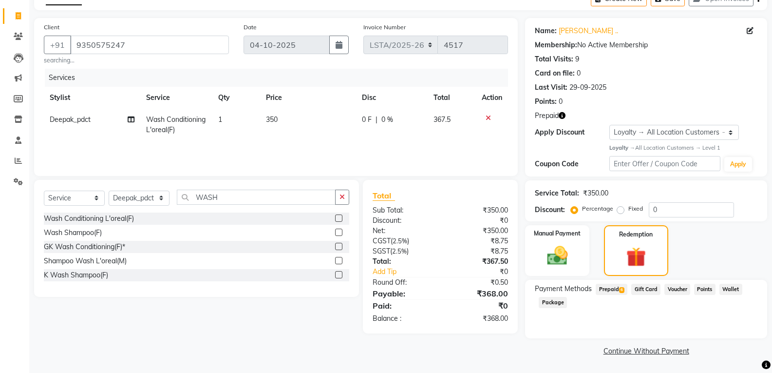
click at [620, 289] on span "6" at bounding box center [621, 290] width 5 height 6
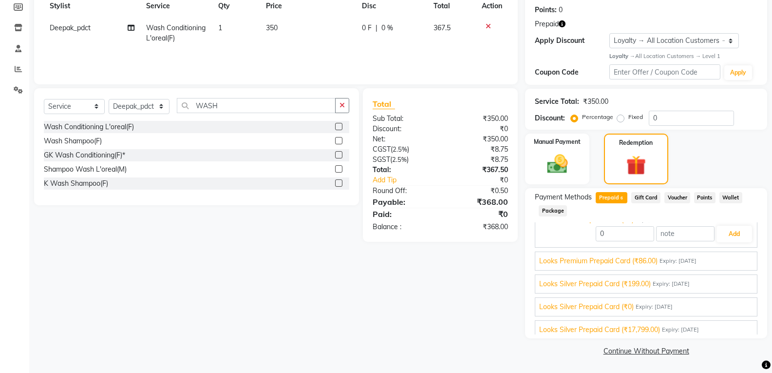
scroll to position [44, 0]
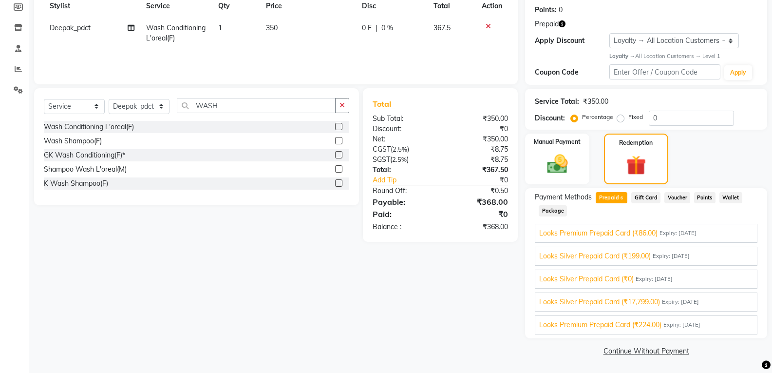
click at [579, 301] on span "Looks Silver Prepaid Card (₹17,799.00)" at bounding box center [599, 302] width 121 height 10
click at [731, 312] on button "Add" at bounding box center [735, 316] width 36 height 17
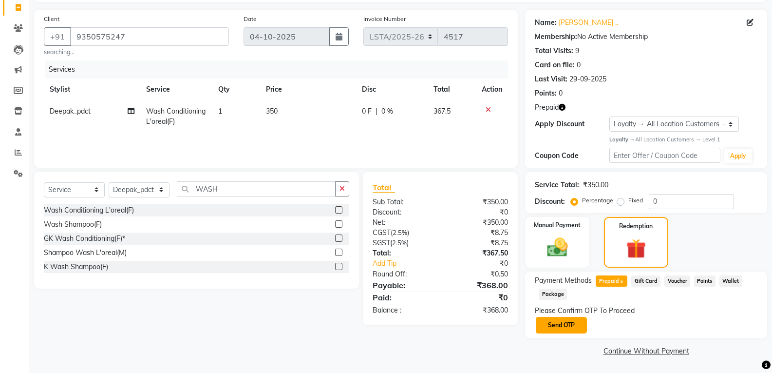
click at [561, 323] on button "Send OTP" at bounding box center [561, 325] width 51 height 17
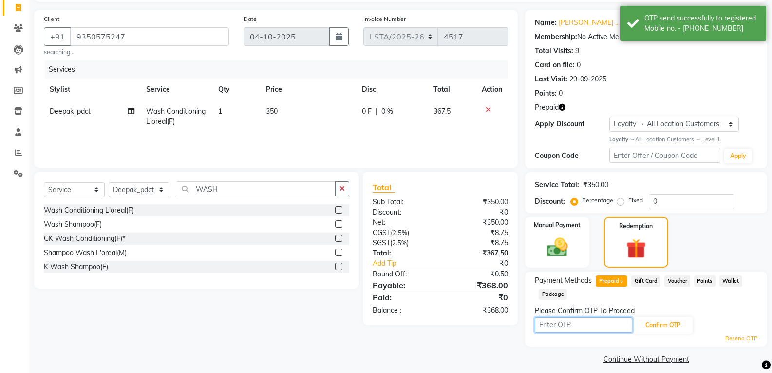
click at [576, 324] on input "text" at bounding box center [583, 324] width 97 height 15
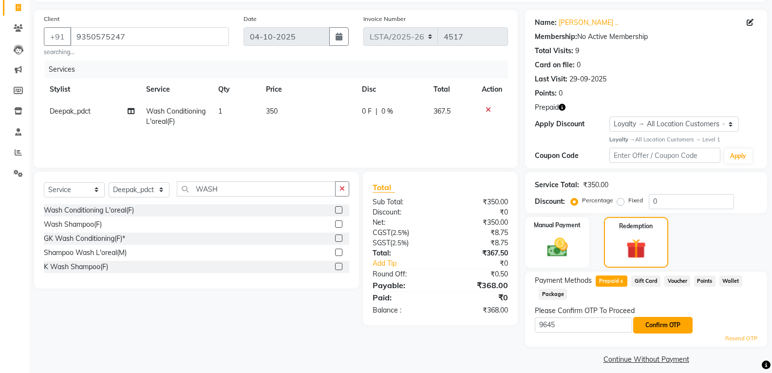
click at [674, 326] on button "Confirm OTP" at bounding box center [662, 325] width 59 height 17
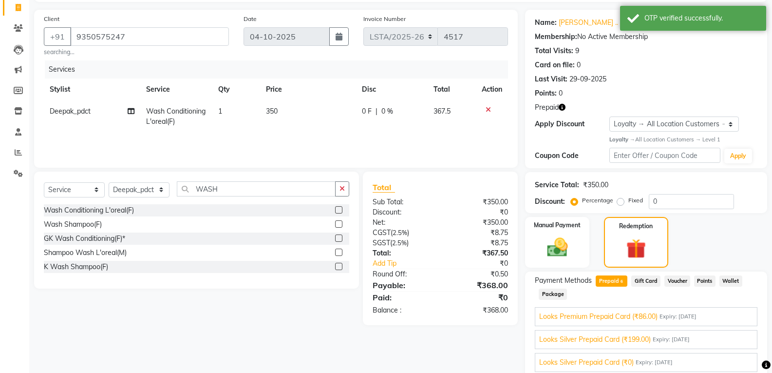
scroll to position [147, 0]
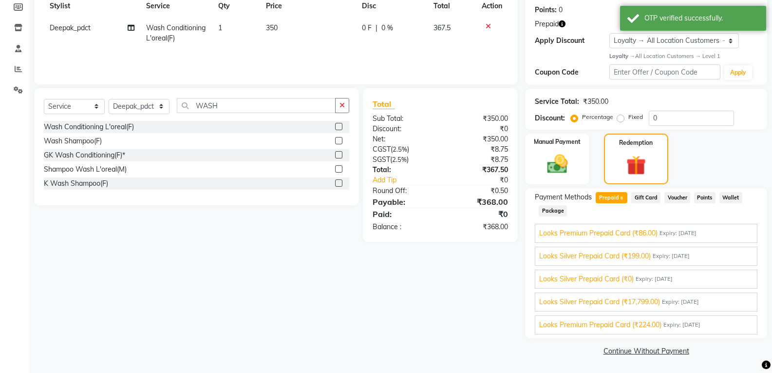
click at [659, 298] on span "Looks Silver Prepaid Card (₹17,799.00)" at bounding box center [599, 302] width 121 height 10
click at [723, 316] on button "Add" at bounding box center [735, 316] width 36 height 17
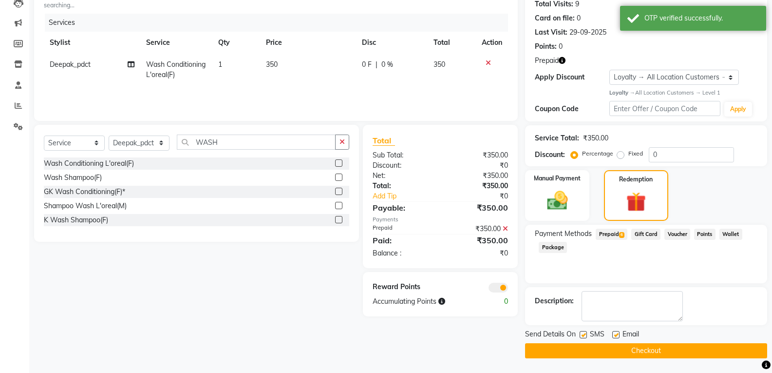
scroll to position [110, 0]
click at [585, 333] on label at bounding box center [583, 334] width 7 height 7
click at [585, 333] on input "checkbox" at bounding box center [583, 335] width 6 height 6
drag, startPoint x: 619, startPoint y: 331, endPoint x: 614, endPoint y: 334, distance: 5.7
click at [619, 331] on label at bounding box center [615, 334] width 7 height 7
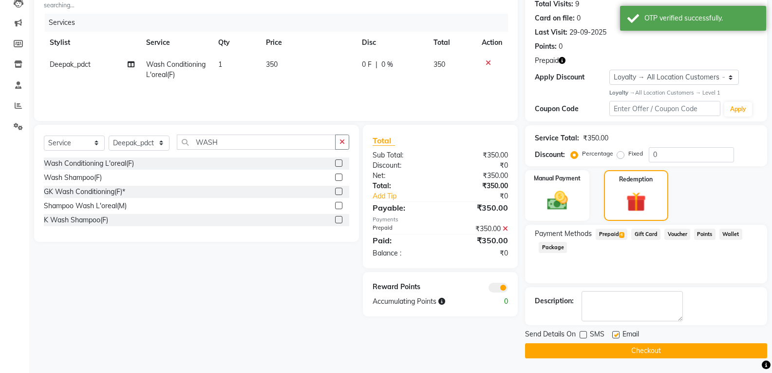
click at [619, 332] on input "checkbox" at bounding box center [615, 335] width 6 height 6
click at [611, 350] on button "Checkout" at bounding box center [646, 350] width 242 height 15
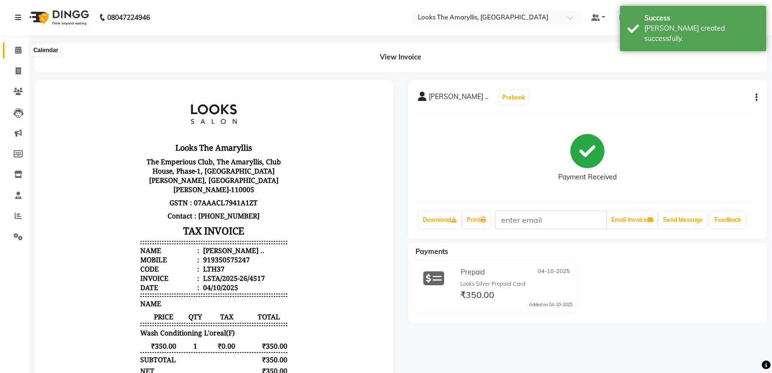
click at [19, 47] on icon at bounding box center [18, 49] width 6 height 7
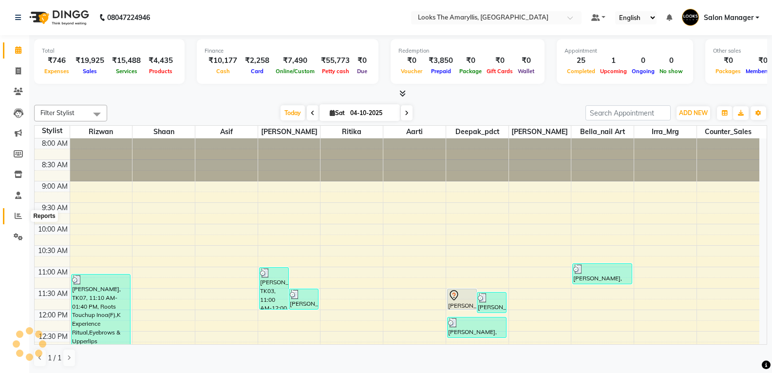
click at [21, 216] on icon at bounding box center [18, 215] width 7 height 7
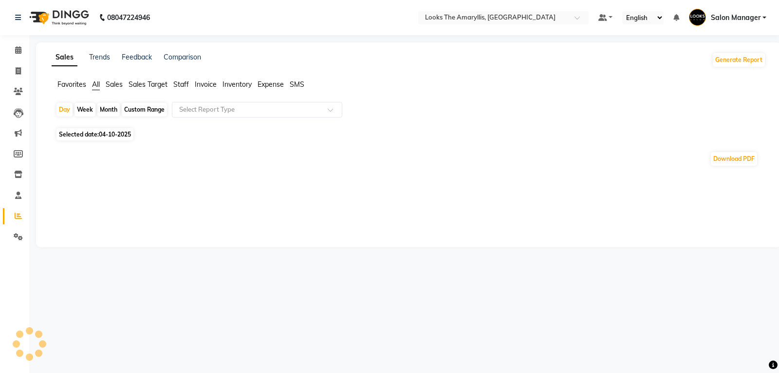
click at [179, 83] on span "Staff" at bounding box center [181, 84] width 16 height 9
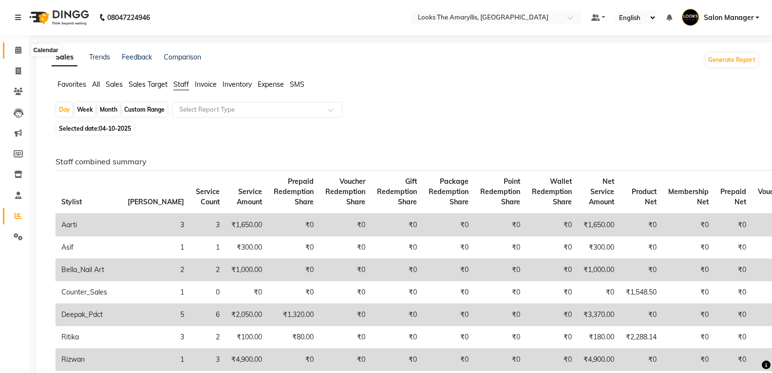
click at [16, 47] on icon at bounding box center [18, 49] width 6 height 7
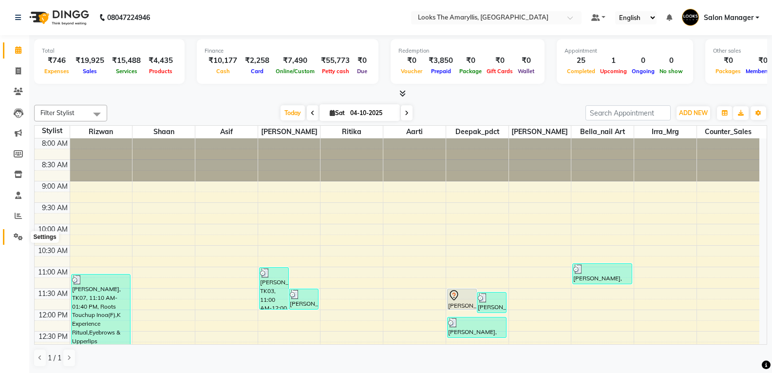
click at [19, 233] on icon at bounding box center [18, 236] width 9 height 7
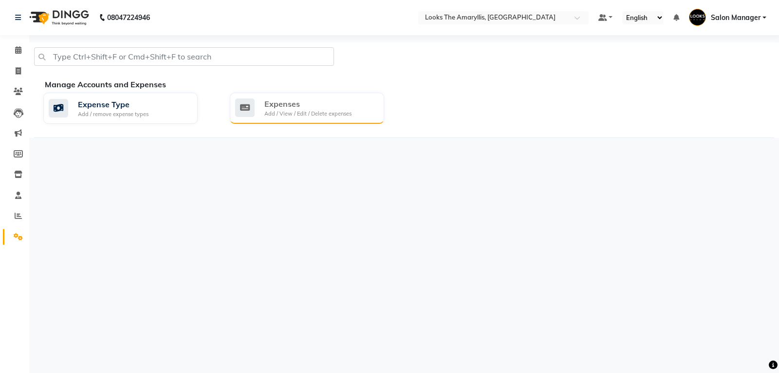
click at [332, 116] on div "Add / View / Edit / Delete expenses" at bounding box center [308, 114] width 87 height 8
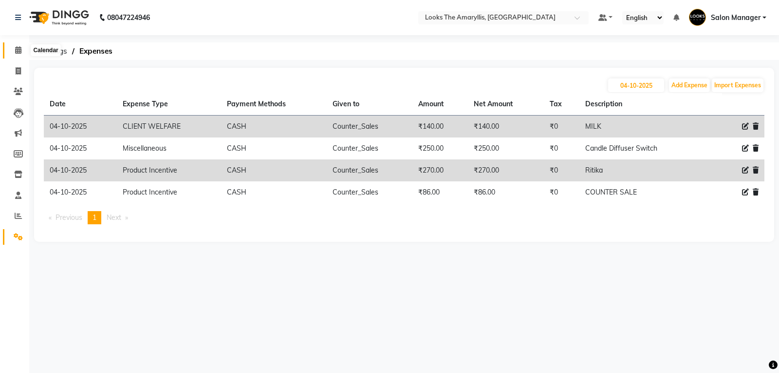
click at [15, 47] on icon at bounding box center [18, 49] width 6 height 7
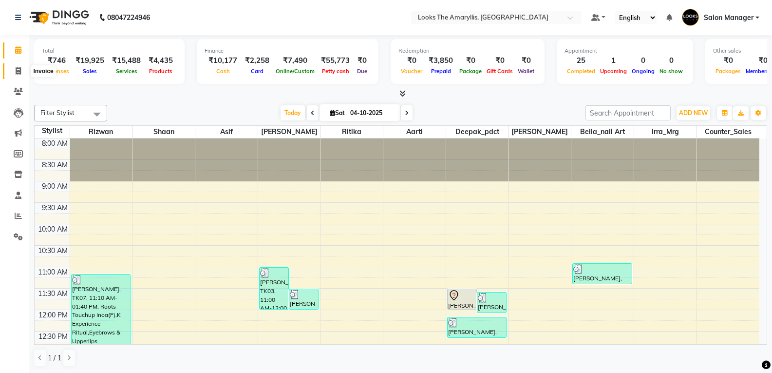
click at [24, 69] on span at bounding box center [18, 71] width 17 height 11
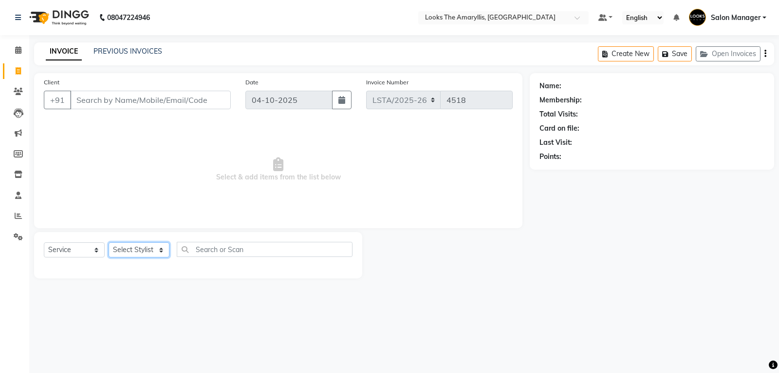
click at [166, 252] on select "Select Stylist Aarti Asif Bella_nail art Counter_Sales Deepak_pdct Irra_Mrg Rit…" at bounding box center [139, 249] width 61 height 15
click at [109, 242] on select "Select Stylist Aarti Asif Bella_nail art Counter_Sales Deepak_pdct Irra_Mrg Rit…" at bounding box center [139, 249] width 61 height 15
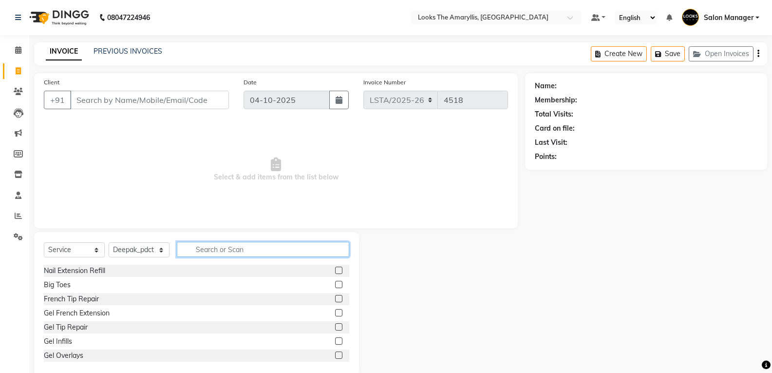
click at [204, 251] on input "text" at bounding box center [263, 249] width 172 height 15
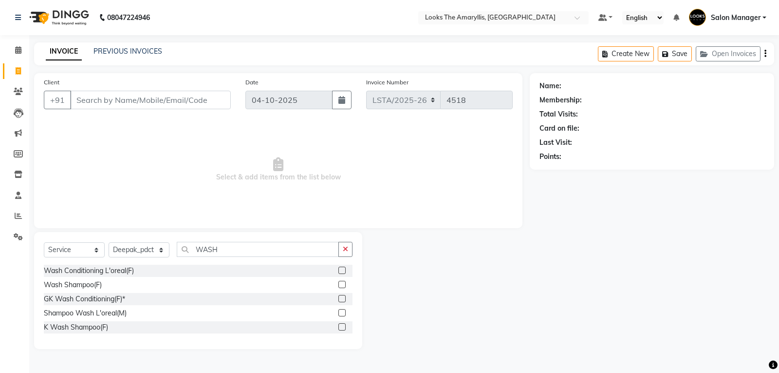
click at [345, 271] on label at bounding box center [342, 269] width 7 height 7
click at [345, 271] on input "checkbox" at bounding box center [342, 270] width 6 height 6
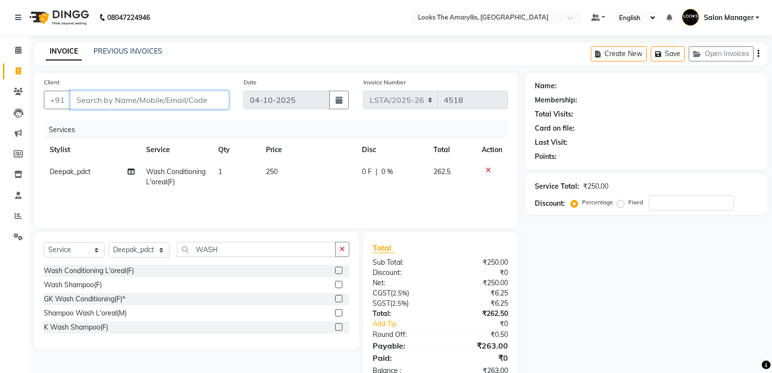
click at [204, 103] on input "Client" at bounding box center [149, 100] width 159 height 19
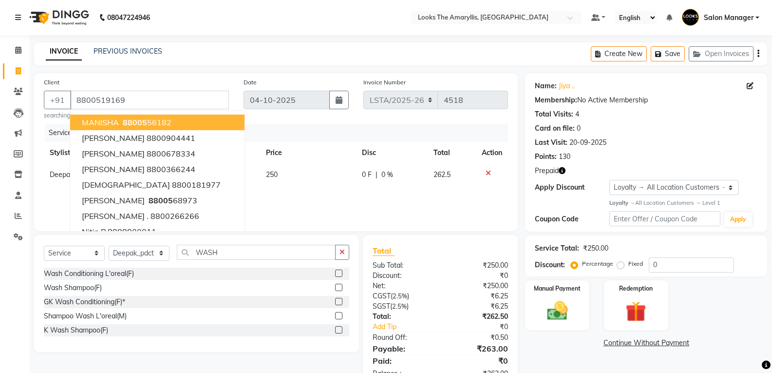
click at [433, 243] on div "Total Sub Total: ₹250.00 Discount: ₹0 Net: ₹250.00 CGST ( 2.5% ) ₹6.25 SGST ( 2…" at bounding box center [440, 311] width 155 height 153
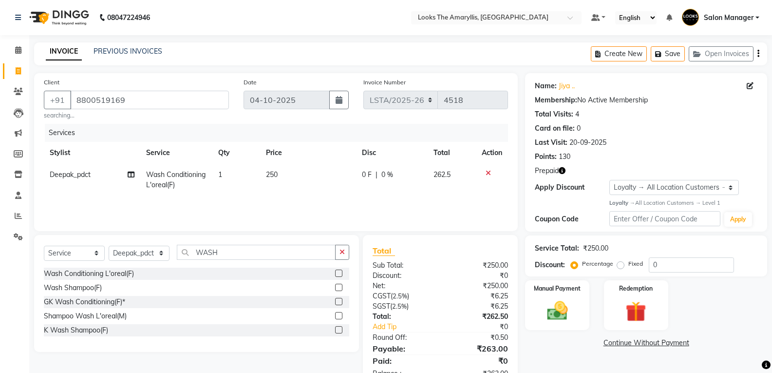
click at [279, 173] on td "250" at bounding box center [307, 180] width 95 height 32
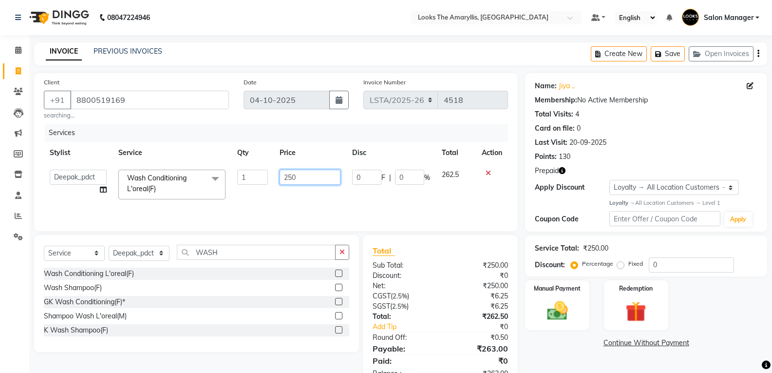
click at [310, 176] on input "250" at bounding box center [310, 177] width 61 height 15
click at [443, 278] on div "₹0" at bounding box center [477, 275] width 75 height 10
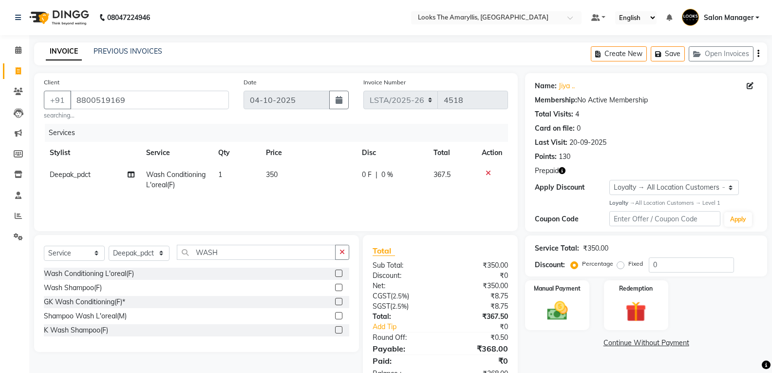
scroll to position [30, 0]
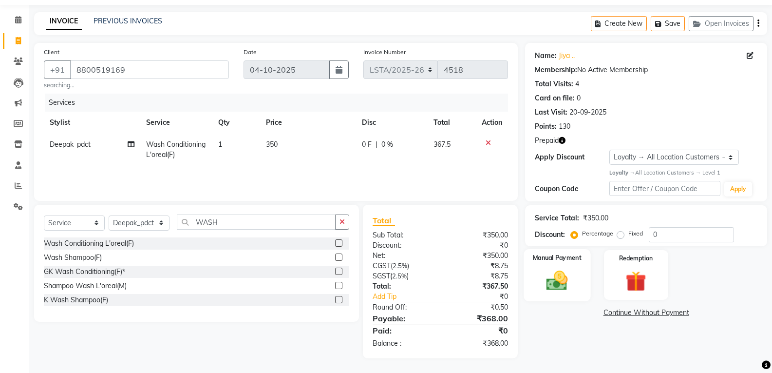
click at [560, 279] on img at bounding box center [557, 280] width 35 height 25
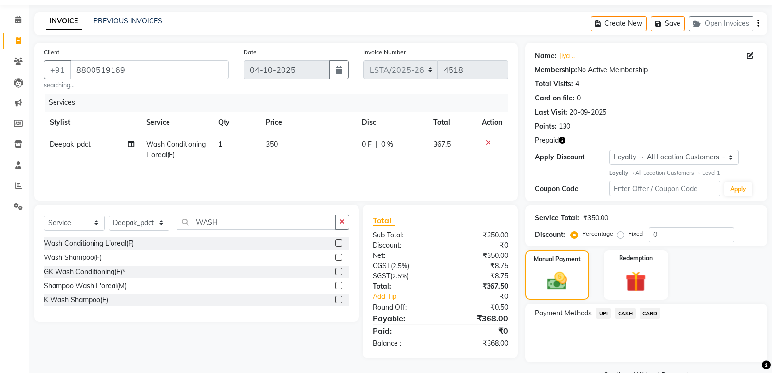
scroll to position [54, 0]
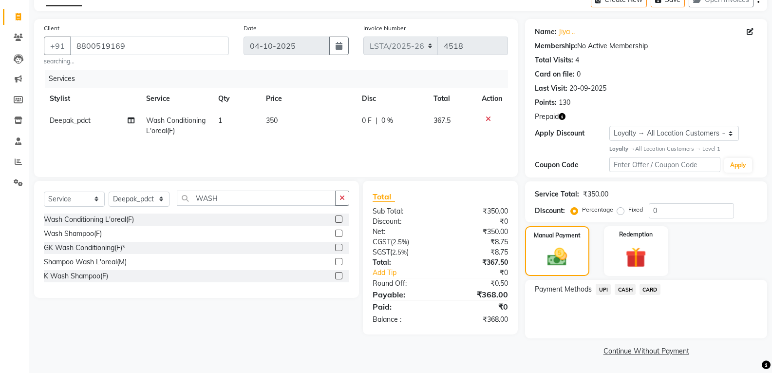
click at [605, 289] on span "UPI" at bounding box center [603, 289] width 15 height 11
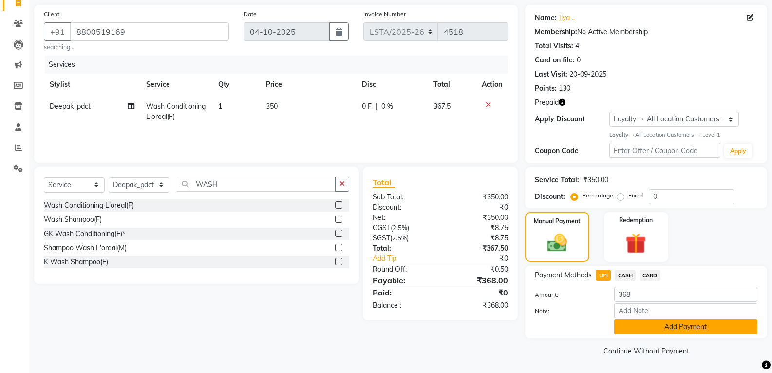
click at [627, 325] on button "Add Payment" at bounding box center [685, 326] width 143 height 15
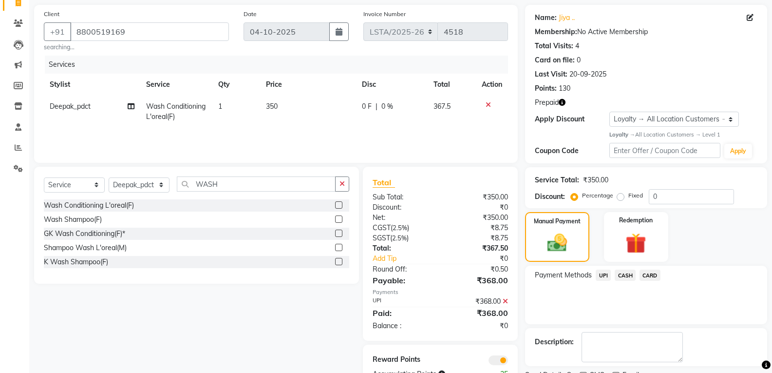
scroll to position [109, 0]
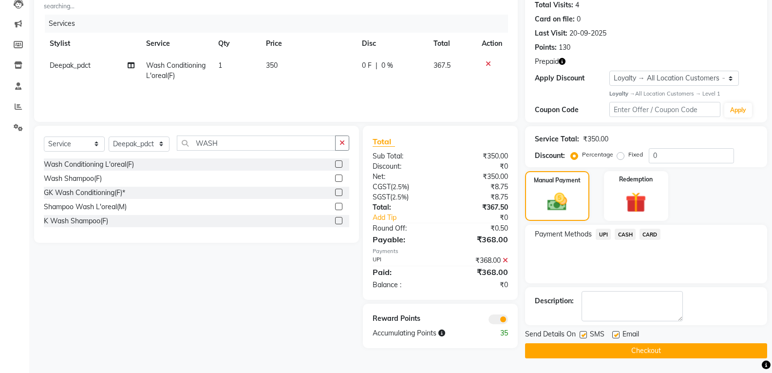
click at [588, 335] on div "SMS" at bounding box center [596, 335] width 33 height 12
click at [584, 334] on label at bounding box center [583, 334] width 7 height 7
click at [584, 334] on input "checkbox" at bounding box center [583, 335] width 6 height 6
click at [619, 334] on label at bounding box center [615, 334] width 7 height 7
click at [619, 334] on input "checkbox" at bounding box center [615, 335] width 6 height 6
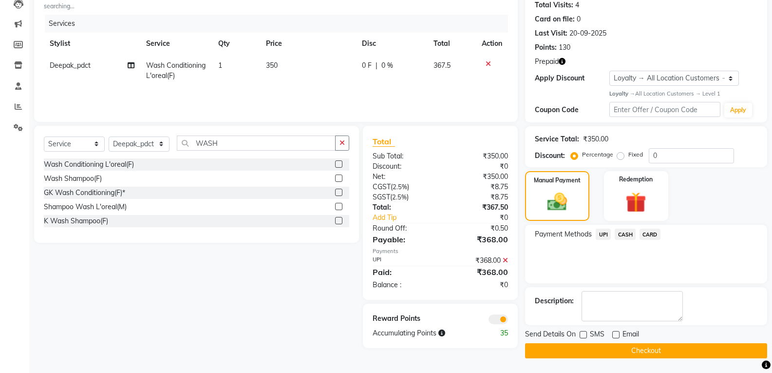
click at [609, 351] on button "Checkout" at bounding box center [646, 350] width 242 height 15
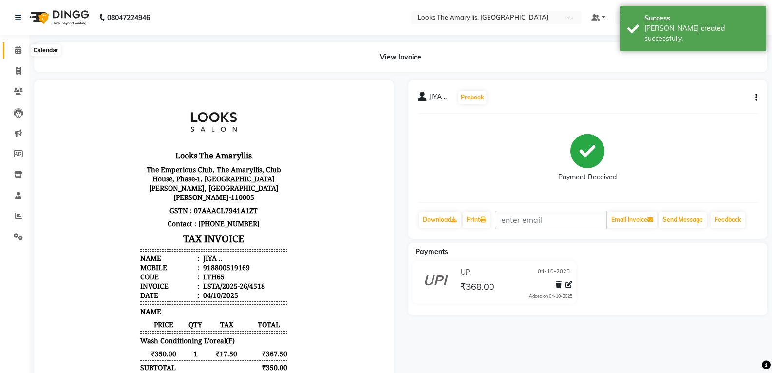
click at [18, 47] on icon at bounding box center [18, 49] width 6 height 7
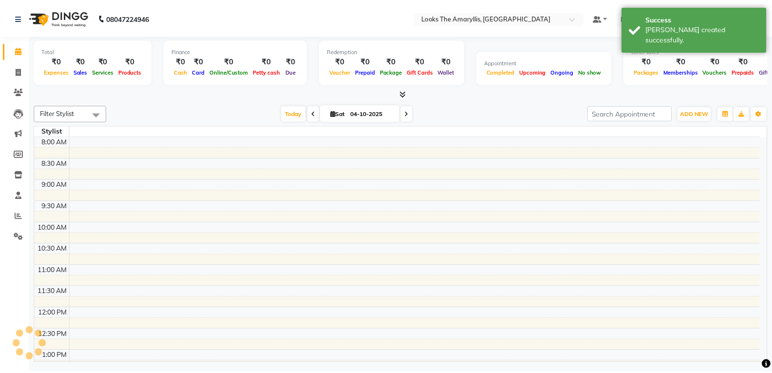
scroll to position [333, 0]
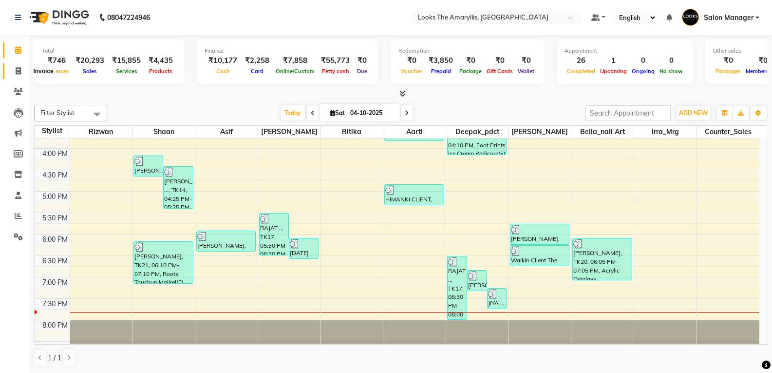
click at [19, 72] on icon at bounding box center [18, 70] width 5 height 7
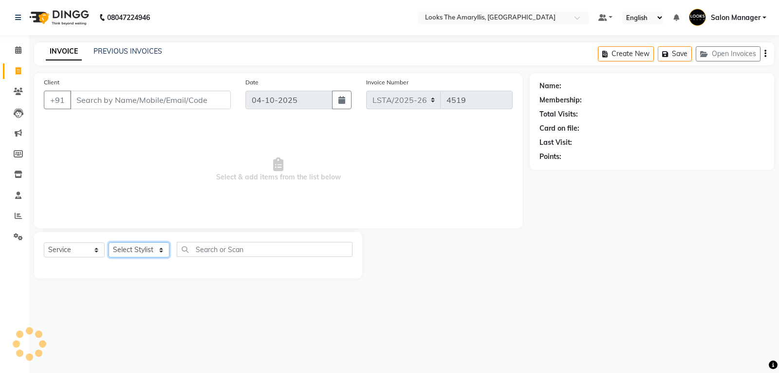
click at [161, 249] on select "Select Stylist" at bounding box center [139, 249] width 61 height 15
click at [109, 242] on select "Select Stylist Aarti Asif Bella_nail art Counter_Sales Deepak_pdct Irra_Mrg Rit…" at bounding box center [139, 249] width 61 height 15
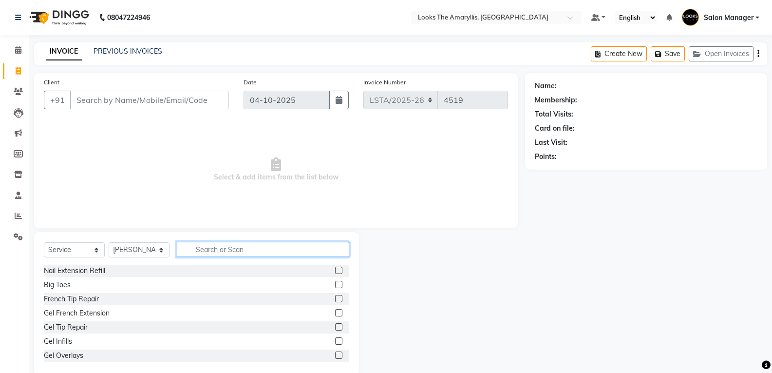
click at [193, 245] on input "text" at bounding box center [263, 249] width 172 height 15
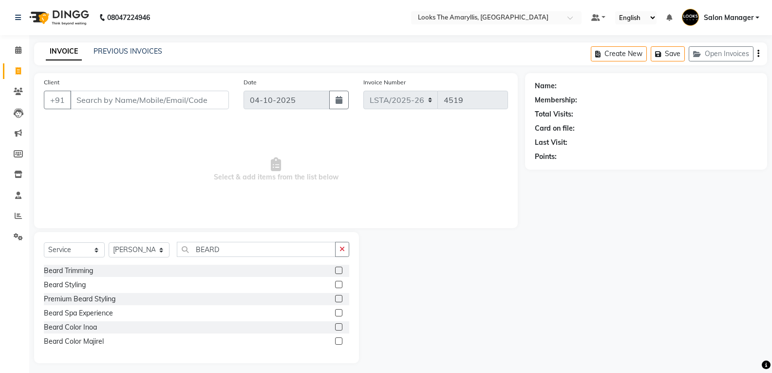
click at [339, 270] on label at bounding box center [338, 269] width 7 height 7
click at [339, 270] on input "checkbox" at bounding box center [338, 270] width 6 height 6
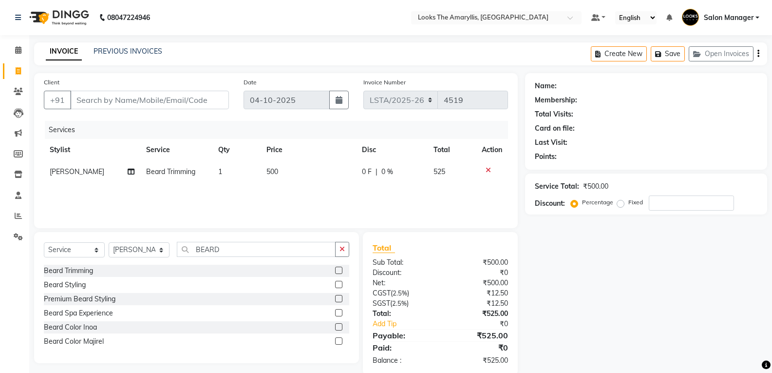
click at [337, 272] on label at bounding box center [338, 269] width 7 height 7
click at [337, 272] on input "checkbox" at bounding box center [338, 270] width 6 height 6
click at [67, 195] on span "[PERSON_NAME]" at bounding box center [77, 193] width 55 height 9
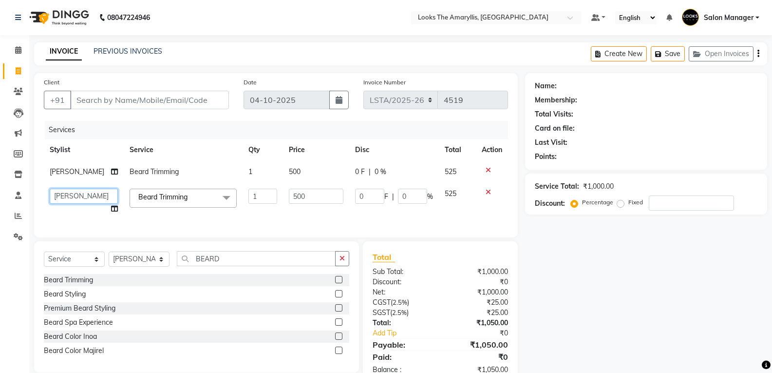
click at [68, 195] on select "Aarti Asif Bella_nail art Counter_Sales Deepak_pdct Irra_Mrg Ritika Rizwan Salo…" at bounding box center [84, 196] width 68 height 15
click at [297, 172] on td "500" at bounding box center [316, 172] width 66 height 22
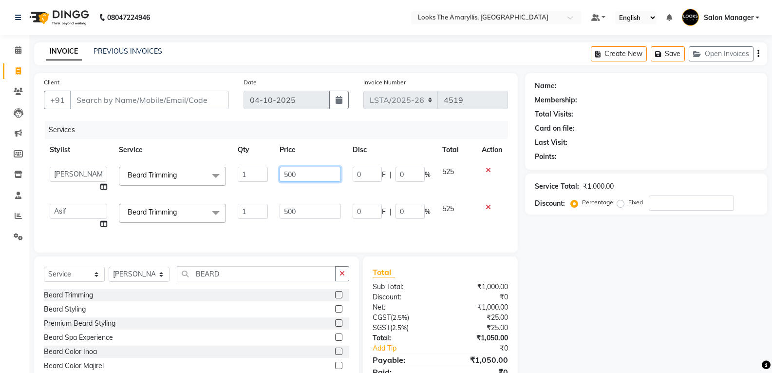
click at [312, 171] on input "500" at bounding box center [310, 174] width 61 height 15
click at [301, 211] on td "500" at bounding box center [310, 216] width 73 height 37
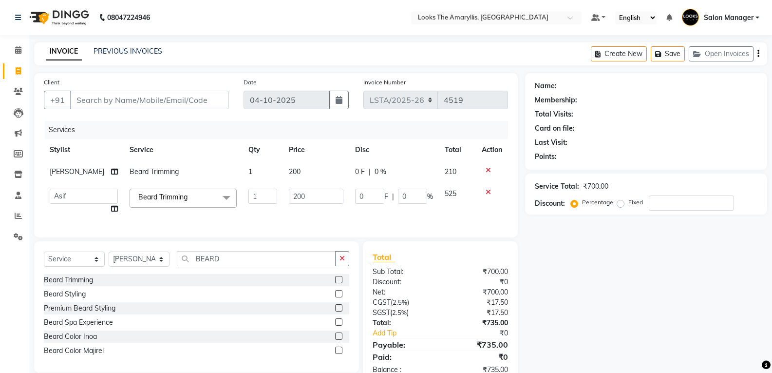
click at [324, 212] on div "Services Stylist Service Qty Price Disc Total Action Sharif Beard Trimming 1 20…" at bounding box center [276, 174] width 464 height 107
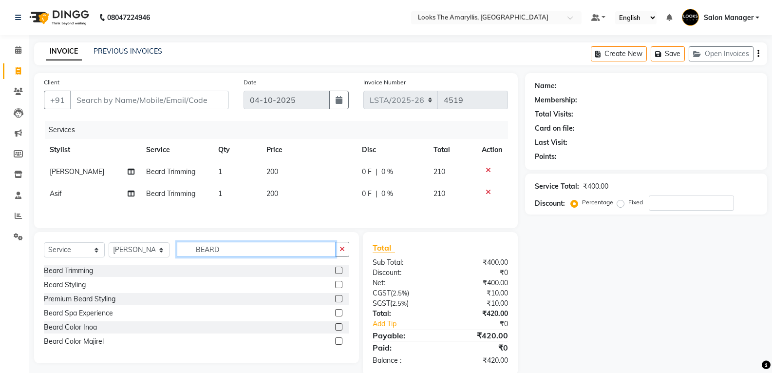
click at [262, 250] on input "BEARD" at bounding box center [256, 249] width 159 height 15
click at [263, 249] on input "BEARD" at bounding box center [256, 249] width 159 height 15
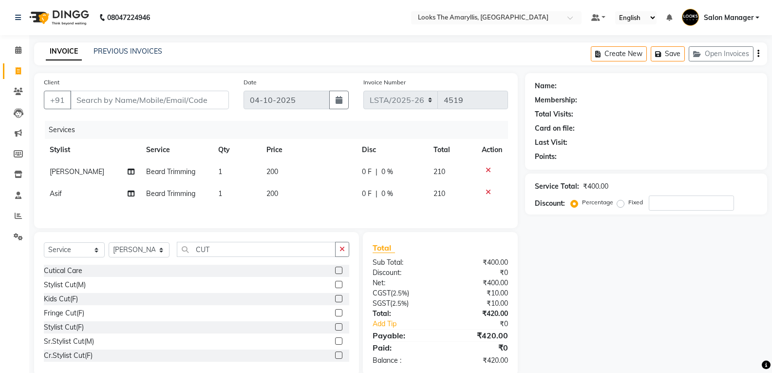
click at [335, 284] on label at bounding box center [338, 284] width 7 height 7
click at [335, 284] on input "checkbox" at bounding box center [338, 285] width 6 height 6
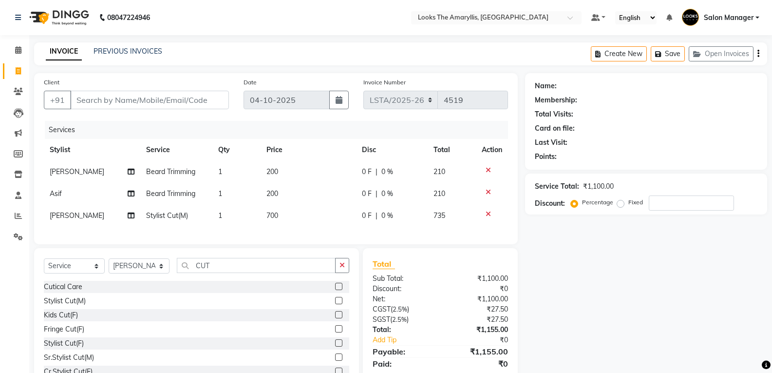
click at [284, 214] on td "700" at bounding box center [308, 216] width 95 height 22
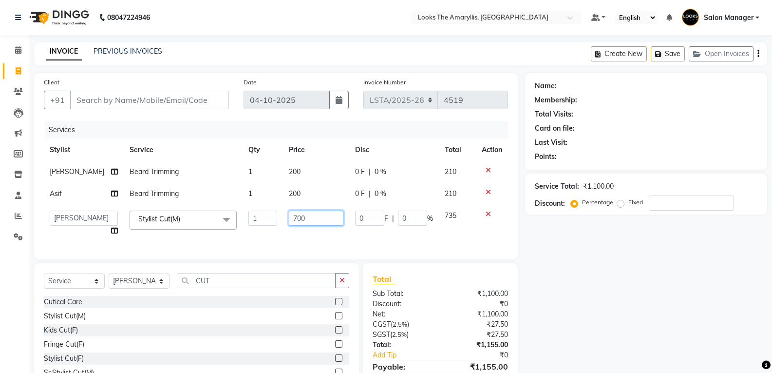
click at [302, 215] on input "700" at bounding box center [316, 217] width 55 height 15
click at [388, 279] on div "Total Sub Total: ₹1,100.00 Discount: ₹0 Net: ₹1,100.00 CGST ( 2.5% ) ₹27.50 SGS…" at bounding box center [440, 334] width 155 height 143
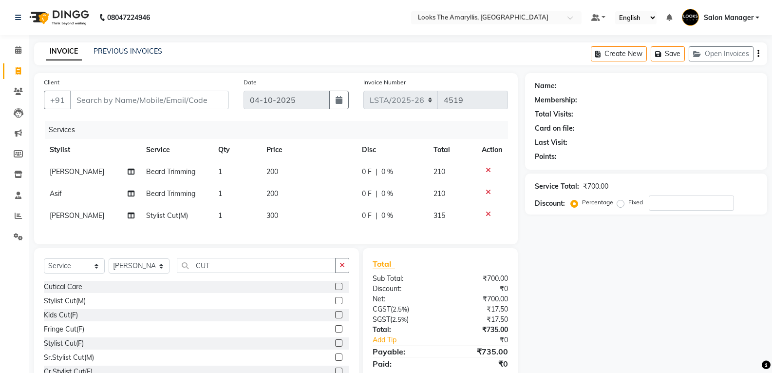
click at [66, 213] on span "[PERSON_NAME]" at bounding box center [77, 215] width 55 height 9
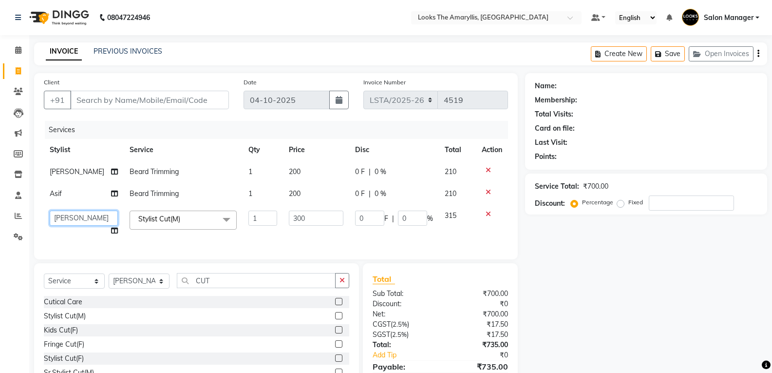
click at [71, 218] on select "Aarti Asif Bella_nail art Counter_Sales Deepak_pdct Irra_Mrg Ritika Rizwan Salo…" at bounding box center [84, 217] width 68 height 15
click at [337, 233] on td "300" at bounding box center [316, 223] width 66 height 37
click at [417, 284] on div "Total" at bounding box center [440, 279] width 135 height 12
click at [157, 288] on select "Select Stylist Aarti Asif Bella_nail art Counter_Sales Deepak_pdct Irra_Mrg Rit…" at bounding box center [139, 280] width 61 height 15
click at [109, 281] on select "Select Stylist Aarti Asif Bella_nail art Counter_Sales Deepak_pdct Irra_Mrg Rit…" at bounding box center [139, 280] width 61 height 15
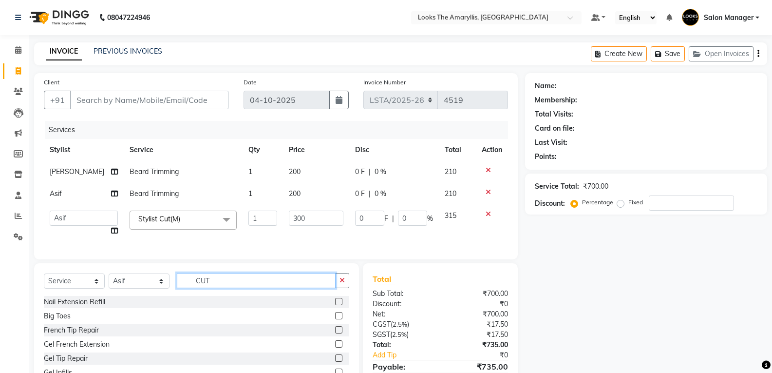
click at [252, 288] on input "CUT" at bounding box center [256, 280] width 159 height 15
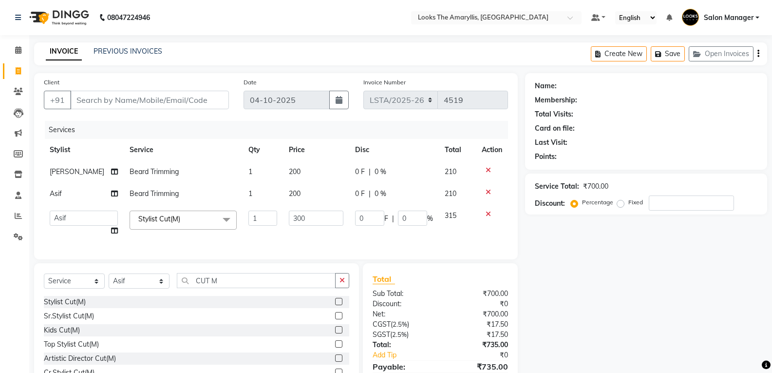
click at [335, 305] on label at bounding box center [338, 301] width 7 height 7
click at [335, 305] on input "checkbox" at bounding box center [338, 302] width 6 height 6
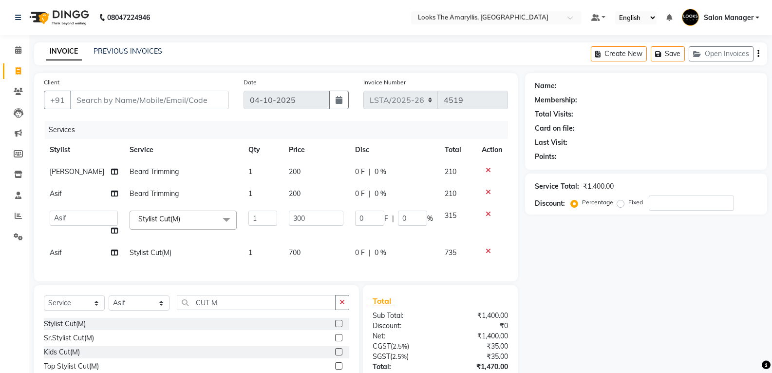
click at [299, 253] on td "700" at bounding box center [316, 253] width 66 height 22
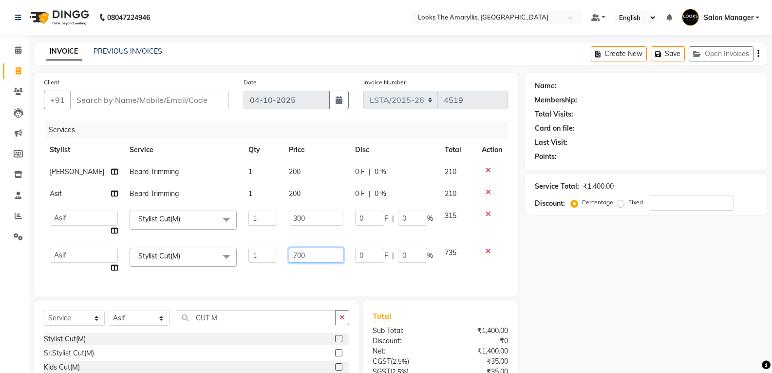
click at [309, 255] on input "700" at bounding box center [316, 254] width 55 height 15
click at [428, 329] on div "Total Sub Total: ₹1,400.00 Discount: ₹0 Net: ₹1,400.00 CGST ( 2.5% ) ₹35.00 SGS…" at bounding box center [440, 372] width 135 height 124
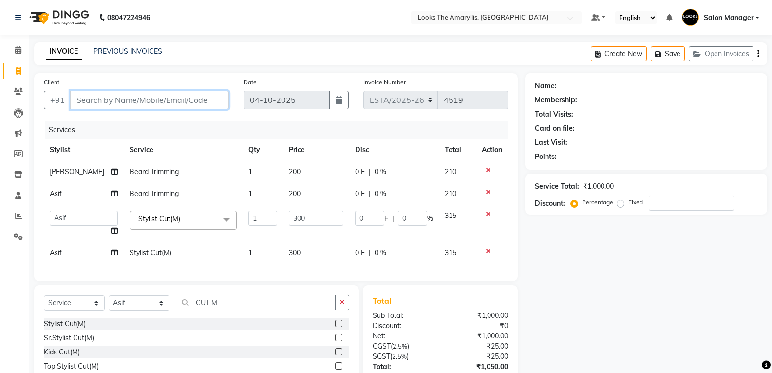
click at [154, 103] on input "Client" at bounding box center [149, 100] width 159 height 19
click at [178, 99] on input "Client" at bounding box center [149, 100] width 159 height 19
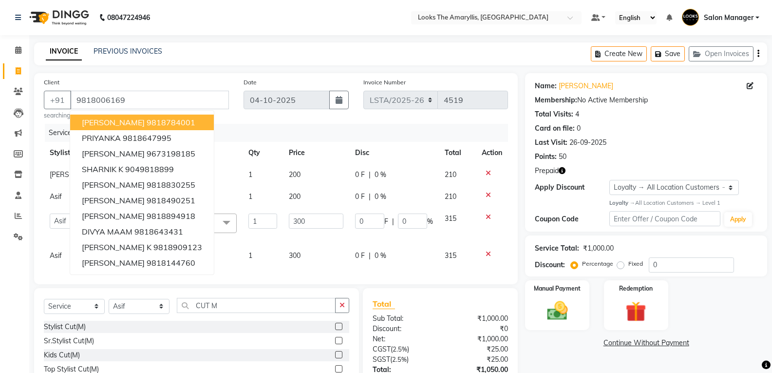
click at [630, 138] on div "Last Visit: 26-09-2025" at bounding box center [646, 142] width 223 height 10
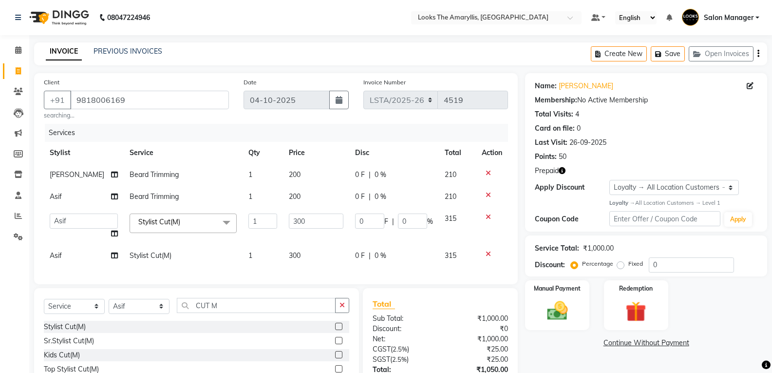
click at [446, 334] on div "₹0" at bounding box center [477, 328] width 75 height 10
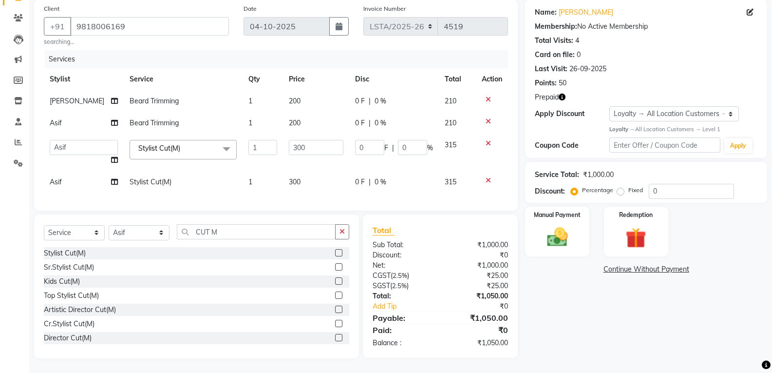
click at [297, 115] on td "200" at bounding box center [316, 123] width 66 height 22
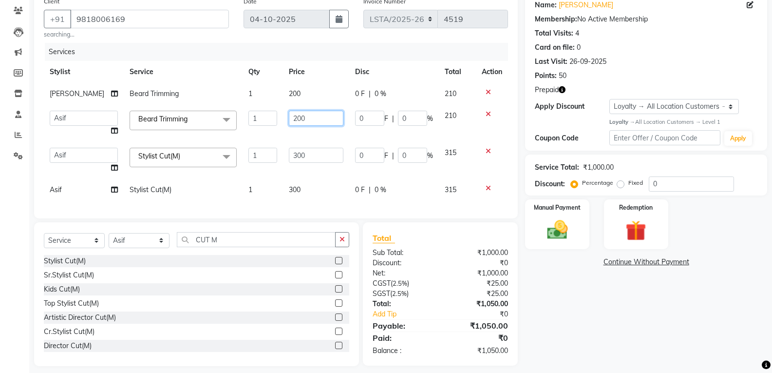
click at [308, 114] on input "200" at bounding box center [316, 118] width 55 height 15
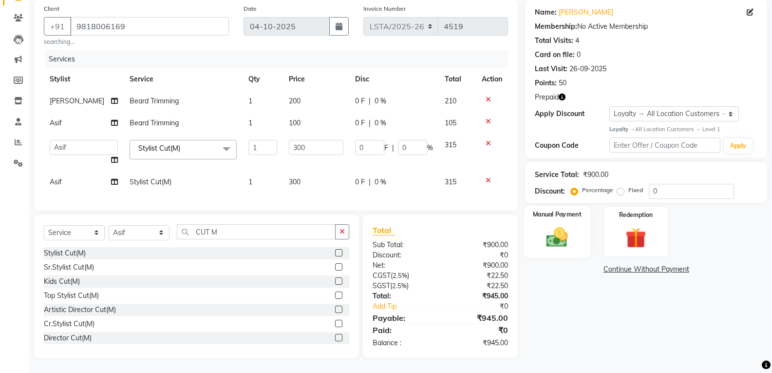
click at [546, 237] on img at bounding box center [557, 237] width 35 height 25
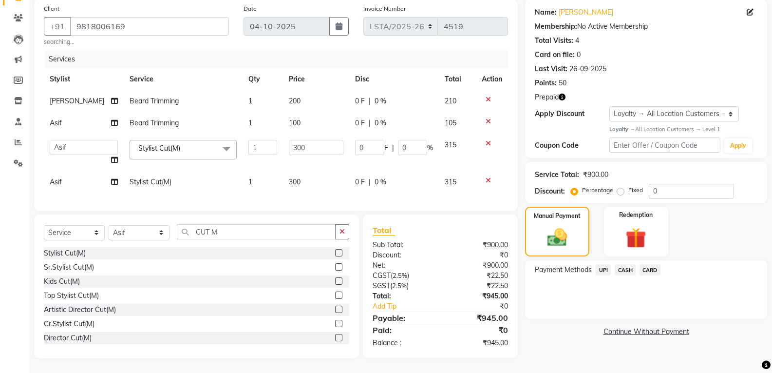
click at [643, 264] on span "CARD" at bounding box center [650, 269] width 21 height 11
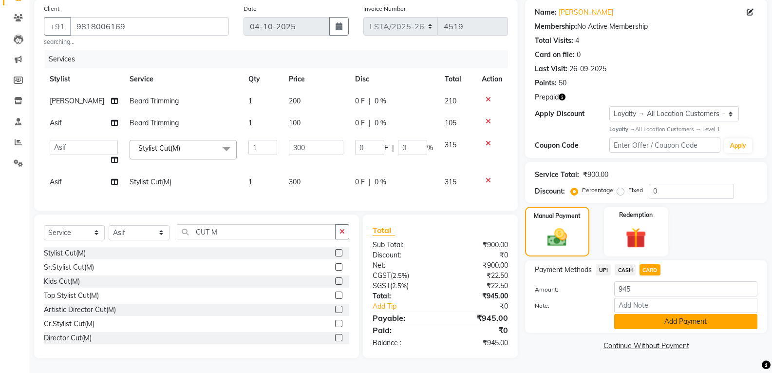
click at [643, 314] on button "Add Payment" at bounding box center [685, 321] width 143 height 15
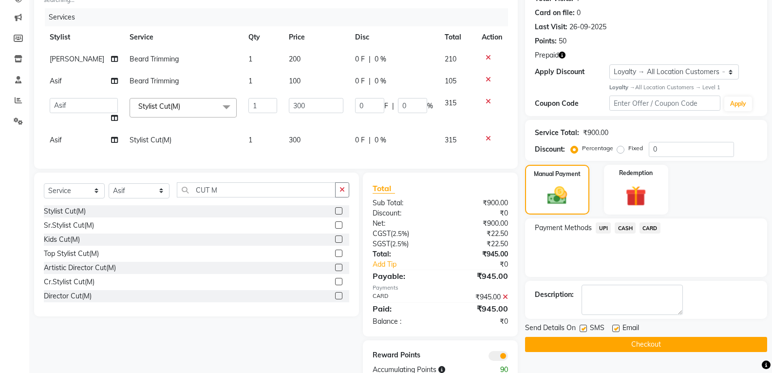
scroll to position [149, 0]
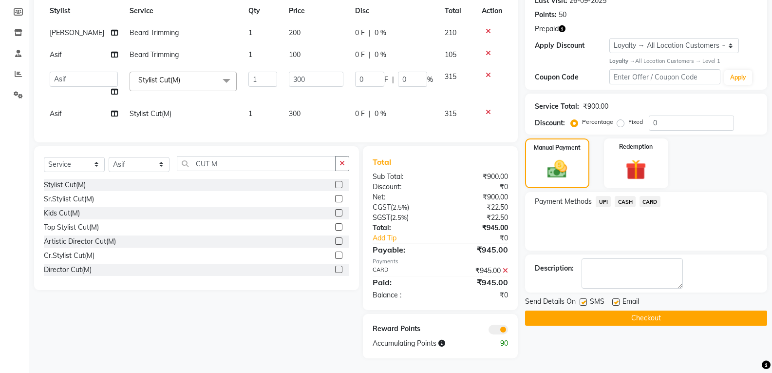
click at [585, 298] on label at bounding box center [583, 301] width 7 height 7
click at [585, 299] on input "checkbox" at bounding box center [583, 302] width 6 height 6
click at [617, 298] on label at bounding box center [615, 301] width 7 height 7
click at [617, 299] on input "checkbox" at bounding box center [615, 302] width 6 height 6
click at [605, 310] on button "Checkout" at bounding box center [646, 317] width 242 height 15
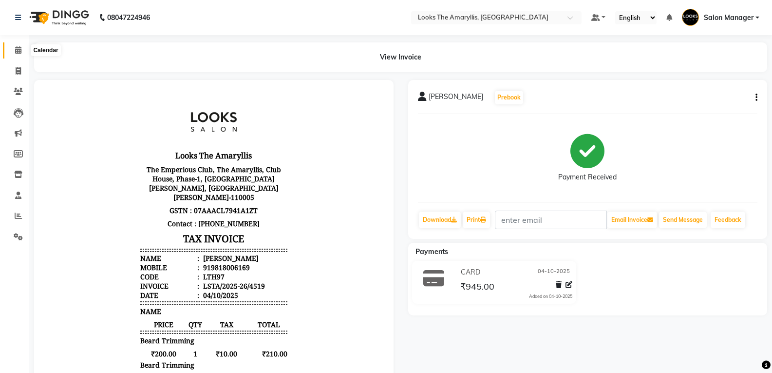
click at [20, 48] on icon at bounding box center [18, 49] width 6 height 7
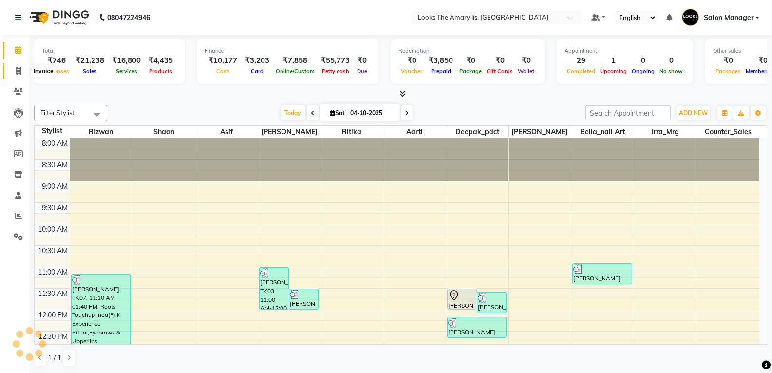
click at [18, 71] on icon at bounding box center [18, 70] width 5 height 7
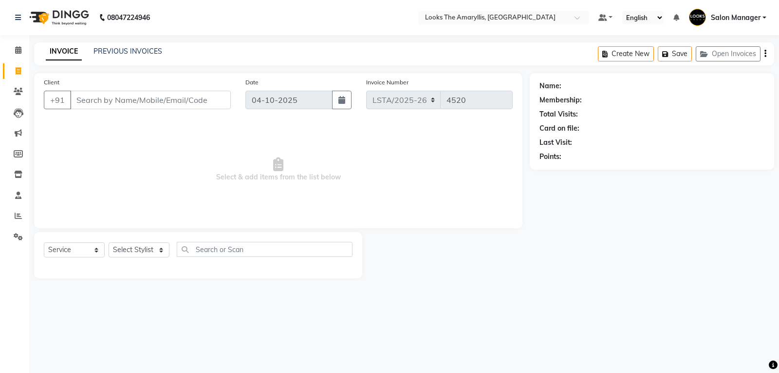
click at [103, 98] on input "Client" at bounding box center [150, 100] width 161 height 19
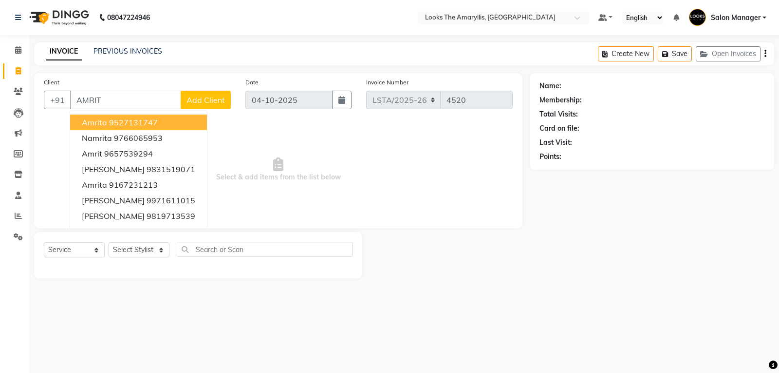
click at [122, 95] on input "AMRIT" at bounding box center [125, 100] width 111 height 19
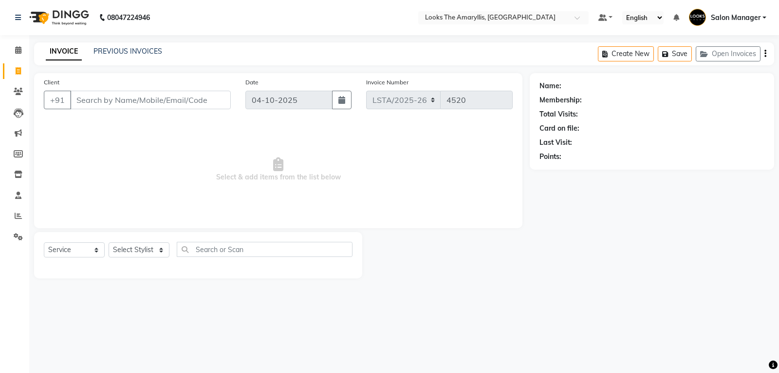
drag, startPoint x: 124, startPoint y: 95, endPoint x: 118, endPoint y: 98, distance: 6.5
click at [122, 97] on input "Client" at bounding box center [150, 100] width 161 height 19
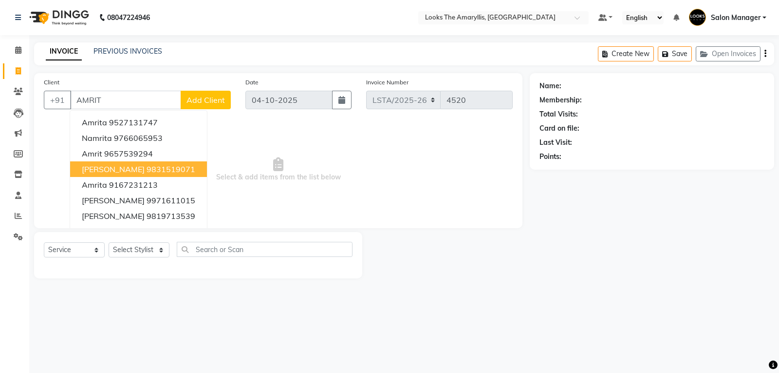
click at [111, 172] on span "Amrit Singh" at bounding box center [113, 169] width 63 height 10
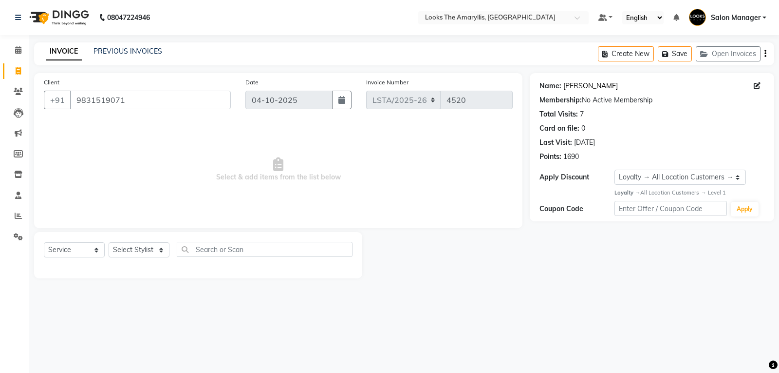
click at [568, 87] on link "Amrit Singh" at bounding box center [591, 86] width 55 height 10
click at [138, 99] on input "9831519071" at bounding box center [150, 100] width 161 height 19
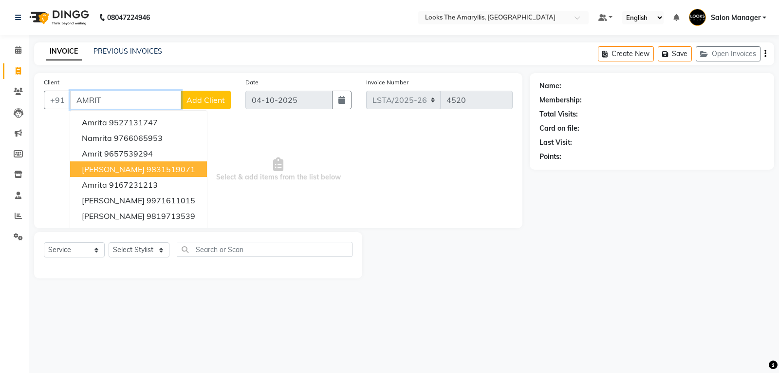
click at [99, 172] on span "Amrit Singh" at bounding box center [113, 169] width 63 height 10
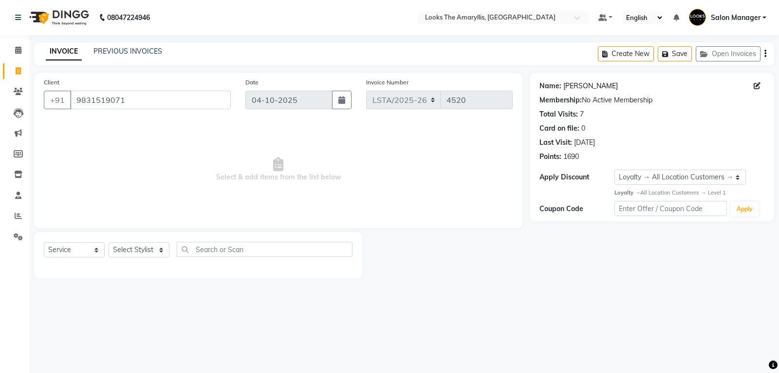
click at [578, 88] on link "Amrit Singh" at bounding box center [591, 86] width 55 height 10
click at [146, 102] on input "9831519071" at bounding box center [150, 100] width 161 height 19
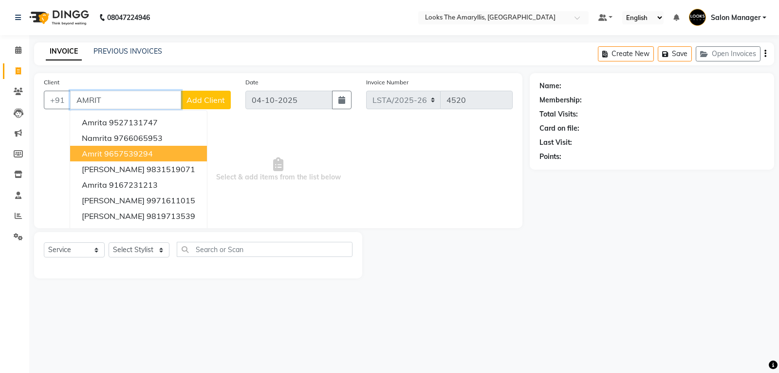
click at [133, 151] on ngb-highlight "9657539294" at bounding box center [128, 154] width 49 height 10
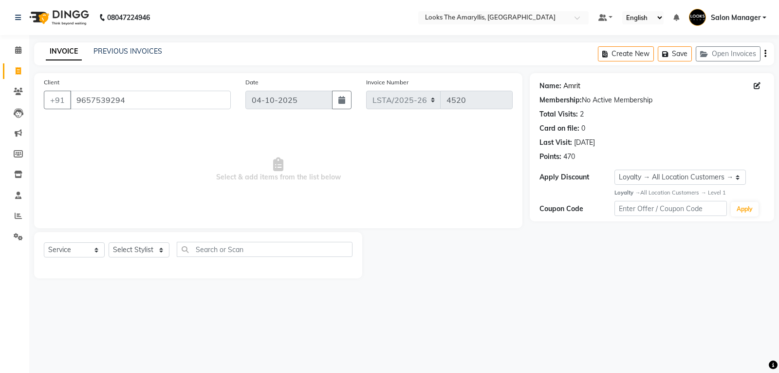
click at [571, 85] on link "Amrit" at bounding box center [572, 86] width 17 height 10
click at [157, 94] on input "9657539294" at bounding box center [150, 100] width 161 height 19
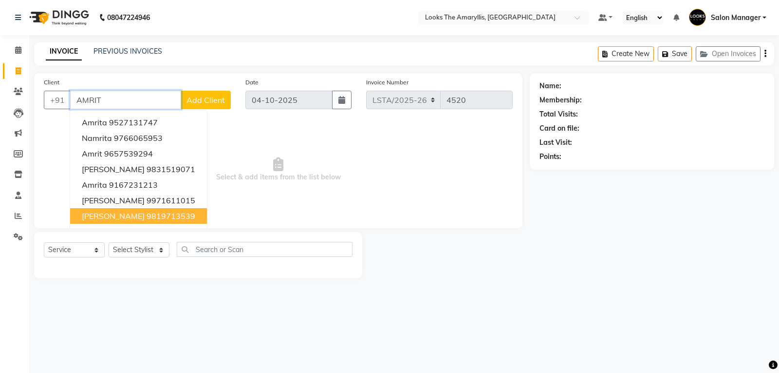
click at [116, 219] on span "AMRIT SANDHU" at bounding box center [113, 216] width 63 height 10
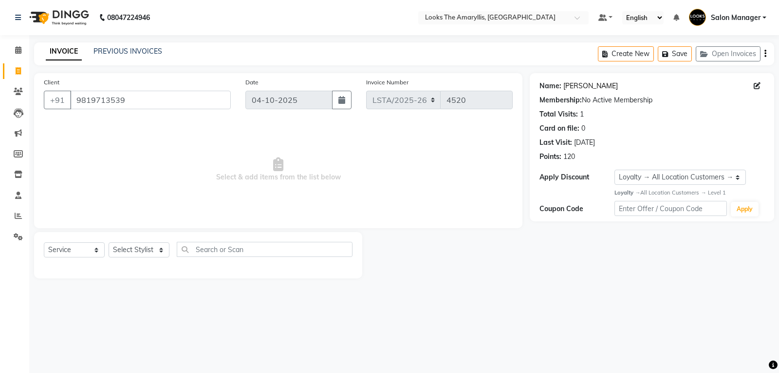
click at [594, 89] on link "Amrit Sandhu" at bounding box center [591, 86] width 55 height 10
click at [19, 48] on icon at bounding box center [18, 49] width 6 height 7
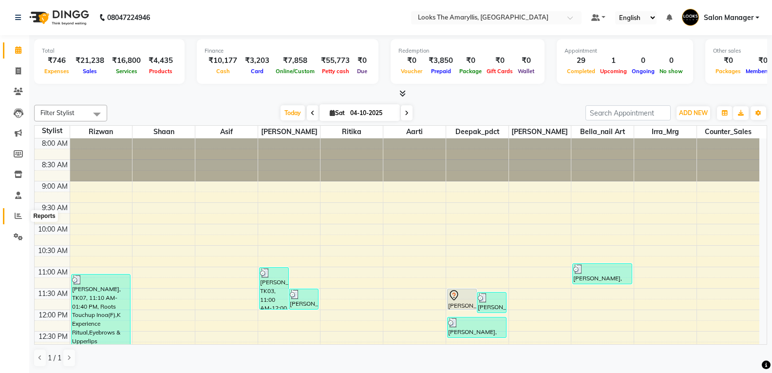
click at [21, 213] on icon at bounding box center [18, 215] width 7 height 7
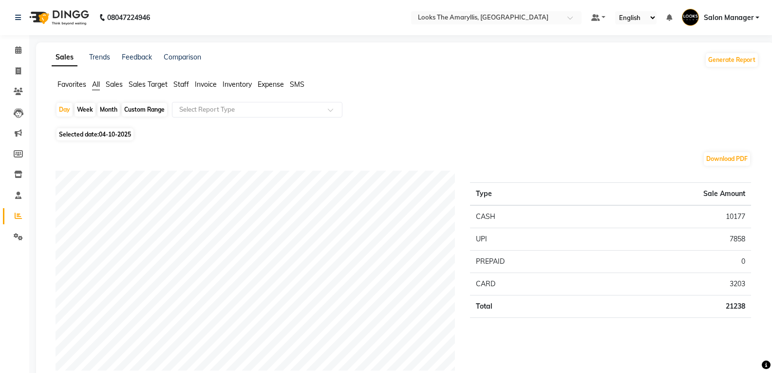
click at [189, 81] on span "Staff" at bounding box center [181, 84] width 16 height 9
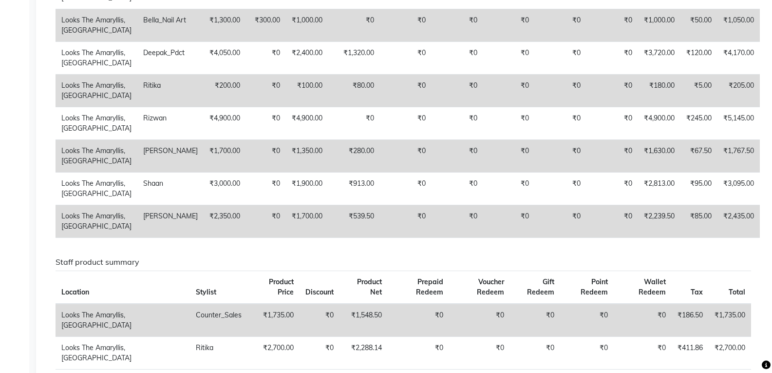
scroll to position [633, 0]
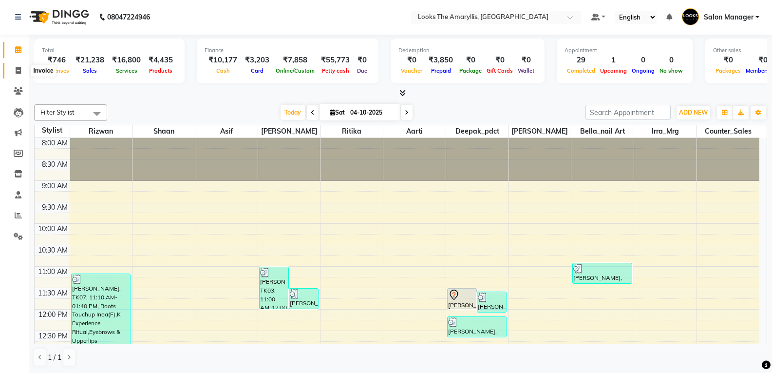
click at [18, 73] on icon at bounding box center [18, 70] width 5 height 7
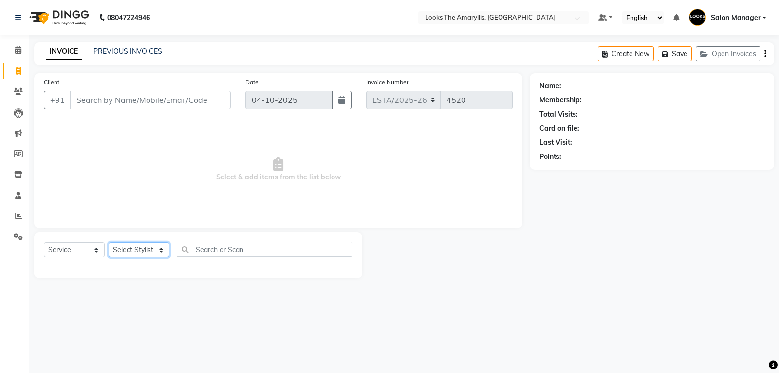
click at [162, 251] on select "Select Stylist" at bounding box center [139, 249] width 61 height 15
click at [109, 242] on select "Select Stylist Aarti Asif Bella_nail art Counter_Sales Deepak_pdct Irra_Mrg Rit…" at bounding box center [139, 249] width 61 height 15
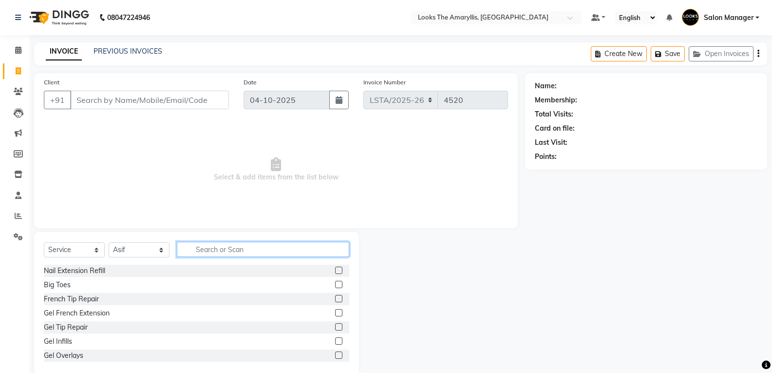
click at [279, 250] on input "text" at bounding box center [263, 249] width 172 height 15
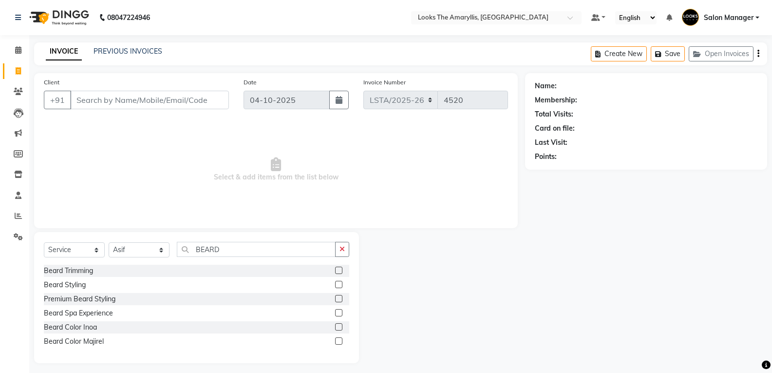
click at [338, 269] on label at bounding box center [338, 269] width 7 height 7
click at [338, 269] on input "checkbox" at bounding box center [338, 270] width 6 height 6
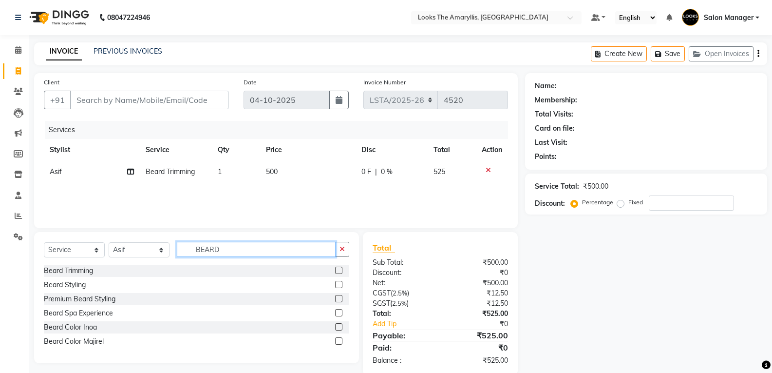
click at [244, 247] on input "BEARD" at bounding box center [256, 249] width 159 height 15
click at [159, 249] on select "Select Stylist Aarti Asif Bella_nail art Counter_Sales Deepak_pdct Irra_Mrg Rit…" at bounding box center [139, 249] width 61 height 15
click at [109, 242] on select "Select Stylist Aarti Asif Bella_nail art Counter_Sales Deepak_pdct Irra_Mrg Rit…" at bounding box center [139, 249] width 61 height 15
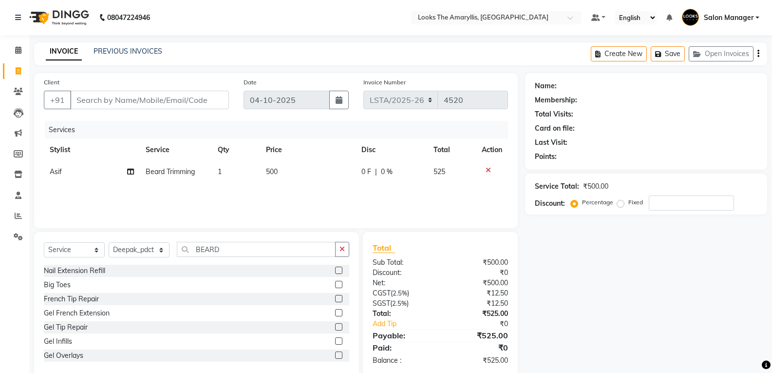
click at [265, 241] on div "Select Service Product Membership Package Voucher Prepaid Gift Card Select Styl…" at bounding box center [196, 304] width 325 height 144
click at [263, 241] on div "Select Service Product Membership Package Voucher Prepaid Gift Card Select Styl…" at bounding box center [196, 304] width 325 height 144
click at [255, 248] on input "BEARD" at bounding box center [256, 249] width 159 height 15
click at [338, 267] on label at bounding box center [338, 269] width 7 height 7
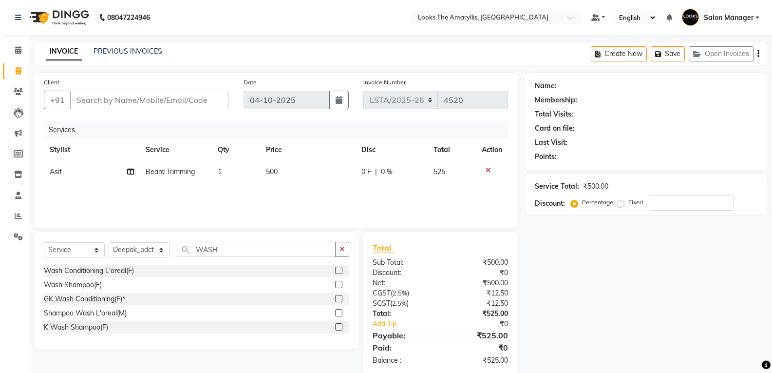
click at [338, 267] on input "checkbox" at bounding box center [338, 270] width 6 height 6
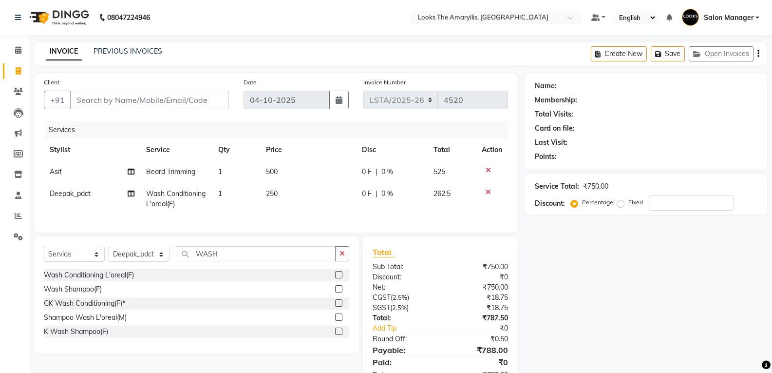
click at [284, 195] on td "250" at bounding box center [307, 199] width 95 height 32
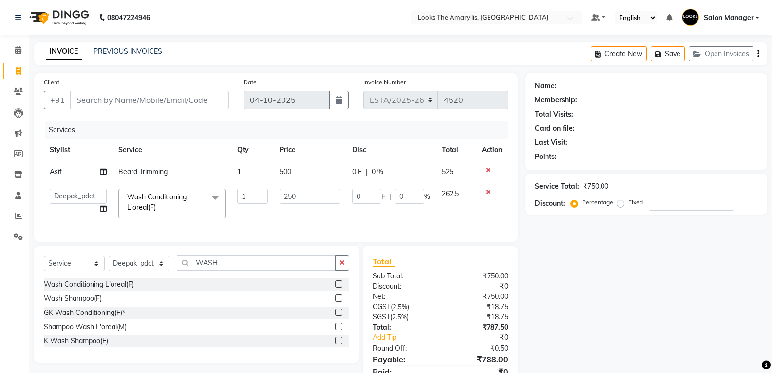
click at [299, 169] on td "500" at bounding box center [310, 172] width 73 height 22
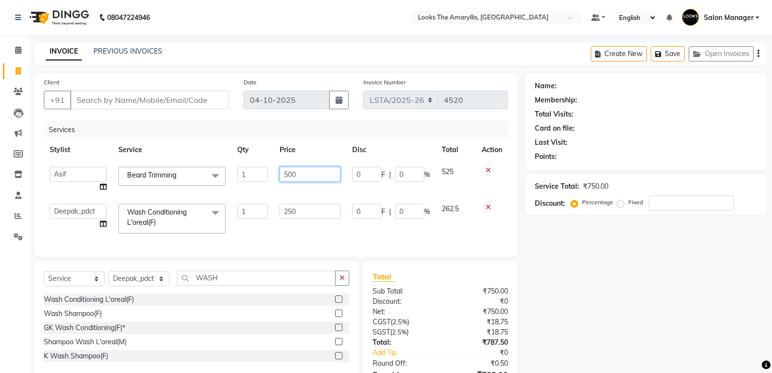
click at [315, 170] on input "500" at bounding box center [310, 174] width 61 height 15
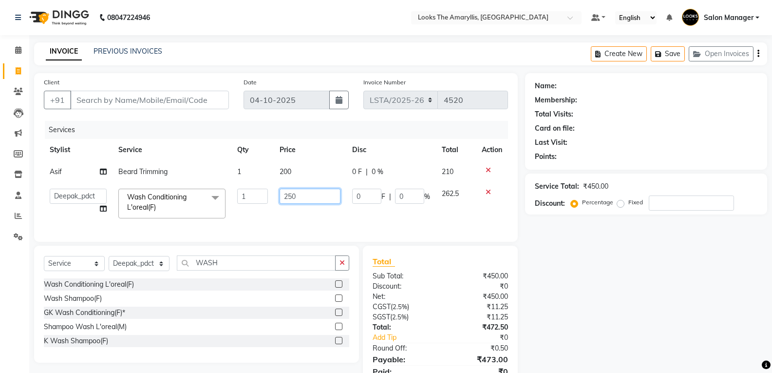
click at [310, 212] on td "250" at bounding box center [310, 203] width 73 height 41
click at [324, 219] on div "Services Stylist Service Qty Price Disc Total Action Asif Beard Trimming 1 200 …" at bounding box center [276, 176] width 464 height 111
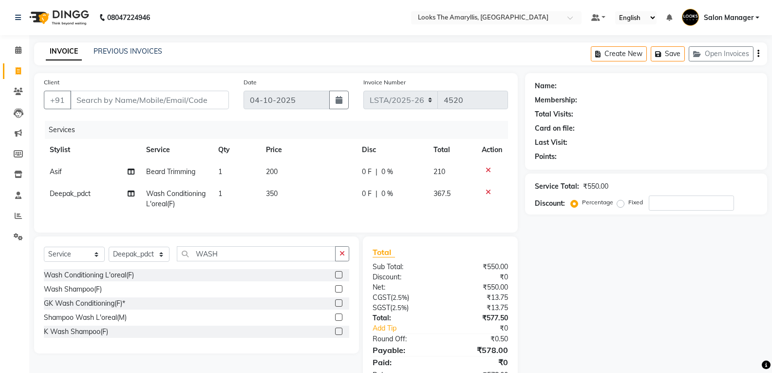
scroll to position [39, 0]
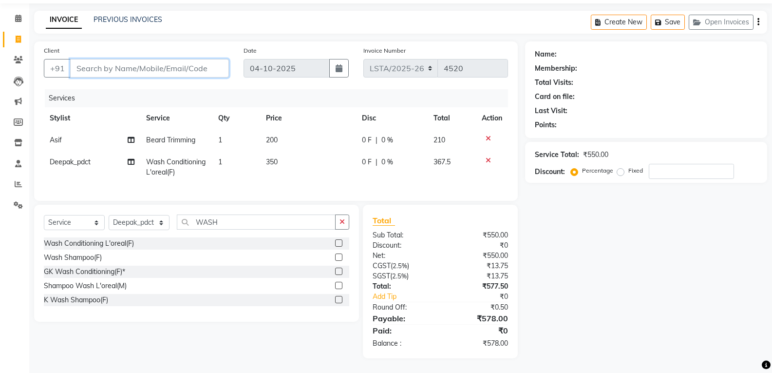
click at [182, 61] on input "Client" at bounding box center [149, 68] width 159 height 19
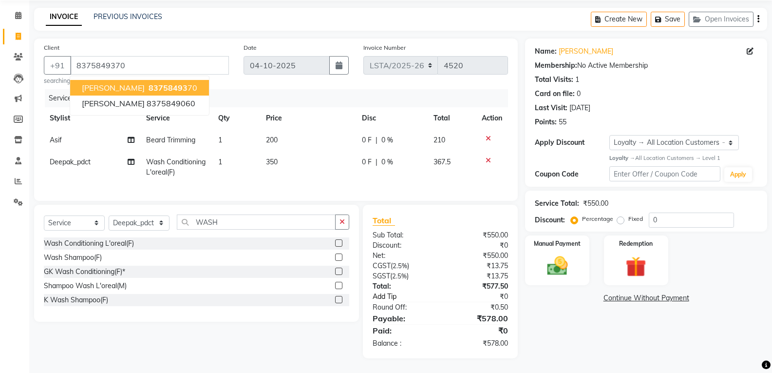
scroll to position [42, 0]
click at [561, 261] on img at bounding box center [557, 265] width 35 height 25
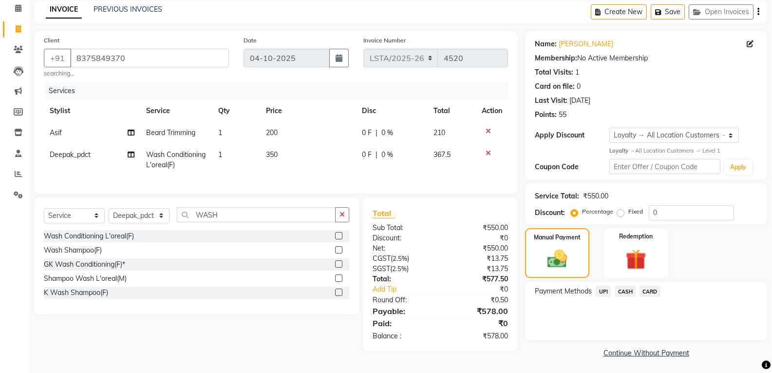
scroll to position [44, 0]
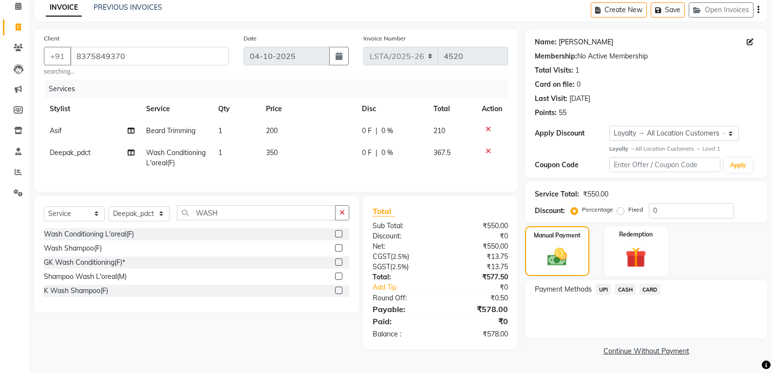
click at [568, 41] on link "Amrit Singh" at bounding box center [586, 42] width 55 height 10
click at [602, 289] on span "UPI" at bounding box center [603, 289] width 15 height 11
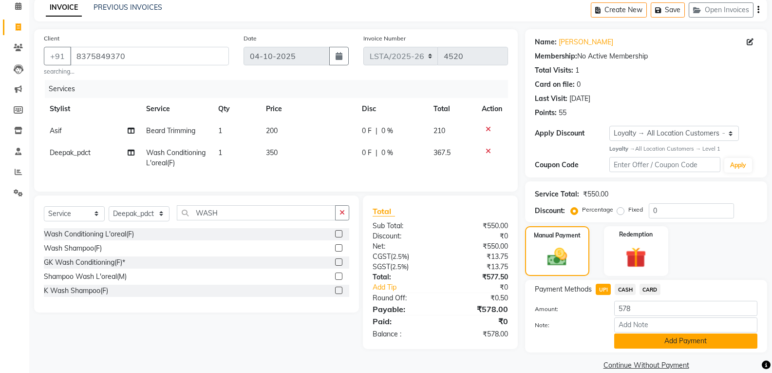
scroll to position [58, 0]
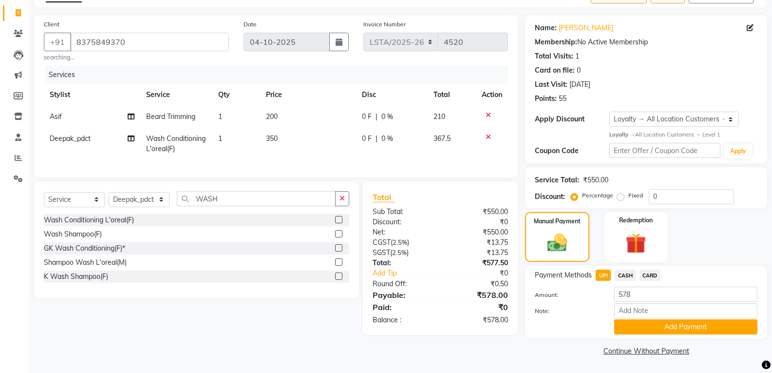
click at [628, 324] on button "Add Payment" at bounding box center [685, 326] width 143 height 15
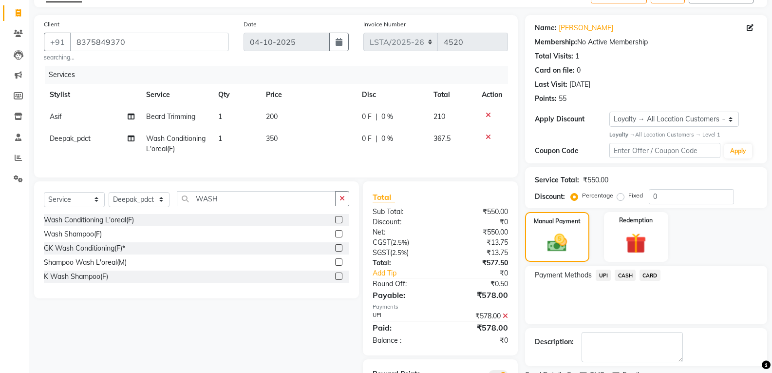
scroll to position [111, 0]
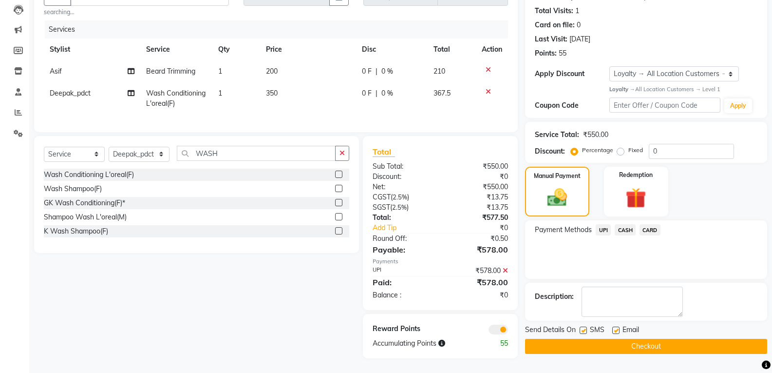
click at [583, 326] on label at bounding box center [583, 329] width 7 height 7
click at [583, 327] on input "checkbox" at bounding box center [583, 330] width 6 height 6
click at [618, 326] on label at bounding box center [615, 329] width 7 height 7
click at [618, 327] on input "checkbox" at bounding box center [615, 330] width 6 height 6
click at [574, 343] on button "Checkout" at bounding box center [646, 346] width 242 height 15
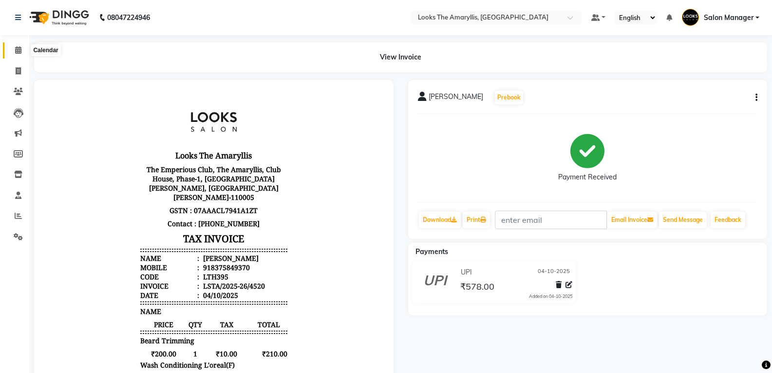
click at [18, 47] on icon at bounding box center [18, 49] width 6 height 7
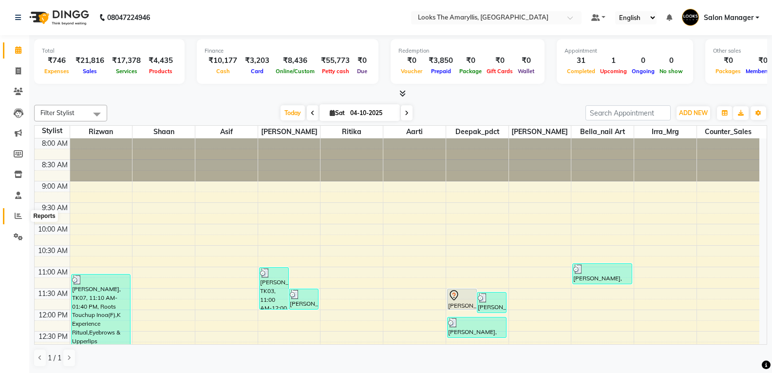
click at [18, 218] on icon at bounding box center [18, 215] width 7 height 7
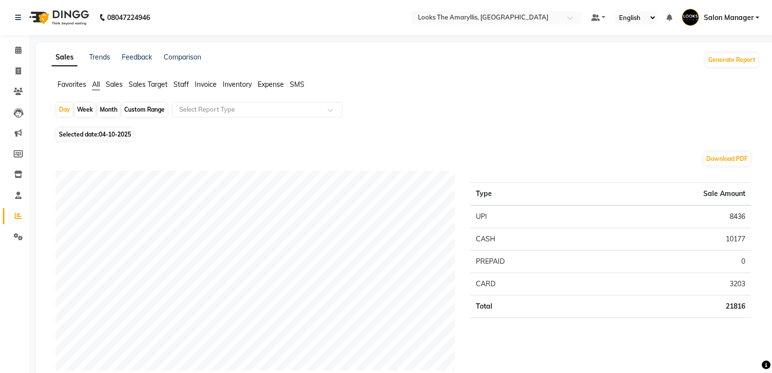
click at [183, 83] on span "Staff" at bounding box center [181, 84] width 16 height 9
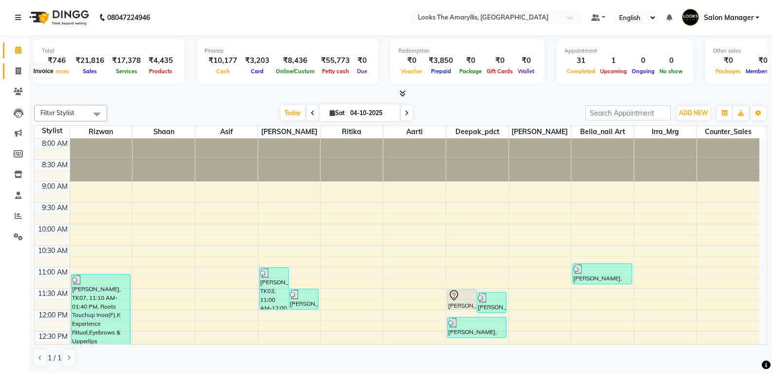
click at [19, 71] on icon at bounding box center [18, 70] width 5 height 7
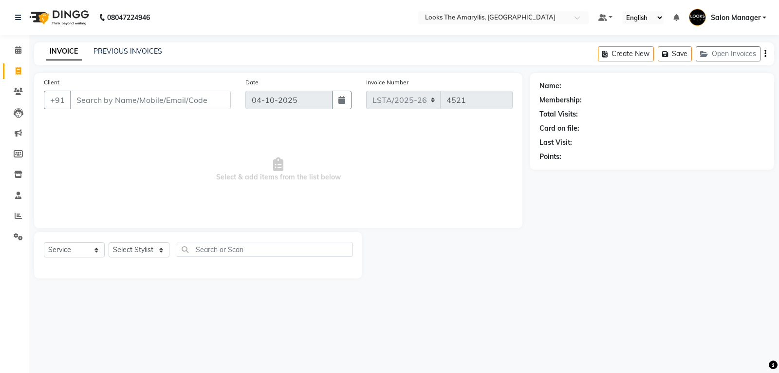
drag, startPoint x: 194, startPoint y: 101, endPoint x: 199, endPoint y: 102, distance: 4.9
click at [194, 101] on input "Client" at bounding box center [150, 100] width 161 height 19
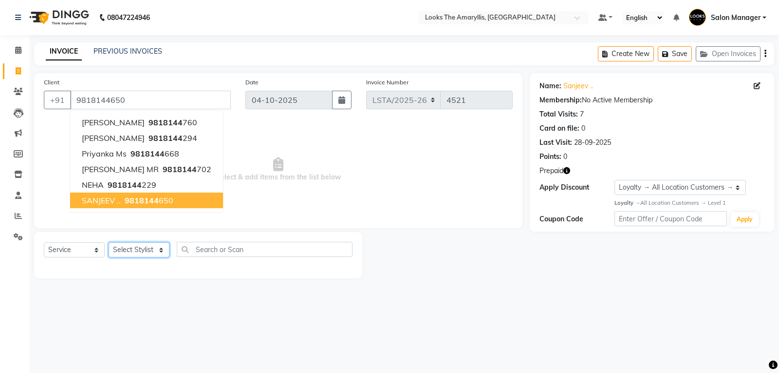
click at [162, 251] on select "Select Stylist Aarti Asif Bella_nail art Counter_Sales Deepak_pdct Irra_Mrg Rit…" at bounding box center [139, 249] width 61 height 15
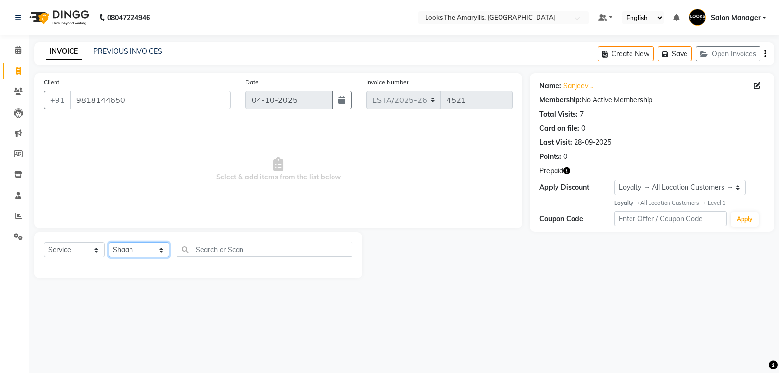
click at [109, 242] on select "Select Stylist Aarti Asif Bella_nail art Counter_Sales Deepak_pdct Irra_Mrg Rit…" at bounding box center [139, 249] width 61 height 15
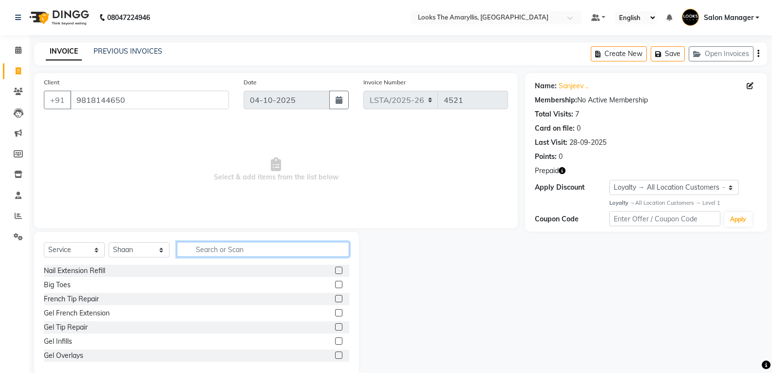
click at [214, 250] on input "text" at bounding box center [263, 249] width 172 height 15
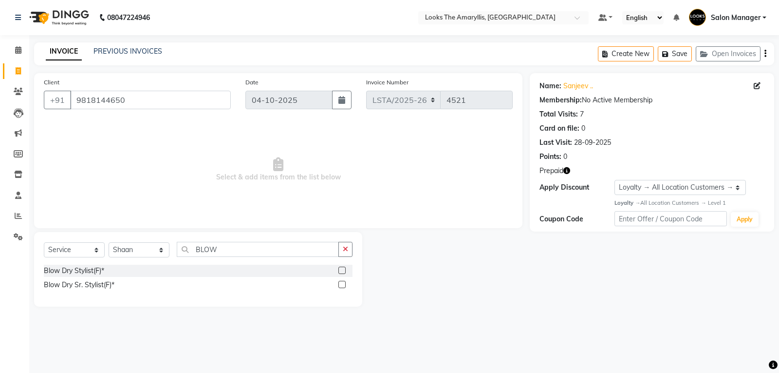
click at [340, 272] on label at bounding box center [342, 269] width 7 height 7
click at [340, 272] on input "checkbox" at bounding box center [342, 270] width 6 height 6
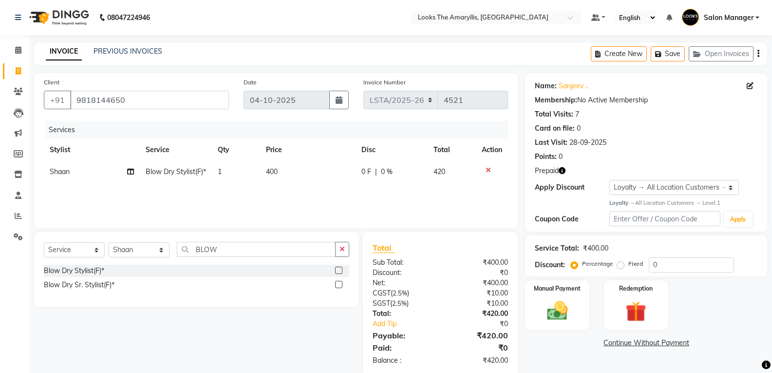
click at [287, 171] on td "400" at bounding box center [308, 172] width 96 height 22
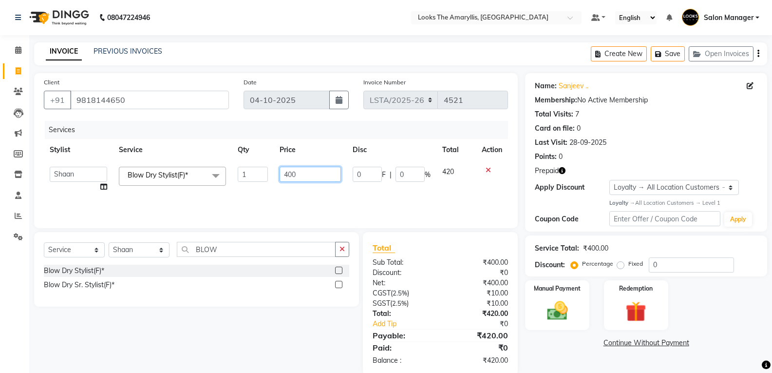
click at [307, 173] on input "400" at bounding box center [310, 174] width 61 height 15
click at [422, 257] on div "Total Sub Total: ₹400.00 Discount: ₹0 Net: ₹400.00 CGST ( 2.5% ) ₹10.00 SGST ( …" at bounding box center [440, 304] width 135 height 124
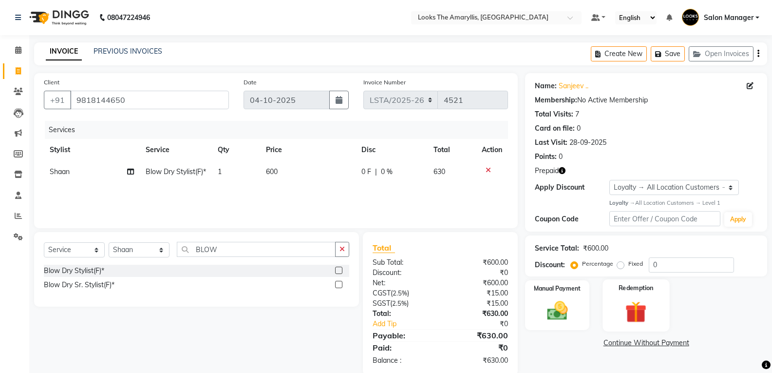
scroll to position [17, 0]
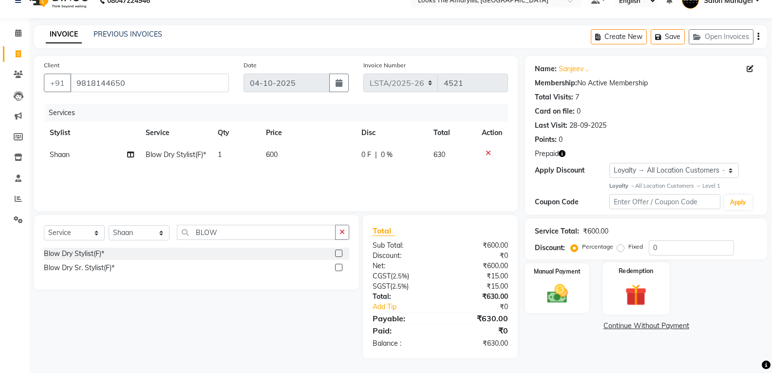
click at [655, 287] on div "Redemption" at bounding box center [636, 288] width 67 height 52
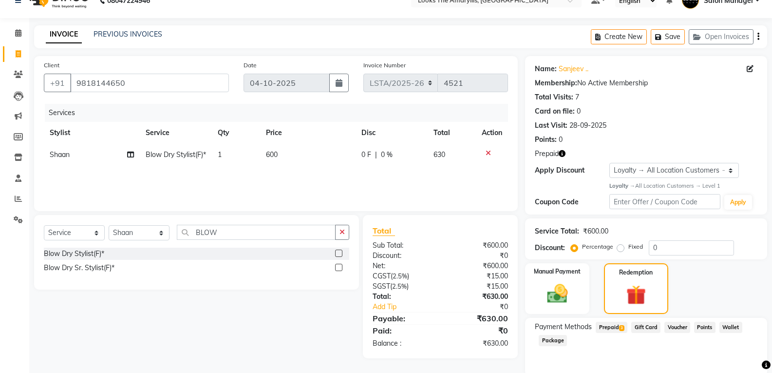
scroll to position [55, 0]
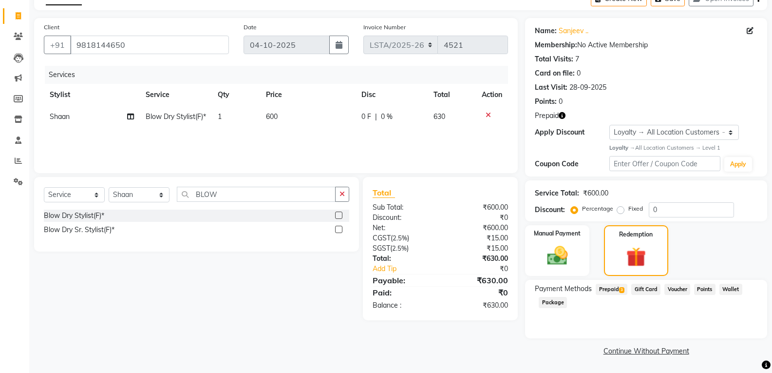
click at [622, 290] on span "3" at bounding box center [621, 290] width 5 height 6
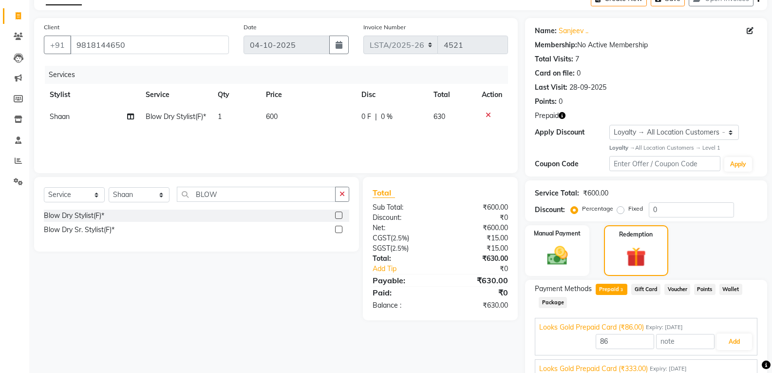
scroll to position [122, 0]
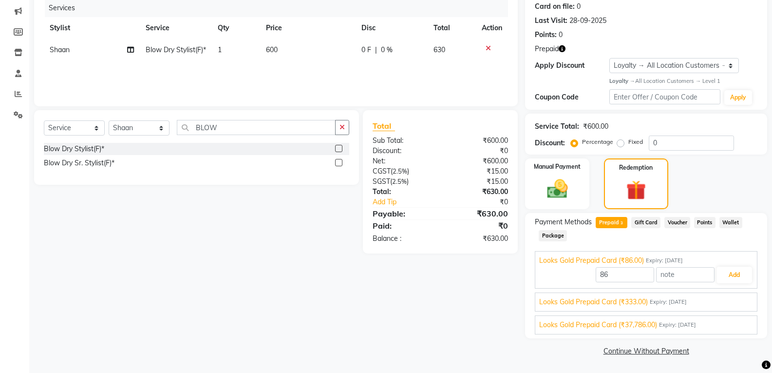
click at [580, 325] on span "Looks Gold Prepaid Card (₹37,786.00)" at bounding box center [598, 325] width 118 height 10
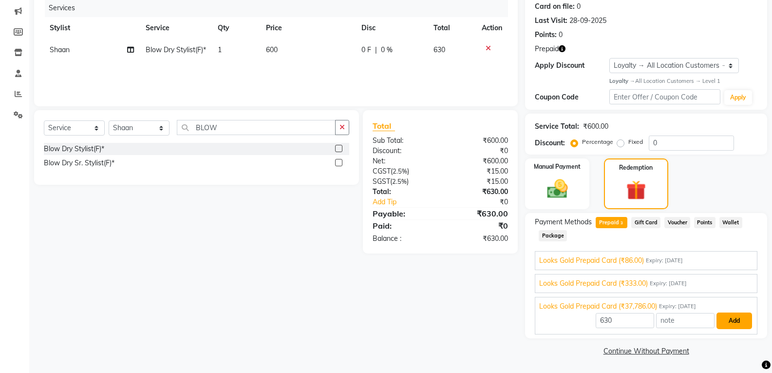
click at [732, 323] on button "Add" at bounding box center [735, 320] width 36 height 17
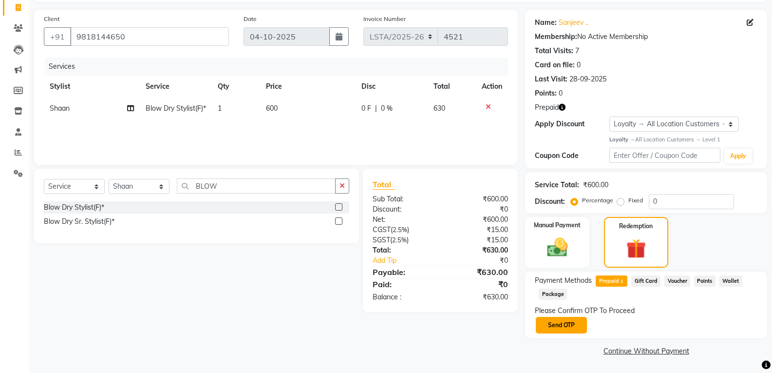
click at [561, 325] on button "Send OTP" at bounding box center [561, 325] width 51 height 17
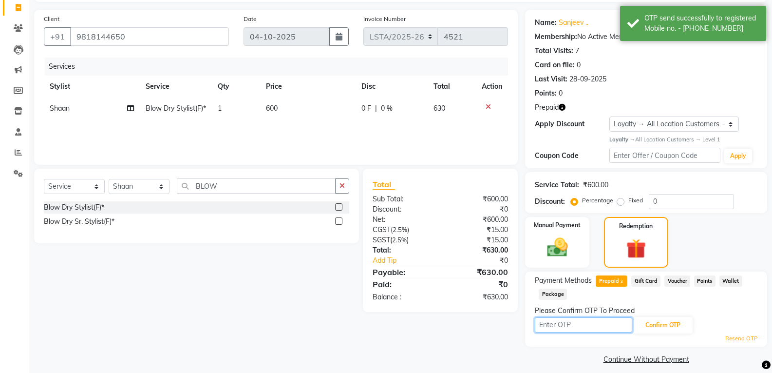
click at [572, 327] on input "text" at bounding box center [583, 324] width 97 height 15
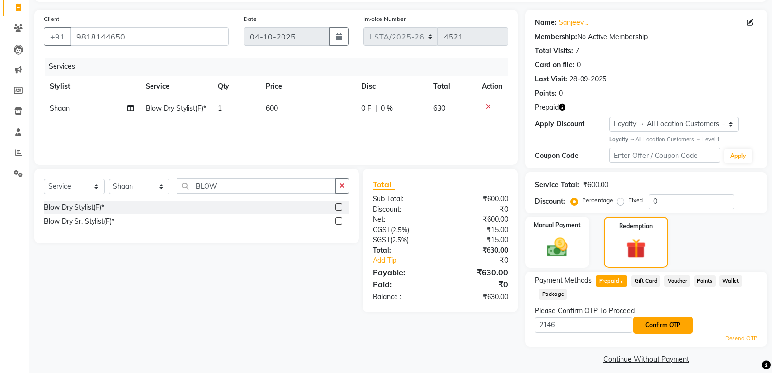
click at [668, 326] on button "Confirm OTP" at bounding box center [662, 325] width 59 height 17
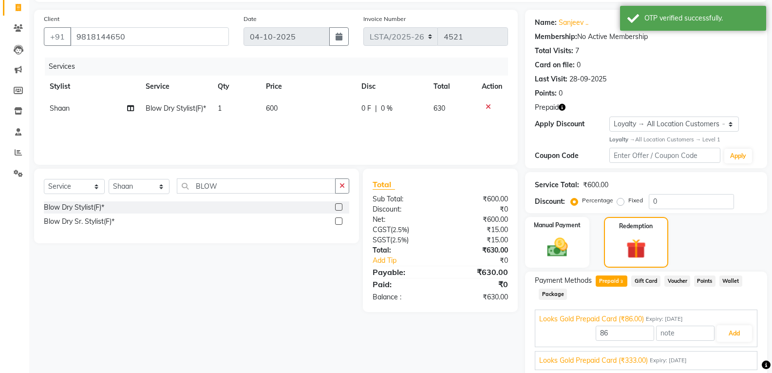
scroll to position [122, 0]
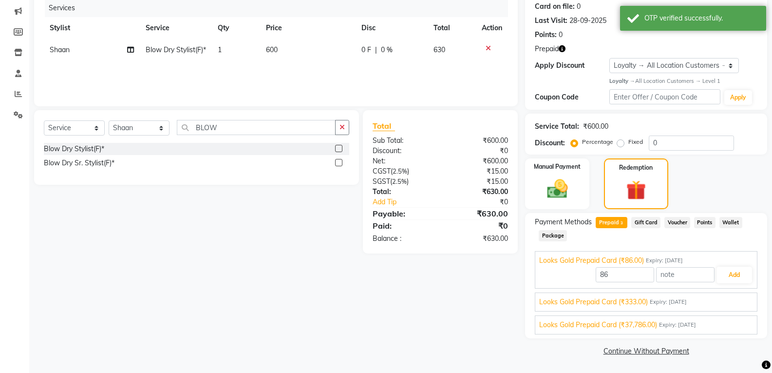
click at [588, 324] on span "Looks Gold Prepaid Card (₹37,786.00)" at bounding box center [598, 325] width 118 height 10
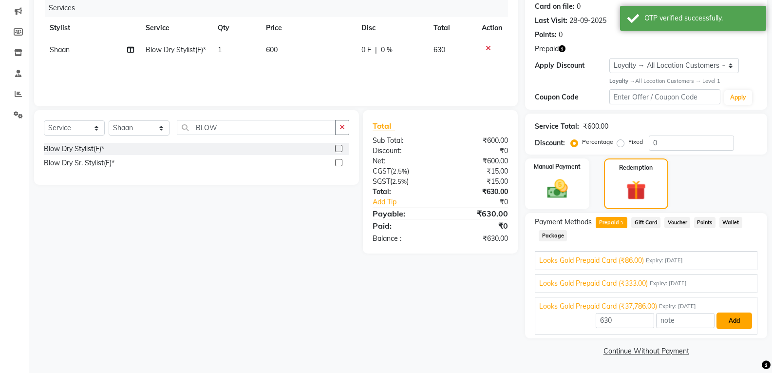
click at [739, 320] on button "Add" at bounding box center [735, 320] width 36 height 17
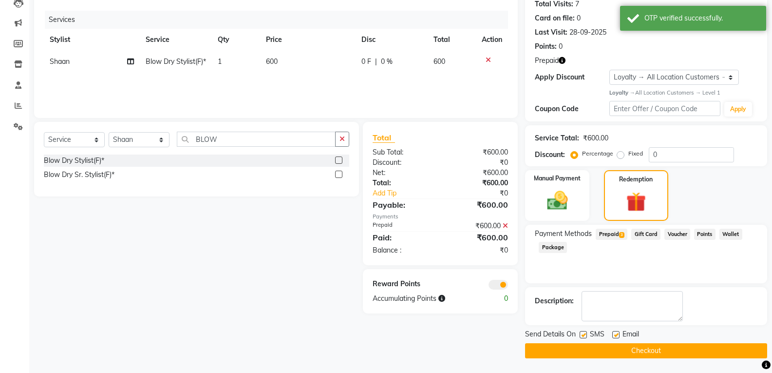
scroll to position [110, 0]
click at [583, 333] on label at bounding box center [583, 334] width 7 height 7
click at [583, 333] on input "checkbox" at bounding box center [583, 335] width 6 height 6
click at [616, 334] on label at bounding box center [615, 334] width 7 height 7
click at [616, 334] on input "checkbox" at bounding box center [615, 335] width 6 height 6
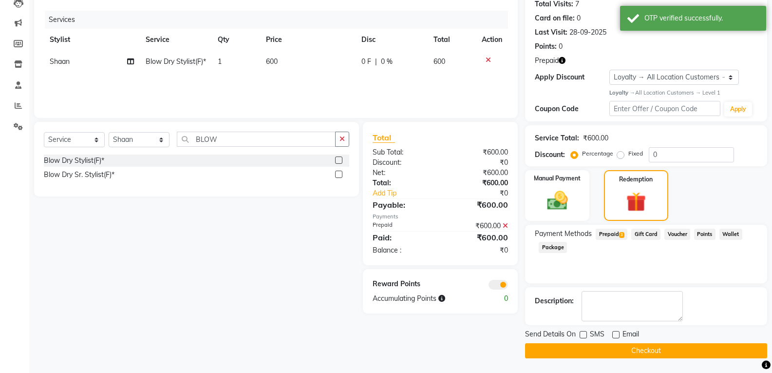
click at [604, 348] on button "Checkout" at bounding box center [646, 350] width 242 height 15
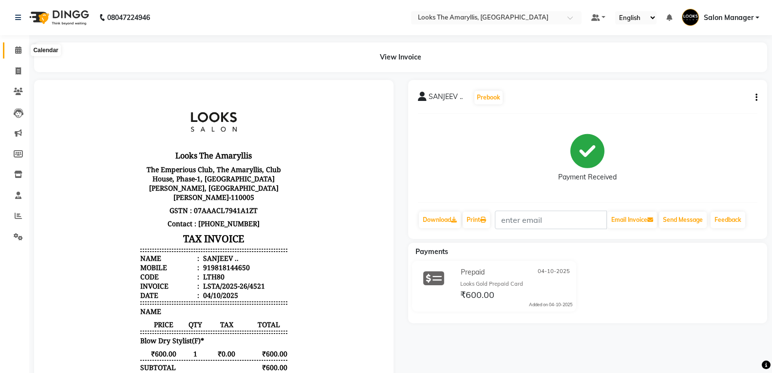
click at [16, 49] on icon at bounding box center [18, 49] width 6 height 7
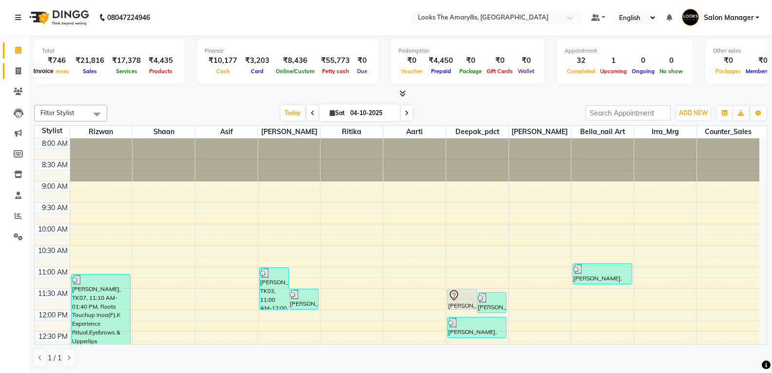
click at [16, 70] on icon at bounding box center [18, 70] width 5 height 7
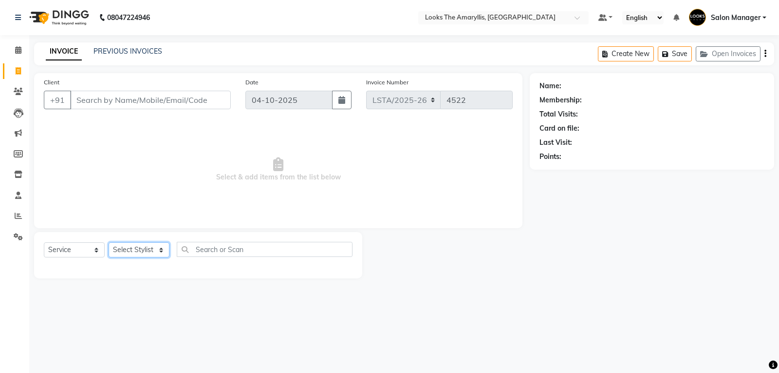
click at [164, 250] on select "Select Stylist Aarti Asif Bella_nail art Counter_Sales Deepak_pdct Irra_Mrg Rit…" at bounding box center [139, 249] width 61 height 15
click at [109, 242] on select "Select Stylist Aarti Asif Bella_nail art Counter_Sales Deepak_pdct Irra_Mrg Rit…" at bounding box center [139, 249] width 61 height 15
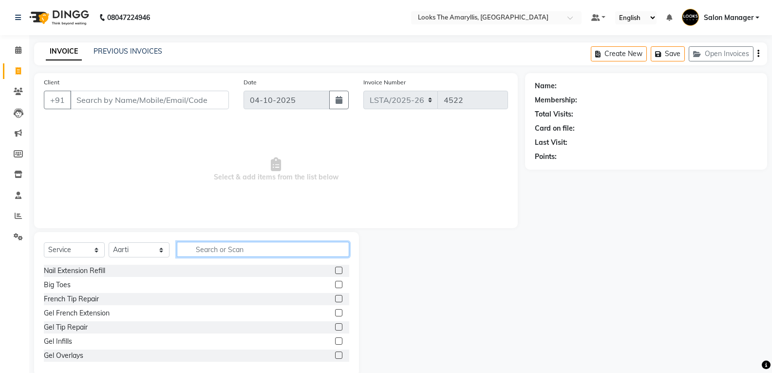
click at [220, 246] on input "text" at bounding box center [263, 249] width 172 height 15
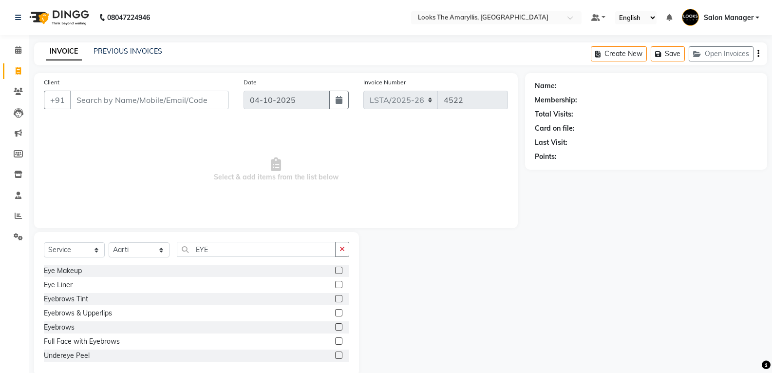
click at [335, 313] on label at bounding box center [338, 312] width 7 height 7
click at [335, 313] on input "checkbox" at bounding box center [338, 313] width 6 height 6
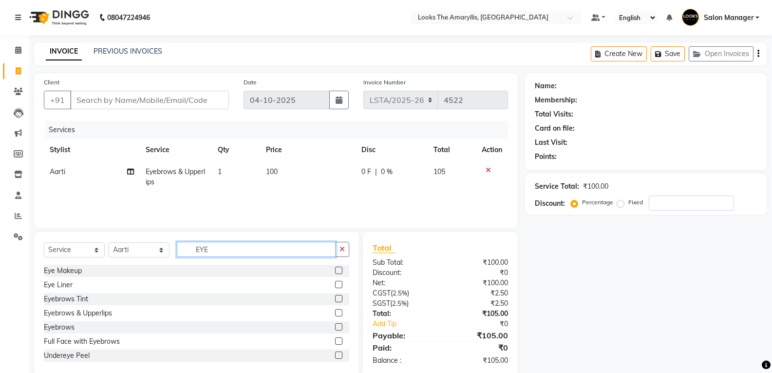
click at [225, 251] on input "EYE" at bounding box center [256, 249] width 159 height 15
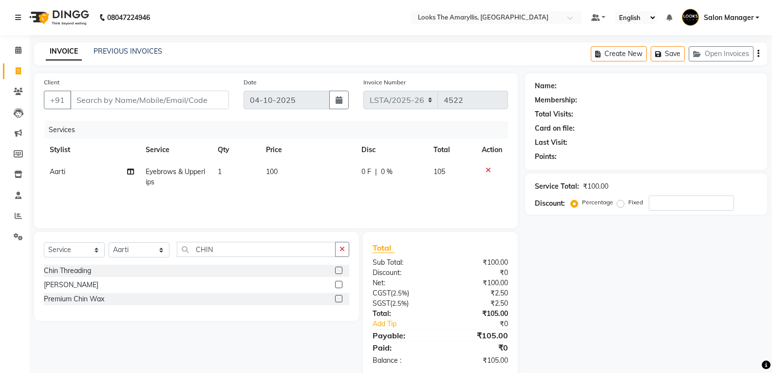
click at [339, 269] on label at bounding box center [338, 269] width 7 height 7
click at [339, 269] on input "checkbox" at bounding box center [338, 270] width 6 height 6
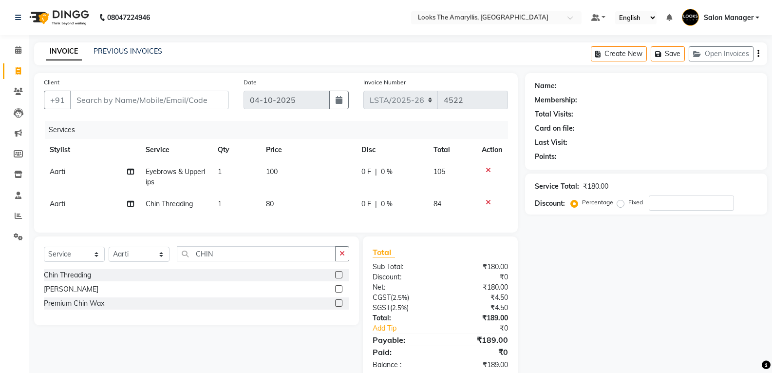
click at [293, 209] on td "80" at bounding box center [308, 204] width 96 height 22
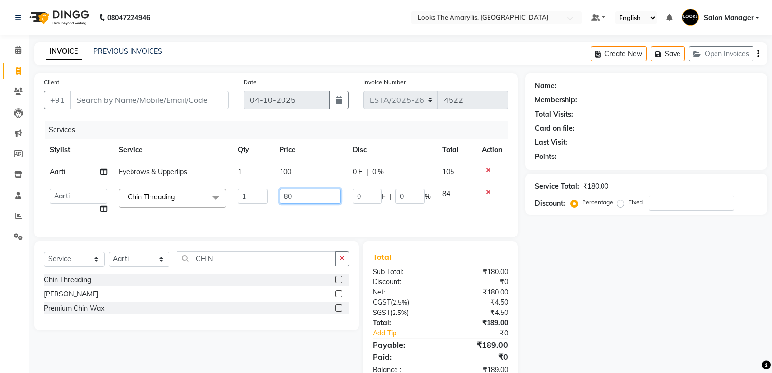
click at [303, 200] on input "80" at bounding box center [310, 196] width 61 height 15
drag, startPoint x: 410, startPoint y: 261, endPoint x: 403, endPoint y: 262, distance: 6.9
click at [411, 261] on div "Total" at bounding box center [440, 257] width 135 height 12
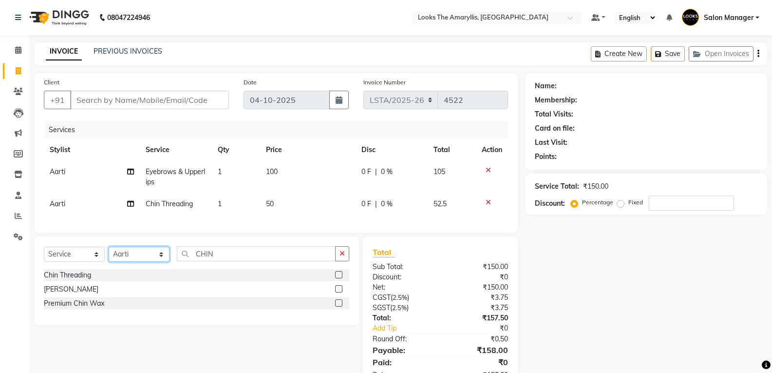
click at [157, 262] on select "Select Stylist Aarti Asif Bella_nail art Counter_Sales Deepak_pdct Irra_Mrg Rit…" at bounding box center [139, 253] width 61 height 15
click at [109, 254] on select "Select Stylist Aarti Asif Bella_nail art Counter_Sales Deepak_pdct Irra_Mrg Rit…" at bounding box center [139, 253] width 61 height 15
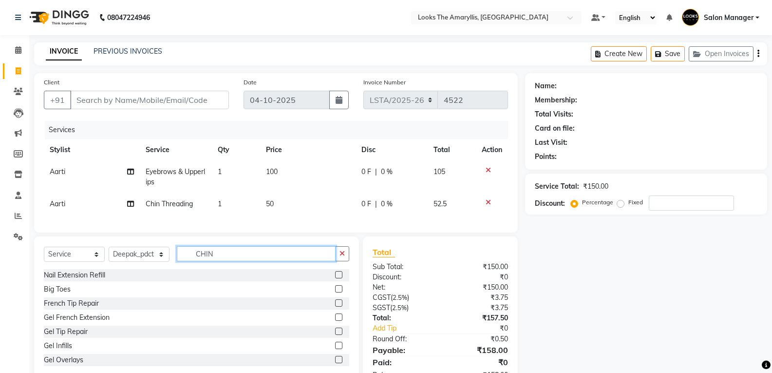
click at [232, 261] on input "CHIN" at bounding box center [256, 253] width 159 height 15
click at [231, 261] on input "CHIN" at bounding box center [256, 253] width 159 height 15
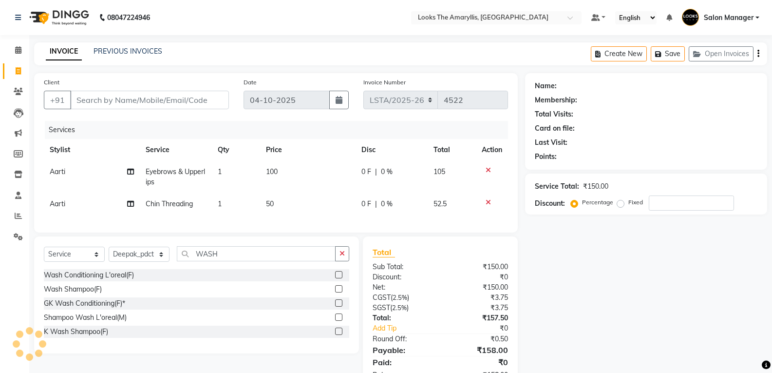
click at [339, 278] on label at bounding box center [338, 274] width 7 height 7
click at [339, 278] on input "checkbox" at bounding box center [338, 275] width 6 height 6
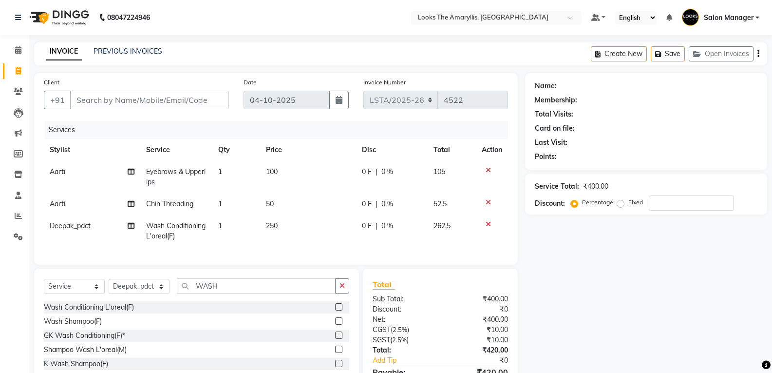
click at [290, 227] on td "250" at bounding box center [307, 231] width 95 height 32
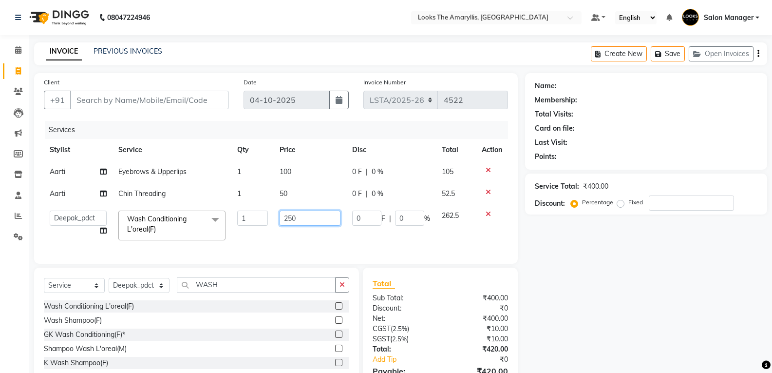
click at [307, 219] on input "250" at bounding box center [310, 217] width 61 height 15
click at [428, 299] on div "Total Sub Total: ₹400.00 Discount: ₹0 Net: ₹400.00 CGST ( 2.5% ) ₹10.00 SGST ( …" at bounding box center [440, 339] width 135 height 124
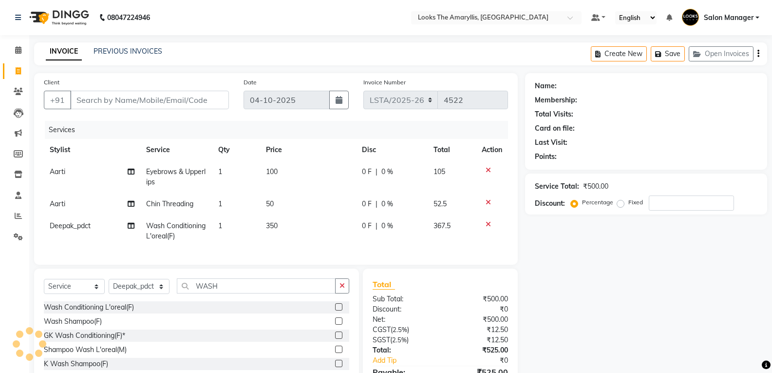
scroll to position [61, 0]
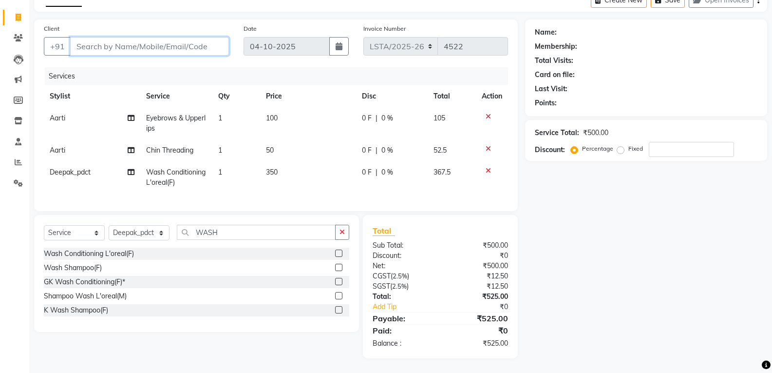
click at [125, 38] on input "Client" at bounding box center [149, 46] width 159 height 19
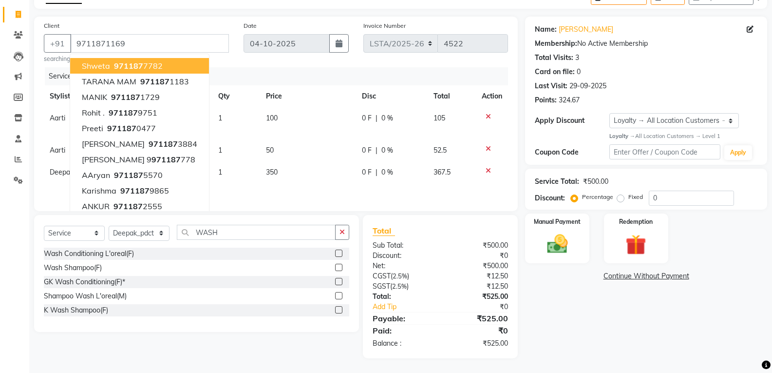
click at [442, 244] on div "₹500.00" at bounding box center [477, 245] width 75 height 10
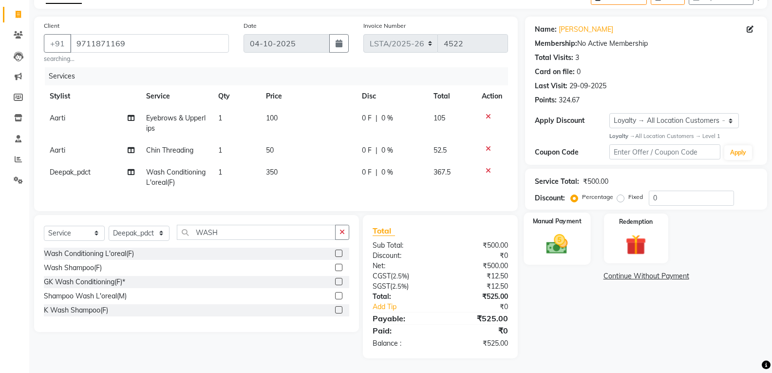
click at [555, 250] on img at bounding box center [557, 243] width 35 height 25
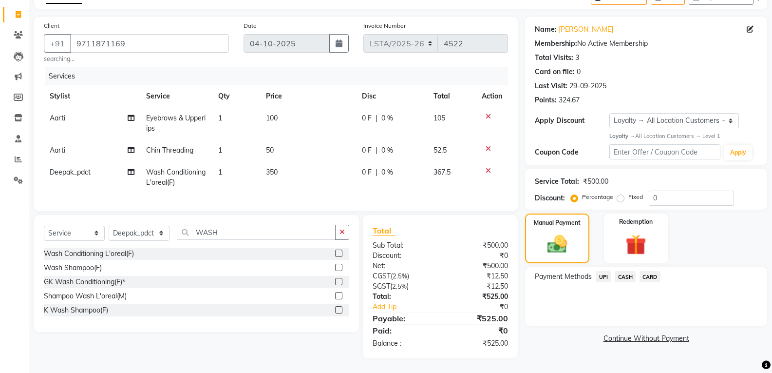
click at [630, 271] on span "CASH" at bounding box center [625, 276] width 21 height 11
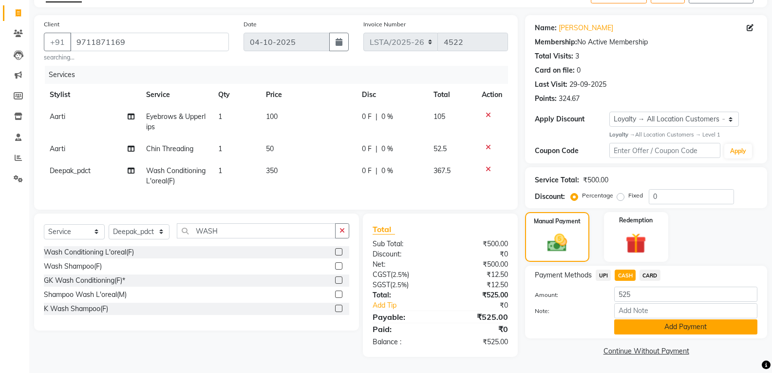
click at [637, 319] on button "Add Payment" at bounding box center [685, 326] width 143 height 15
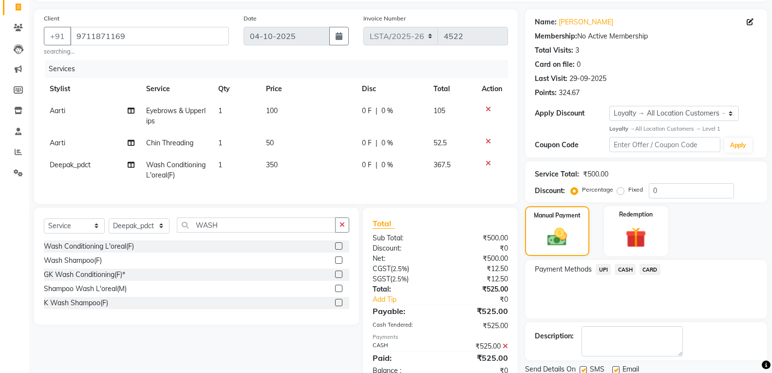
scroll to position [147, 0]
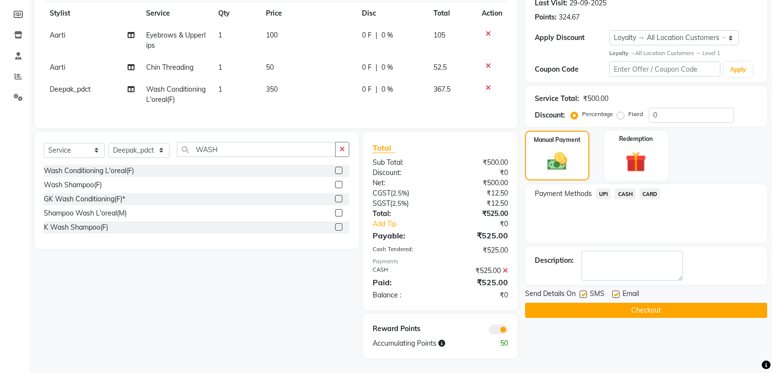
click at [586, 290] on label at bounding box center [583, 293] width 7 height 7
click at [586, 291] on input "checkbox" at bounding box center [583, 294] width 6 height 6
click at [616, 290] on label at bounding box center [615, 293] width 7 height 7
click at [616, 291] on input "checkbox" at bounding box center [615, 294] width 6 height 6
click at [610, 305] on button "Checkout" at bounding box center [646, 310] width 242 height 15
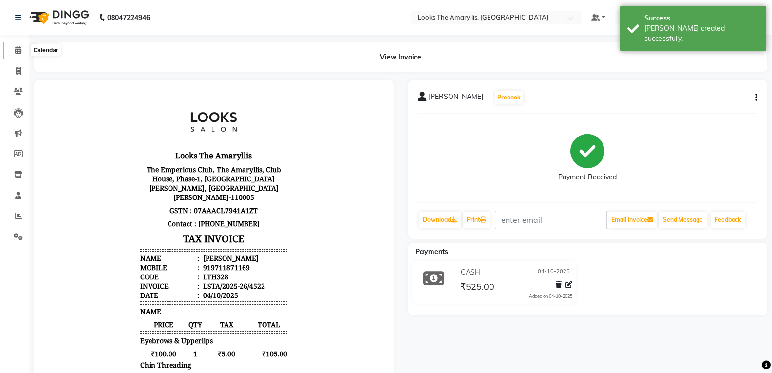
click at [19, 50] on icon at bounding box center [18, 49] width 6 height 7
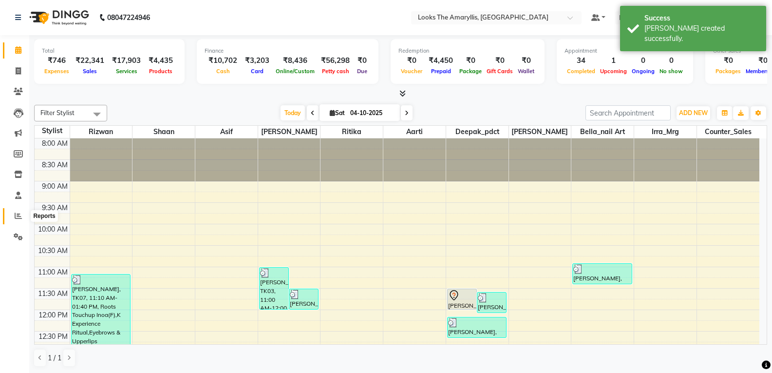
click at [20, 219] on icon at bounding box center [18, 215] width 7 height 7
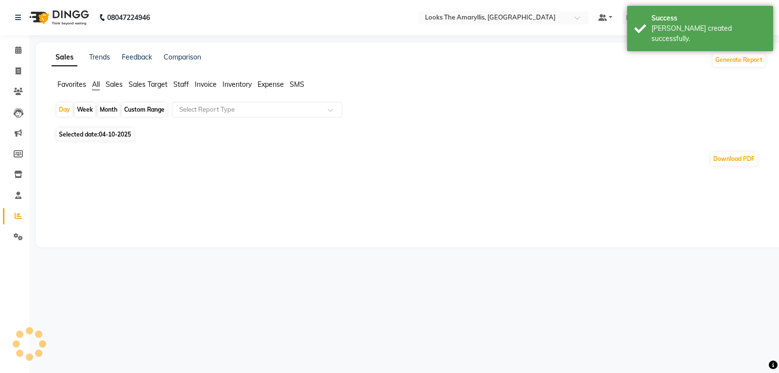
click at [186, 84] on span "Staff" at bounding box center [181, 84] width 16 height 9
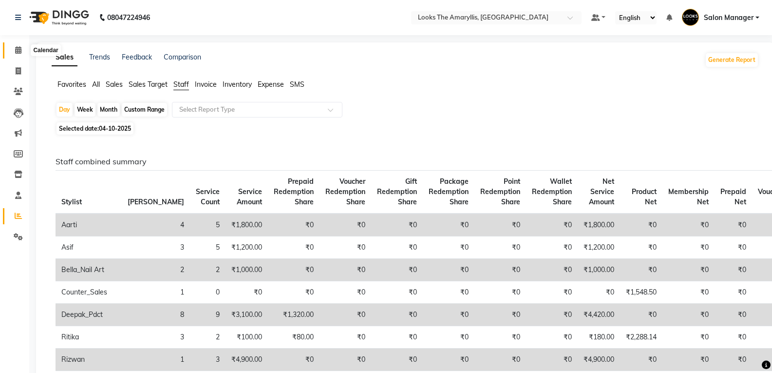
click at [16, 50] on icon at bounding box center [18, 49] width 6 height 7
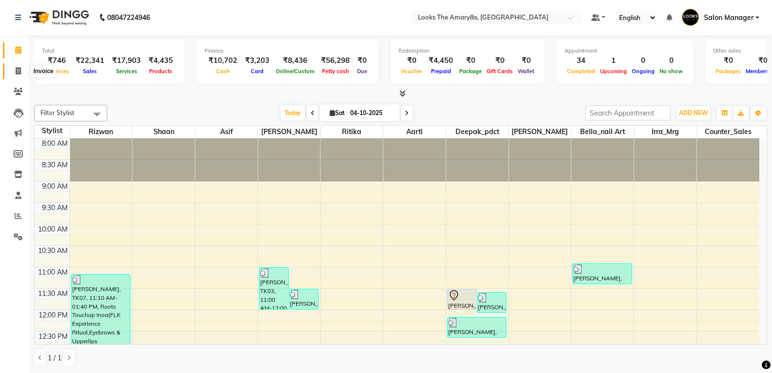
click at [19, 73] on icon at bounding box center [18, 70] width 5 height 7
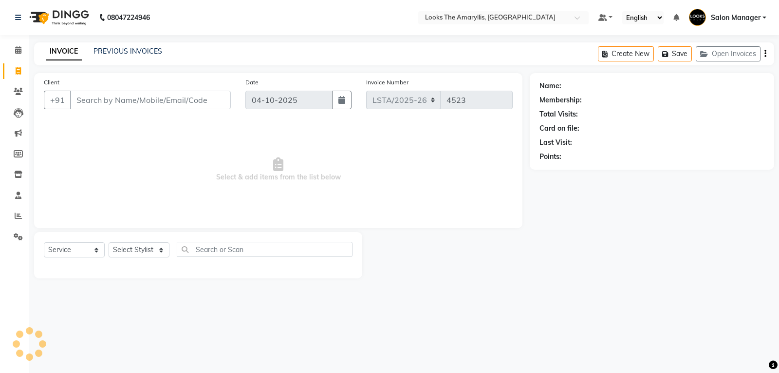
click at [97, 97] on input "Client" at bounding box center [150, 100] width 161 height 19
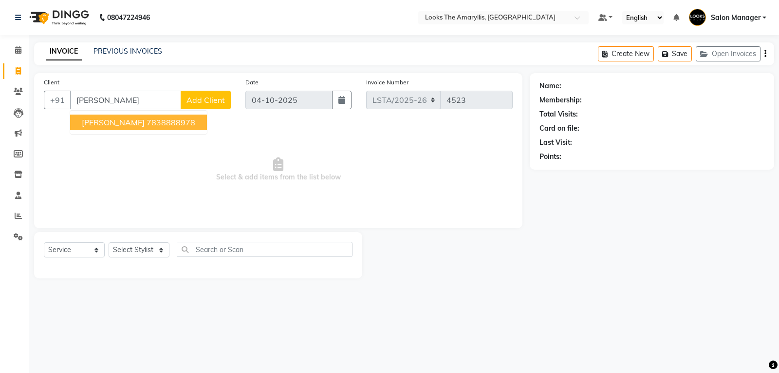
click at [145, 125] on span "BHAWNA MALHOTRA" at bounding box center [113, 122] width 63 height 10
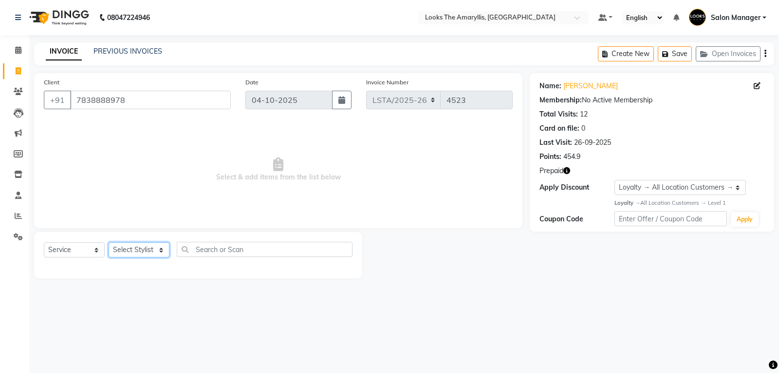
click at [161, 252] on select "Select Stylist Aarti Asif Bella_nail art Counter_Sales Deepak_pdct Irra_Mrg Rit…" at bounding box center [139, 249] width 61 height 15
click at [109, 242] on select "Select Stylist Aarti Asif Bella_nail art Counter_Sales Deepak_pdct Irra_Mrg Rit…" at bounding box center [139, 249] width 61 height 15
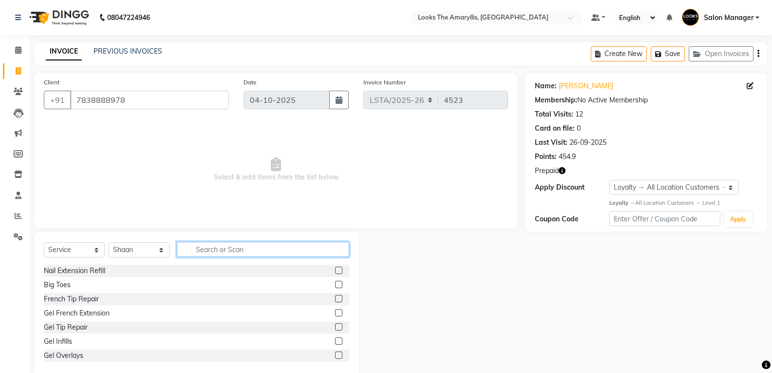
click at [210, 252] on input "text" at bounding box center [263, 249] width 172 height 15
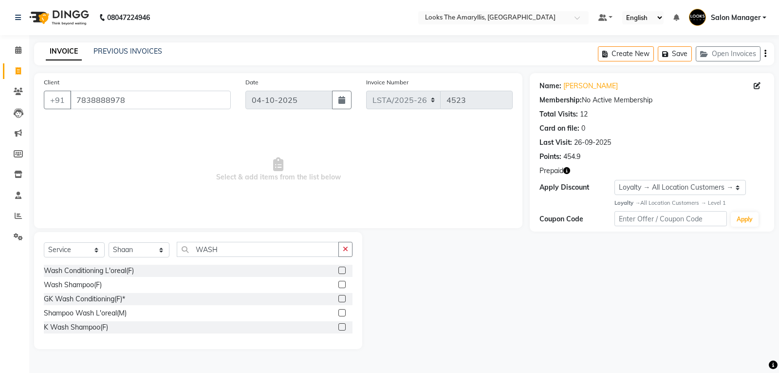
click at [341, 268] on label at bounding box center [342, 269] width 7 height 7
click at [341, 268] on input "checkbox" at bounding box center [342, 270] width 6 height 6
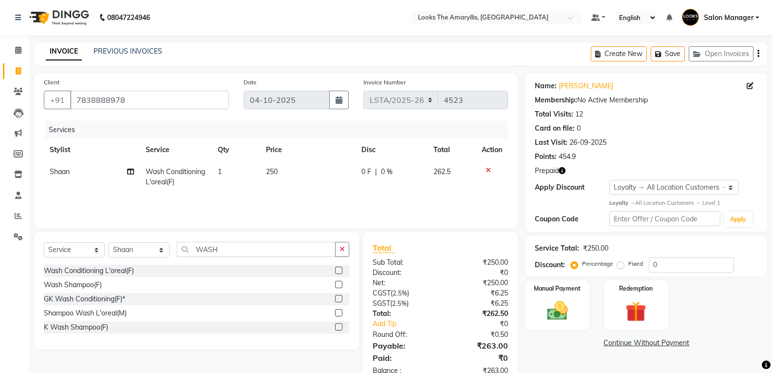
click at [289, 170] on td "250" at bounding box center [308, 177] width 96 height 32
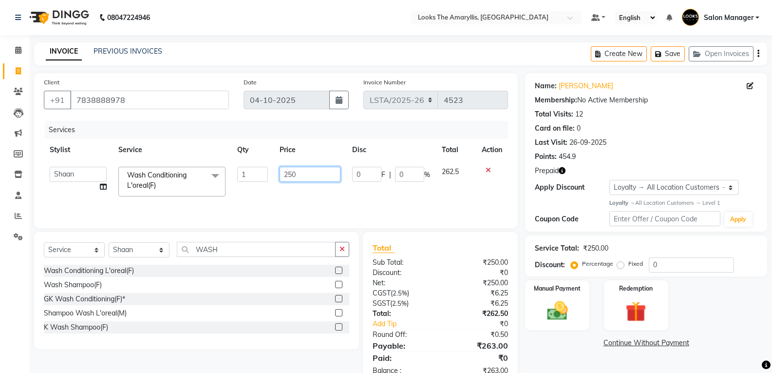
click at [308, 172] on input "250" at bounding box center [310, 174] width 61 height 15
click at [449, 271] on div "₹0" at bounding box center [477, 272] width 75 height 10
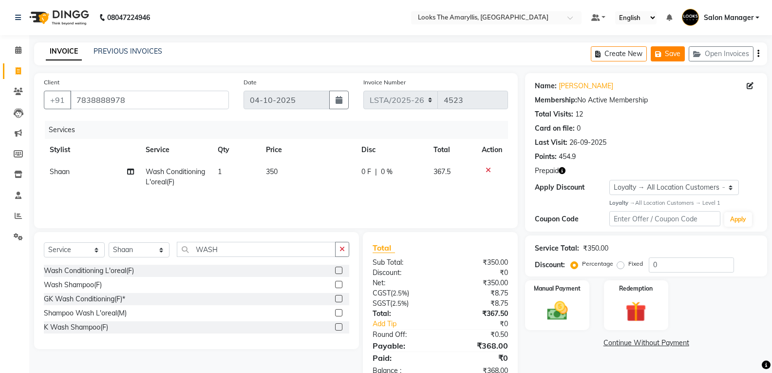
click at [665, 57] on button "Save" at bounding box center [668, 53] width 34 height 15
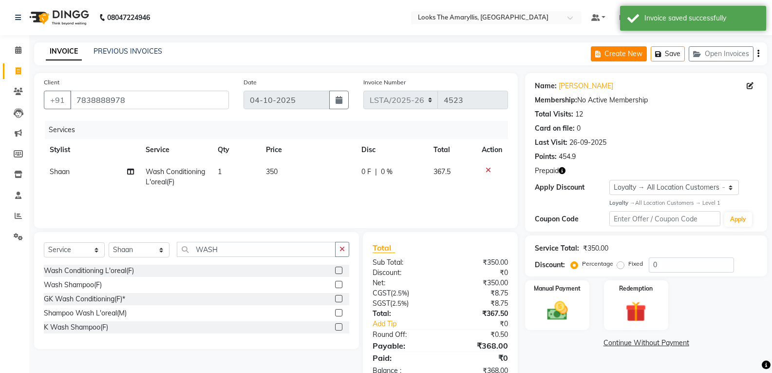
click at [619, 51] on button "Create New" at bounding box center [619, 53] width 56 height 15
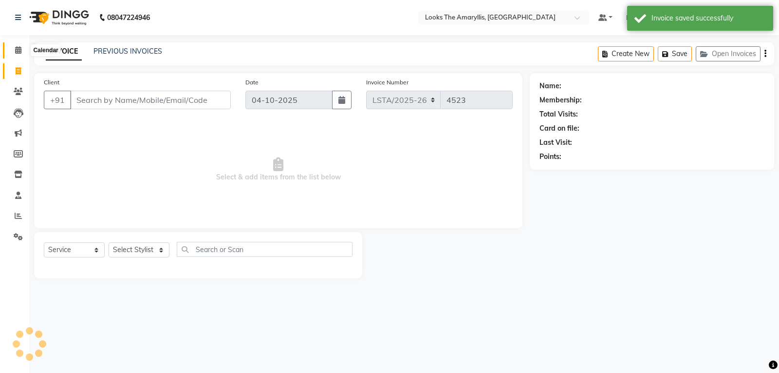
click at [17, 49] on icon at bounding box center [18, 49] width 6 height 7
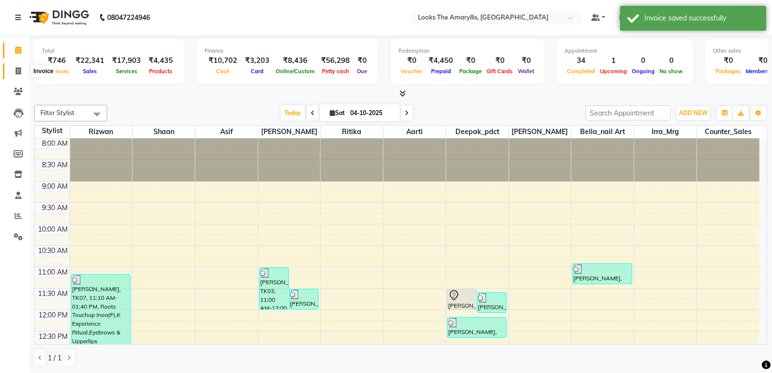
click at [18, 71] on icon at bounding box center [18, 70] width 5 height 7
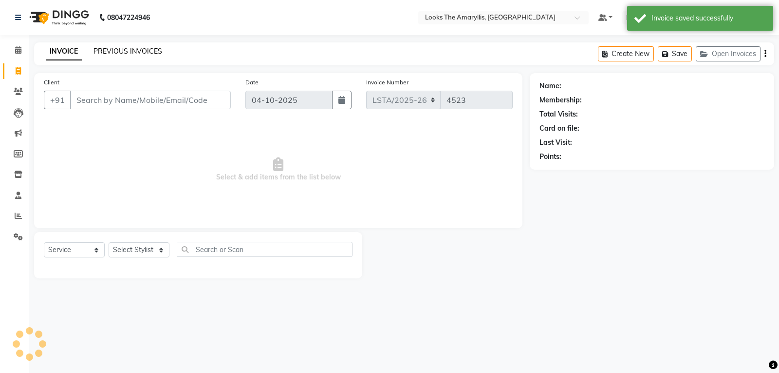
click at [117, 53] on link "PREVIOUS INVOICES" at bounding box center [128, 51] width 69 height 9
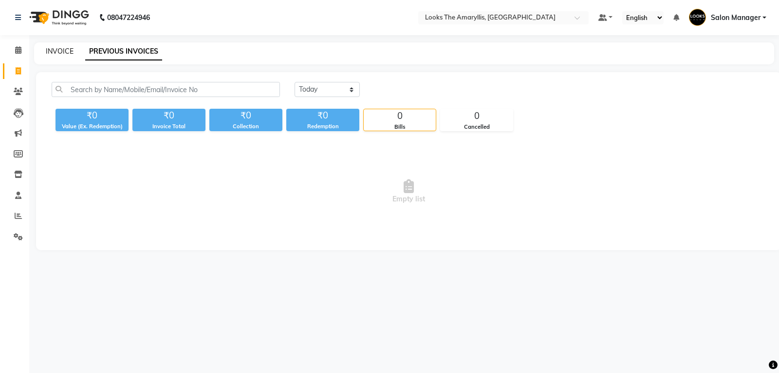
click at [64, 50] on link "INVOICE" at bounding box center [60, 51] width 28 height 9
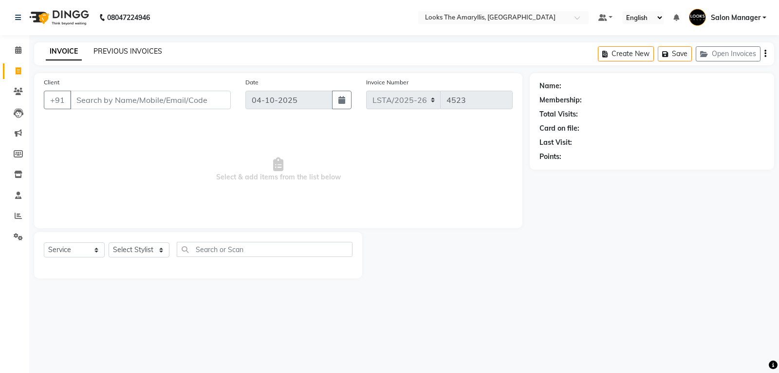
click at [126, 50] on link "PREVIOUS INVOICES" at bounding box center [128, 51] width 69 height 9
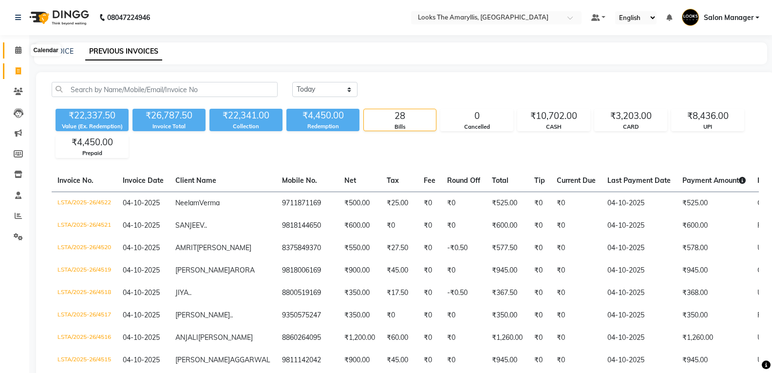
click at [19, 50] on icon at bounding box center [18, 49] width 6 height 7
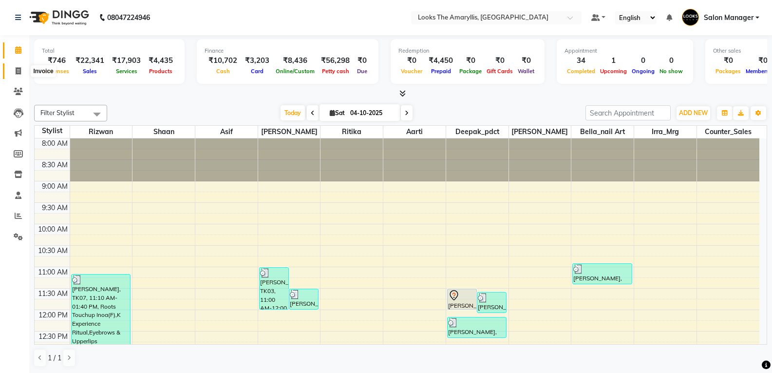
click at [13, 67] on span at bounding box center [18, 71] width 17 height 11
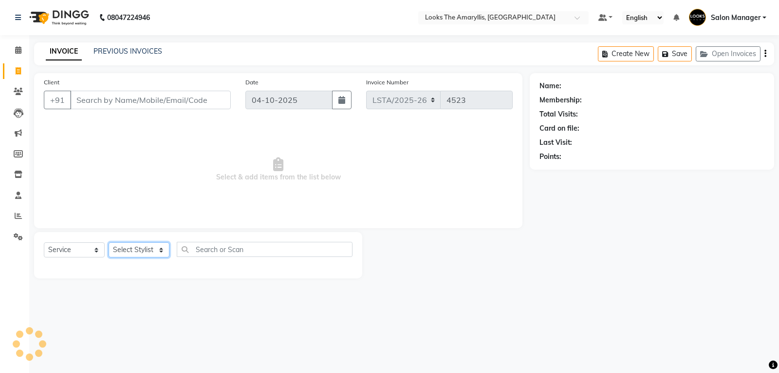
click at [163, 254] on select "Select Stylist Aarti Asif Bella_nail art Counter_Sales Deepak_pdct Irra_Mrg Rit…" at bounding box center [139, 249] width 61 height 15
click at [109, 242] on select "Select Stylist Aarti Asif Bella_nail art Counter_Sales Deepak_pdct Irra_Mrg Rit…" at bounding box center [139, 249] width 61 height 15
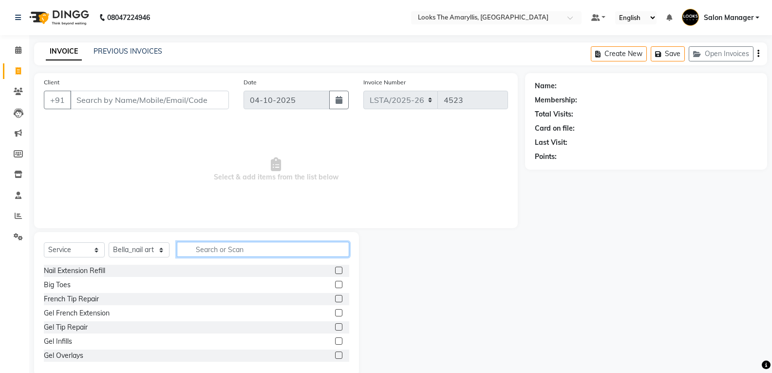
click at [247, 250] on input "text" at bounding box center [263, 249] width 172 height 15
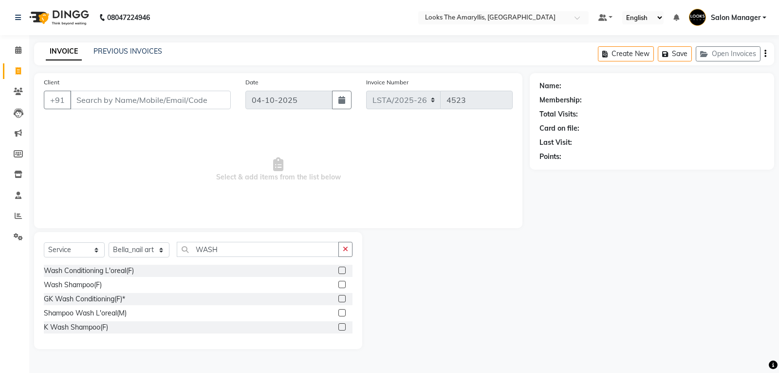
click at [342, 269] on label at bounding box center [342, 269] width 7 height 7
click at [342, 269] on input "checkbox" at bounding box center [342, 270] width 6 height 6
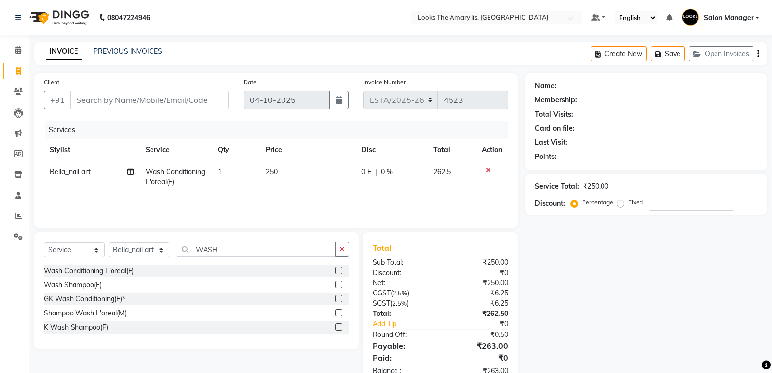
click at [293, 172] on td "250" at bounding box center [307, 177] width 95 height 32
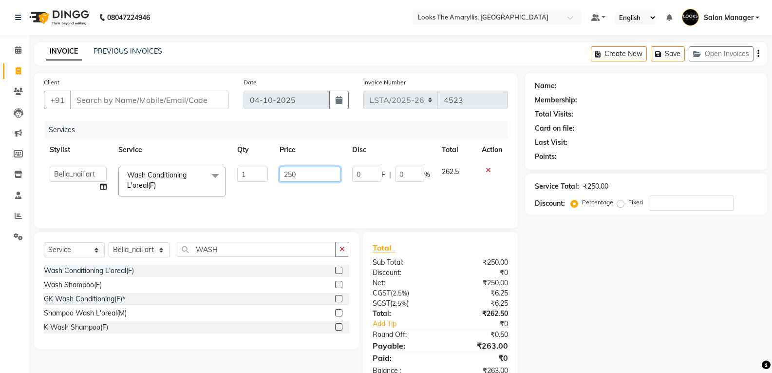
click at [308, 171] on input "250" at bounding box center [310, 174] width 61 height 15
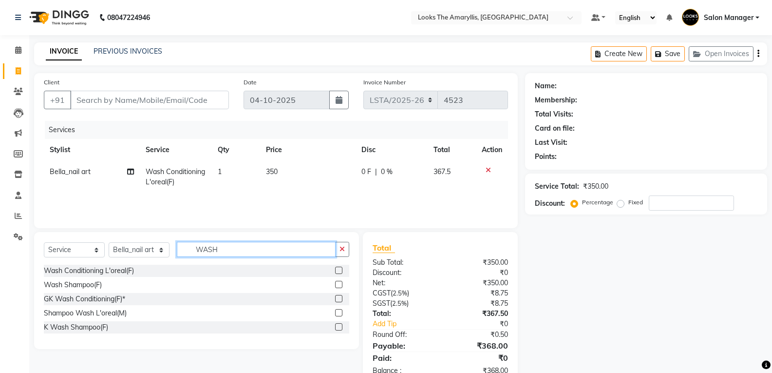
click at [237, 251] on input "WASH" at bounding box center [256, 249] width 159 height 15
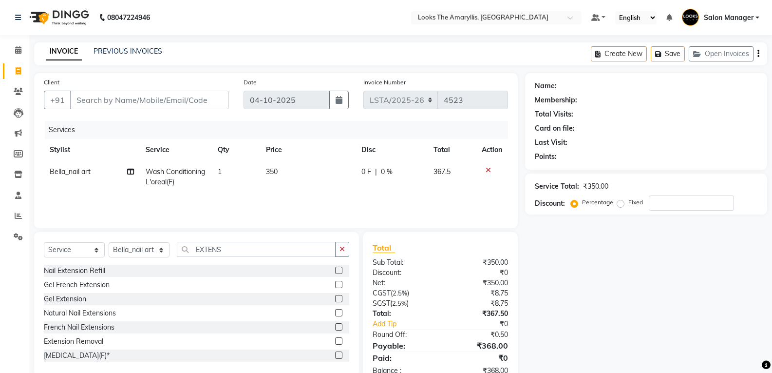
click at [335, 299] on label at bounding box center [338, 298] width 7 height 7
click at [335, 299] on input "checkbox" at bounding box center [338, 299] width 6 height 6
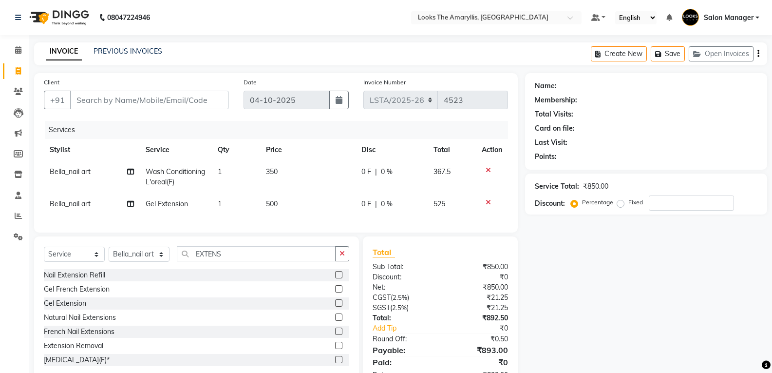
drag, startPoint x: 282, startPoint y: 205, endPoint x: 287, endPoint y: 204, distance: 5.4
click at [284, 204] on td "500" at bounding box center [307, 204] width 95 height 22
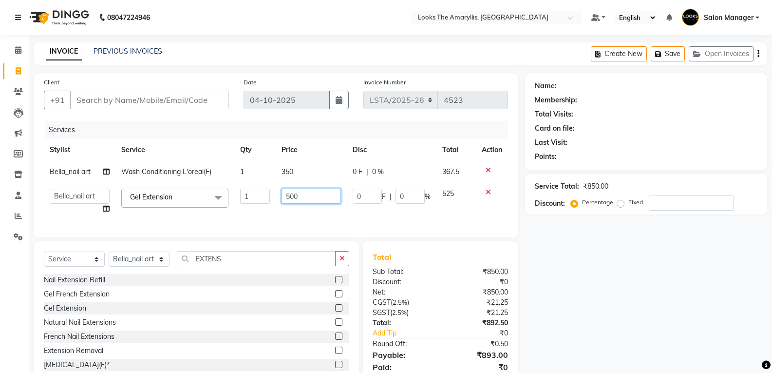
click at [302, 199] on input "500" at bounding box center [311, 196] width 59 height 15
click at [446, 269] on div "Total Sub Total: ₹850.00 Discount: ₹0 Net: ₹850.00 CGST ( 2.5% ) ₹21.25 SGST ( …" at bounding box center [440, 318] width 135 height 134
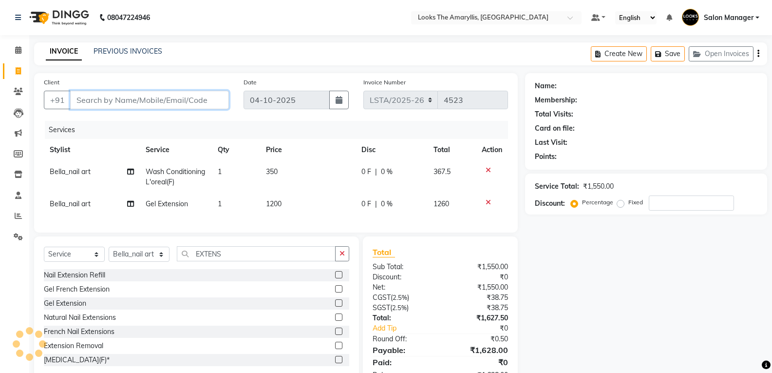
click at [152, 99] on input "Client" at bounding box center [149, 100] width 159 height 19
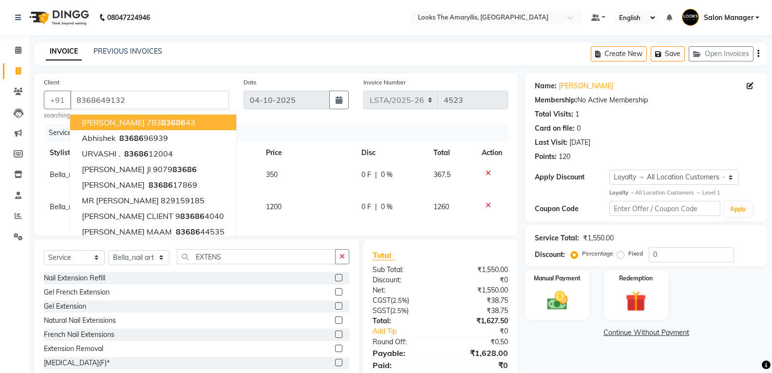
click at [414, 285] on div "Discount:" at bounding box center [402, 280] width 75 height 10
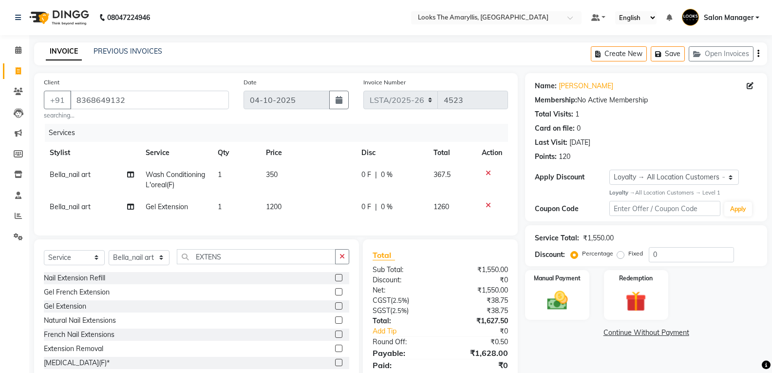
scroll to position [42, 0]
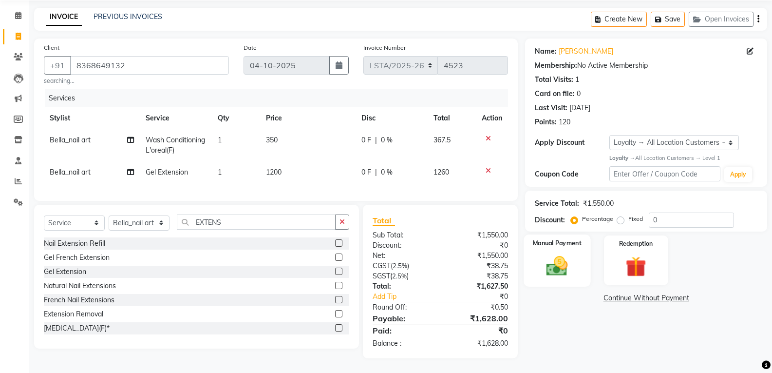
click at [562, 265] on img at bounding box center [557, 265] width 35 height 25
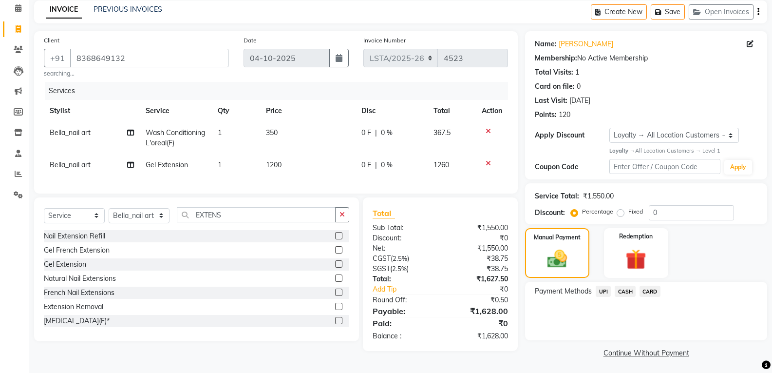
scroll to position [44, 0]
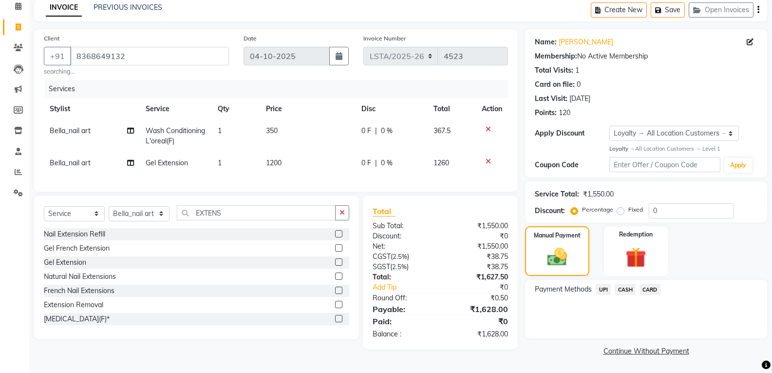
click at [619, 288] on span "CASH" at bounding box center [625, 289] width 21 height 11
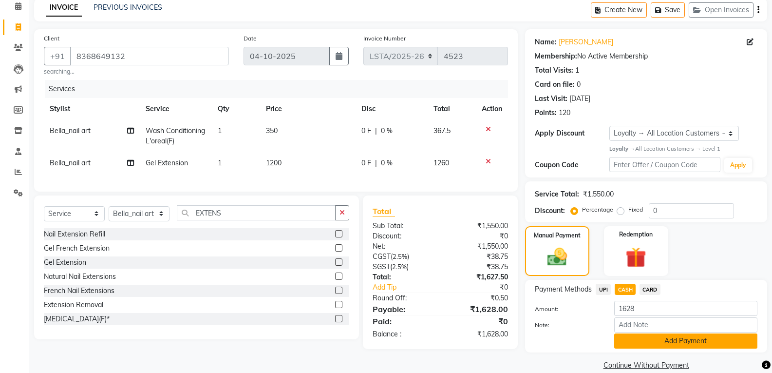
scroll to position [58, 0]
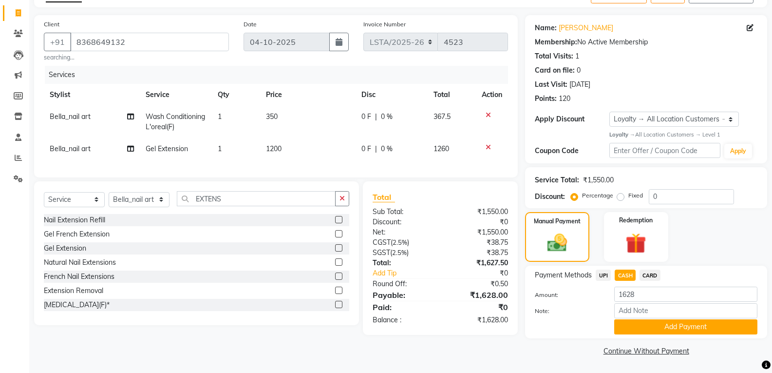
click at [621, 325] on button "Add Payment" at bounding box center [685, 326] width 143 height 15
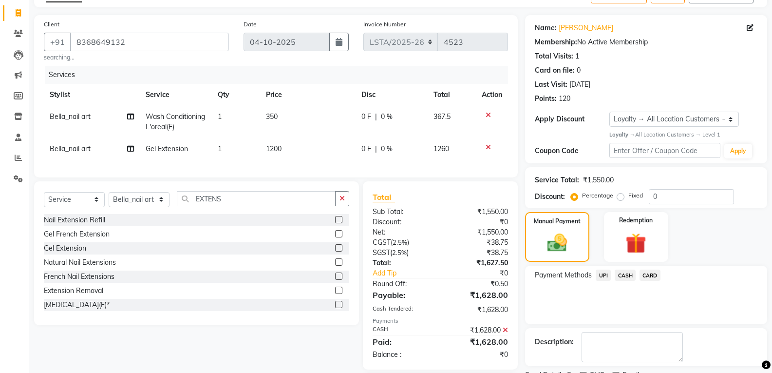
scroll to position [125, 0]
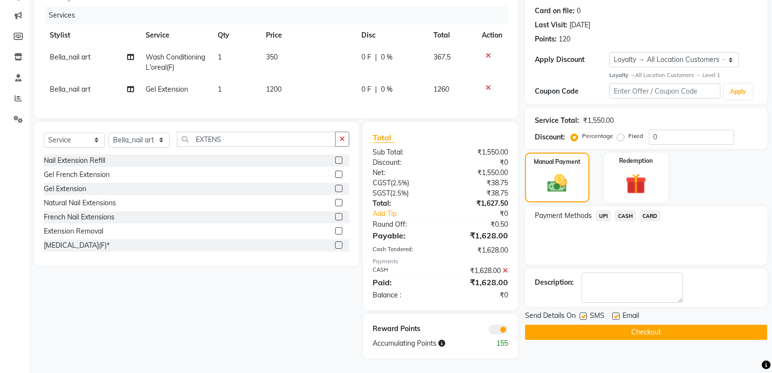
click at [583, 312] on label at bounding box center [583, 315] width 7 height 7
click at [583, 313] on input "checkbox" at bounding box center [583, 316] width 6 height 6
drag, startPoint x: 615, startPoint y: 309, endPoint x: 608, endPoint y: 325, distance: 17.5
click at [613, 313] on div at bounding box center [615, 317] width 6 height 10
click at [616, 312] on label at bounding box center [615, 315] width 7 height 7
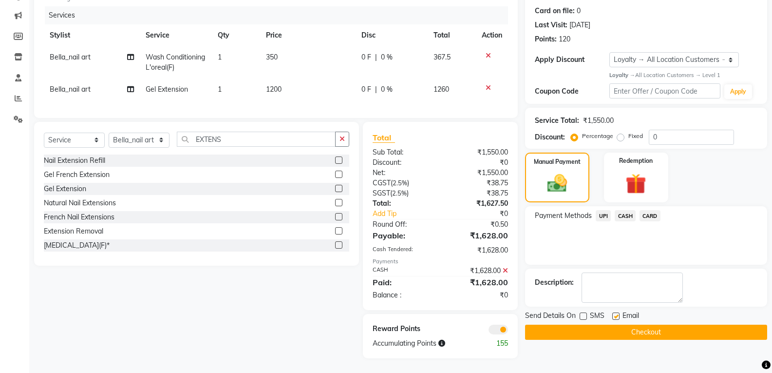
click at [616, 313] on input "checkbox" at bounding box center [615, 316] width 6 height 6
click at [611, 324] on button "Checkout" at bounding box center [646, 331] width 242 height 15
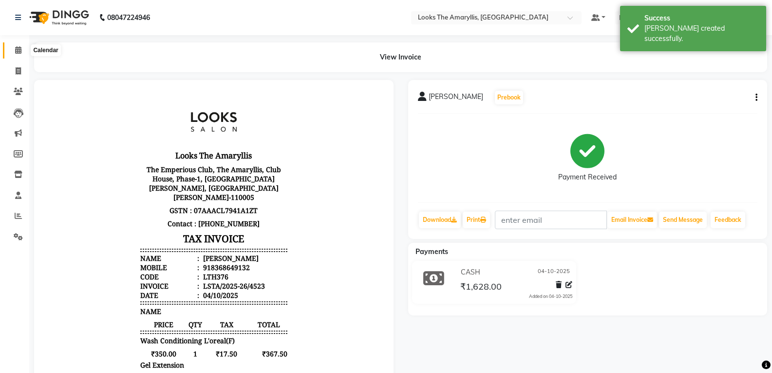
click at [20, 49] on icon at bounding box center [18, 49] width 6 height 7
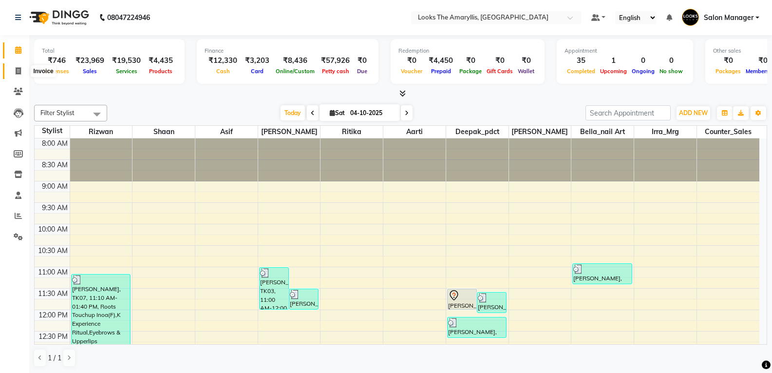
click at [13, 69] on span at bounding box center [18, 71] width 17 height 11
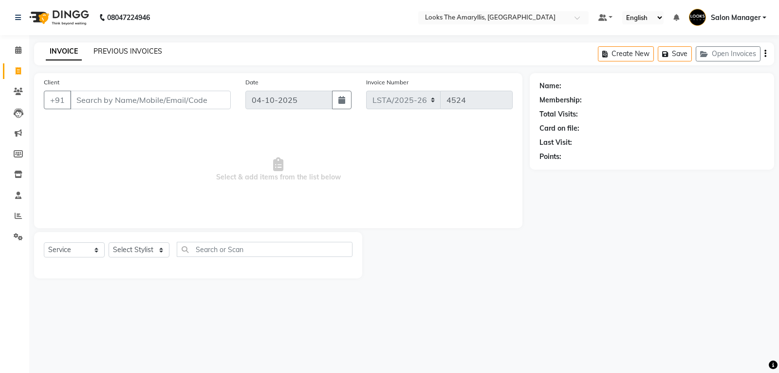
click at [146, 53] on link "PREVIOUS INVOICES" at bounding box center [128, 51] width 69 height 9
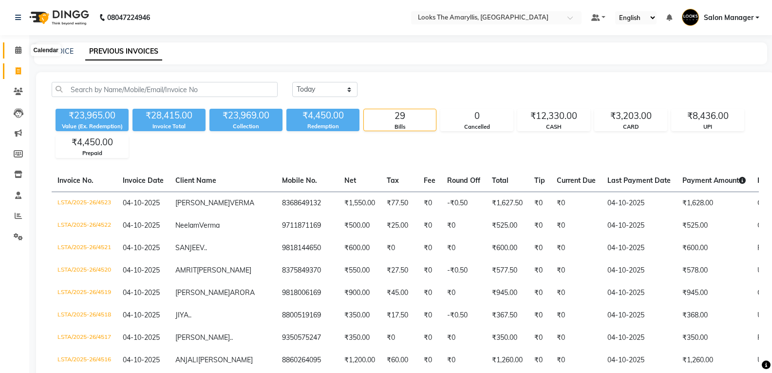
click at [19, 50] on icon at bounding box center [18, 49] width 6 height 7
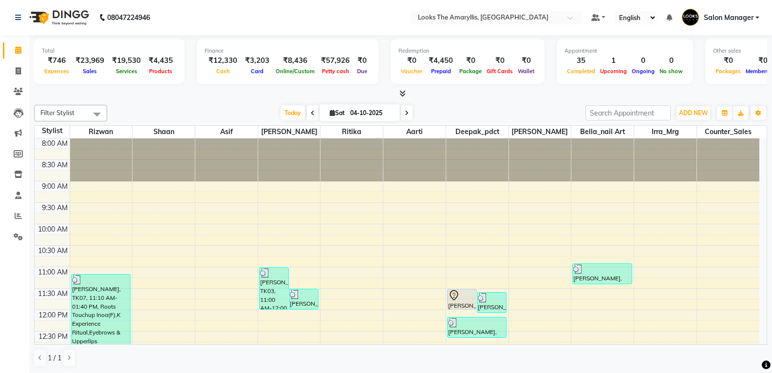
click at [15, 47] on icon at bounding box center [18, 49] width 6 height 7
click at [19, 216] on icon at bounding box center [18, 215] width 7 height 7
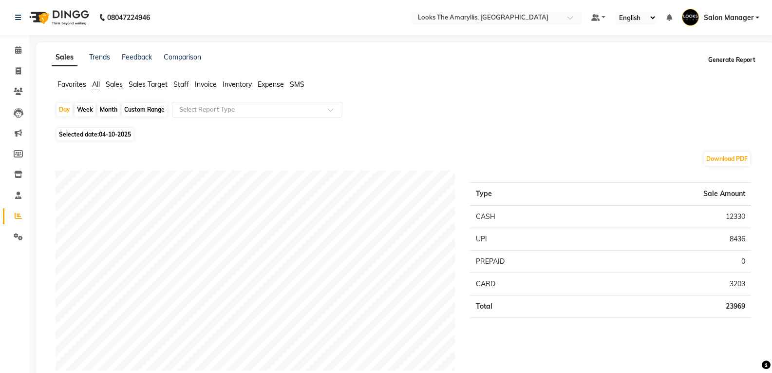
click at [740, 59] on button "Generate Report" at bounding box center [732, 60] width 52 height 14
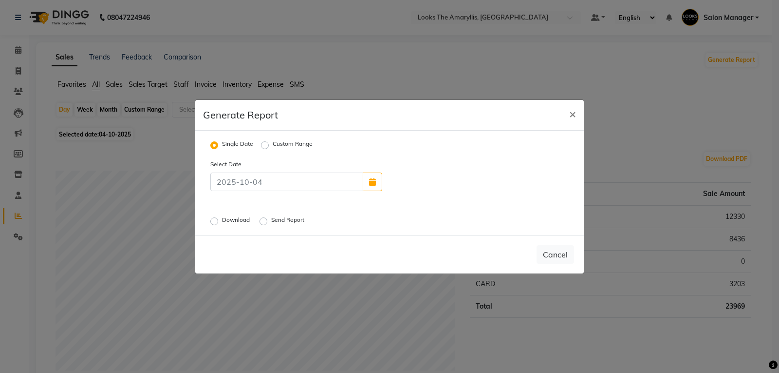
click at [271, 221] on label "Send Report" at bounding box center [288, 221] width 35 height 12
click at [266, 221] on input "Send Report" at bounding box center [265, 220] width 7 height 7
click at [549, 253] on button "Send" at bounding box center [559, 255] width 30 height 18
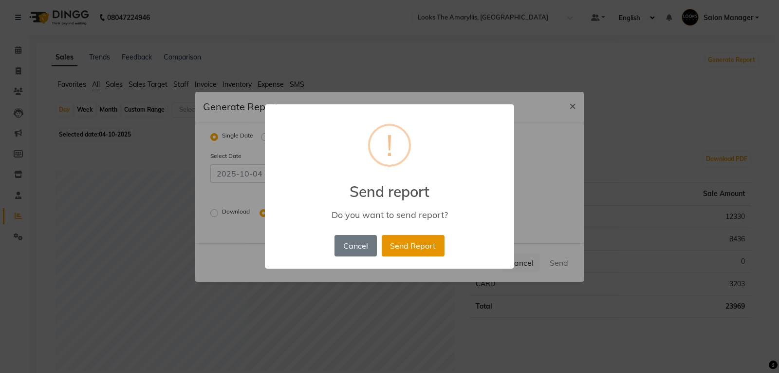
click at [416, 244] on button "Send Report" at bounding box center [413, 245] width 63 height 21
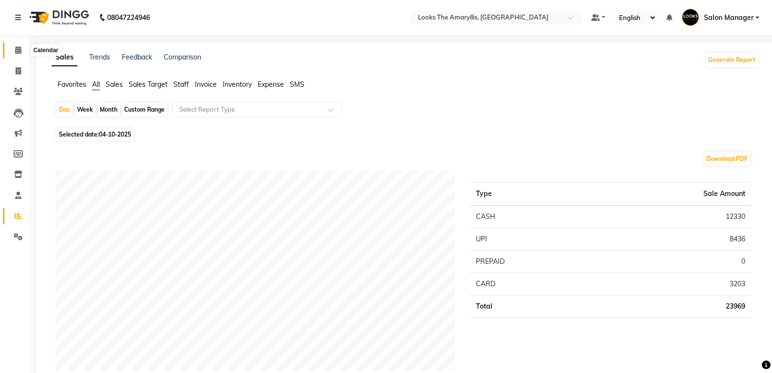
click at [19, 51] on icon at bounding box center [18, 49] width 6 height 7
